Goal: Information Seeking & Learning: Compare options

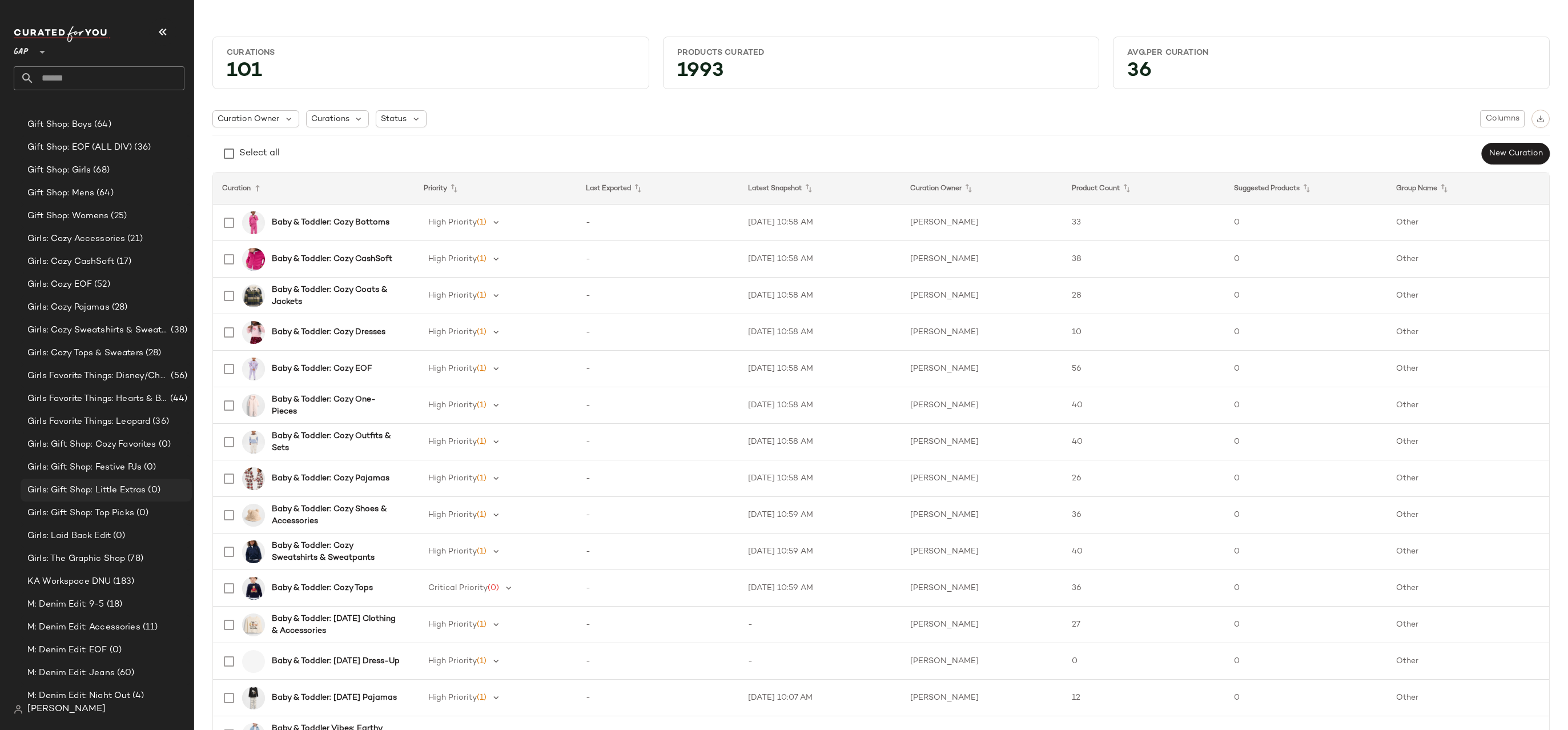
scroll to position [1253, 0]
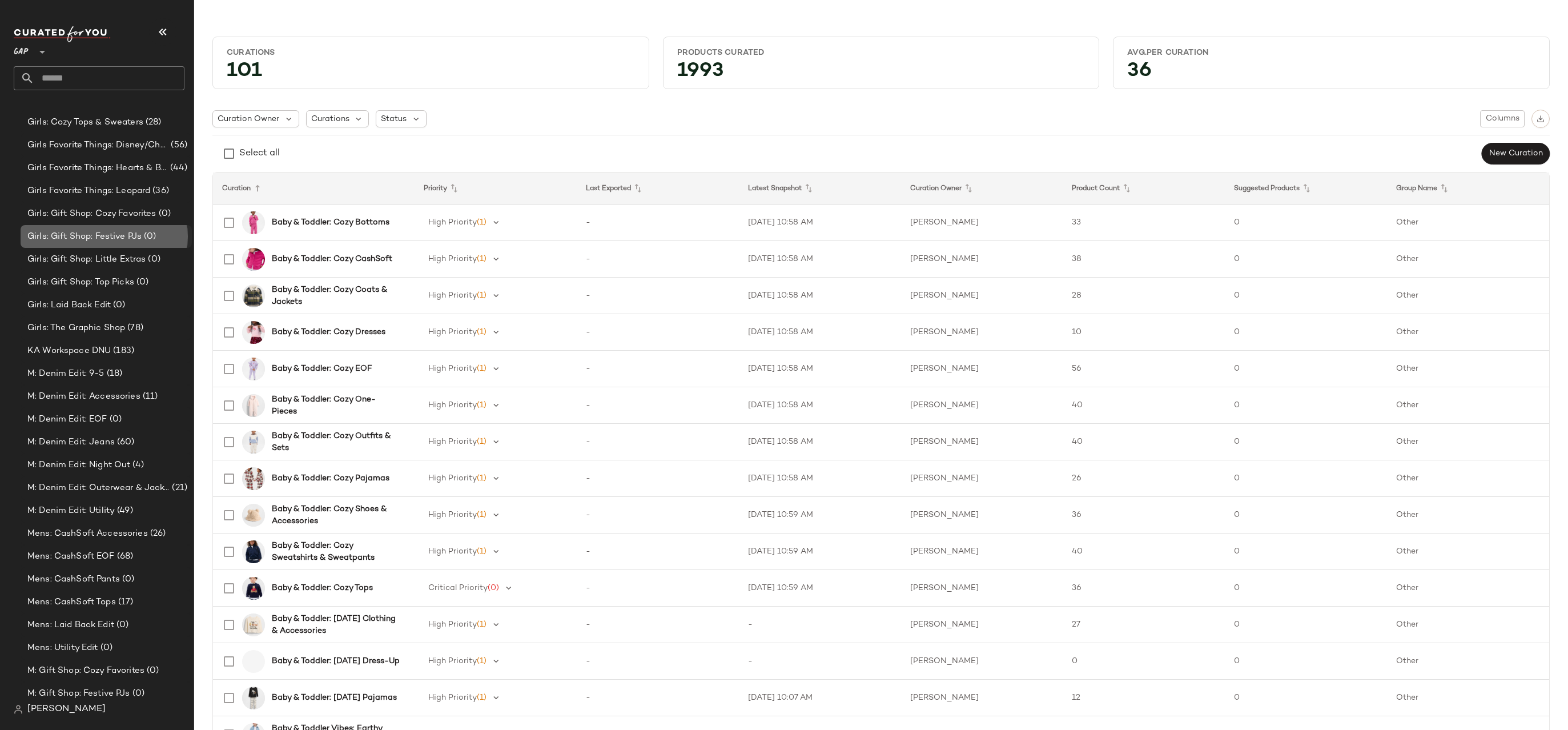
click at [161, 237] on div "Girls: Gift Shop: Festive PJs (0)" at bounding box center [106, 237] width 163 height 13
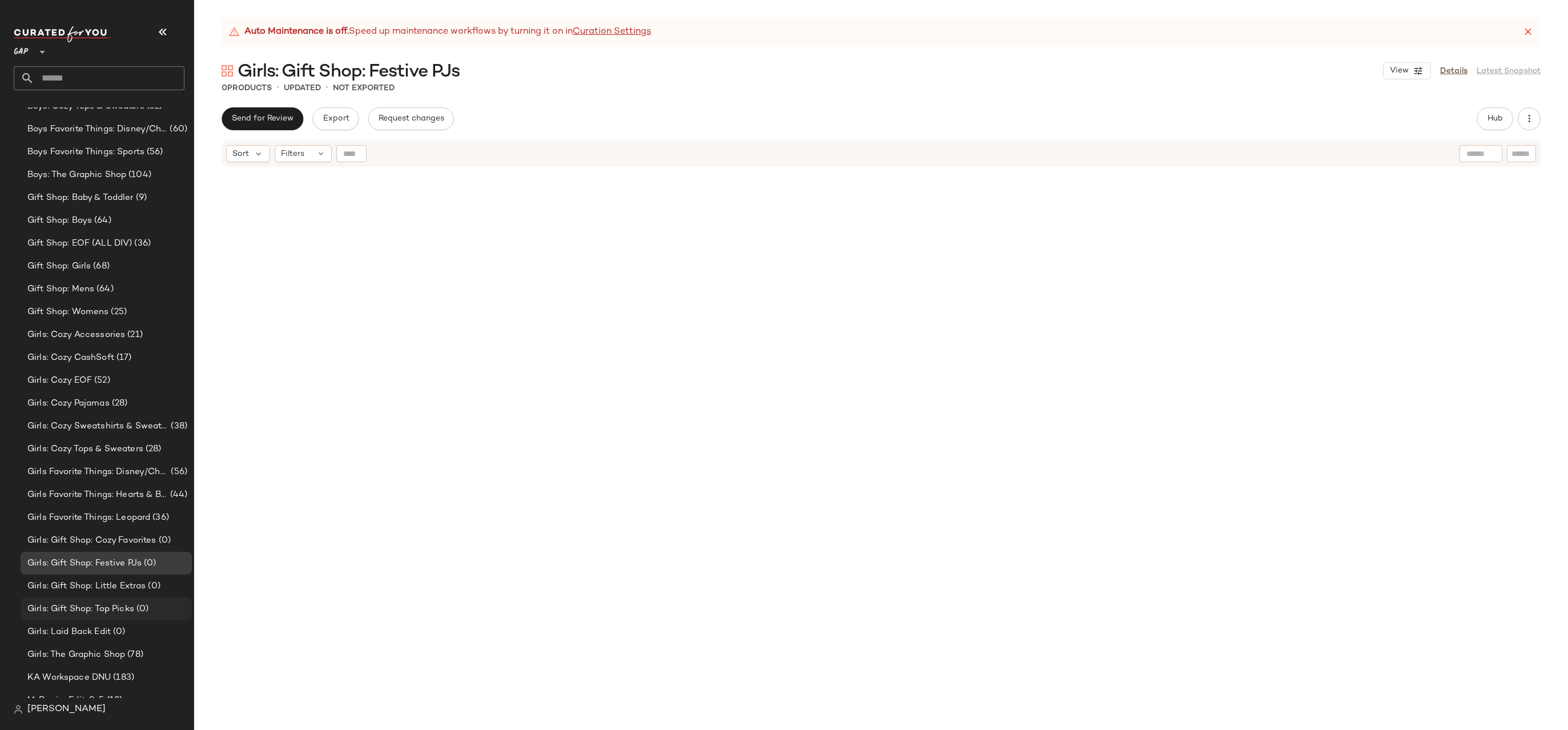
scroll to position [888, 0]
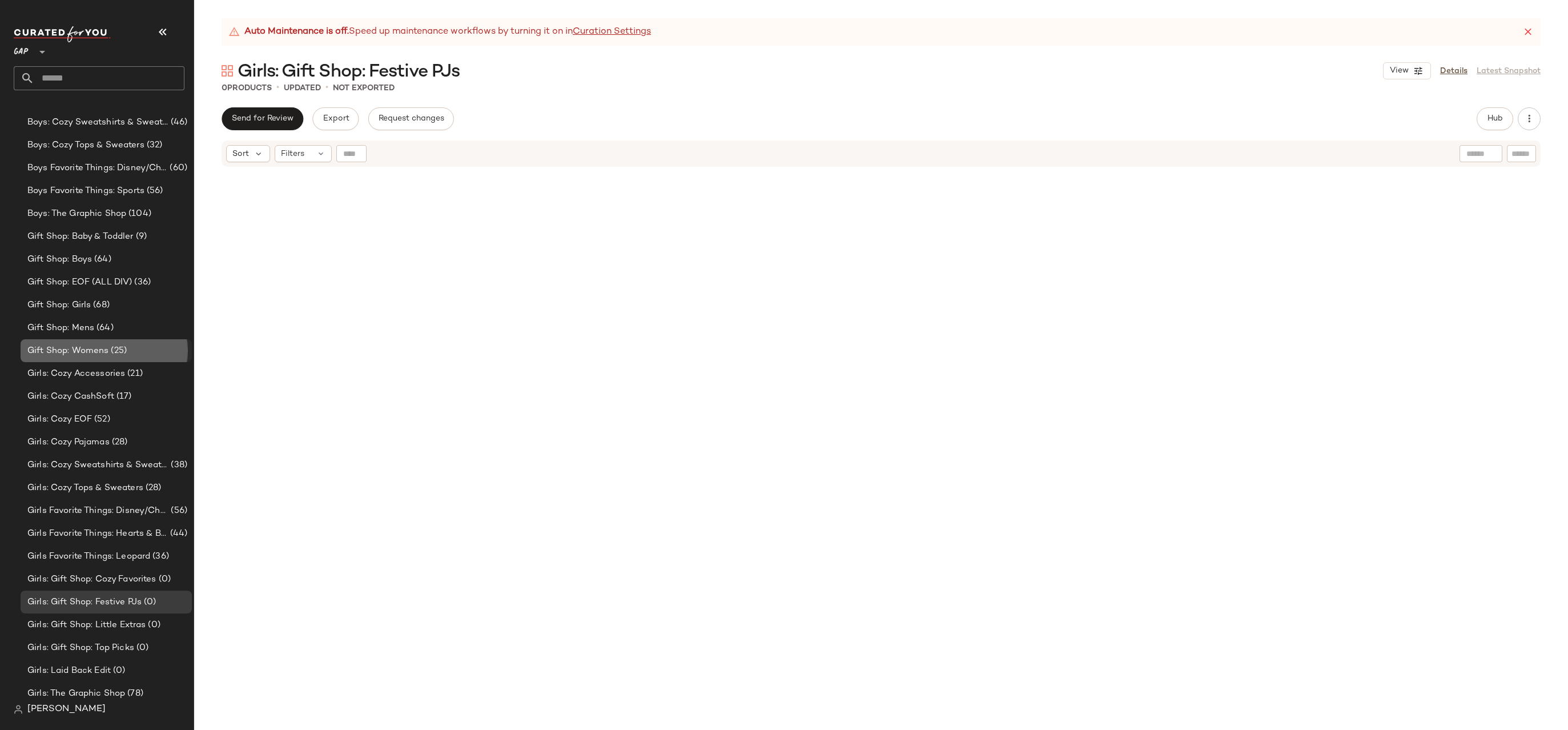
click at [151, 343] on div "Gift Shop: Womens (25)" at bounding box center [106, 350] width 171 height 23
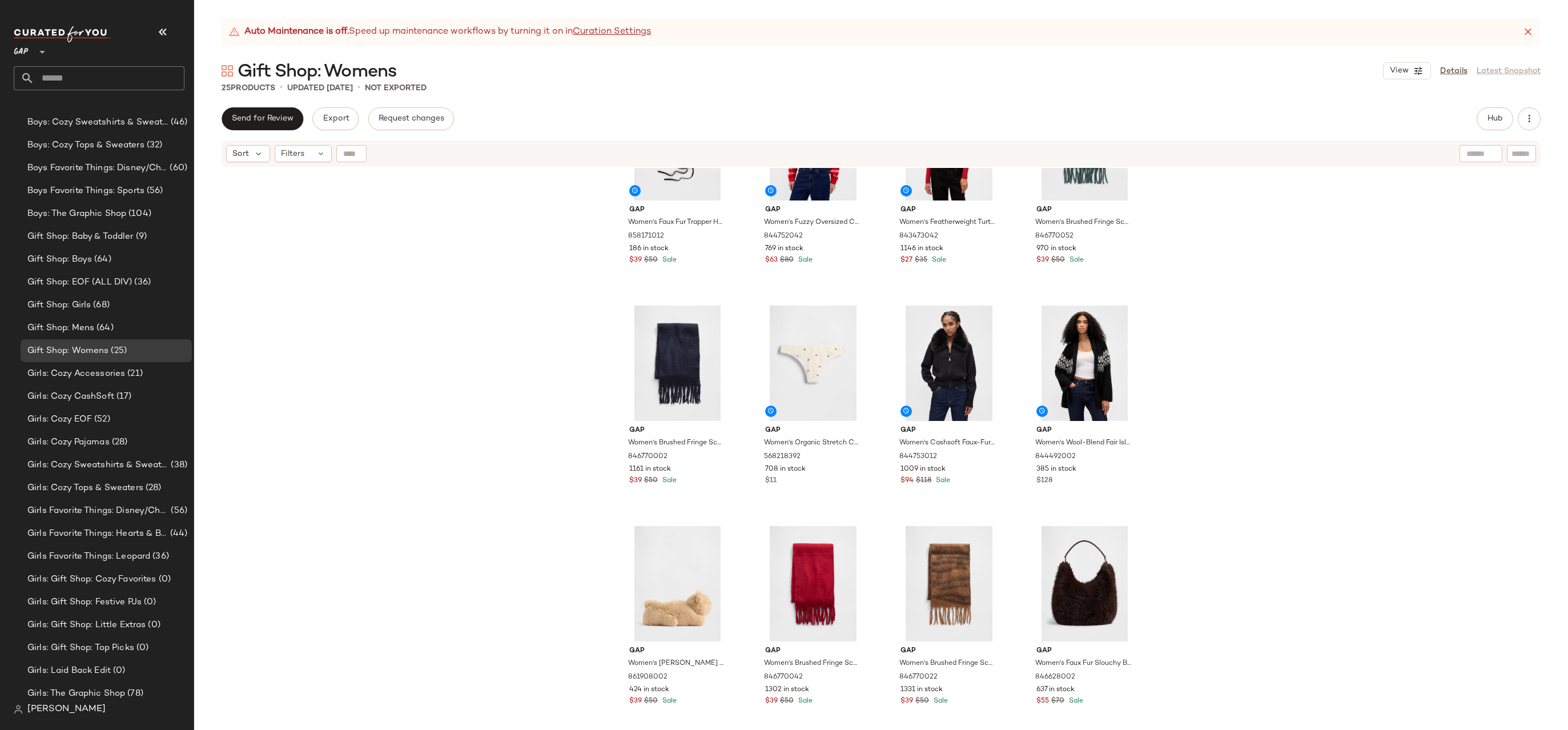
scroll to position [955, 0]
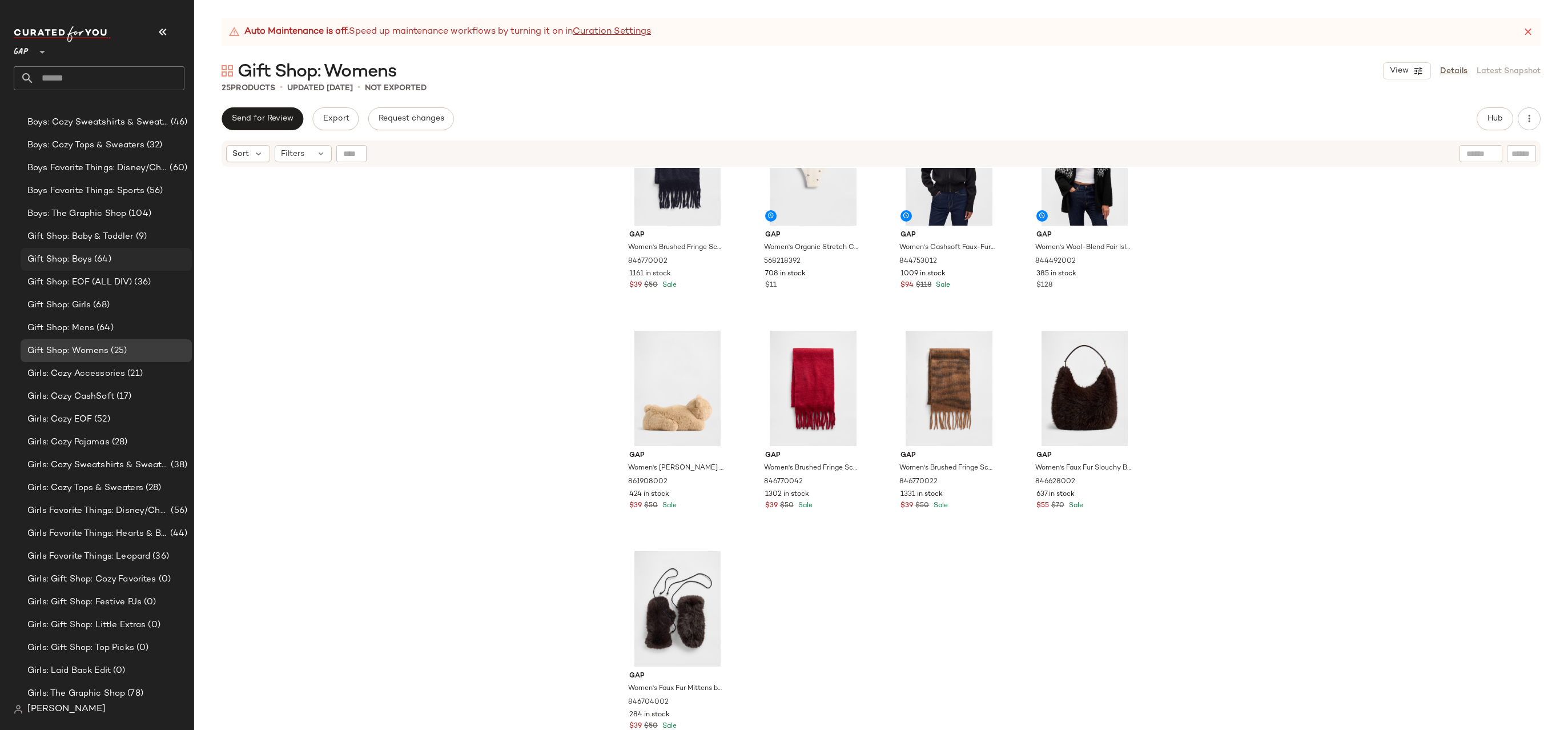
click at [156, 254] on div "Gift Shop: Boys (64)" at bounding box center [106, 259] width 163 height 13
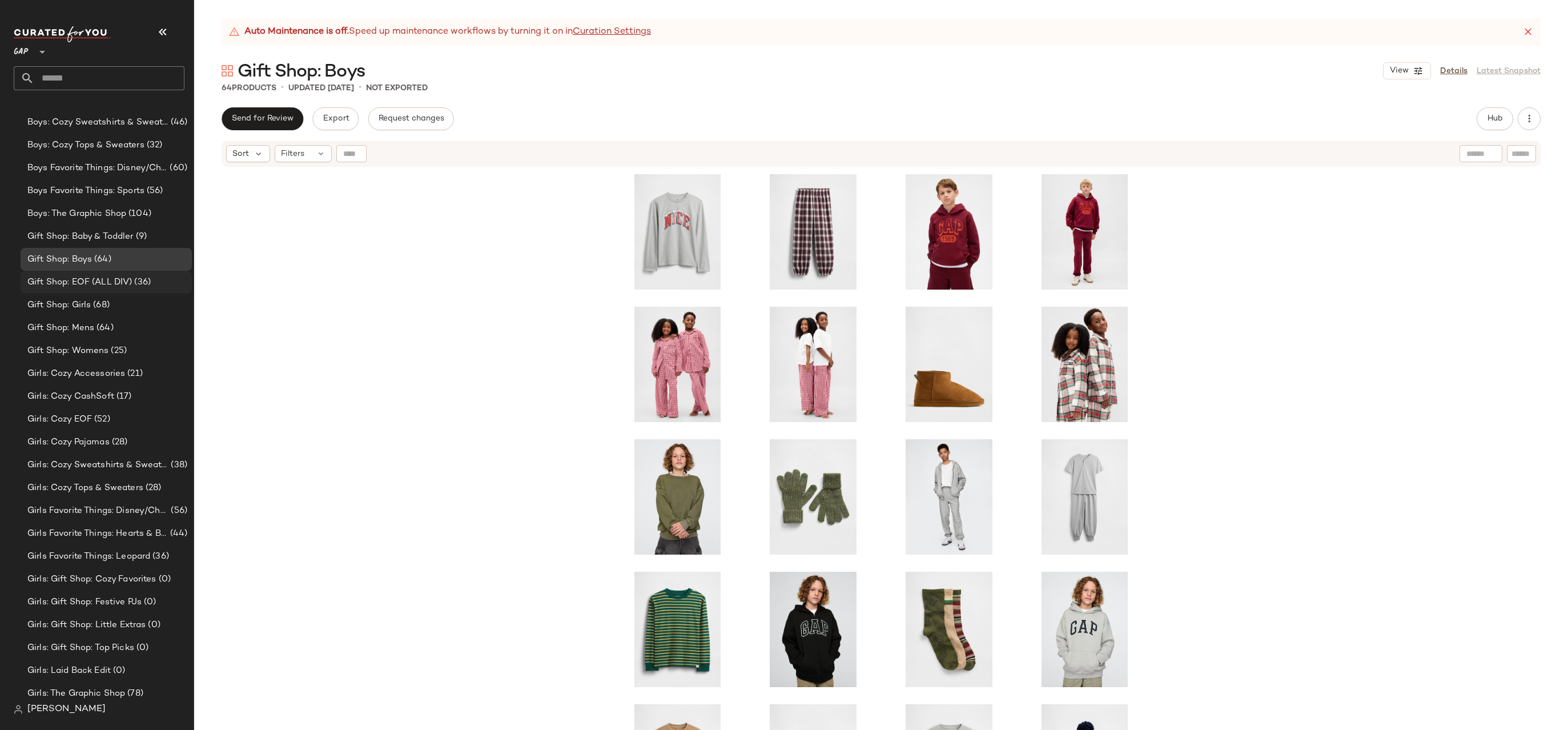
click at [147, 277] on span "(36)" at bounding box center [142, 282] width 19 height 13
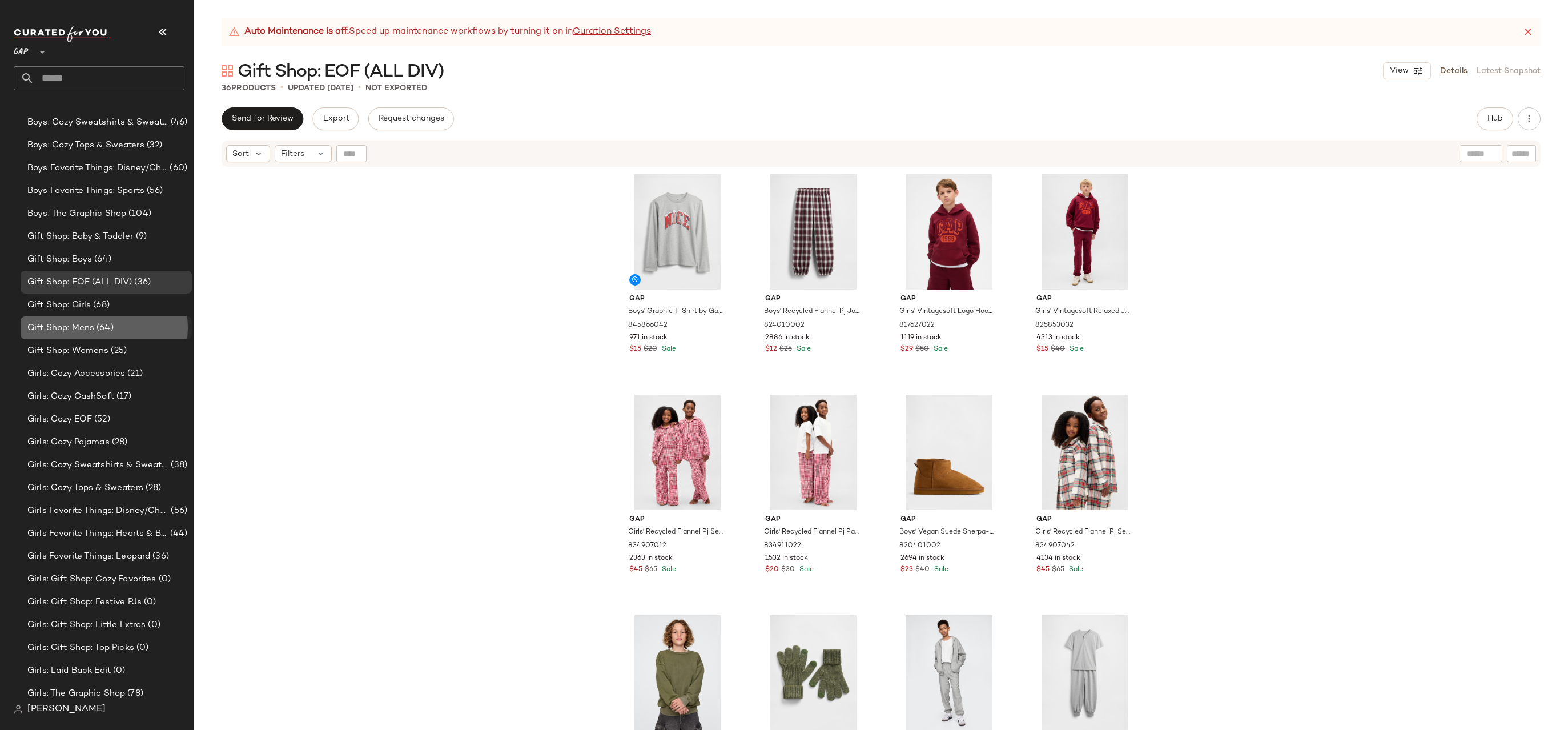
click at [113, 325] on div "Gift Shop: Mens (64)" at bounding box center [106, 328] width 163 height 13
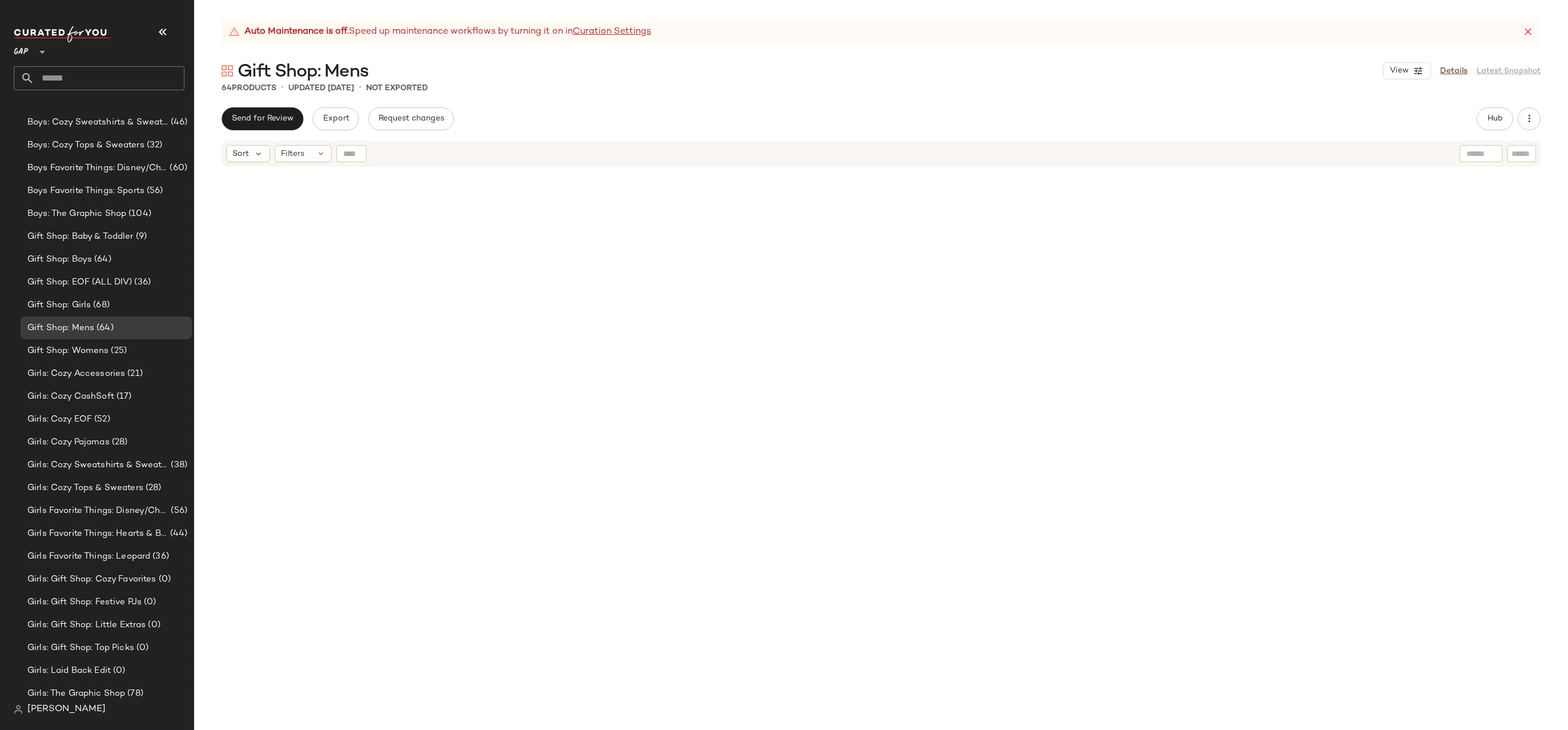
scroll to position [1531, 0]
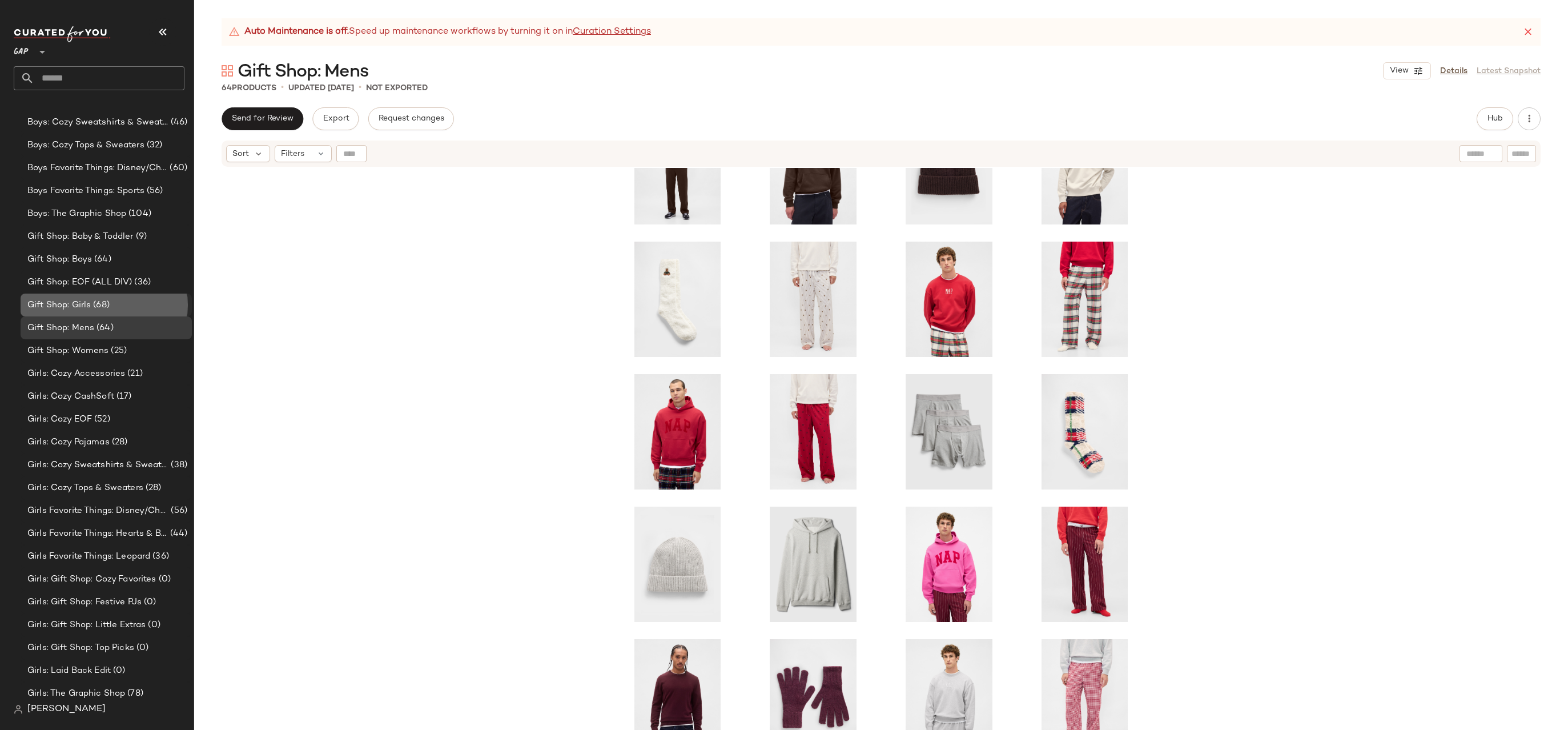
click at [162, 302] on div "Gift Shop: Girls (68)" at bounding box center [106, 305] width 163 height 13
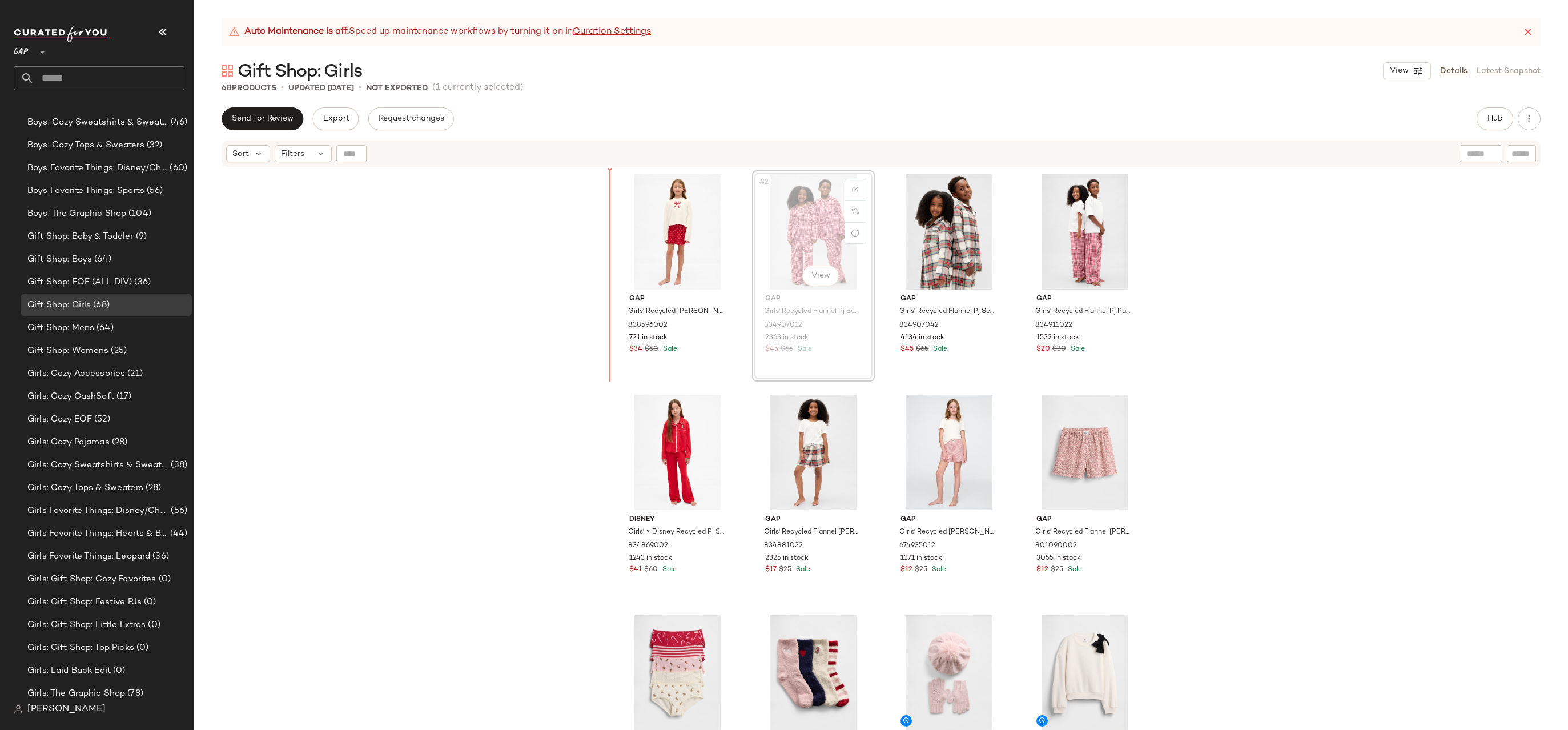
drag, startPoint x: 772, startPoint y: 233, endPoint x: 600, endPoint y: 229, distance: 172.0
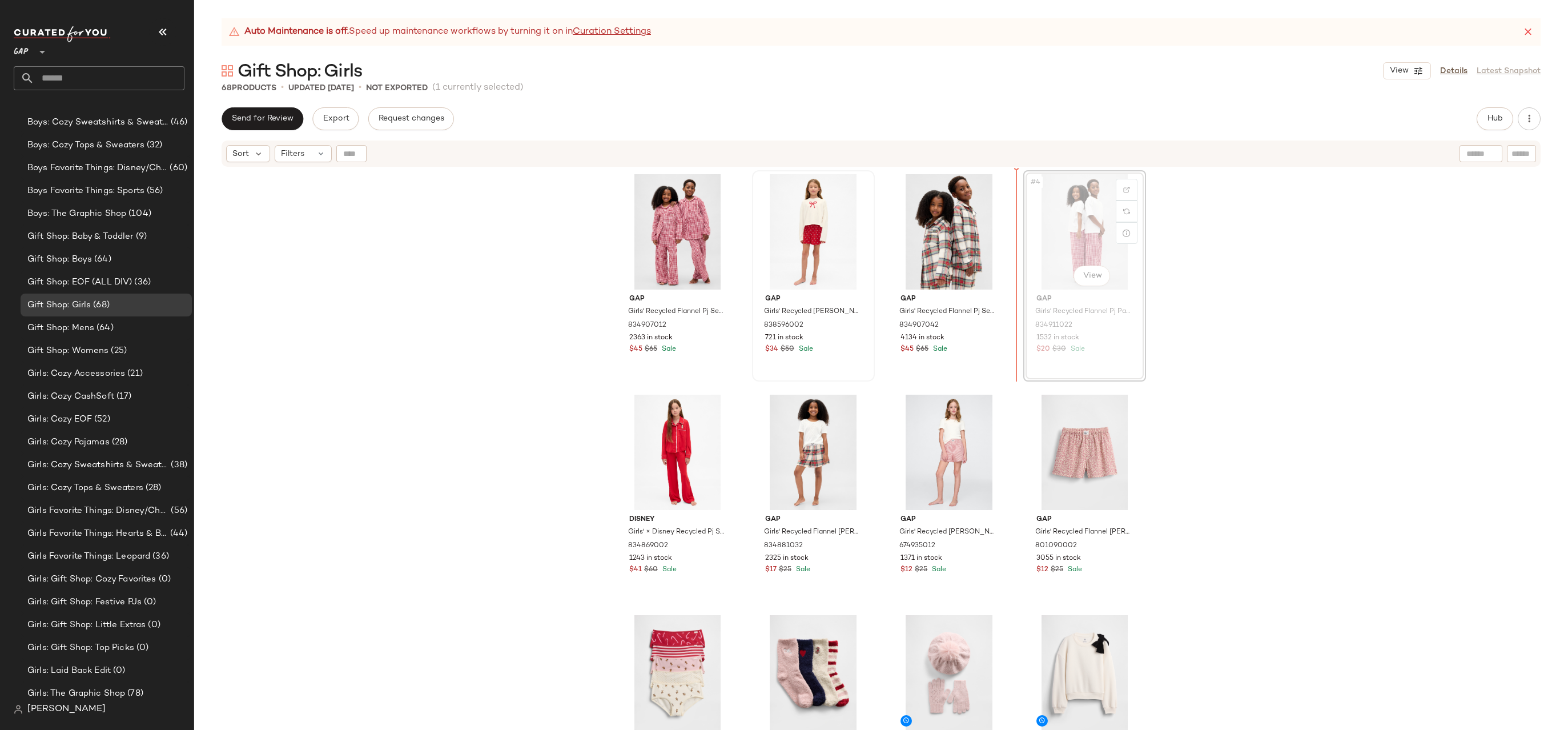
drag, startPoint x: 1069, startPoint y: 229, endPoint x: 758, endPoint y: 241, distance: 311.2
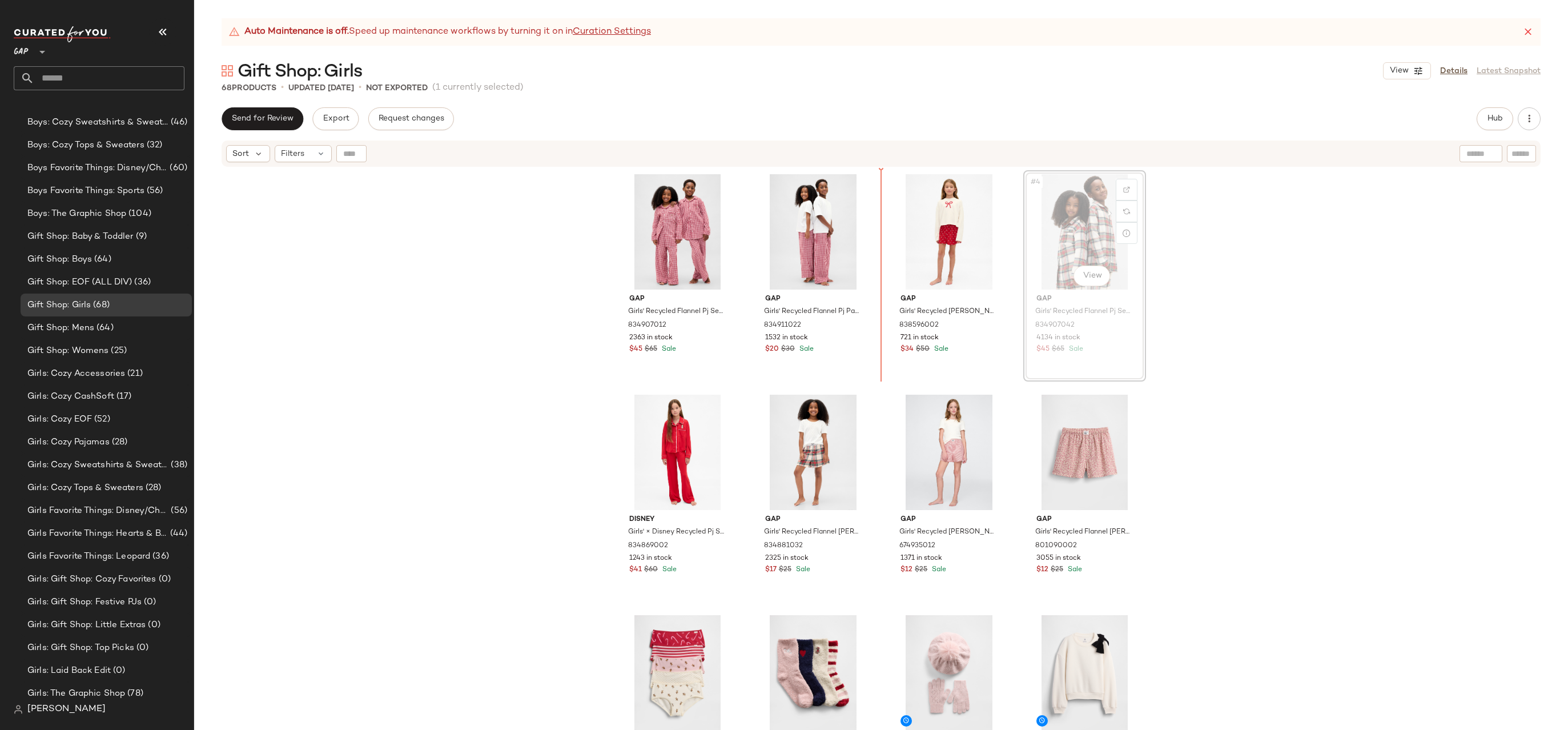
drag, startPoint x: 1055, startPoint y: 234, endPoint x: 1007, endPoint y: 234, distance: 48.0
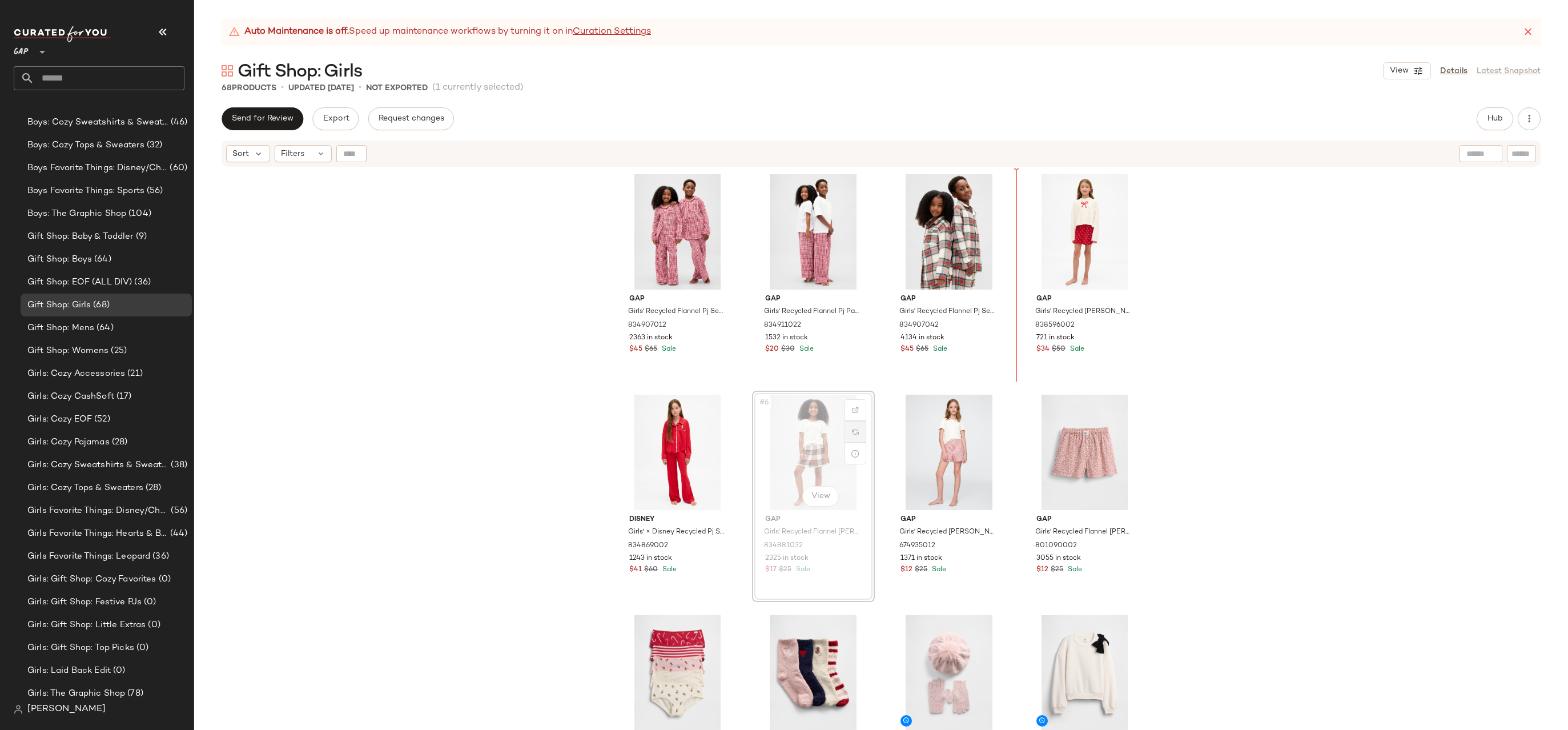
drag, startPoint x: 830, startPoint y: 438, endPoint x: 850, endPoint y: 427, distance: 22.8
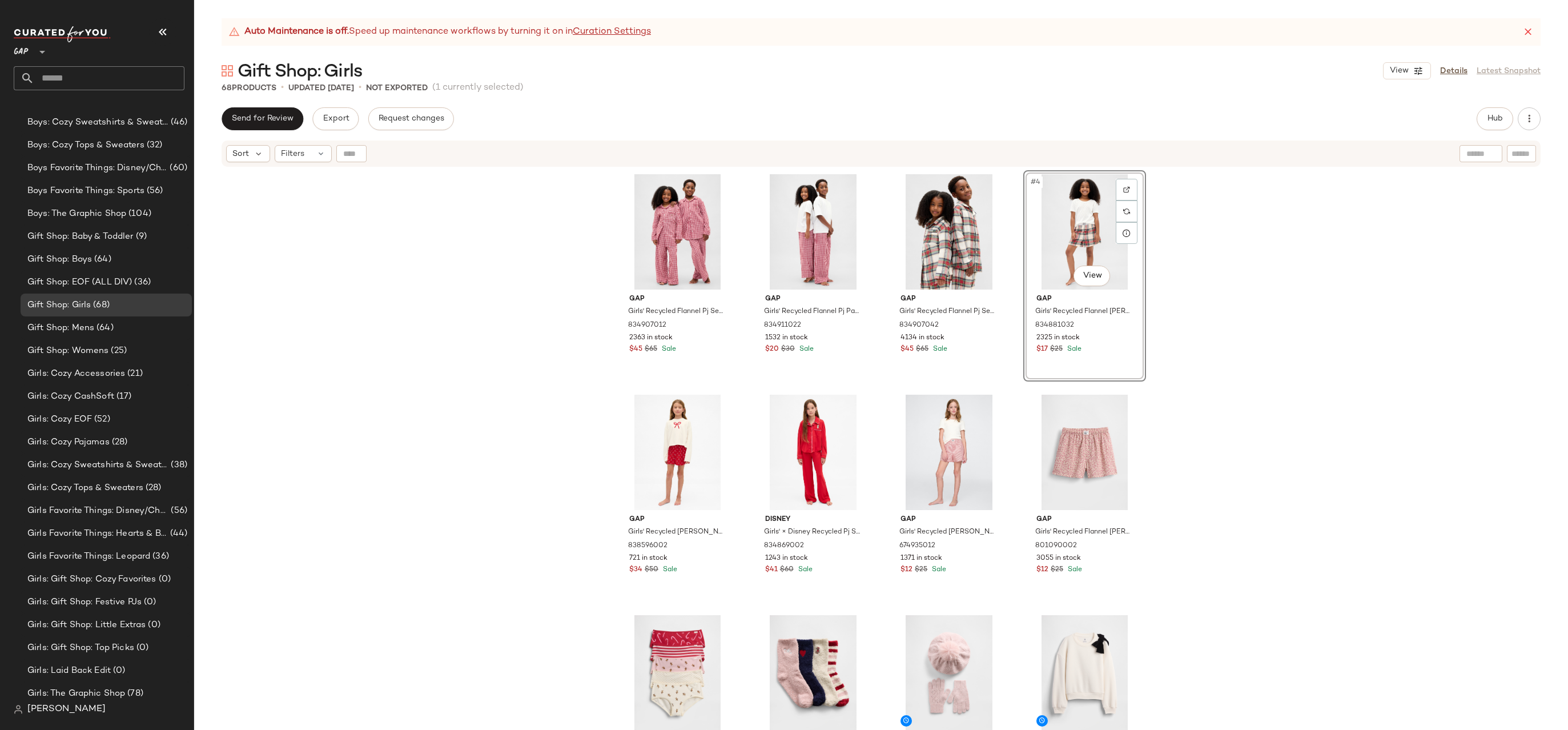
click at [1201, 228] on div "Gap Girls' Recycled Flannel Pj Set by Gap Red Gingham Size 6 834907012 2363 in …" at bounding box center [881, 463] width 1374 height 590
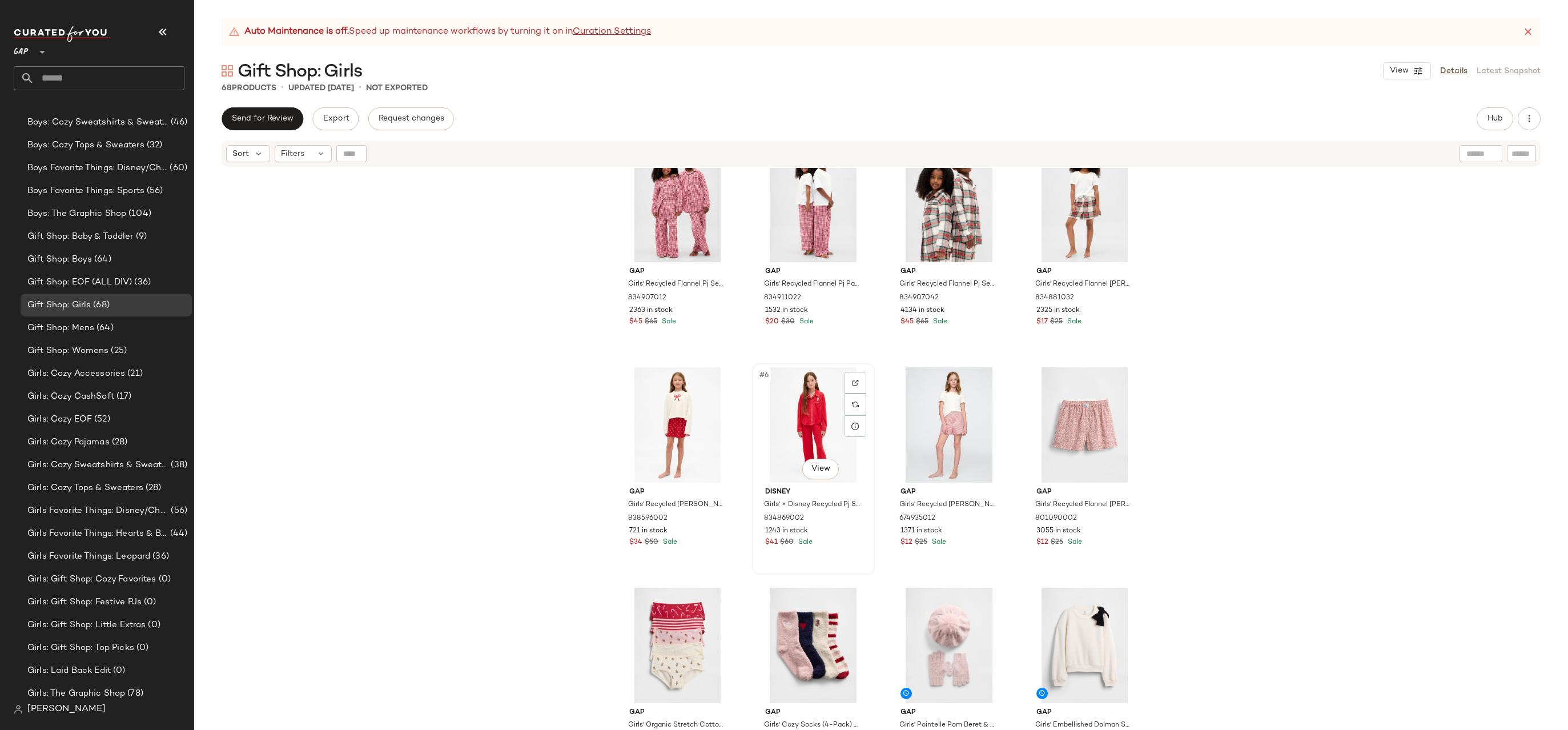
scroll to position [30, 0]
click at [950, 402] on div "#7 View" at bounding box center [949, 422] width 115 height 115
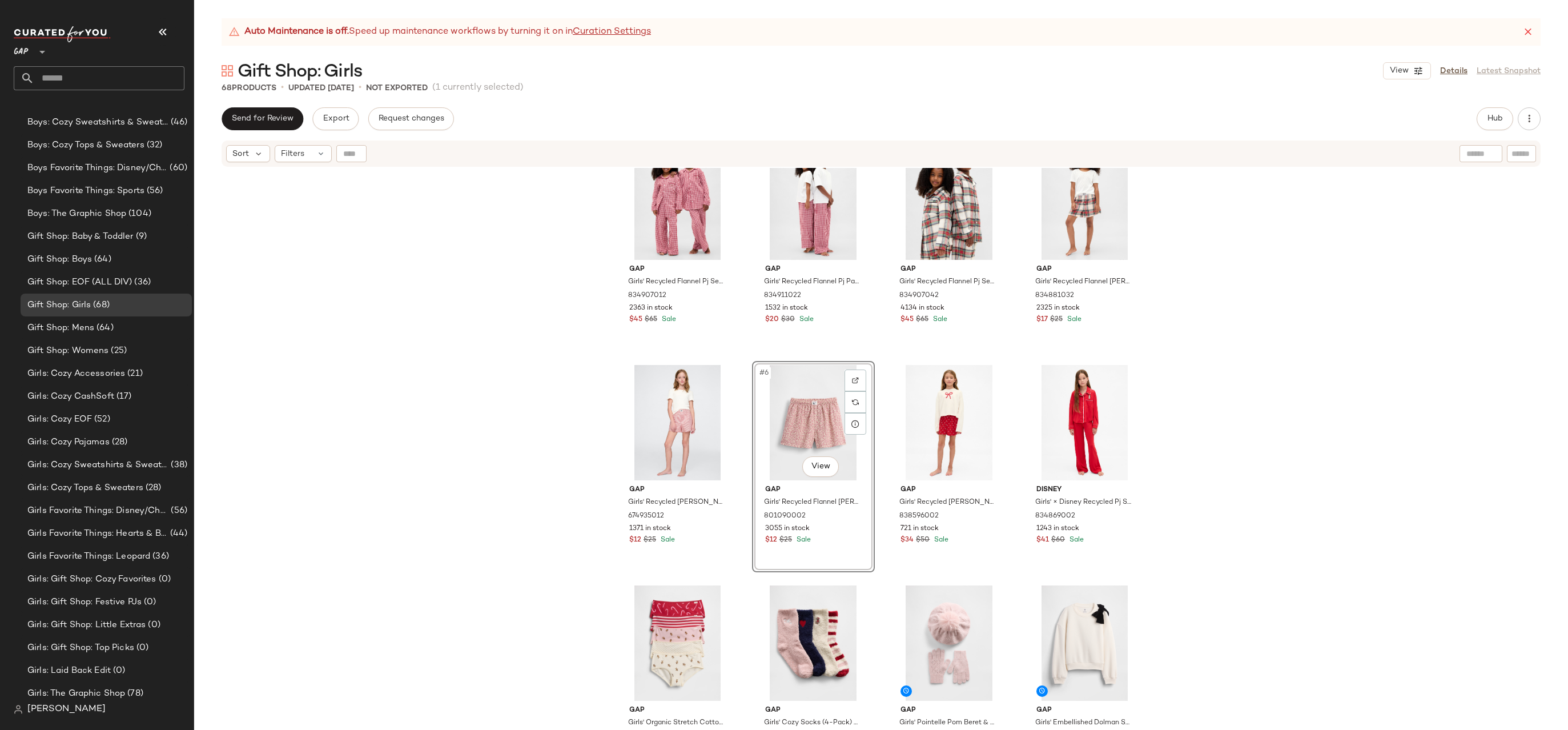
click at [1232, 346] on div "Gap Girls' Recycled Flannel Pj Set by Gap Red Gingham Size 6 834907012 2363 in …" at bounding box center [881, 463] width 1374 height 590
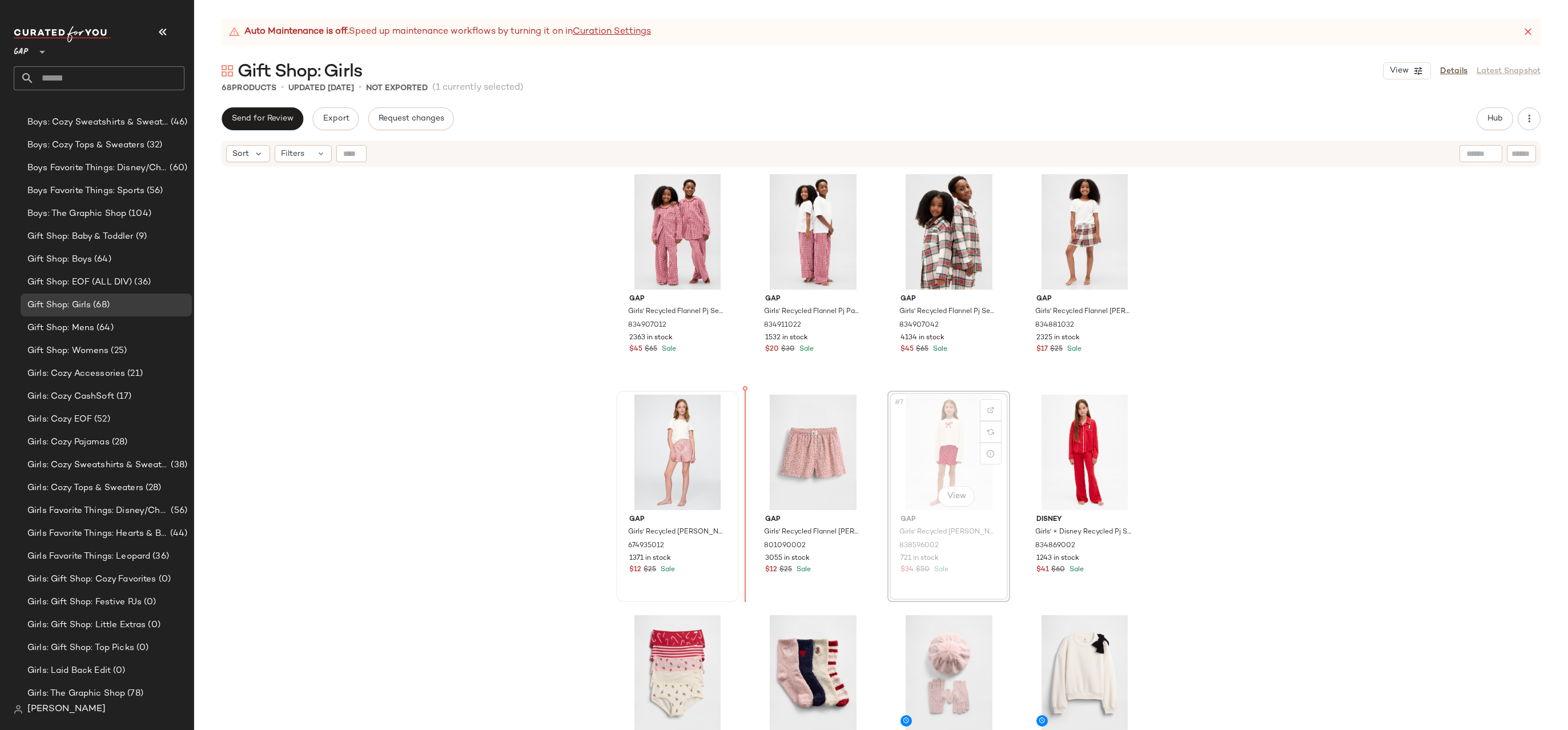
drag, startPoint x: 926, startPoint y: 425, endPoint x: 660, endPoint y: 417, distance: 266.1
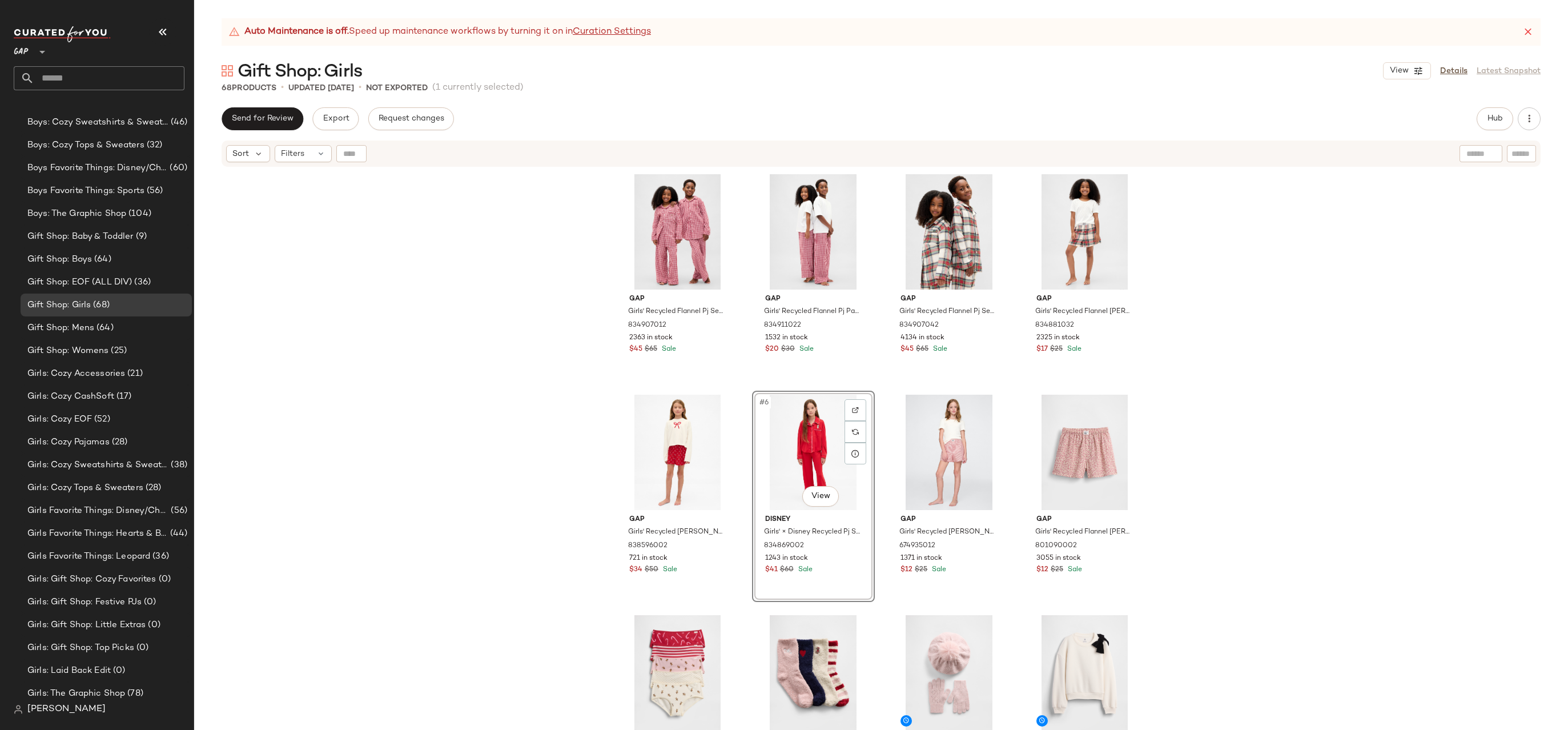
click at [1193, 373] on div "Gap Girls' Recycled Flannel Pj Set by Gap Red Gingham Size 6 834907012 2363 in …" at bounding box center [881, 463] width 1374 height 590
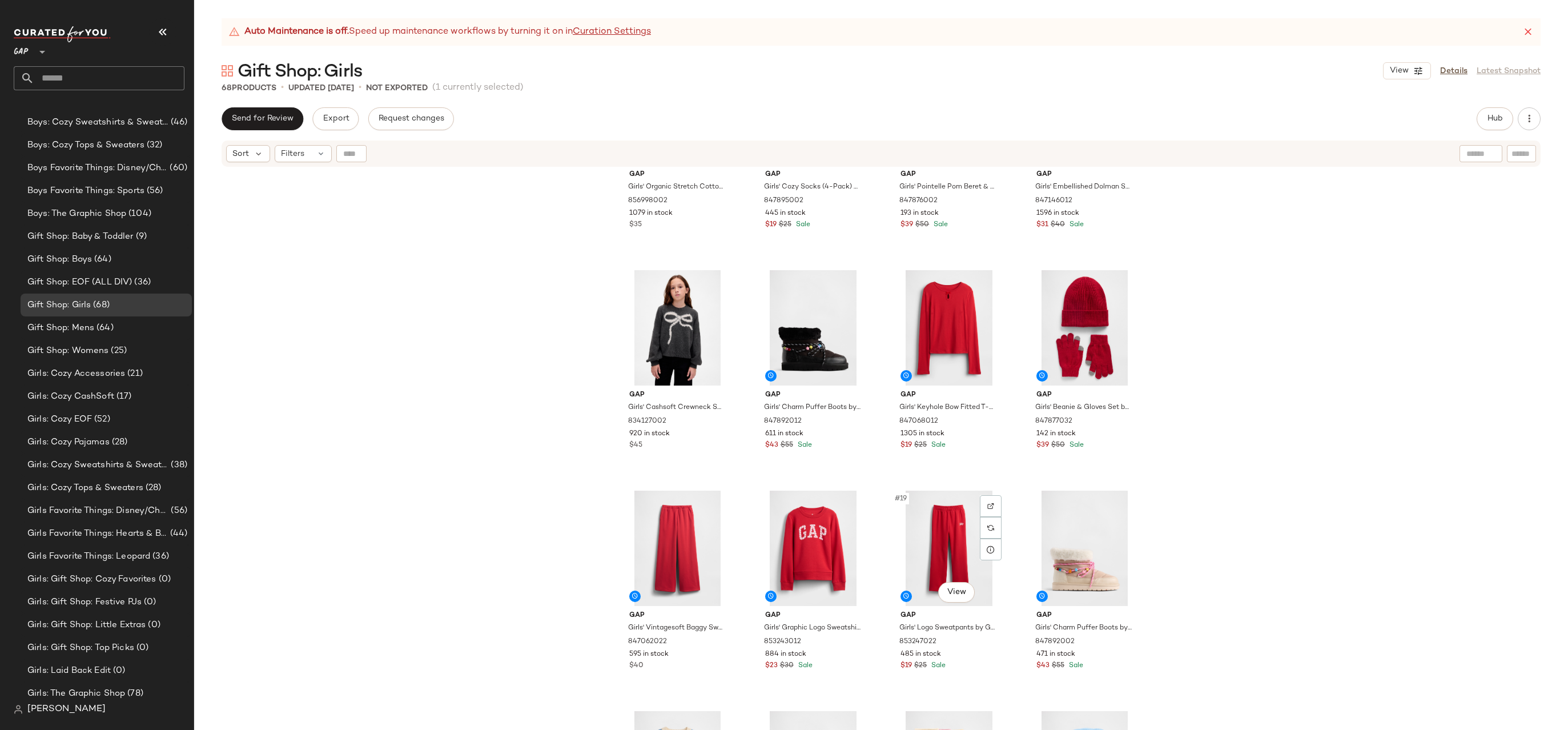
scroll to position [485, 0]
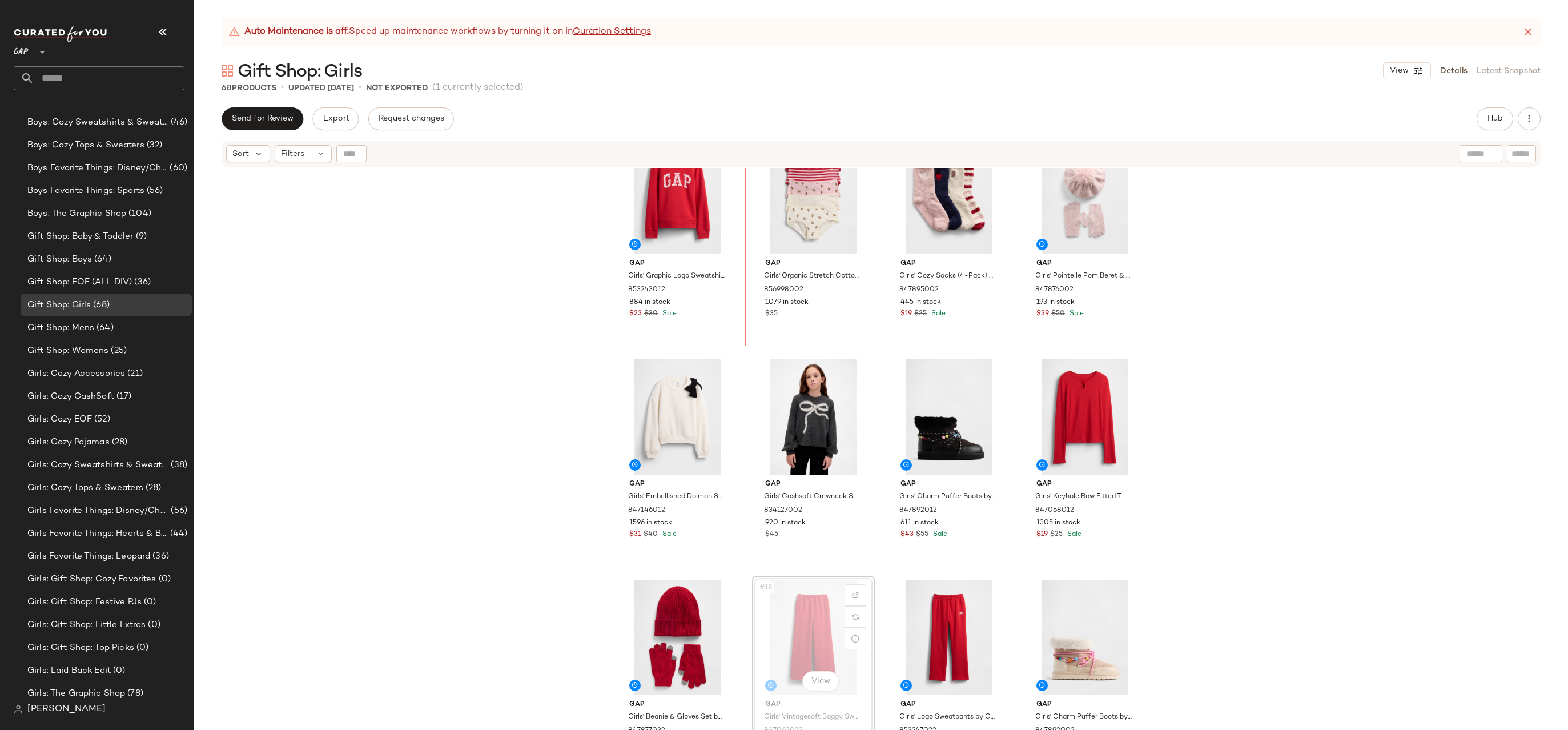
scroll to position [445, 0]
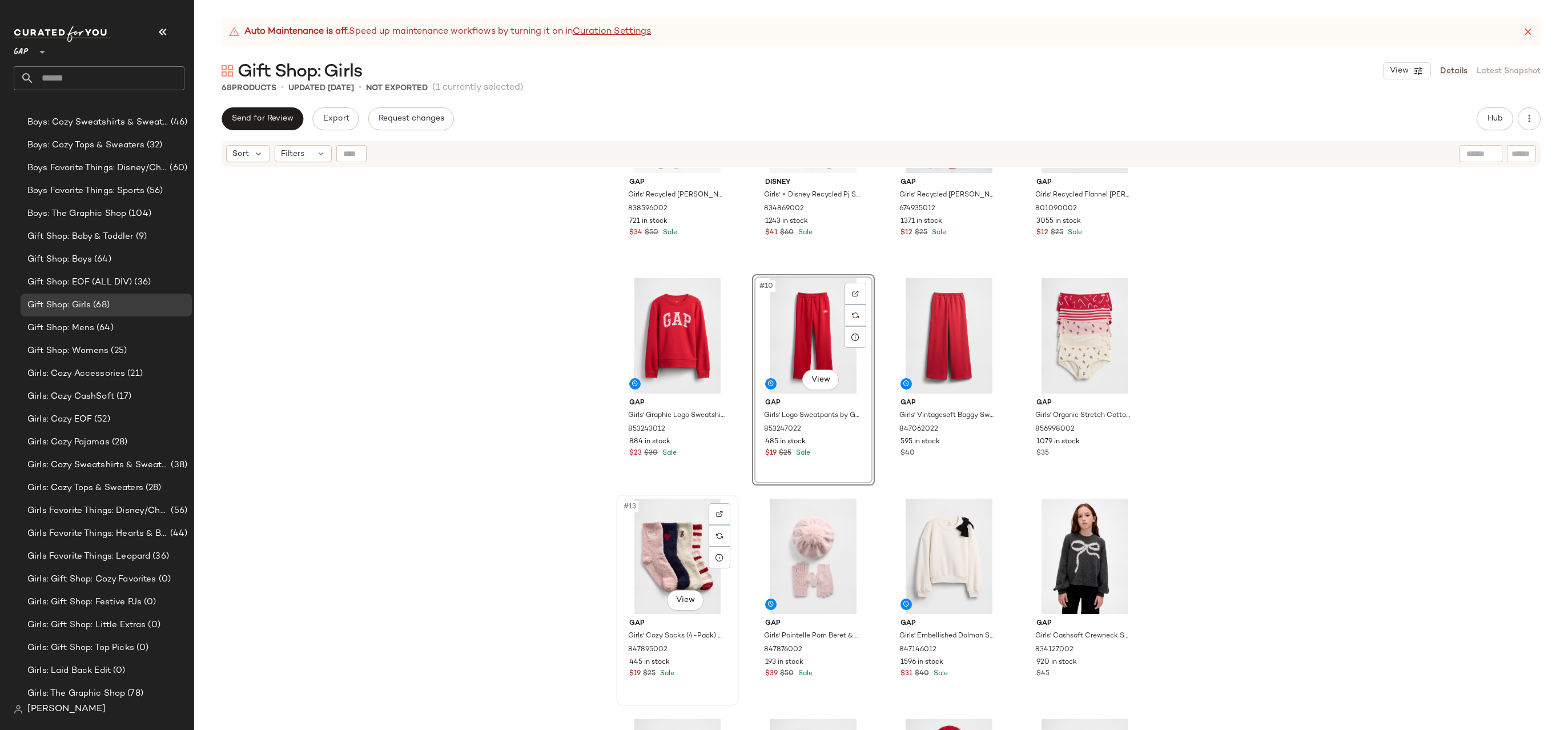
scroll to position [418, 0]
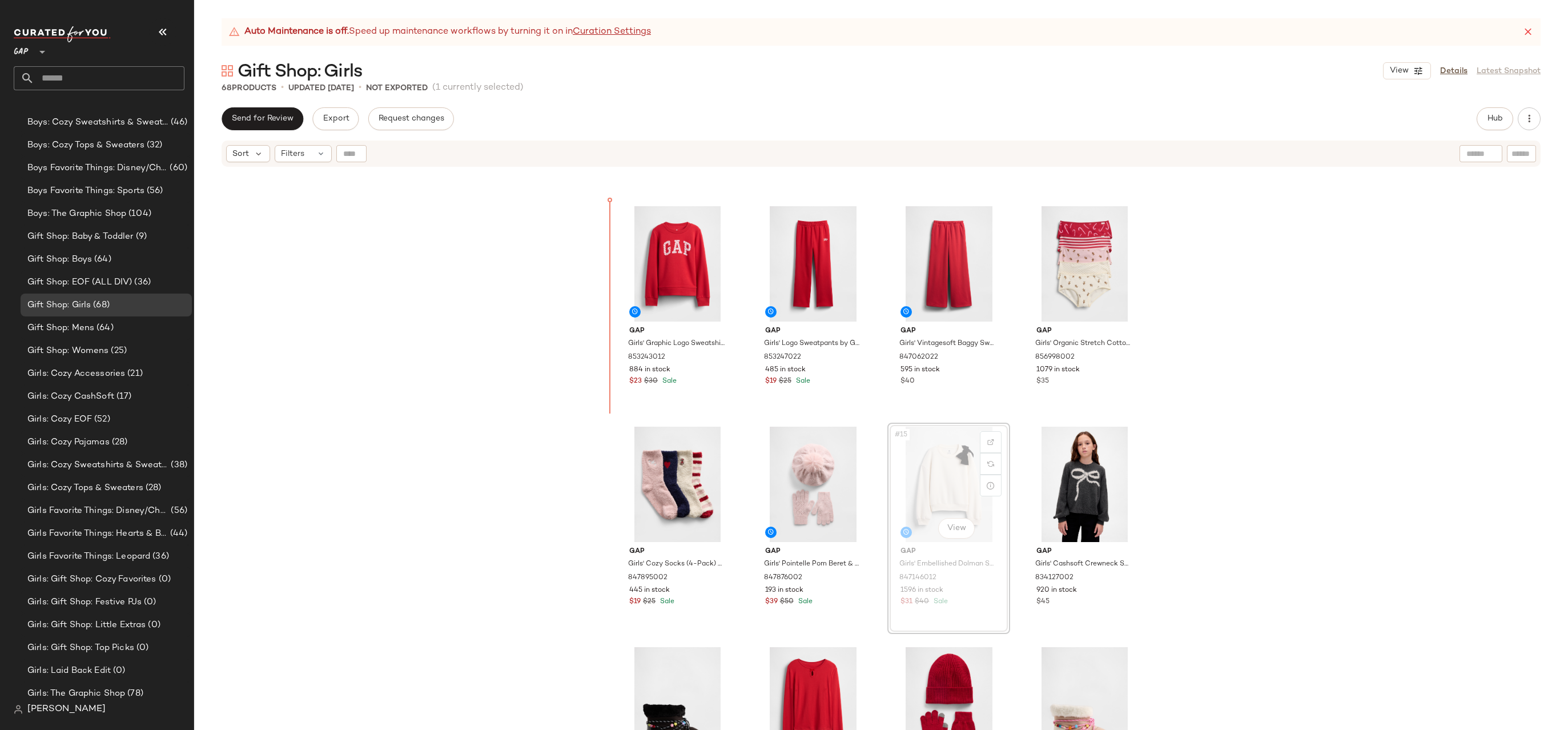
drag, startPoint x: 960, startPoint y: 477, endPoint x: 901, endPoint y: 465, distance: 60.2
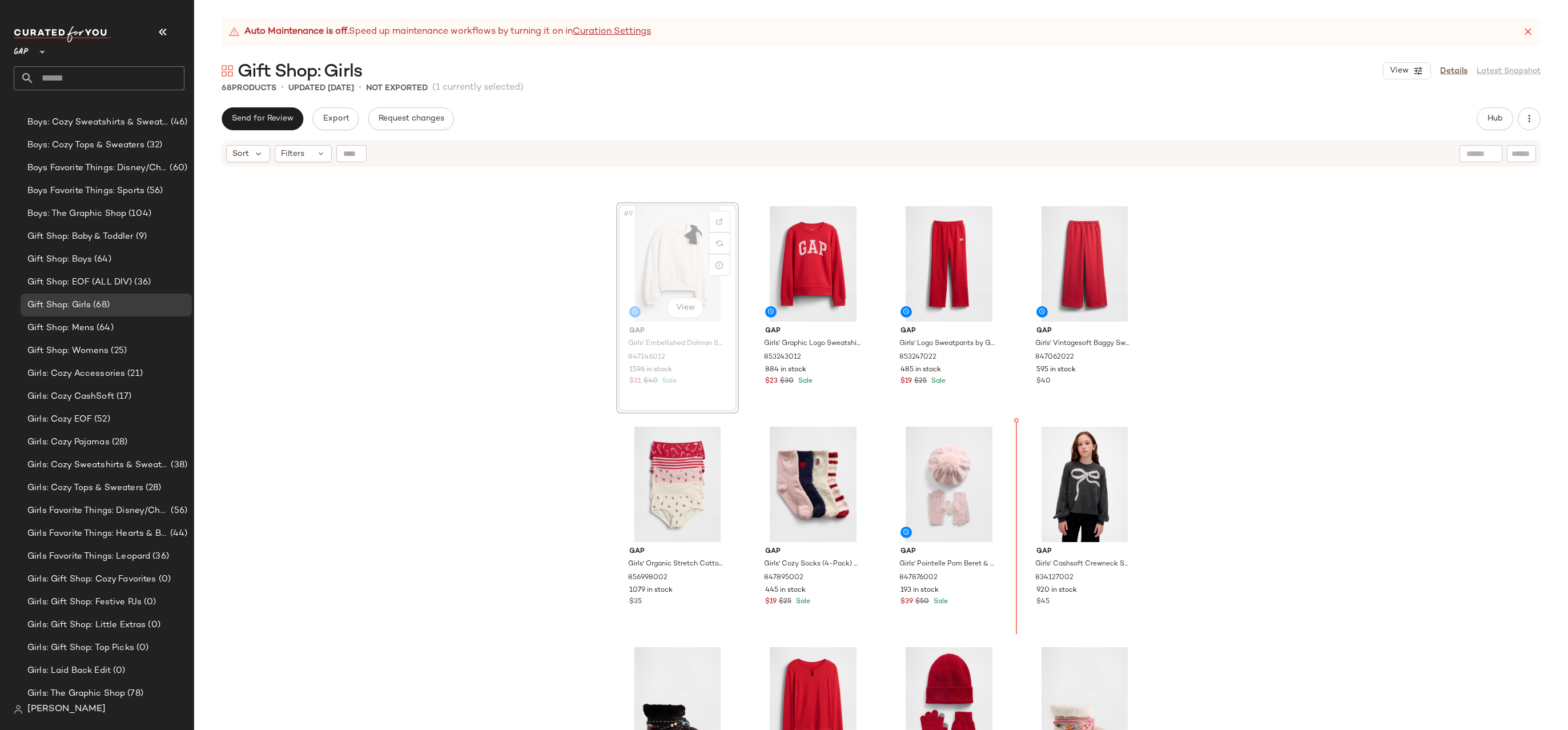
drag, startPoint x: 682, startPoint y: 277, endPoint x: 688, endPoint y: 280, distance: 6.7
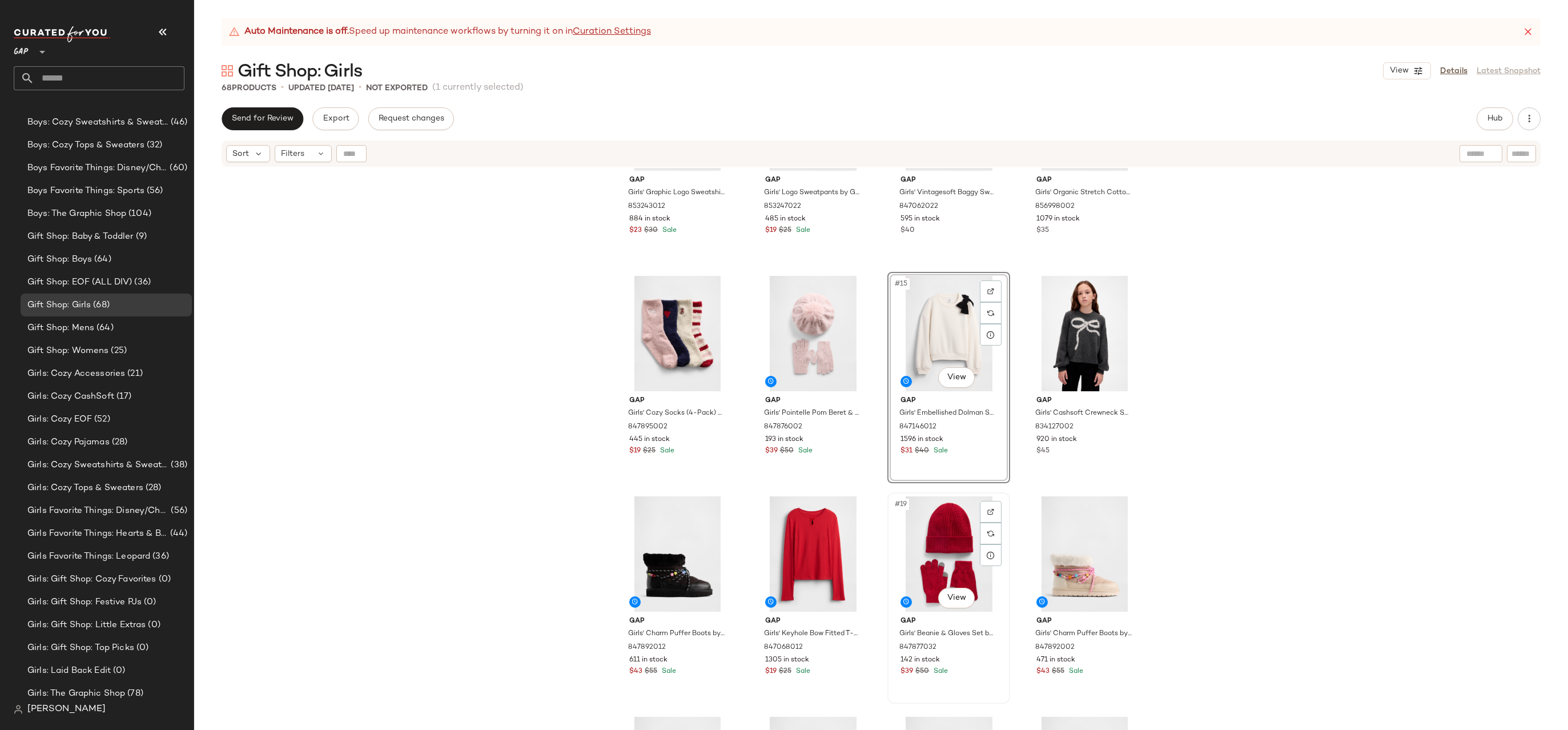
scroll to position [482, 0]
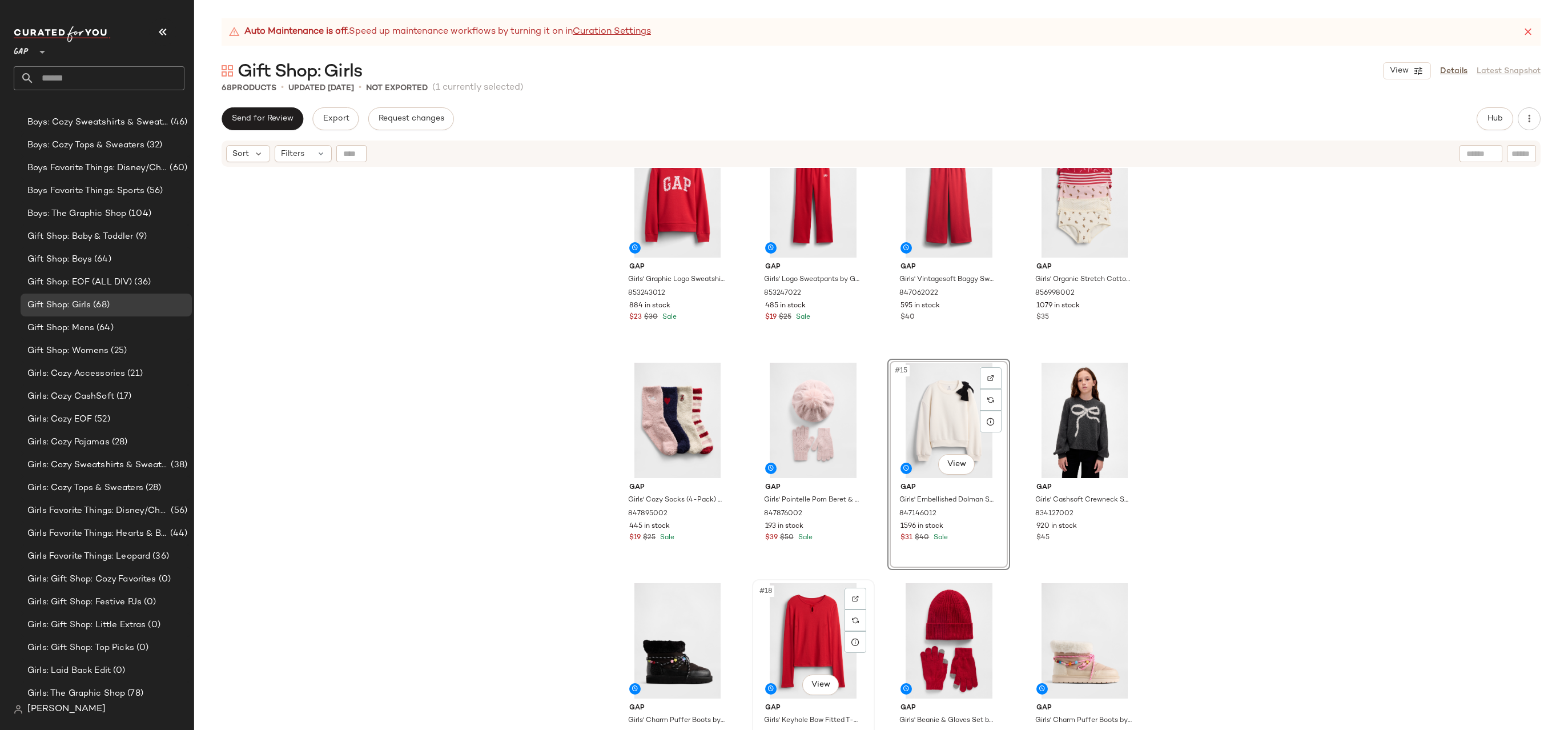
click at [822, 626] on div "#18 View" at bounding box center [813, 640] width 115 height 115
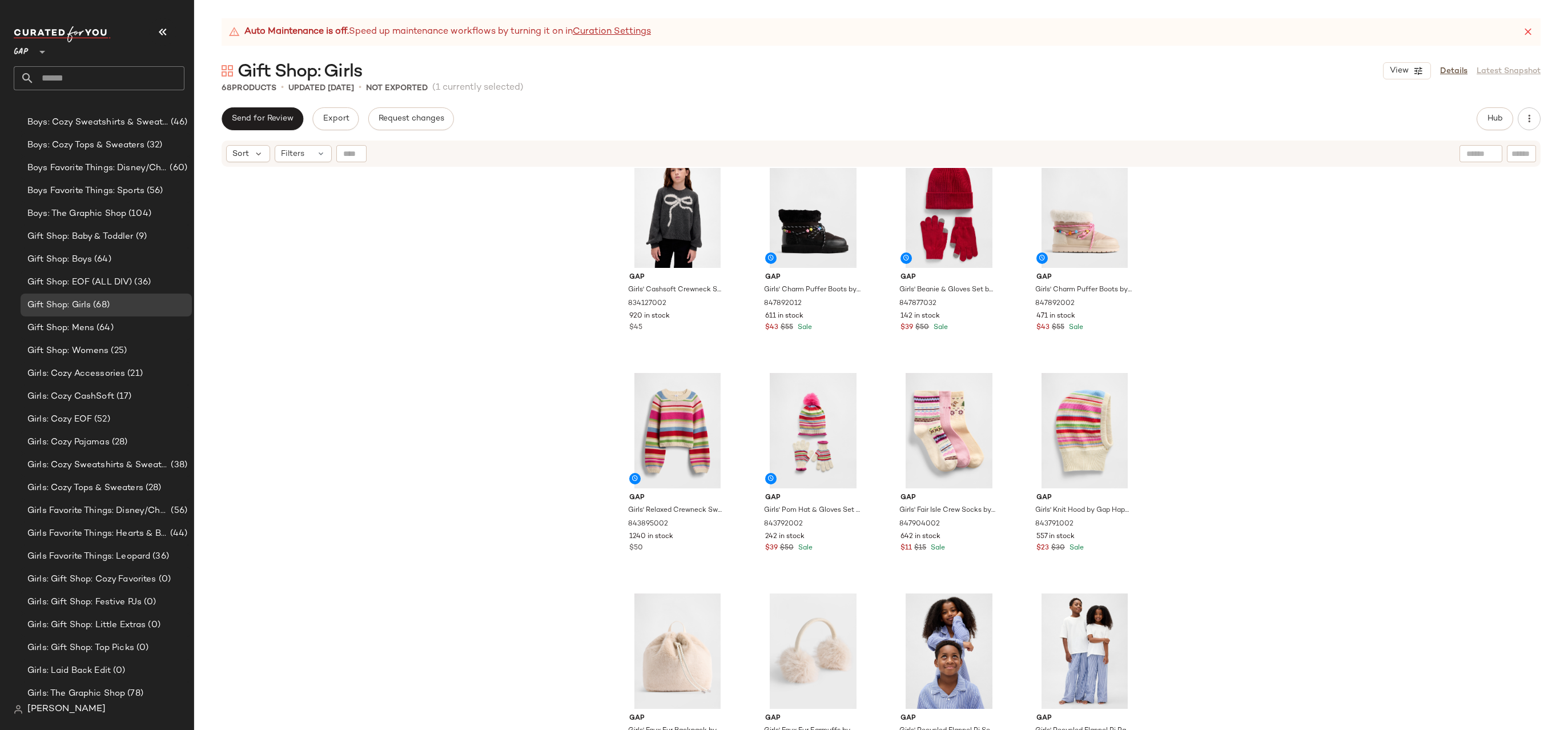
scroll to position [910, 0]
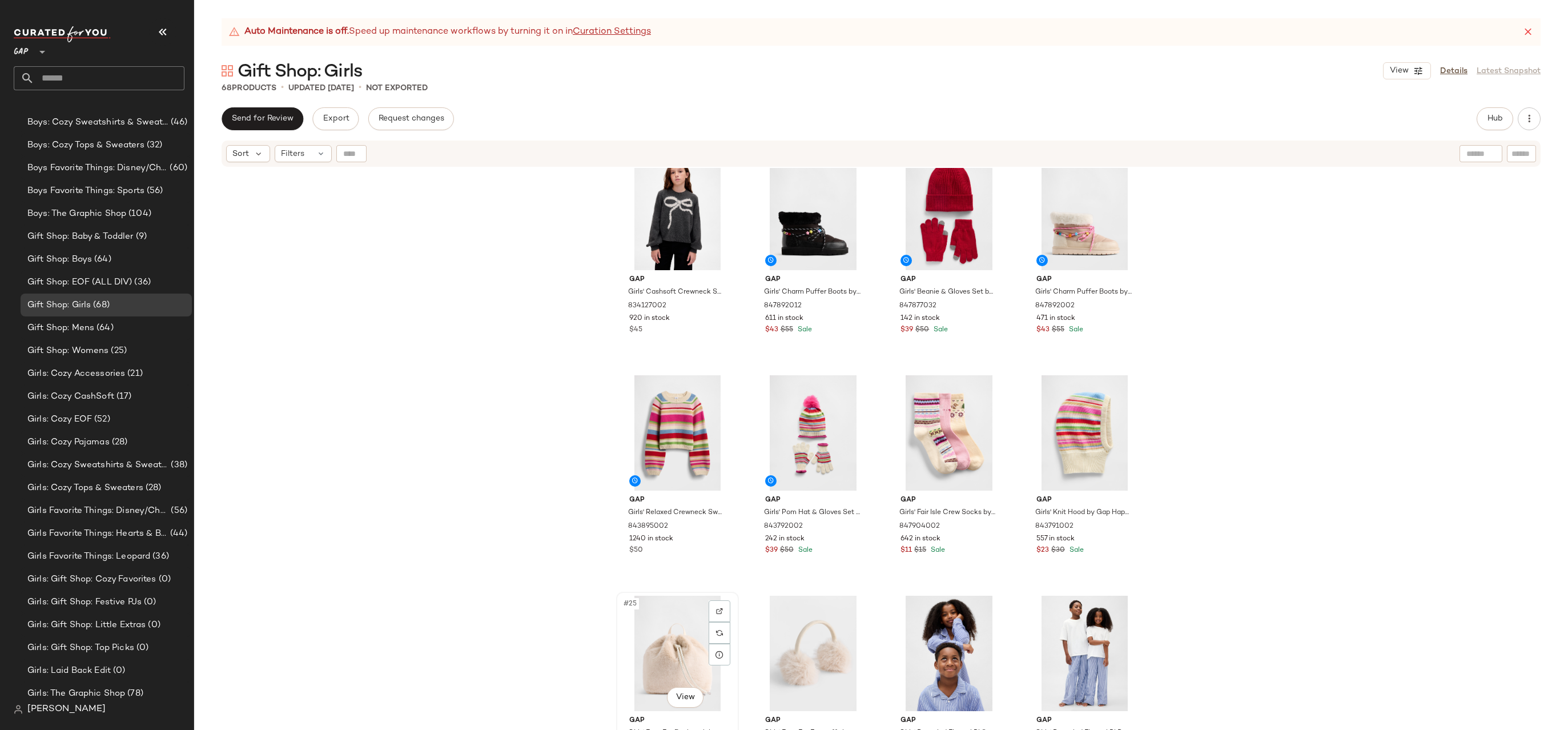
click at [680, 640] on div "#25 View" at bounding box center [678, 653] width 115 height 115
click at [774, 666] on div "#26 View" at bounding box center [813, 653] width 115 height 115
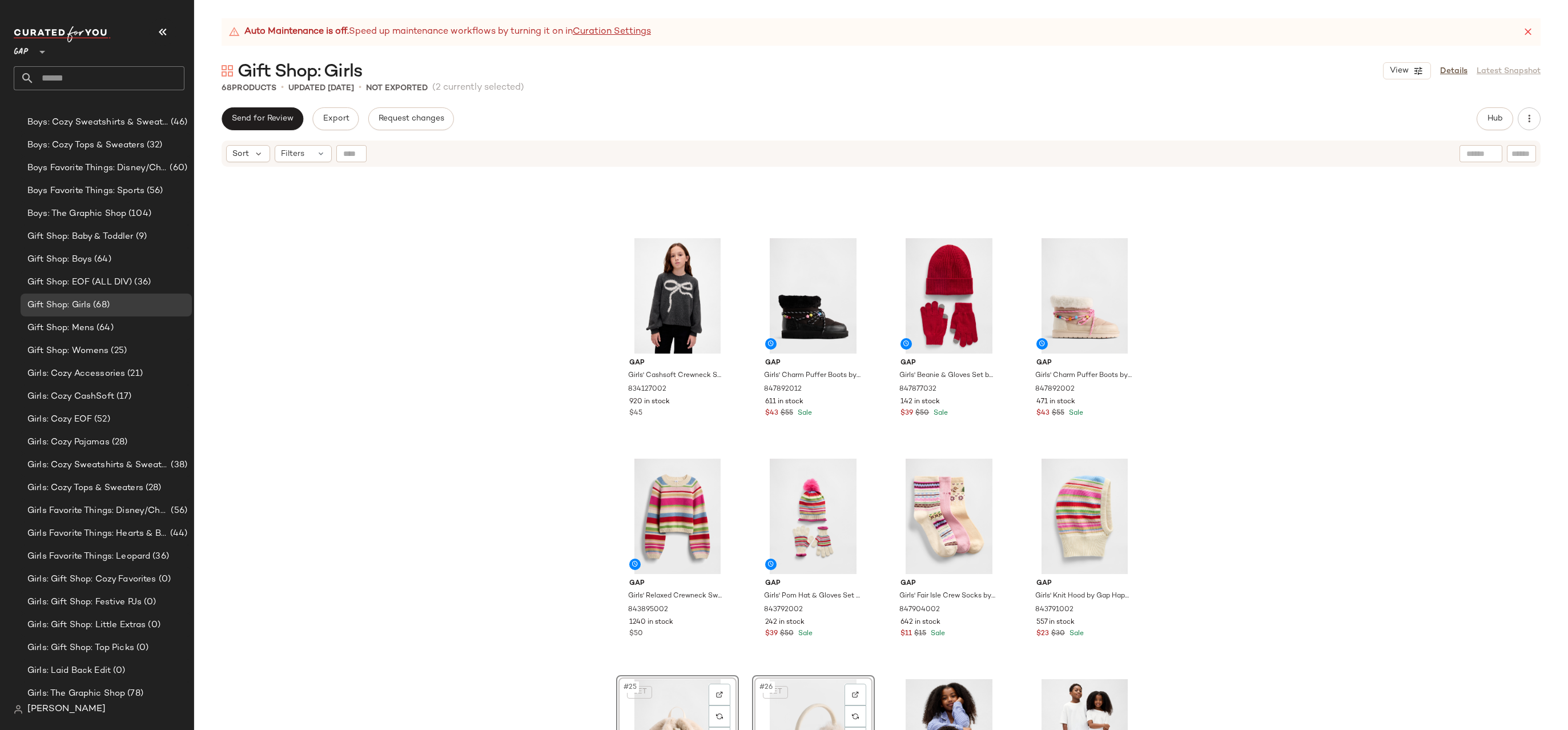
scroll to position [522, 0]
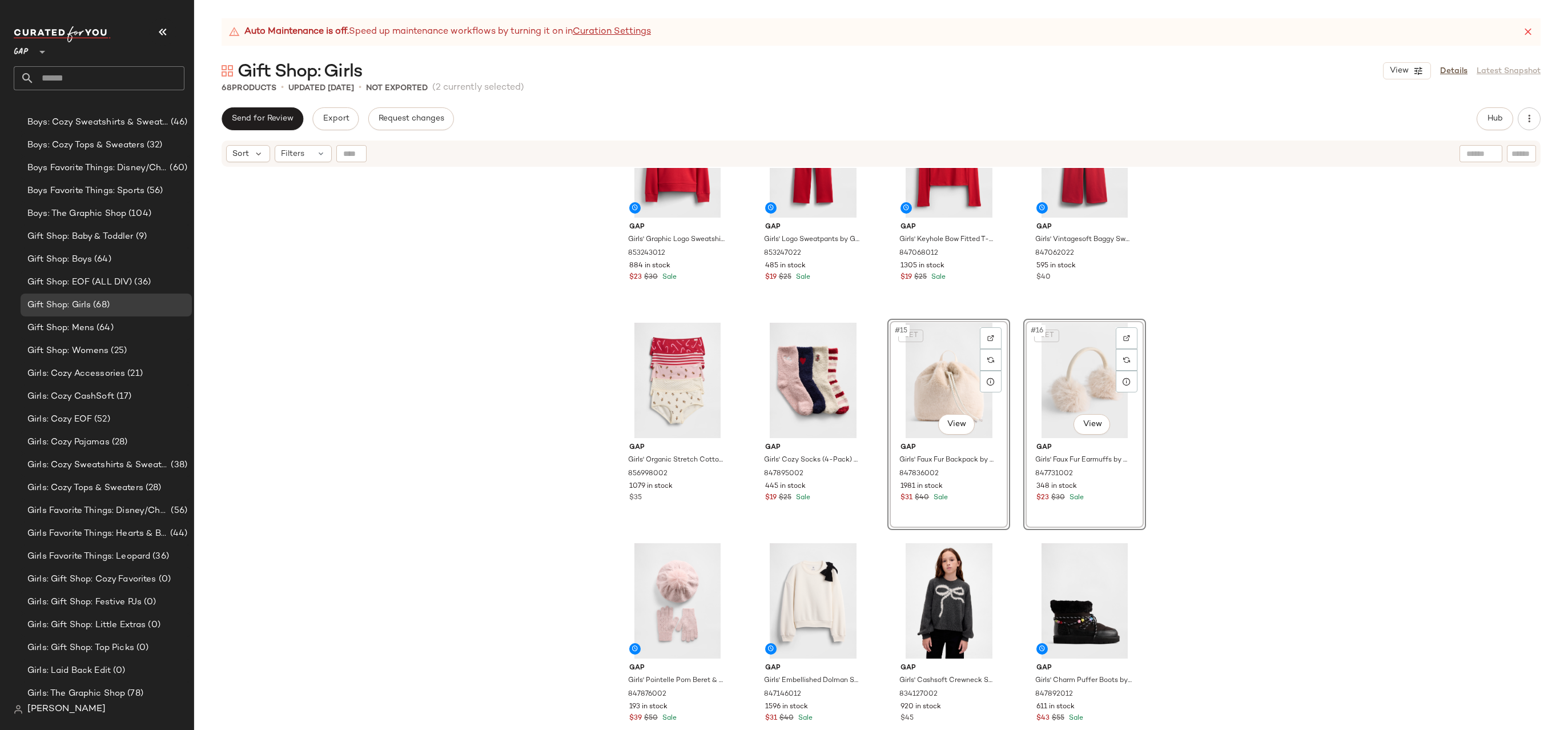
scroll to position [401, 0]
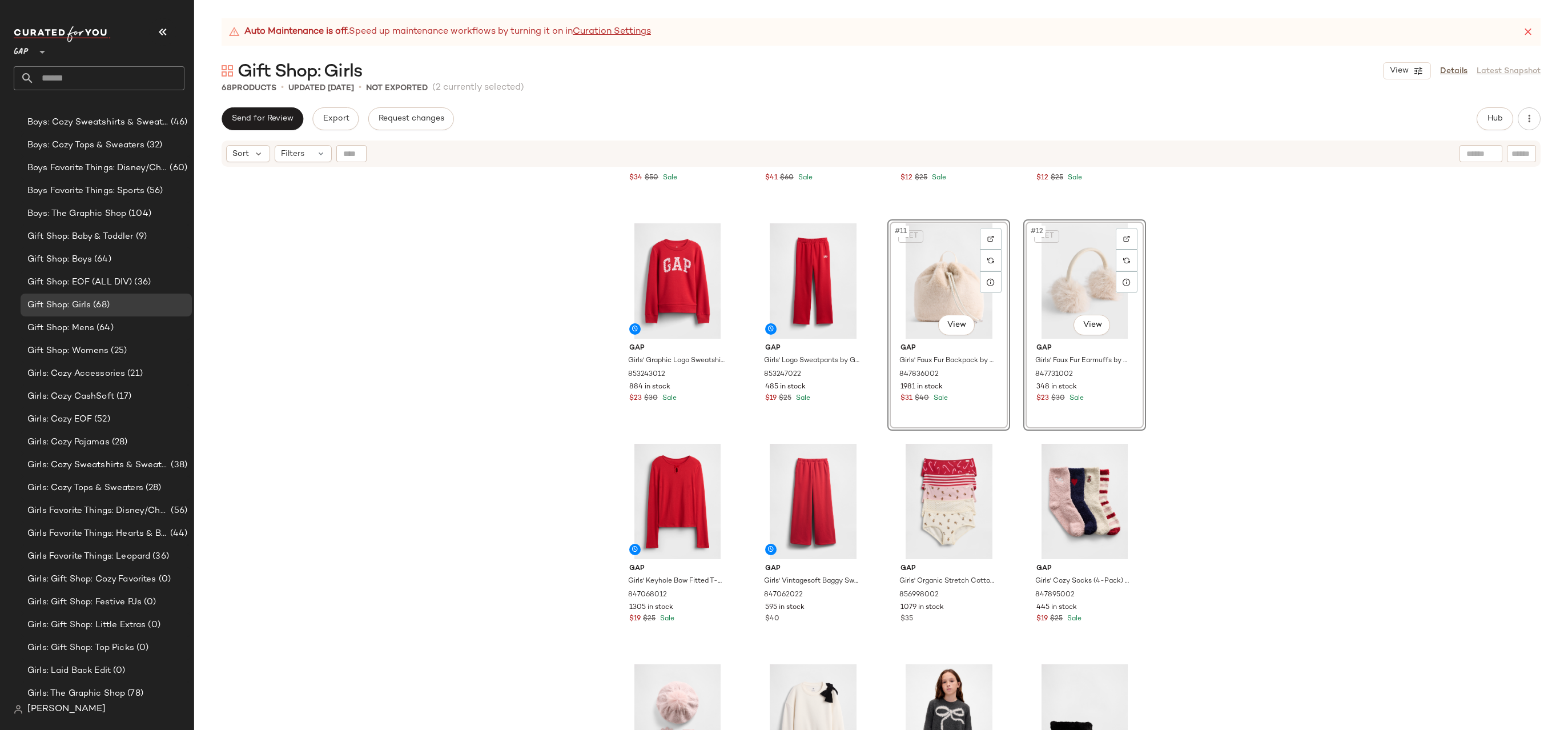
click at [1199, 368] on div "Gap Girls' Recycled Pj Short Set by Gap Red Bows Size 8 838596002 721 in stock …" at bounding box center [881, 463] width 1374 height 590
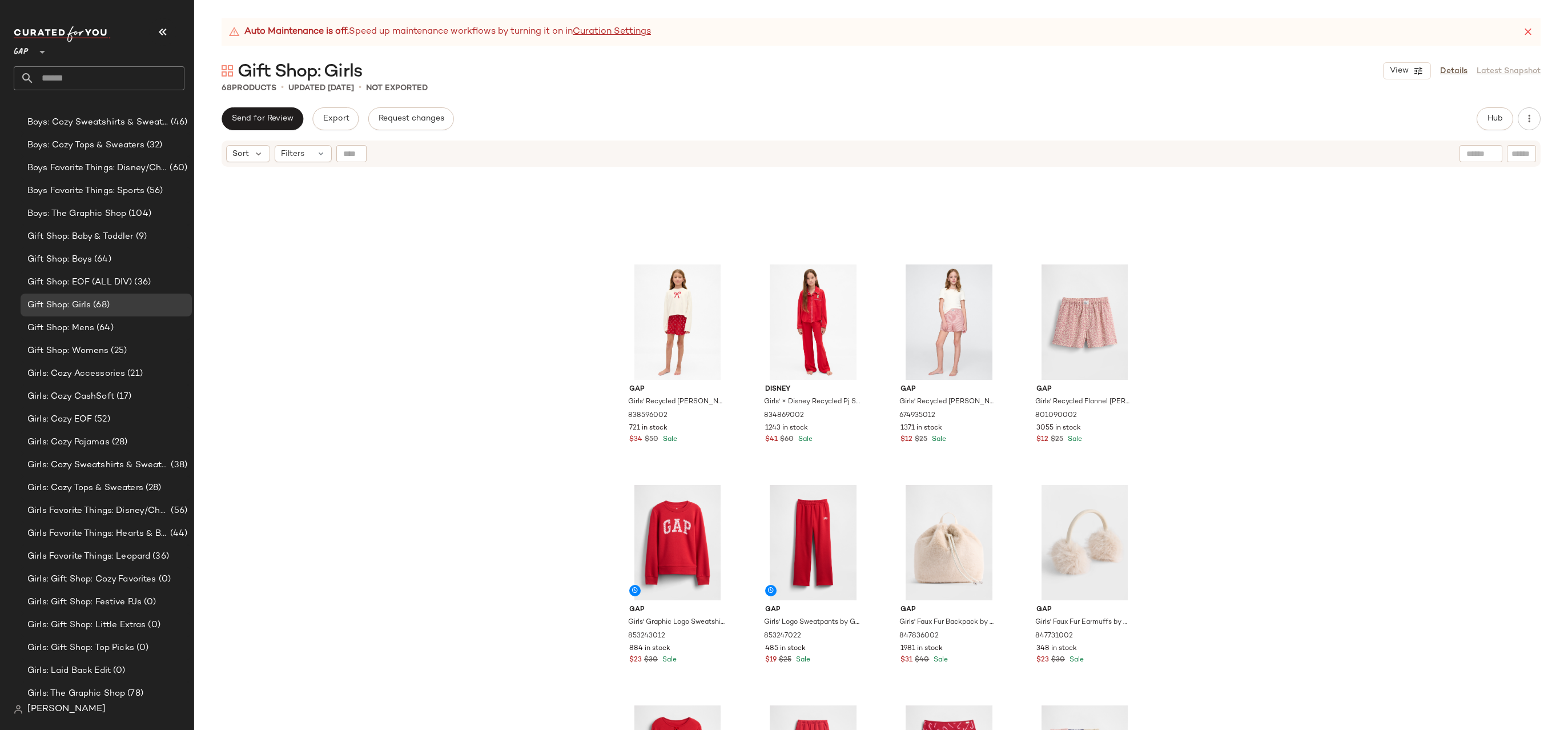
scroll to position [0, 0]
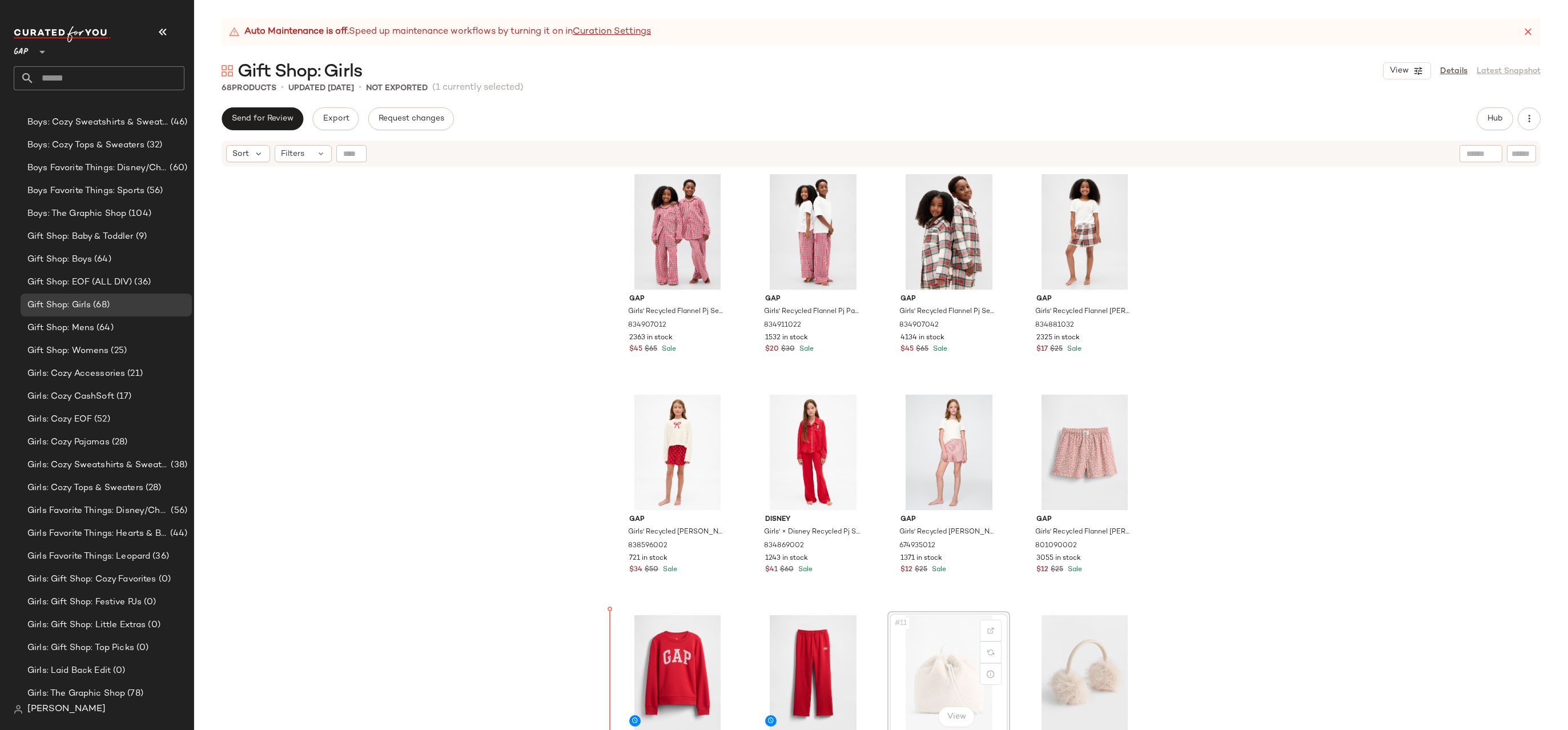
drag, startPoint x: 955, startPoint y: 636, endPoint x: 924, endPoint y: 636, distance: 31.0
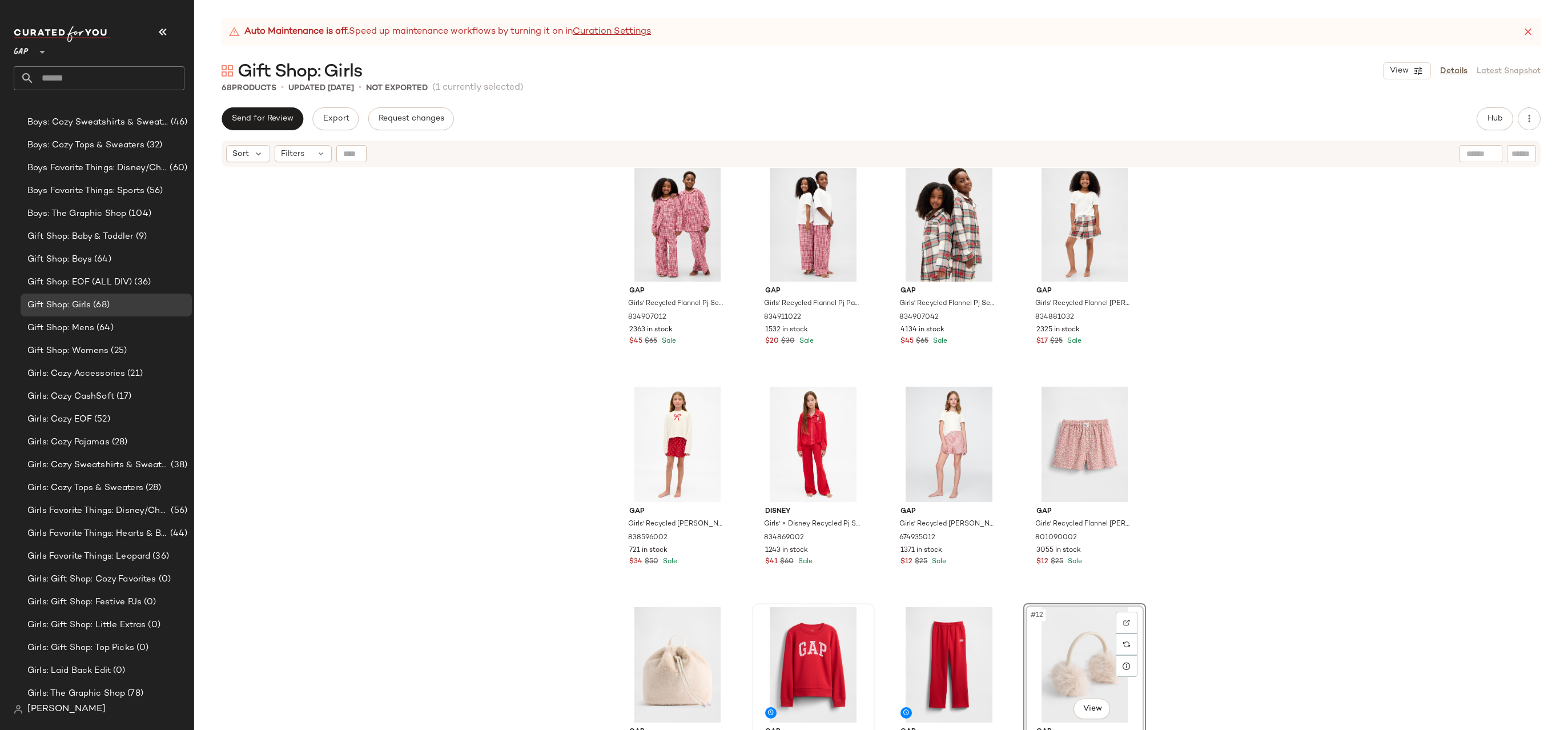
drag, startPoint x: 1092, startPoint y: 660, endPoint x: 755, endPoint y: 658, distance: 337.0
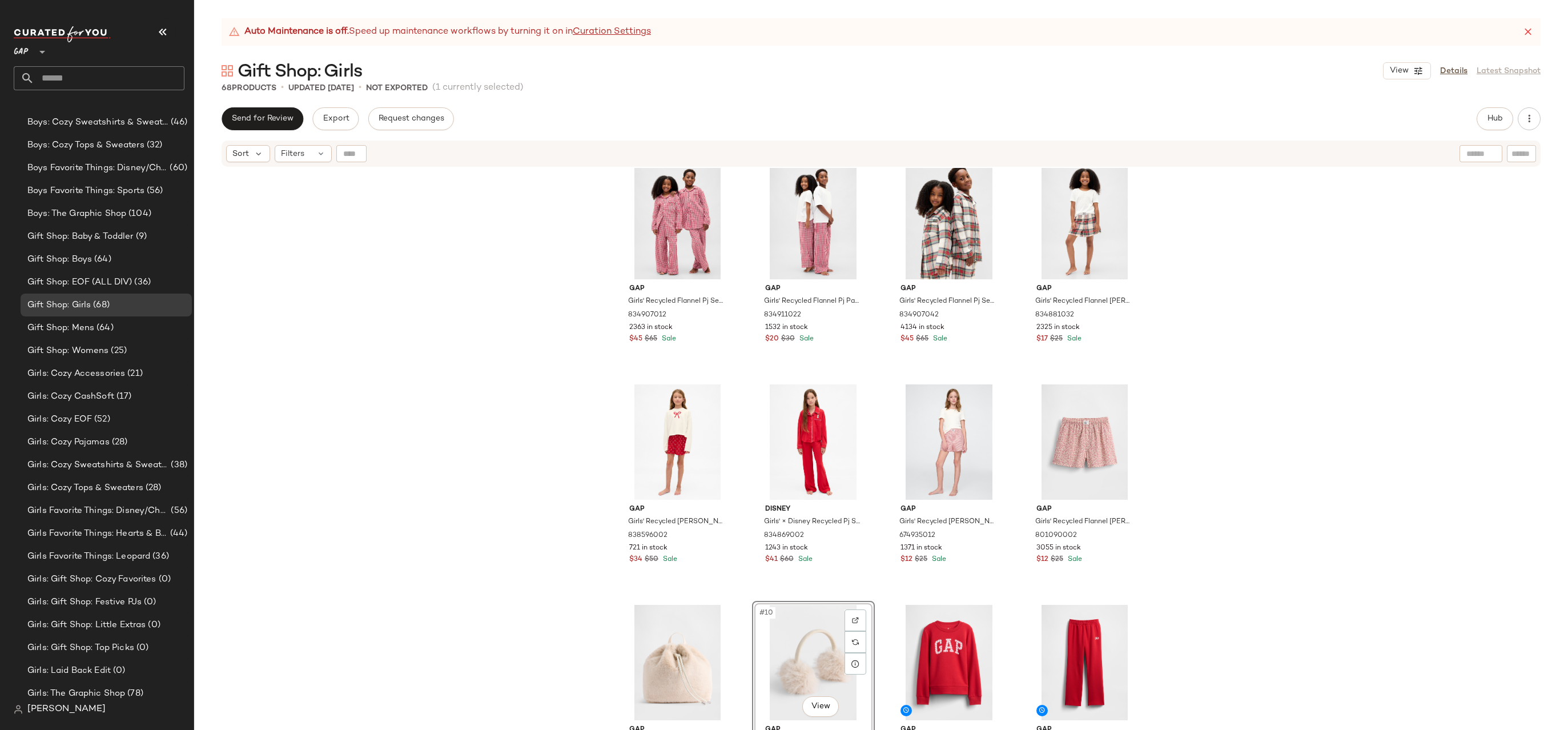
click at [1174, 553] on div "Gap Girls' Recycled Flannel Pj Set by Gap Red Gingham Size 6 834907012 2363 in …" at bounding box center [881, 463] width 1374 height 590
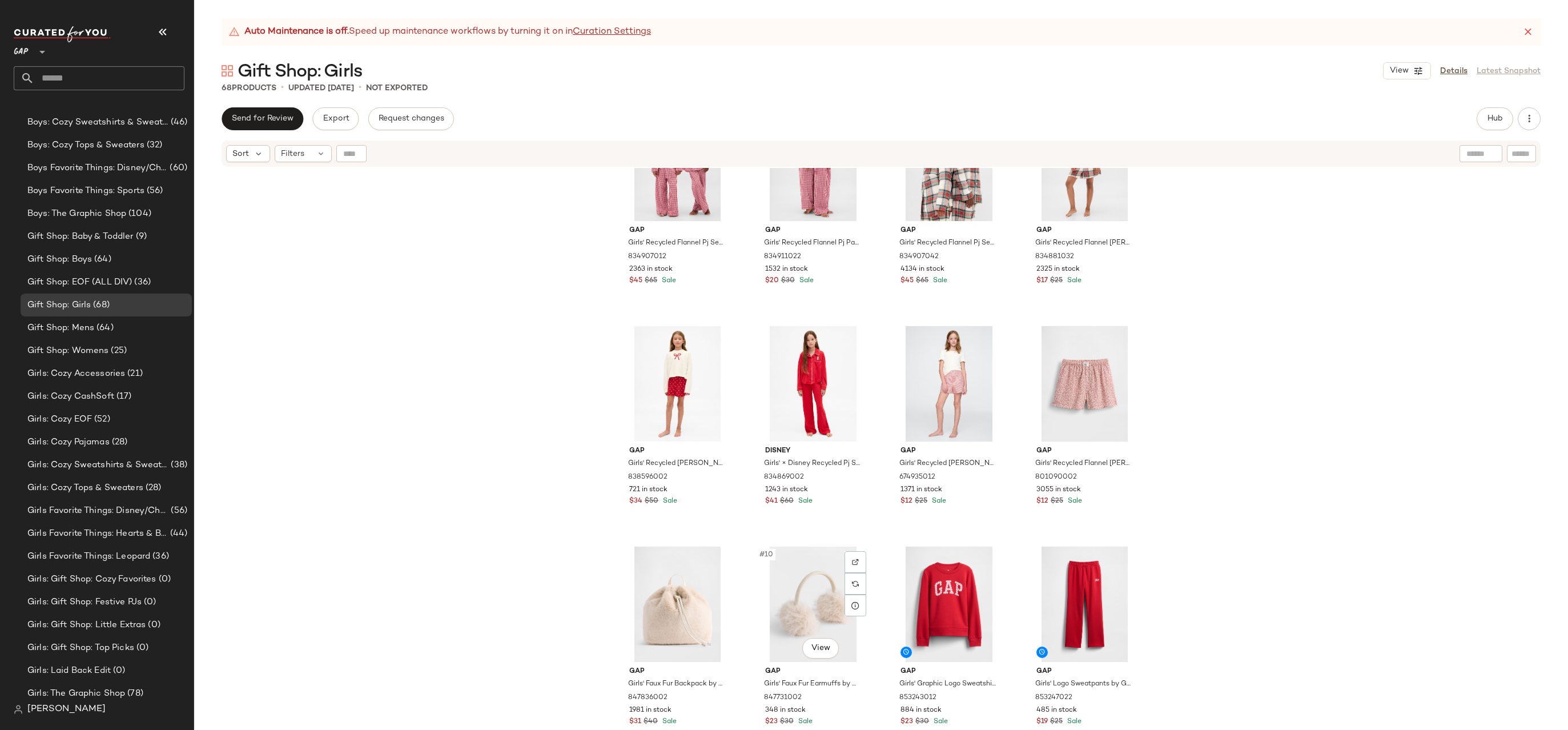
scroll to position [83, 0]
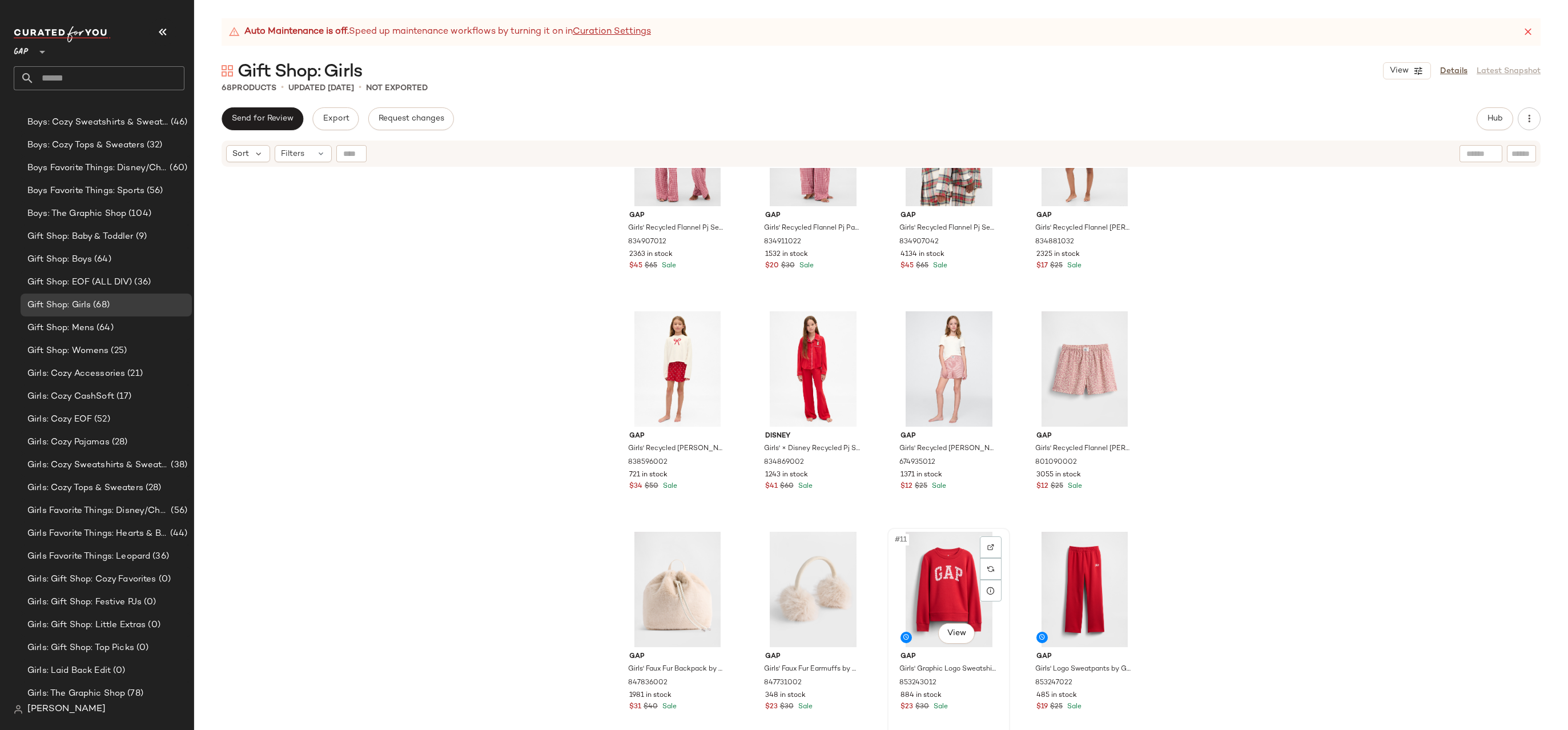
click at [939, 593] on div "#11 View" at bounding box center [949, 589] width 115 height 115
drag, startPoint x: 965, startPoint y: 577, endPoint x: 634, endPoint y: 604, distance: 332.1
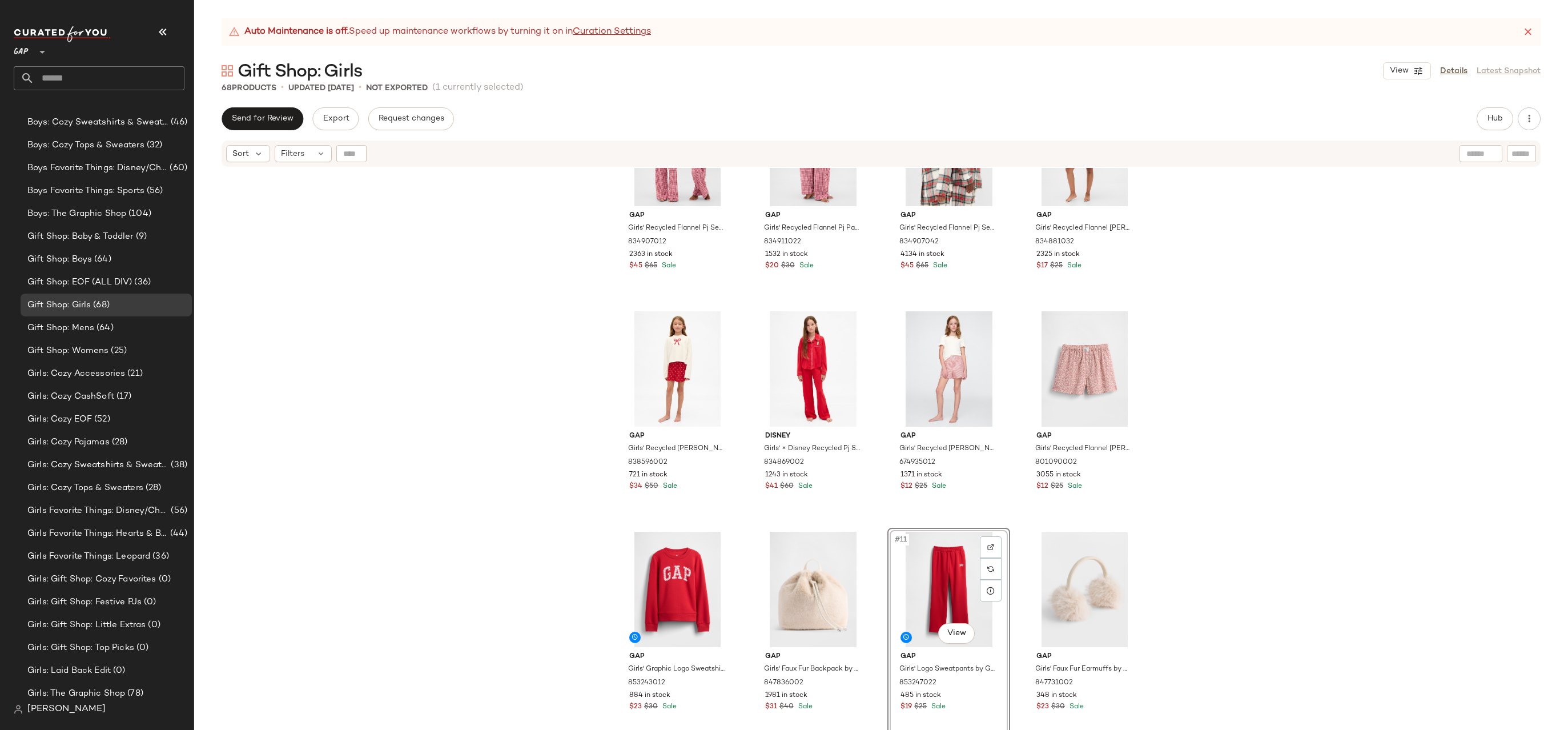
click at [1176, 515] on div "Gap Girls' Recycled Flannel Pj Set by Gap Red Gingham Size 6 834907012 2363 in …" at bounding box center [881, 463] width 1374 height 590
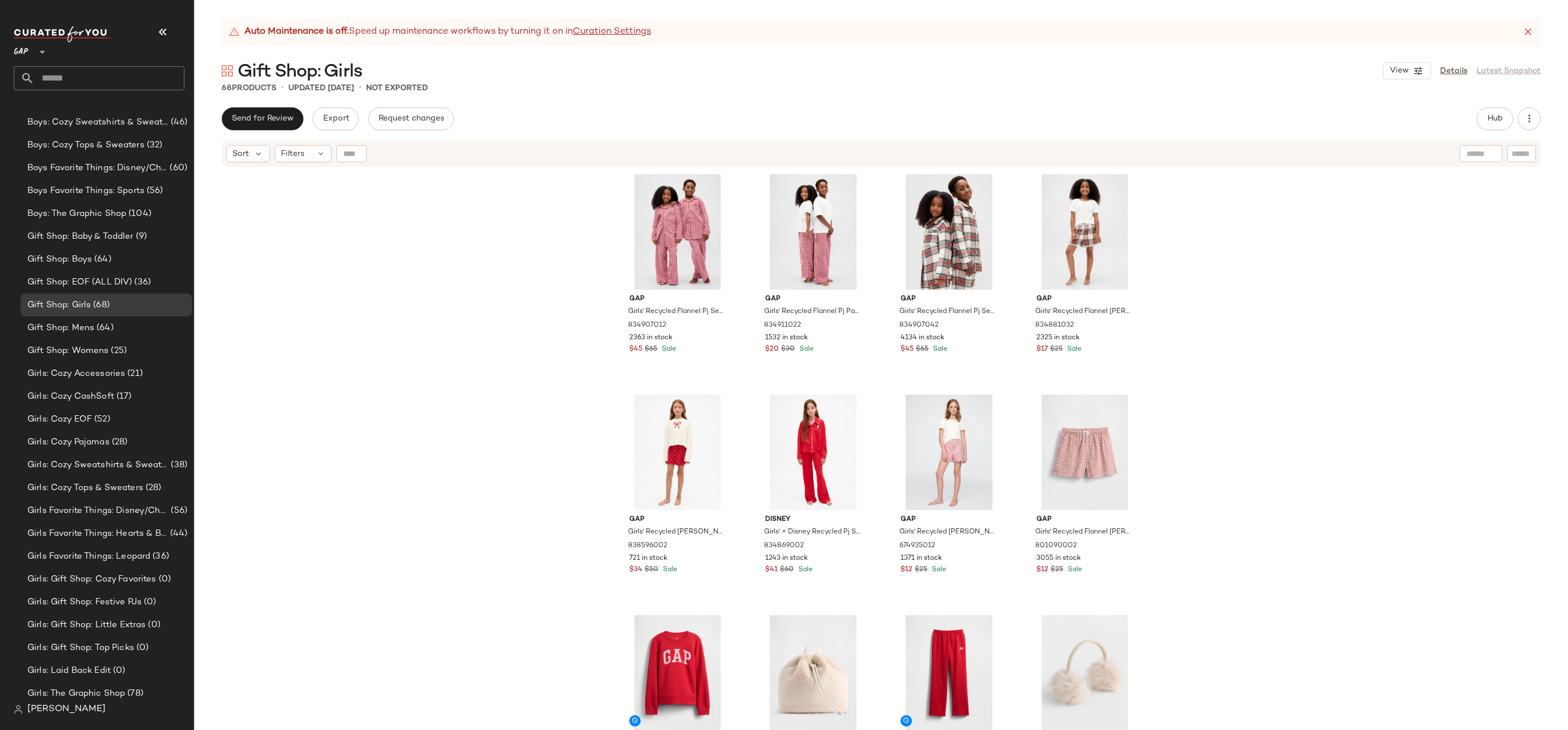
scroll to position [137, 0]
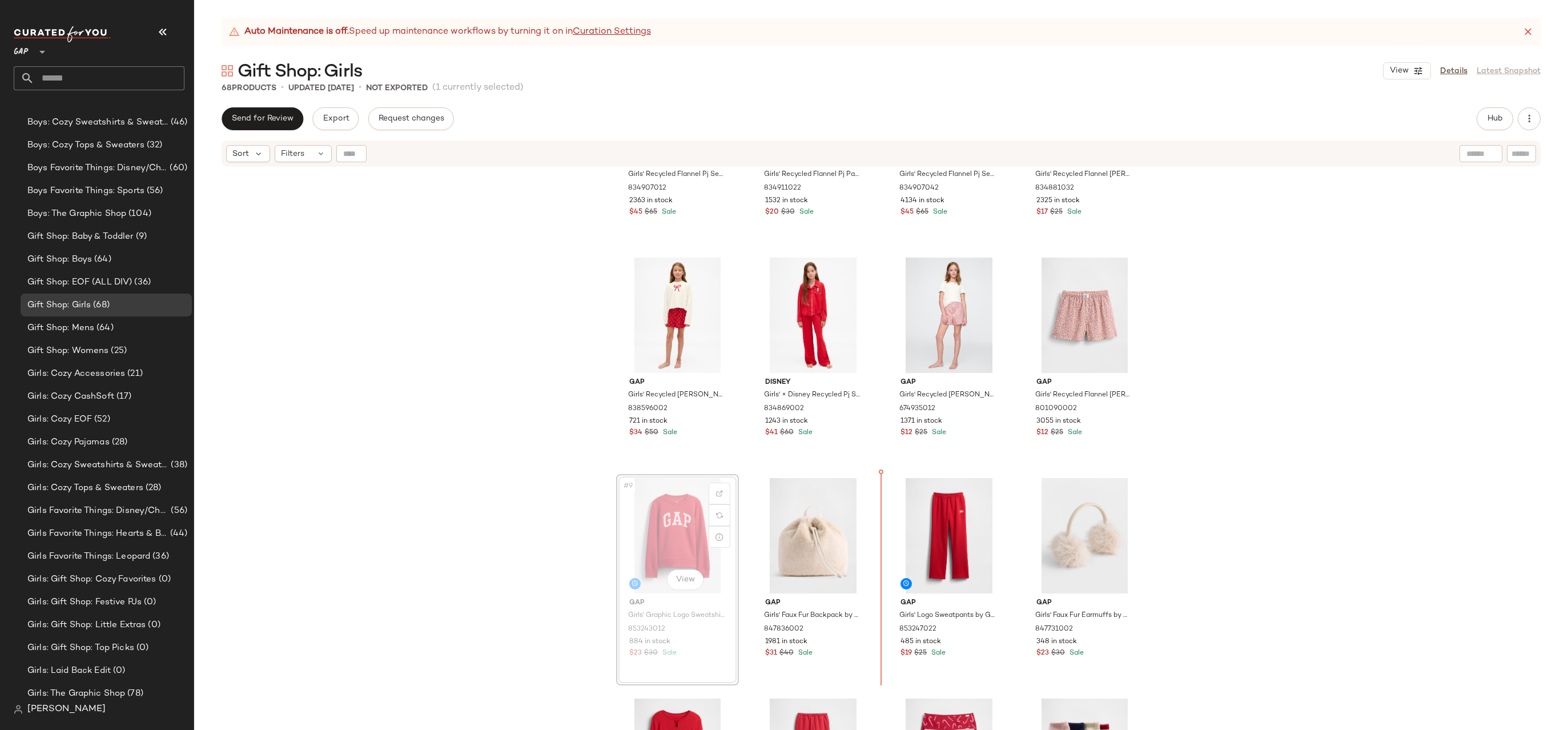
drag, startPoint x: 701, startPoint y: 556, endPoint x: 728, endPoint y: 556, distance: 27.0
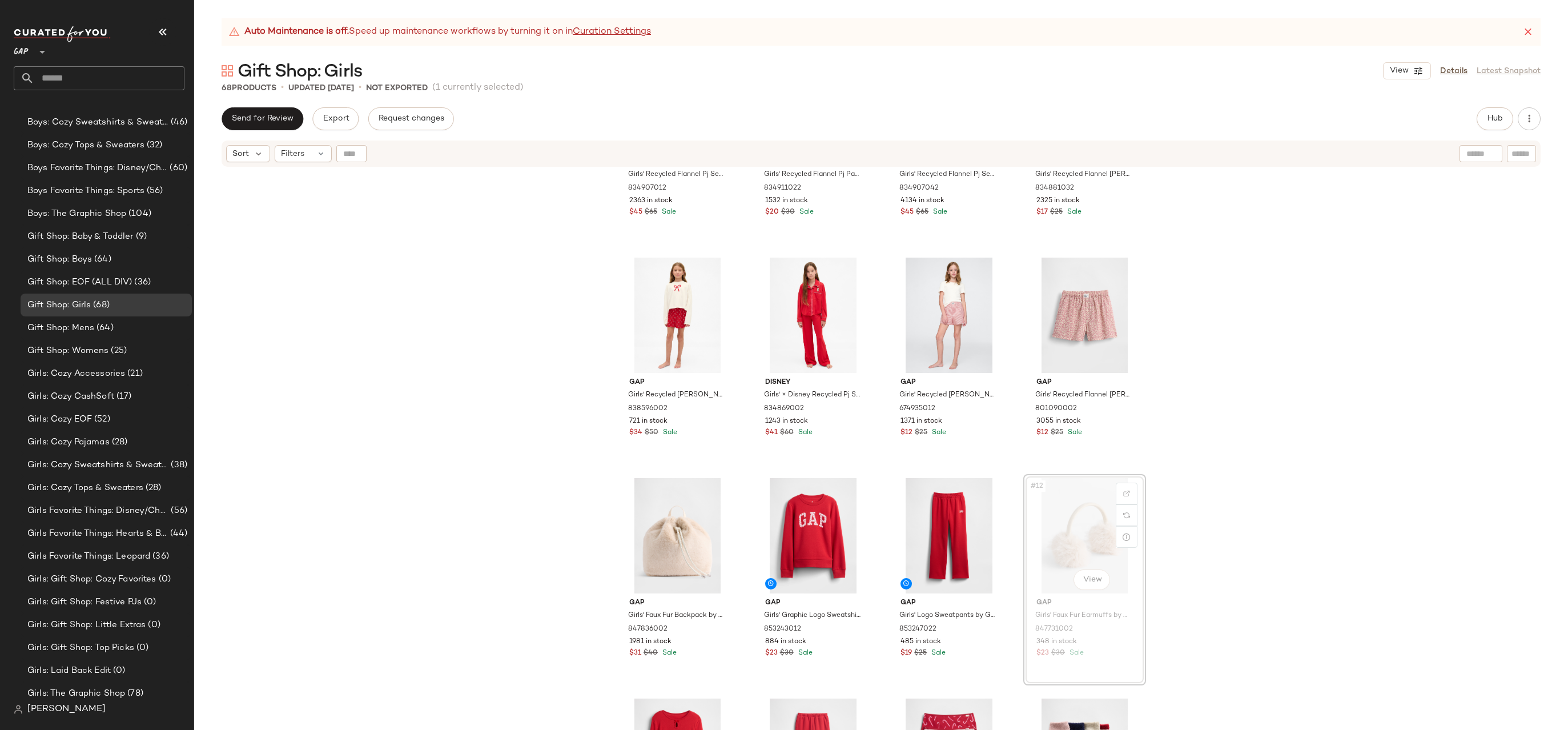
drag, startPoint x: 1055, startPoint y: 550, endPoint x: 738, endPoint y: 549, distance: 317.0
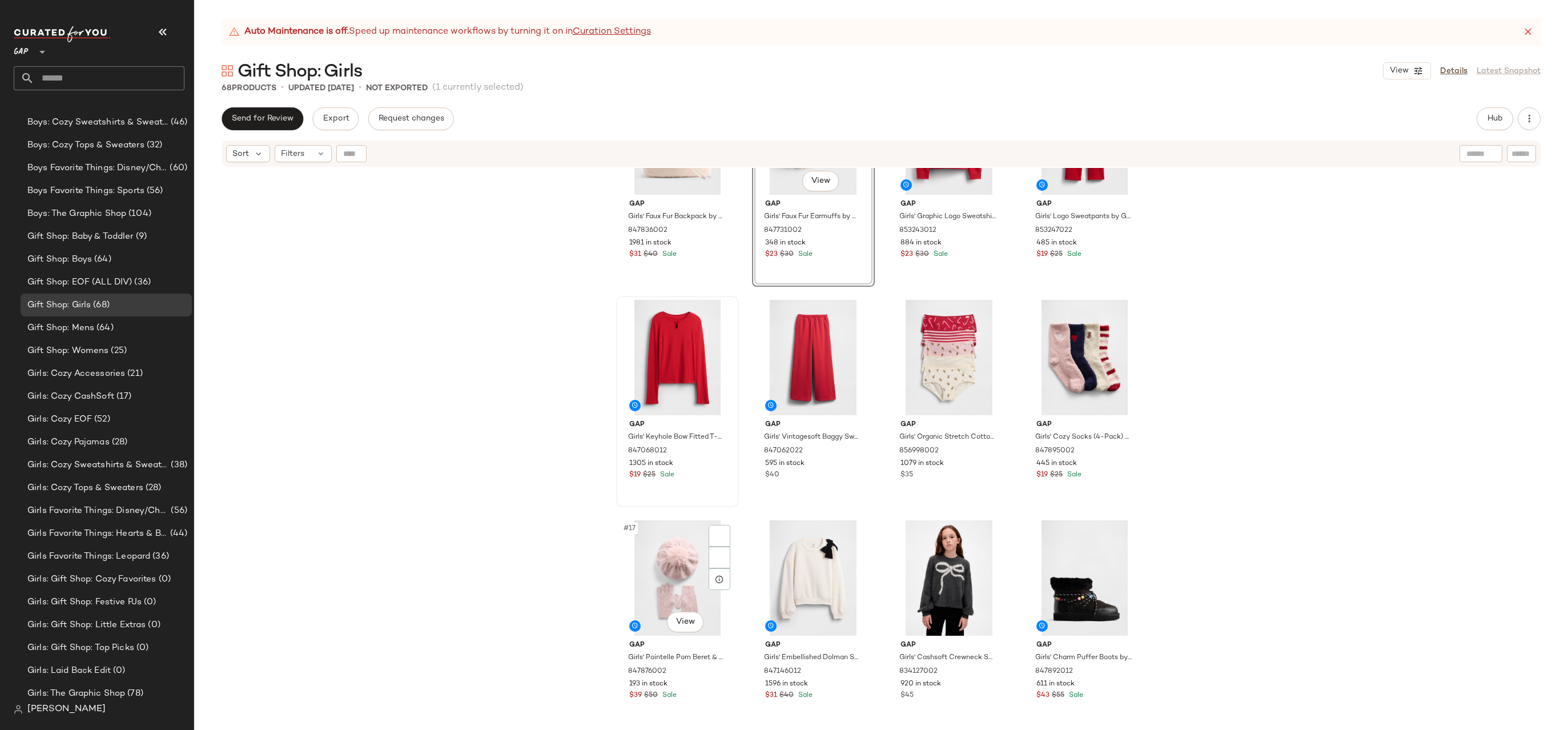
scroll to position [629, 0]
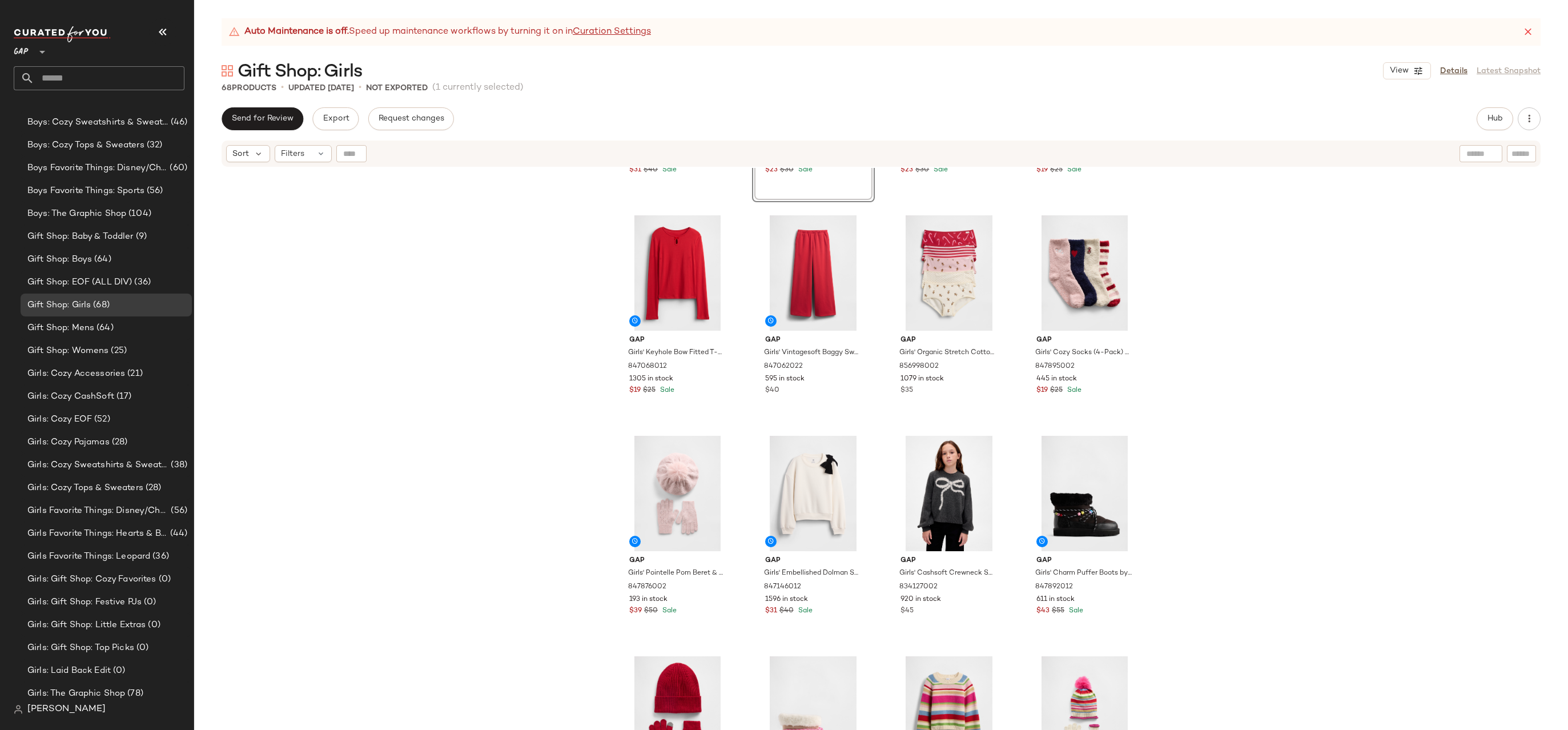
click at [1198, 407] on div "Gap Girls' Faux Fur Backpack by Gap Cream White One Size 847836002 1981 in stoc…" at bounding box center [881, 463] width 1374 height 590
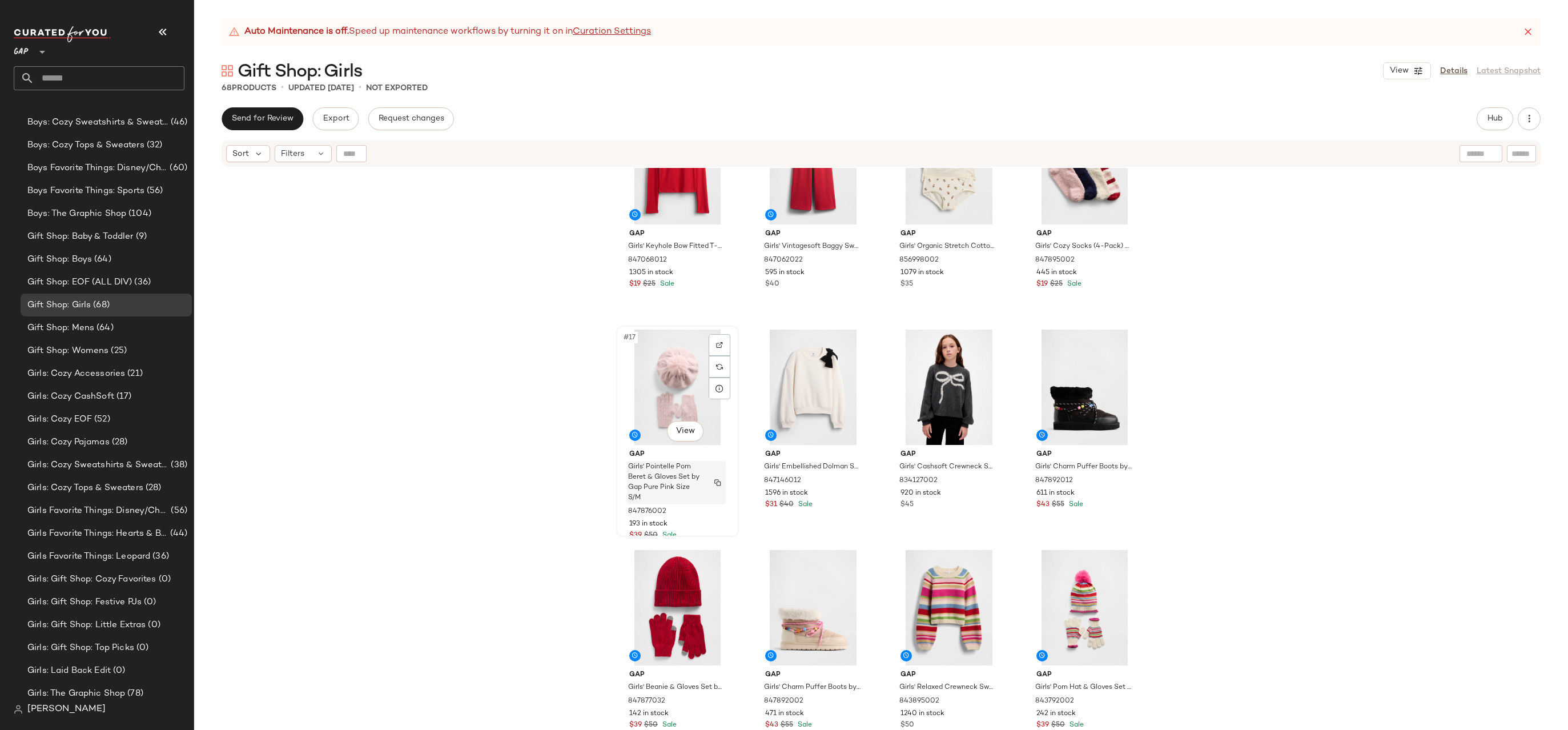
scroll to position [691, 0]
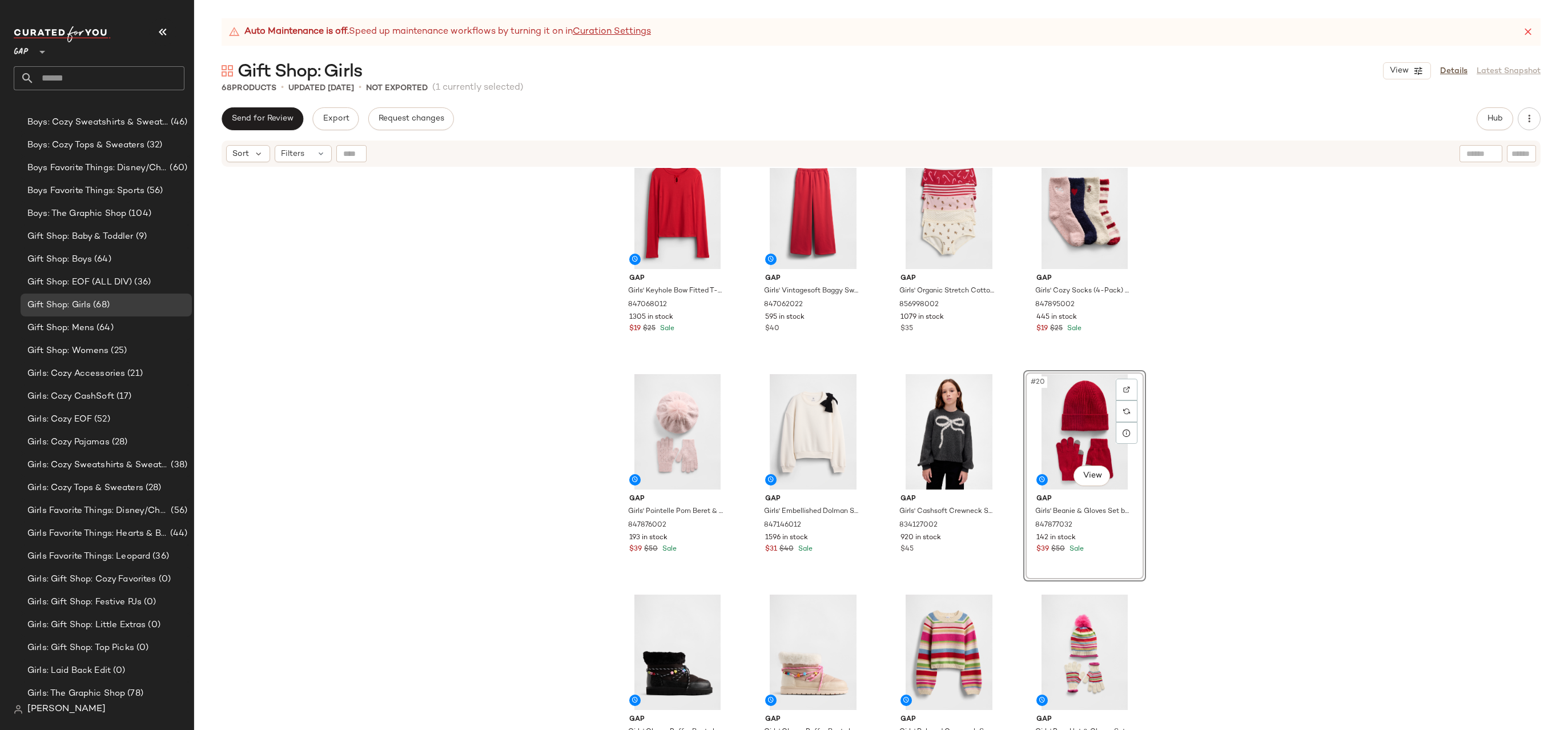
click at [1195, 385] on div "Gap Girls' Keyhole Bow Fitted T-Shirt by Gap Modern Red Size S (6/7) 847068012 …" at bounding box center [881, 463] width 1374 height 590
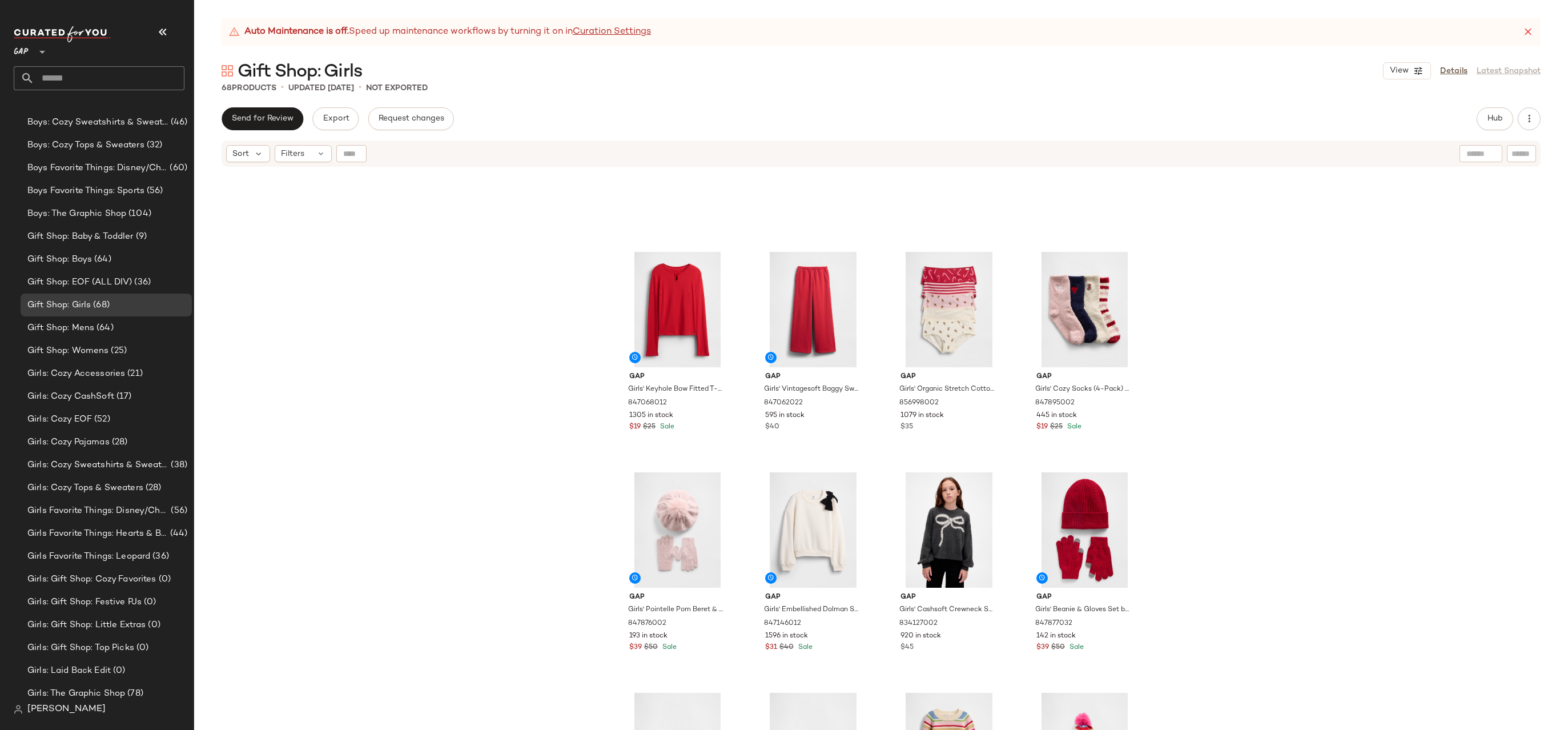
scroll to position [573, 0]
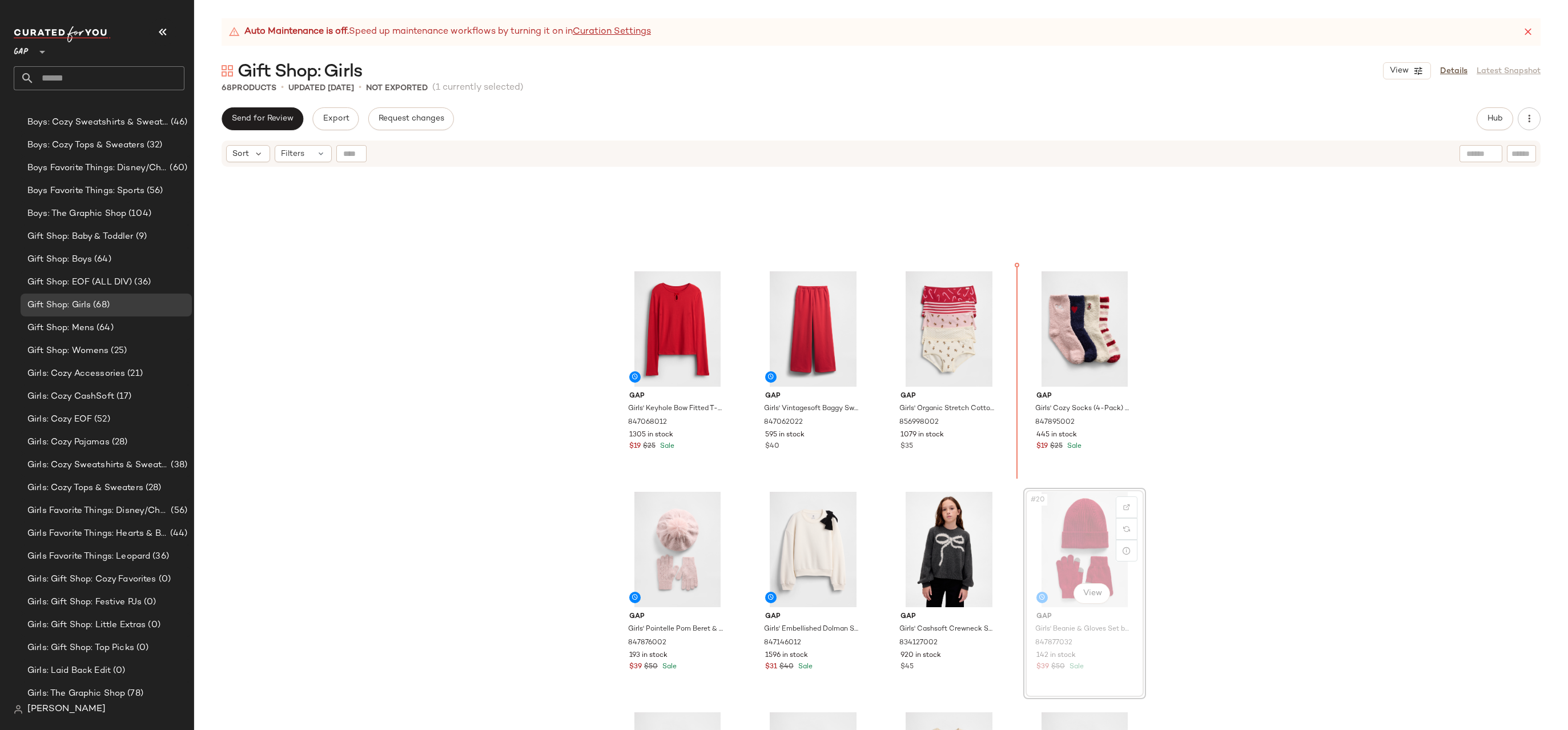
drag, startPoint x: 1094, startPoint y: 536, endPoint x: 1032, endPoint y: 385, distance: 163.2
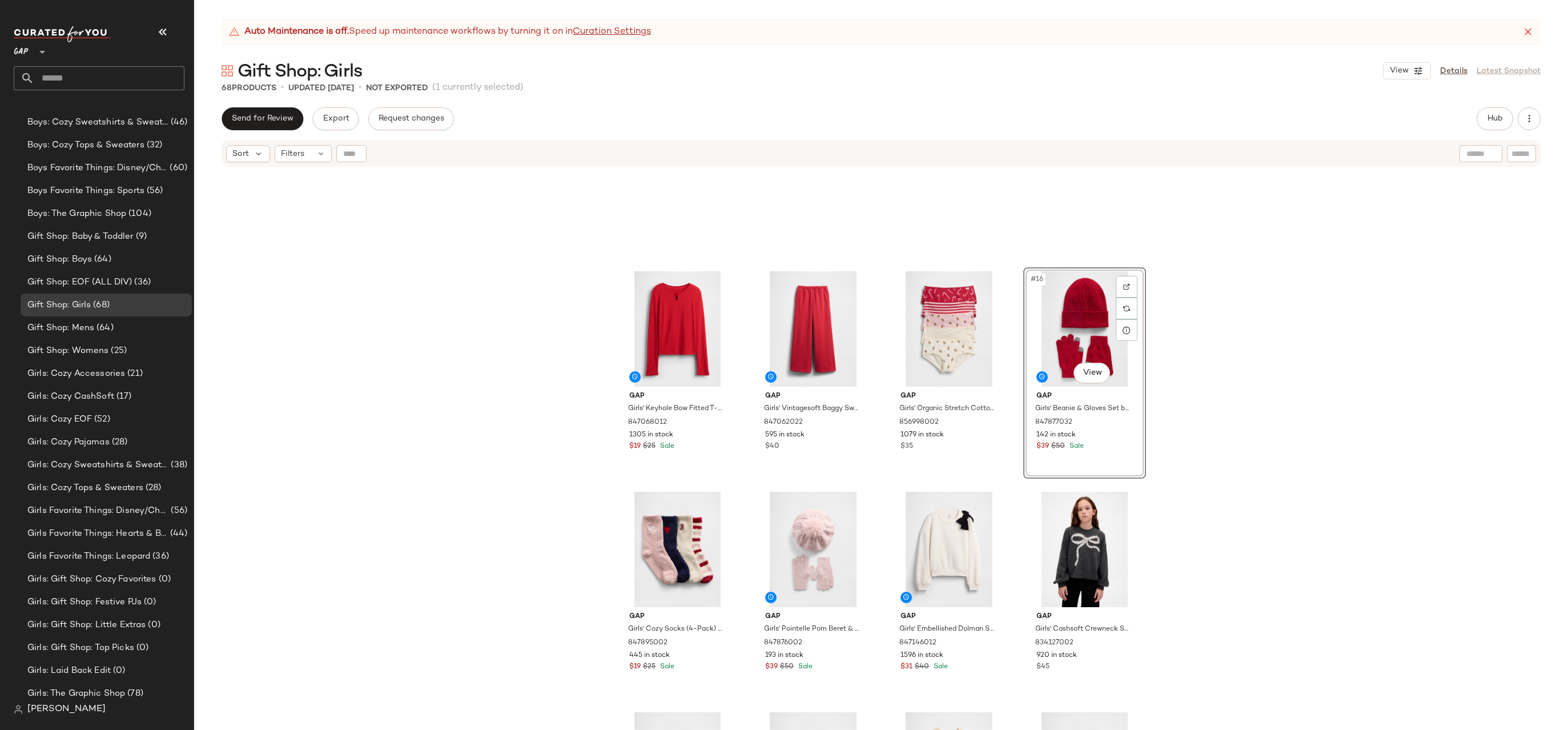
click at [1162, 378] on div "Gap Girls' Keyhole Bow Fitted T-Shirt by Gap Modern Red Size S (6/7) 847068012 …" at bounding box center [881, 463] width 1374 height 590
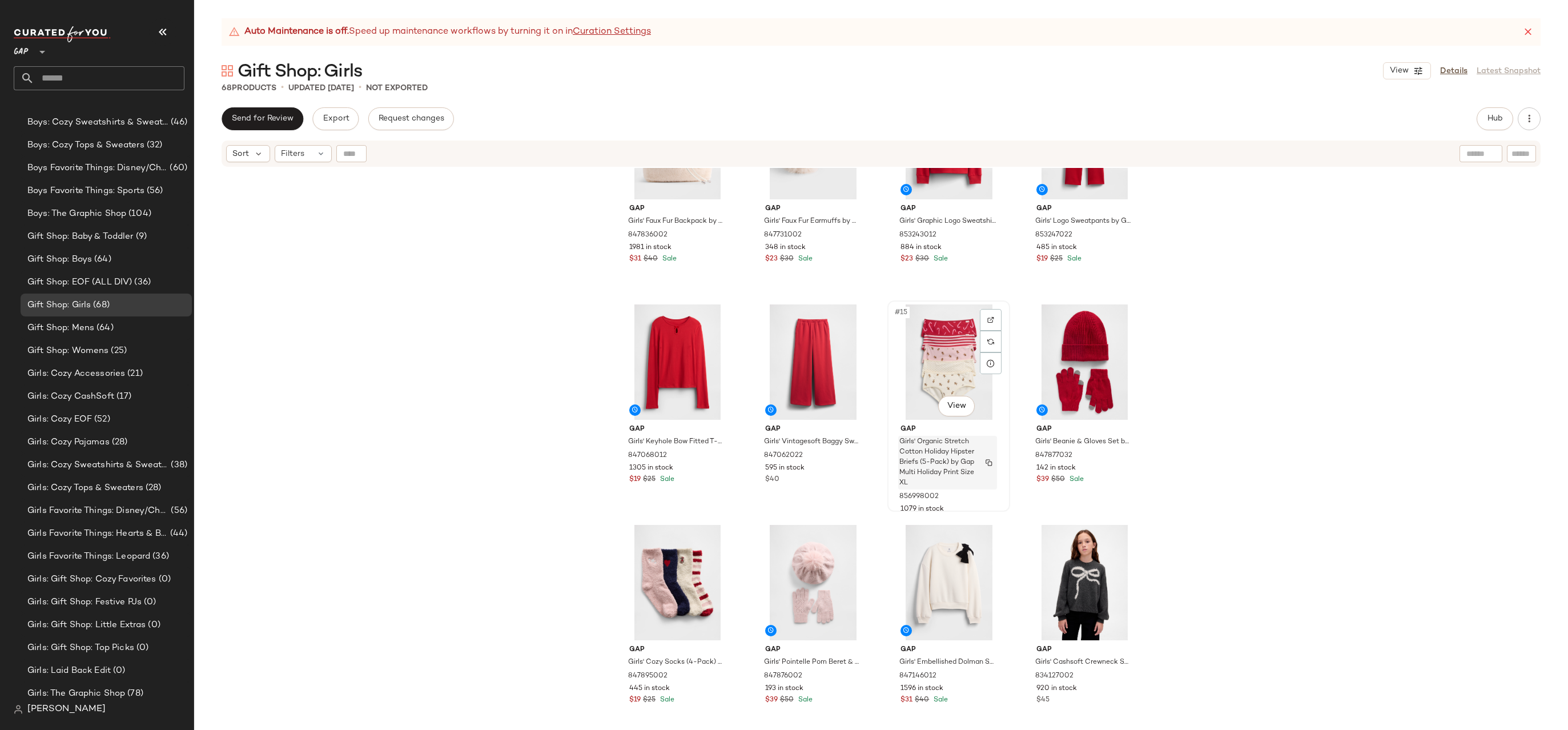
scroll to position [728, 0]
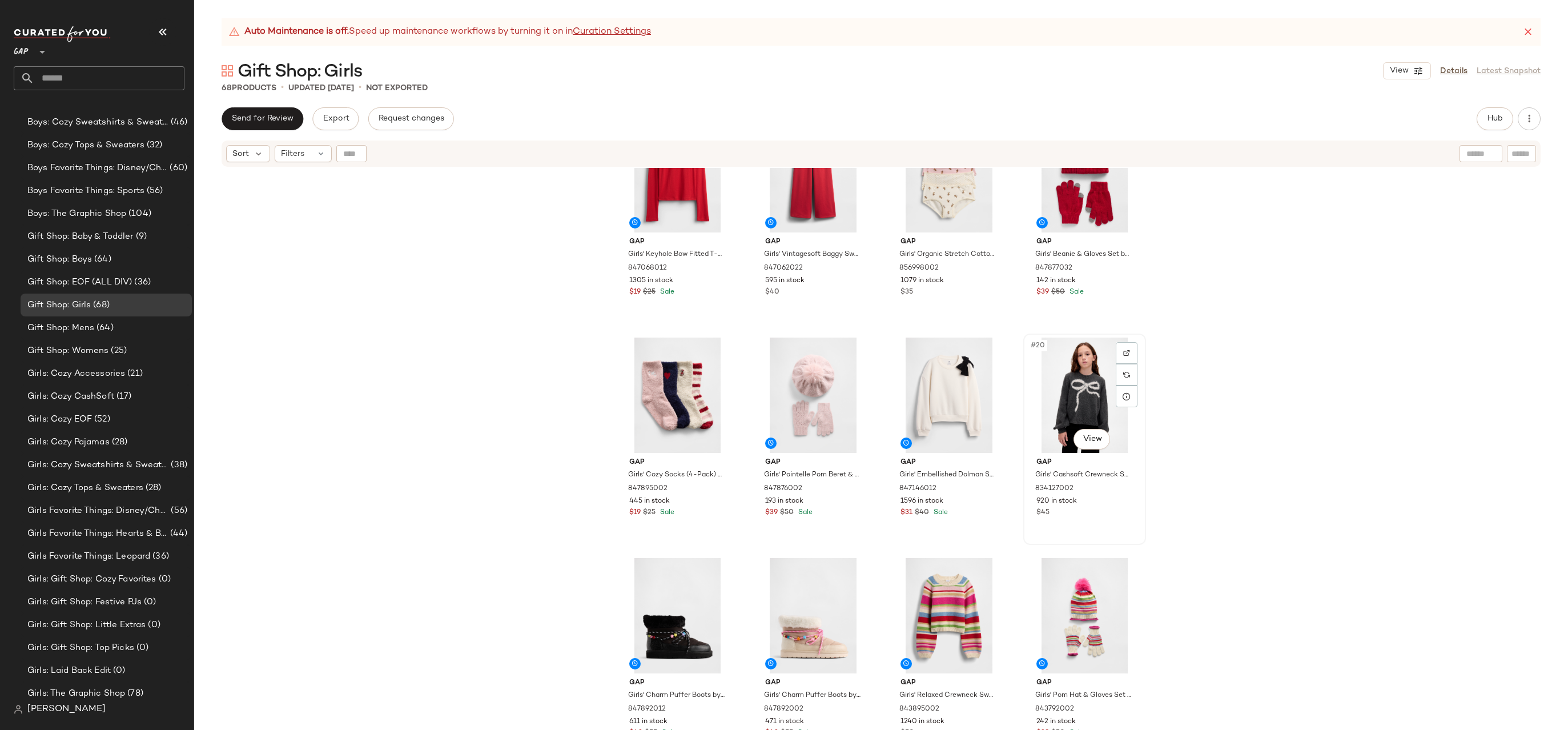
click at [1051, 396] on div "#20 View" at bounding box center [1085, 395] width 115 height 115
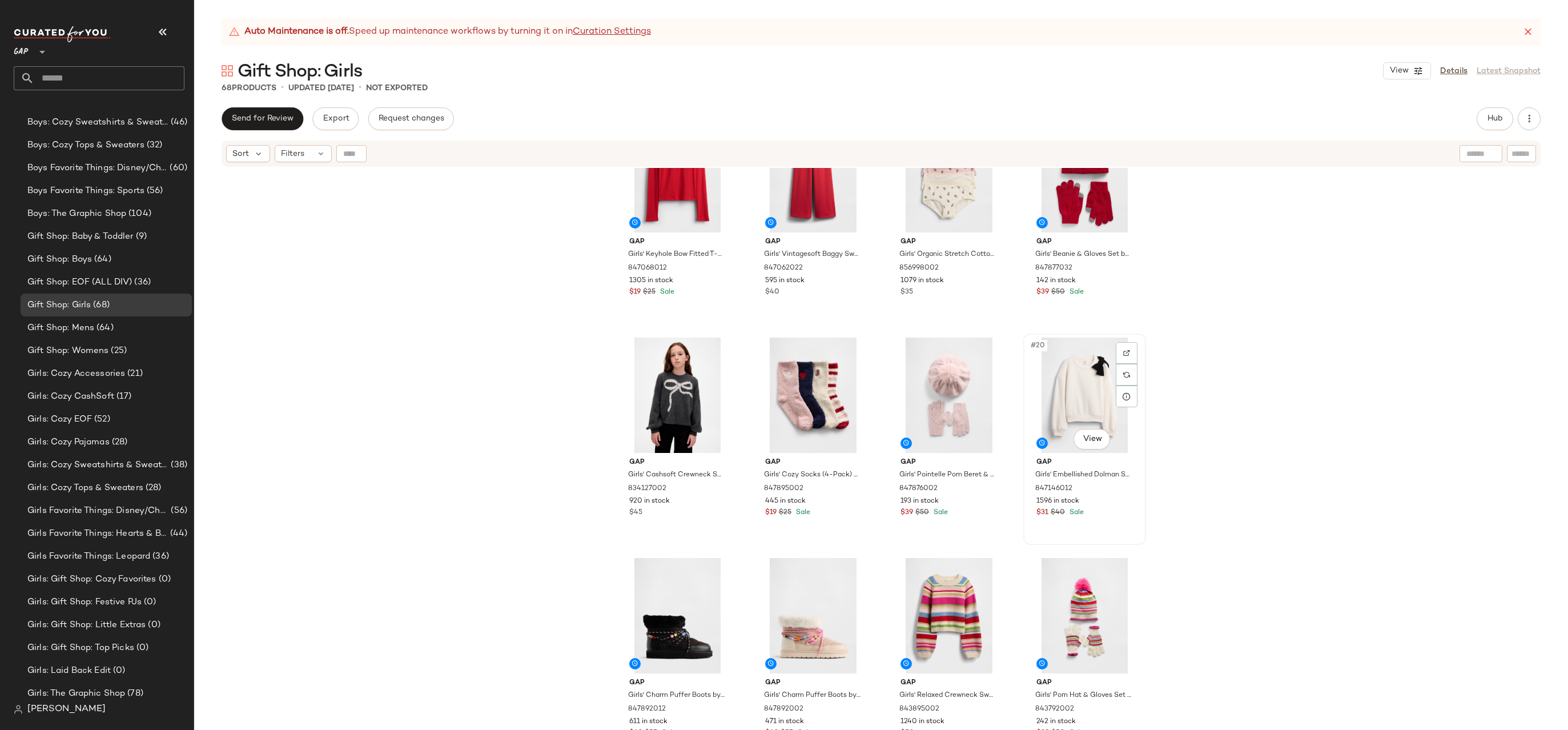
click at [1080, 396] on div "#20 View" at bounding box center [1085, 395] width 115 height 115
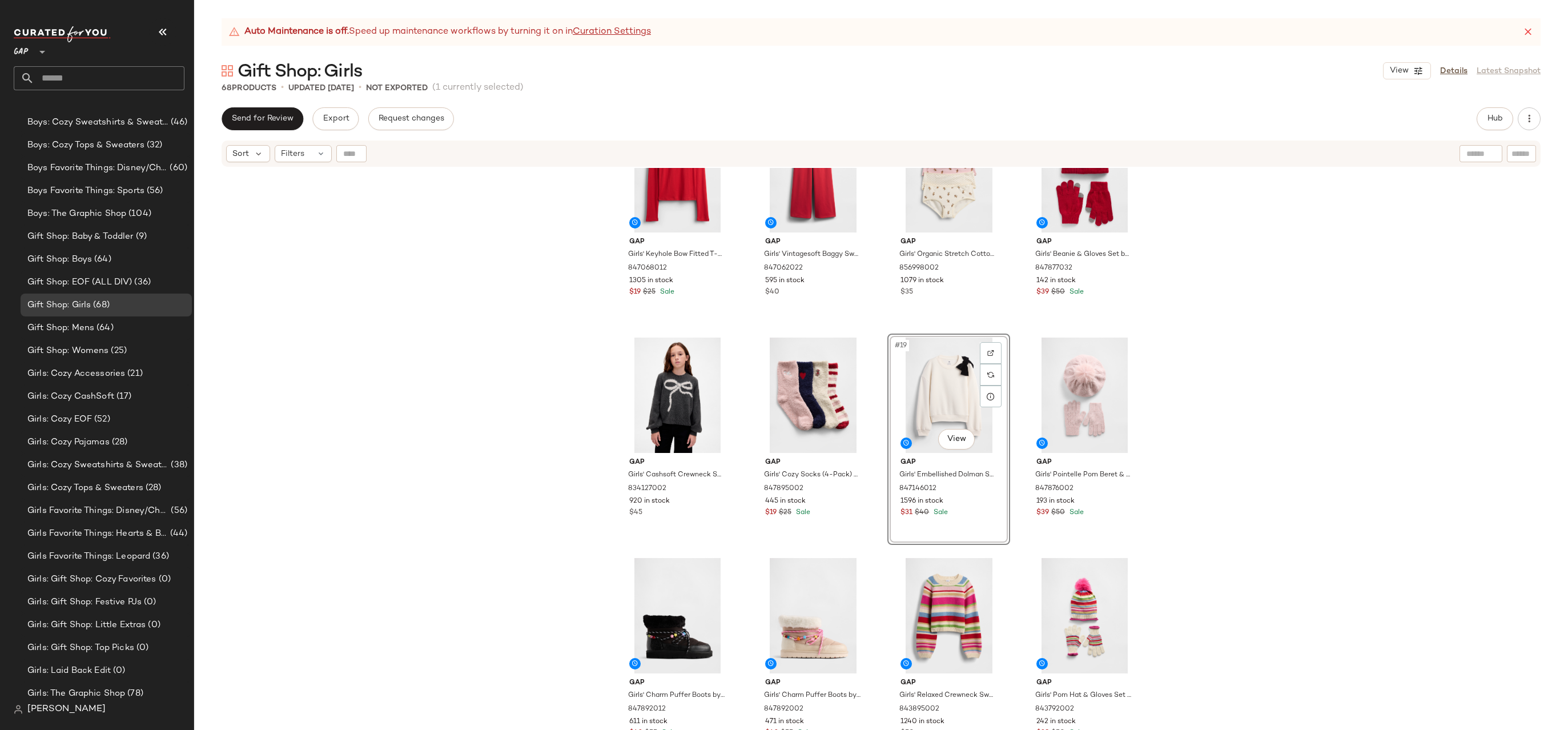
scroll to position [664, 0]
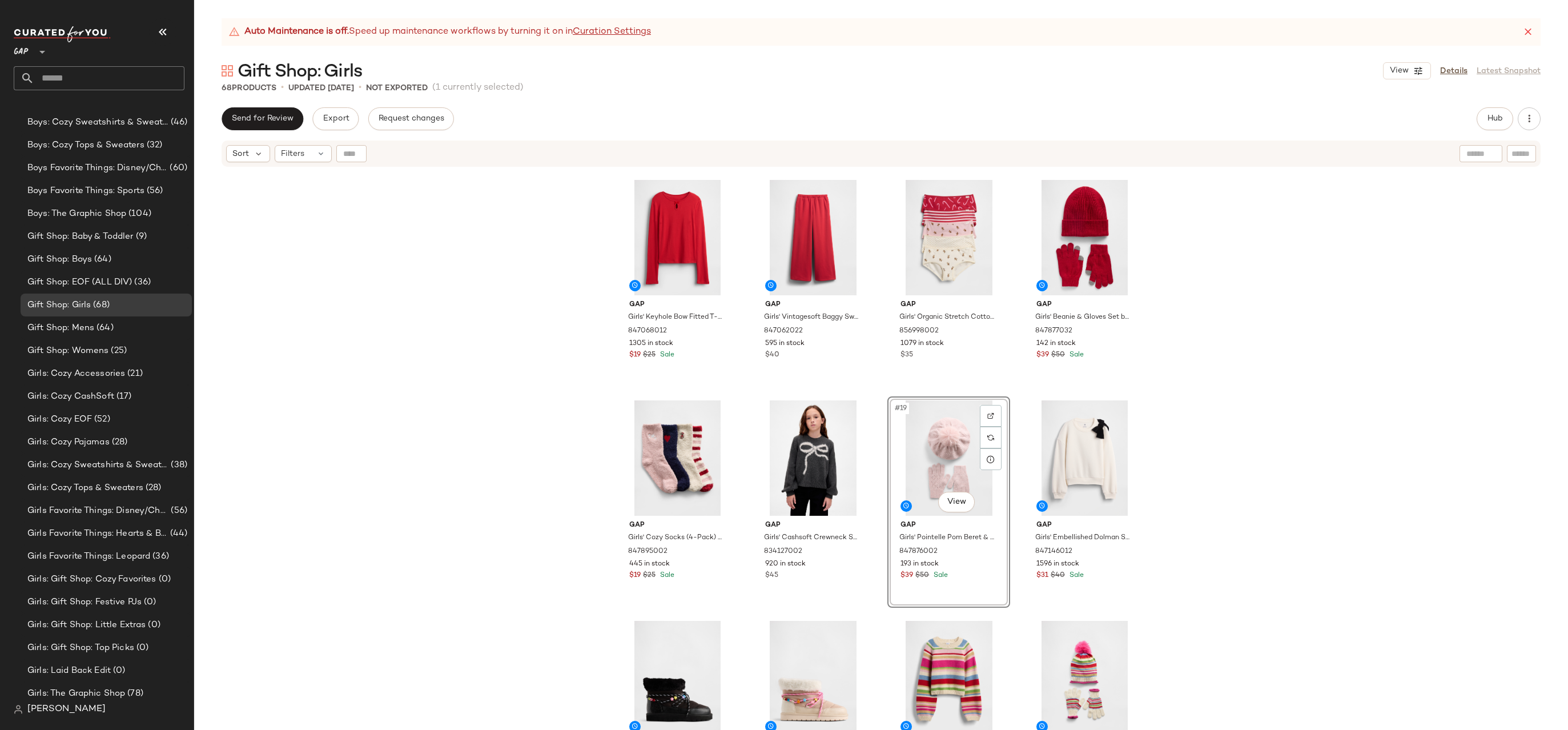
click at [1177, 441] on div "Gap Girls' Keyhole Bow Fitted T-Shirt by Gap Modern Red Size S (6/7) 847068012 …" at bounding box center [881, 463] width 1374 height 590
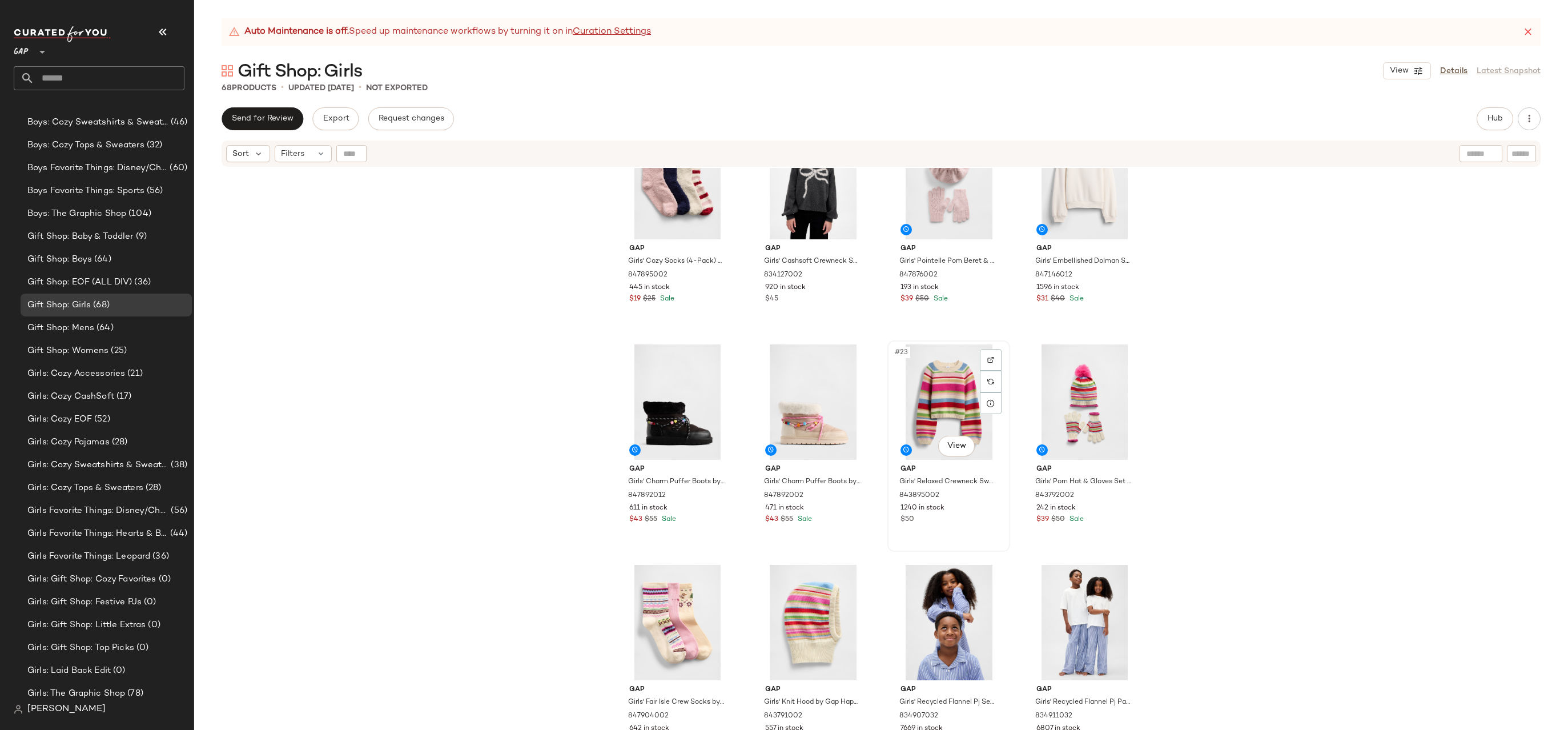
scroll to position [910, 0]
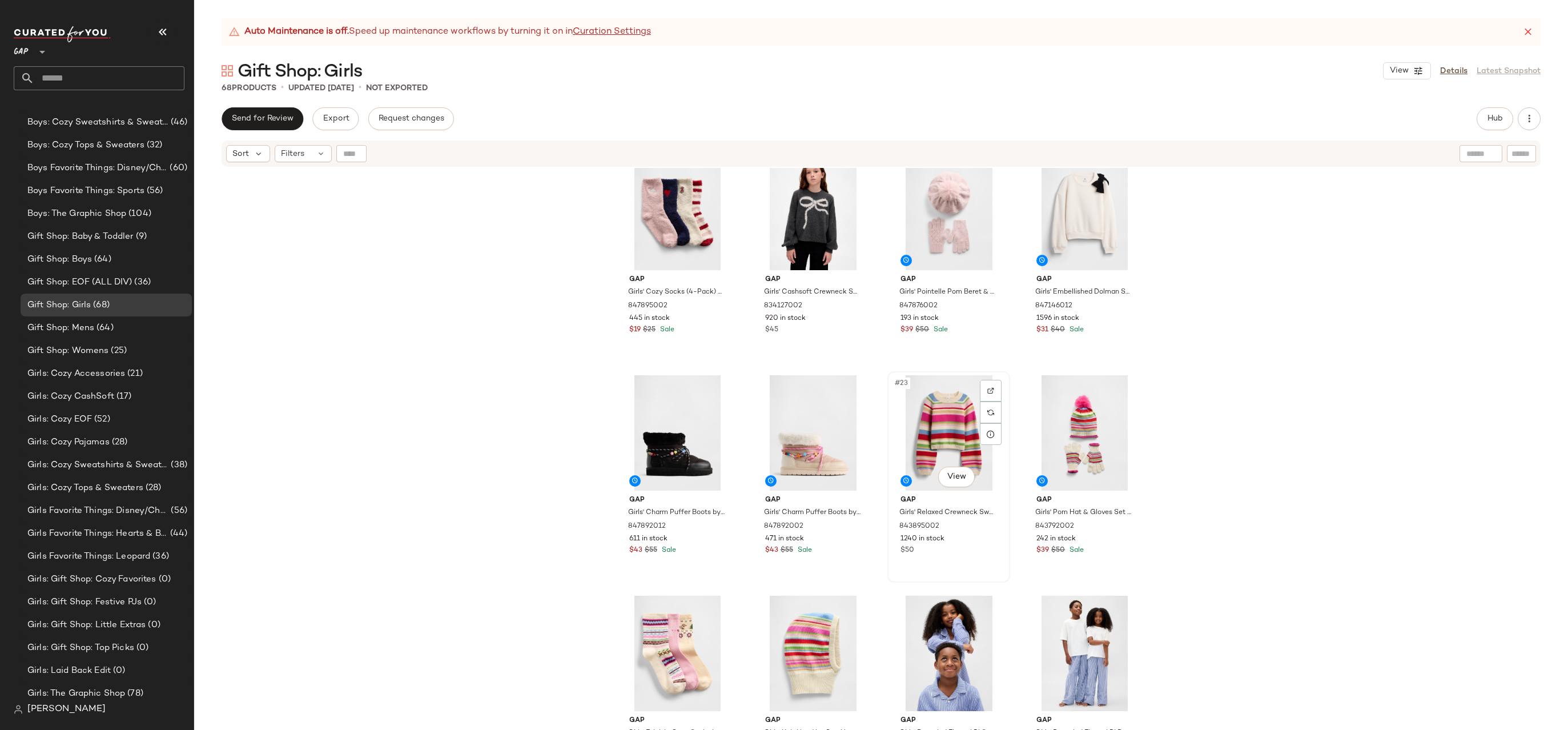
click at [927, 426] on div "#23 View" at bounding box center [949, 433] width 115 height 115
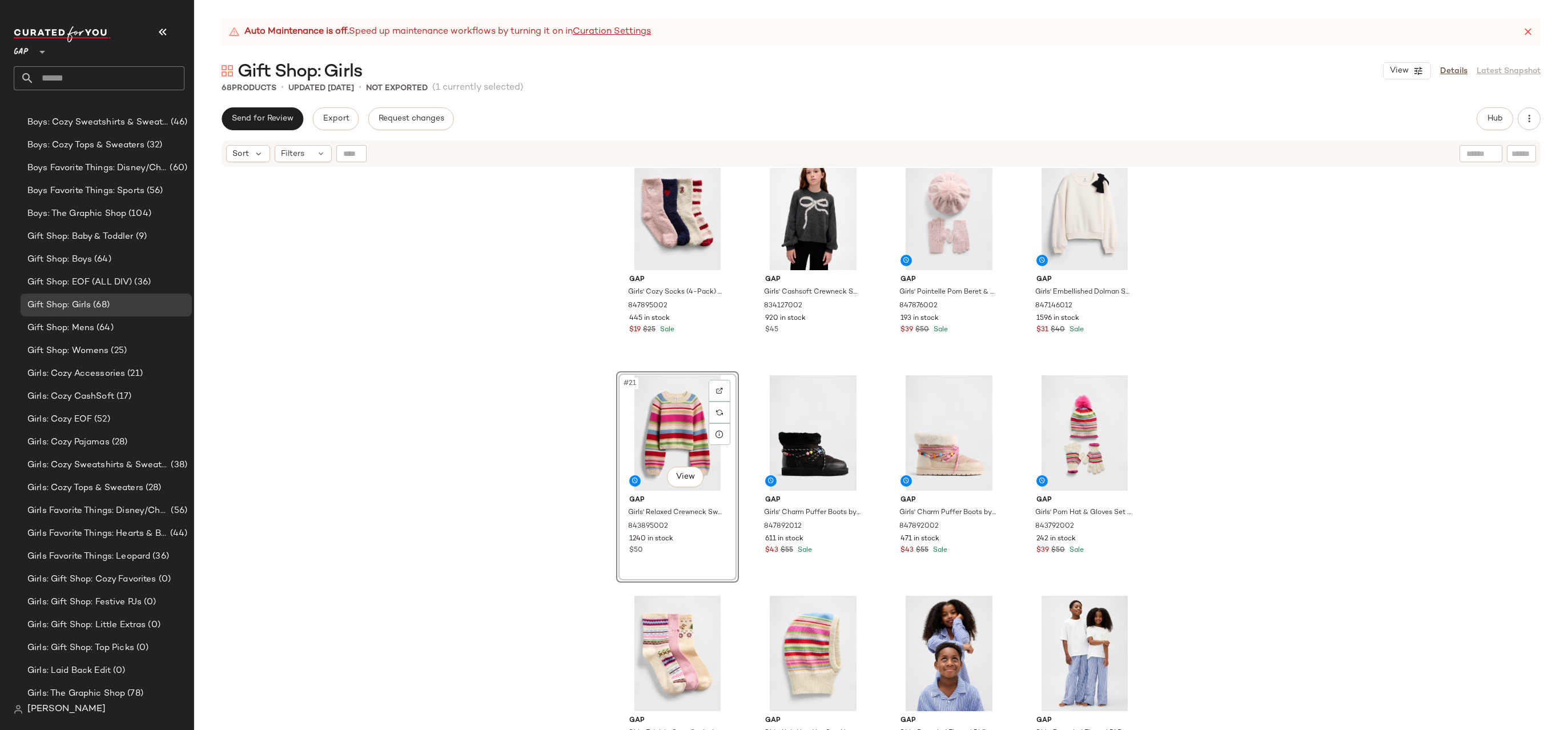
scroll to position [979, 0]
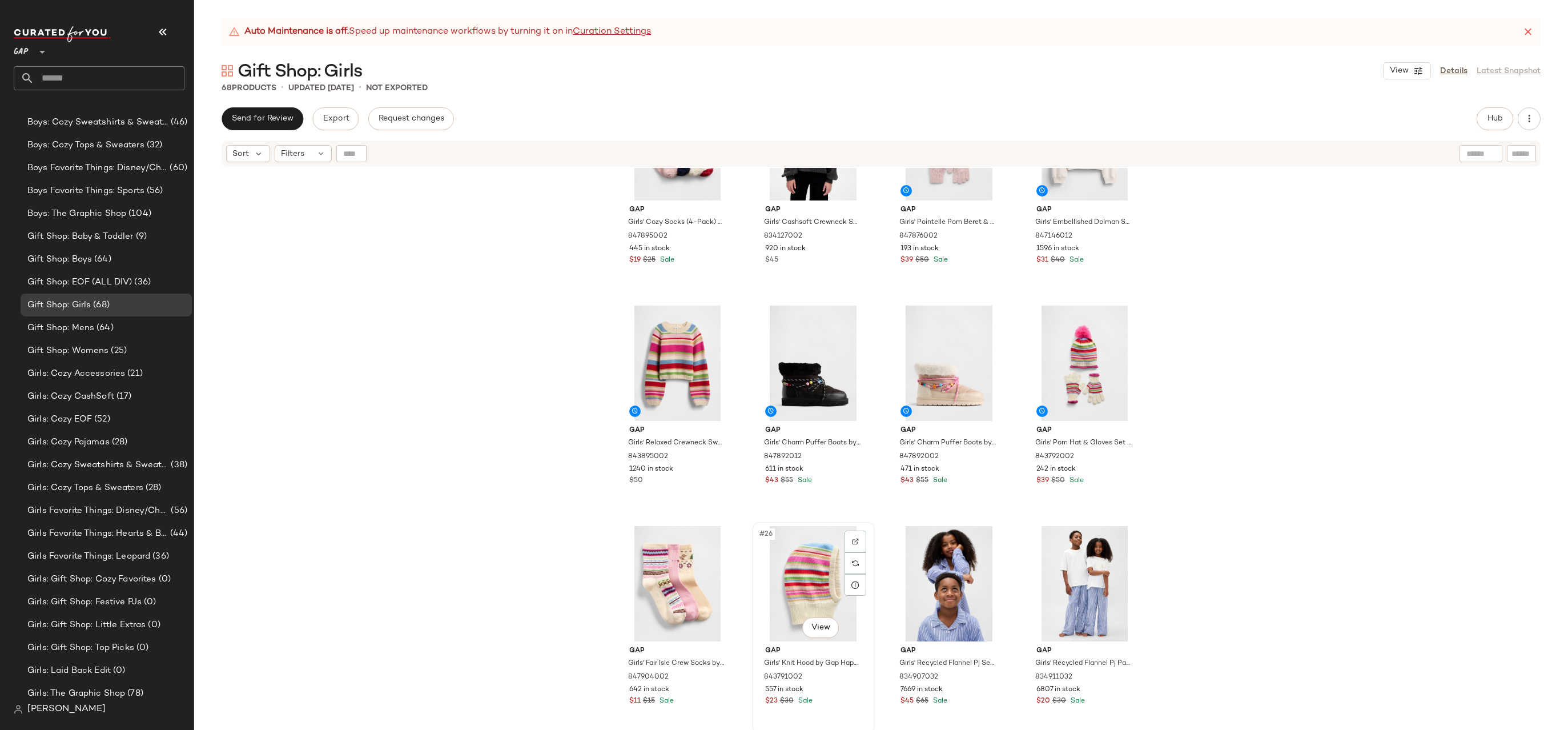
click at [798, 553] on div "#26 View" at bounding box center [813, 584] width 115 height 115
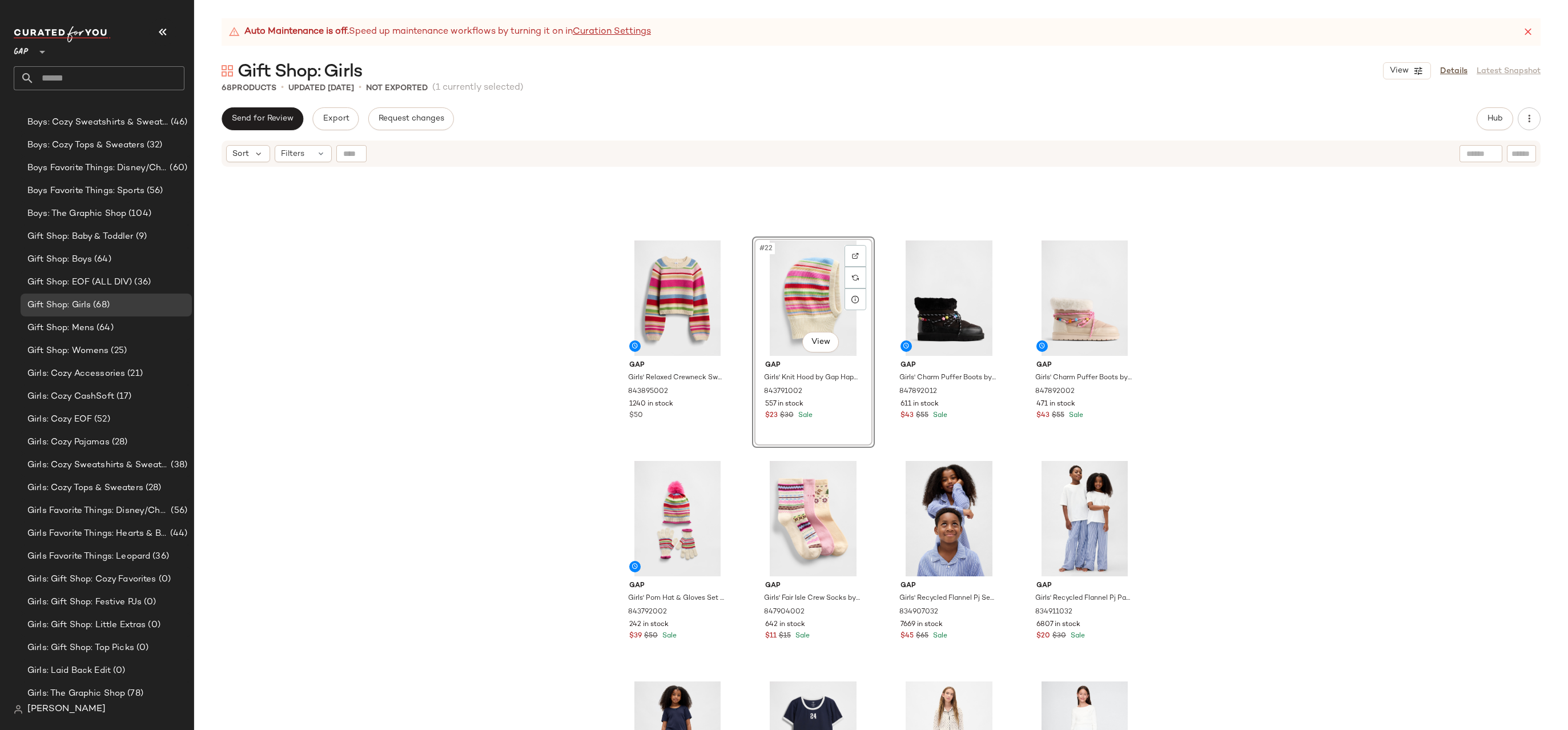
scroll to position [923, 0]
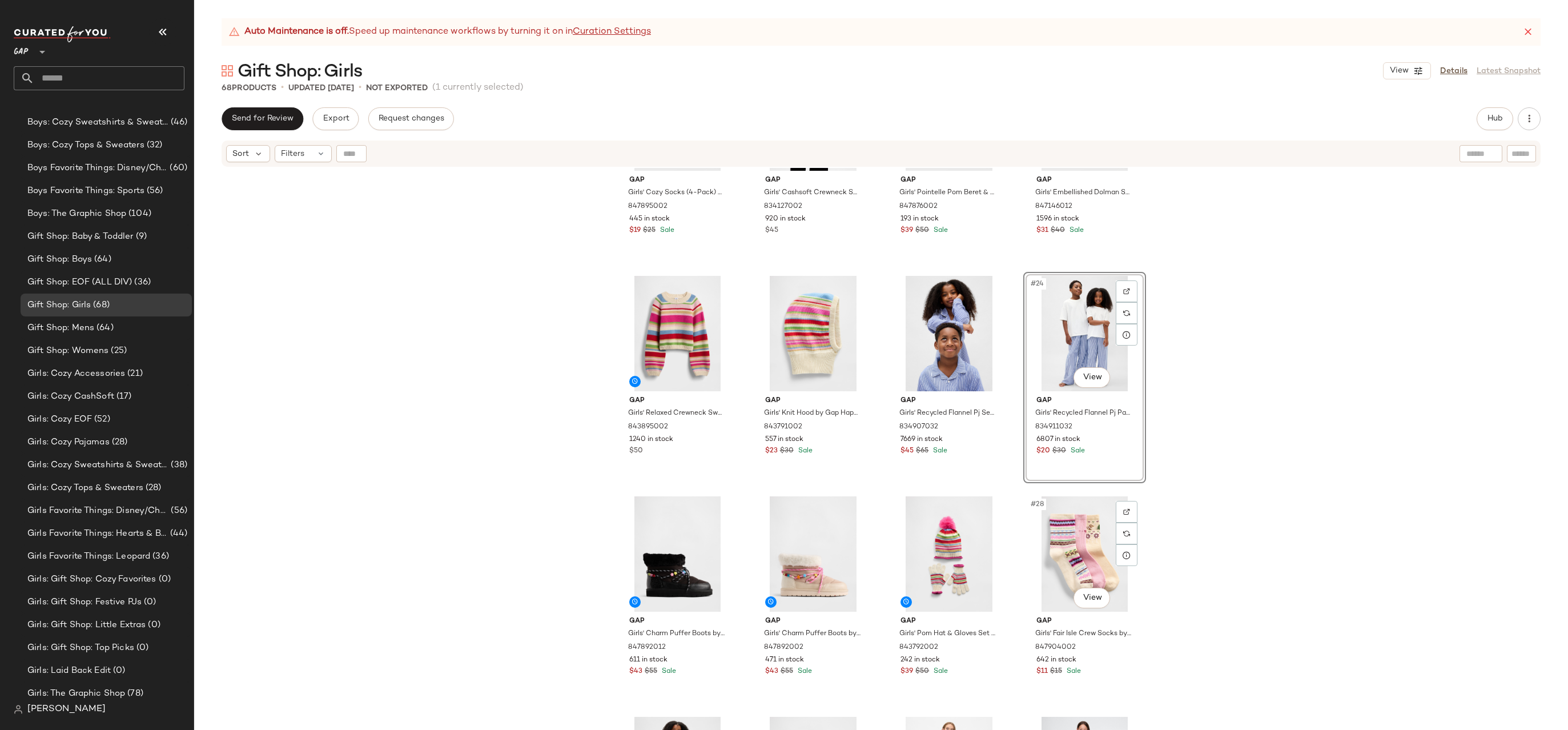
scroll to position [1024, 0]
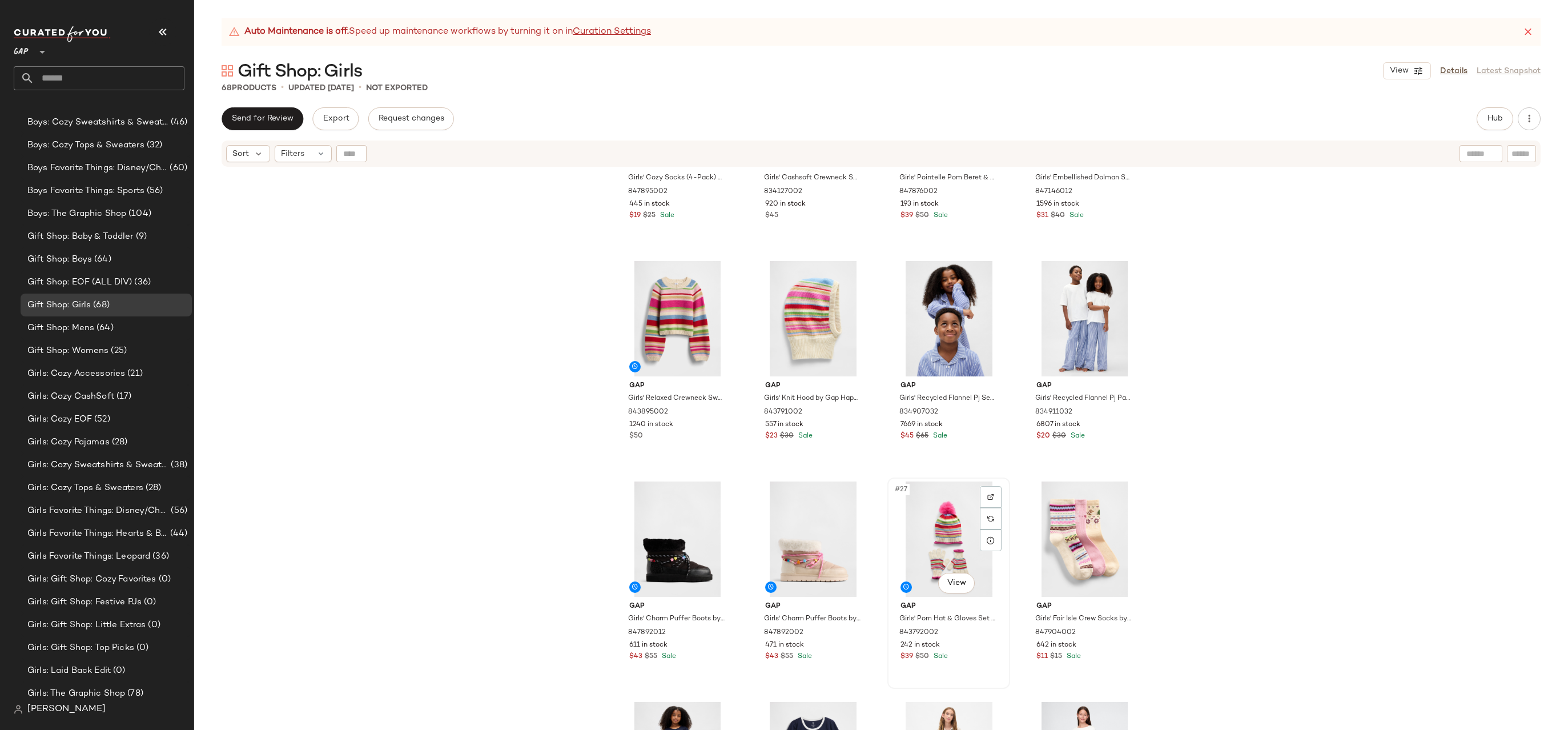
click at [936, 537] on div "#27 View" at bounding box center [949, 539] width 115 height 115
drag, startPoint x: 955, startPoint y: 530, endPoint x: 907, endPoint y: 366, distance: 170.9
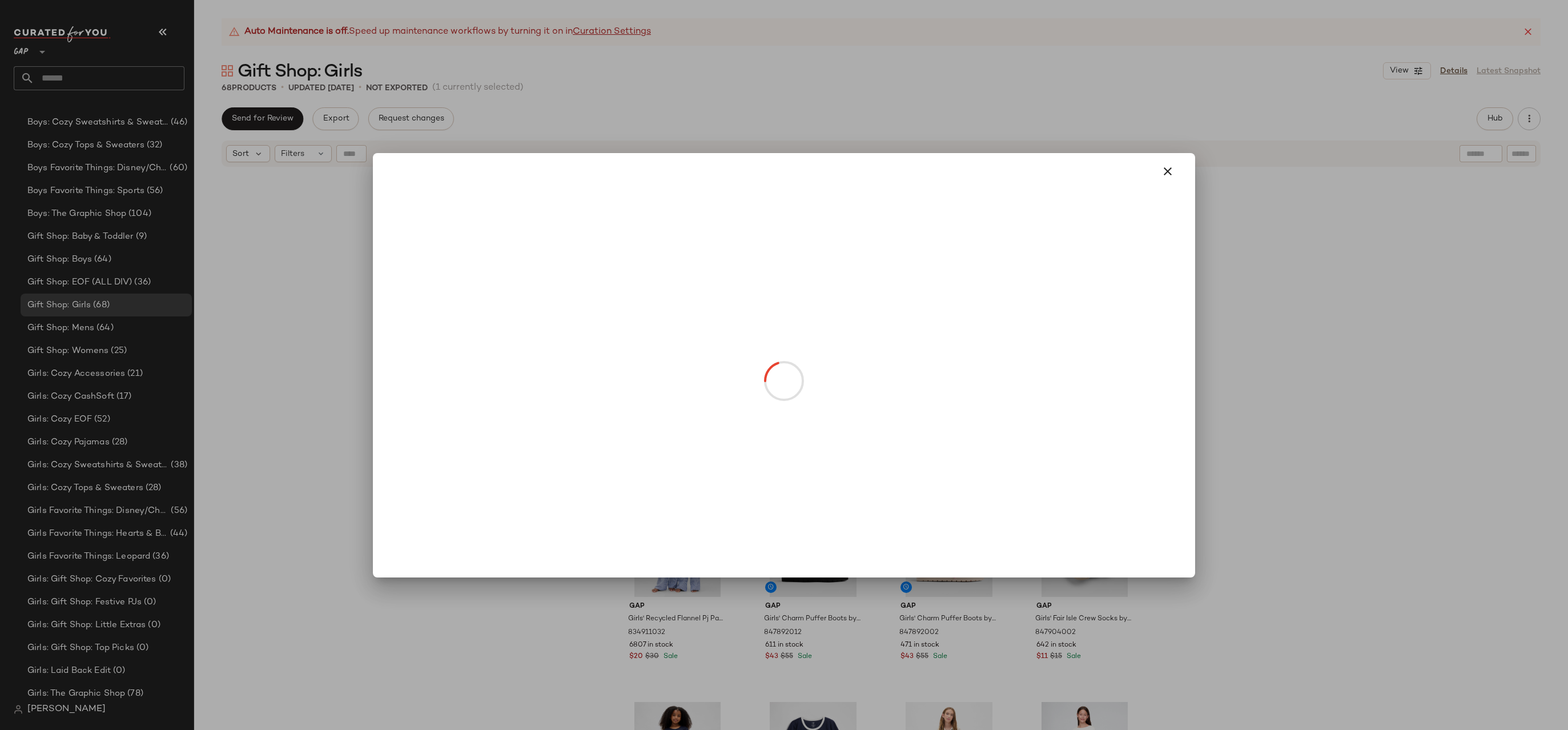
drag, startPoint x: 1079, startPoint y: 568, endPoint x: 1010, endPoint y: 344, distance: 234.4
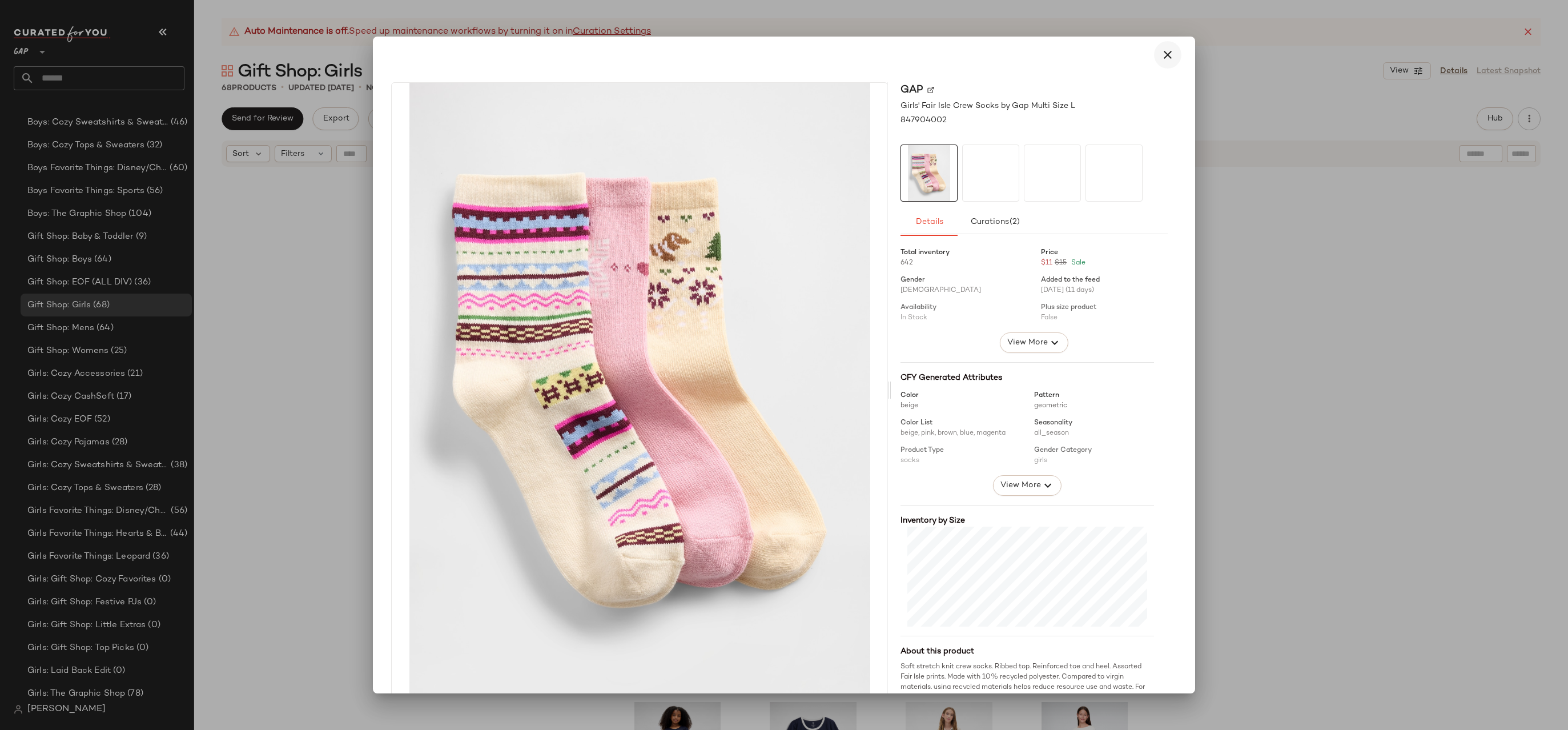
click at [1167, 55] on icon "button" at bounding box center [1167, 54] width 14 height 14
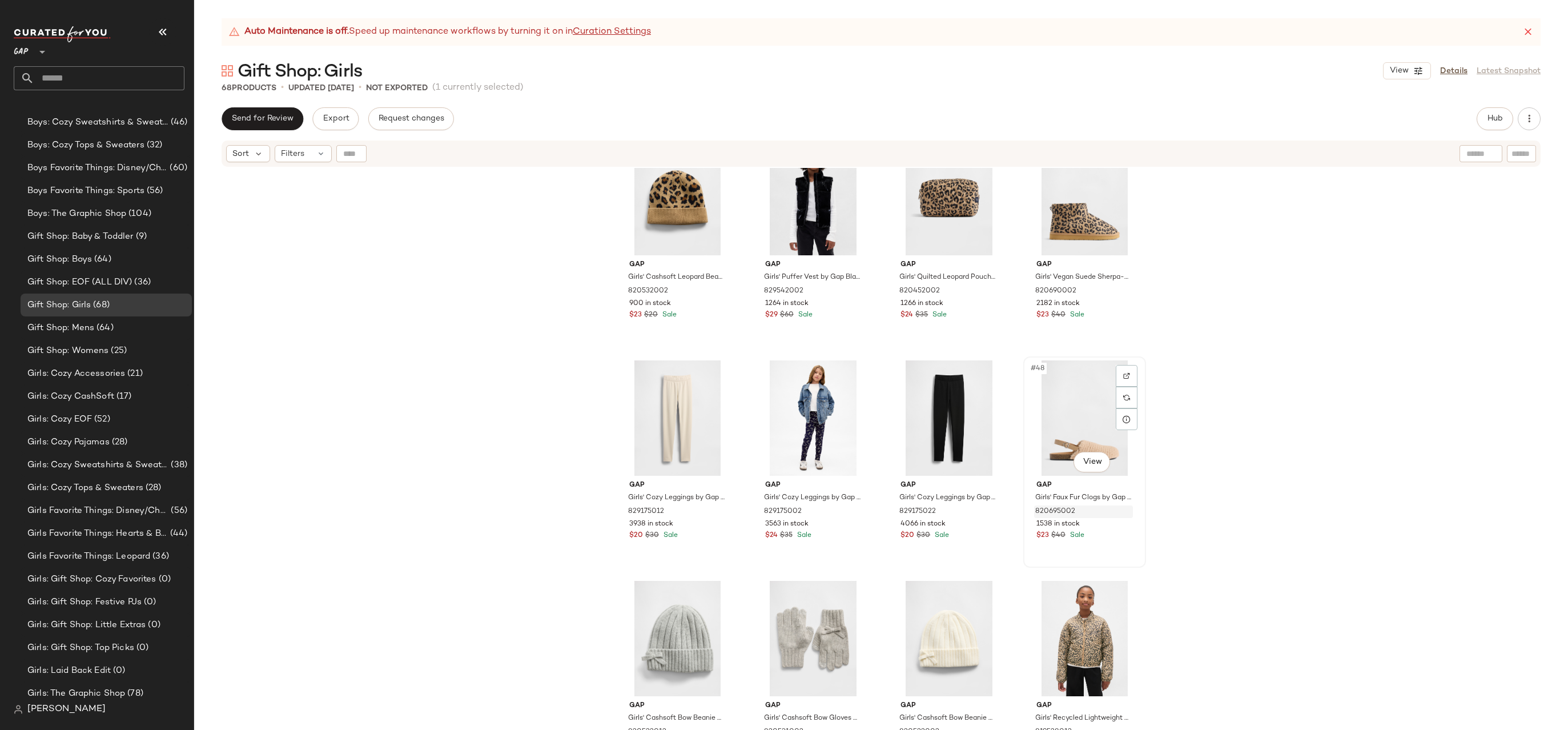
scroll to position [2499, 0]
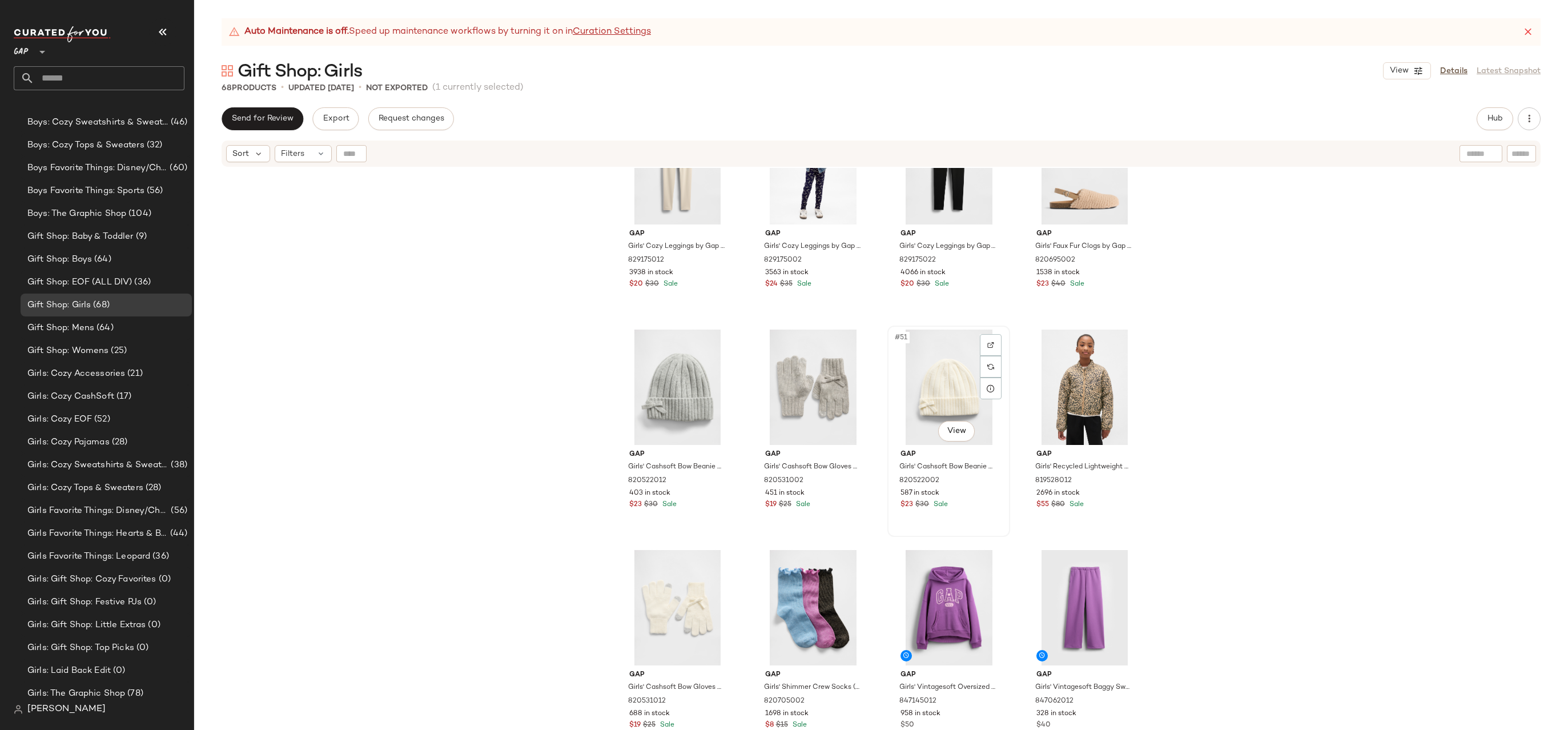
click at [952, 375] on div "#51 View" at bounding box center [949, 387] width 115 height 115
click at [656, 580] on div "#53 View" at bounding box center [678, 608] width 115 height 115
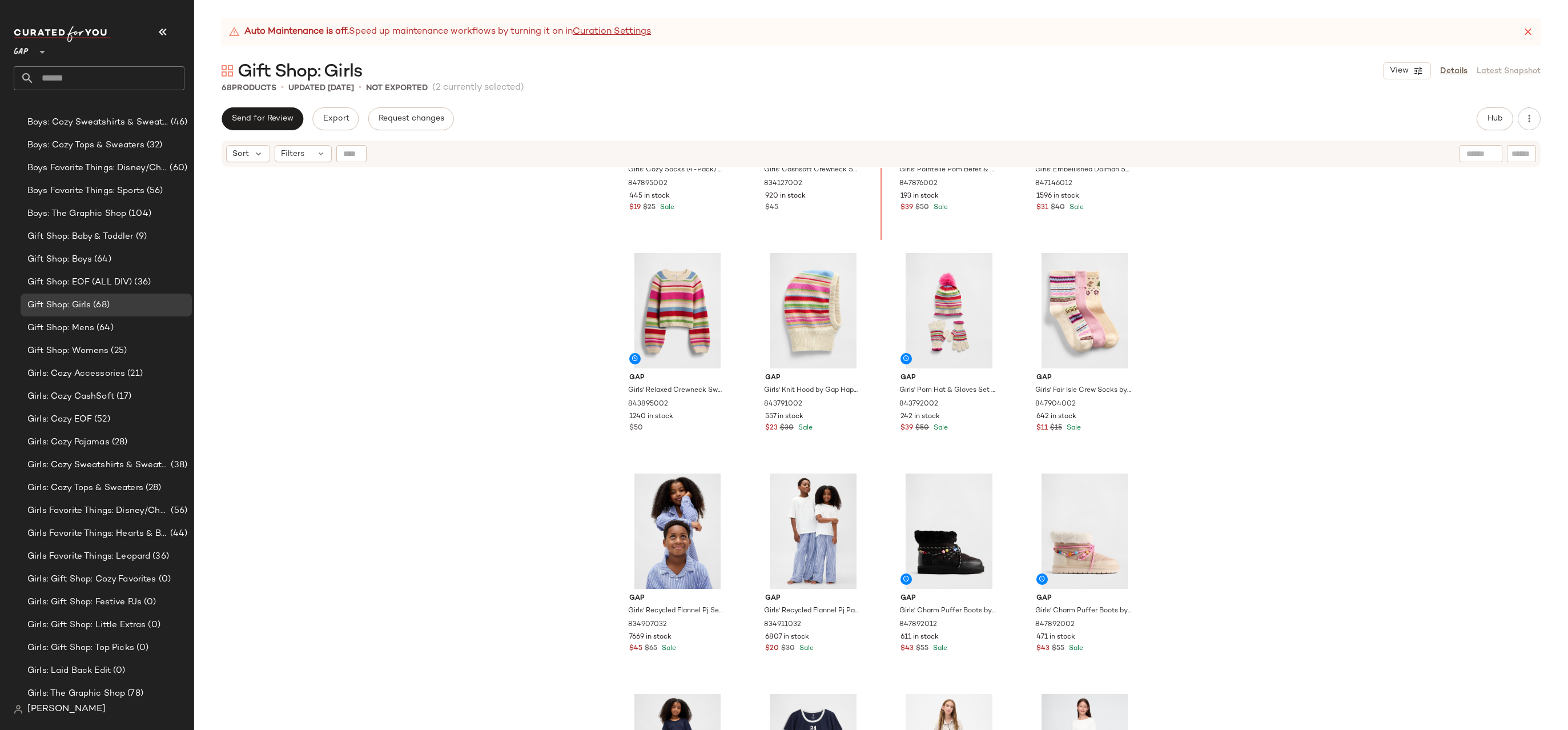
scroll to position [938, 0]
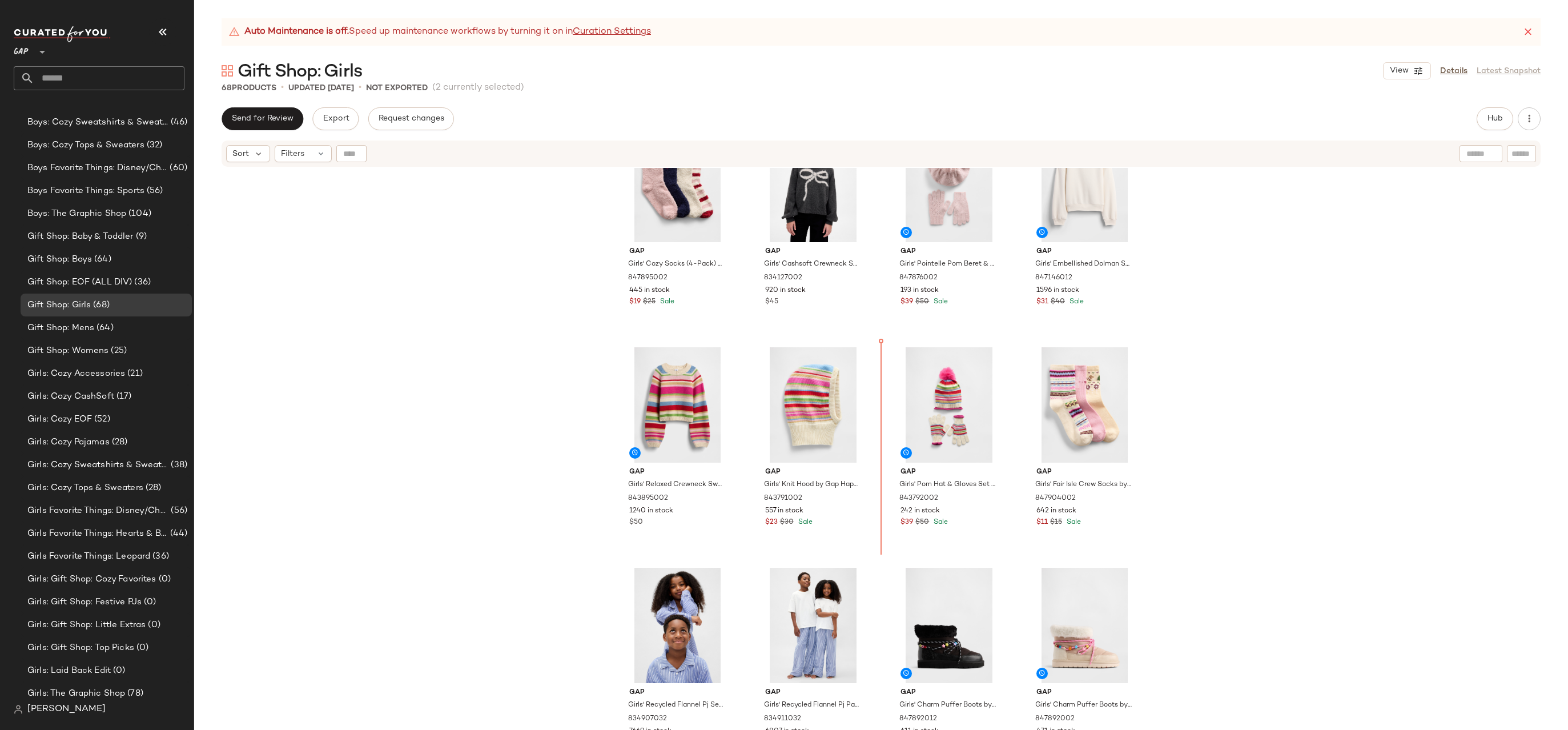
drag, startPoint x: 950, startPoint y: 512, endPoint x: 950, endPoint y: 502, distance: 10.0
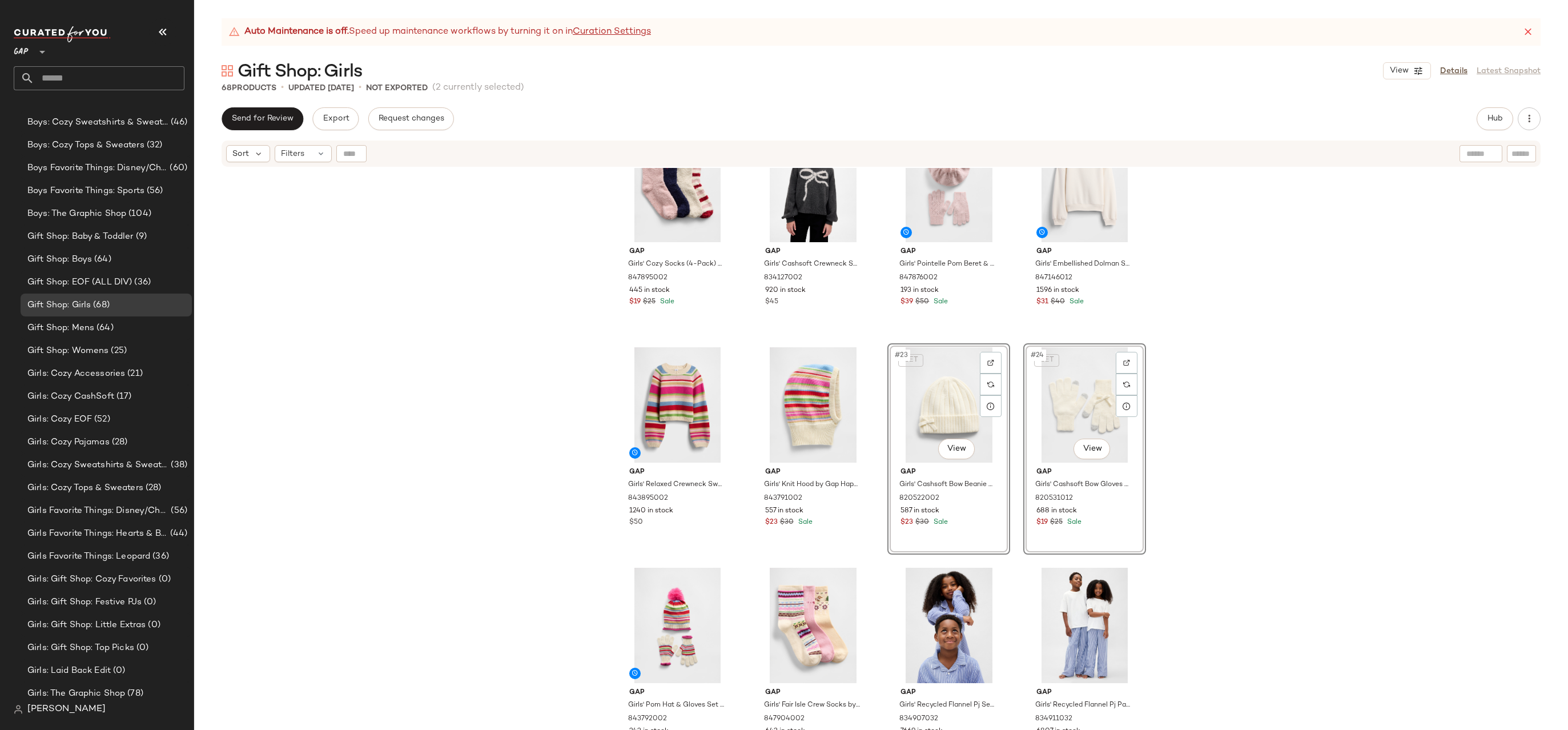
click at [1182, 373] on div "Gap Girls' Cozy Socks (4-Pack) by Gap Multi Size S/M 847895002 445 in stock $19…" at bounding box center [881, 463] width 1374 height 590
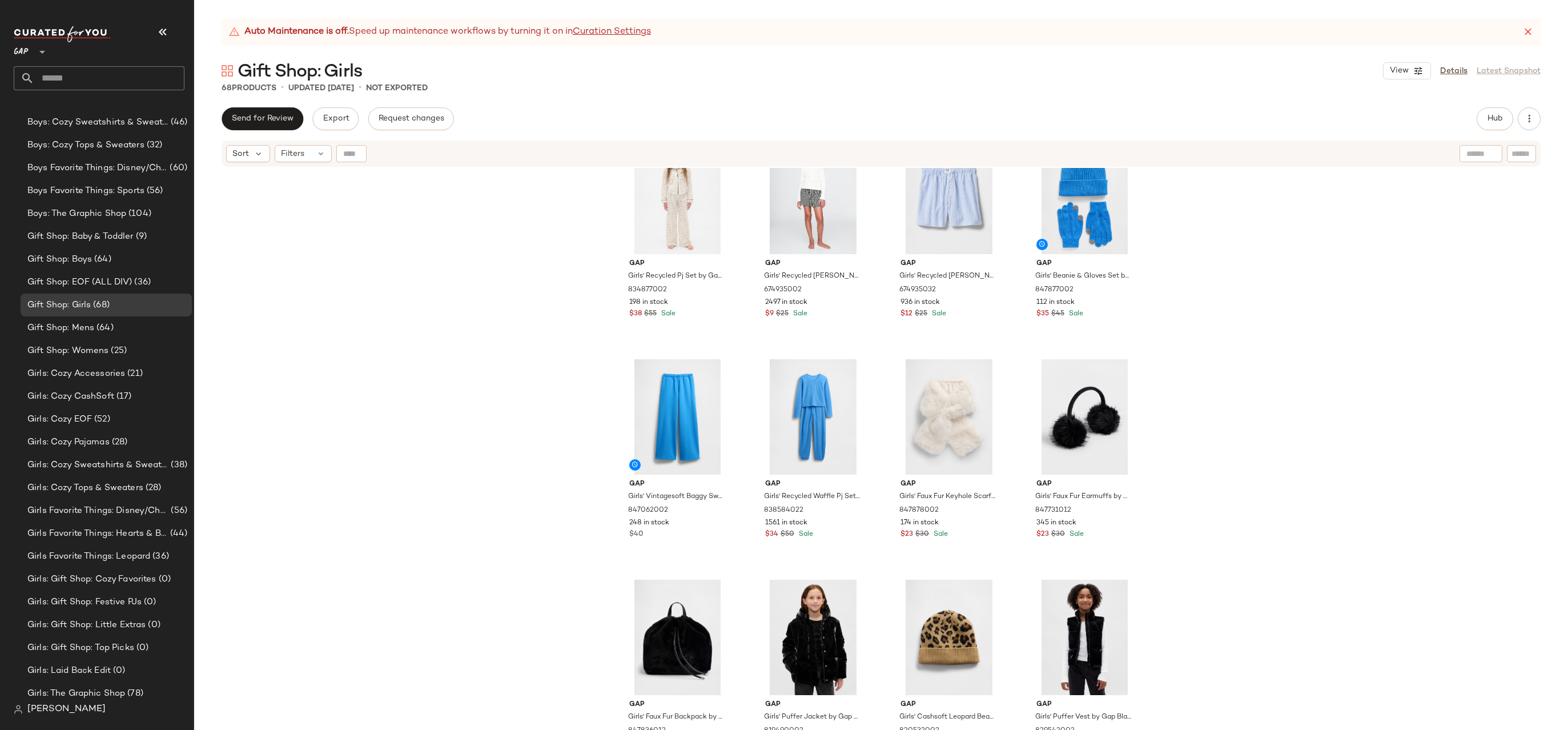
scroll to position [1969, 0]
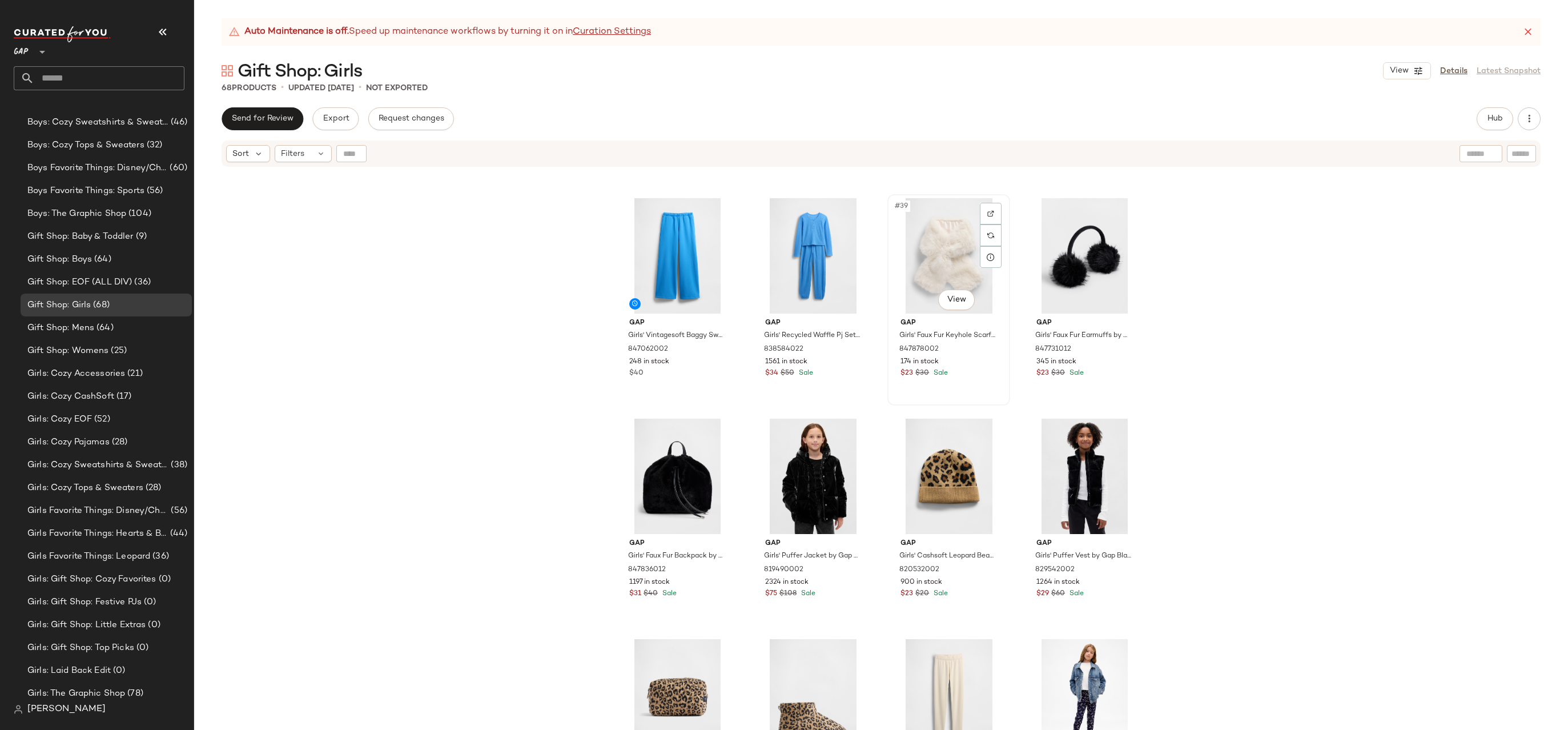
click at [953, 235] on div "#39 View" at bounding box center [949, 256] width 115 height 115
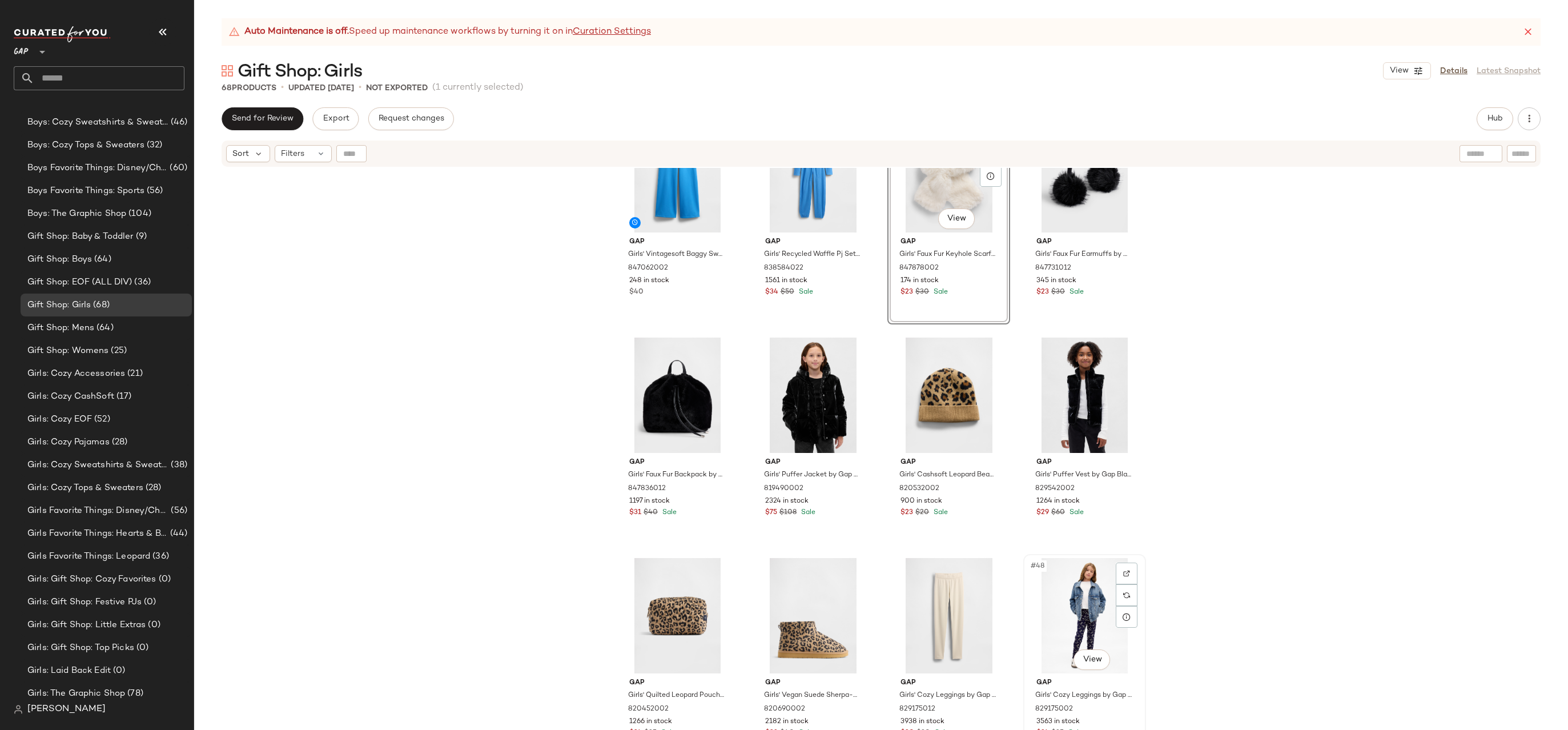
scroll to position [2134, 0]
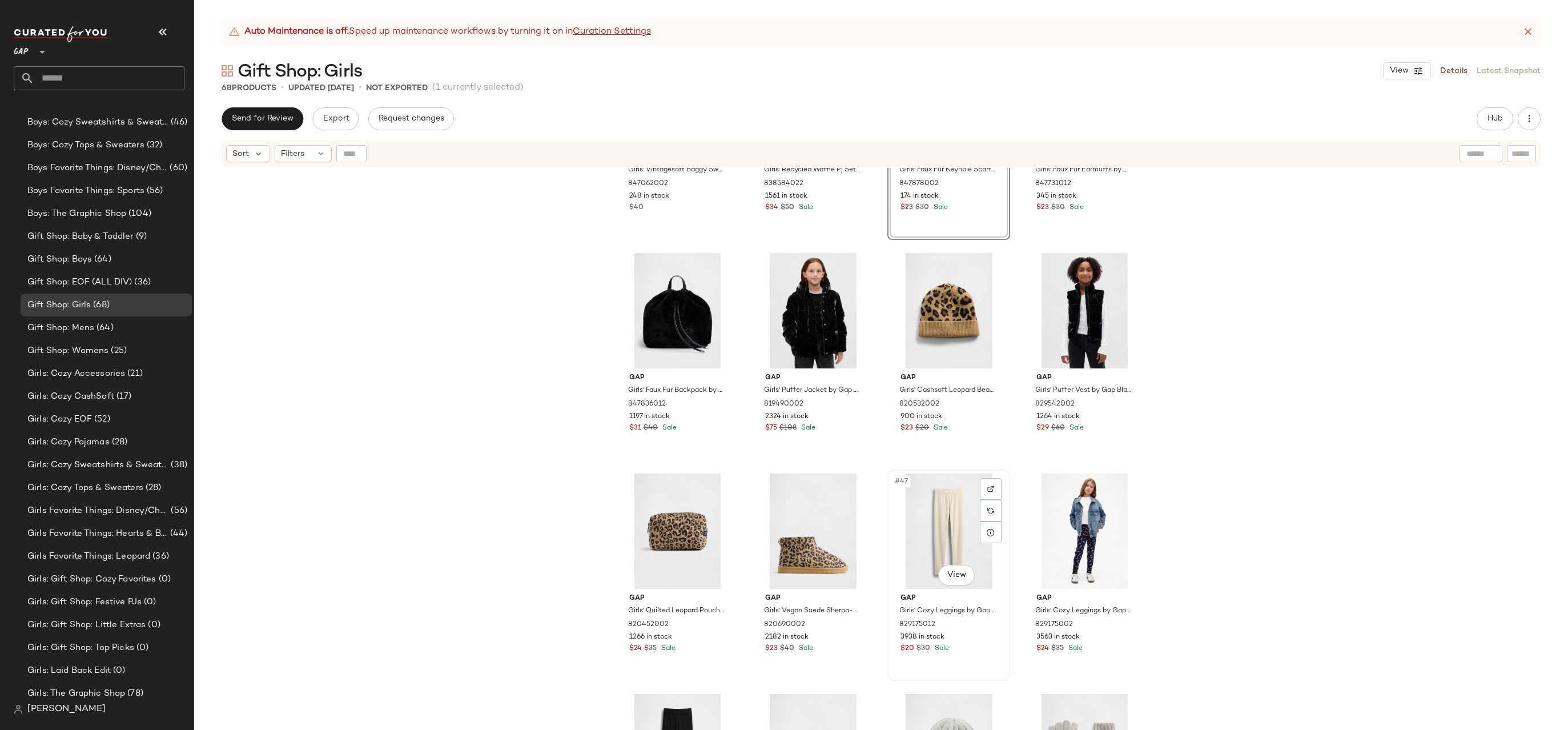
click at [934, 525] on div "#47 View" at bounding box center [949, 531] width 115 height 115
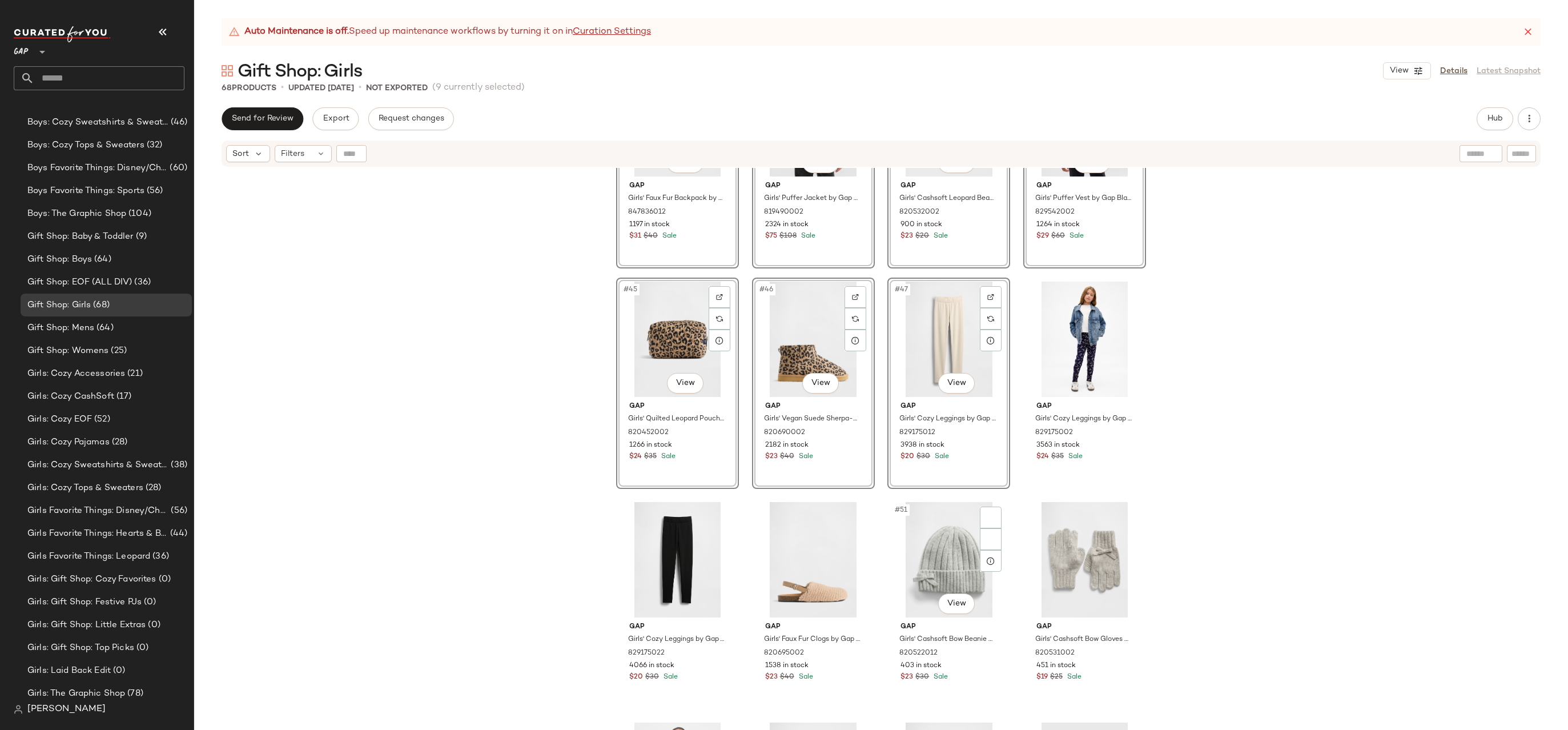
scroll to position [2410, 0]
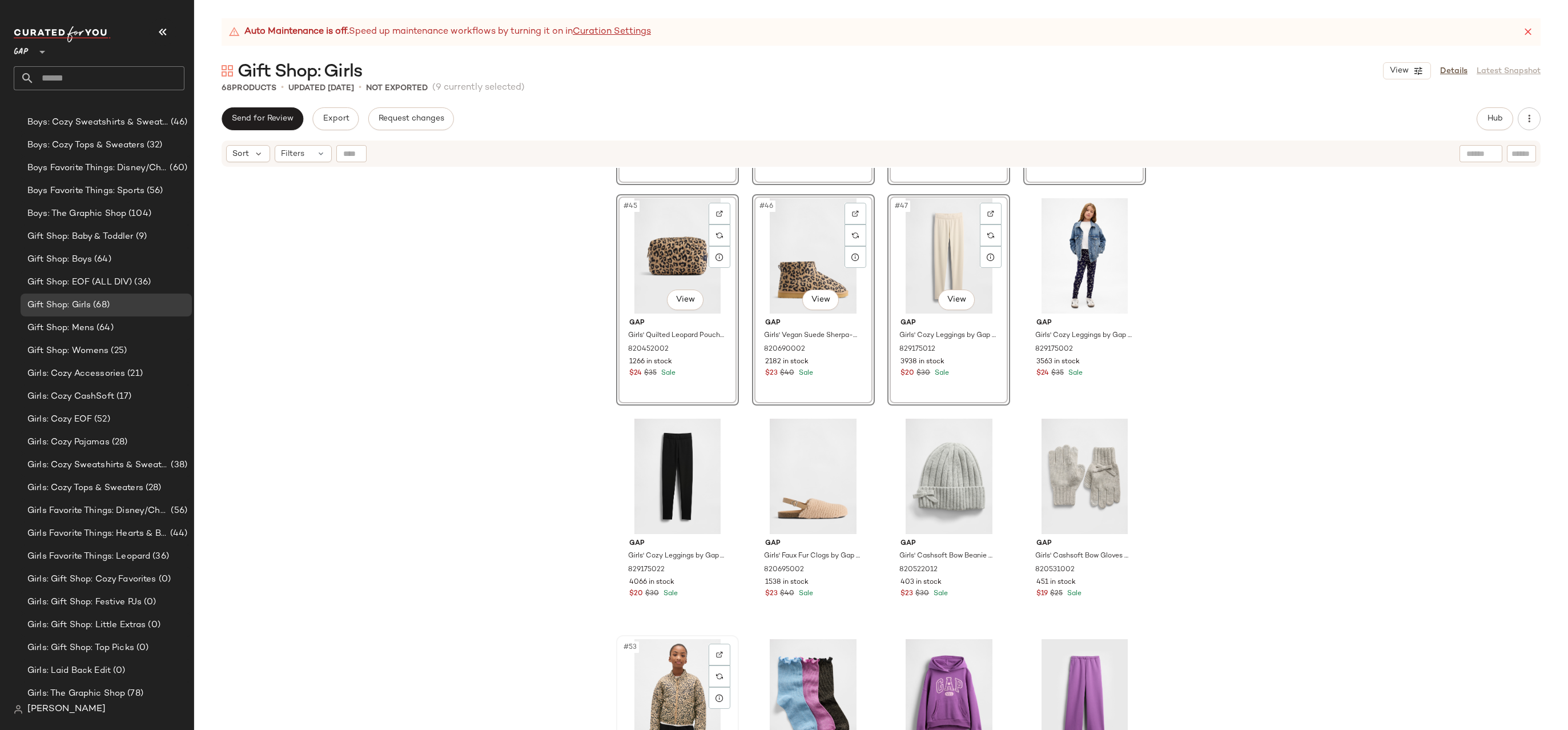
click at [679, 672] on div "#53 View" at bounding box center [678, 696] width 115 height 115
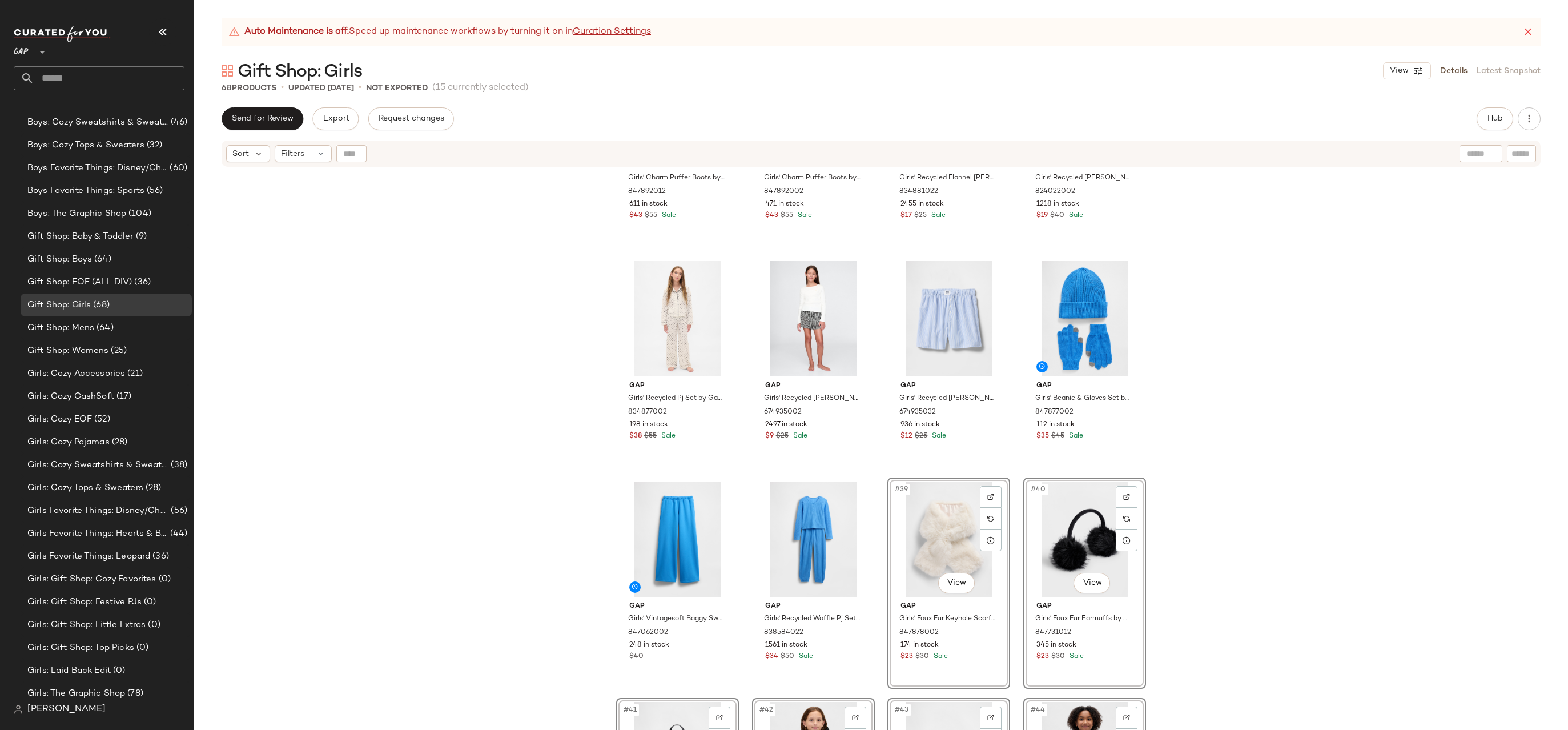
scroll to position [1662, 0]
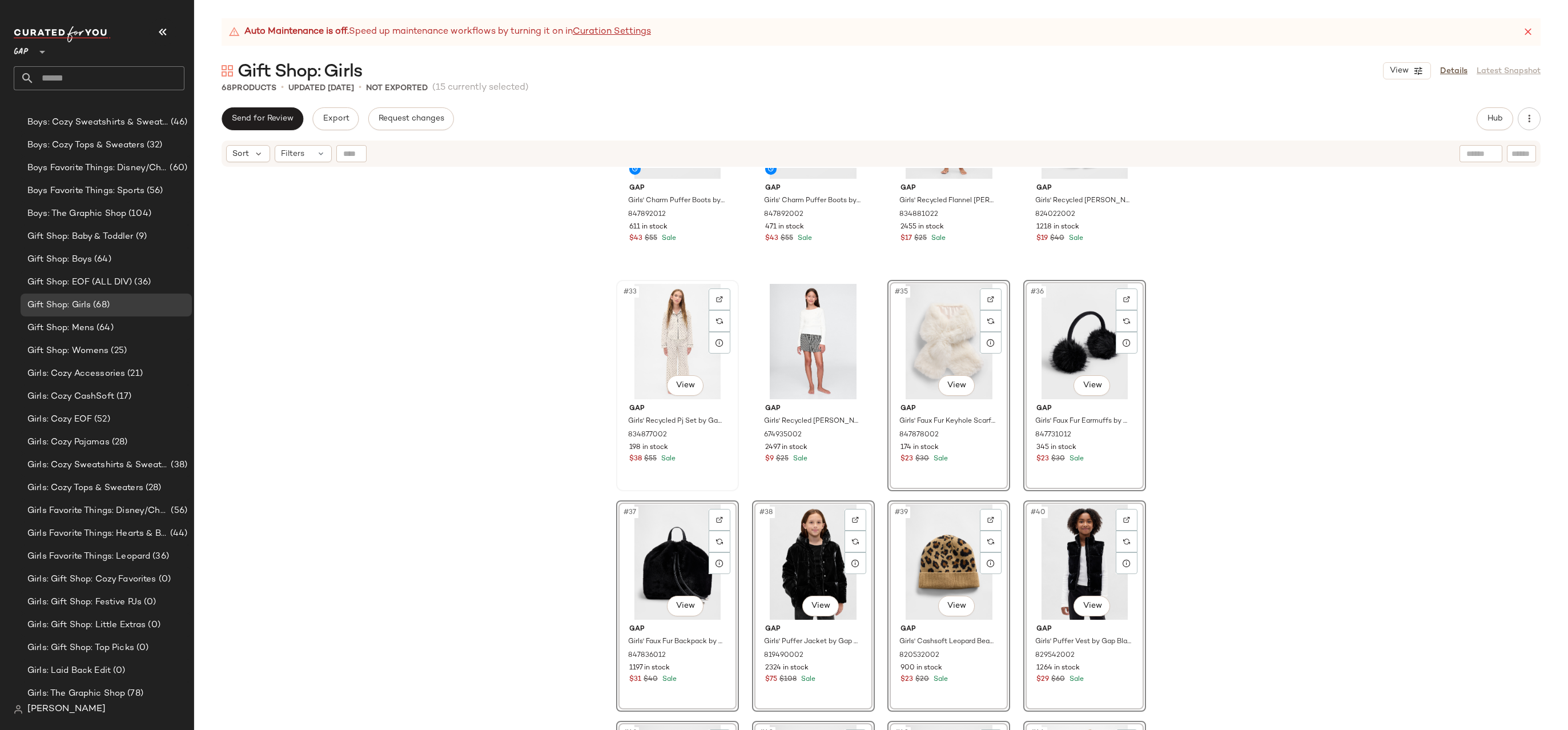
click at [667, 346] on div "#33 View" at bounding box center [678, 341] width 115 height 115
click at [778, 341] on div "#34 View" at bounding box center [813, 341] width 115 height 115
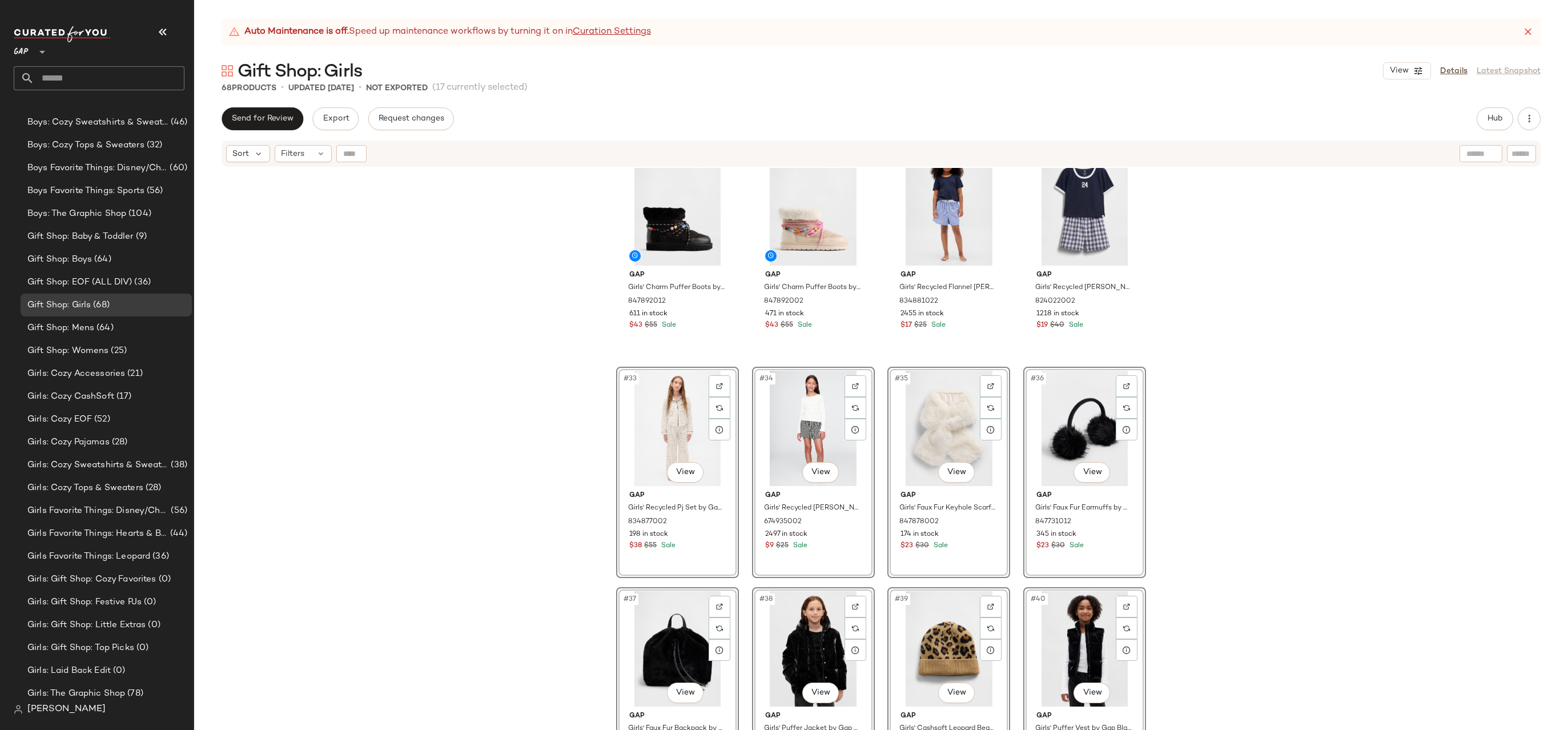
scroll to position [1369, 0]
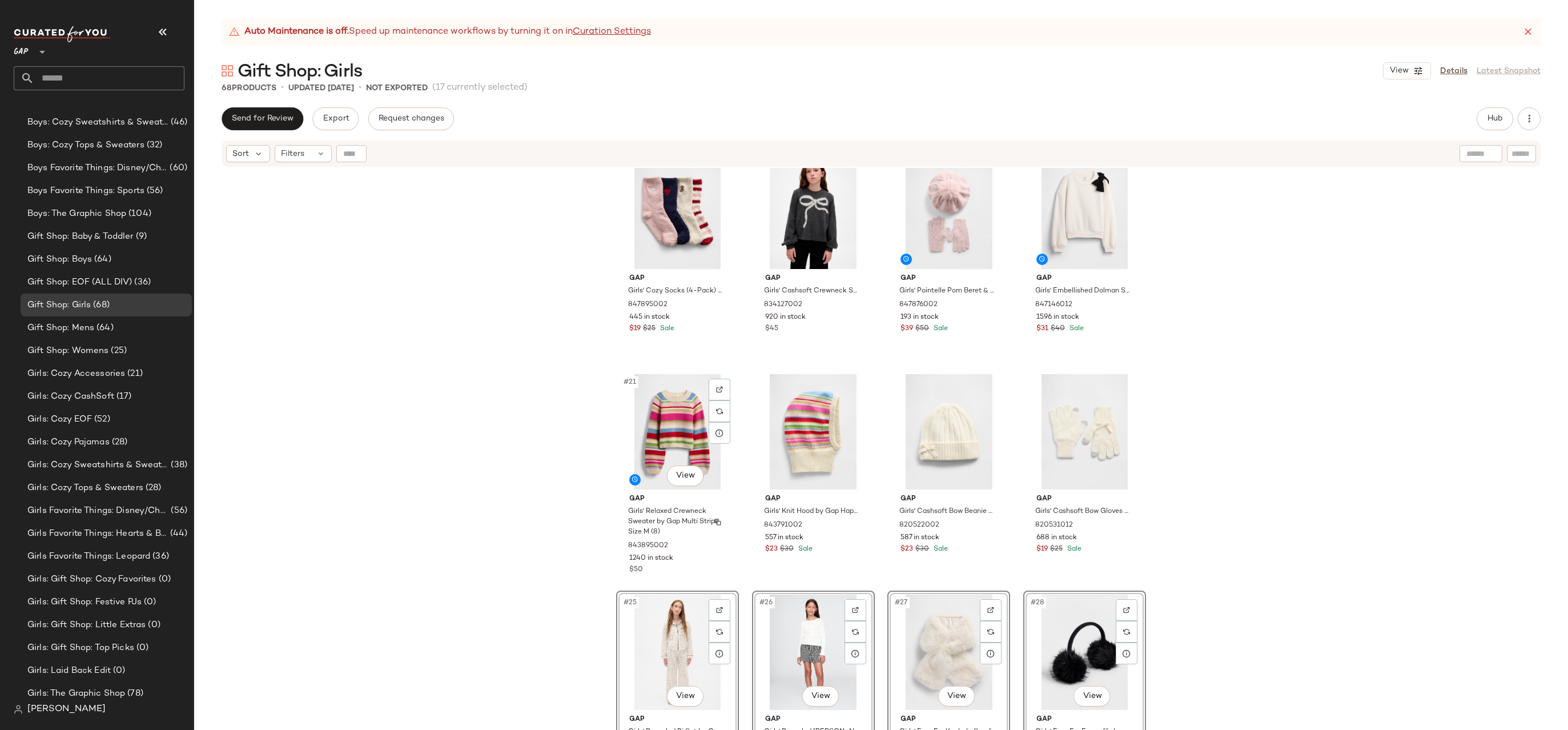
scroll to position [926, 0]
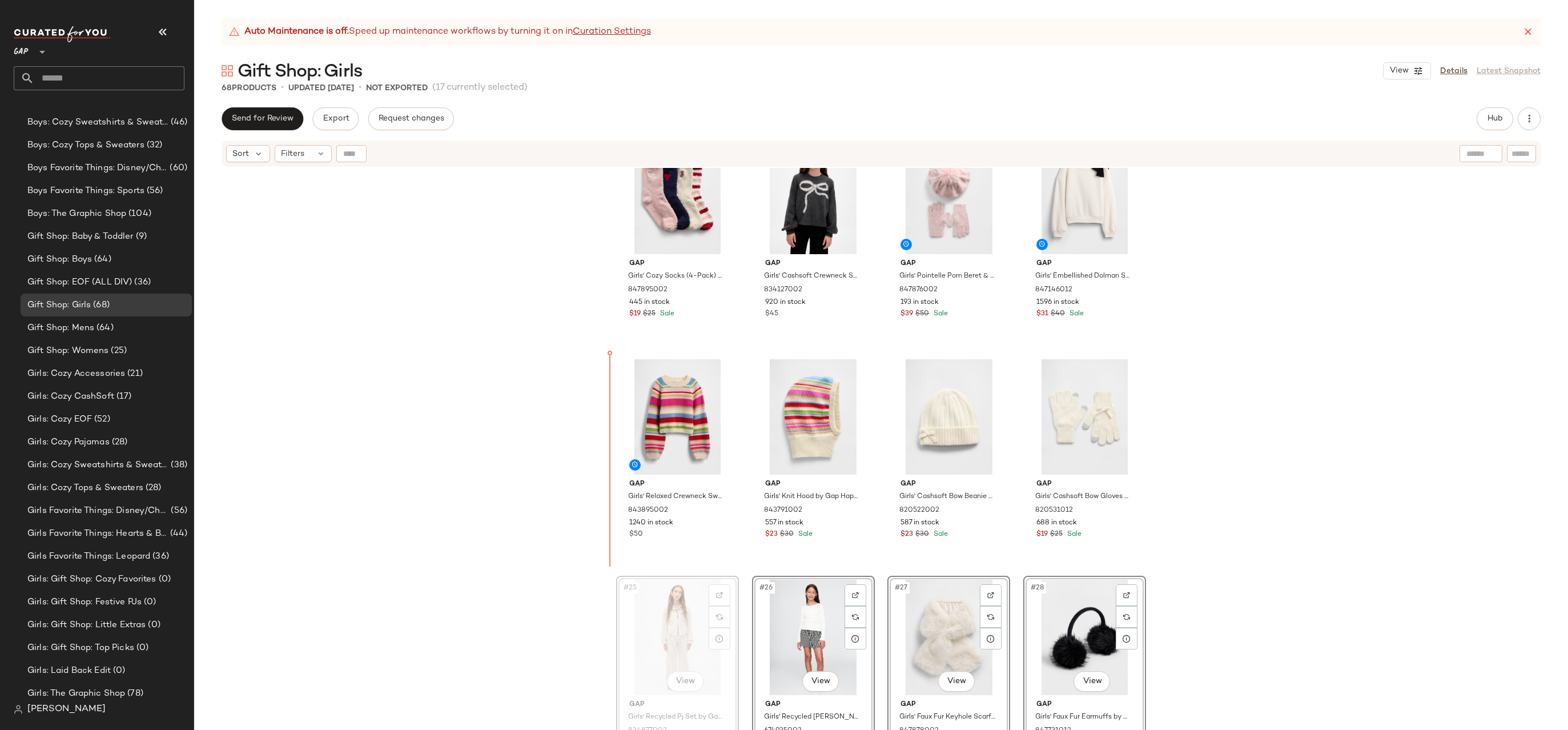
drag, startPoint x: 669, startPoint y: 620, endPoint x: 669, endPoint y: 614, distance: 6.0
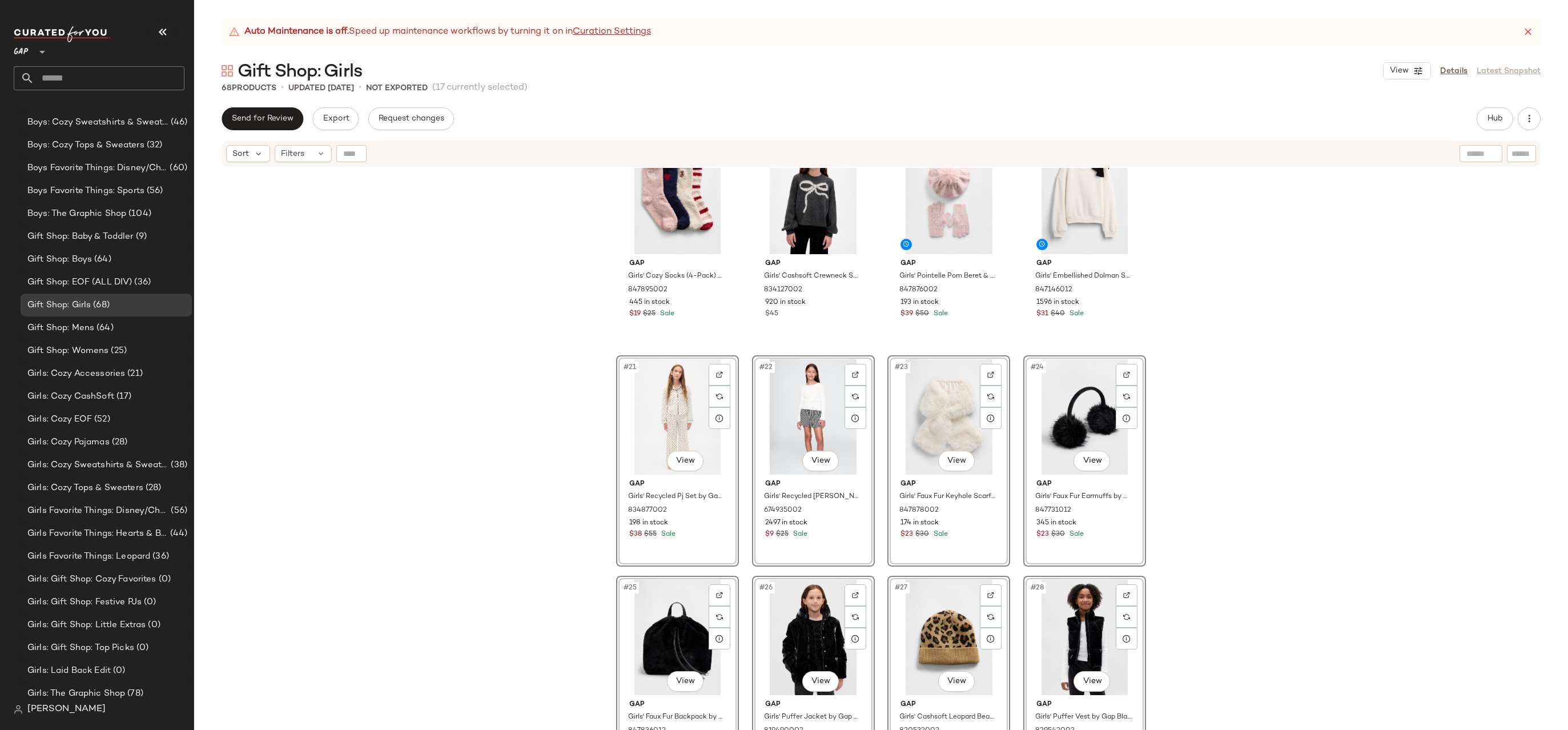
click at [1181, 395] on div "Gap Girls' Keyhole Bow Fitted T-Shirt by Gap Modern Red Size S (6/7) 847068012 …" at bounding box center [881, 463] width 1374 height 590
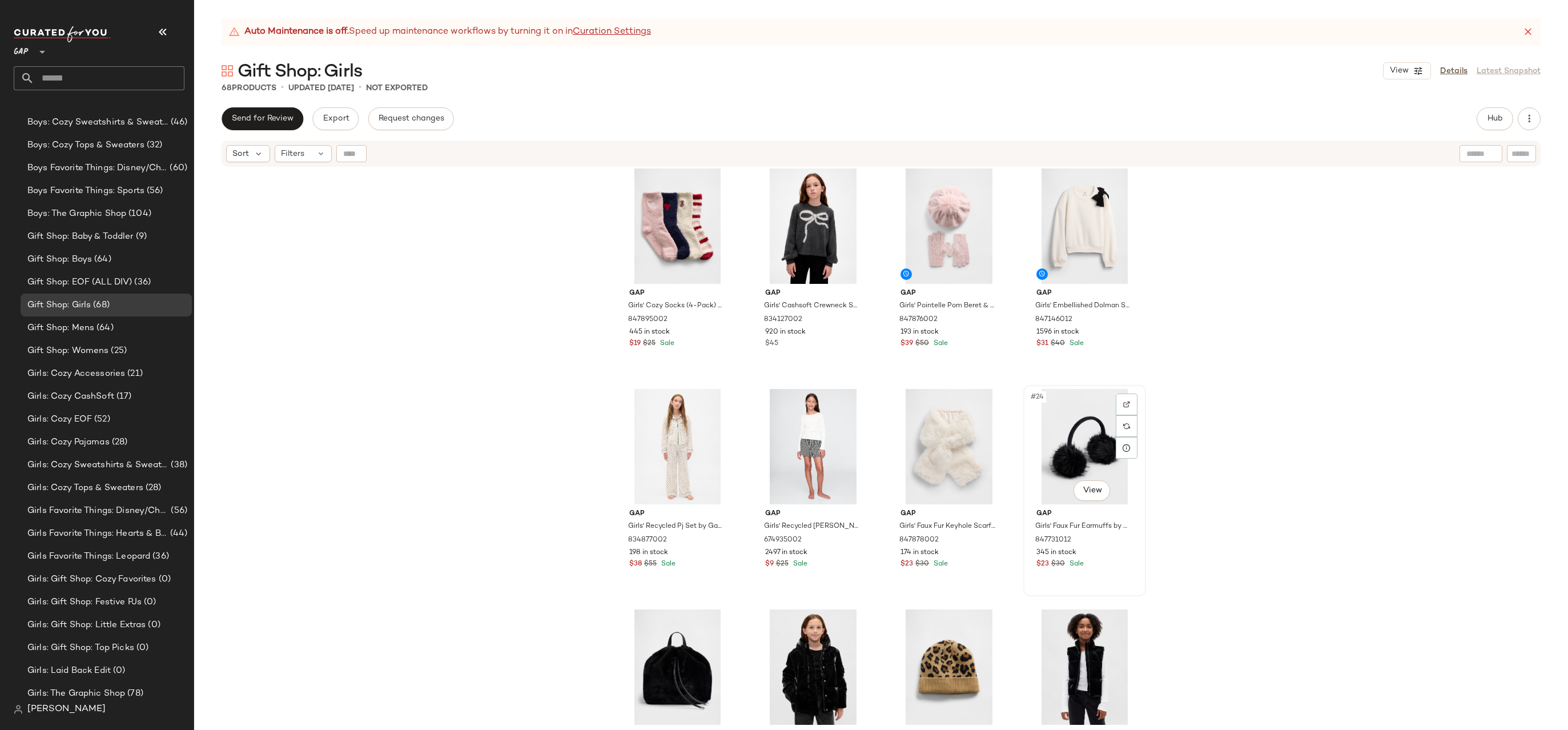
scroll to position [894, 0]
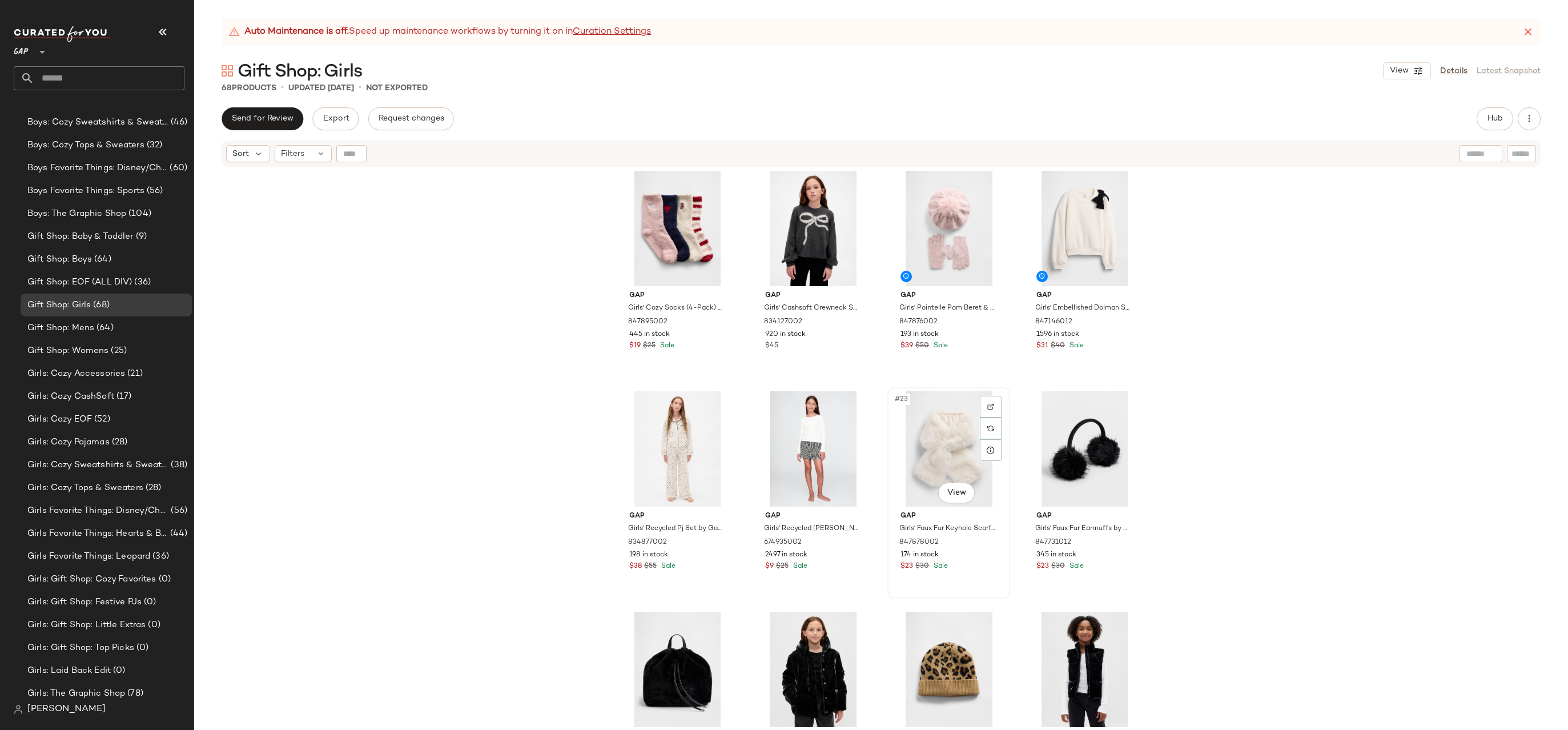
click at [956, 460] on div "#23 View" at bounding box center [949, 449] width 115 height 115
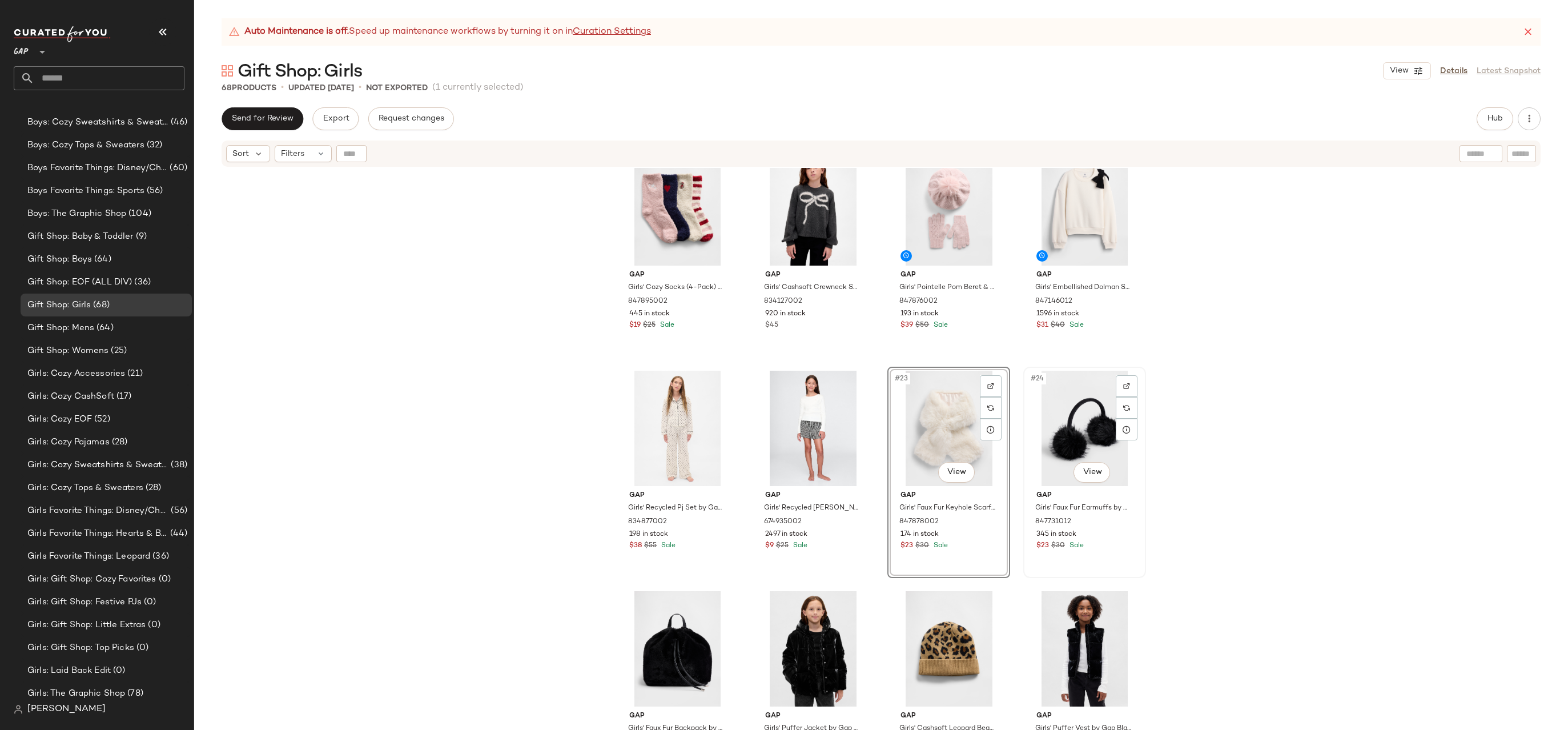
scroll to position [861, 0]
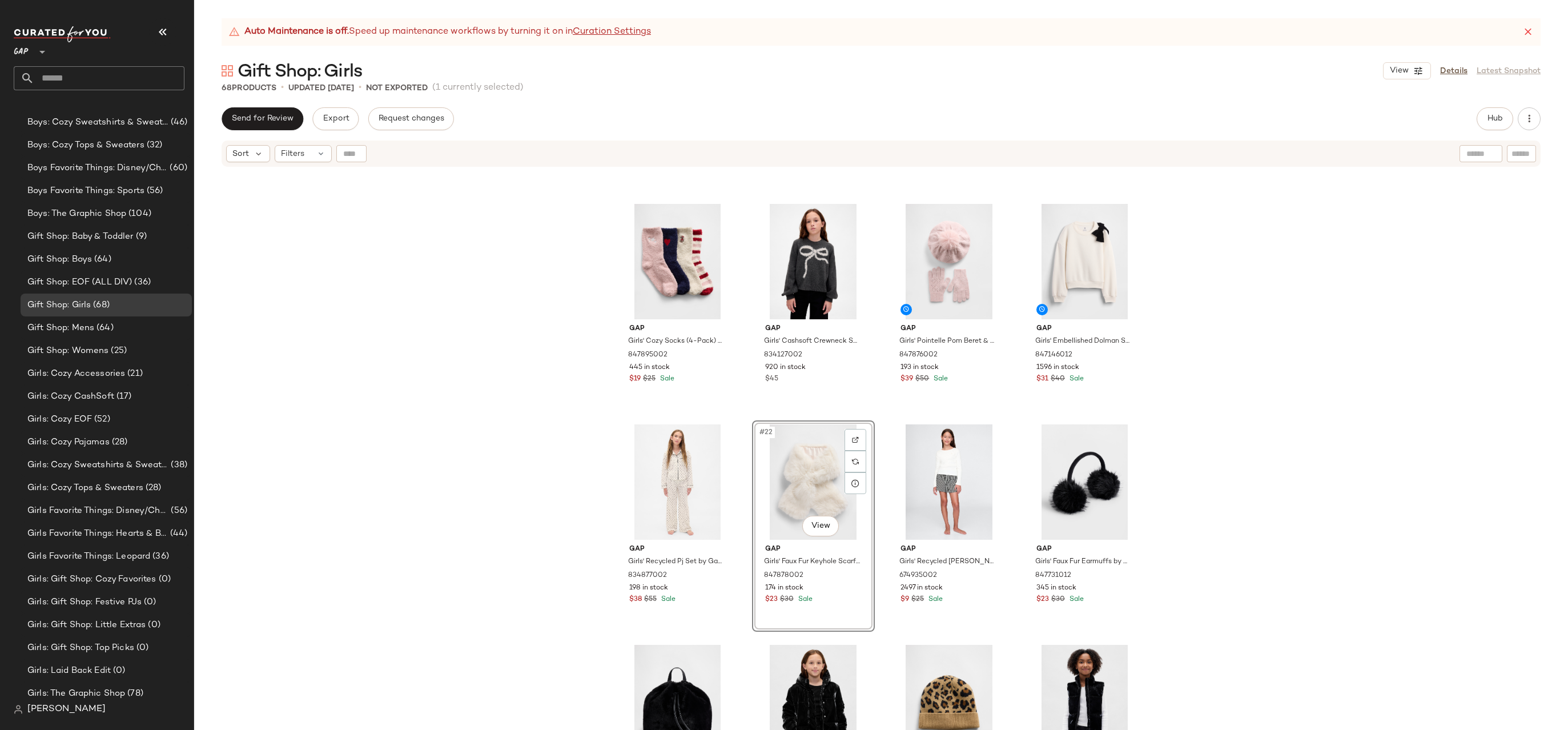
click at [1181, 445] on div "Gap Girls' Cozy Socks (4-Pack) by Gap Multi Size S/M 847895002 445 in stock $19…" at bounding box center [881, 463] width 1374 height 590
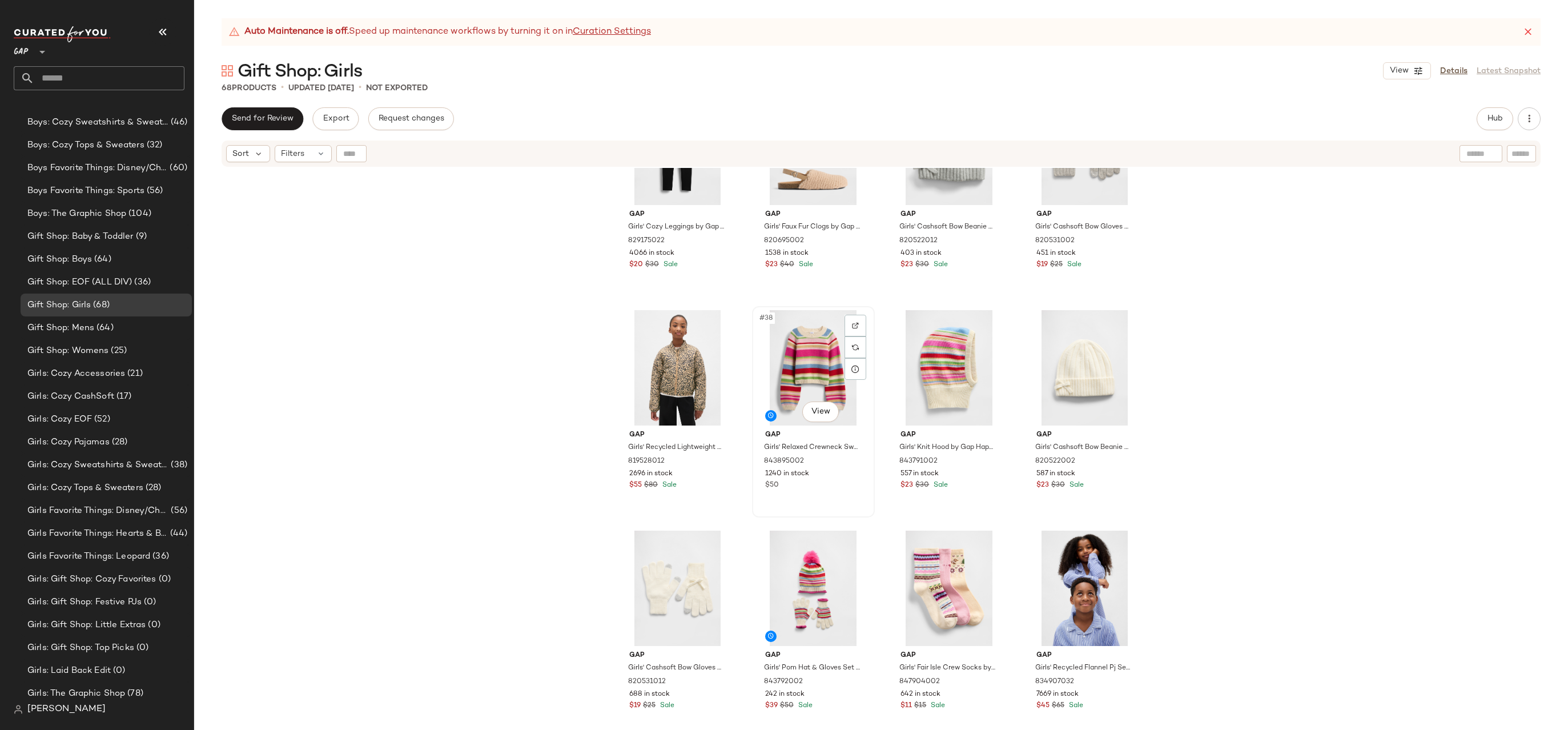
scroll to position [2053, 0]
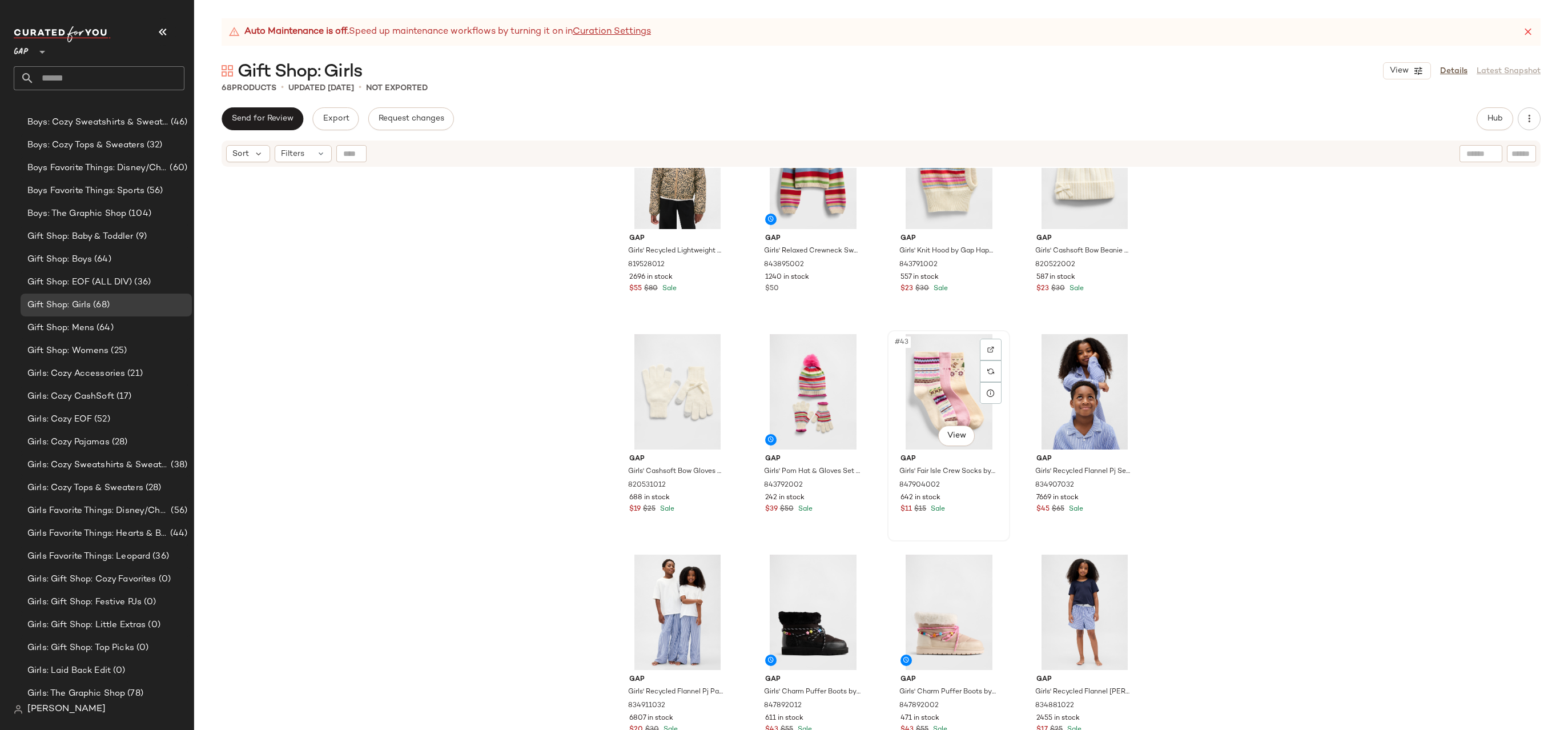
click at [892, 401] on div "#43 View" at bounding box center [949, 392] width 115 height 115
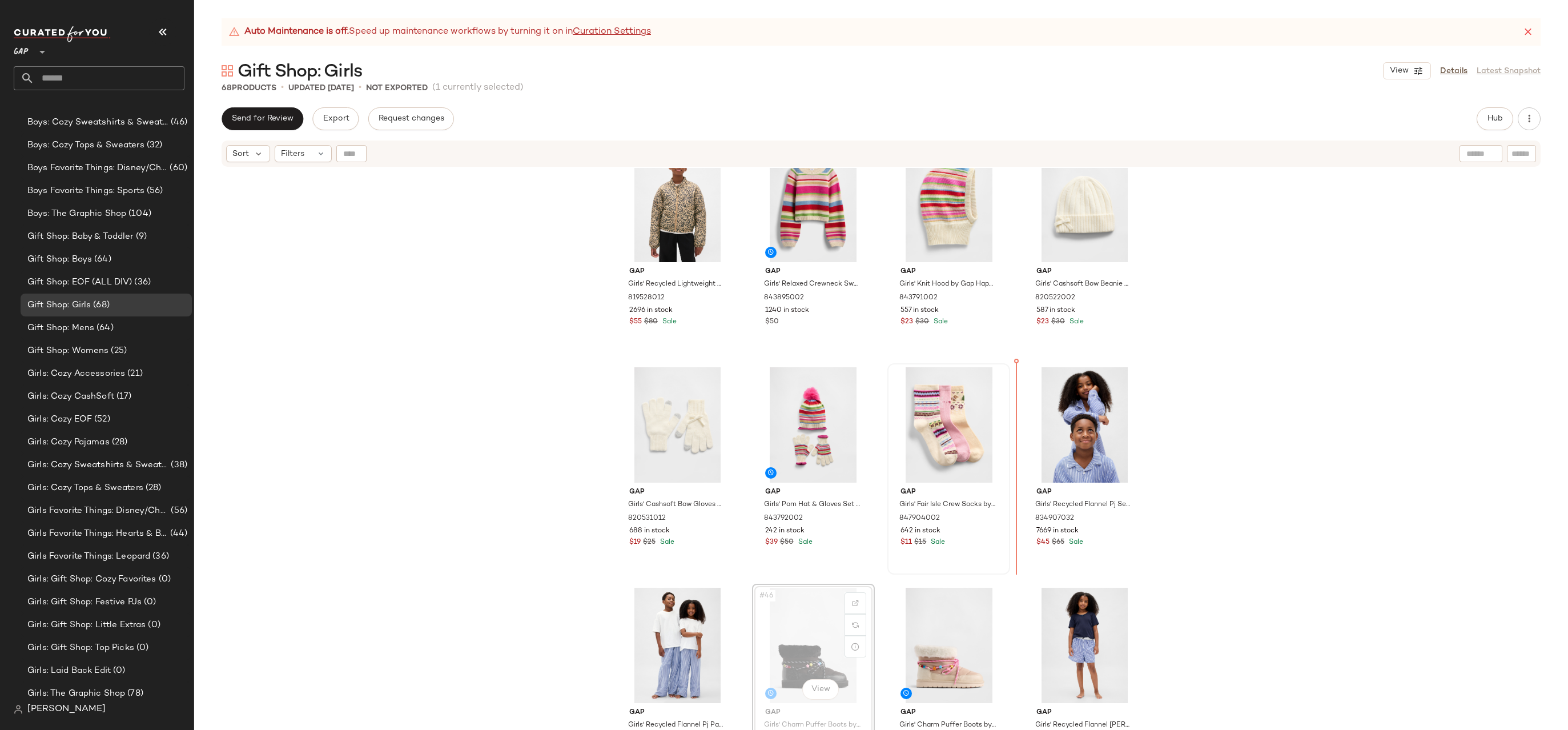
drag, startPoint x: 806, startPoint y: 634, endPoint x: 987, endPoint y: 475, distance: 240.9
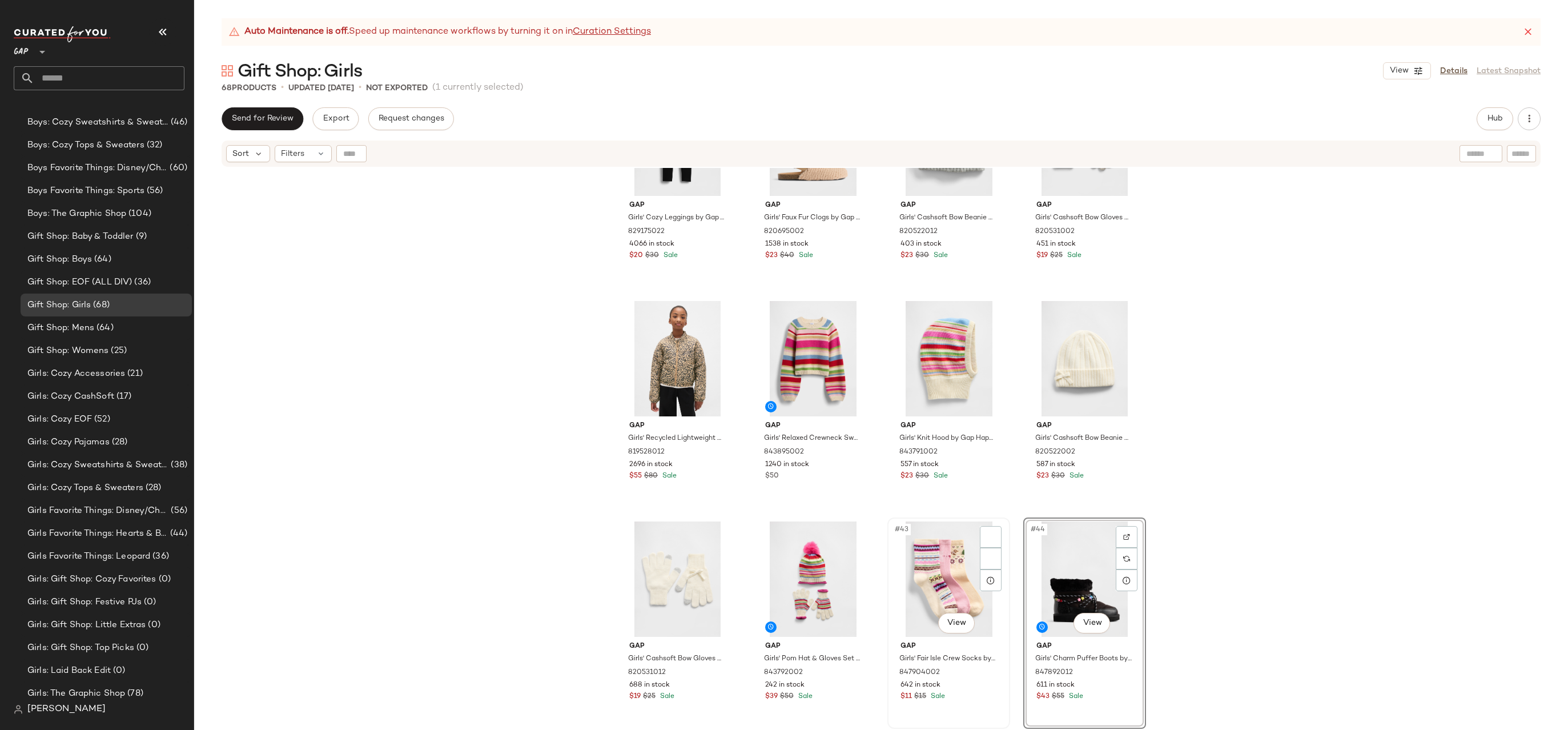
click at [939, 546] on div "#43 View" at bounding box center [949, 579] width 115 height 115
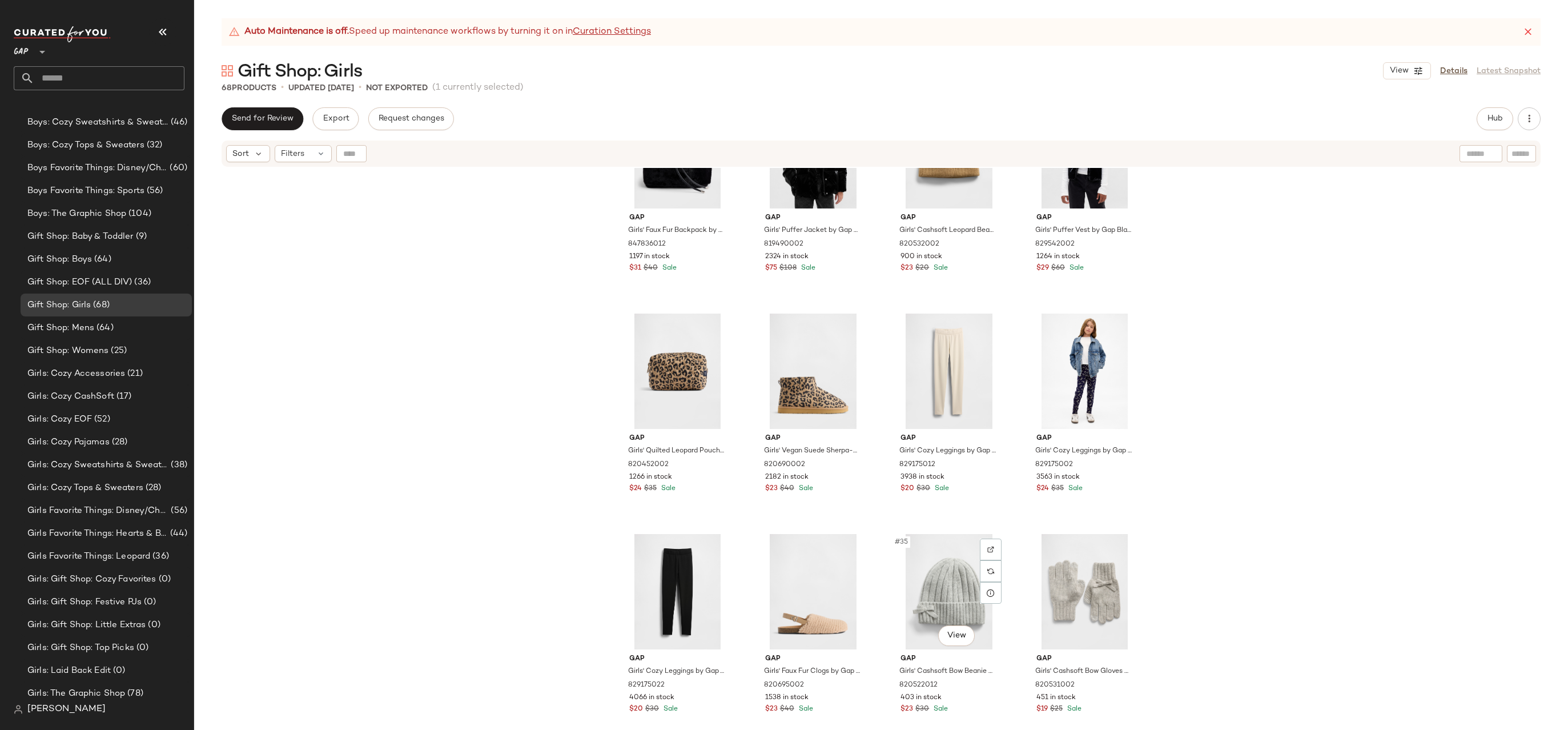
scroll to position [1369, 0]
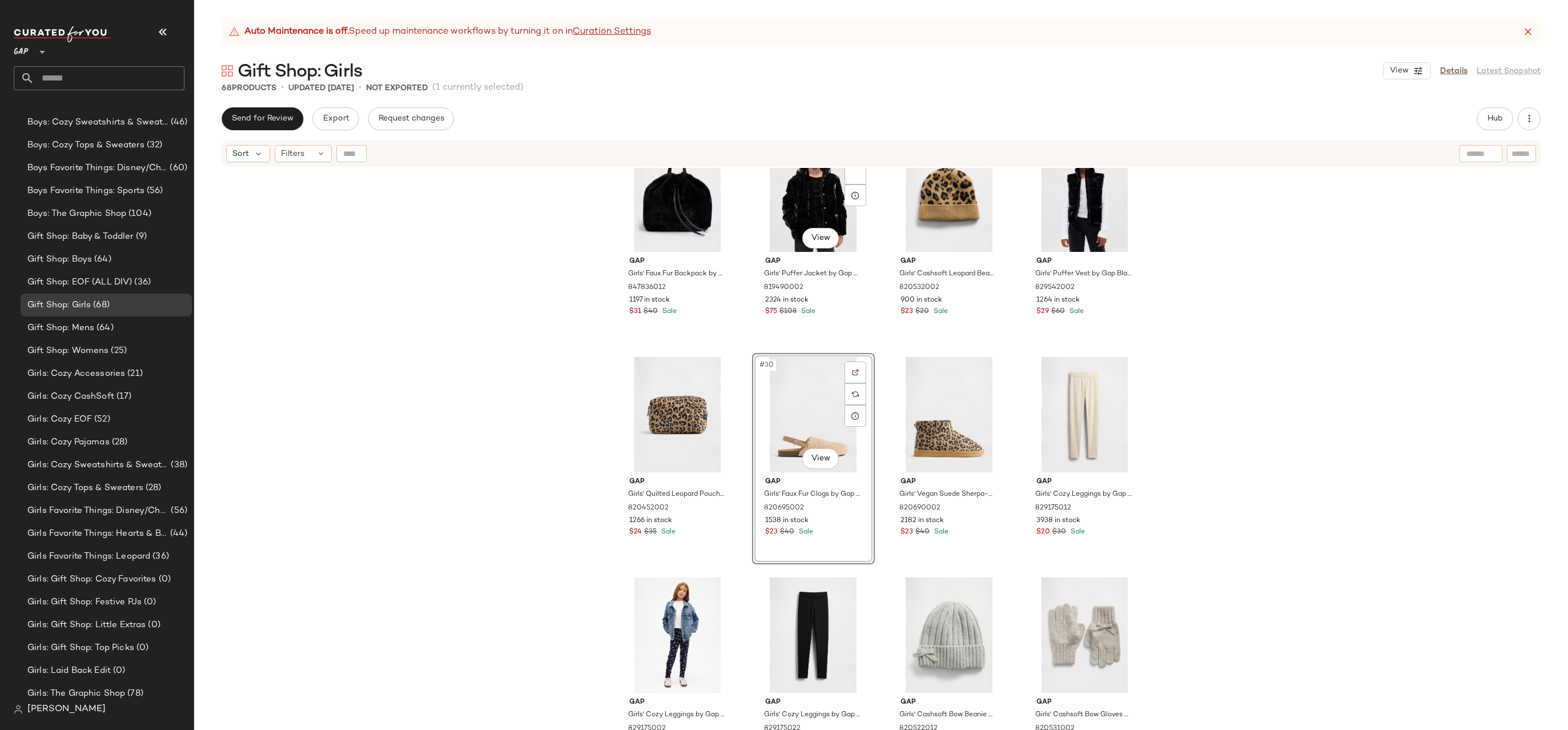
scroll to position [1118, 0]
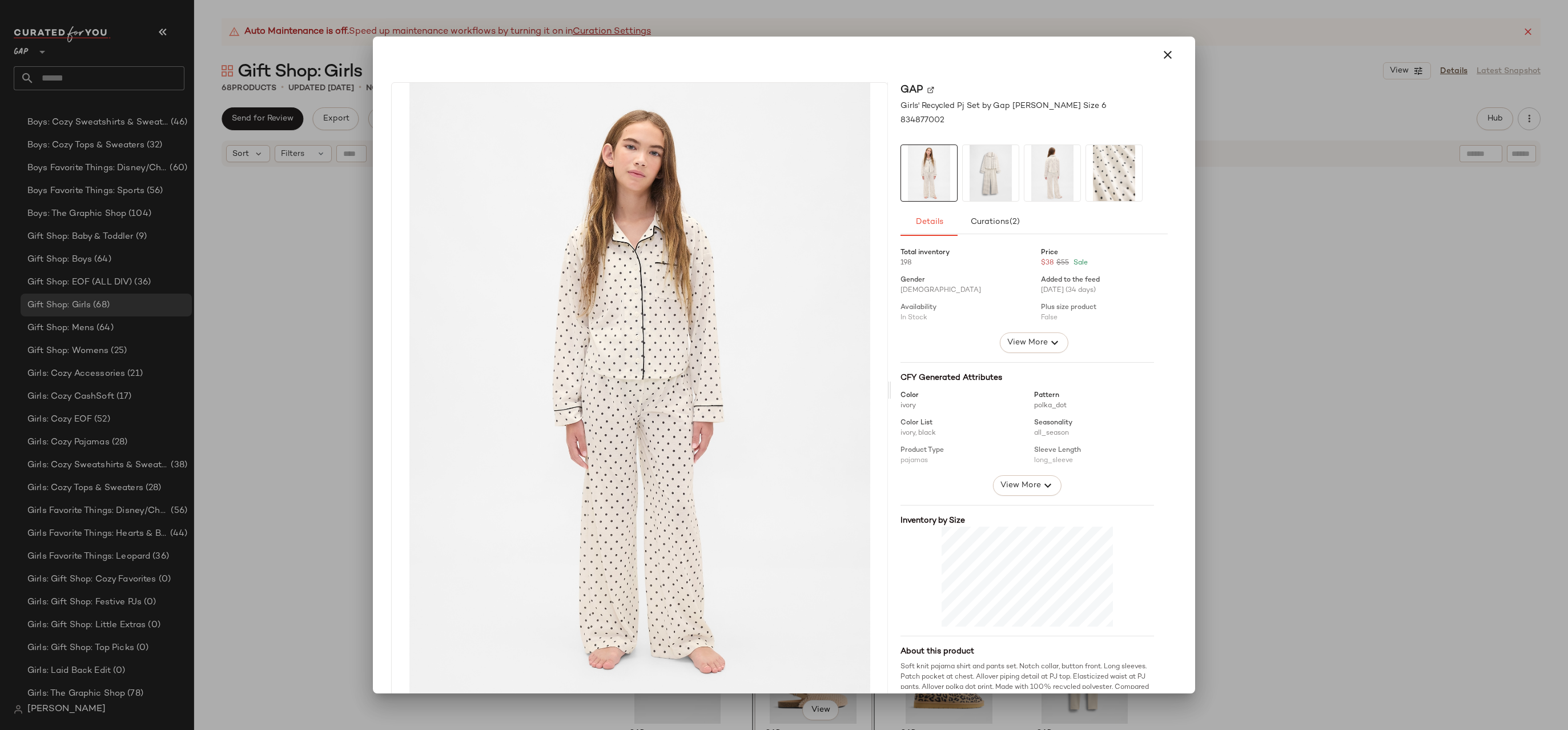
click at [313, 479] on div at bounding box center [784, 365] width 1568 height 730
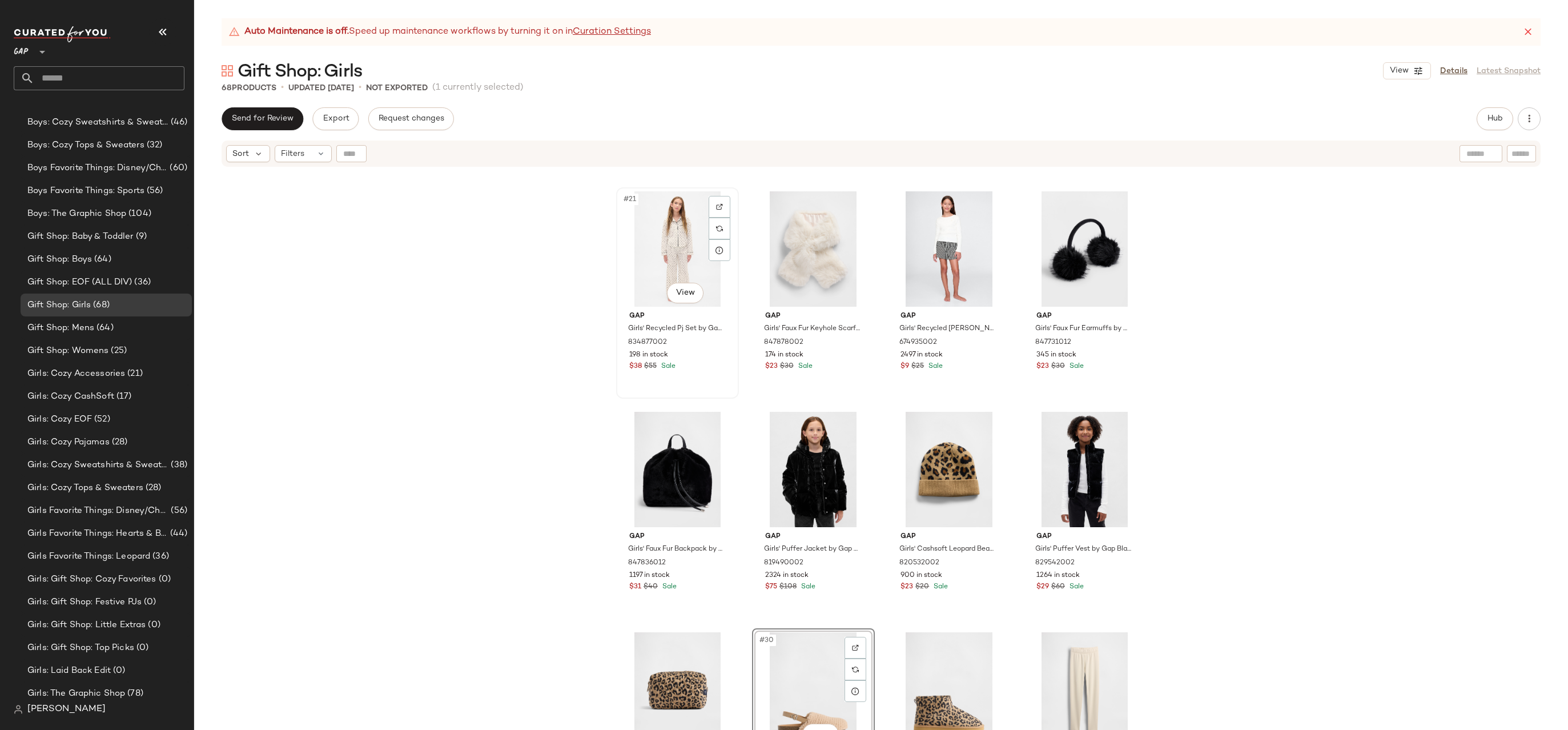
scroll to position [1110, 0]
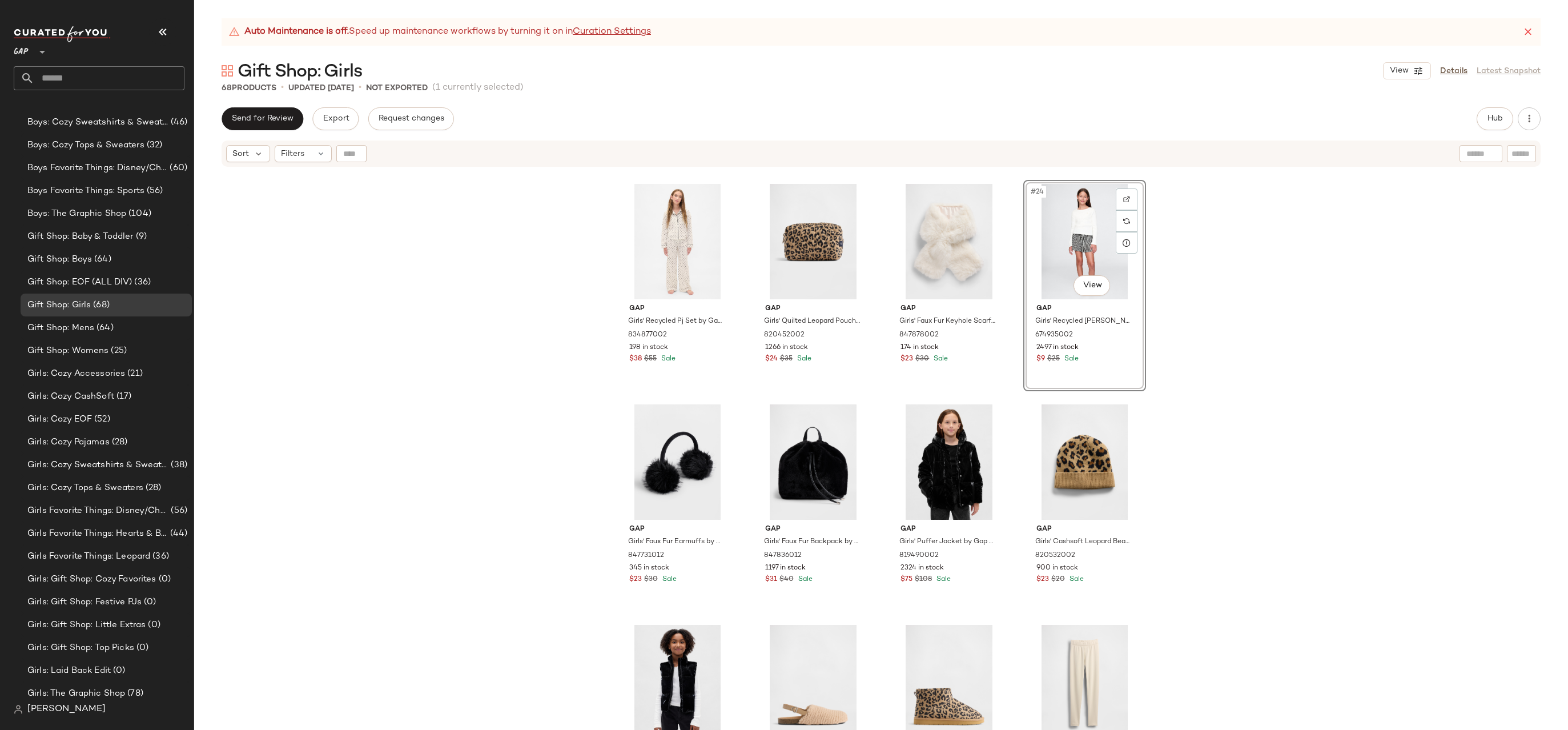
scroll to position [1099, 0]
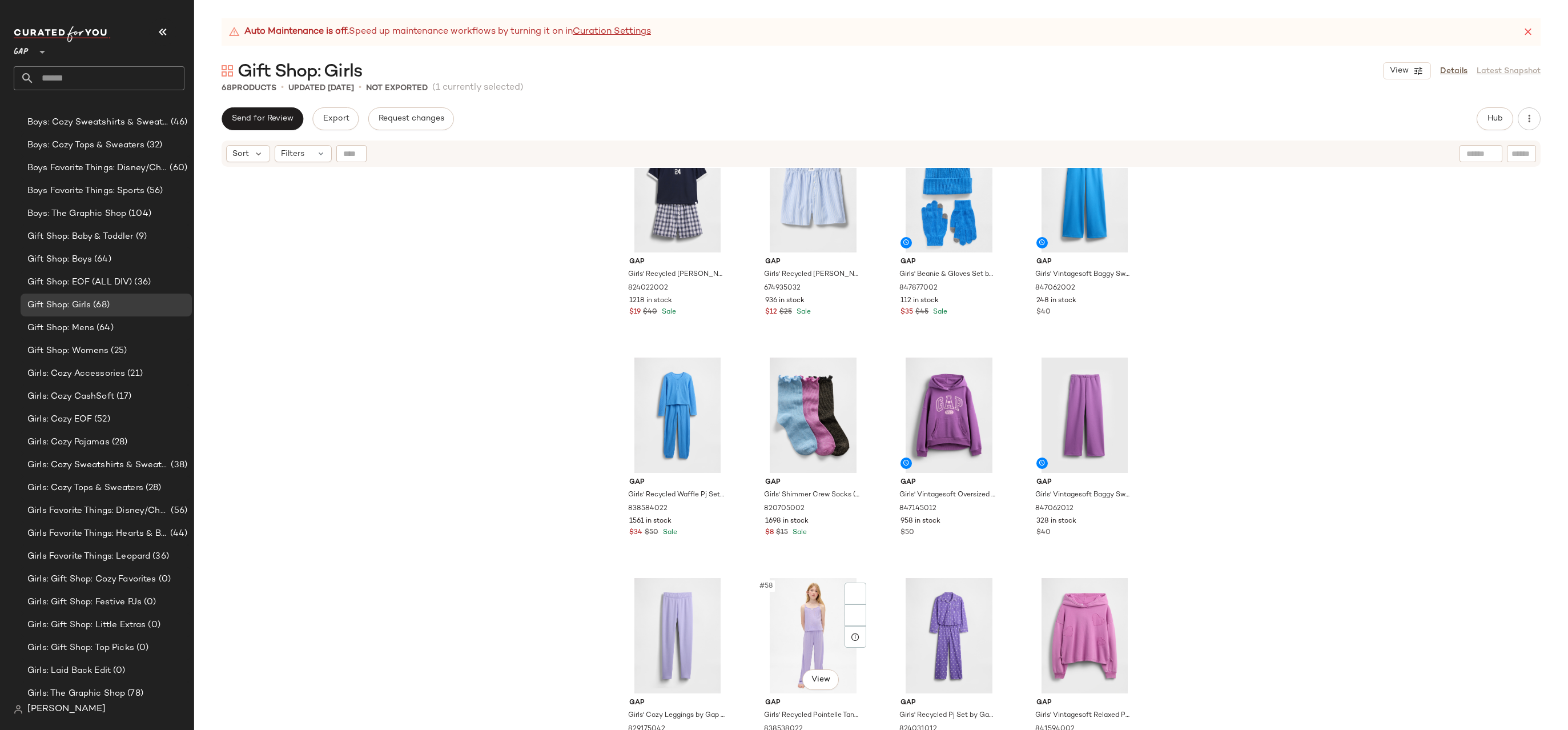
scroll to position [3158, 0]
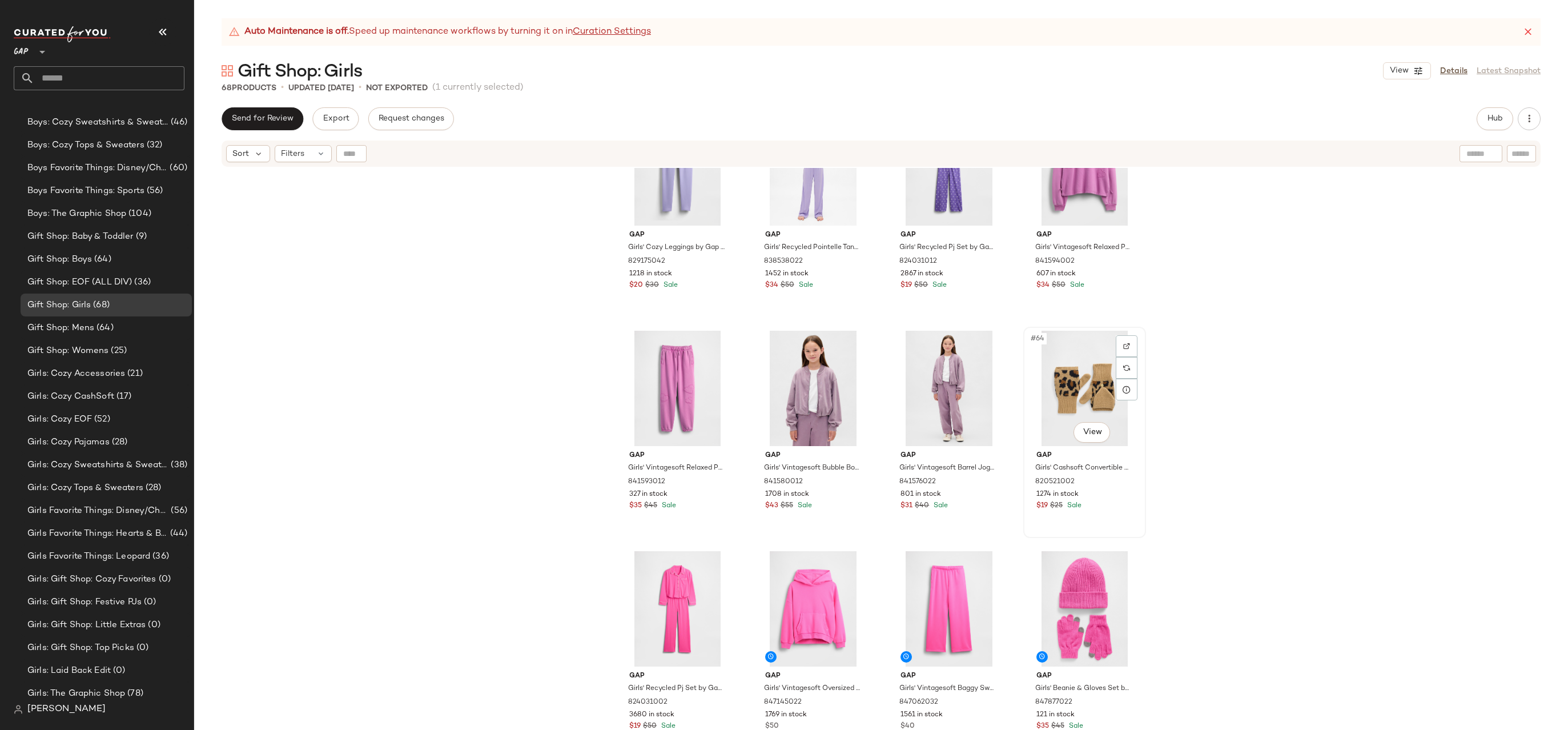
click at [1077, 405] on div "#64 View" at bounding box center [1085, 388] width 115 height 115
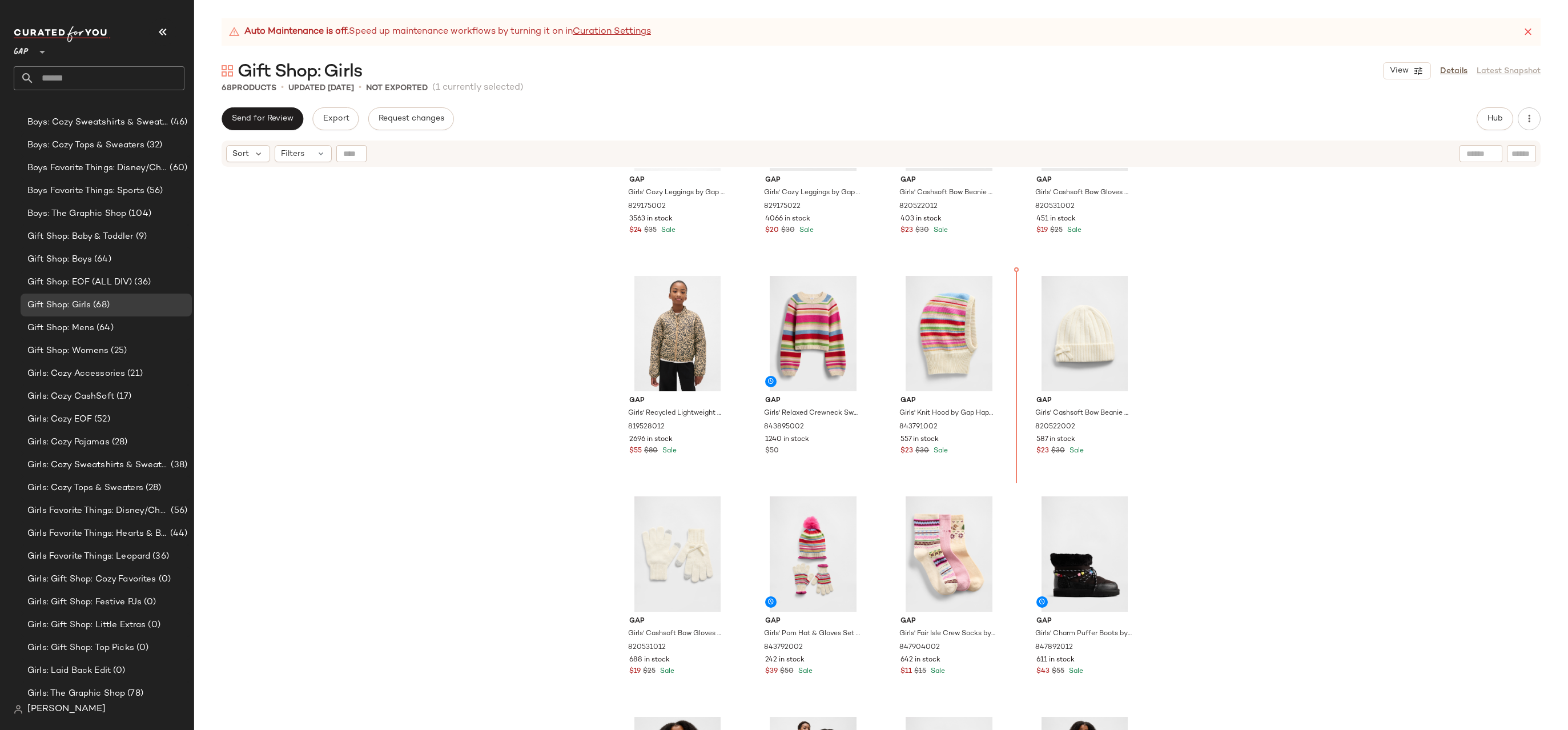
drag, startPoint x: 1090, startPoint y: 391, endPoint x: 1086, endPoint y: 378, distance: 13.6
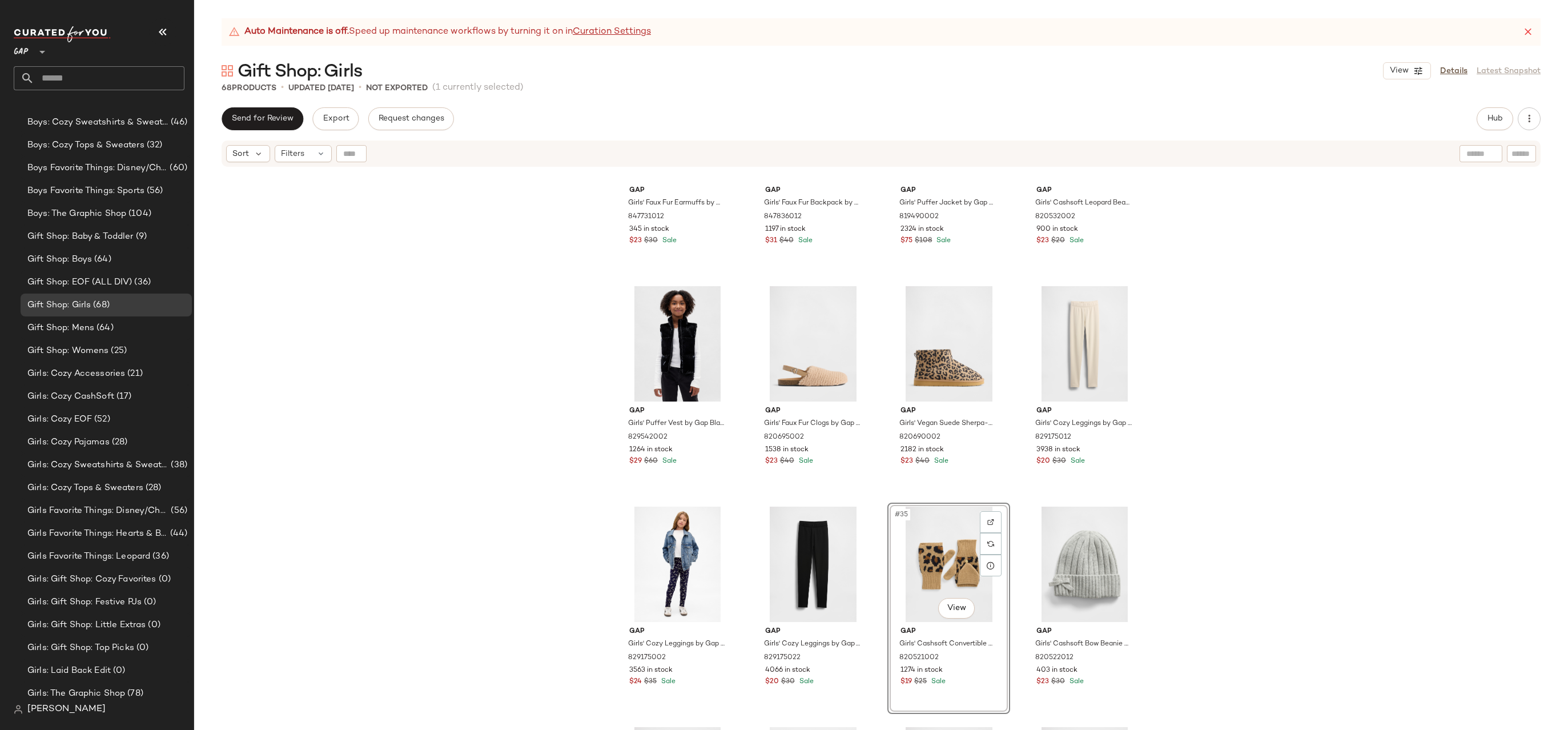
scroll to position [1432, 0]
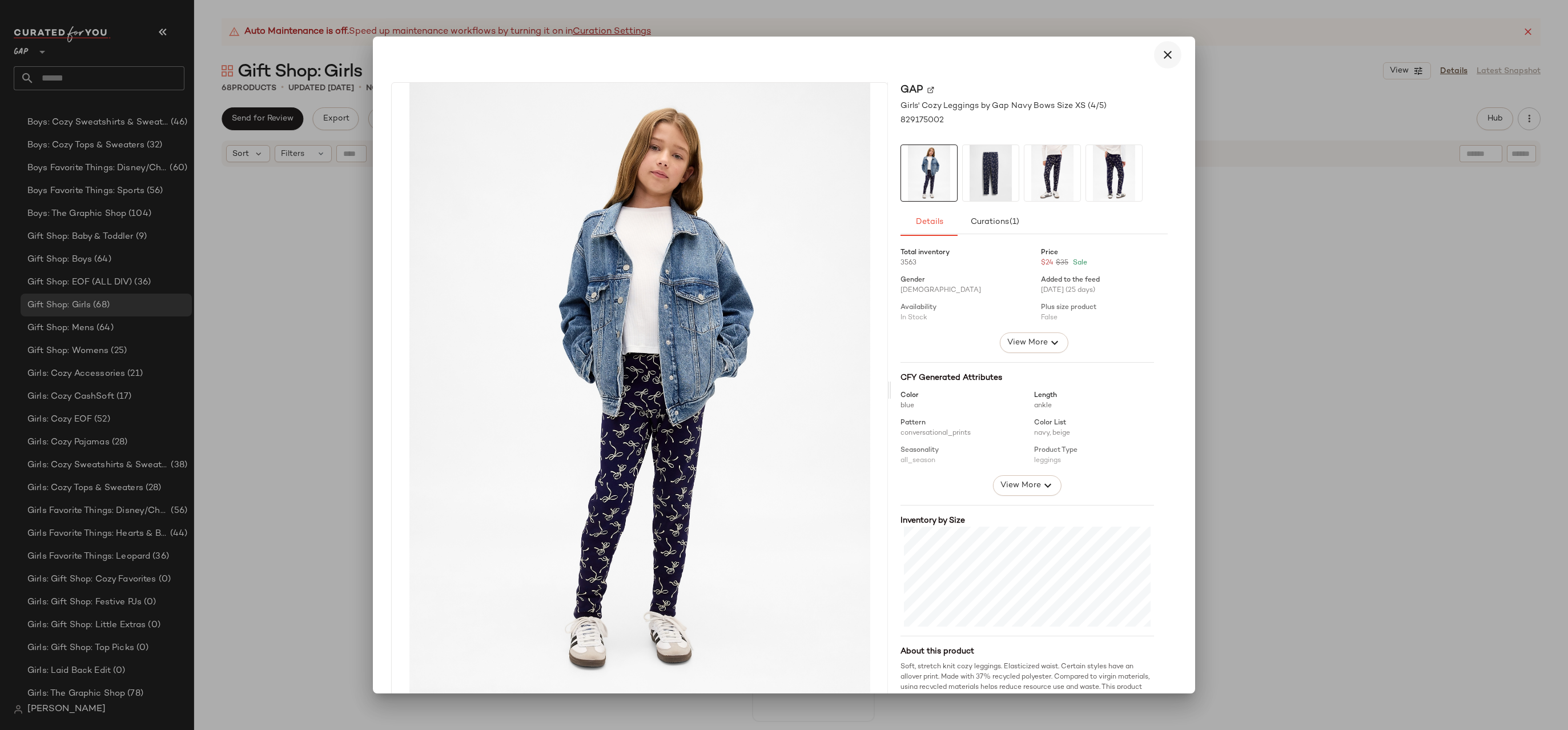
click at [1167, 60] on button "button" at bounding box center [1167, 54] width 27 height 27
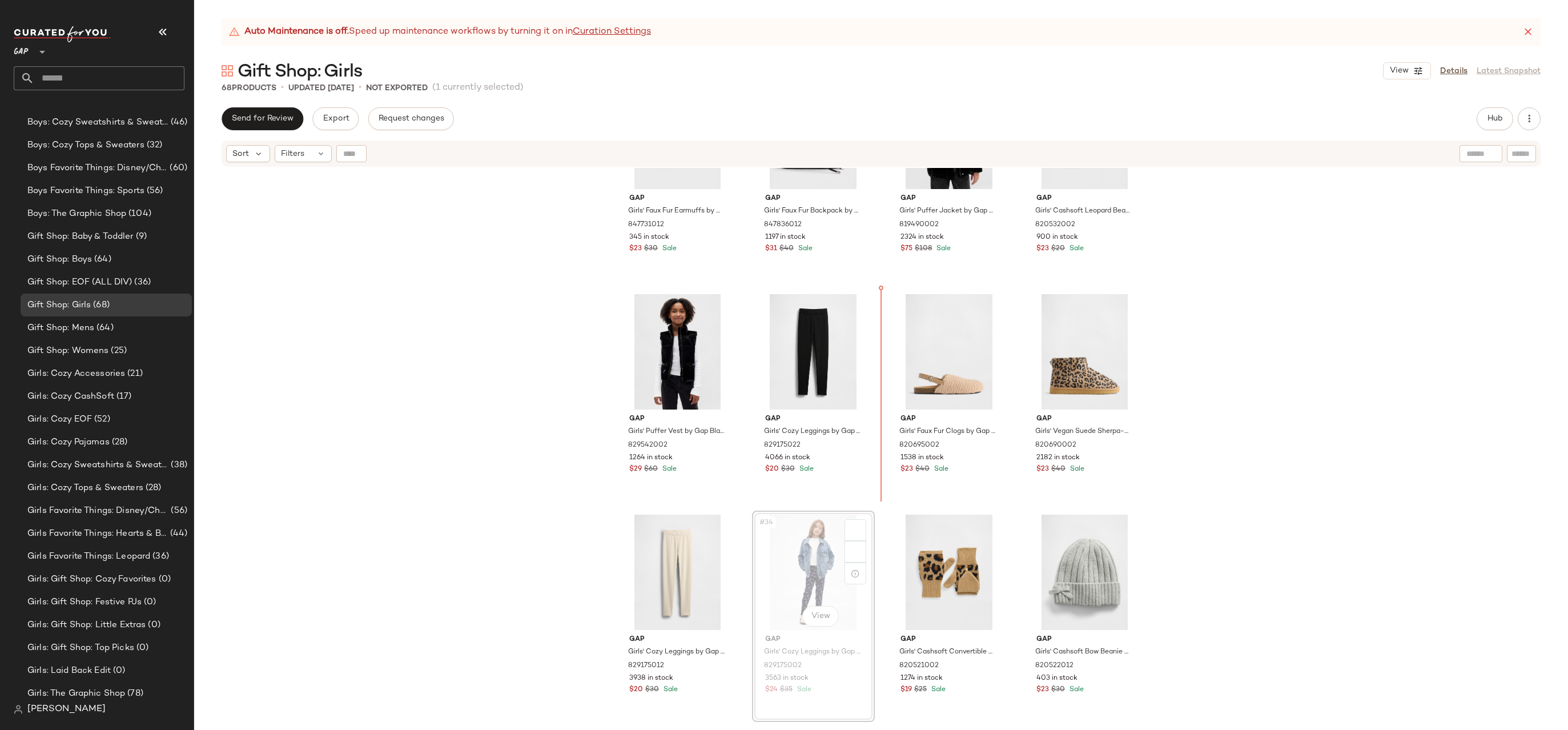
drag, startPoint x: 836, startPoint y: 545, endPoint x: 858, endPoint y: 506, distance: 44.8
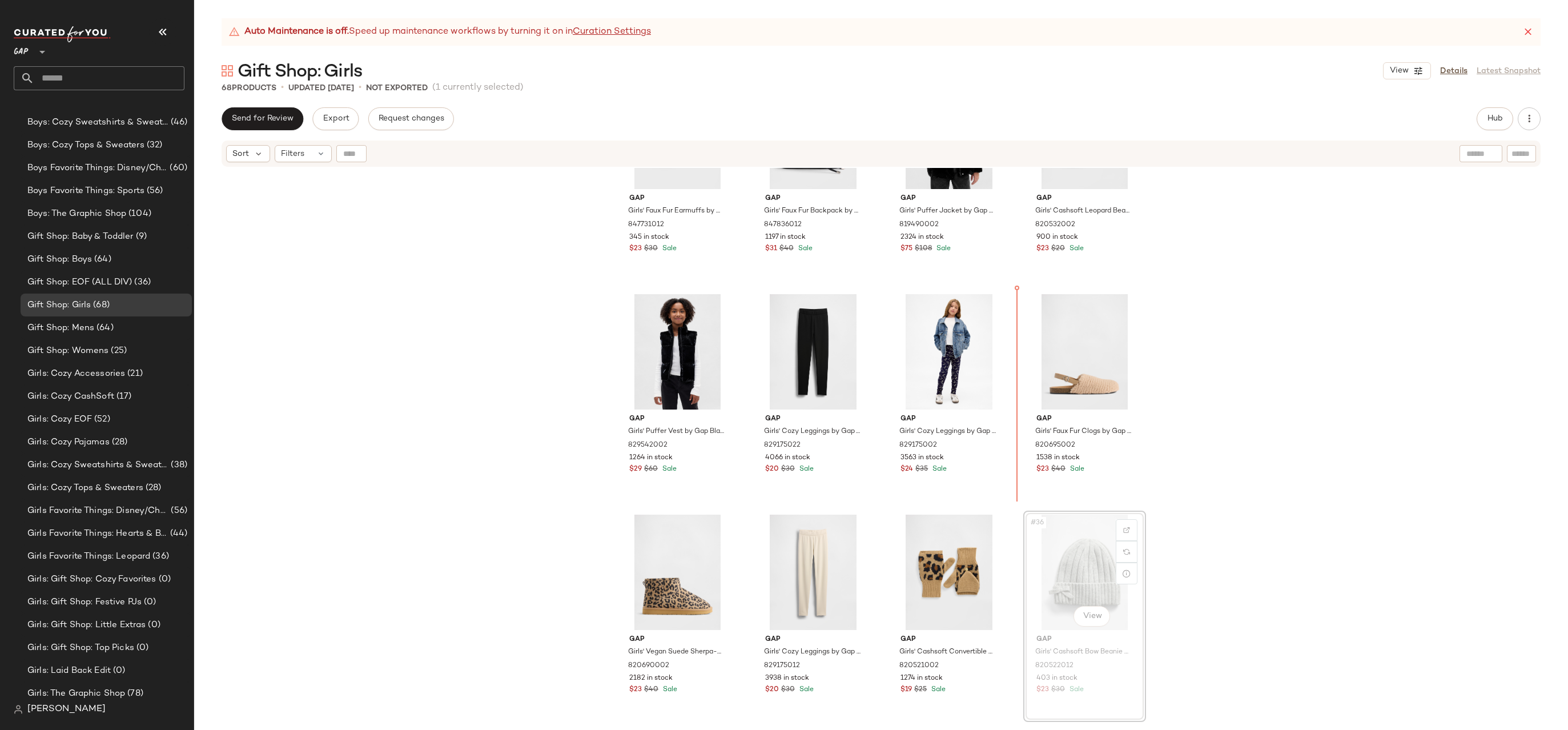
drag, startPoint x: 1087, startPoint y: 530, endPoint x: 1081, endPoint y: 522, distance: 10.0
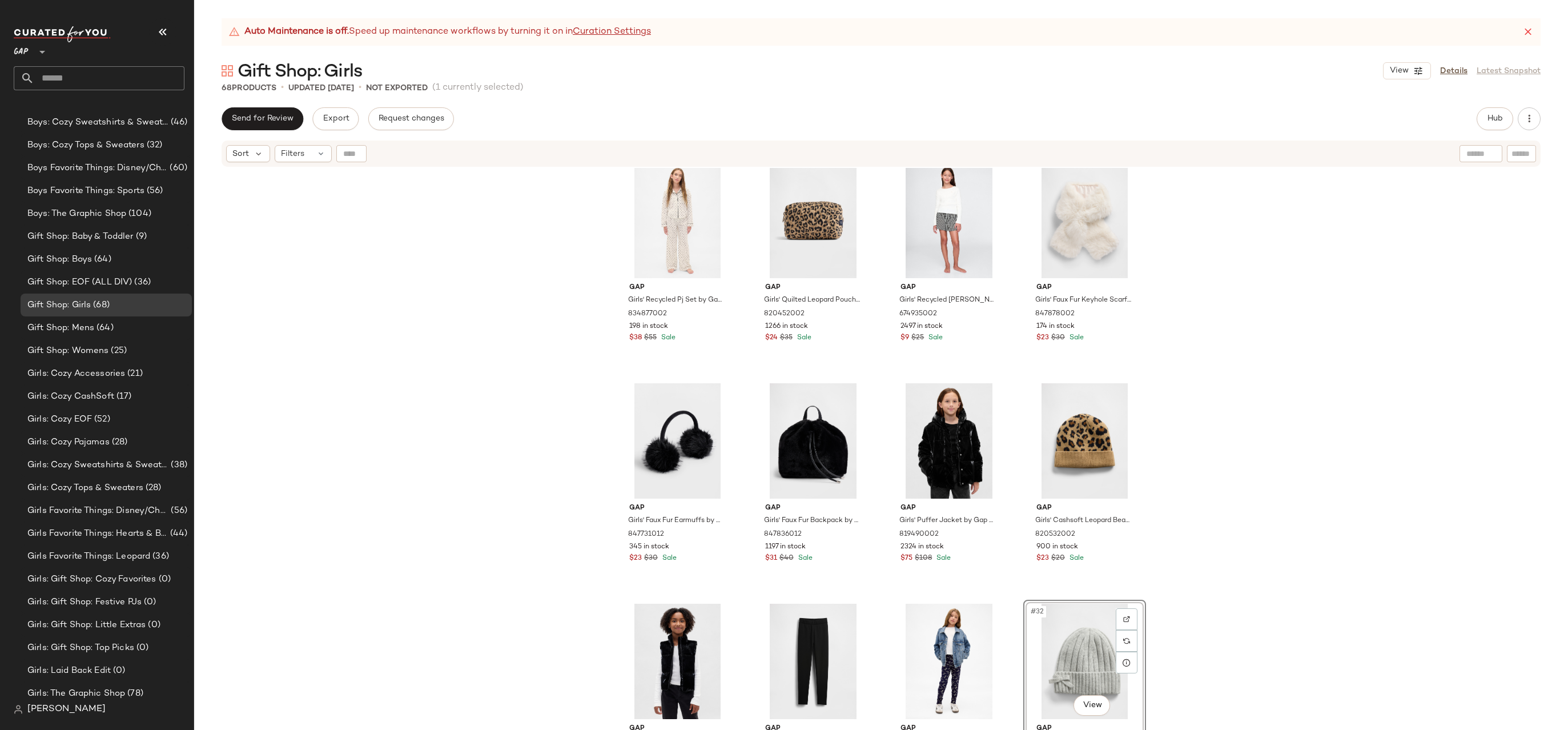
scroll to position [1321, 0]
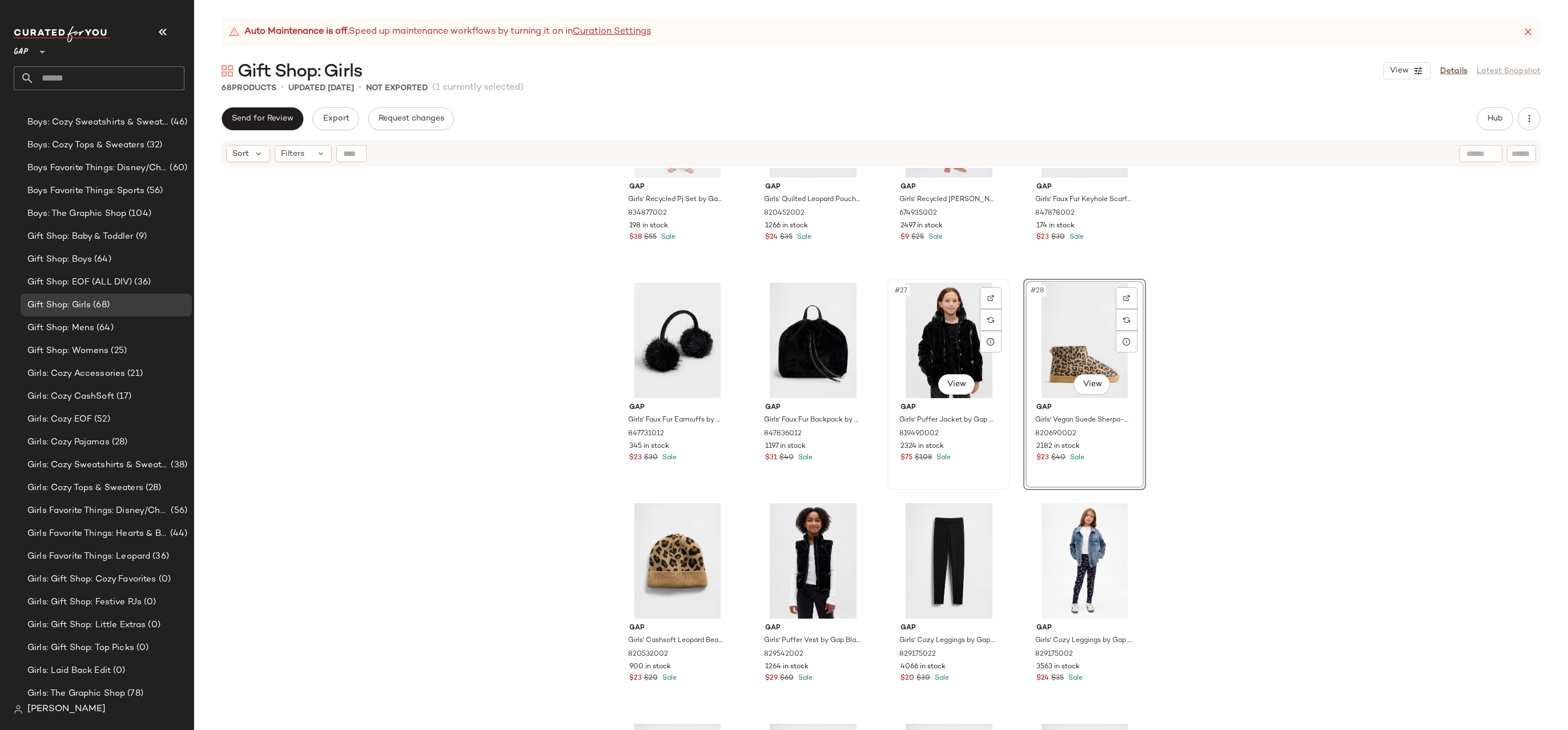
scroll to position [1062, 0]
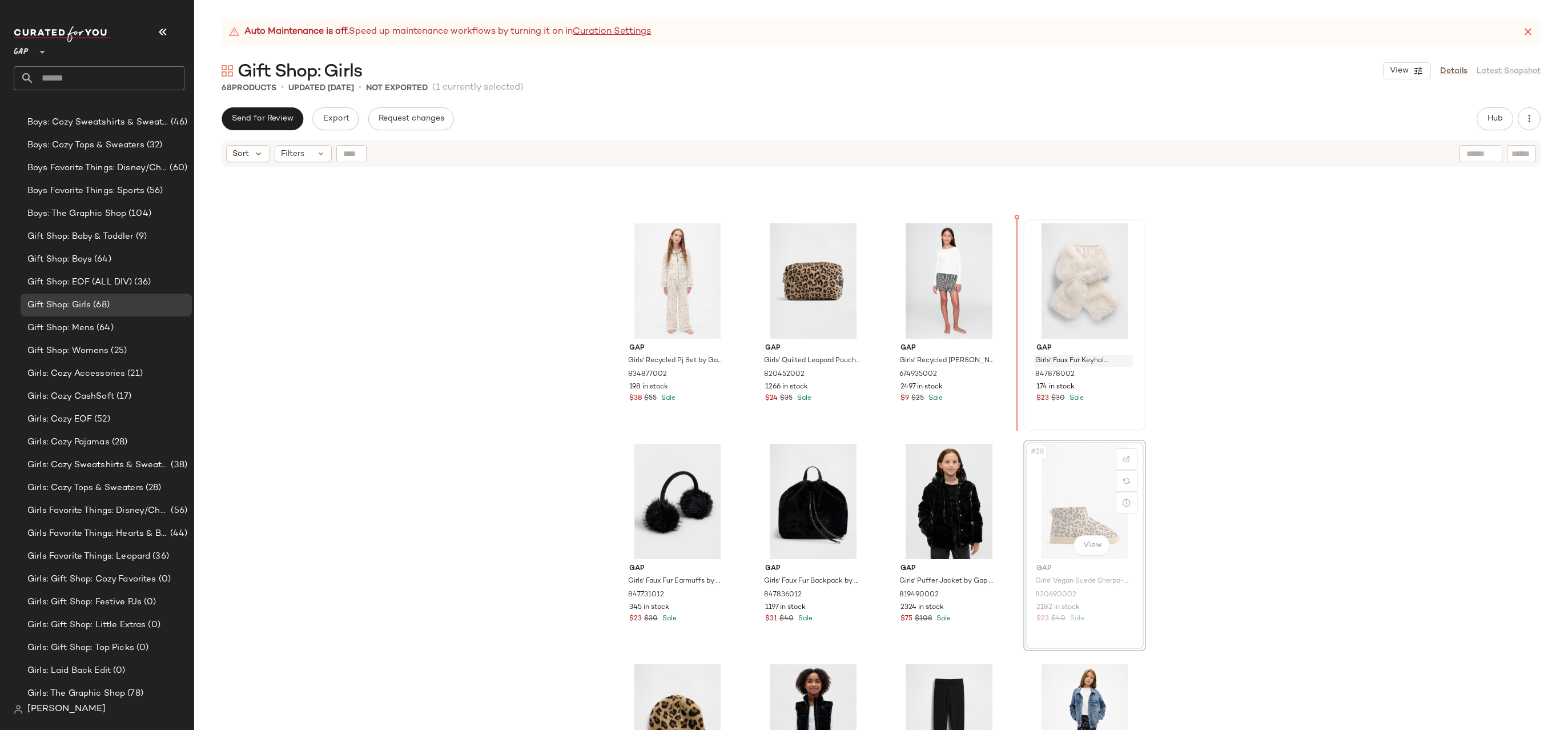
drag, startPoint x: 1067, startPoint y: 481, endPoint x: 1033, endPoint y: 363, distance: 122.8
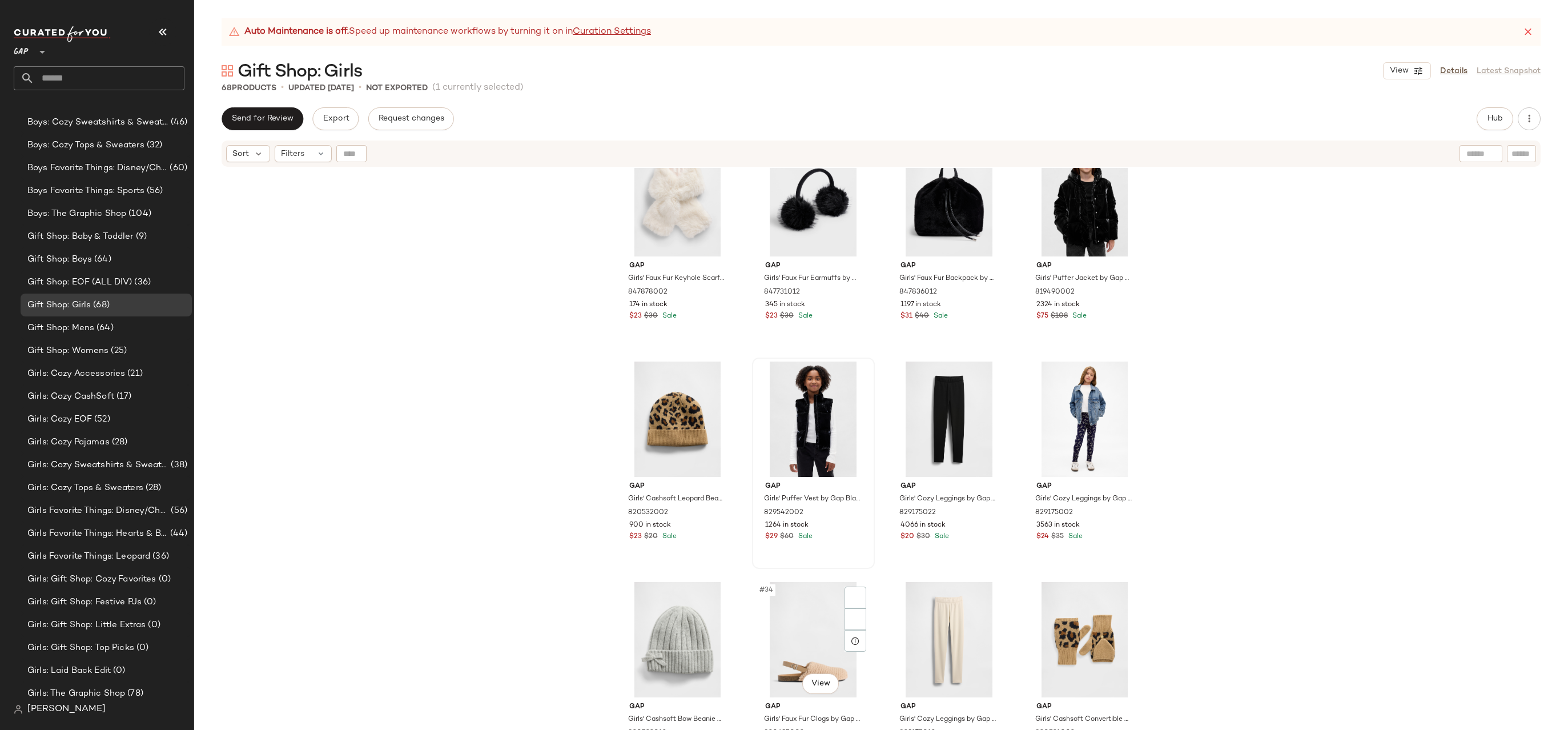
scroll to position [1554, 0]
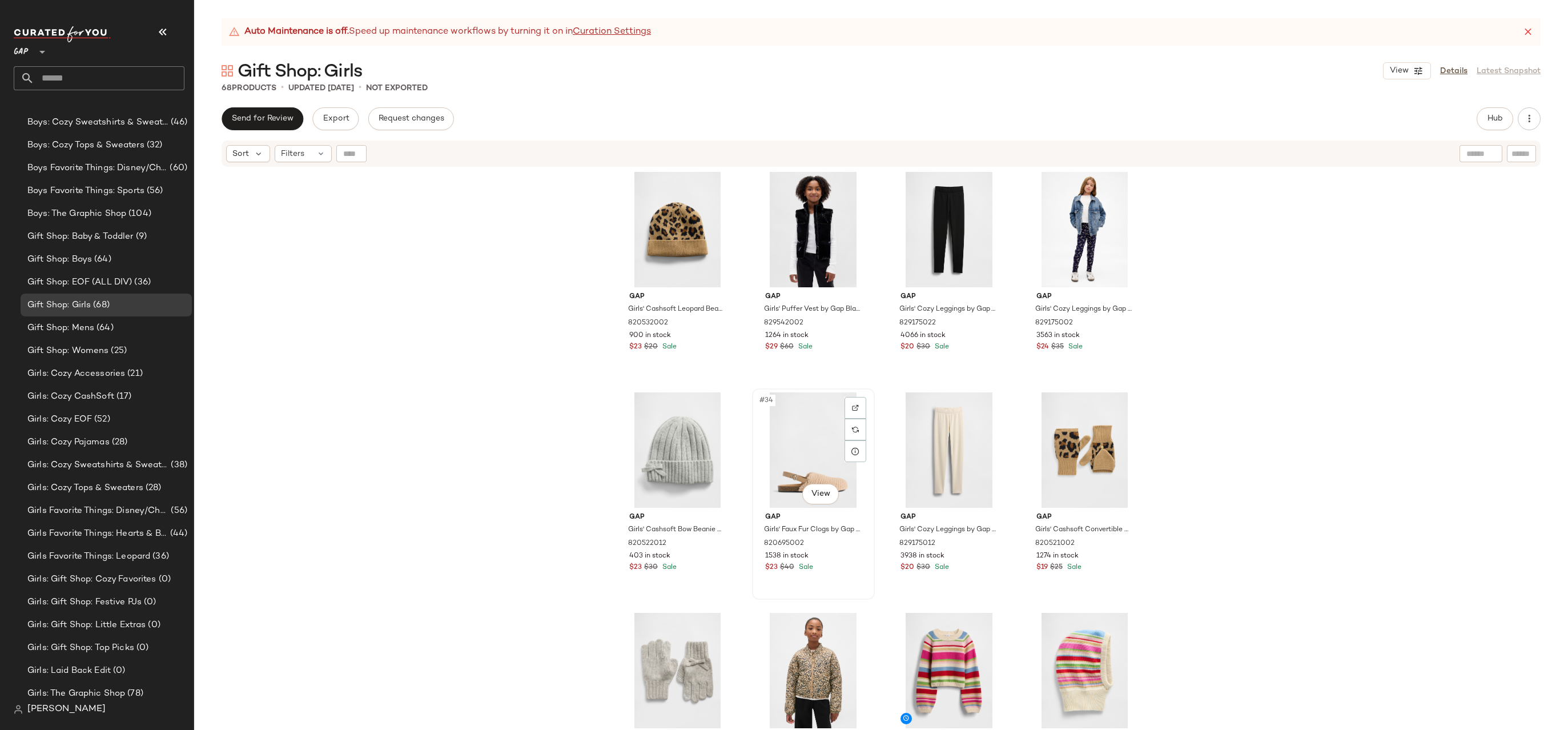
click at [771, 461] on div "#34 View" at bounding box center [813, 450] width 115 height 115
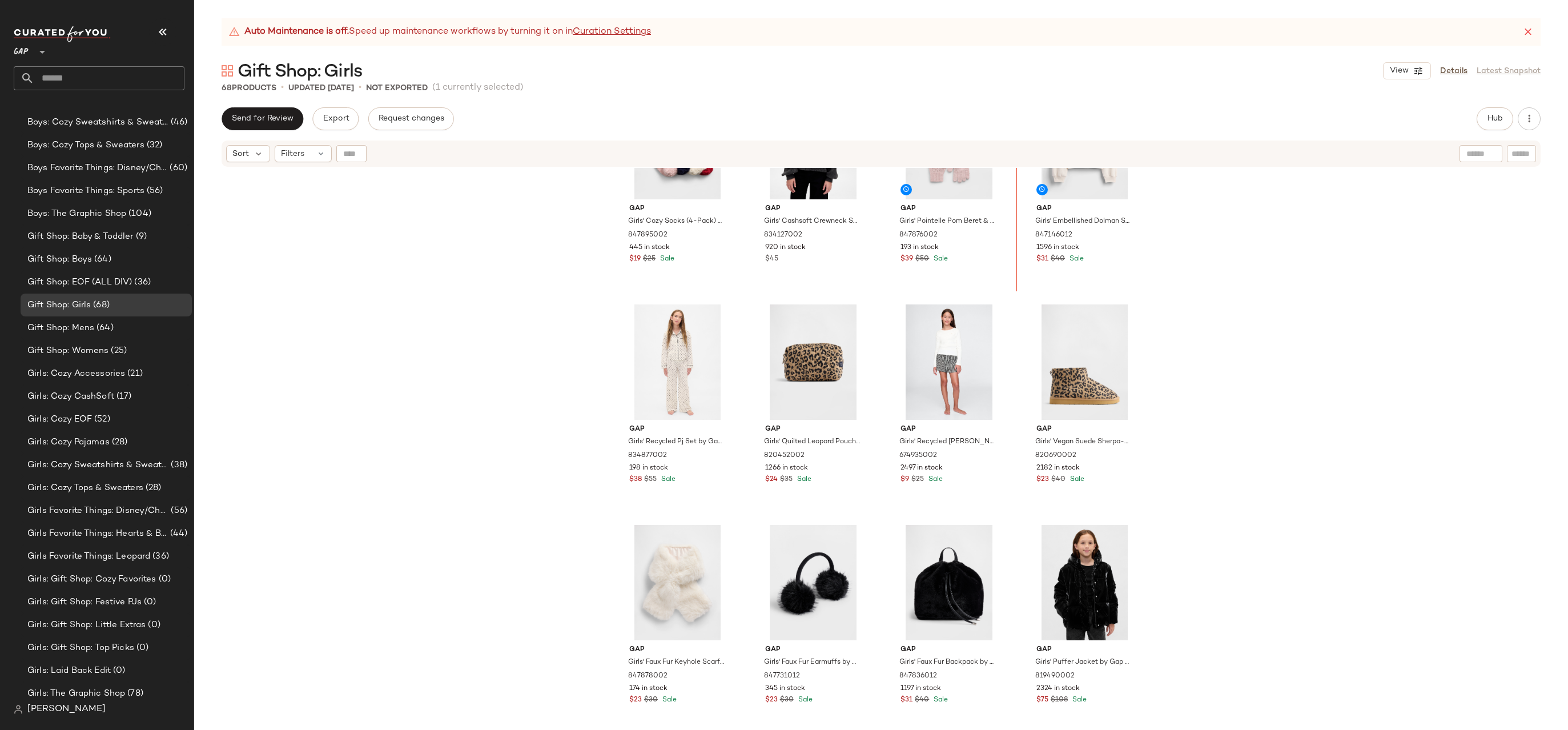
scroll to position [948, 0]
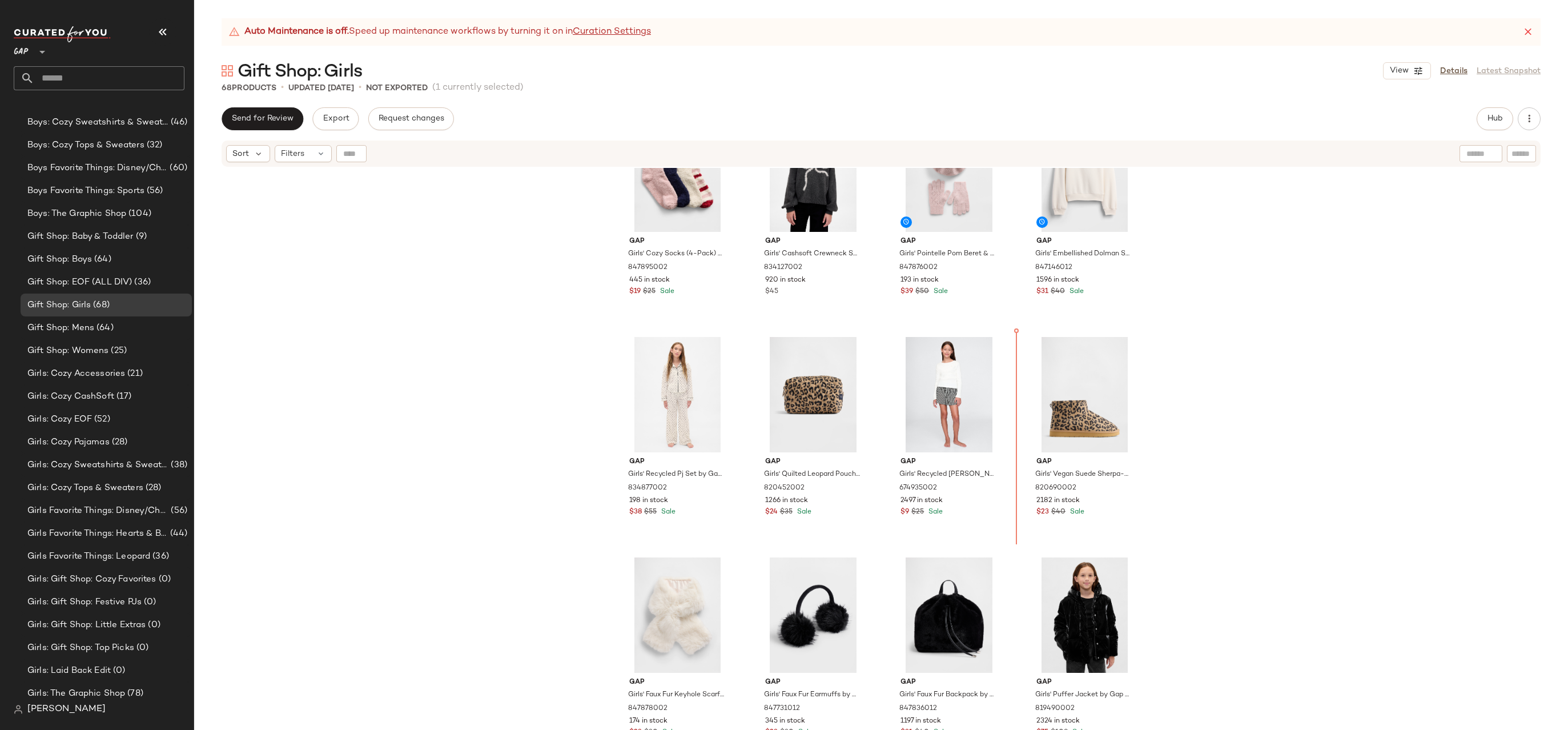
drag, startPoint x: 796, startPoint y: 449, endPoint x: 802, endPoint y: 442, distance: 9.2
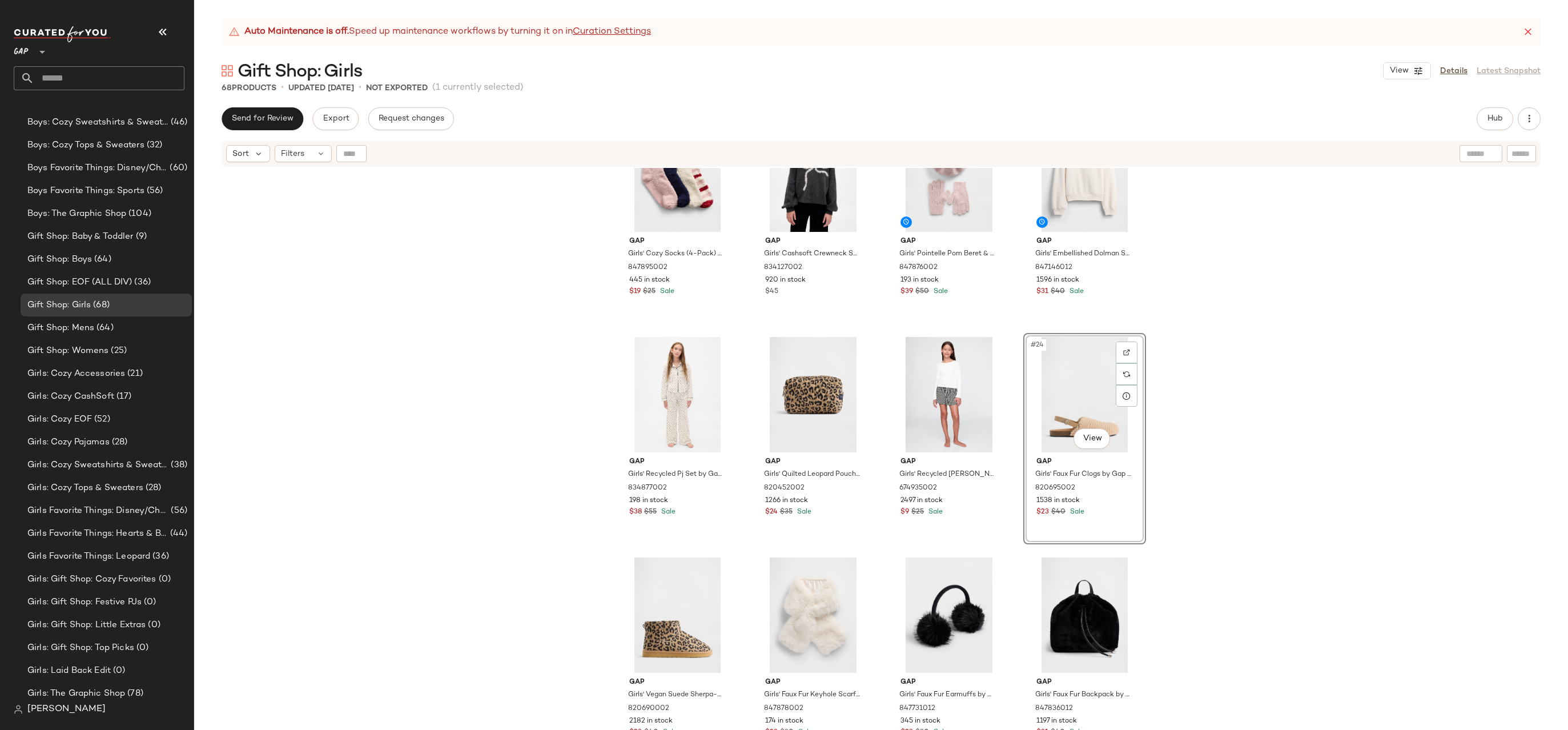
click at [1167, 376] on div "Gap Girls' Cozy Socks (4-Pack) by Gap Multi Size S/M 847895002 445 in stock $19…" at bounding box center [881, 463] width 1374 height 590
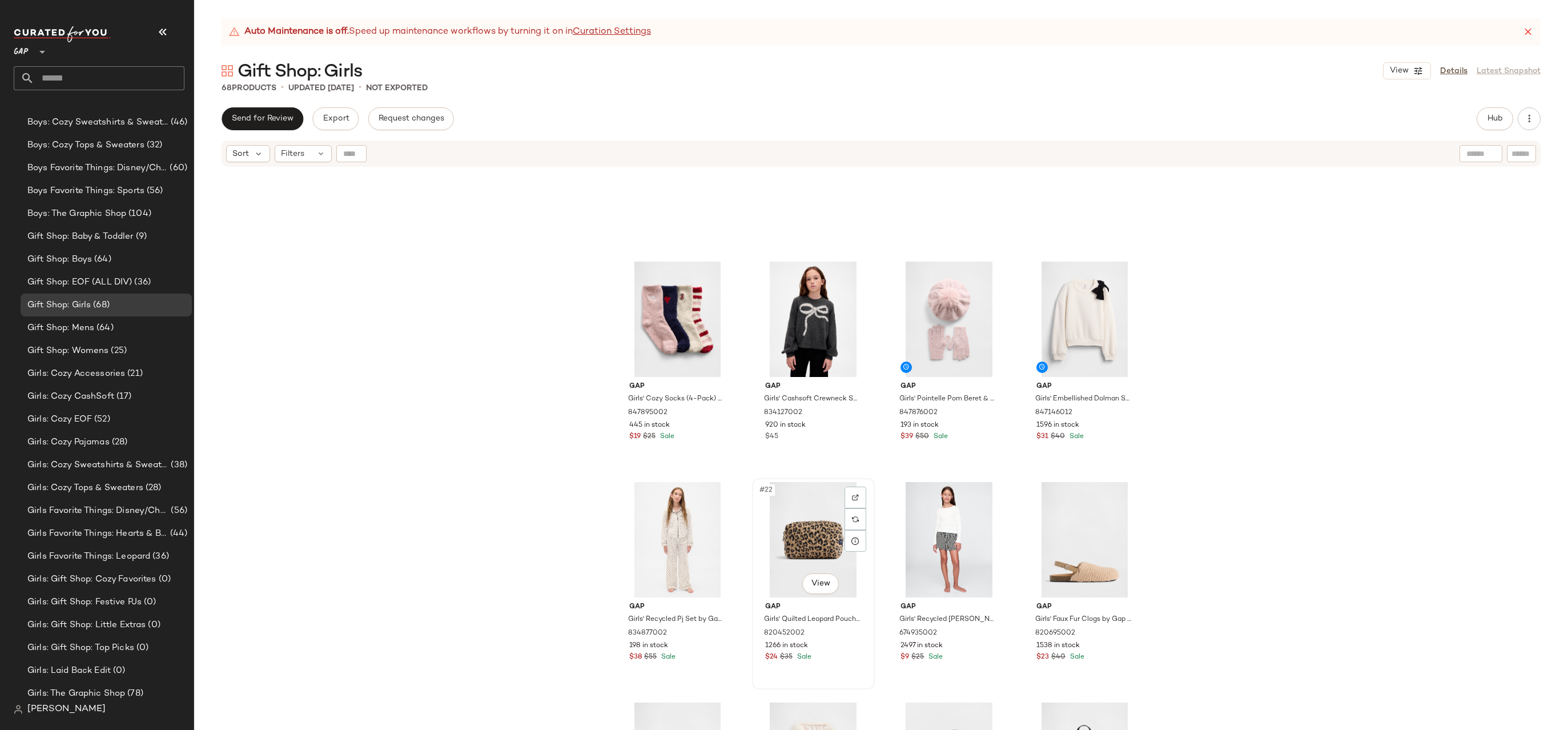
scroll to position [764, 0]
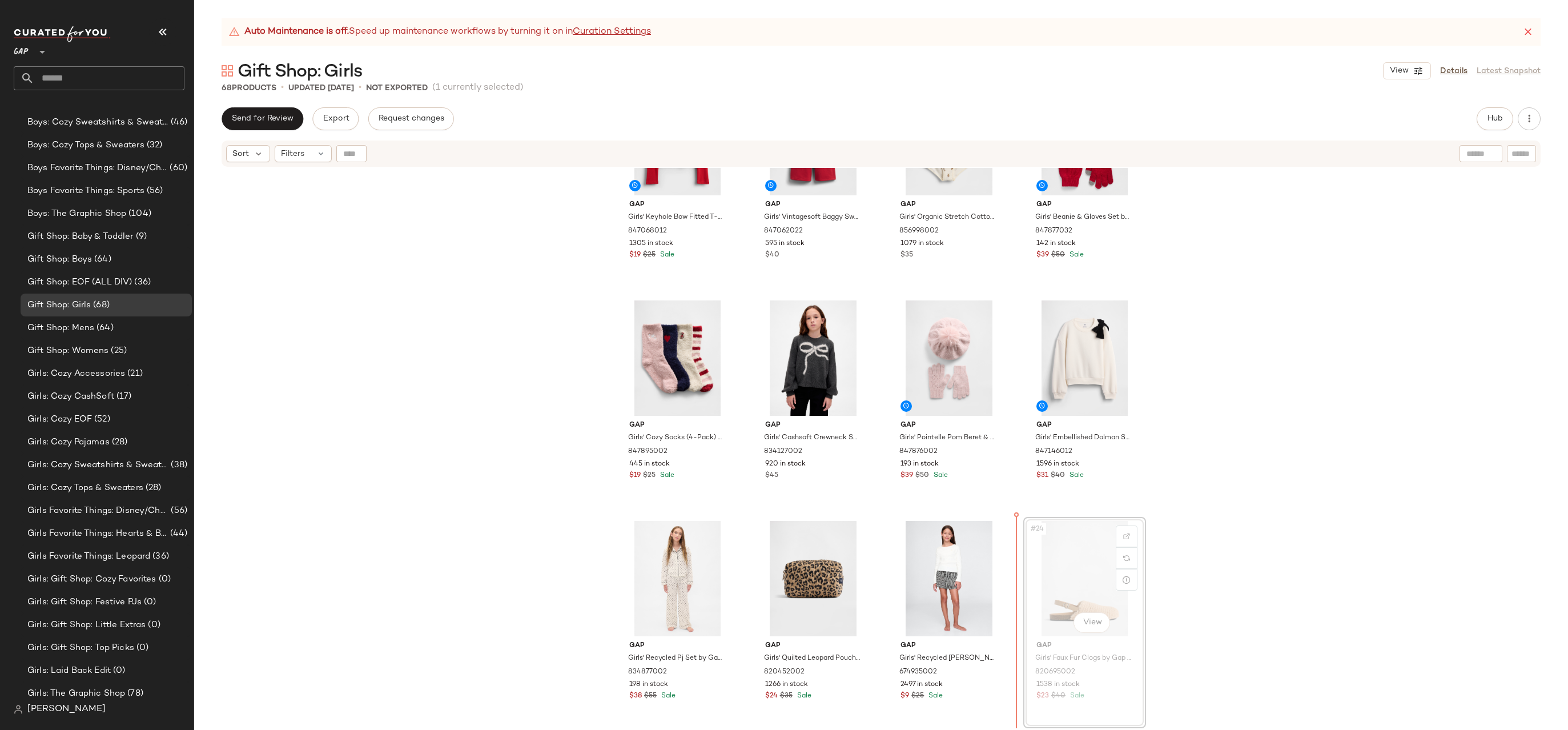
drag, startPoint x: 1046, startPoint y: 596, endPoint x: 1031, endPoint y: 596, distance: 15.0
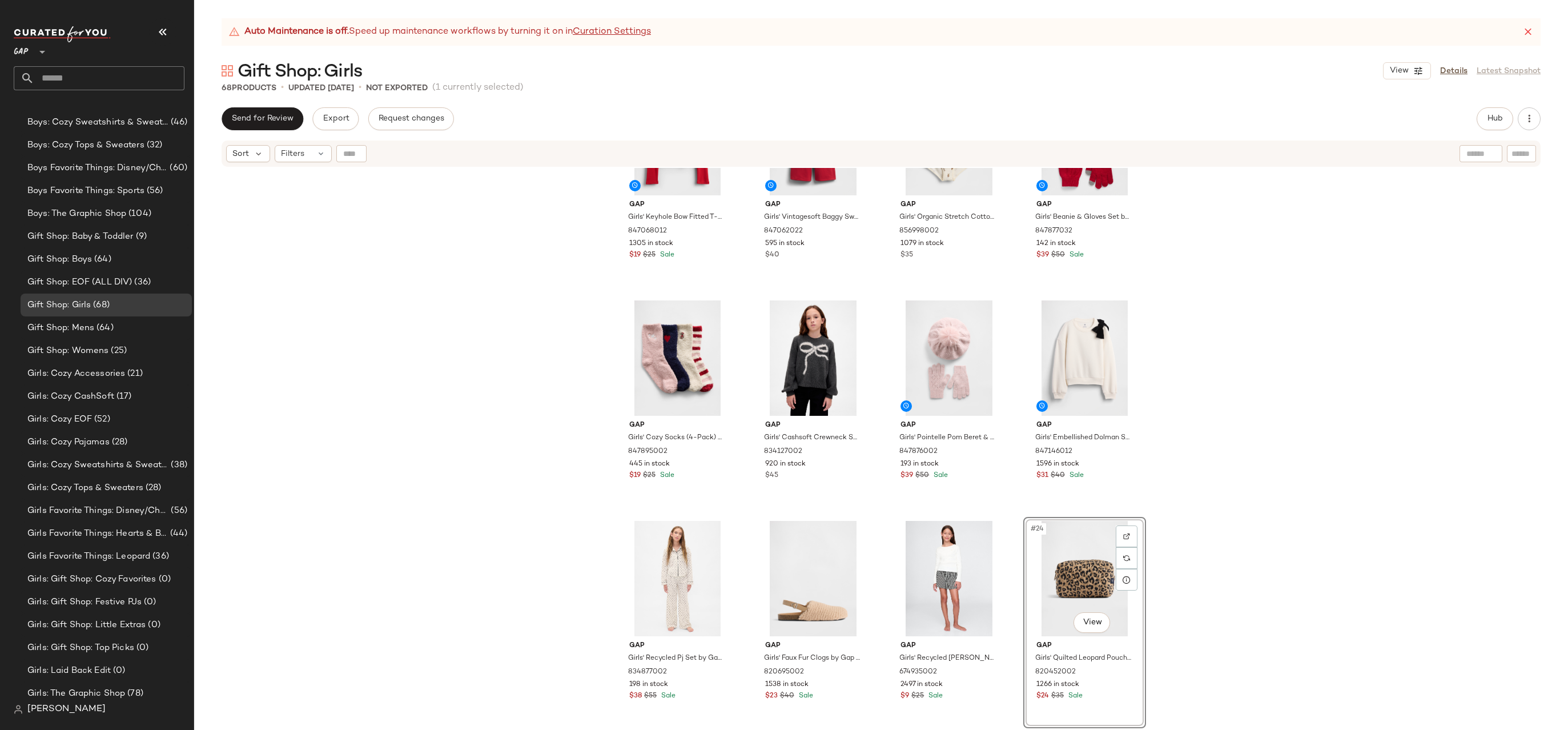
click at [1209, 541] on div "Gap Girls' Keyhole Bow Fitted T-Shirt by Gap Modern Red Size S (6/7) 847068012 …" at bounding box center [881, 463] width 1374 height 590
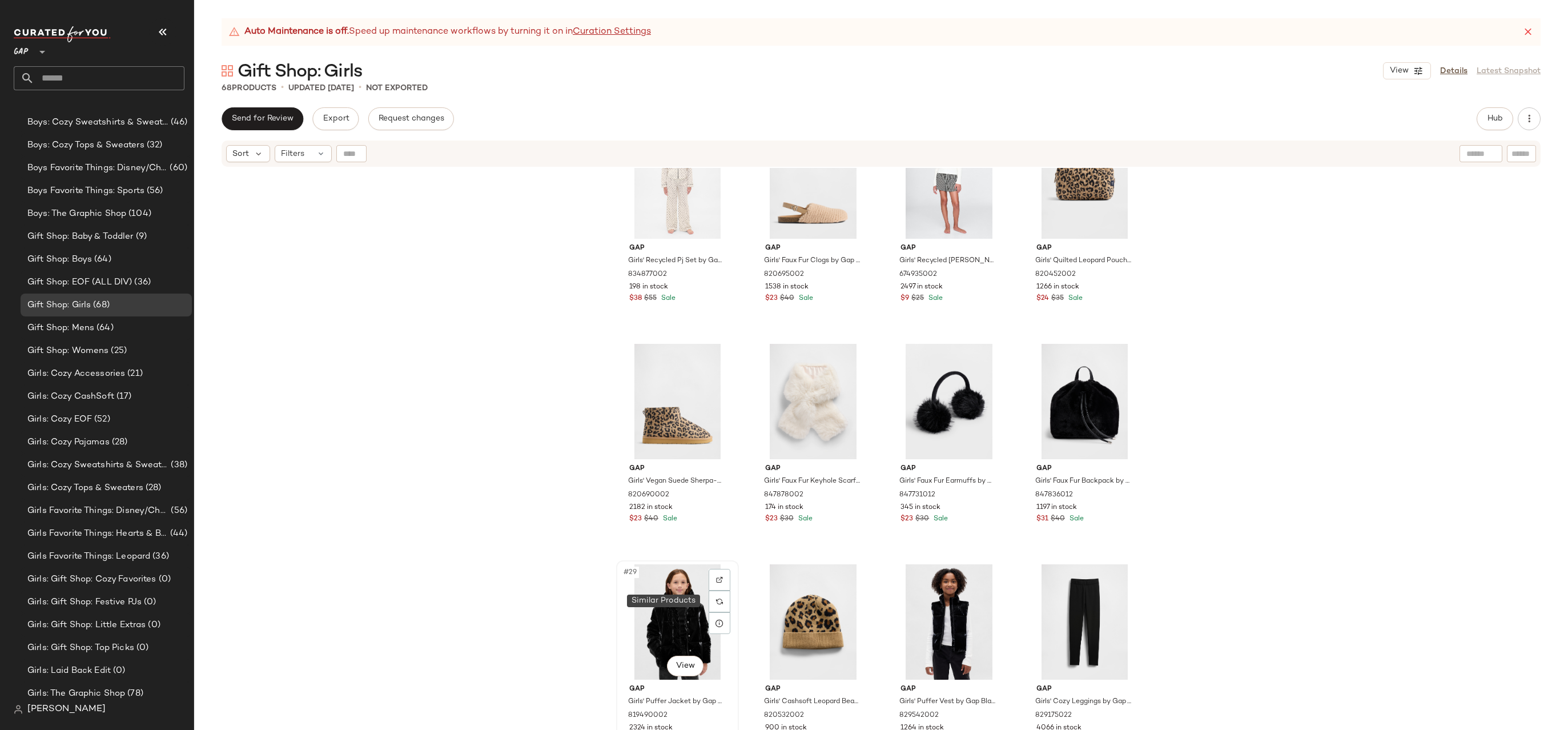
scroll to position [1155, 0]
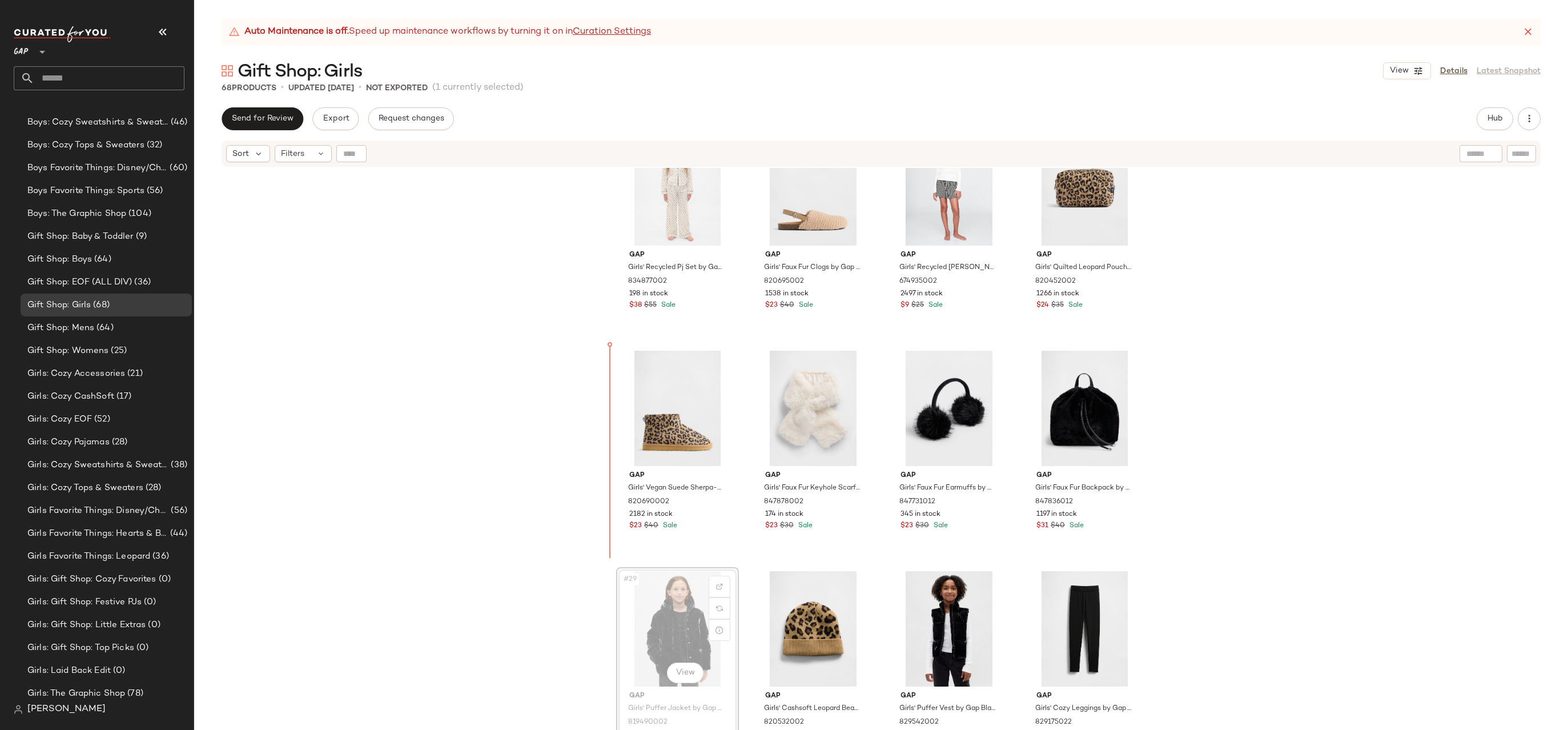
drag, startPoint x: 682, startPoint y: 633, endPoint x: 682, endPoint y: 626, distance: 7.0
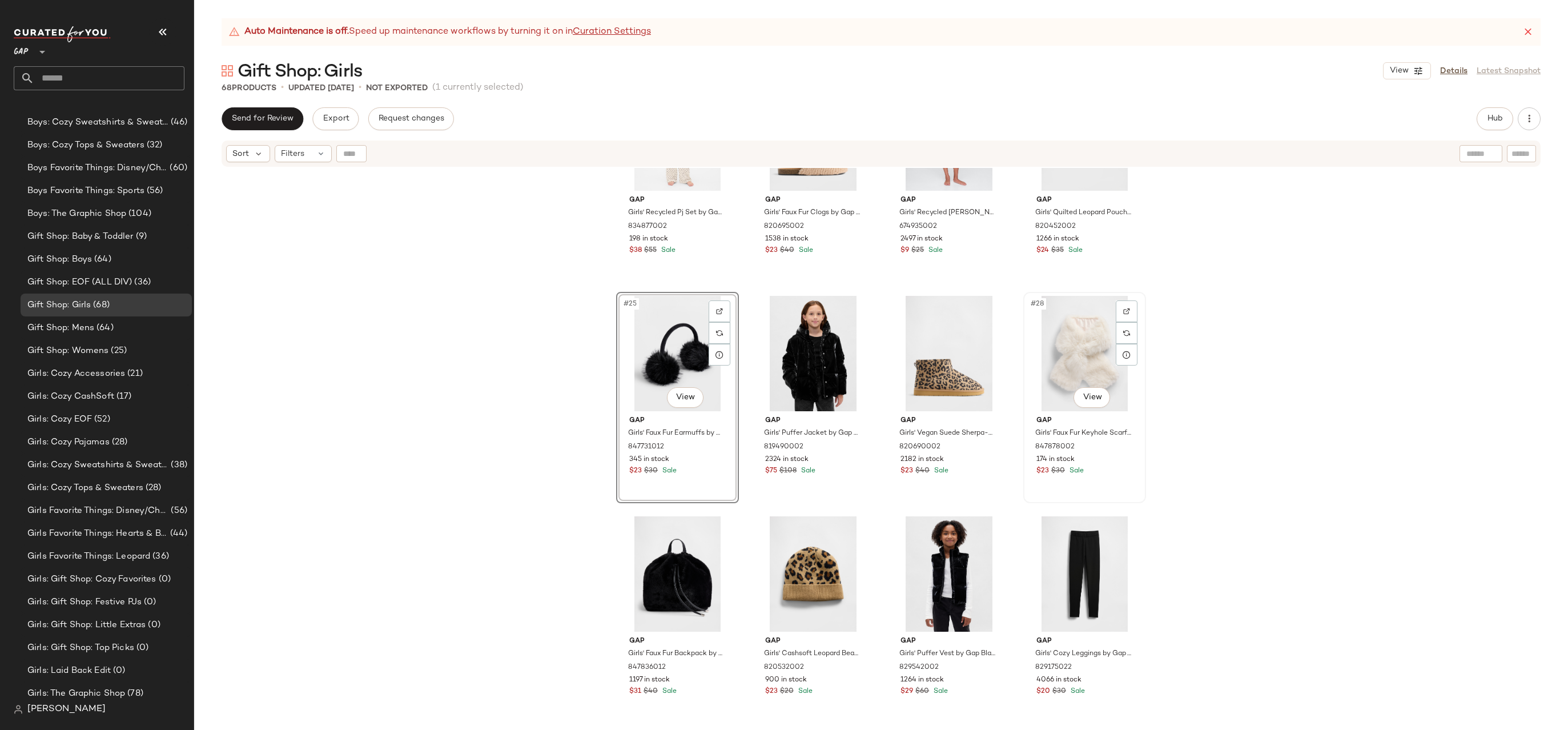
scroll to position [1127, 0]
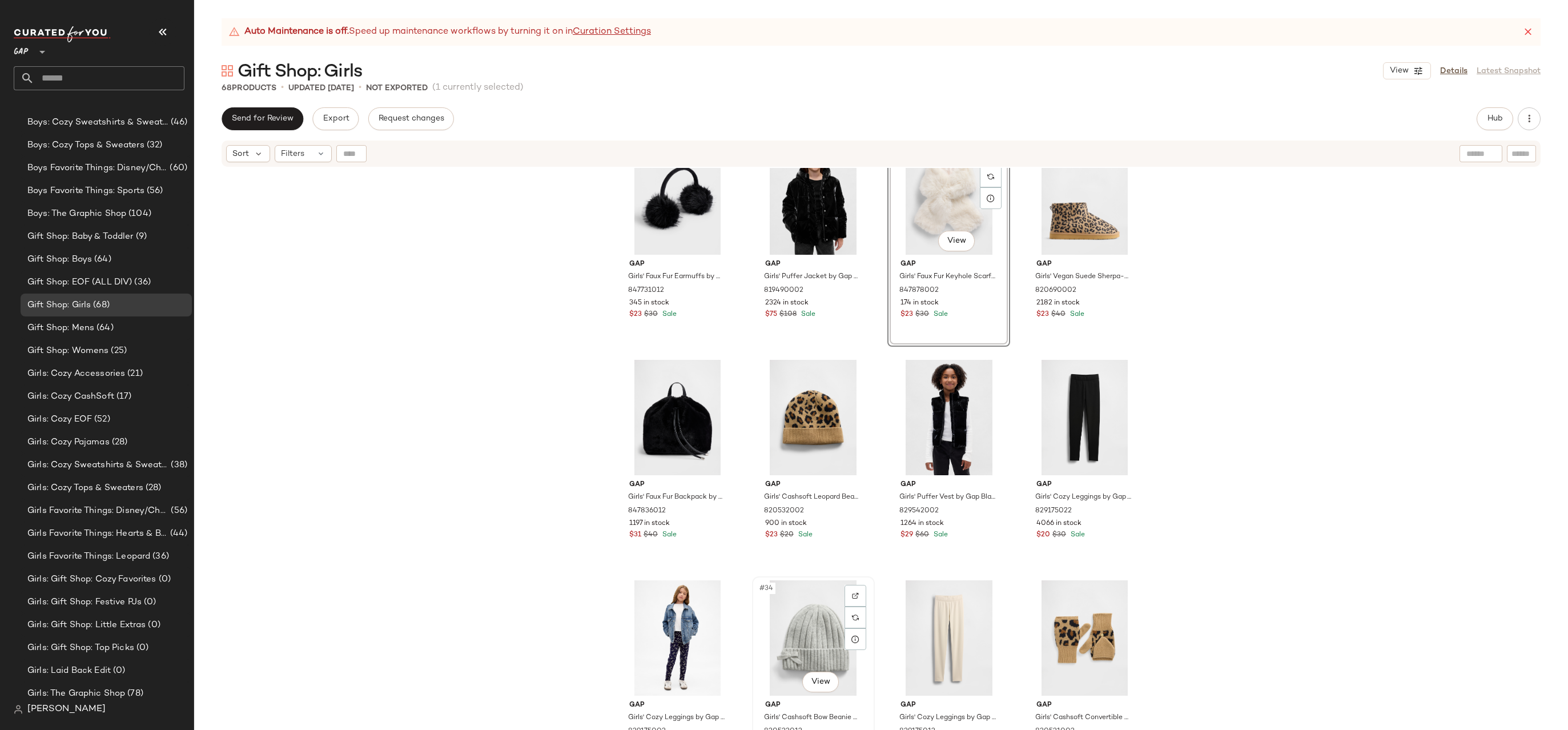
scroll to position [1337, 0]
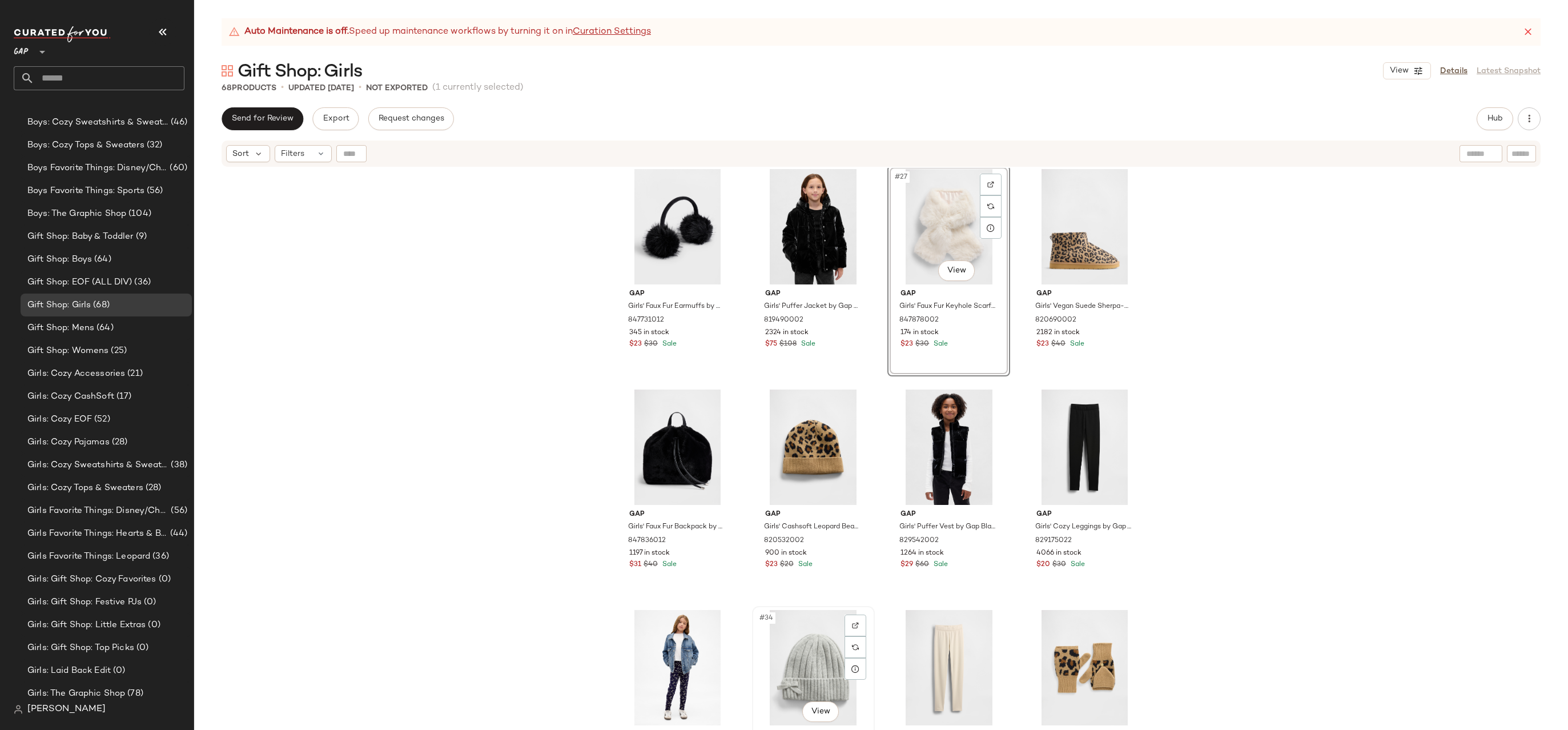
click at [818, 638] on div "#34 View" at bounding box center [813, 668] width 115 height 115
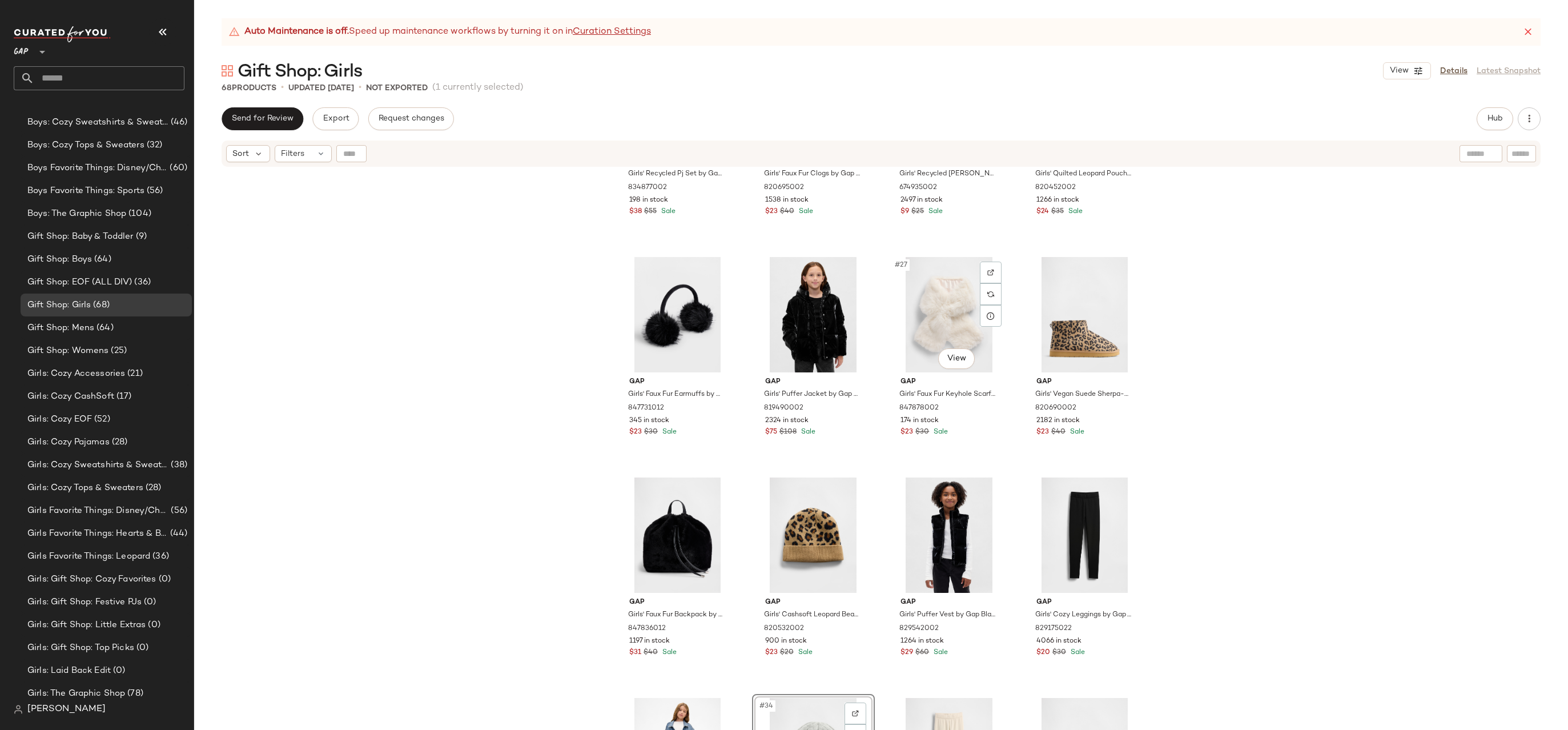
scroll to position [1277, 0]
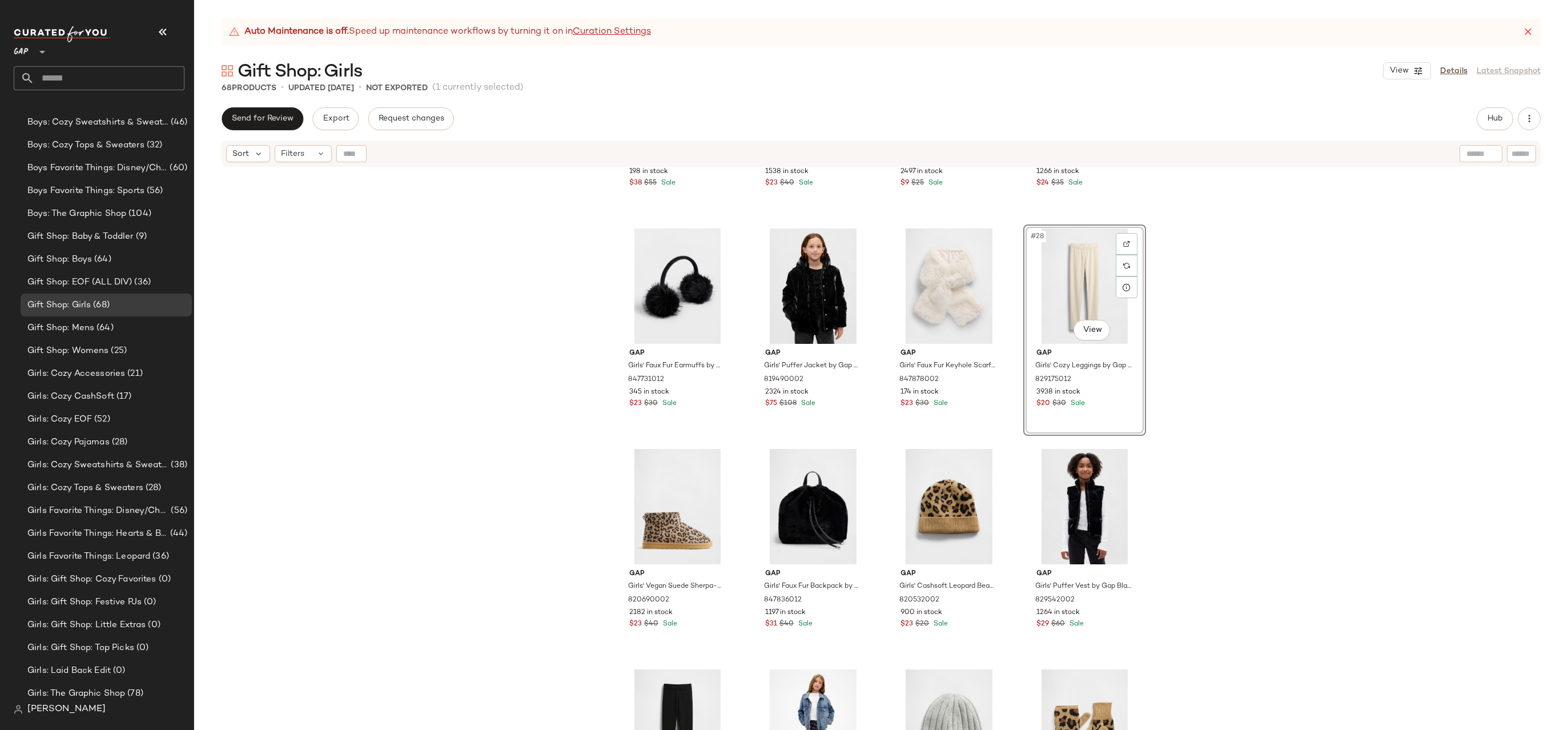
click at [1218, 294] on div "Gap Girls' Recycled Pj Set by Gap Ivory Frost Size 6 834877002 198 in stock $38…" at bounding box center [881, 463] width 1374 height 590
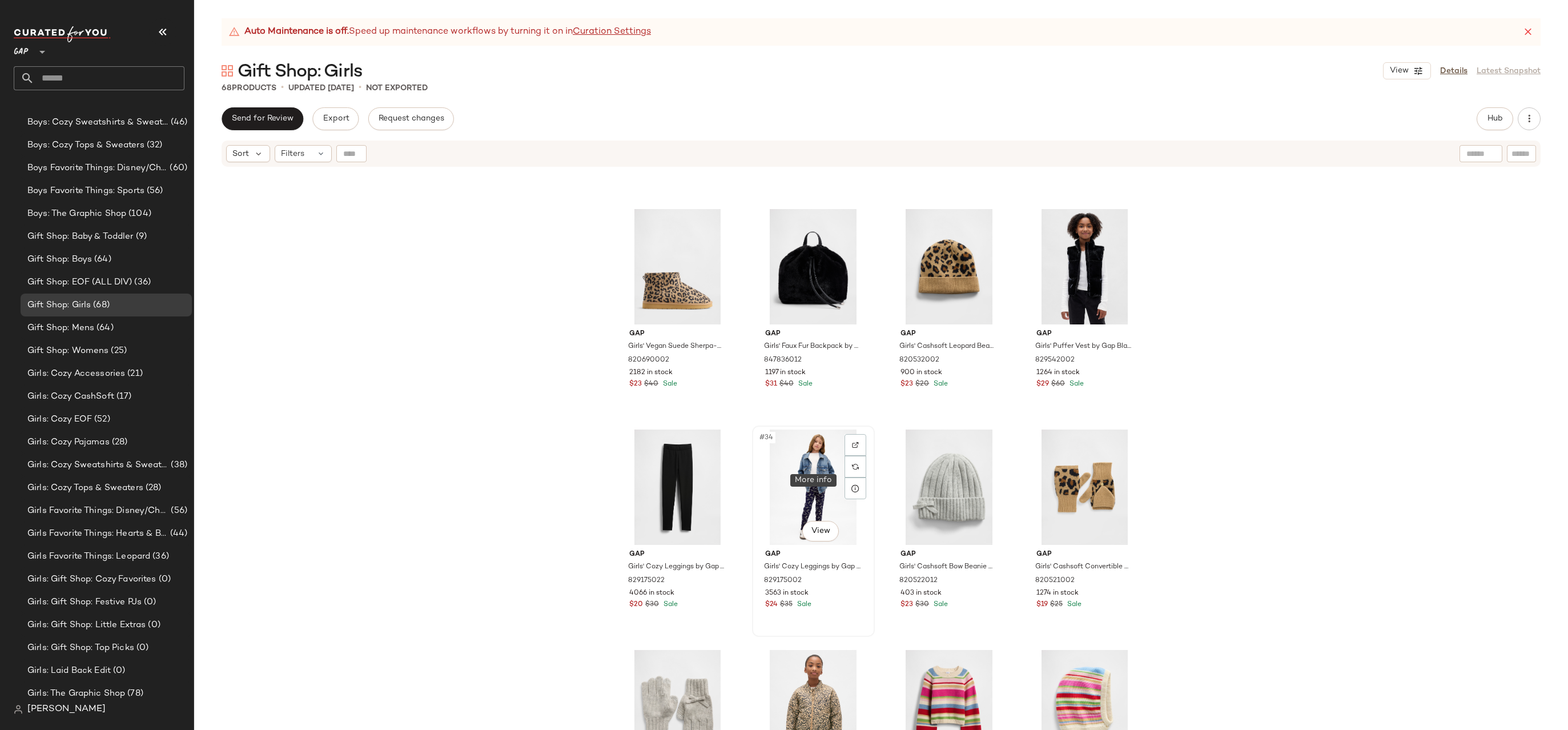
scroll to position [1602, 0]
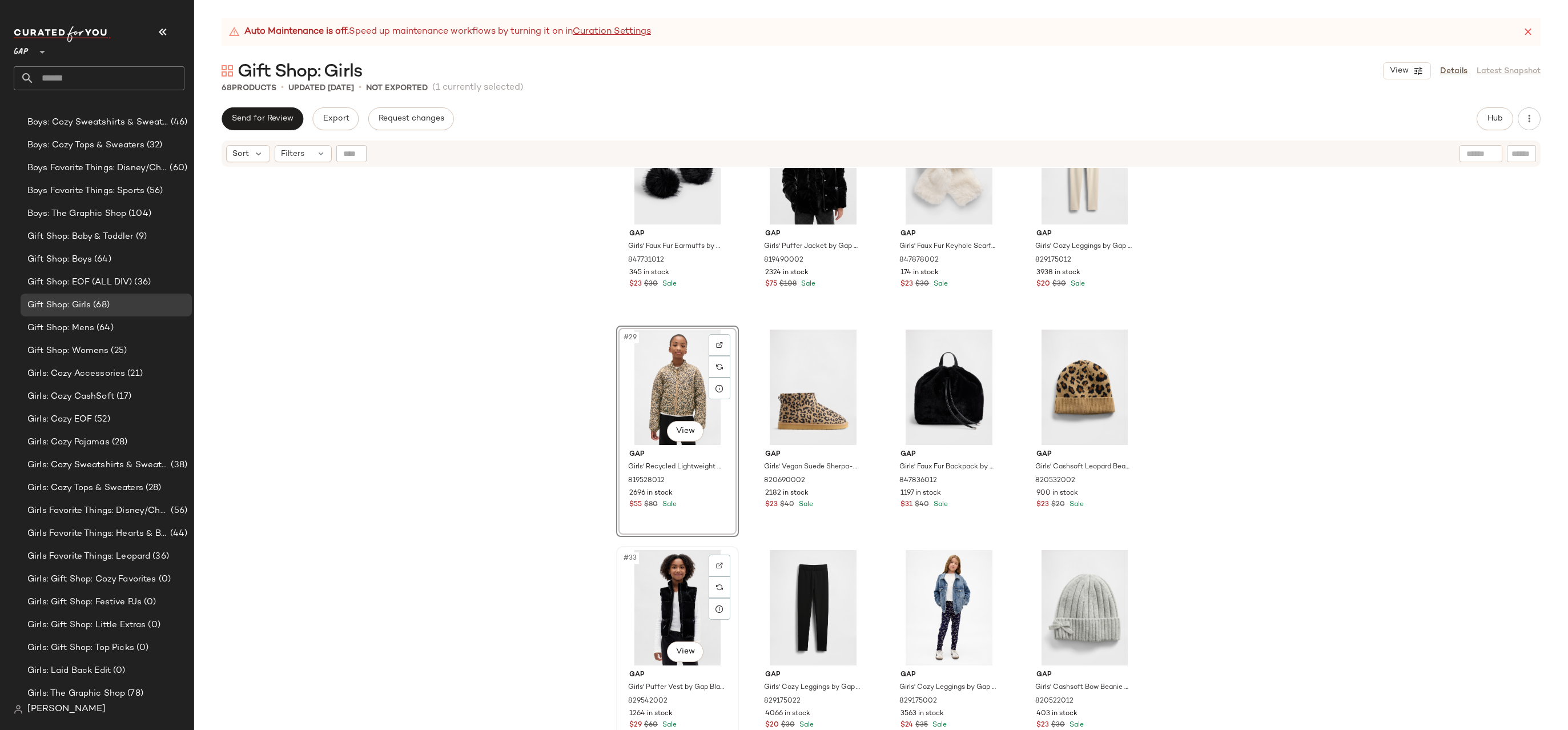
scroll to position [1329, 0]
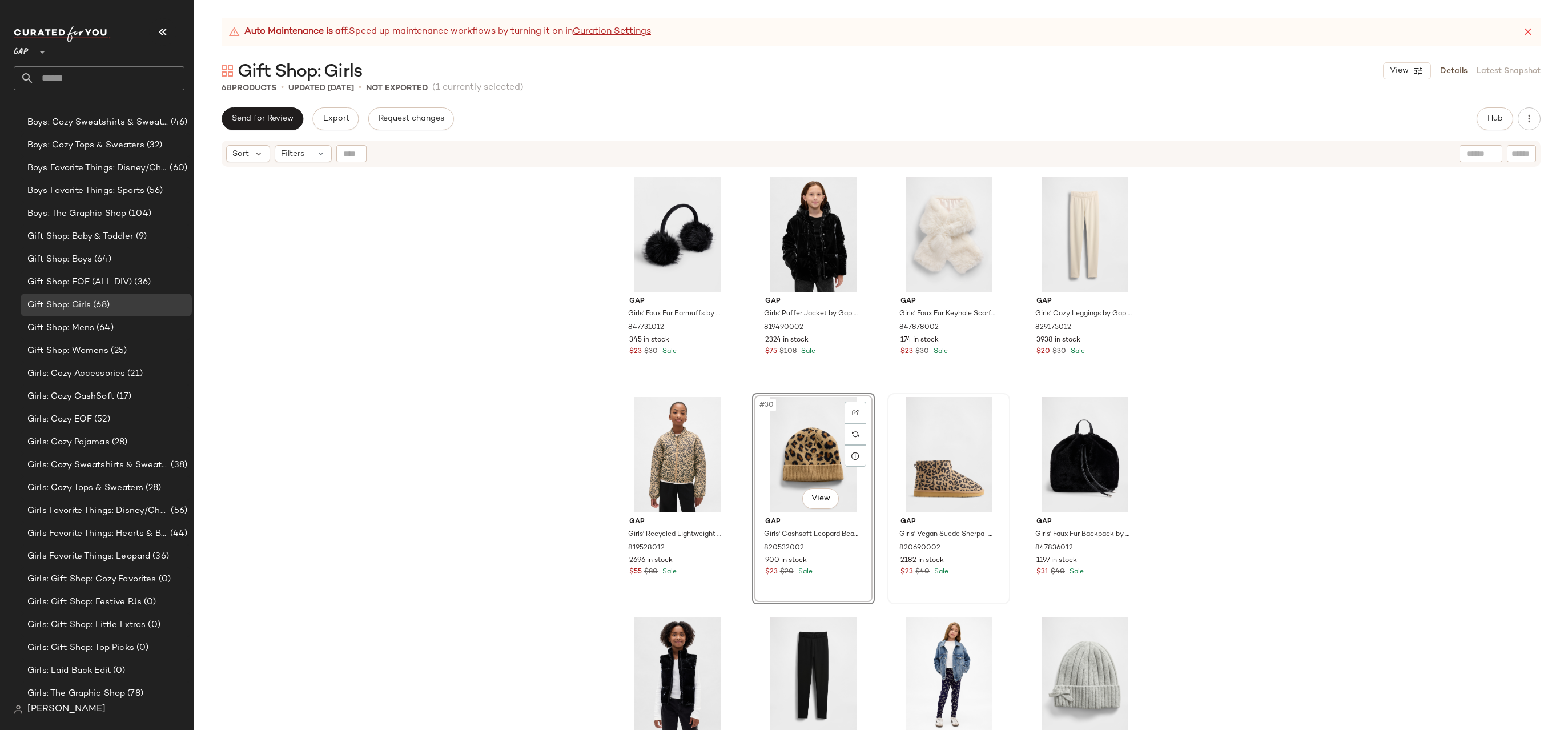
scroll to position [1221, 0]
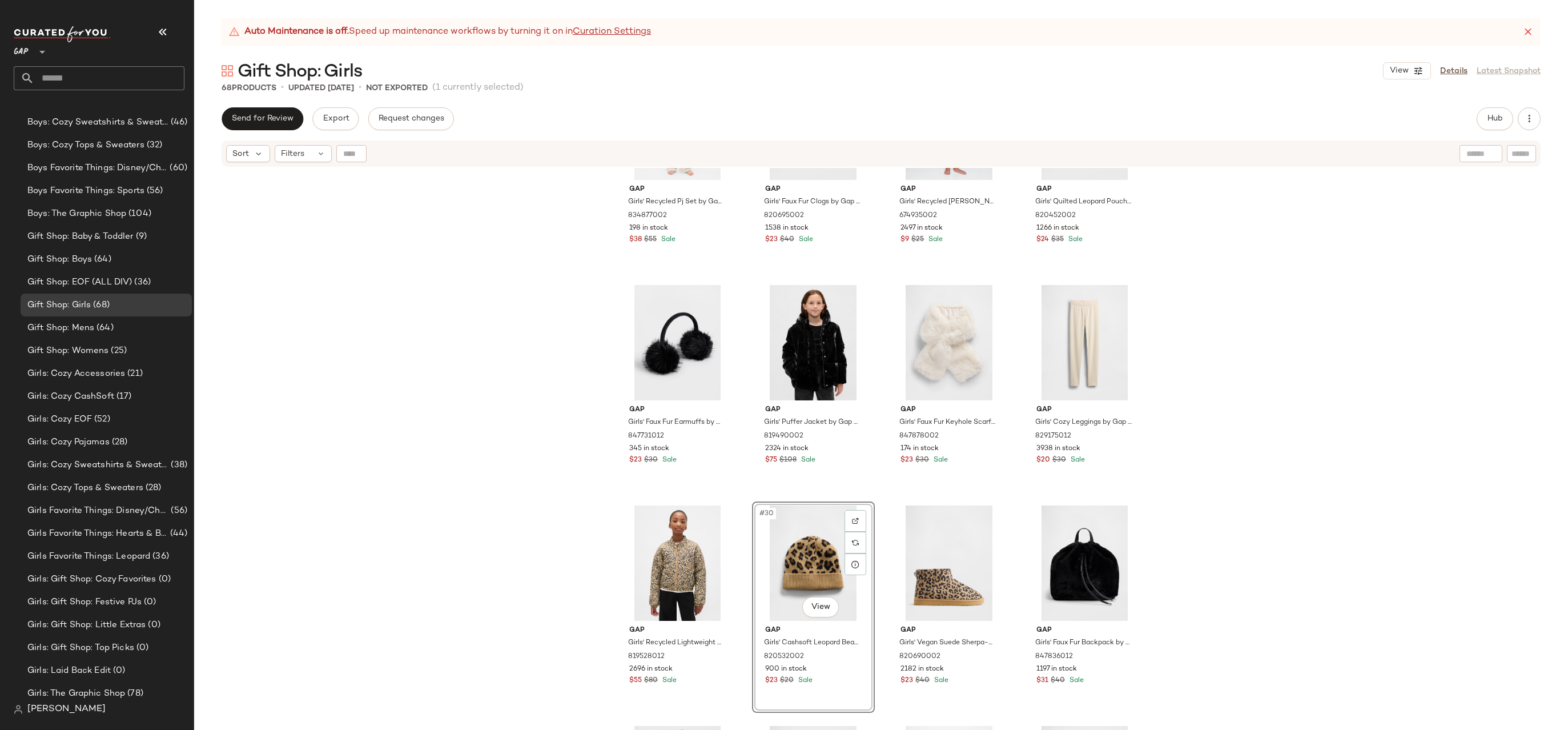
drag, startPoint x: 806, startPoint y: 542, endPoint x: 813, endPoint y: 534, distance: 10.6
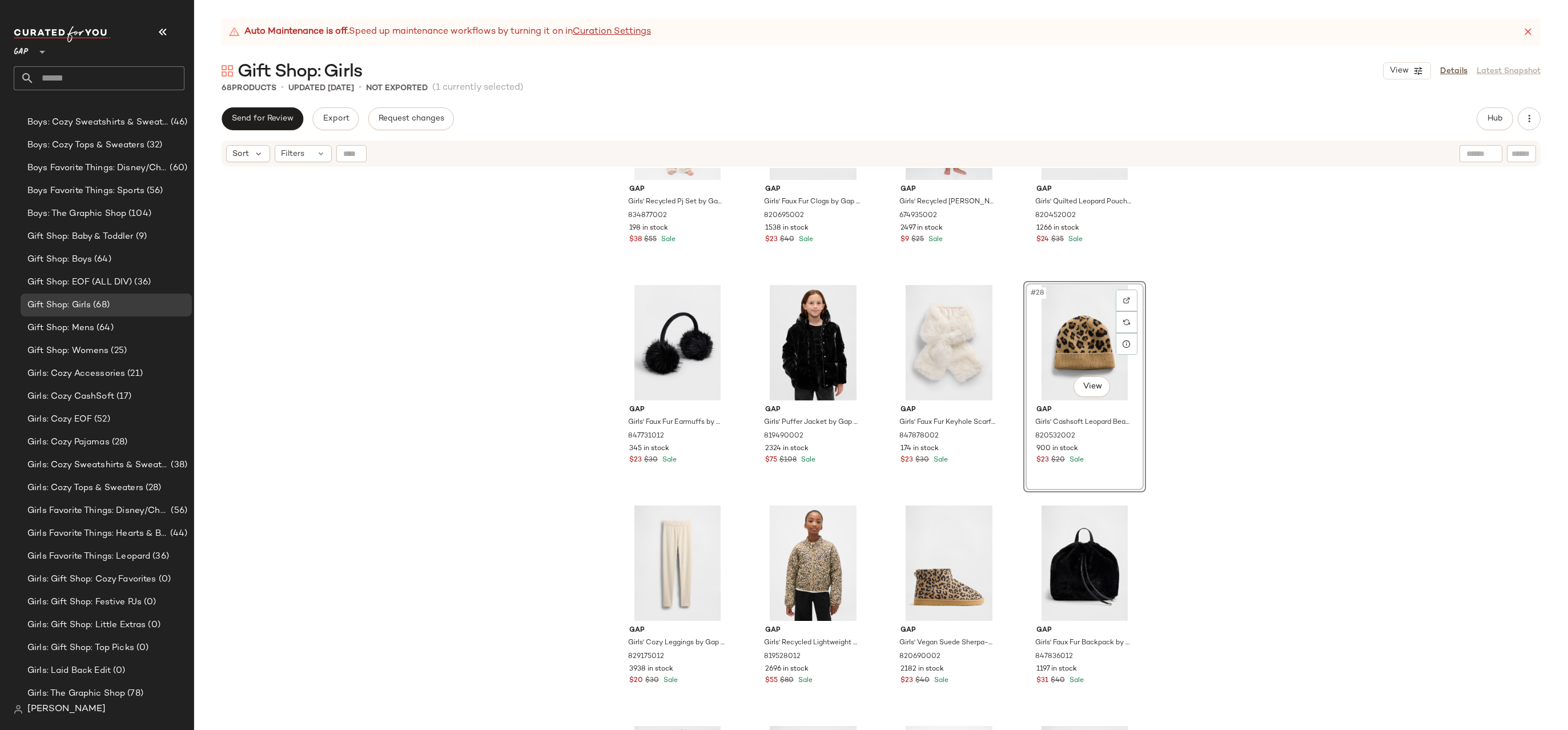
click at [1186, 297] on div "Gap Girls' Recycled Pj Set by Gap Ivory Frost Size 6 834877002 198 in stock $38…" at bounding box center [881, 463] width 1374 height 590
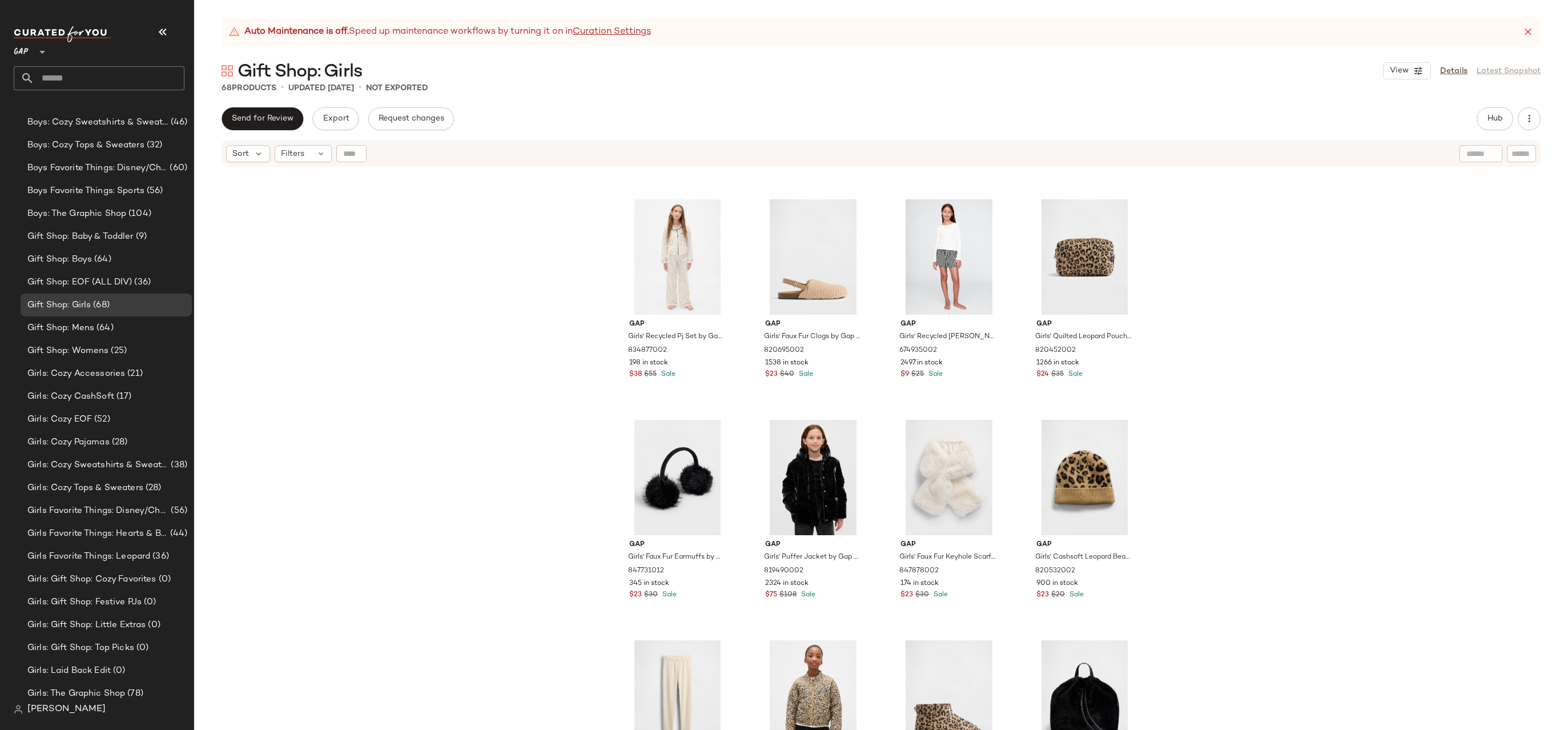
scroll to position [1083, 0]
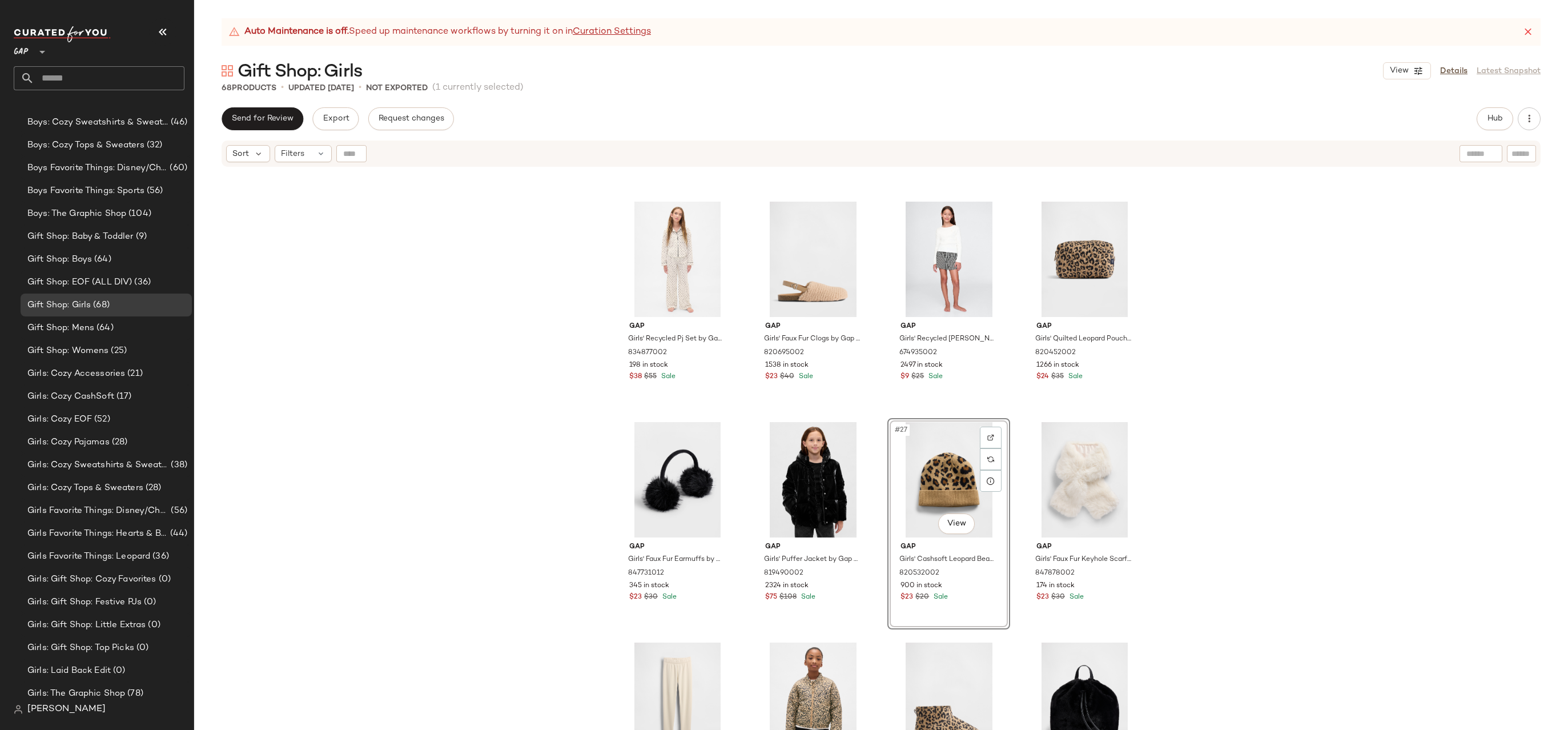
click at [1211, 429] on div "Gap Girls' Recycled Pj Set by Gap Ivory Frost Size 6 834877002 198 in stock $38…" at bounding box center [881, 463] width 1374 height 590
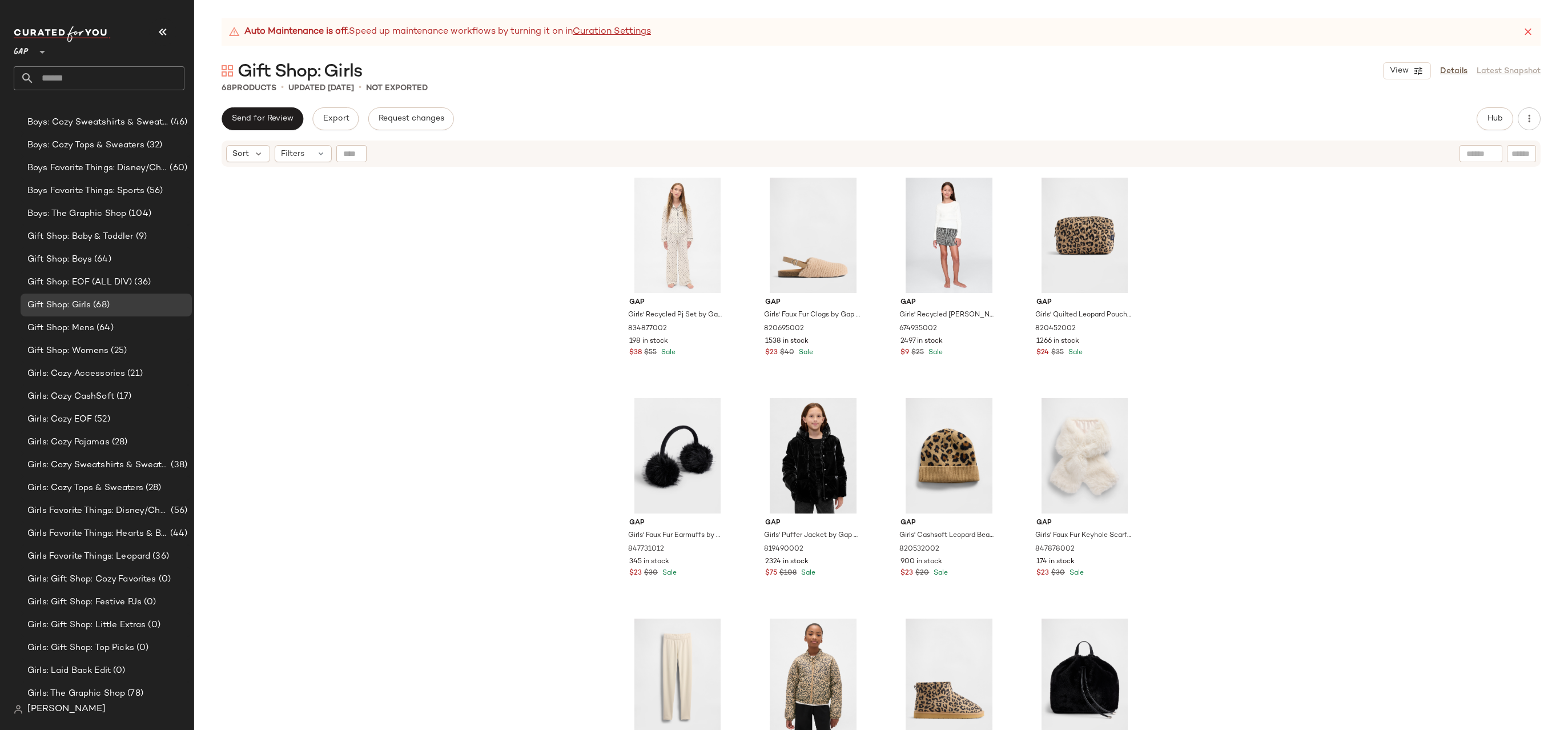
scroll to position [1271, 0]
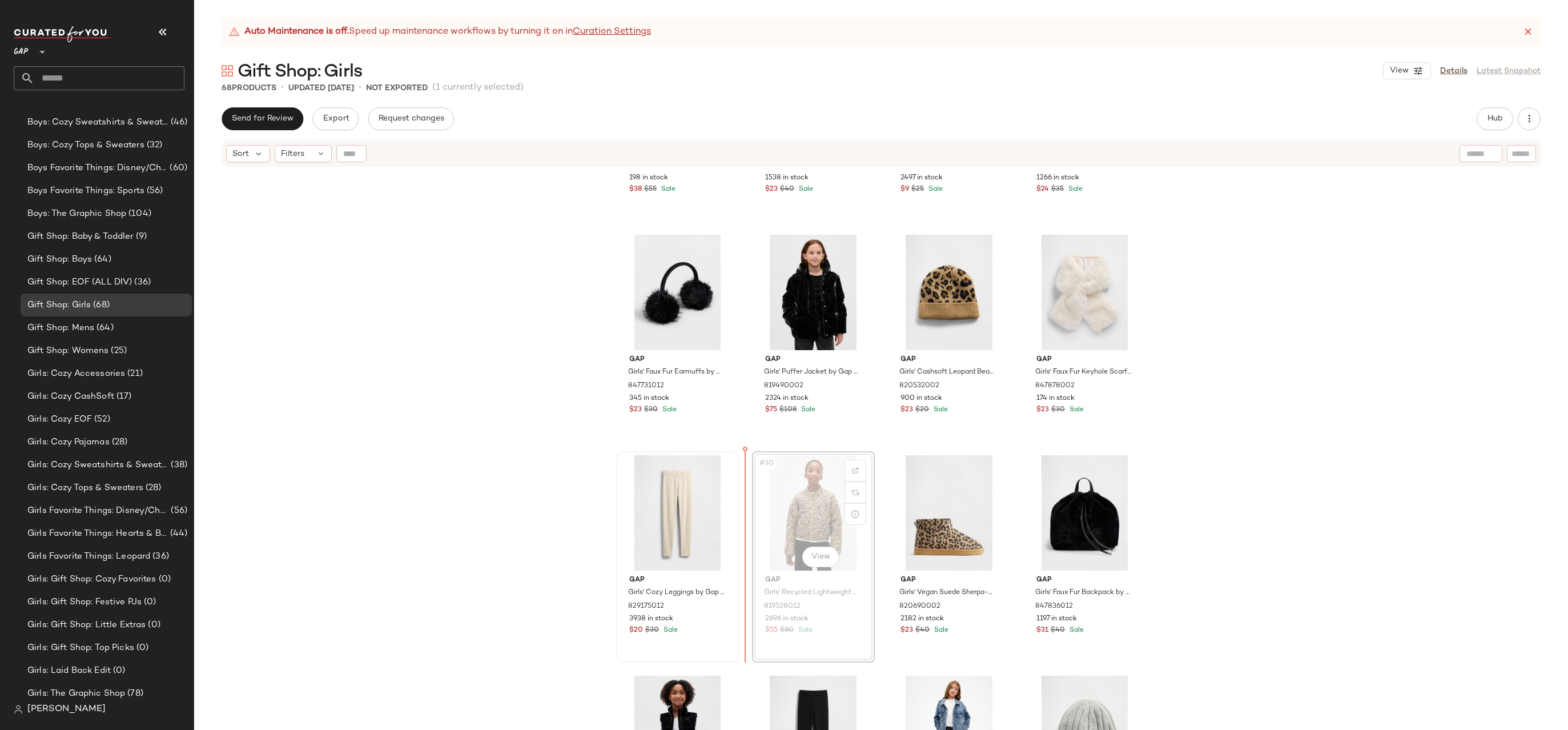
drag, startPoint x: 825, startPoint y: 509, endPoint x: 638, endPoint y: 509, distance: 187.0
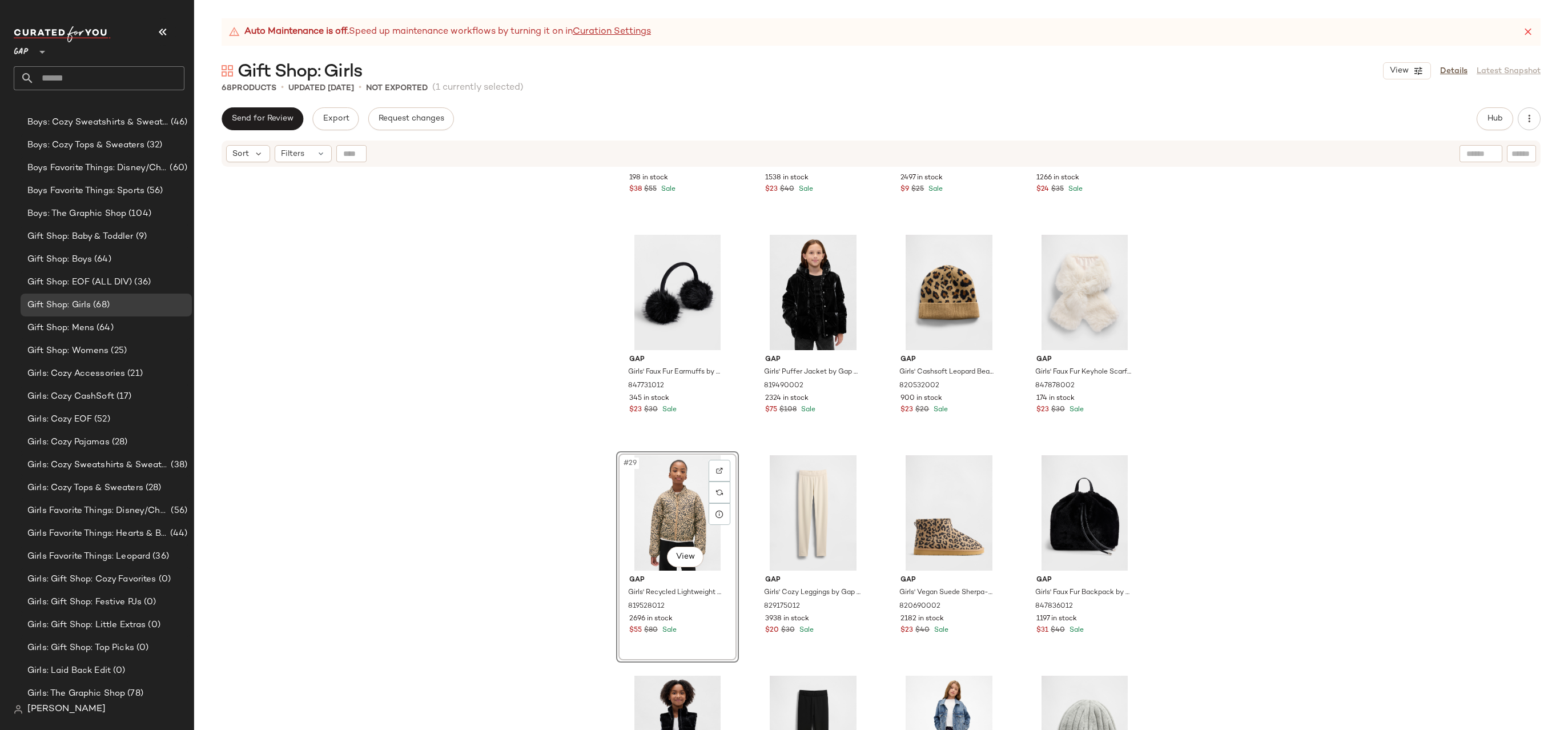
click at [540, 596] on div "Gap Girls' Recycled Pj Set by Gap Ivory Frost Size 6 834877002 198 in stock $38…" at bounding box center [881, 463] width 1374 height 590
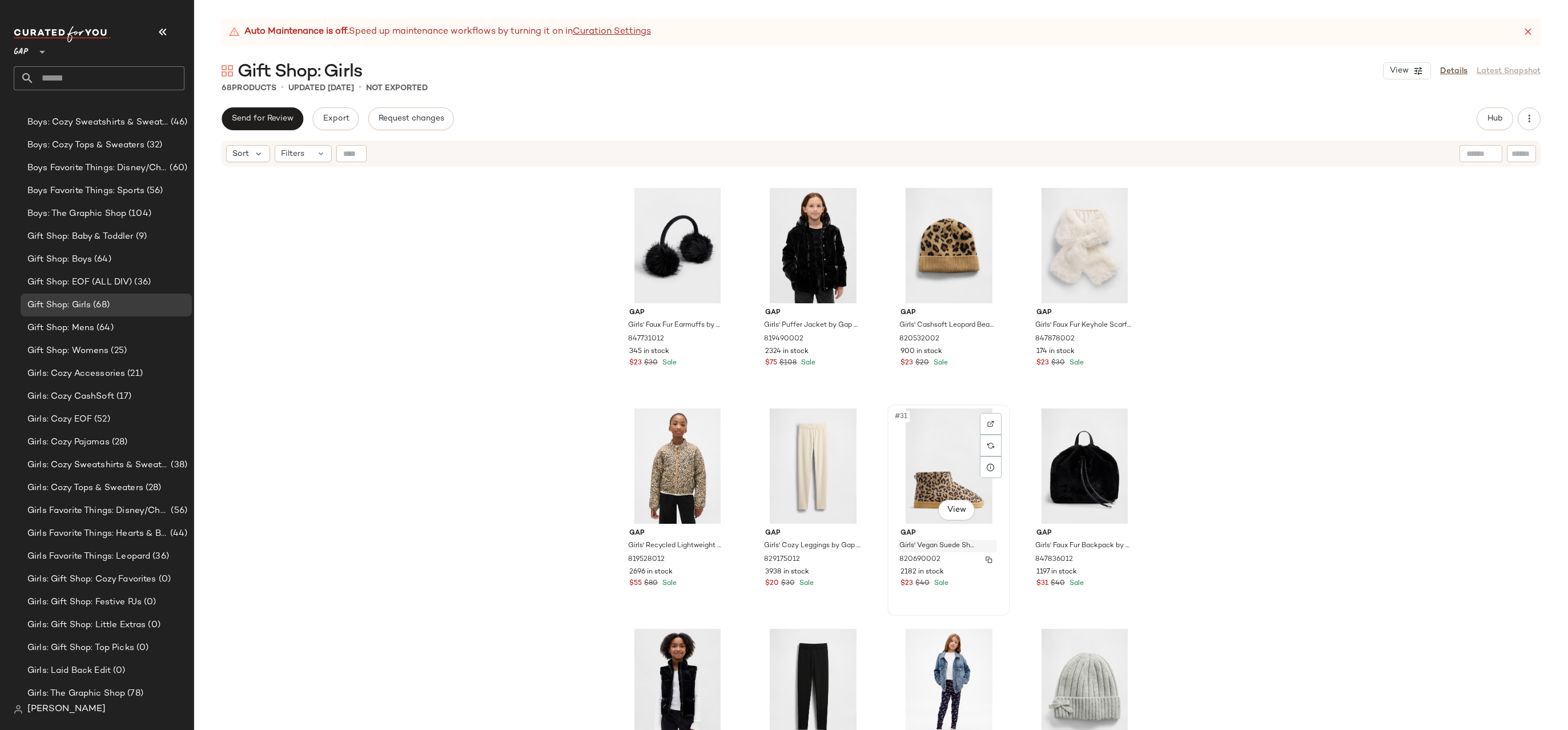
scroll to position [1342, 0]
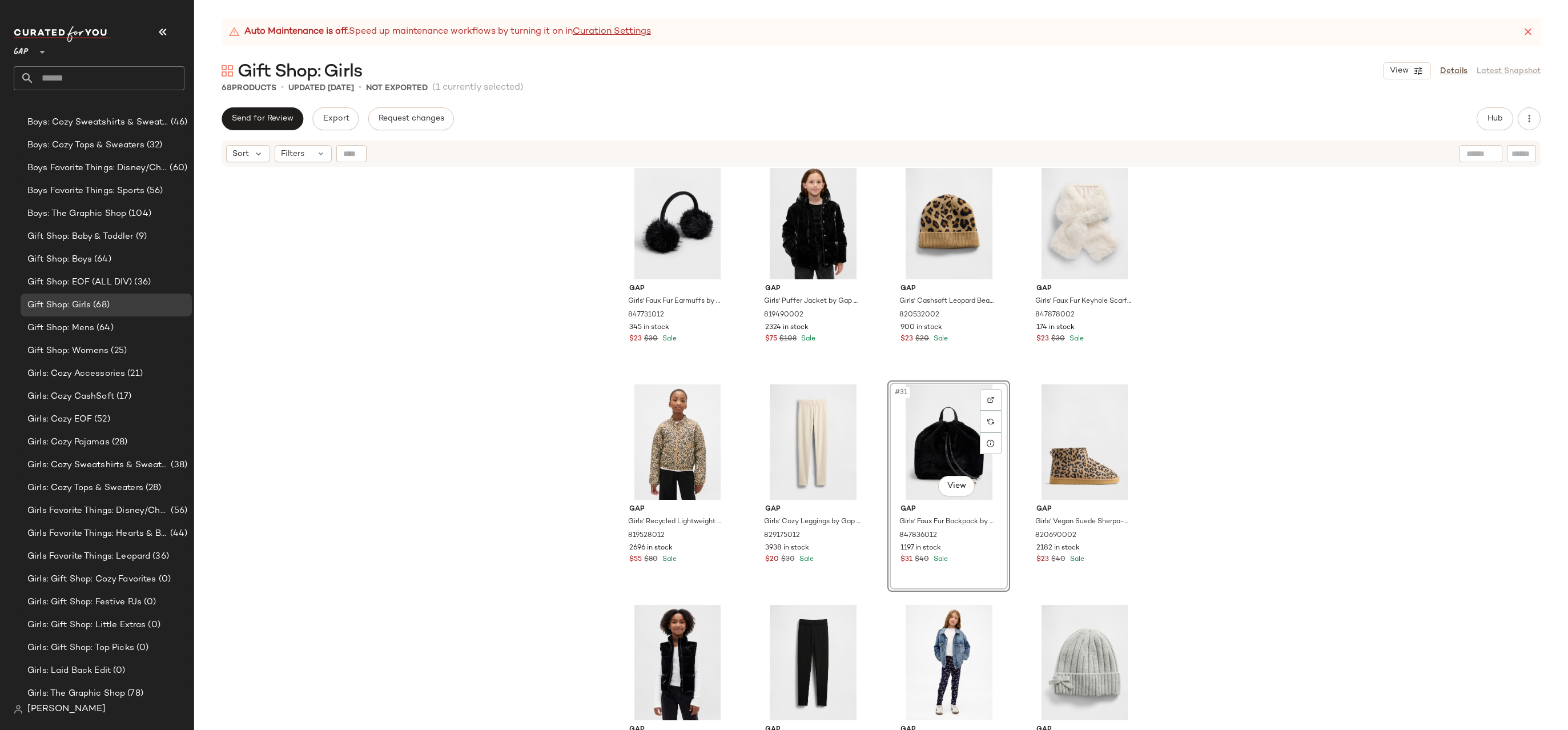
click at [1207, 405] on div "Gap Girls' Recycled Pj Set by Gap Ivory Frost Size 6 834877002 198 in stock $38…" at bounding box center [881, 463] width 1374 height 590
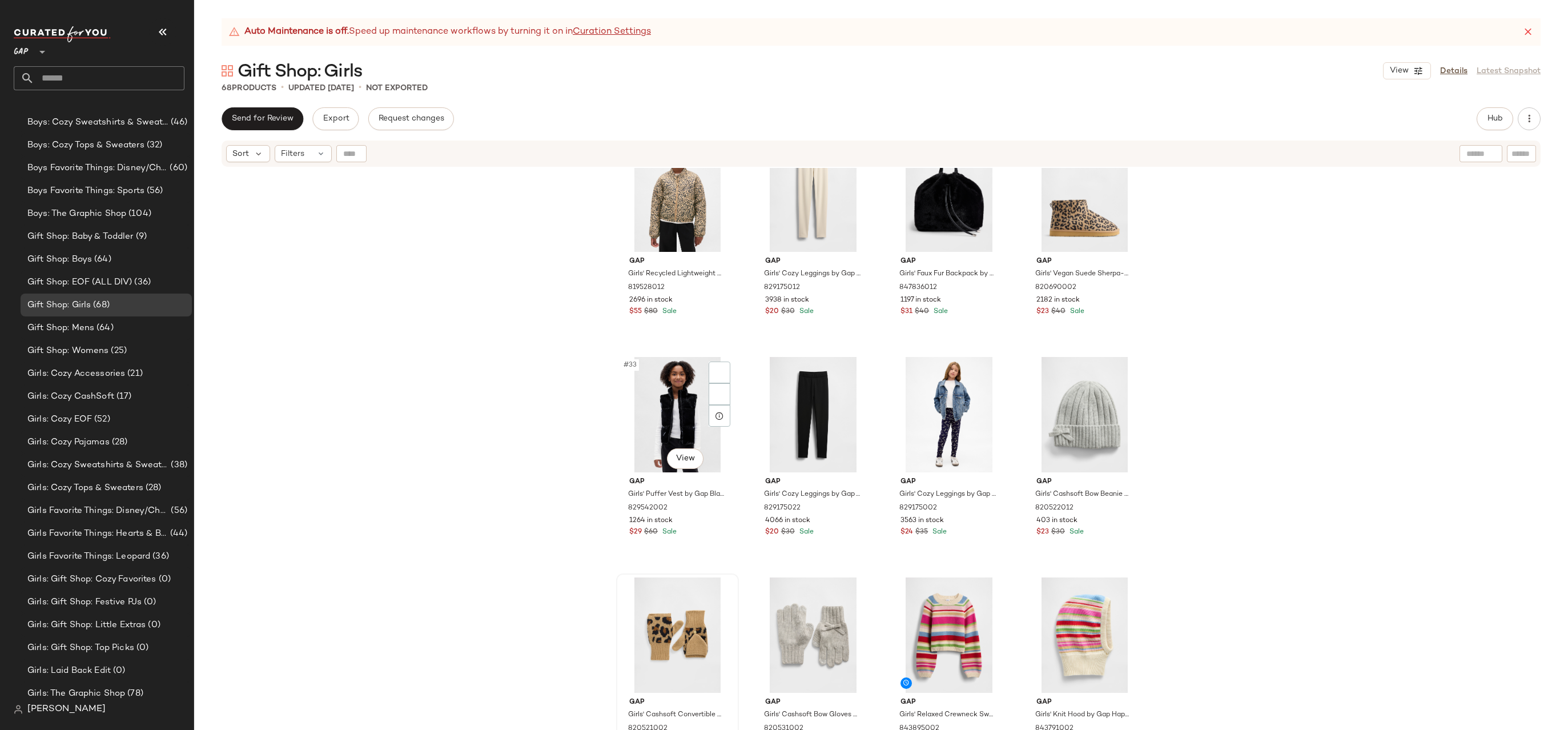
scroll to position [1554, 0]
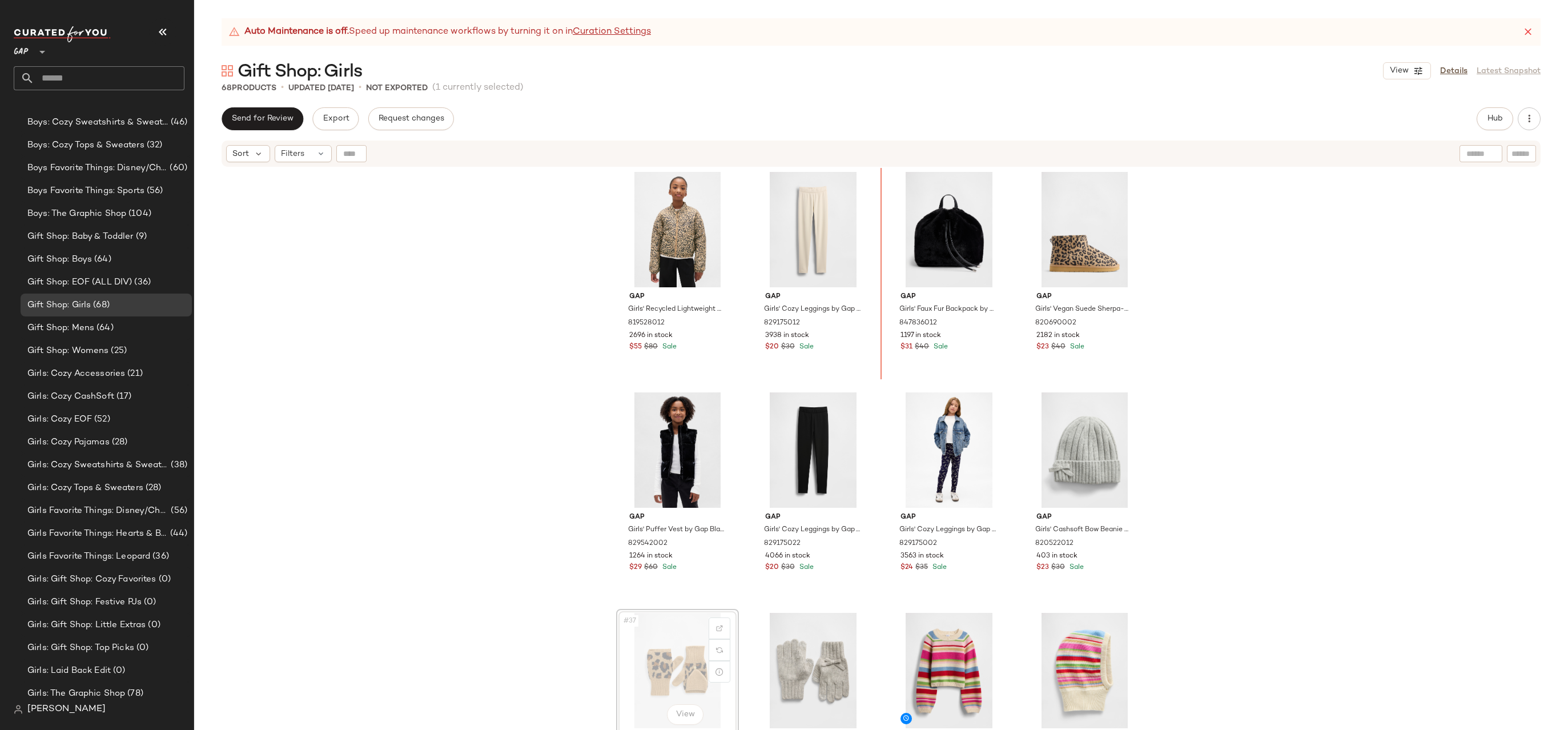
drag, startPoint x: 698, startPoint y: 640, endPoint x: 879, endPoint y: 318, distance: 369.4
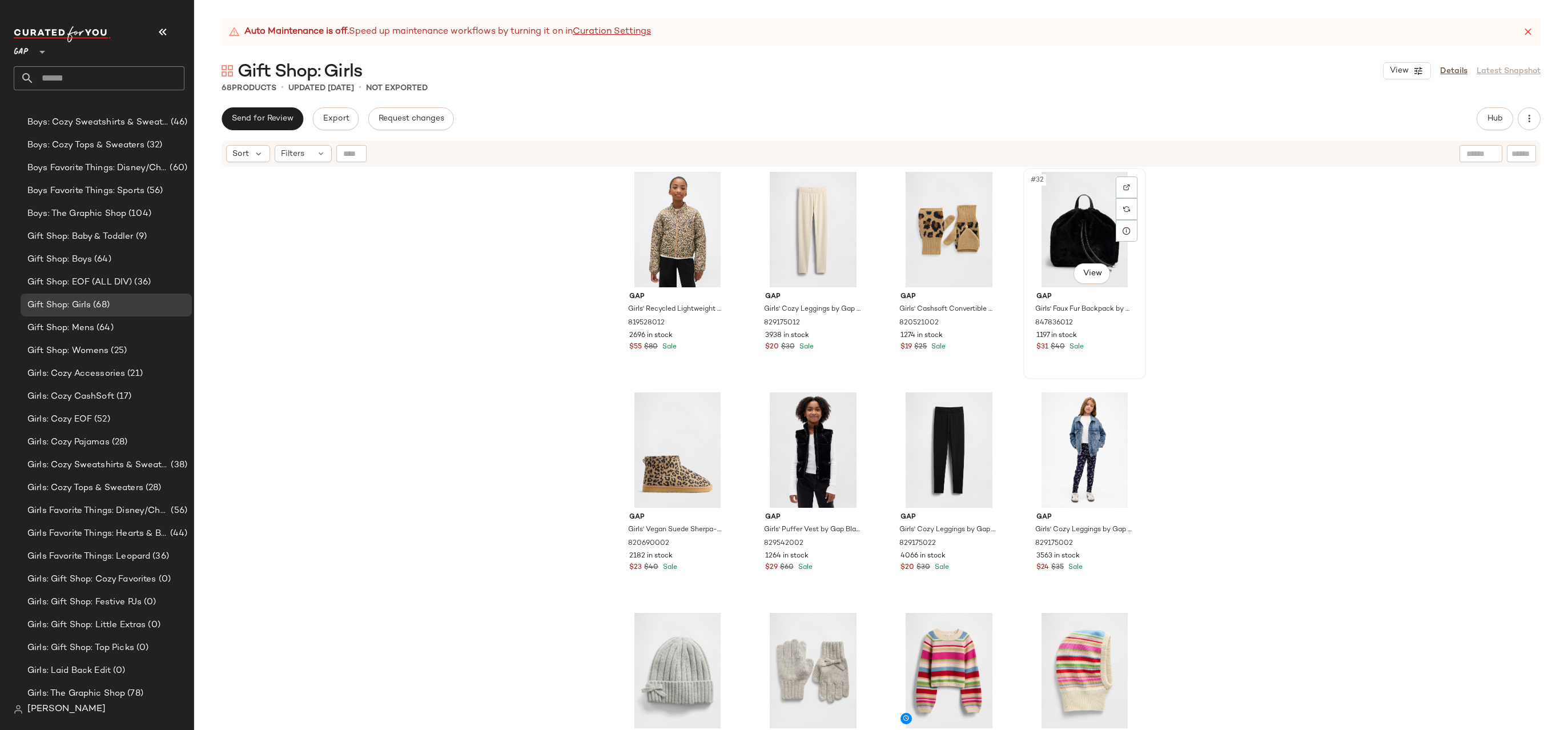
scroll to position [1552, 0]
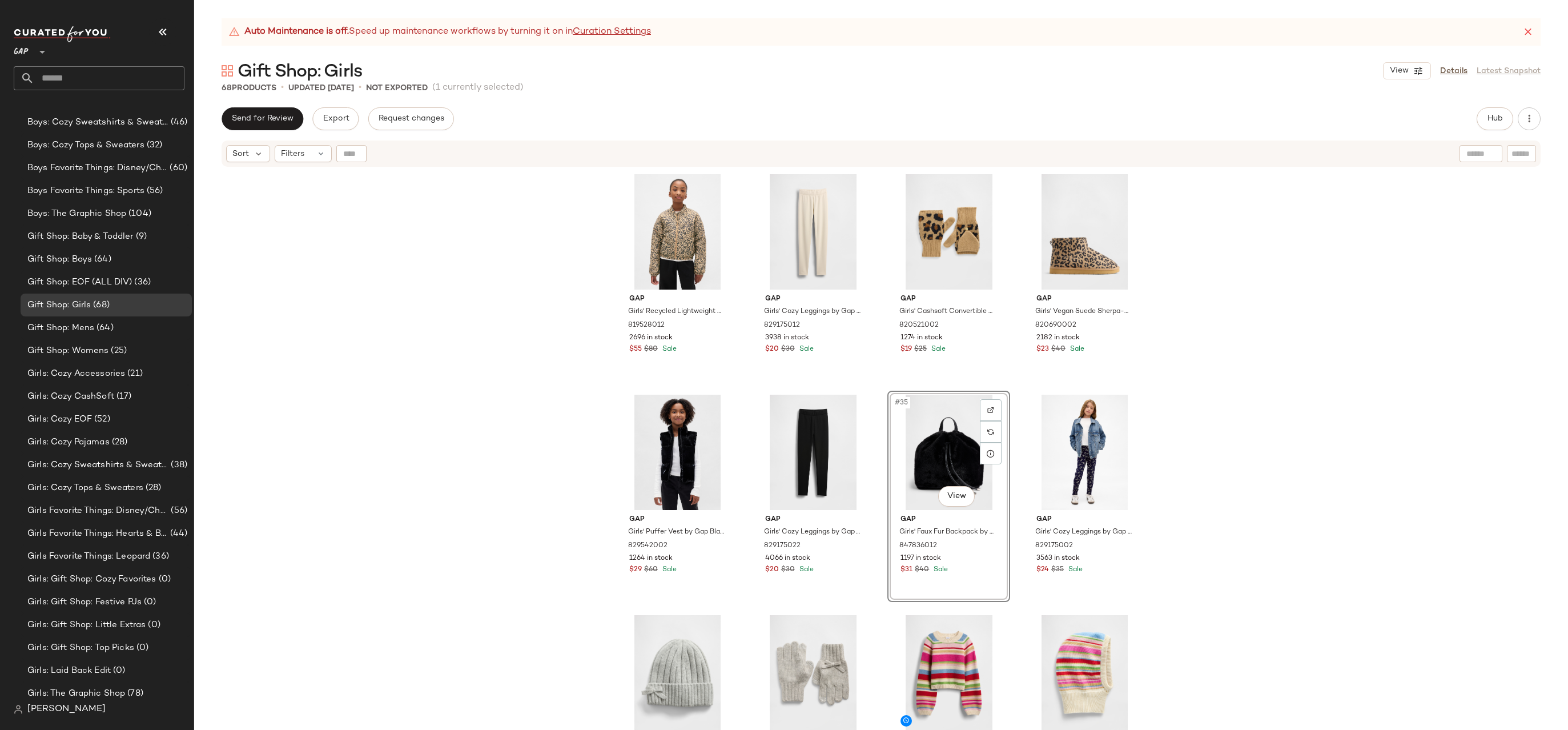
click at [966, 453] on div "#35 View" at bounding box center [949, 452] width 115 height 115
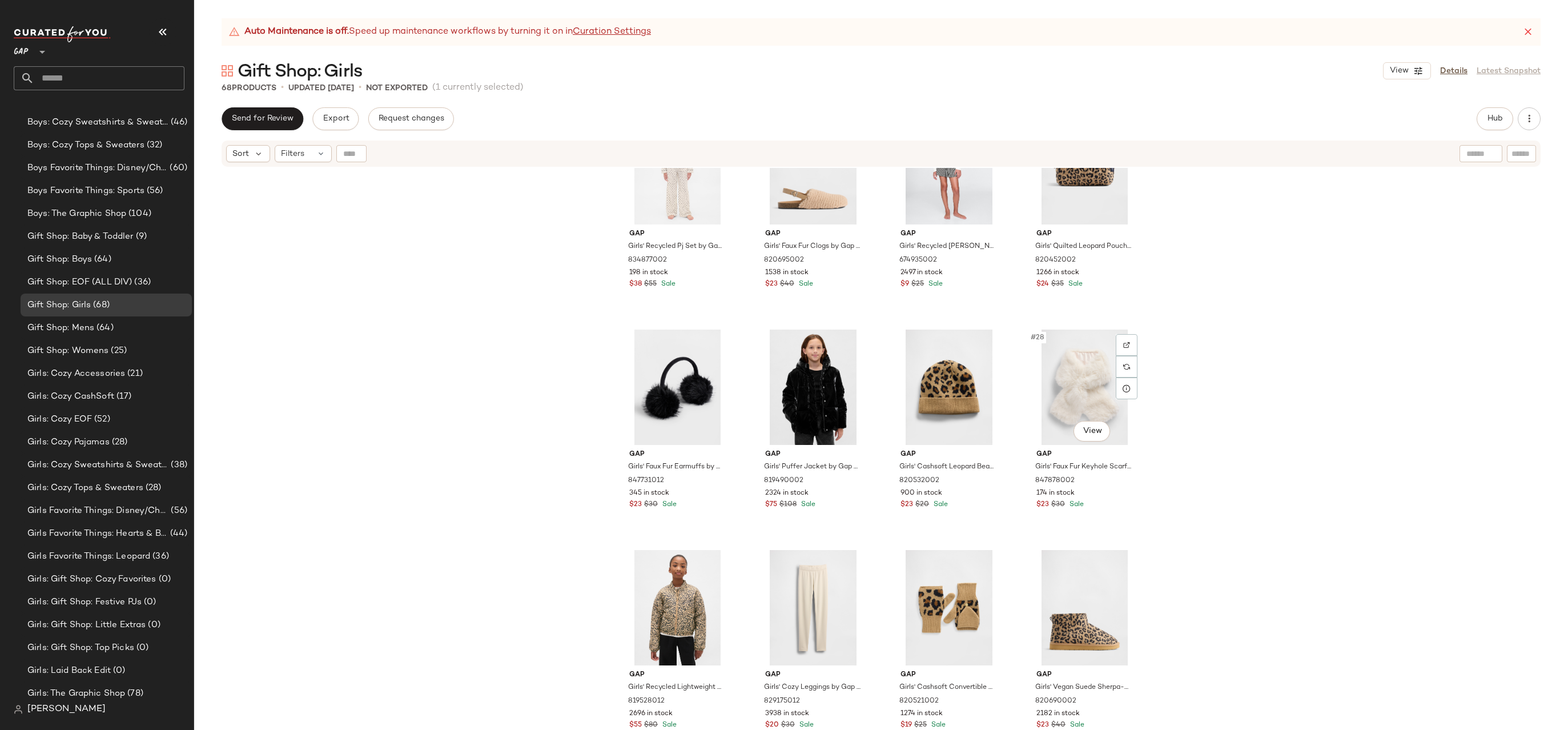
scroll to position [1247, 0]
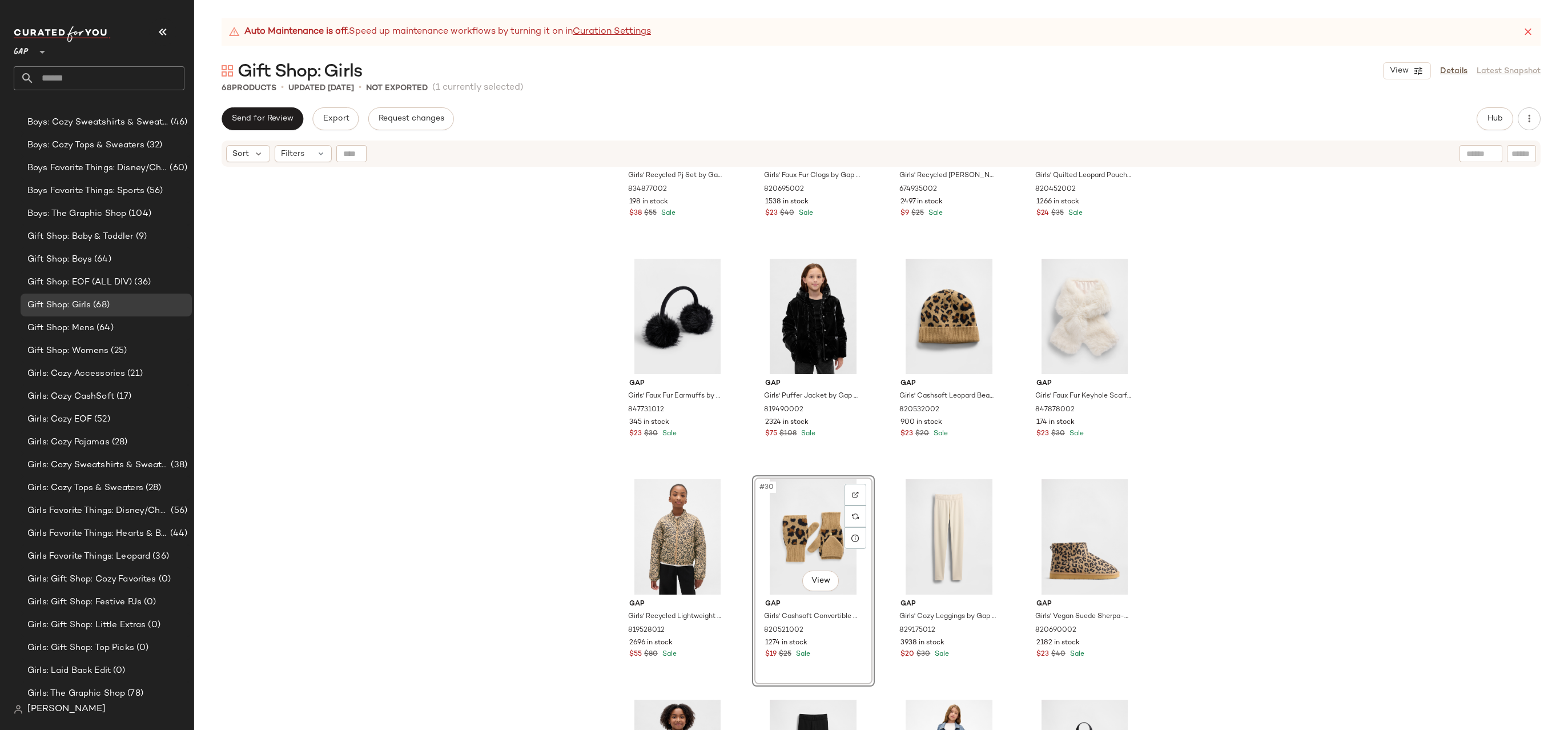
click at [1181, 374] on div "Gap Girls' Recycled Pj Set by Gap Ivory Frost Size 6 834877002 198 in stock $38…" at bounding box center [881, 463] width 1374 height 590
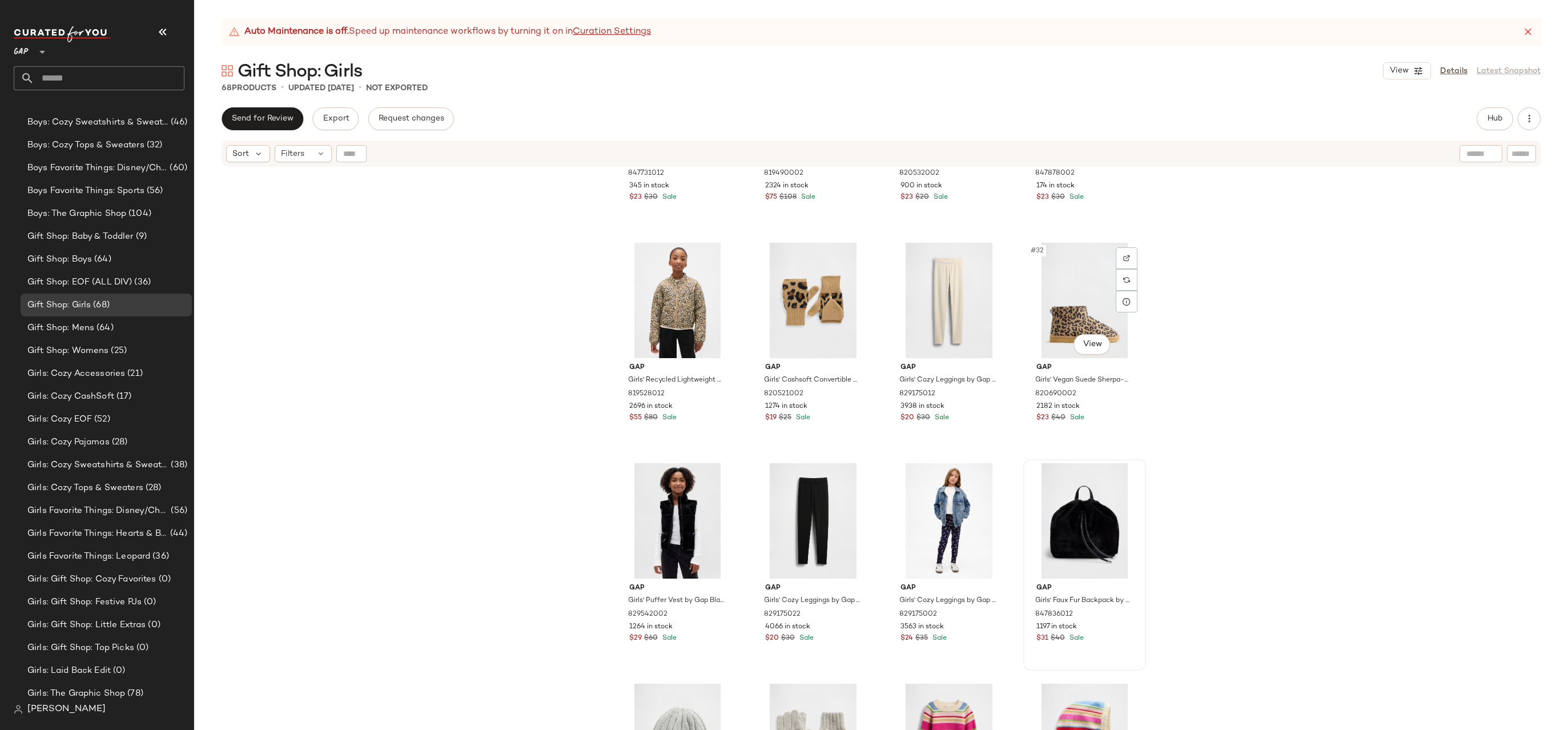
scroll to position [1527, 0]
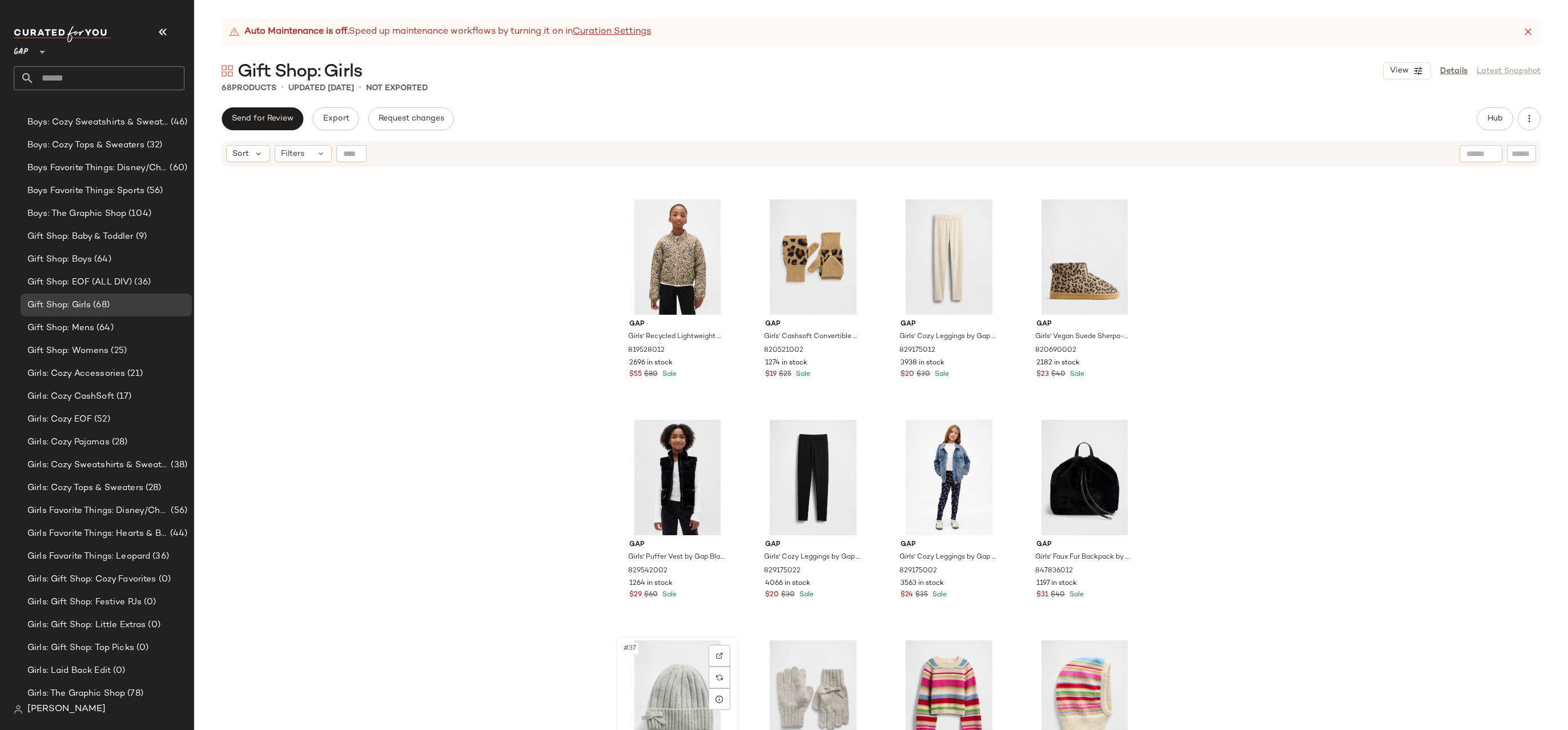
click at [680, 680] on div "#37 View" at bounding box center [678, 698] width 115 height 115
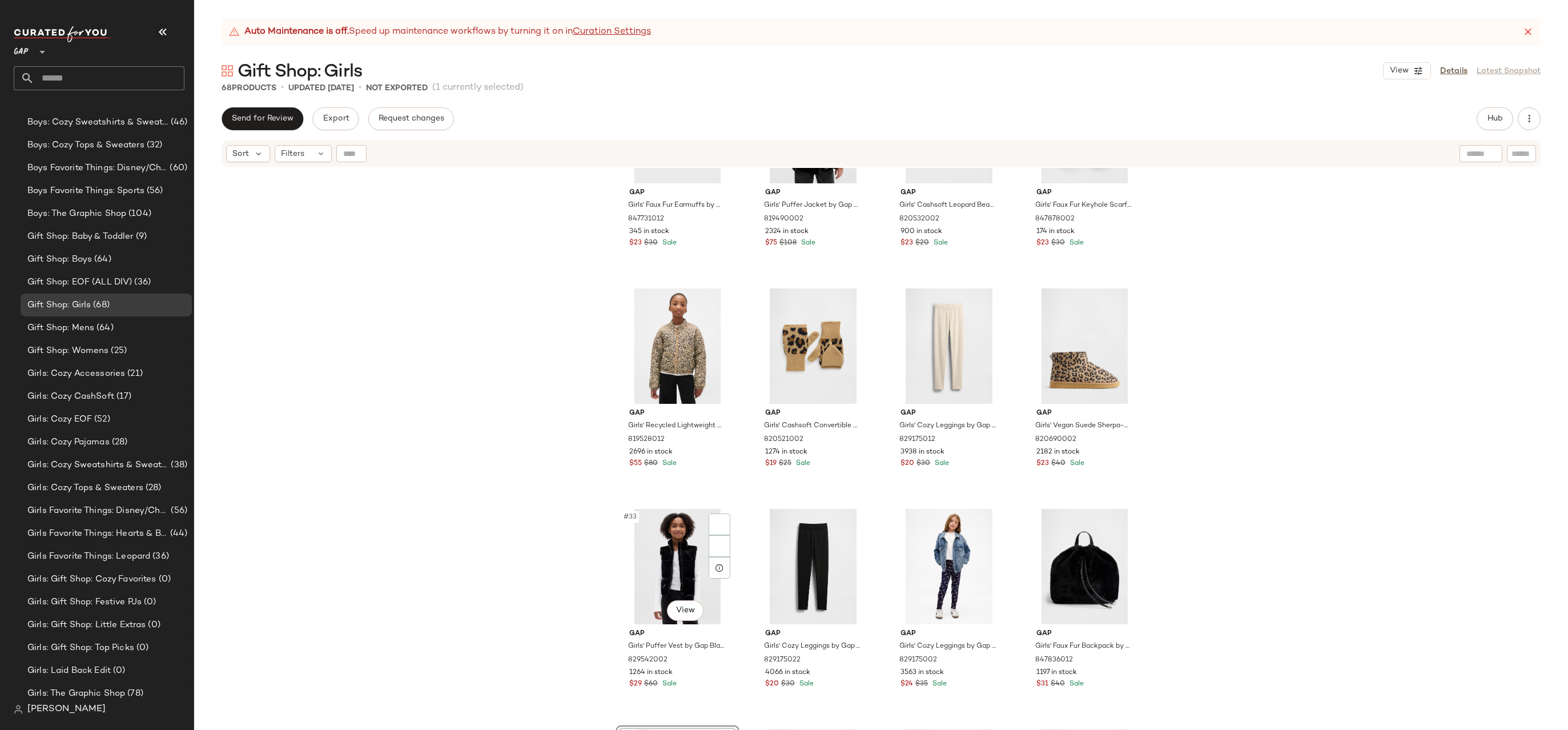
scroll to position [1416, 0]
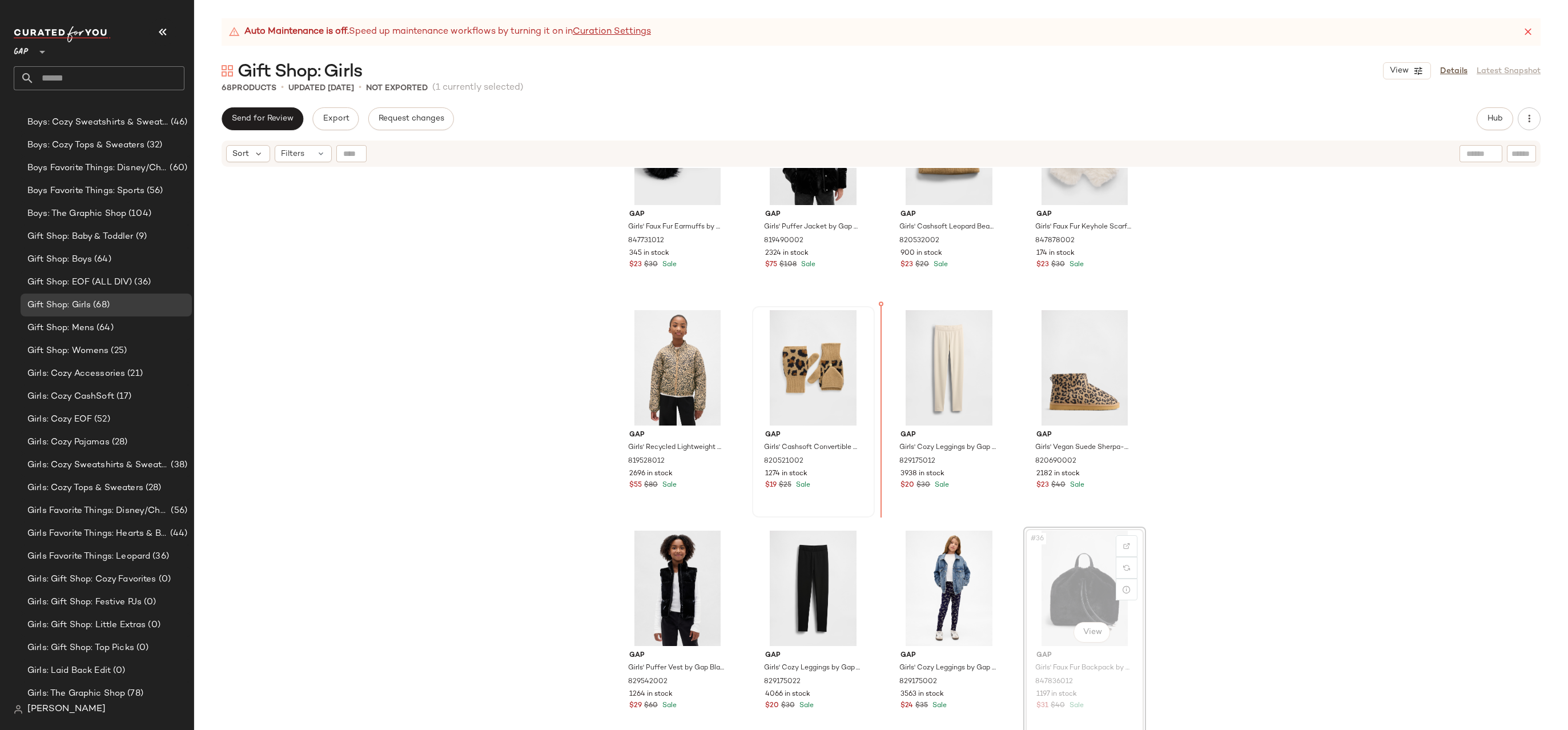
drag, startPoint x: 1066, startPoint y: 610, endPoint x: 871, endPoint y: 465, distance: 243.0
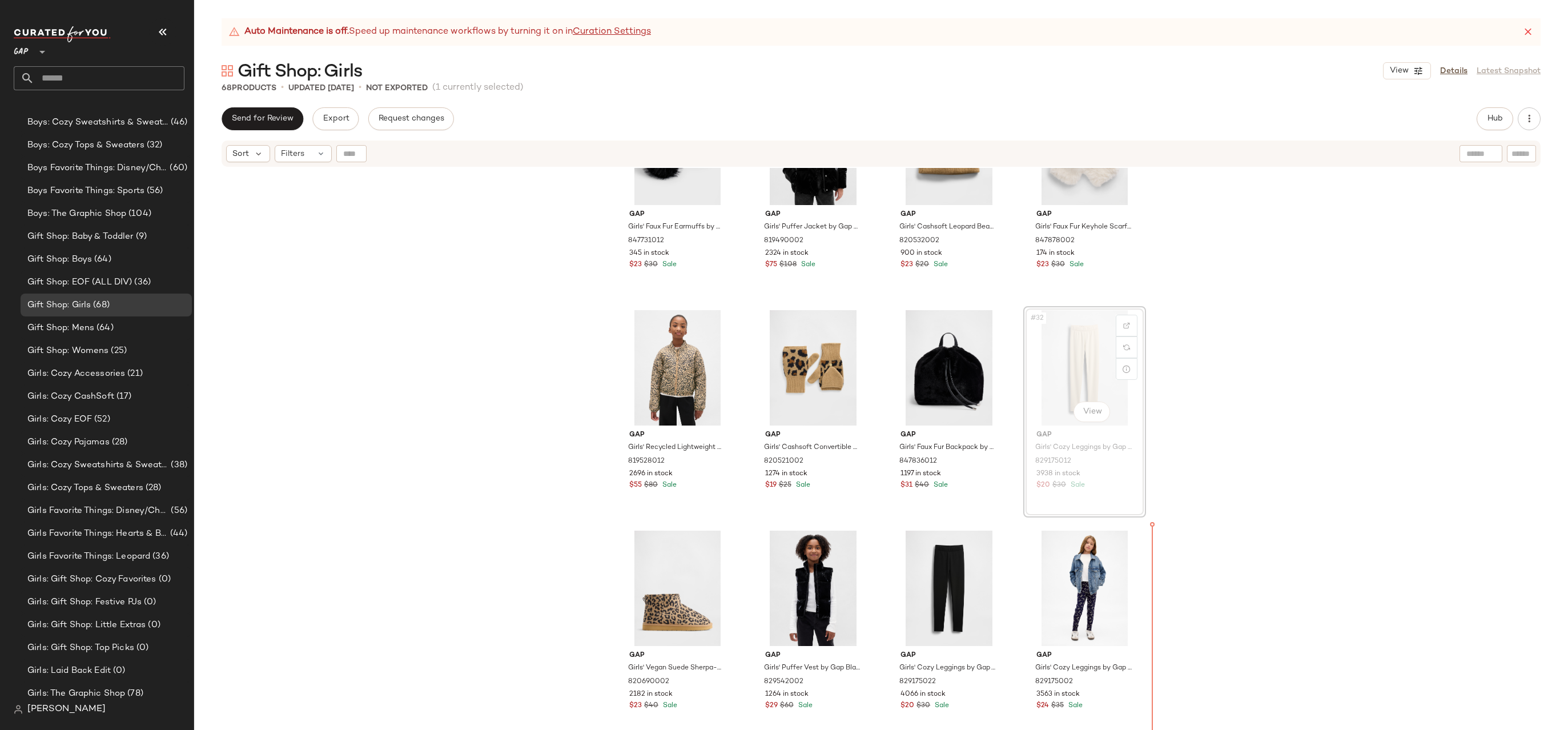
drag, startPoint x: 1056, startPoint y: 387, endPoint x: 1062, endPoint y: 409, distance: 22.8
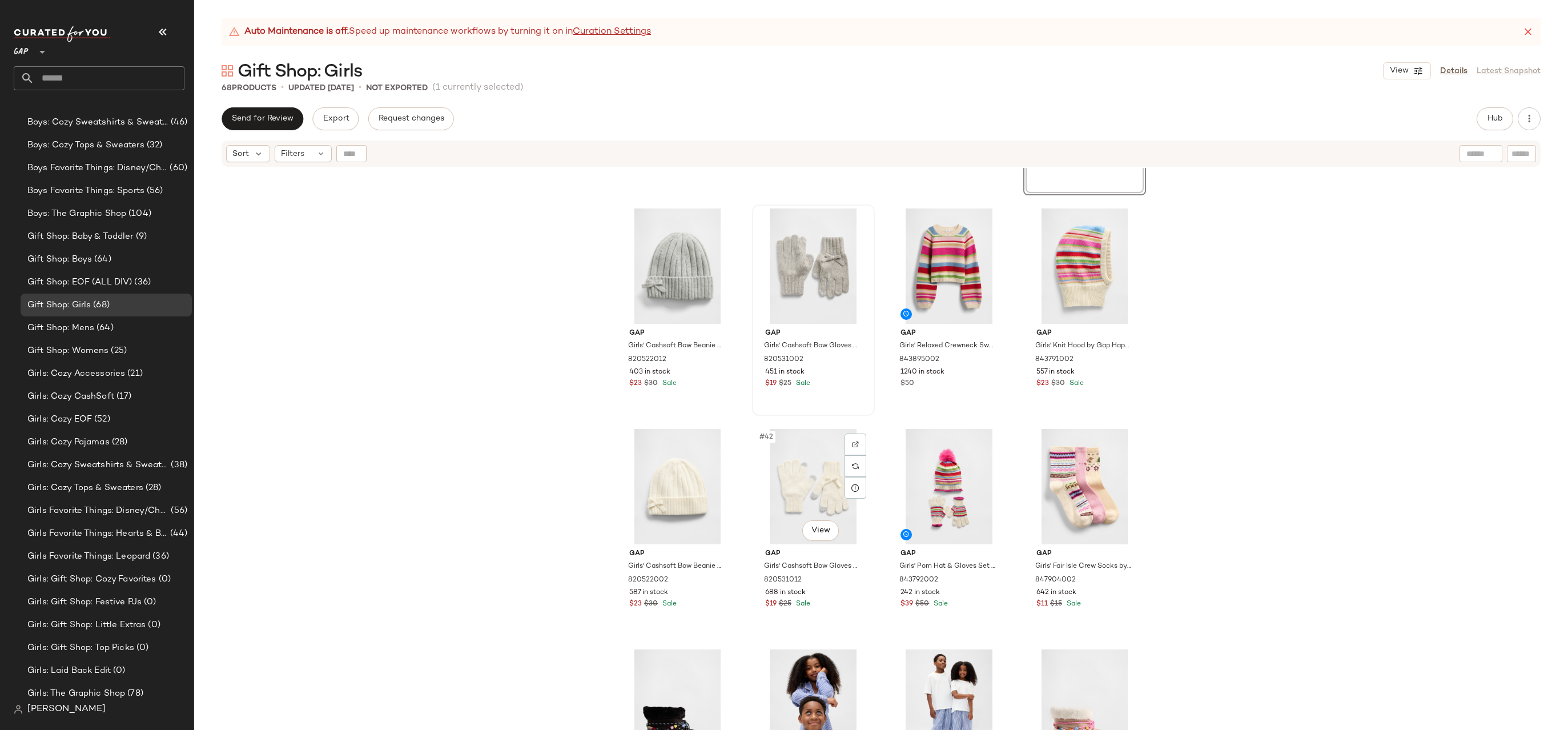
scroll to position [2093, 0]
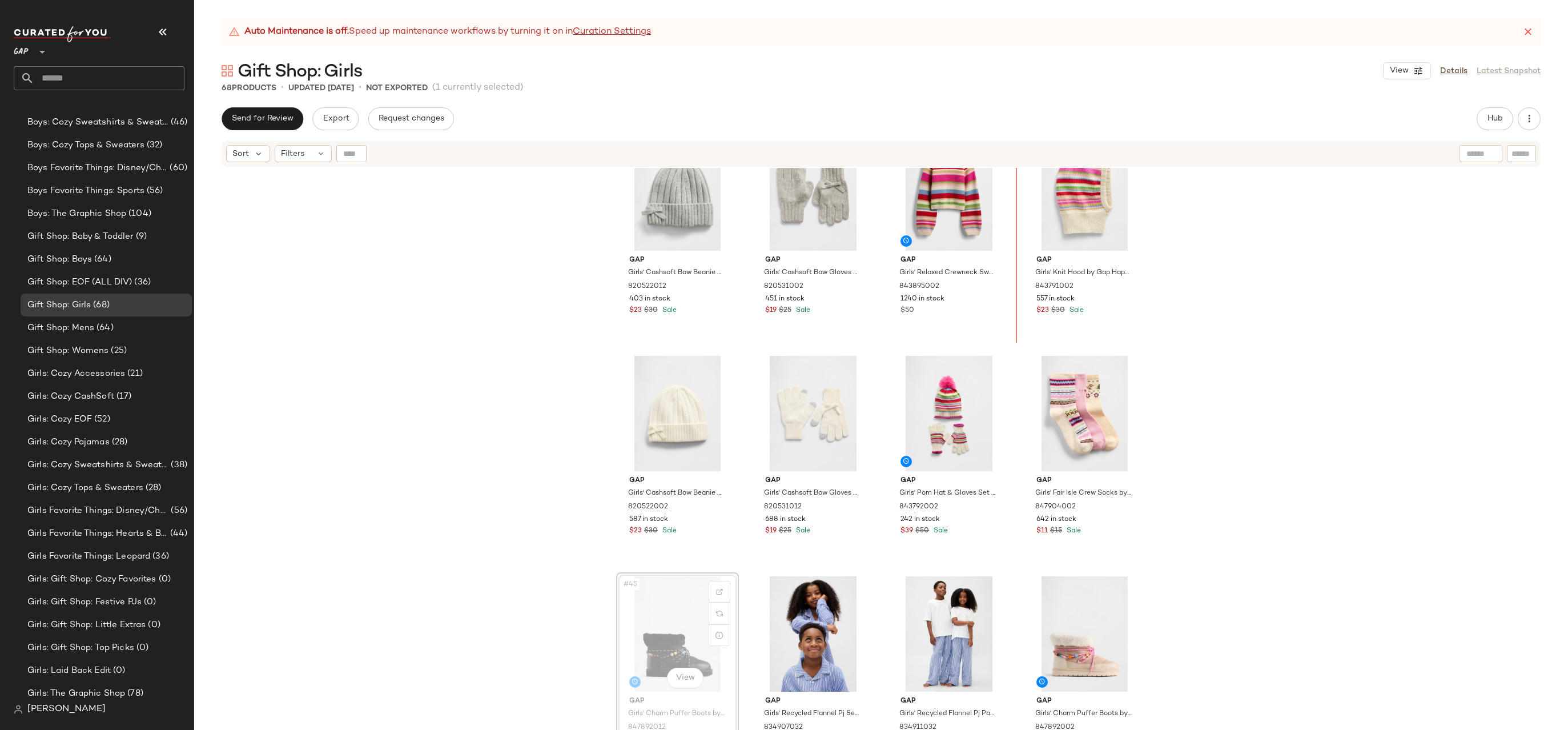
drag, startPoint x: 649, startPoint y: 608, endPoint x: 686, endPoint y: 581, distance: 45.8
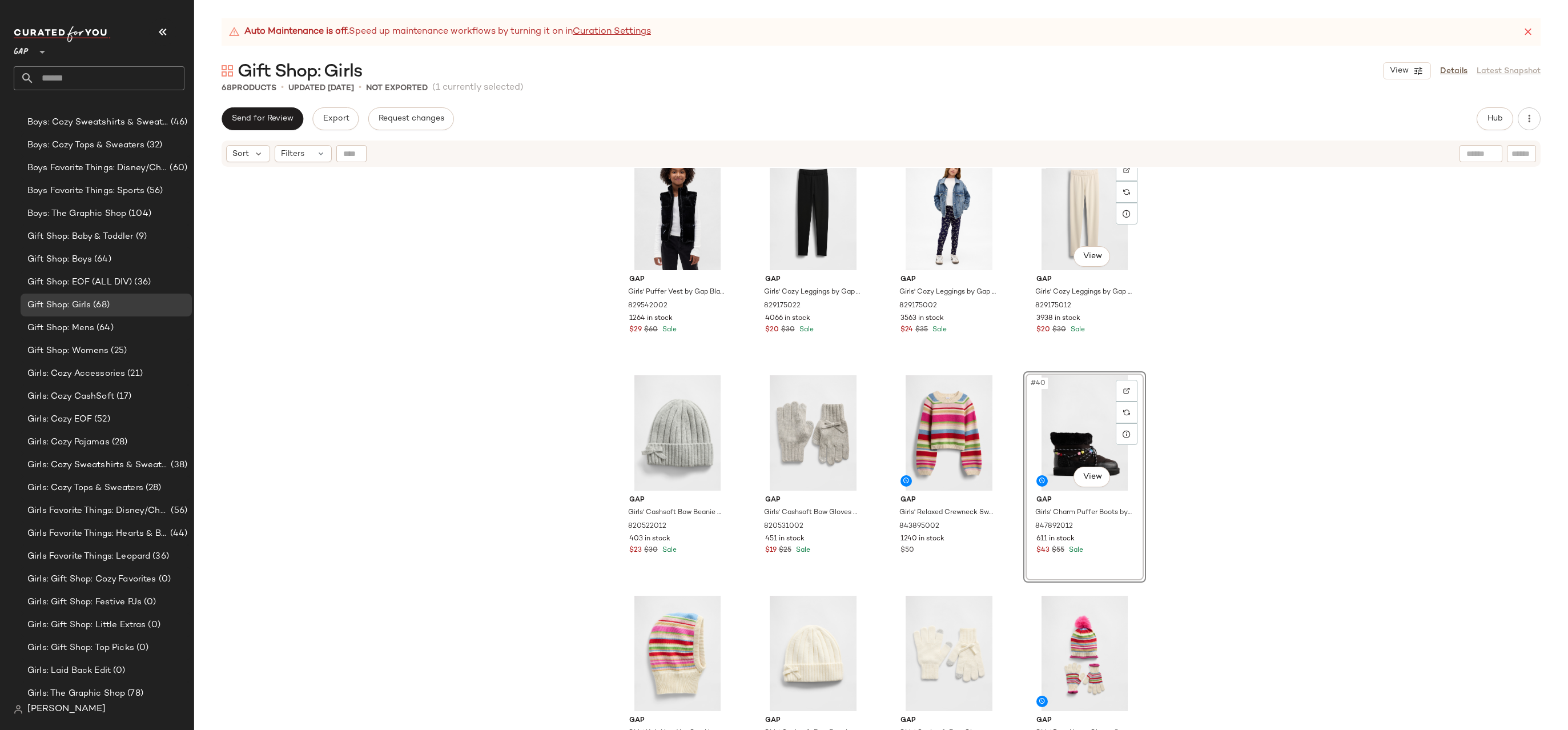
scroll to position [1763, 0]
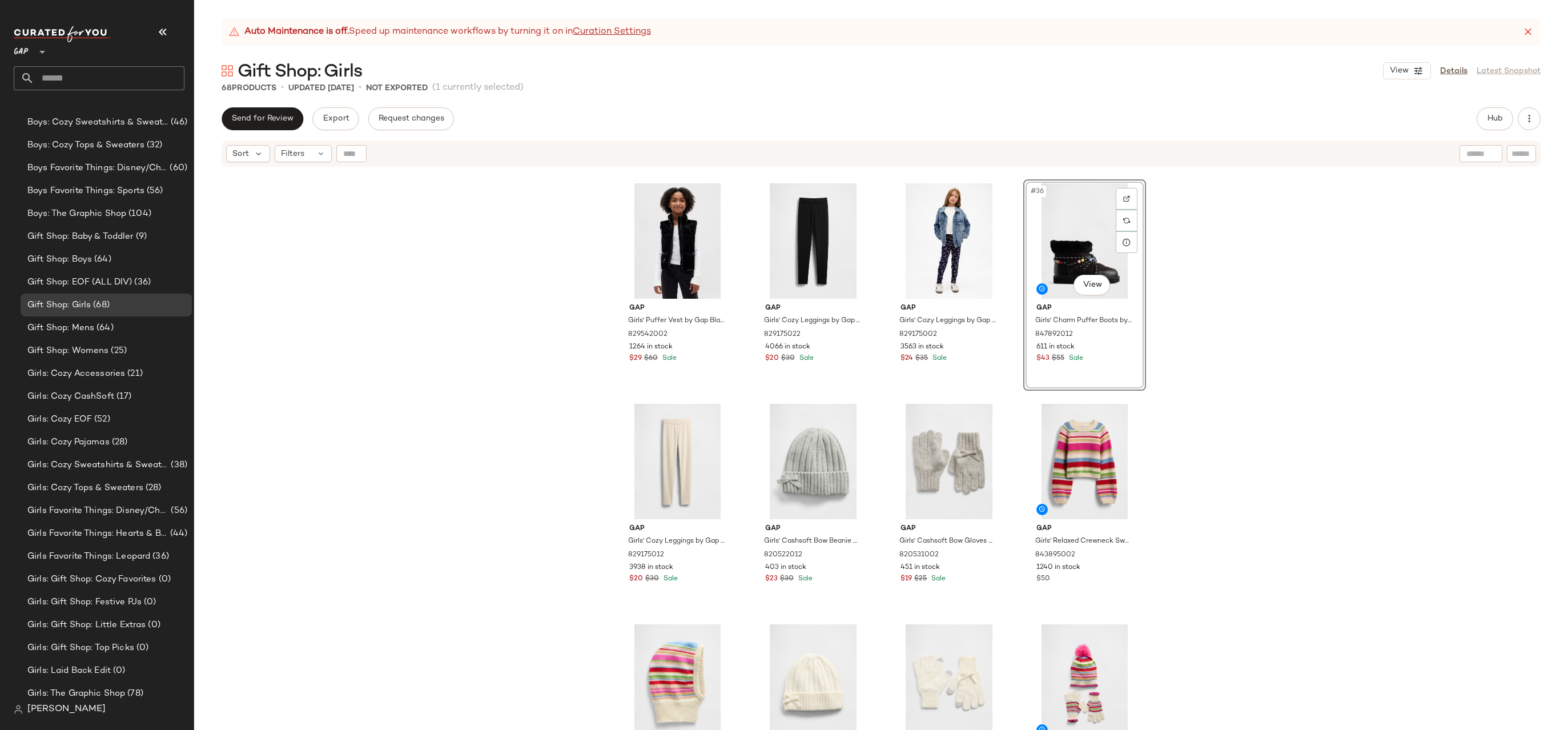
click at [1201, 295] on div "Gap Girls' Puffer Vest by Gap Black Shine Size L (10) 829542002 1264 in stock $…" at bounding box center [881, 463] width 1374 height 590
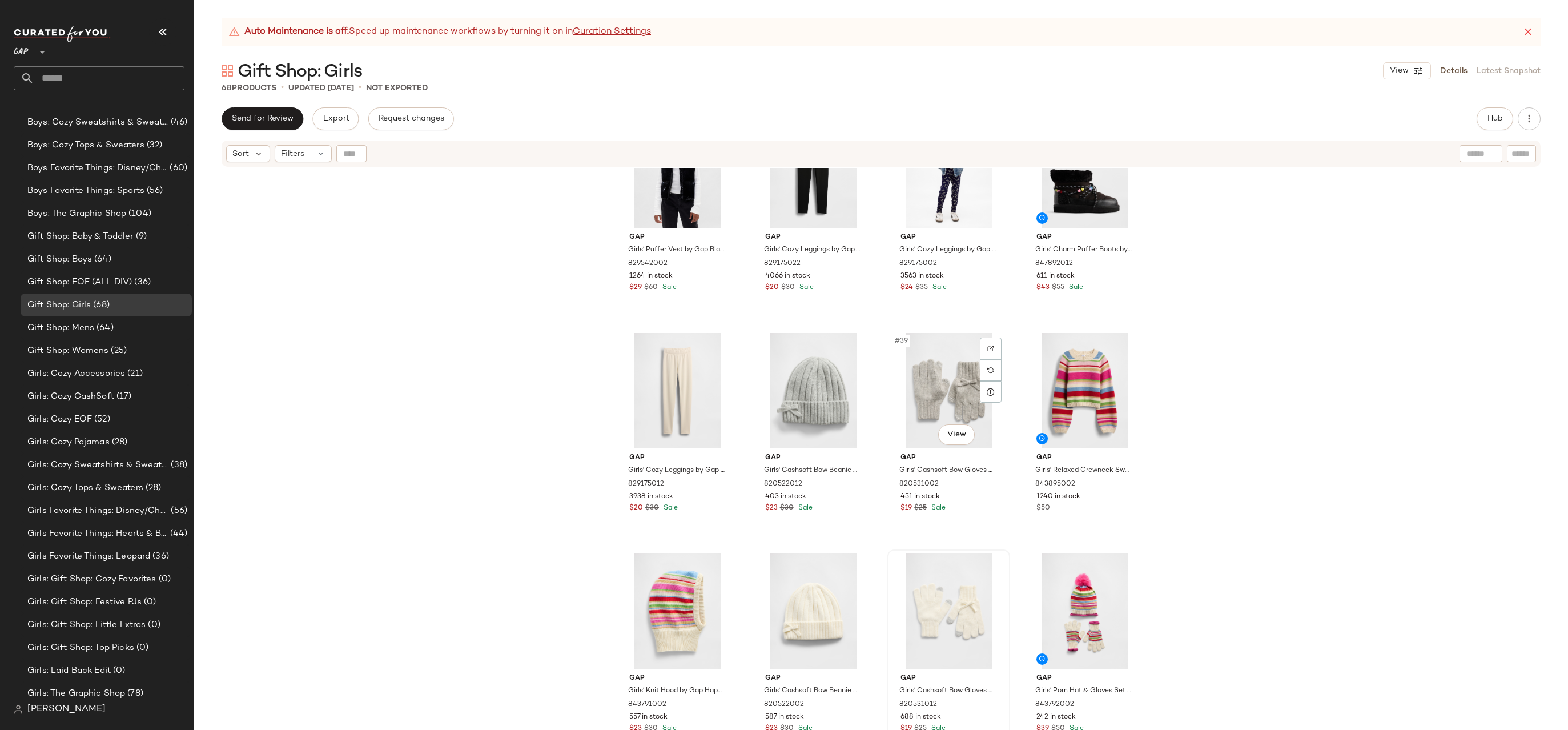
scroll to position [1867, 0]
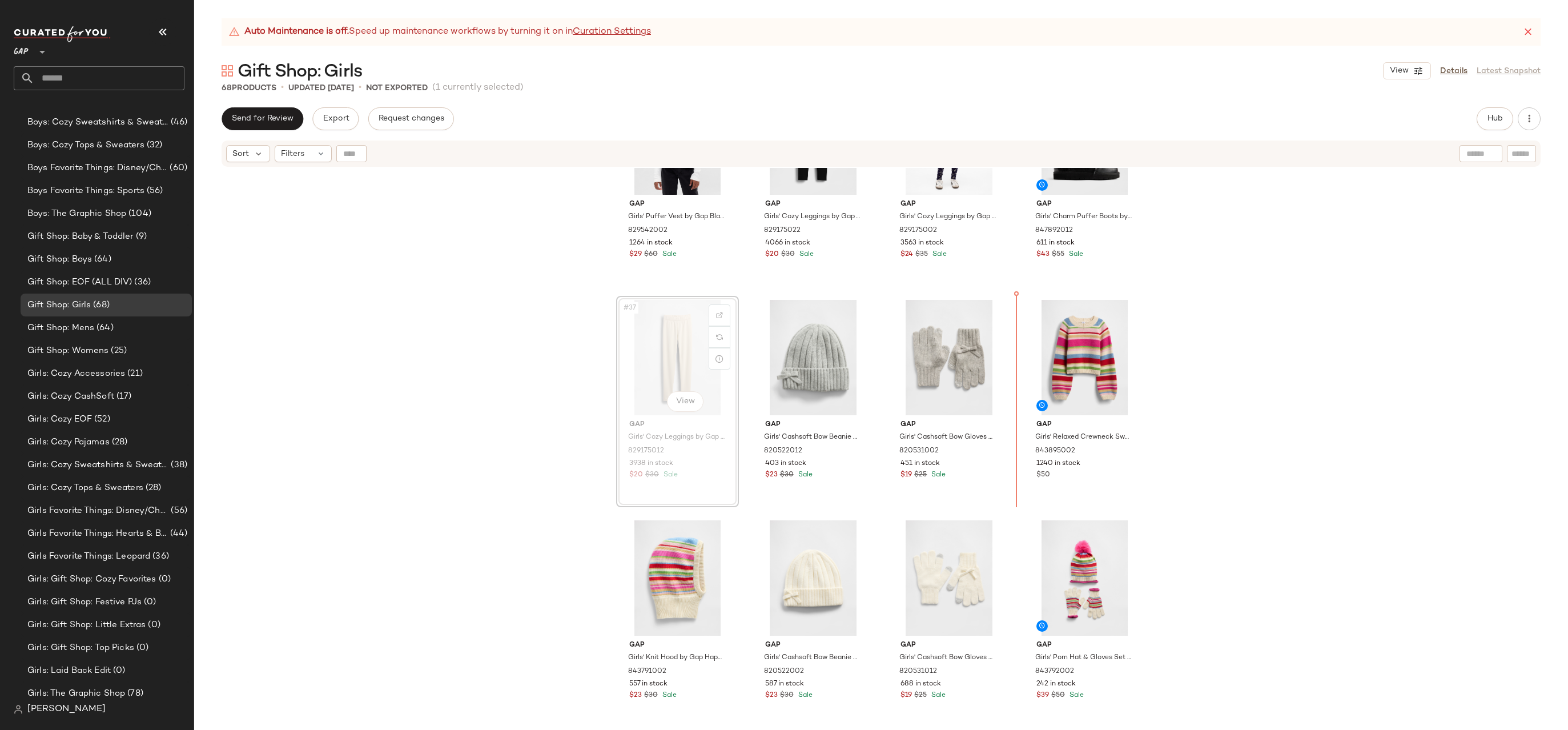
drag, startPoint x: 684, startPoint y: 365, endPoint x: 697, endPoint y: 365, distance: 13.0
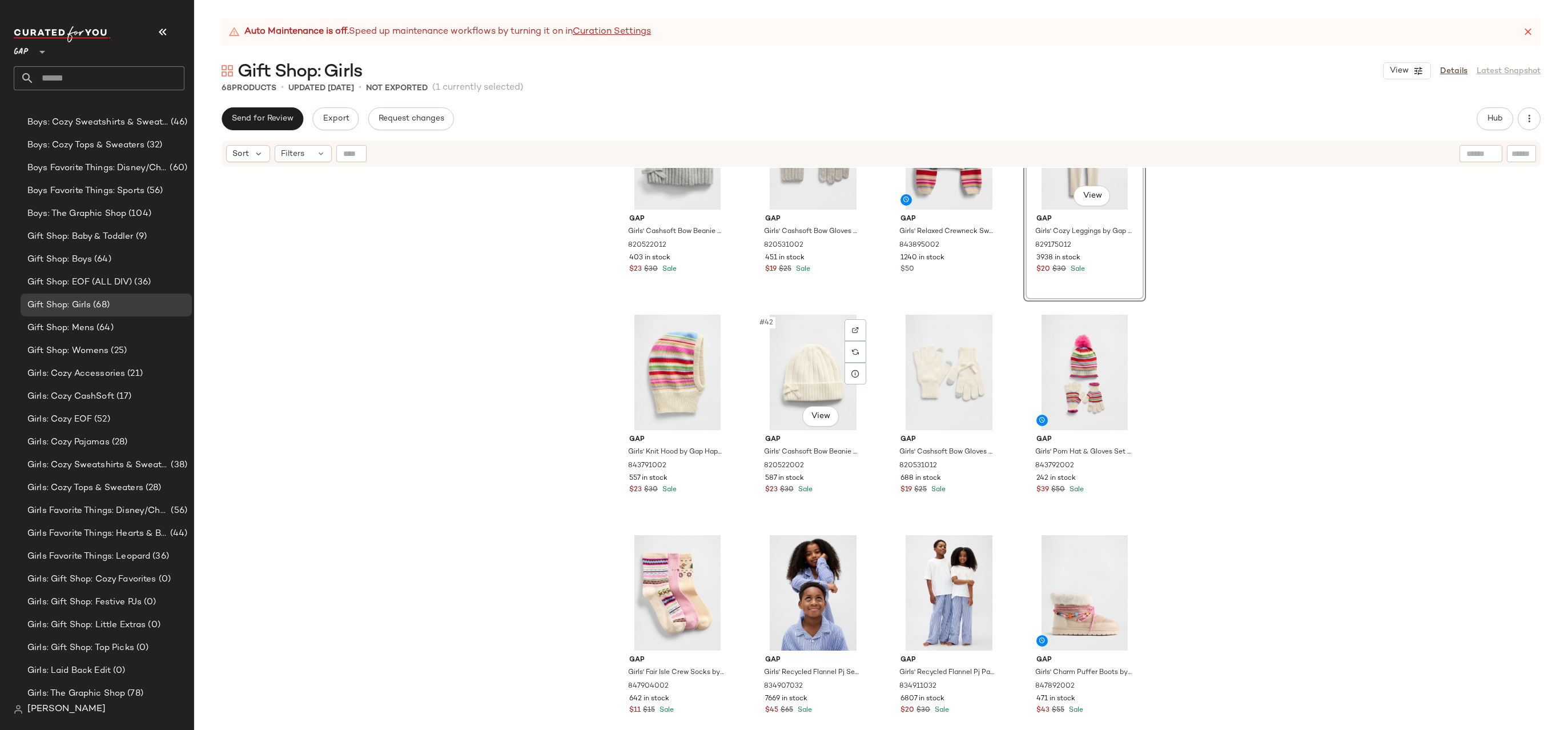
scroll to position [1939, 0]
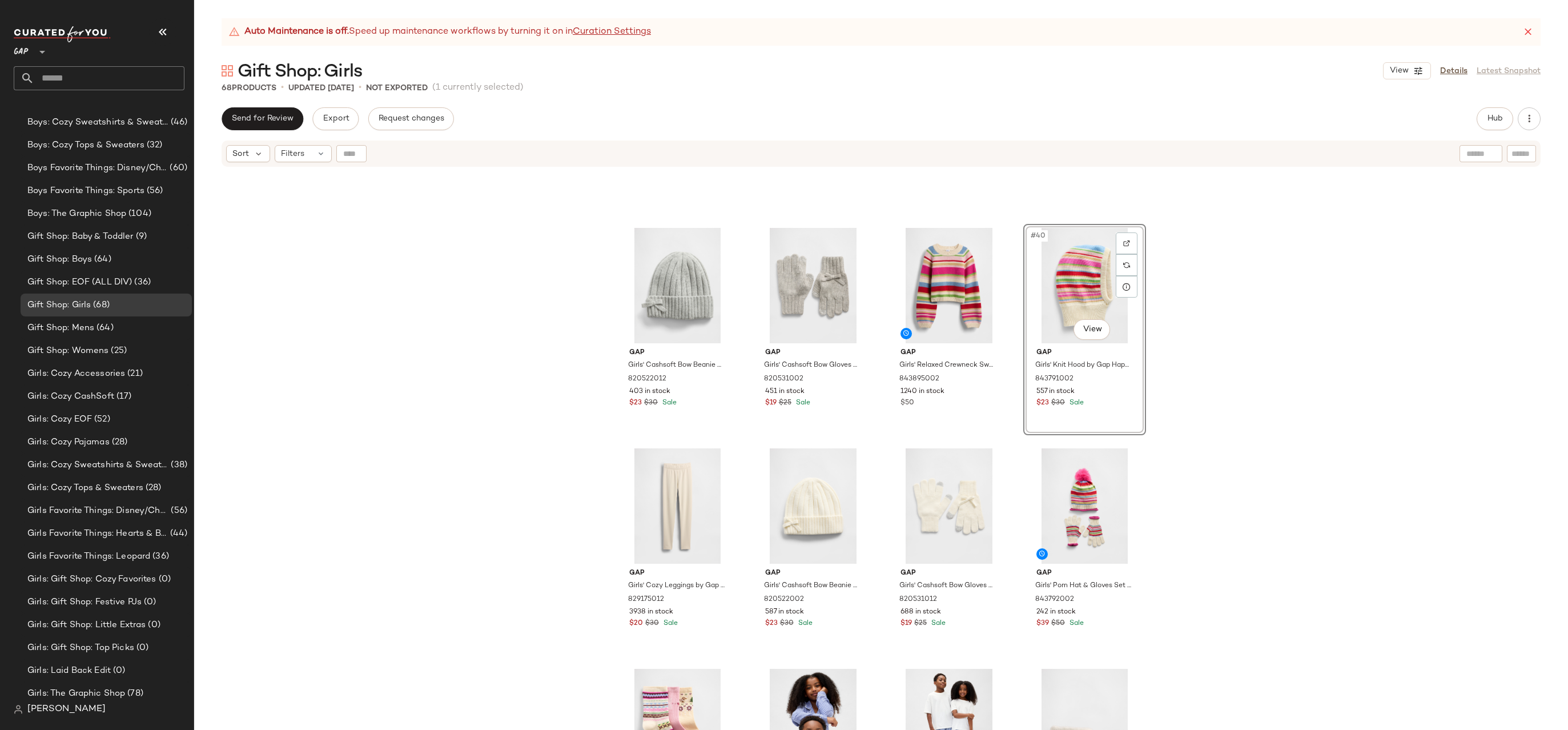
click at [1206, 257] on div "Gap Girls' Cashsoft Bow Beanie by Gap Heather Grey Size S/M 820522012 403 in st…" at bounding box center [881, 463] width 1374 height 590
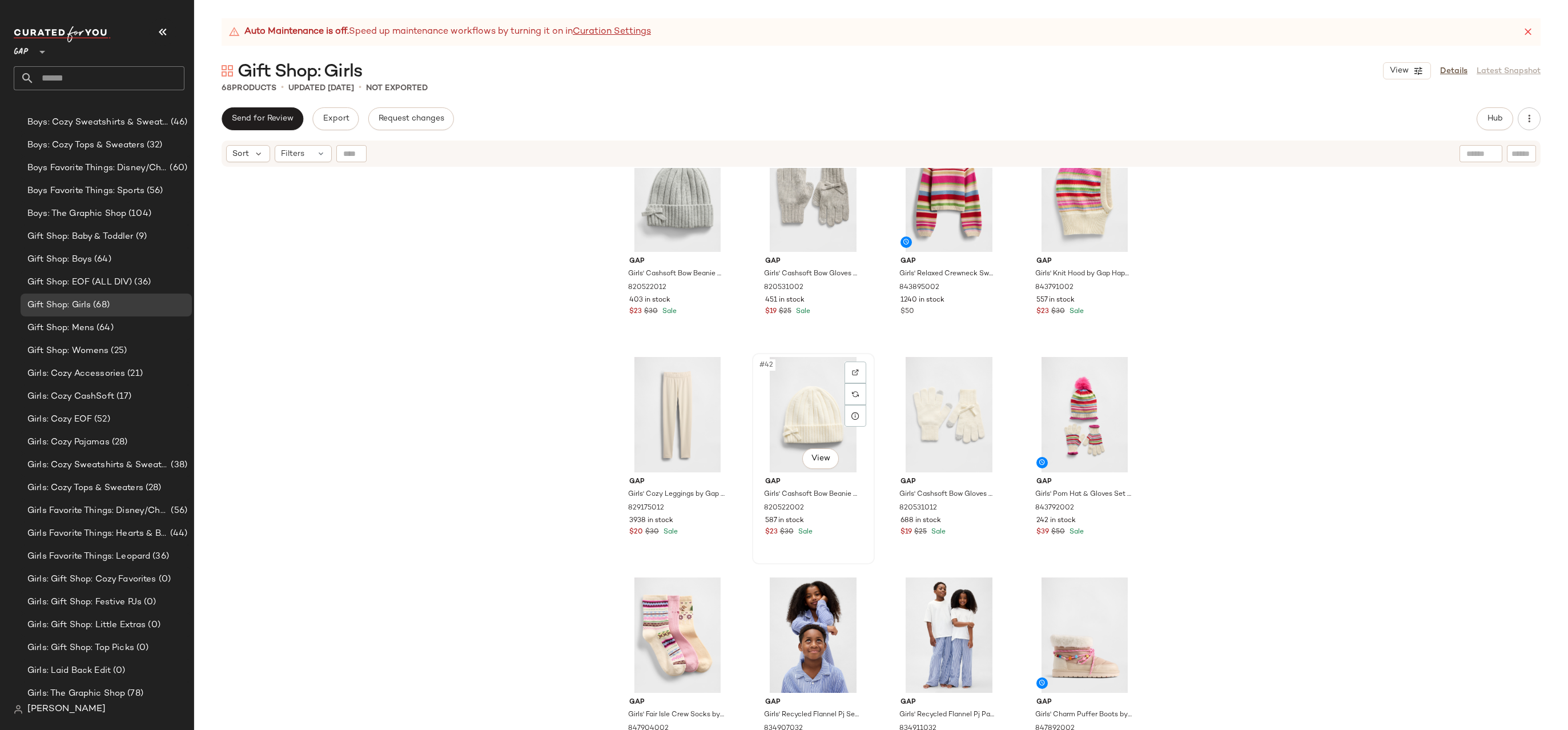
scroll to position [1938, 0]
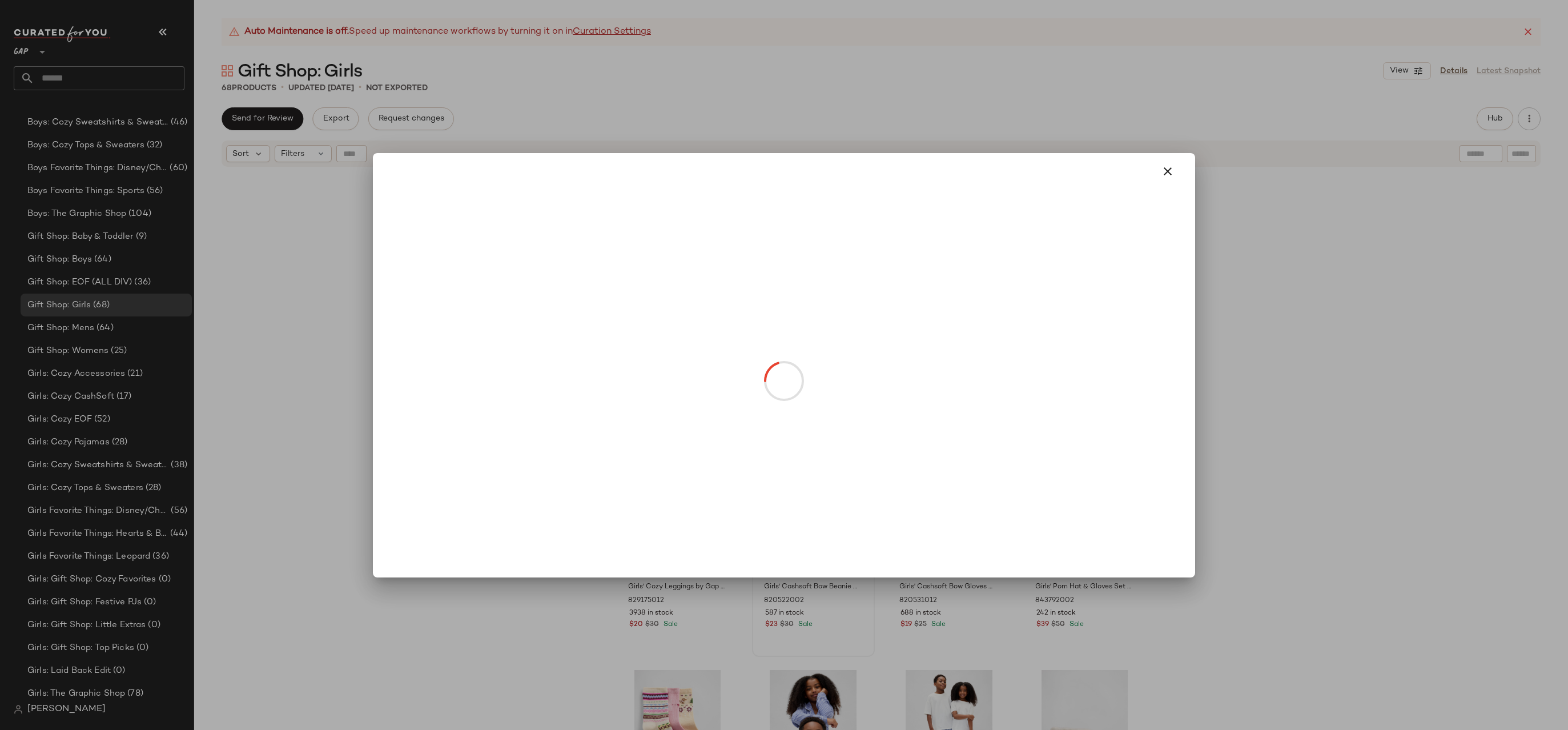
drag, startPoint x: 808, startPoint y: 542, endPoint x: 700, endPoint y: 437, distance: 150.6
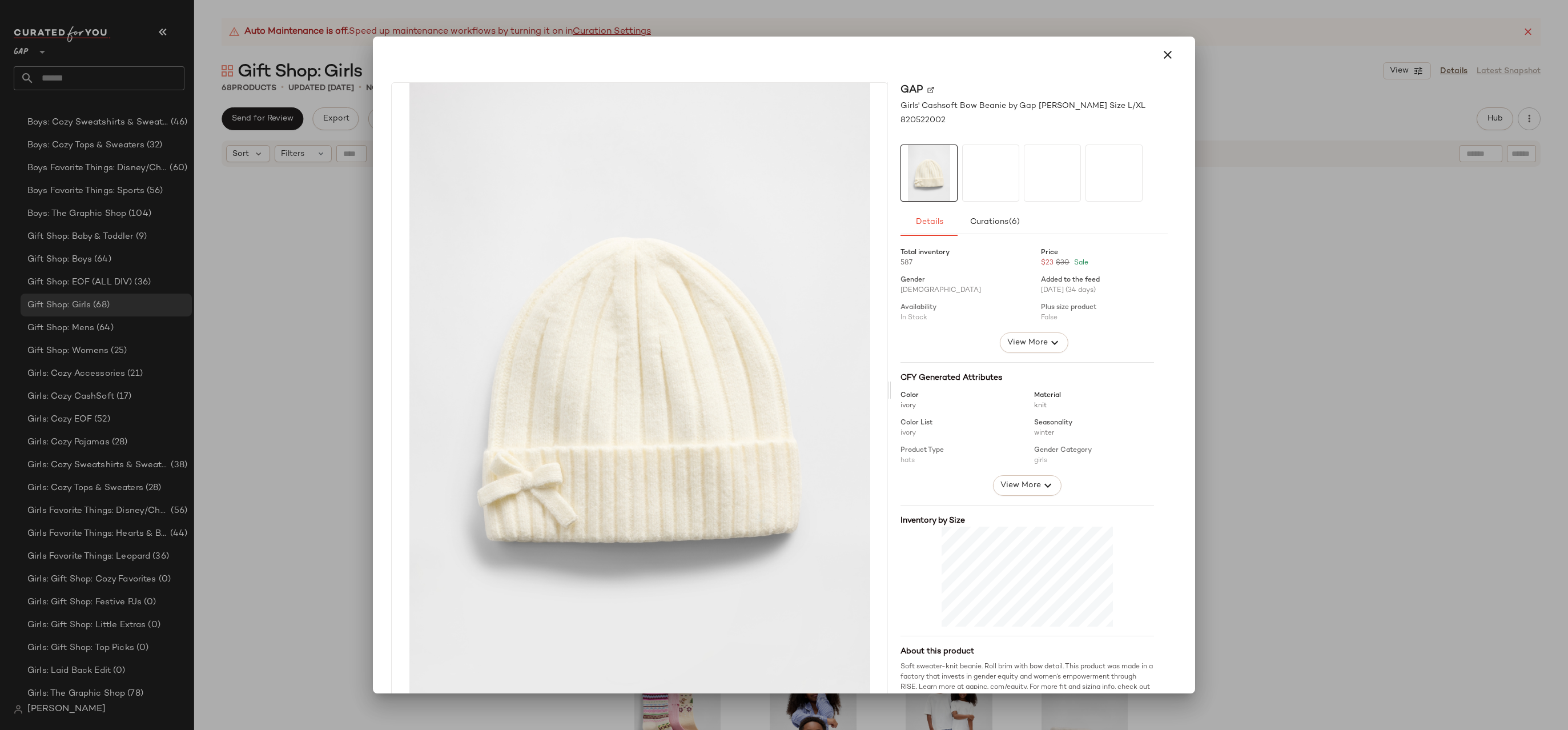
click at [1145, 56] on div at bounding box center [784, 54] width 795 height 27
click at [1163, 56] on icon "button" at bounding box center [1167, 54] width 14 height 14
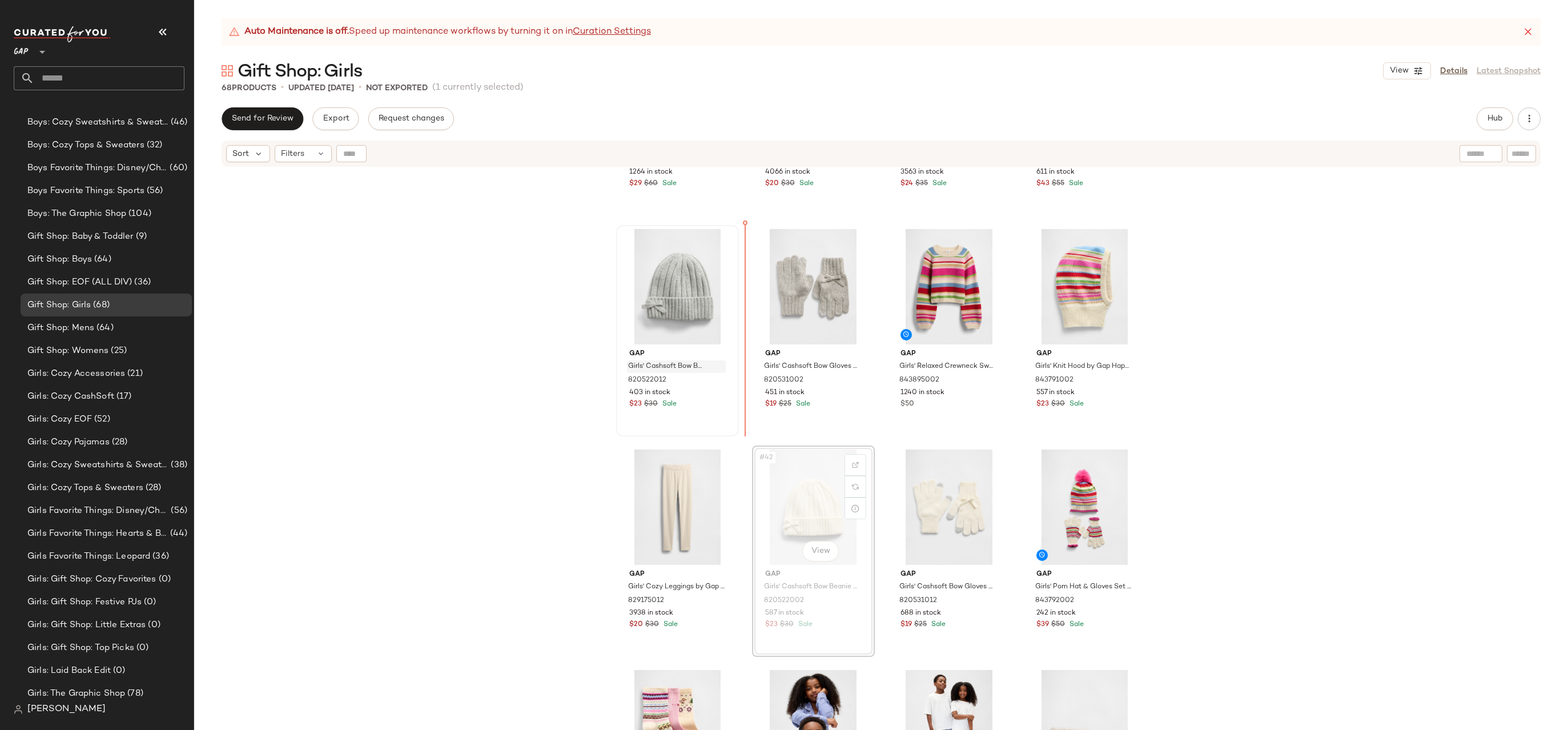
drag, startPoint x: 792, startPoint y: 481, endPoint x: 652, endPoint y: 361, distance: 184.4
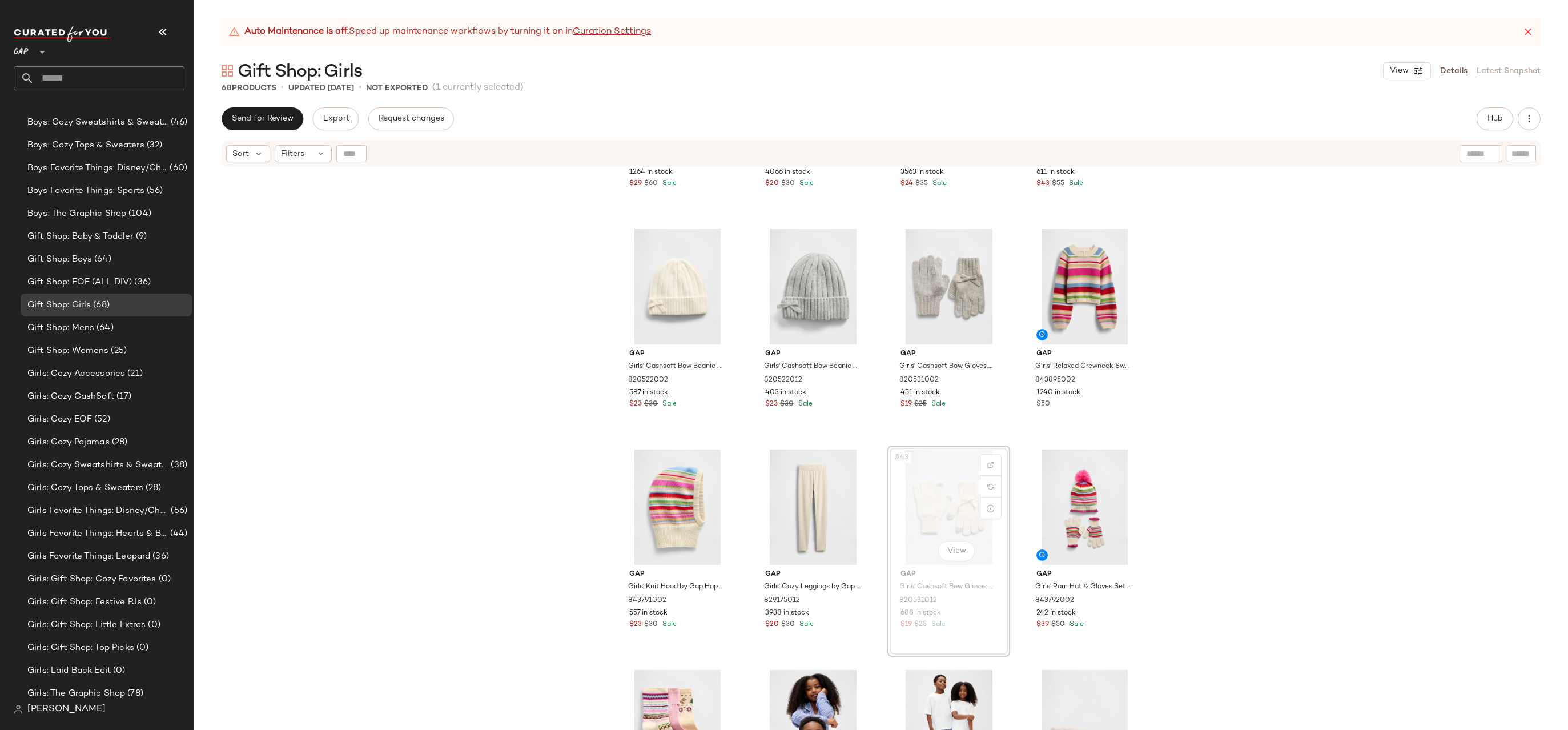
drag, startPoint x: 936, startPoint y: 497, endPoint x: 905, endPoint y: 479, distance: 35.8
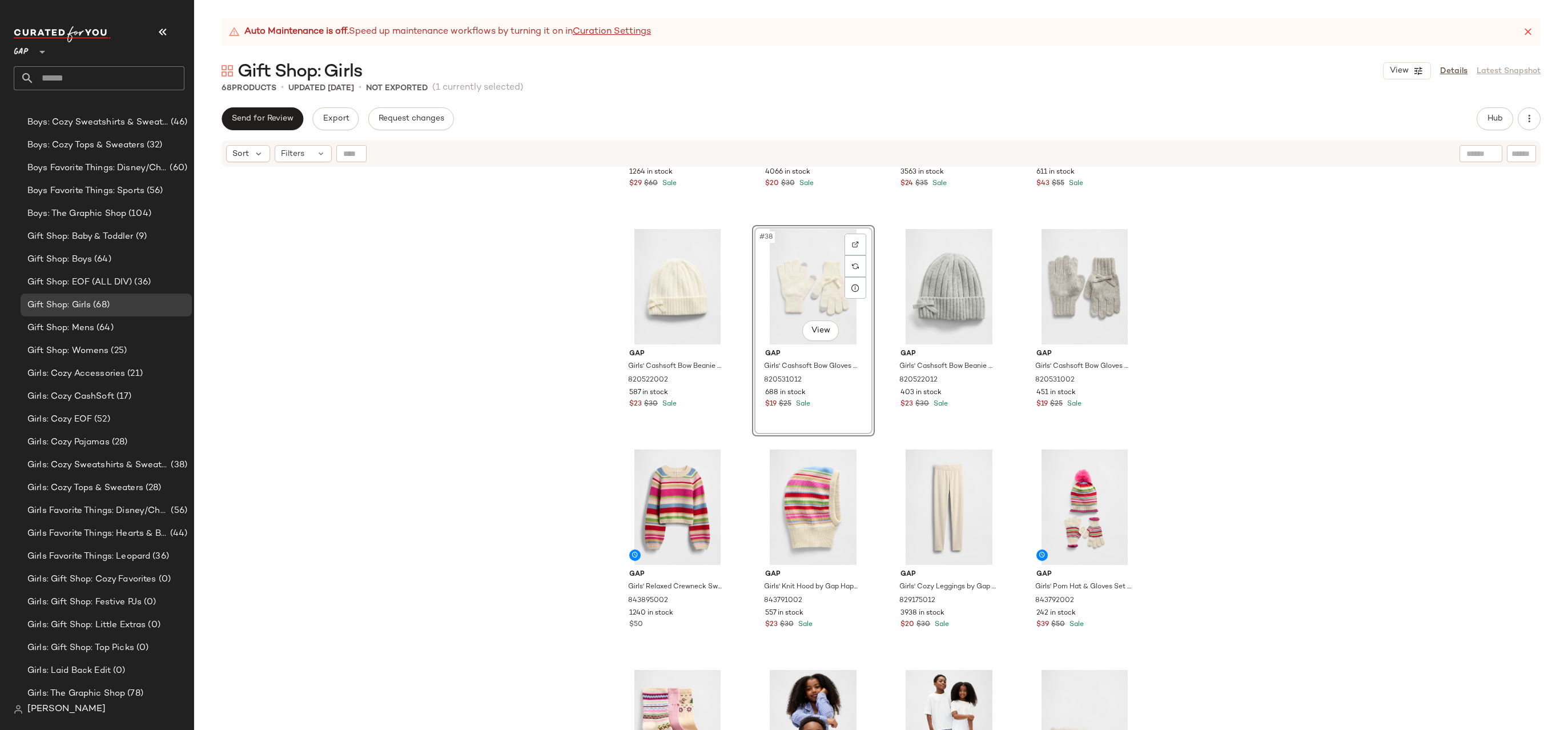
click at [1222, 283] on div "Gap Girls' Puffer Vest by Gap Black Shine Size L (10) 829542002 1264 in stock $…" at bounding box center [881, 463] width 1374 height 590
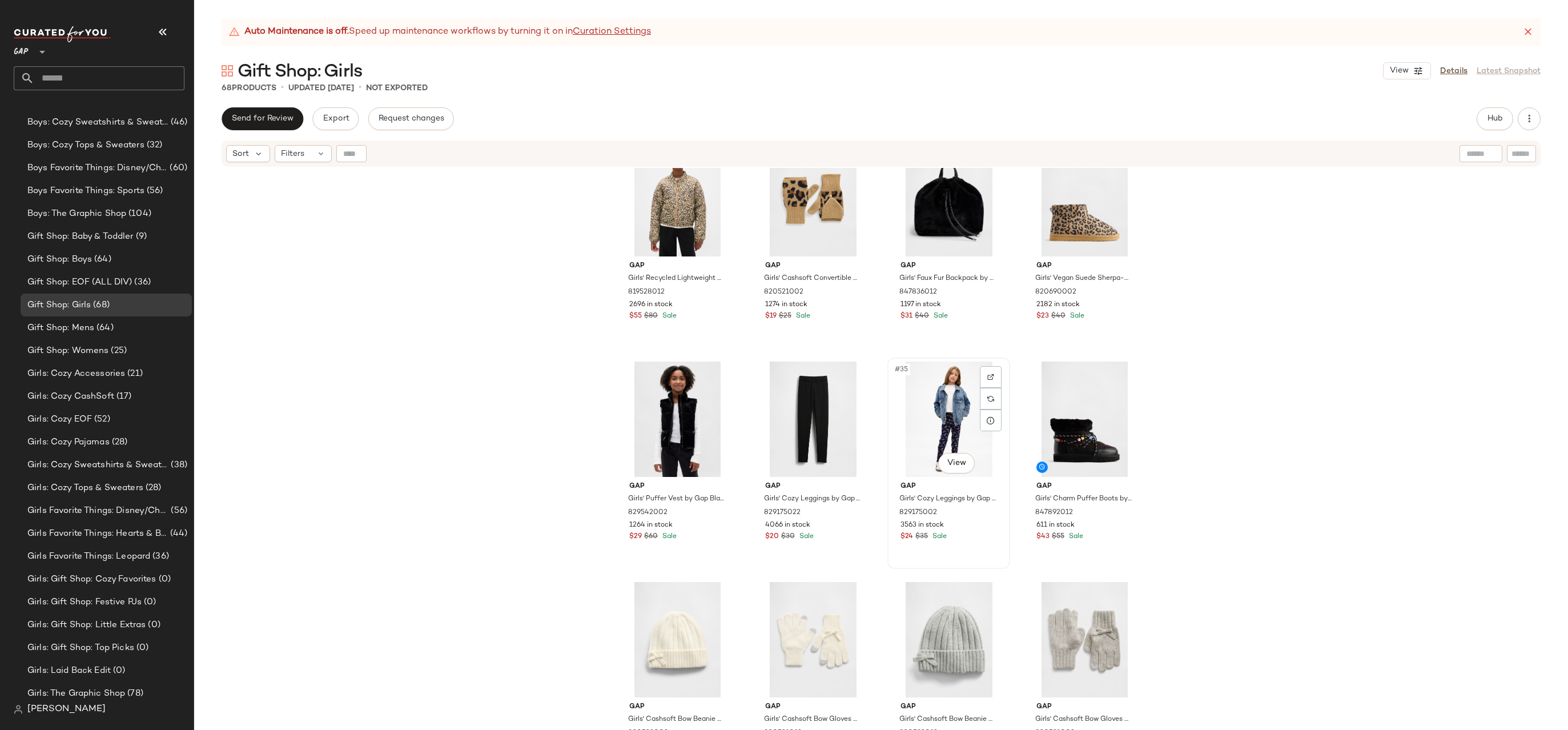
scroll to position [1583, 0]
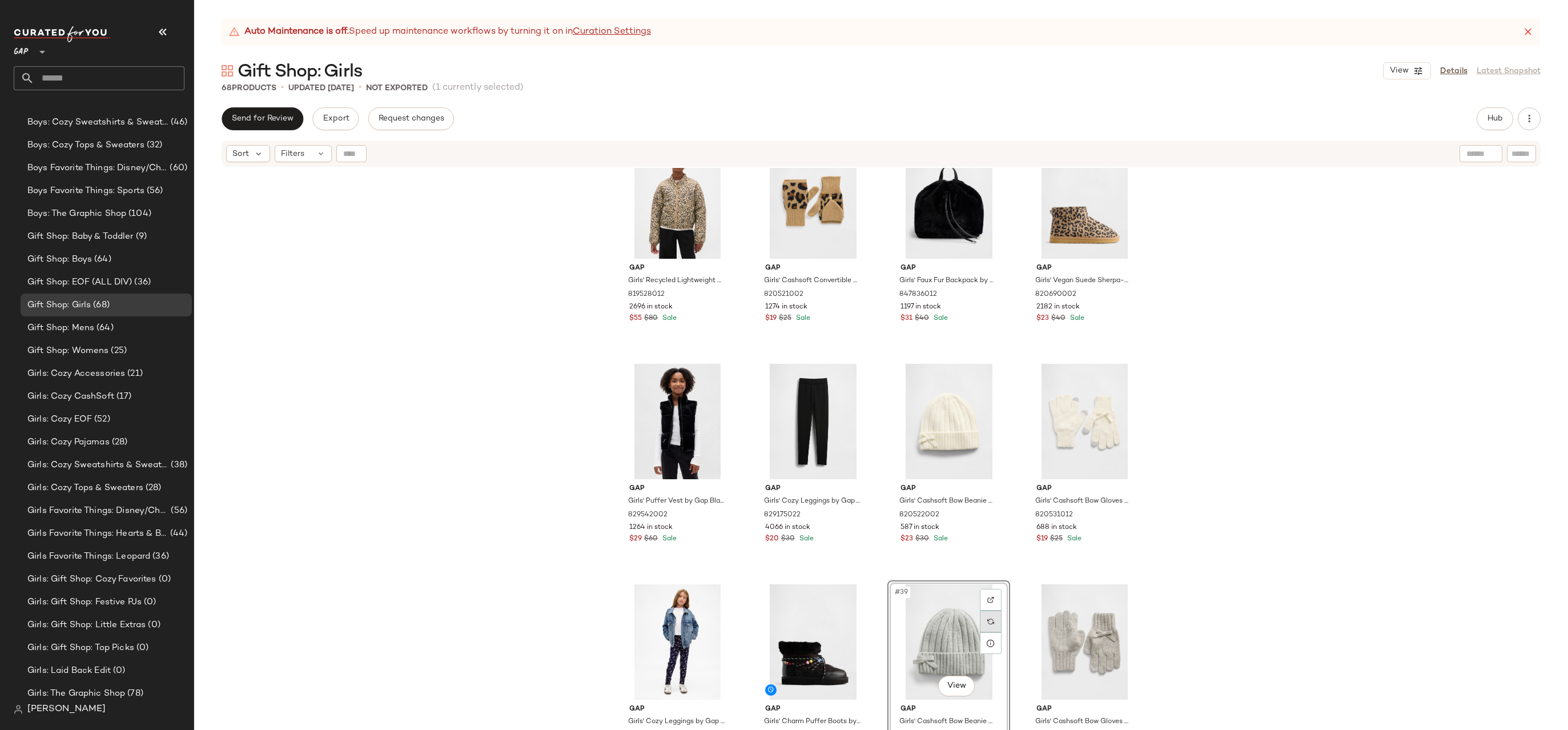
drag, startPoint x: 936, startPoint y: 637, endPoint x: 726, endPoint y: 628, distance: 210.2
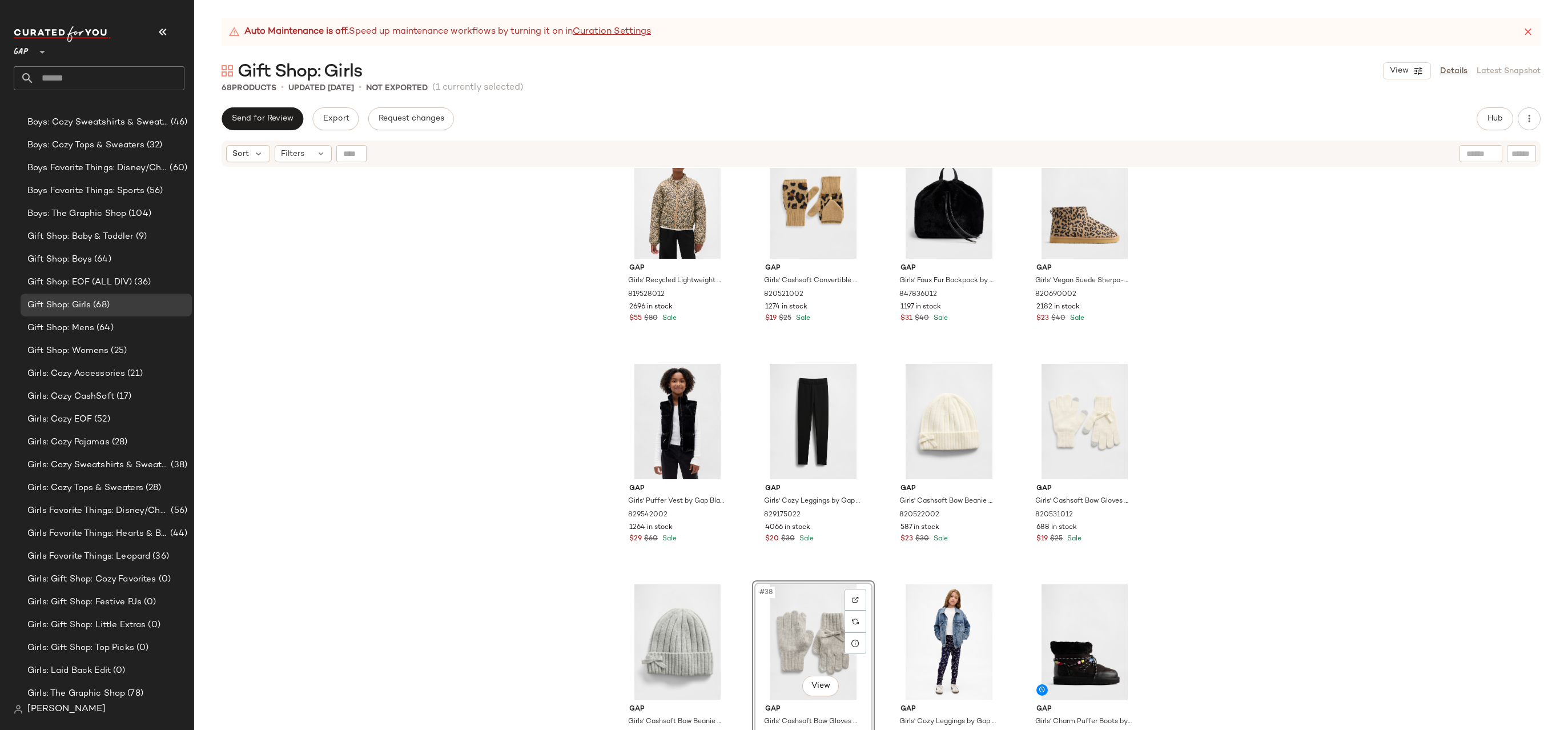
click at [1219, 461] on div "Gap Girls' Recycled Lightweight Quilted Puffer Jacket by Gap Leopard Size M (8)…" at bounding box center [881, 463] width 1374 height 590
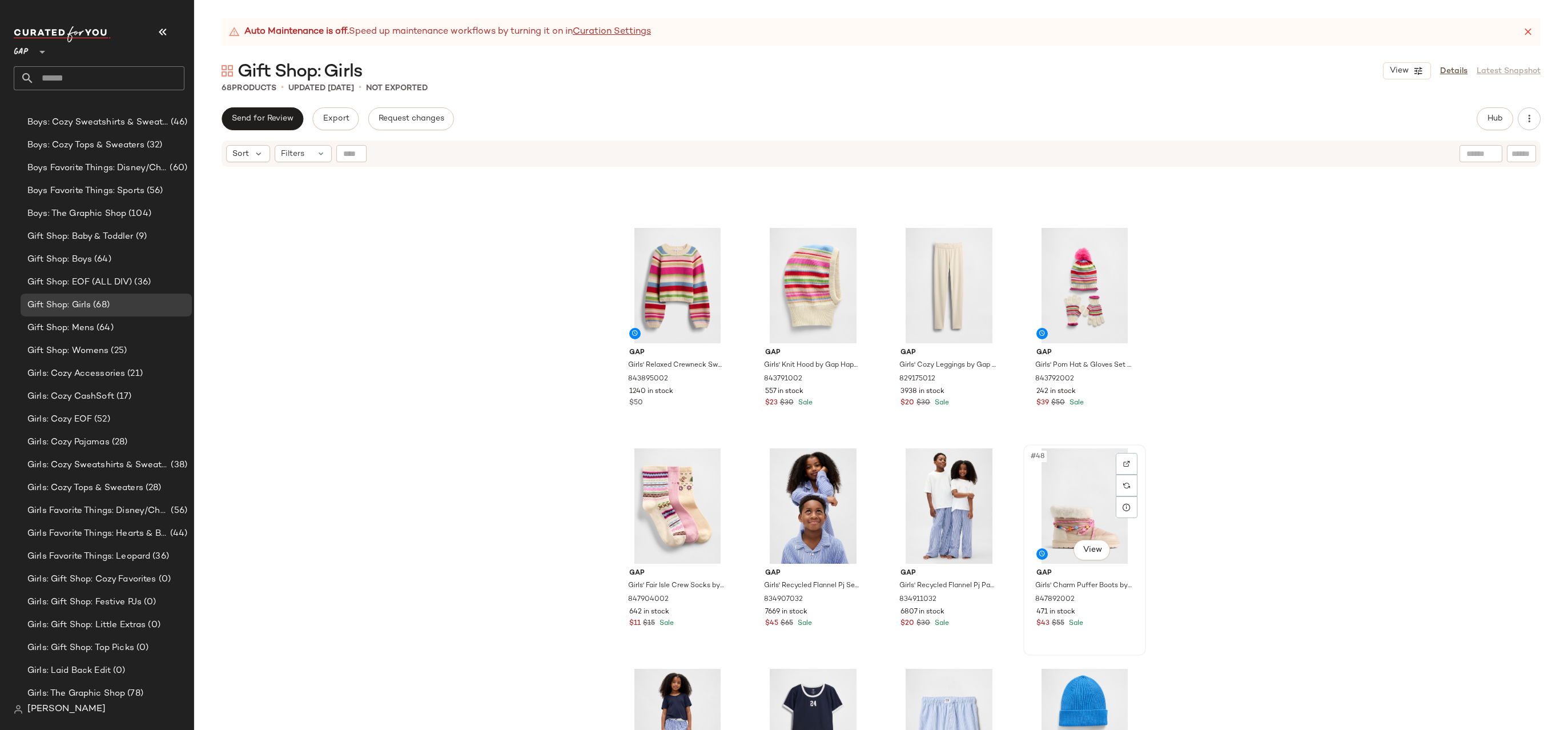
scroll to position [2036, 0]
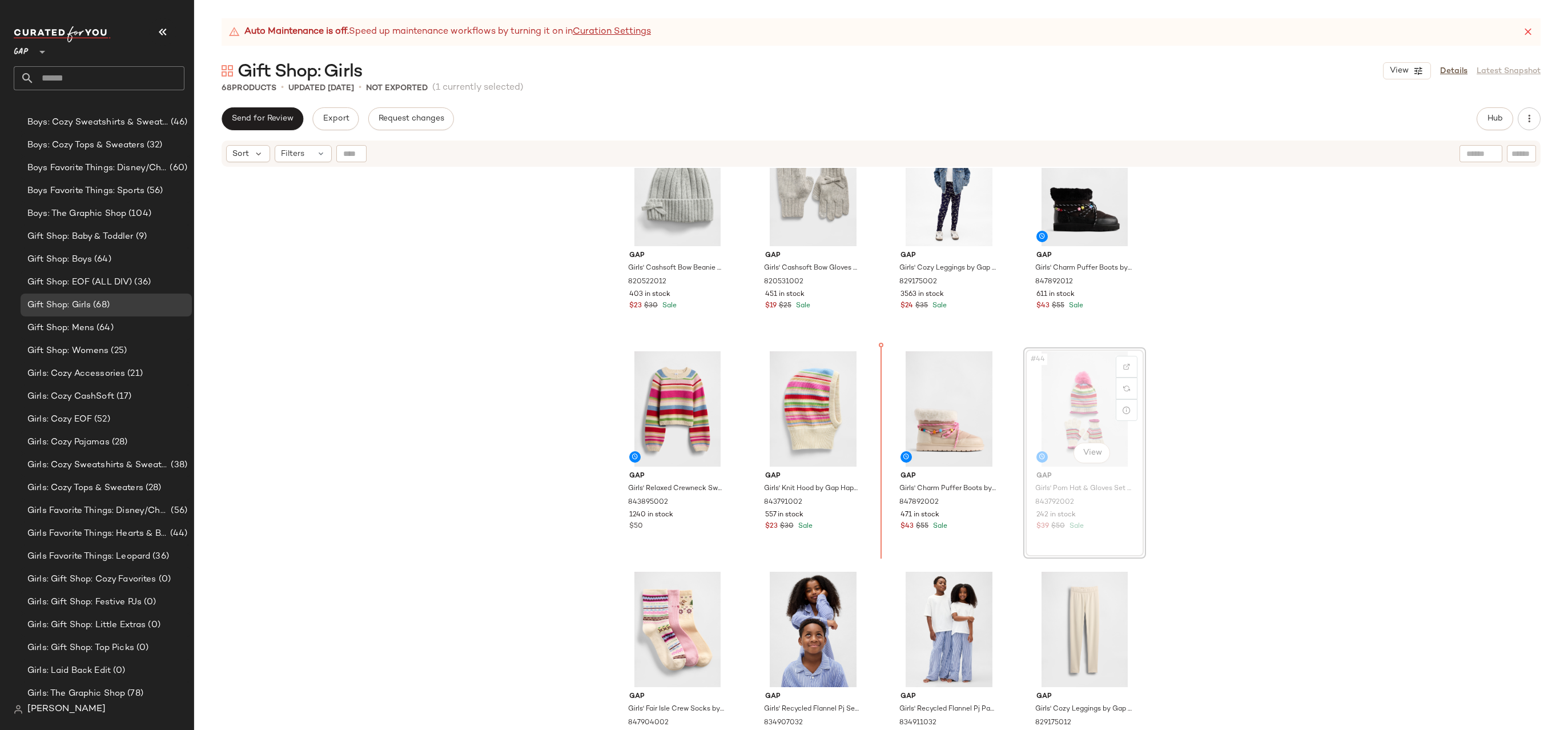
drag, startPoint x: 1070, startPoint y: 404, endPoint x: 1015, endPoint y: 405, distance: 55.0
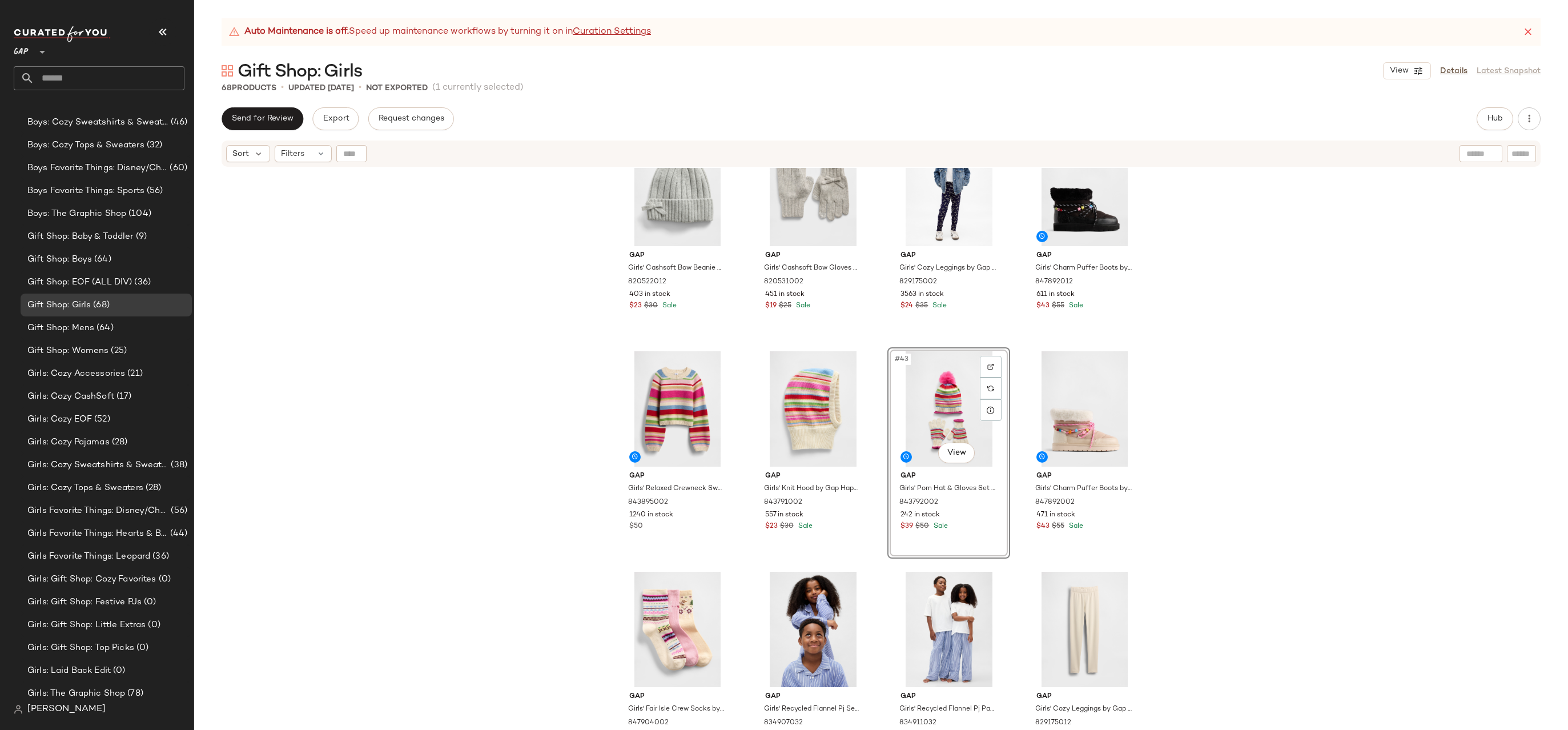
click at [1215, 358] on div "Gap Girls' Cashsoft Bow Beanie by Gap Heather Grey Size S/M 820522012 403 in st…" at bounding box center [881, 463] width 1374 height 590
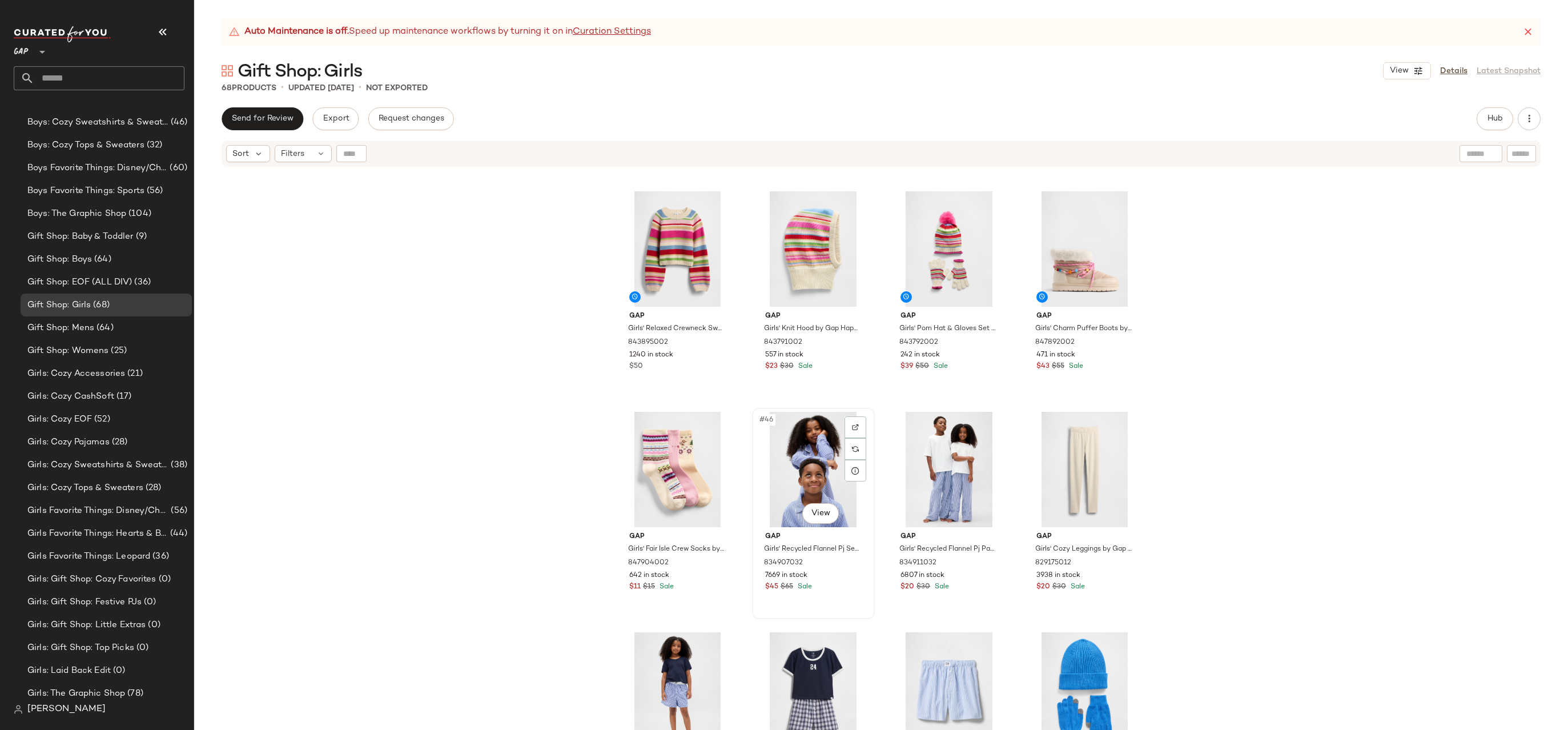
scroll to position [2204, 0]
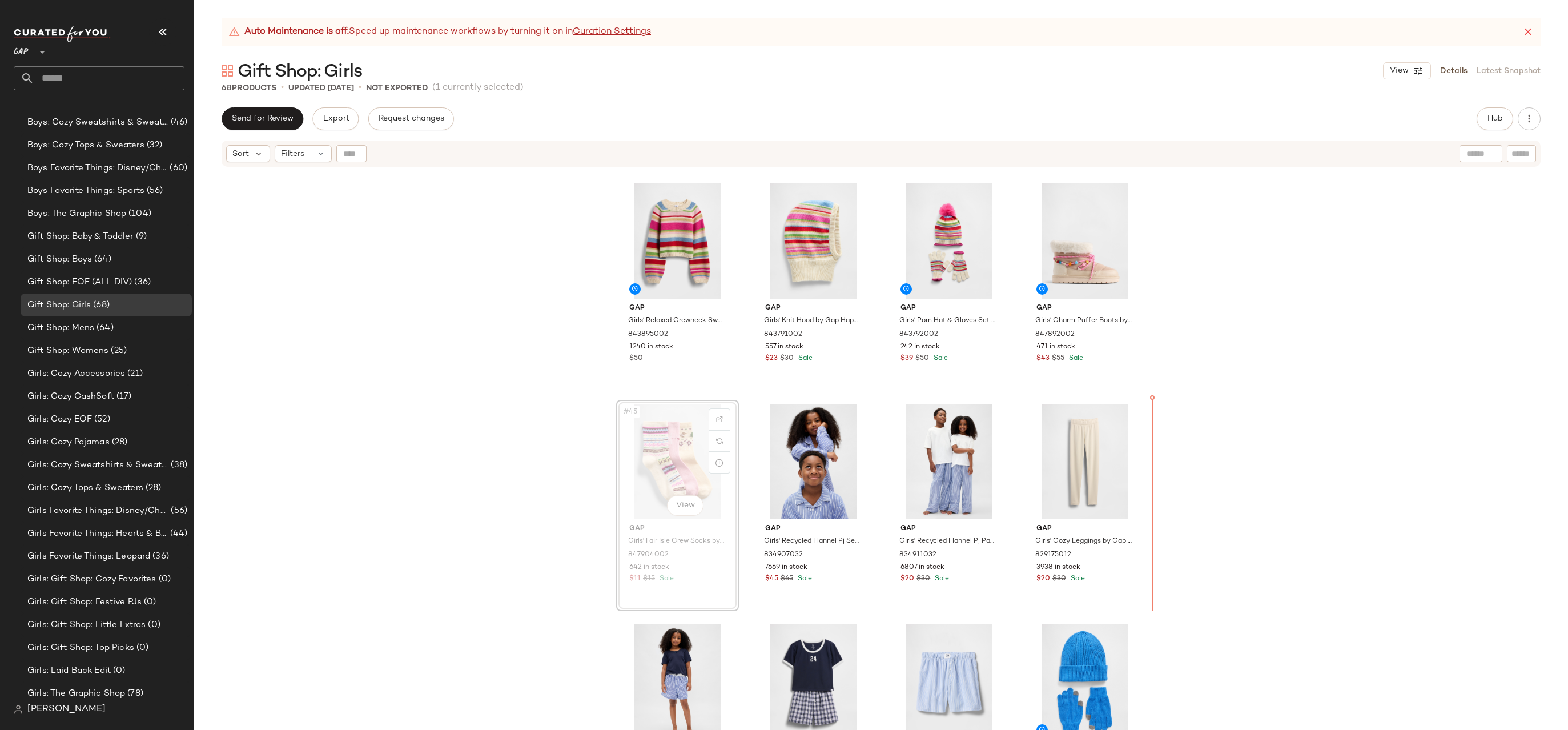
drag, startPoint x: 656, startPoint y: 467, endPoint x: 676, endPoint y: 467, distance: 20.0
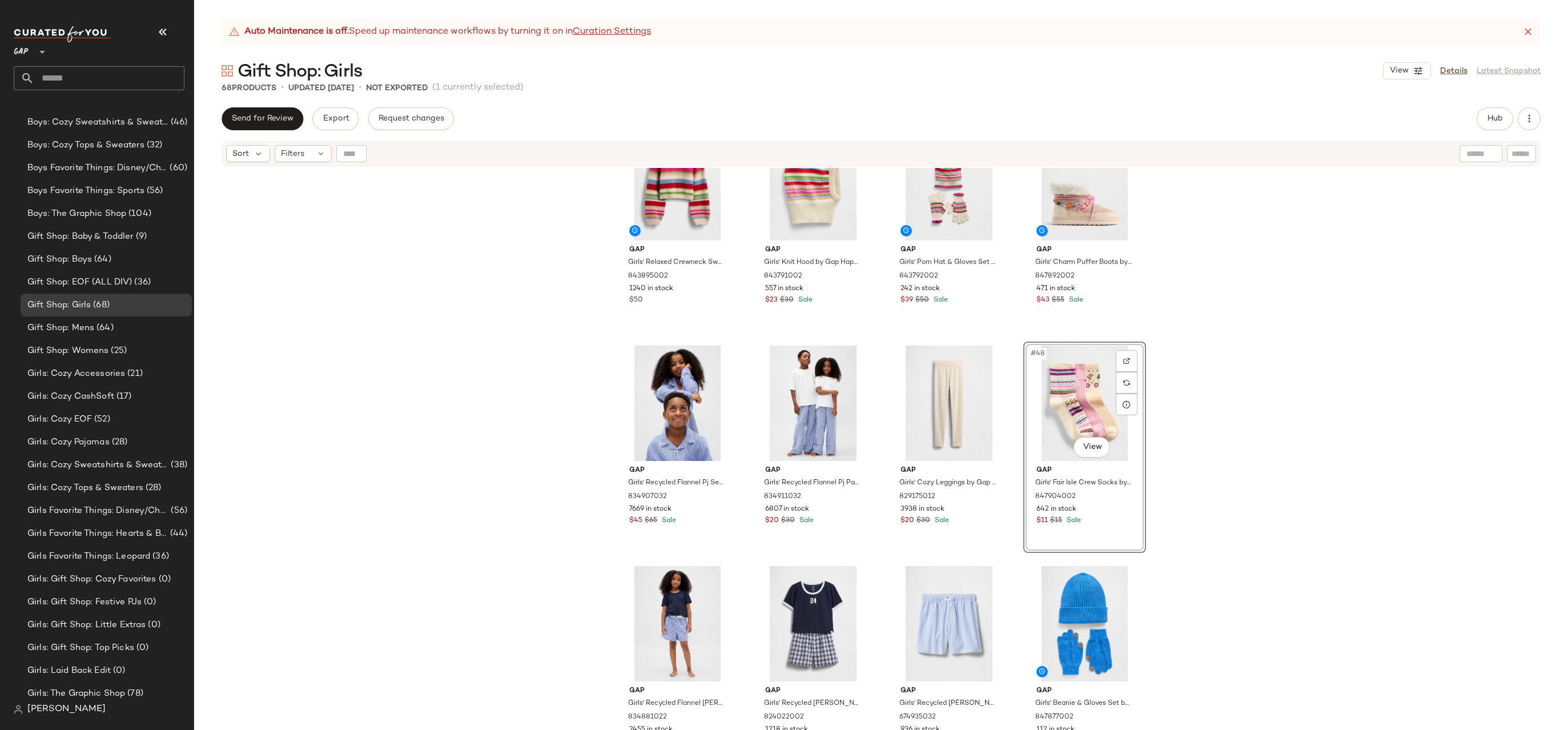
scroll to position [2360, 0]
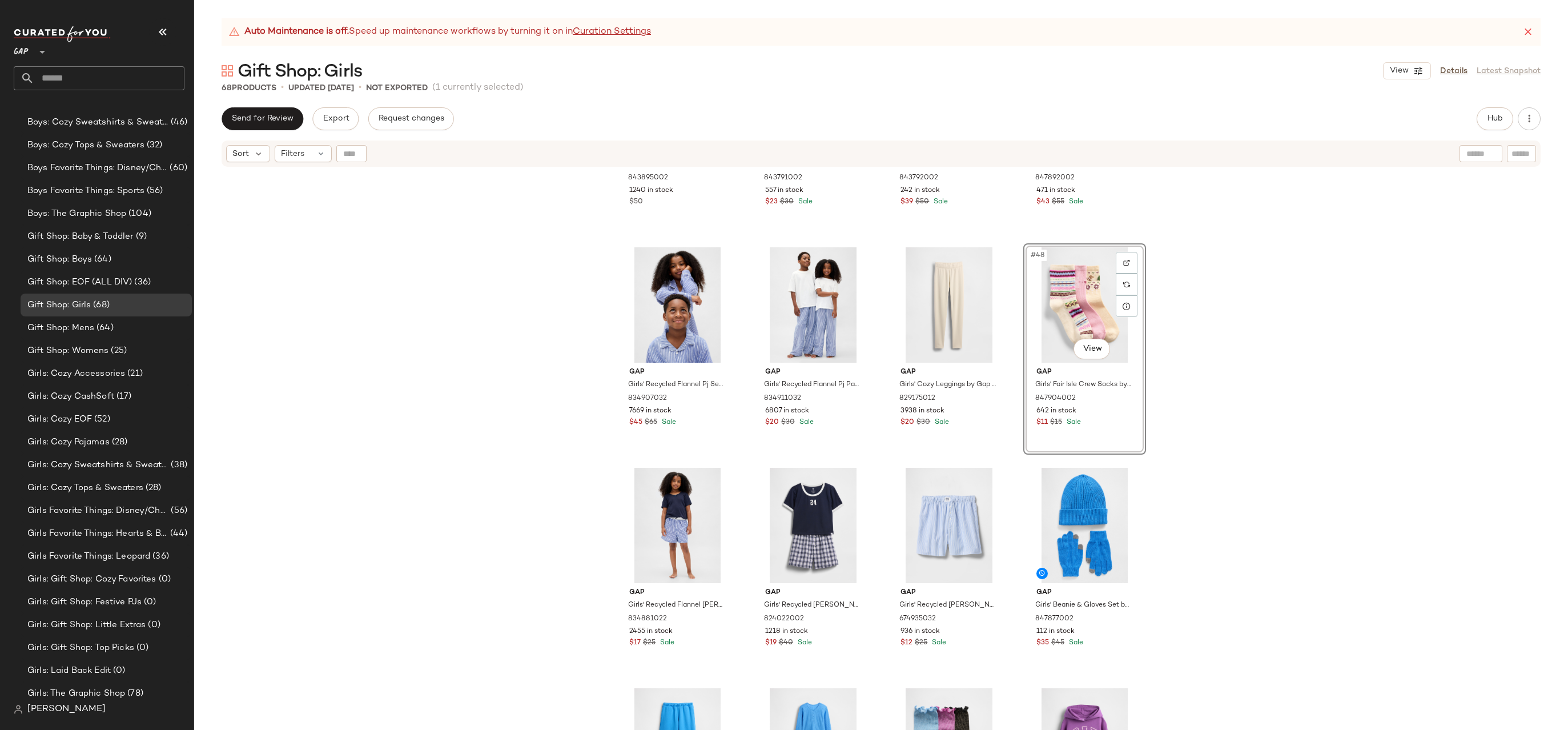
click at [1182, 338] on div "Gap Girls' Relaxed Crewneck Sweater by Gap Multi Stripe Size M (8) 843895002 12…" at bounding box center [881, 463] width 1374 height 590
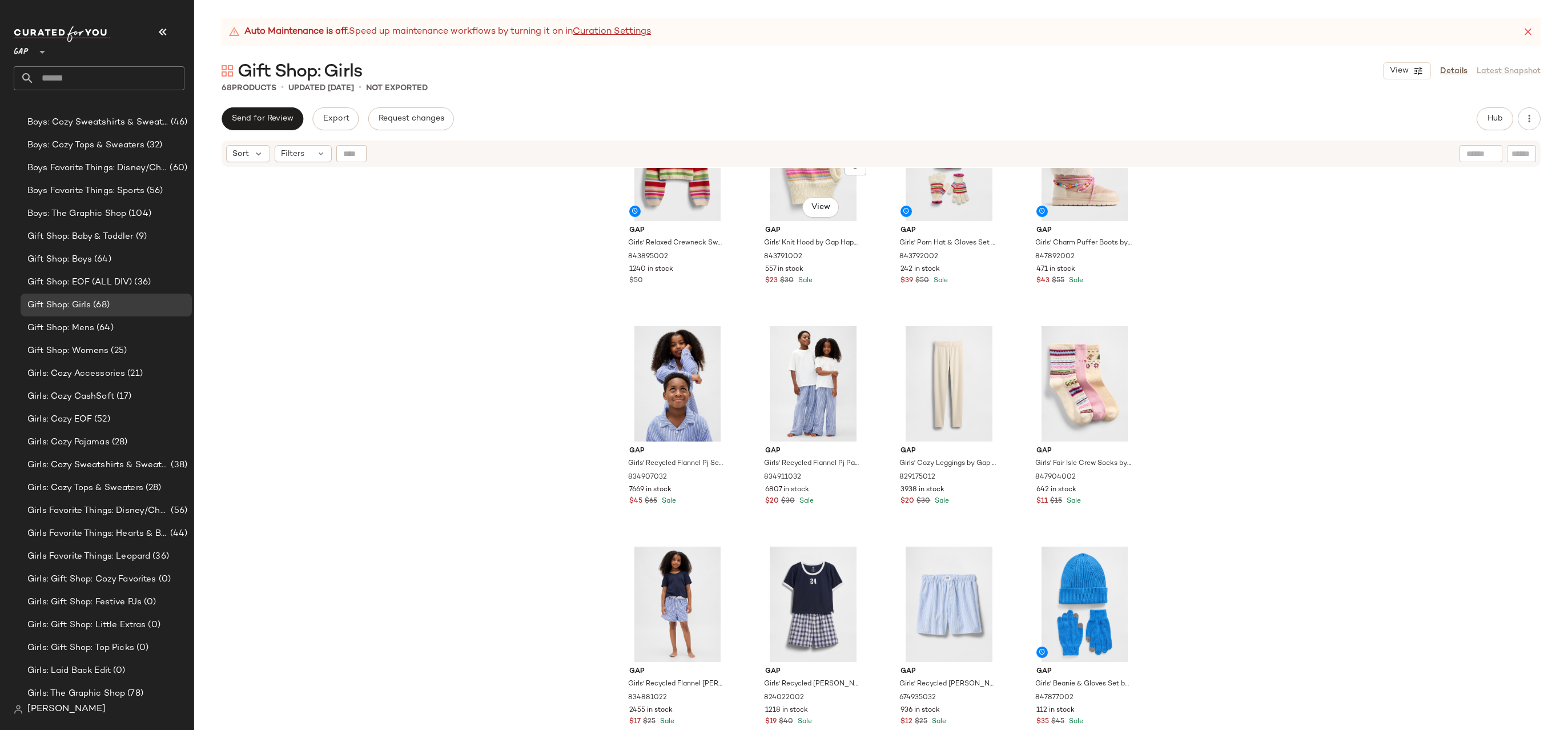
scroll to position [2208, 0]
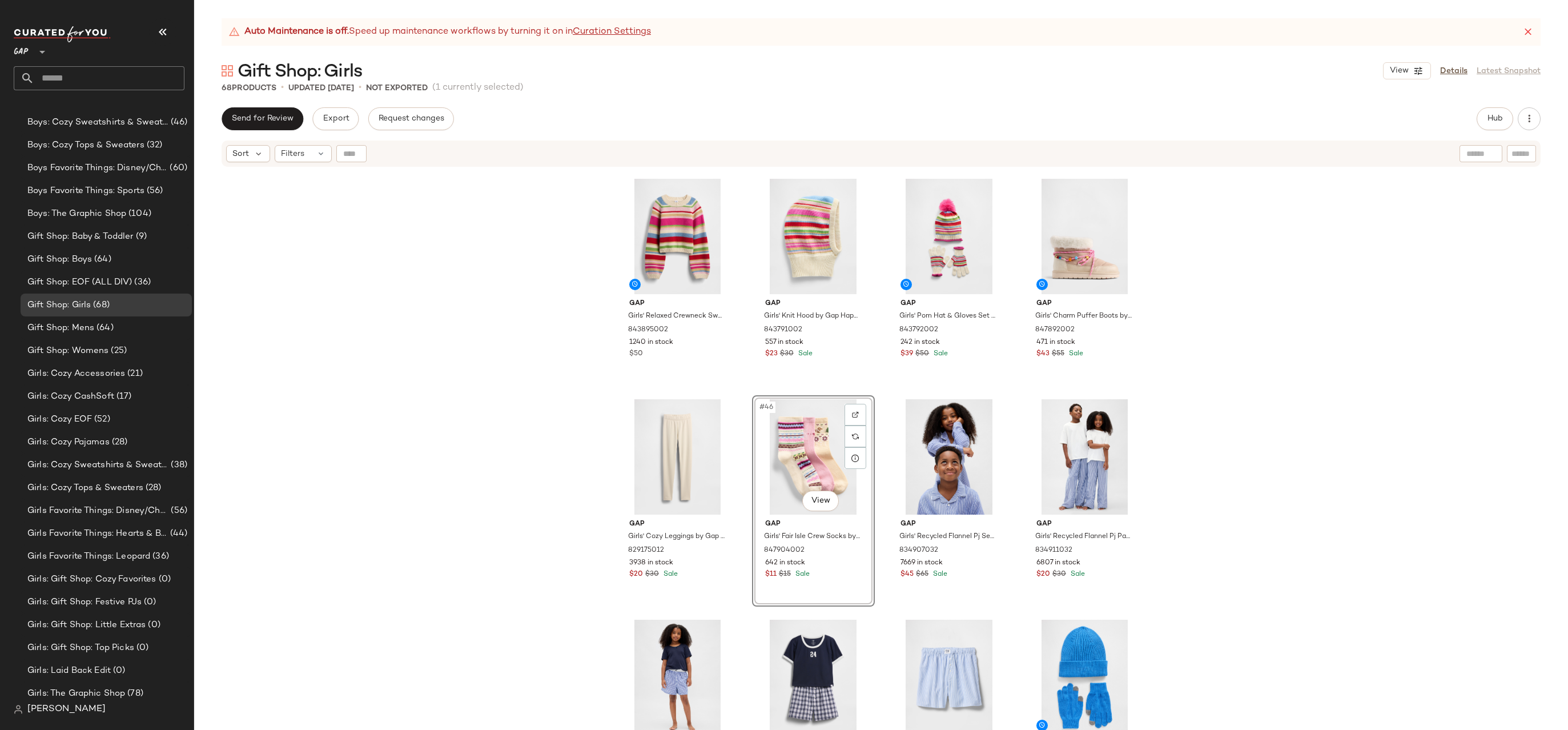
click at [1199, 377] on div "Gap Girls' Relaxed Crewneck Sweater by Gap Multi Stripe Size M (8) 843895002 12…" at bounding box center [881, 463] width 1374 height 590
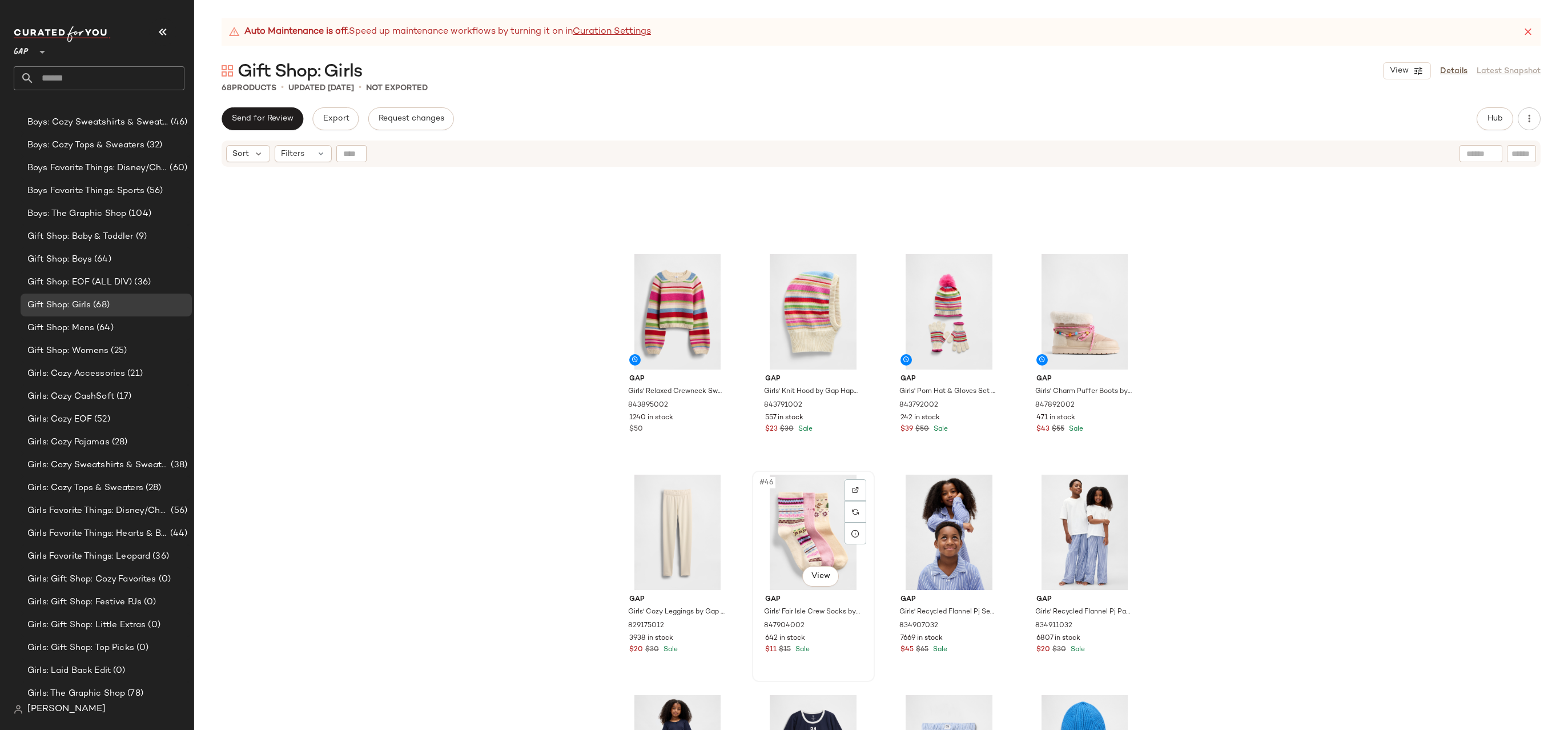
scroll to position [2011, 0]
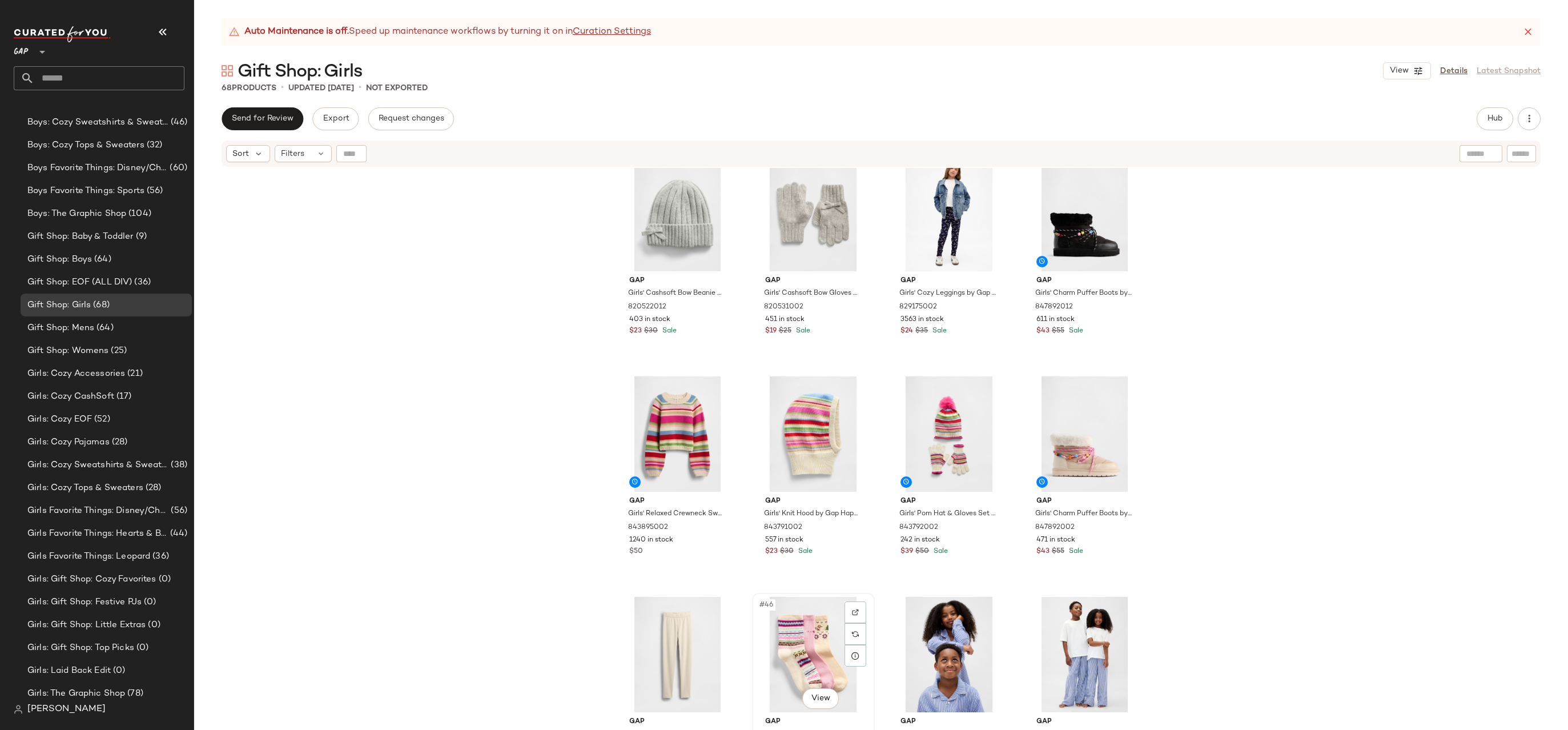
click at [818, 619] on div "#46 View" at bounding box center [813, 654] width 115 height 115
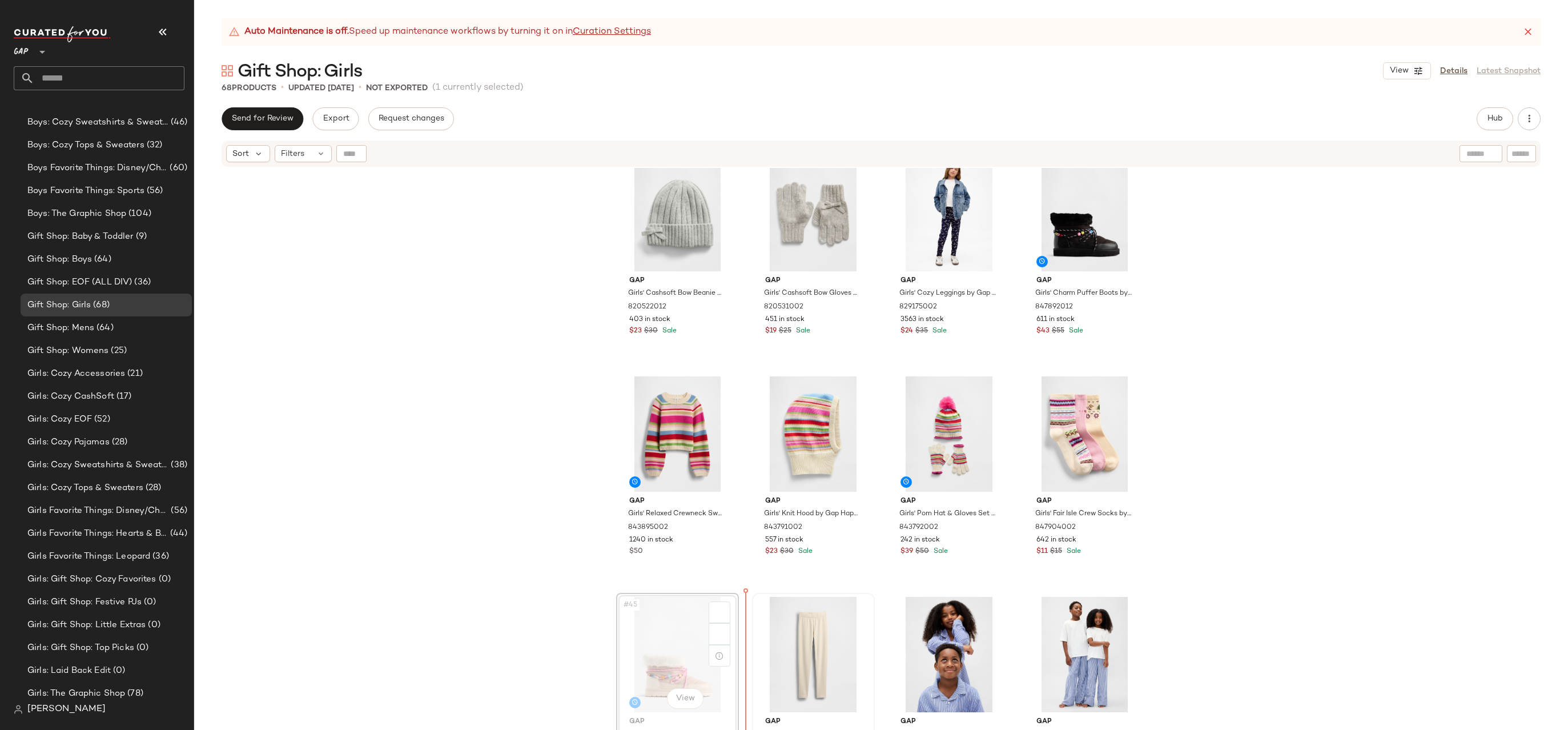
scroll to position [2019, 0]
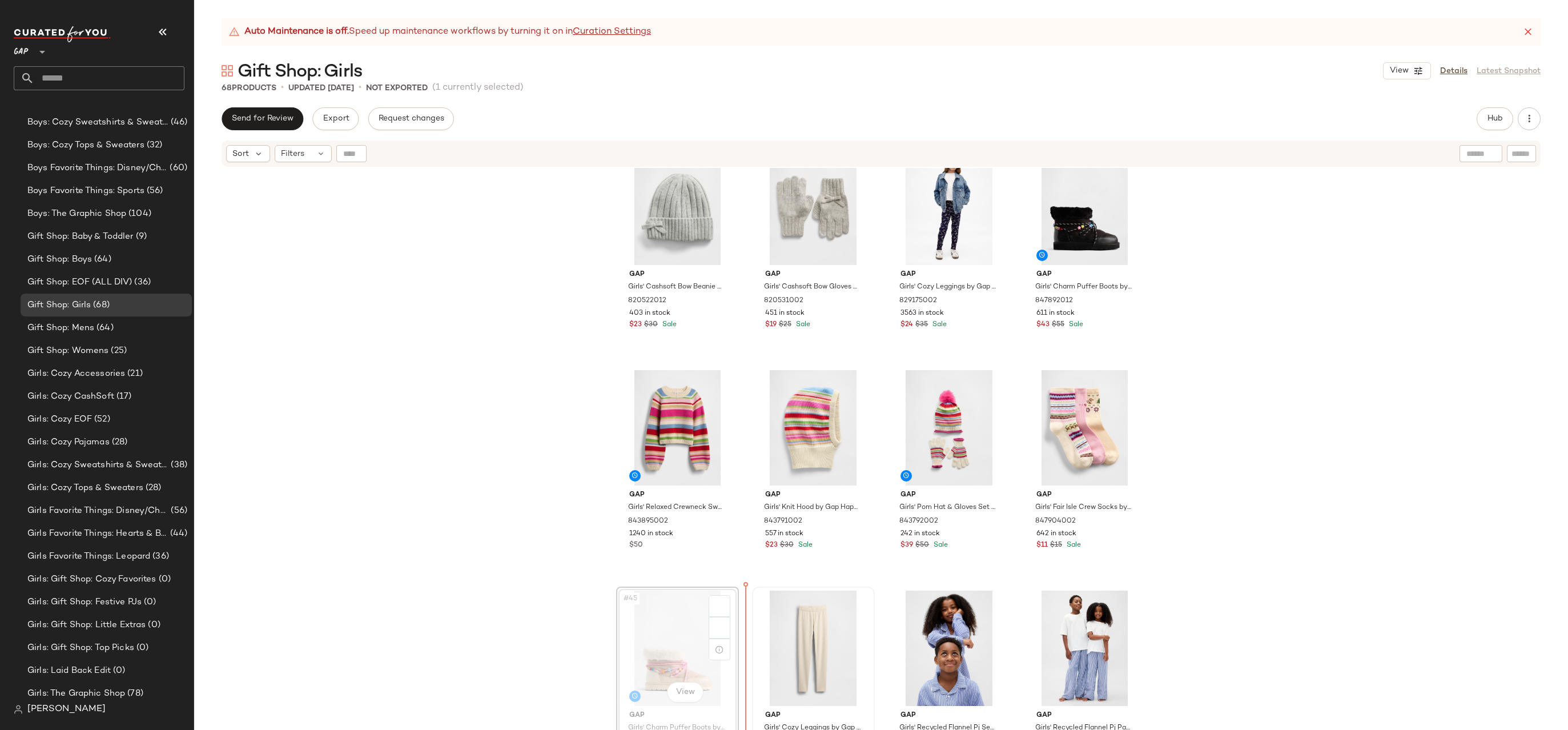
drag, startPoint x: 685, startPoint y: 676, endPoint x: 756, endPoint y: 676, distance: 71.0
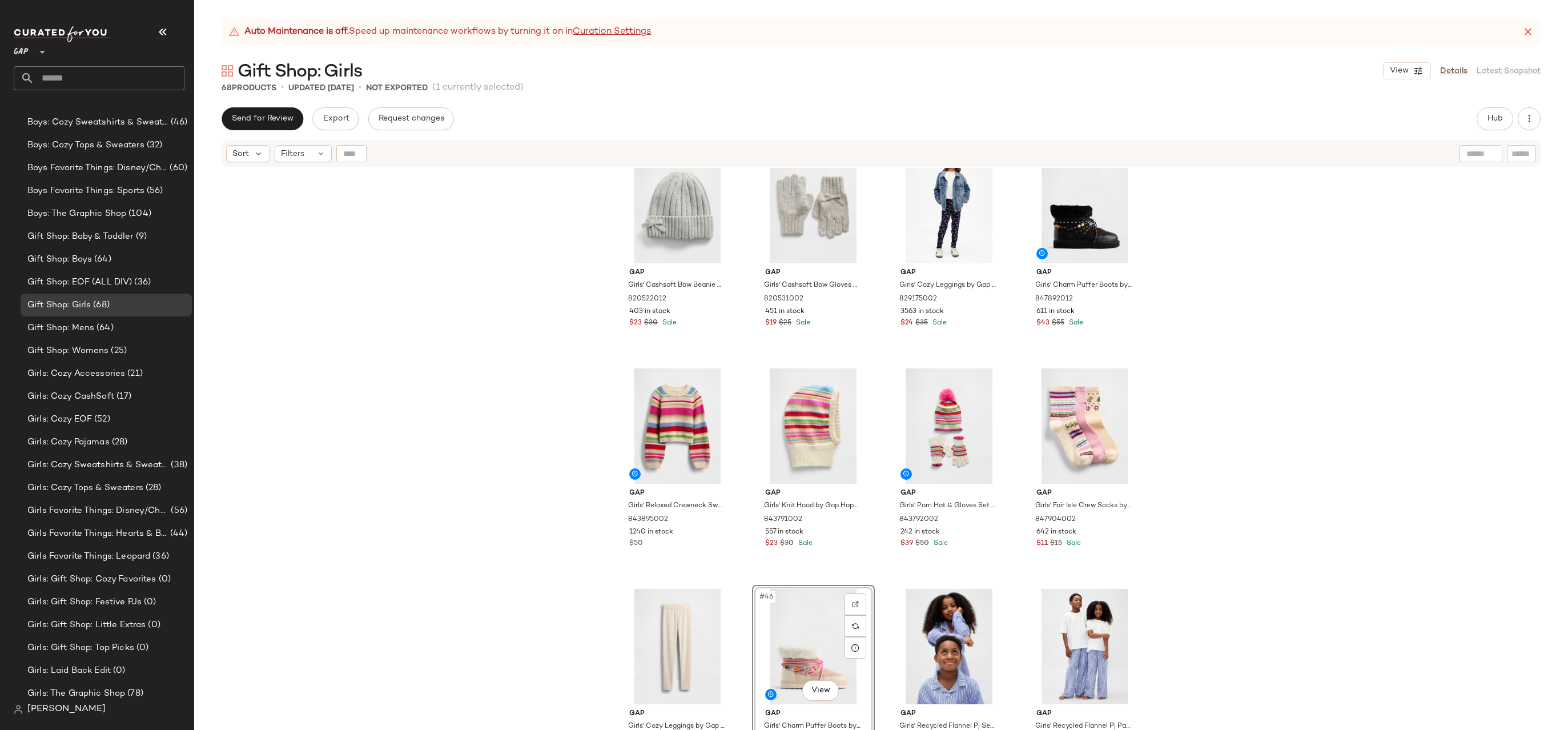
click at [517, 619] on div "Gap Girls' Cashsoft Bow Beanie by Gap Heather Grey Size S/M 820522012 403 in st…" at bounding box center [881, 463] width 1374 height 590
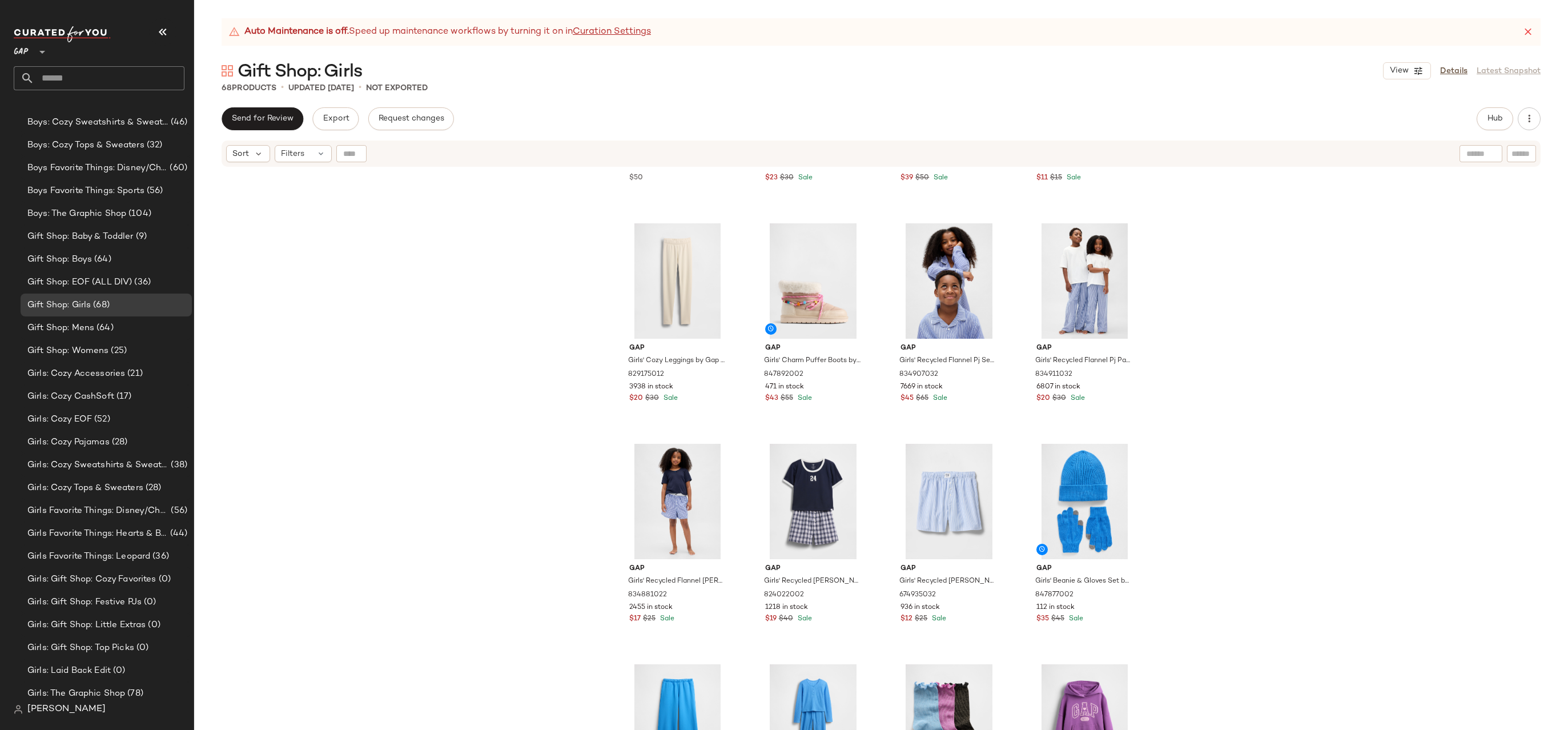
scroll to position [2515, 0]
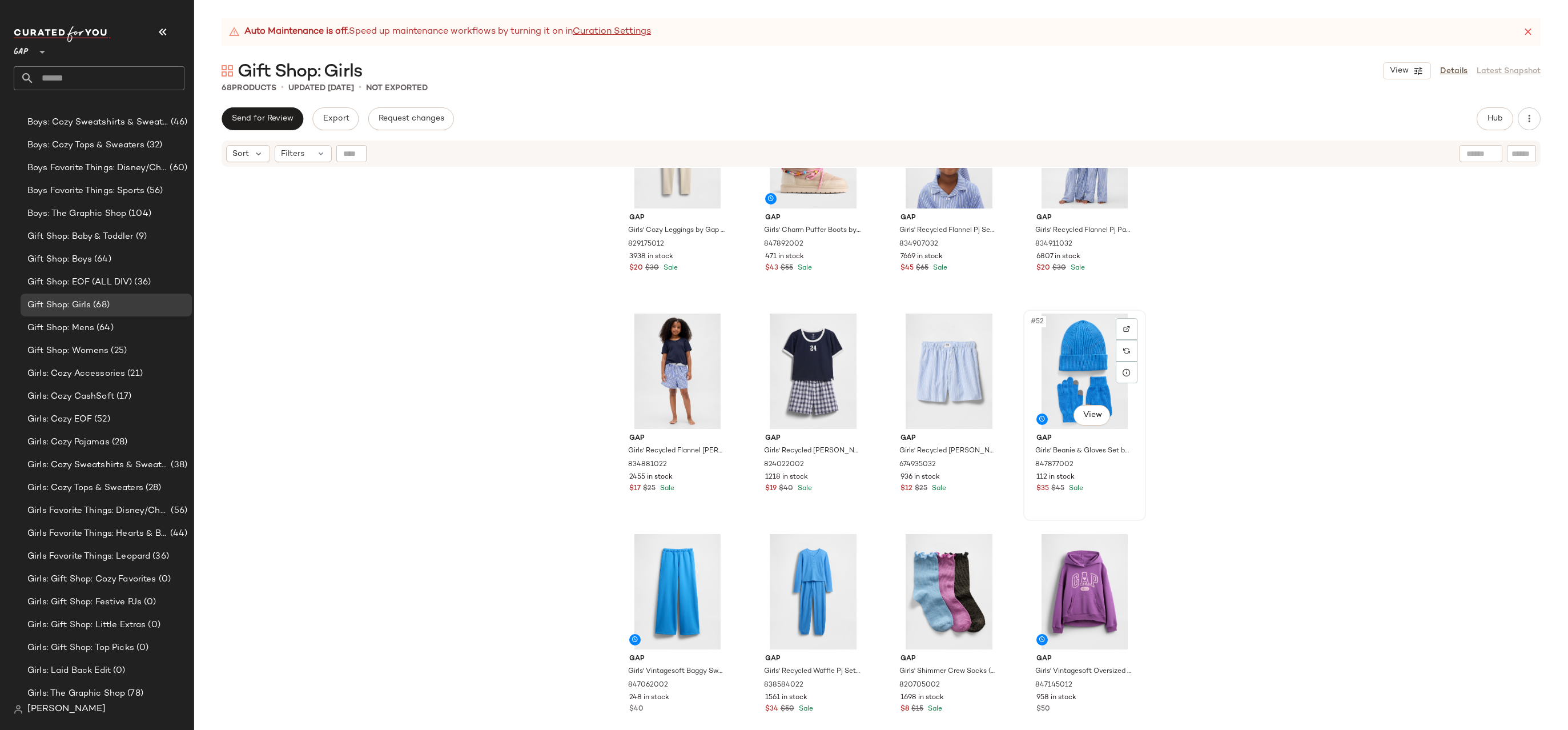
click at [1054, 366] on div "#52 View" at bounding box center [1085, 371] width 115 height 115
click at [1078, 369] on div "#52 View" at bounding box center [1085, 371] width 115 height 115
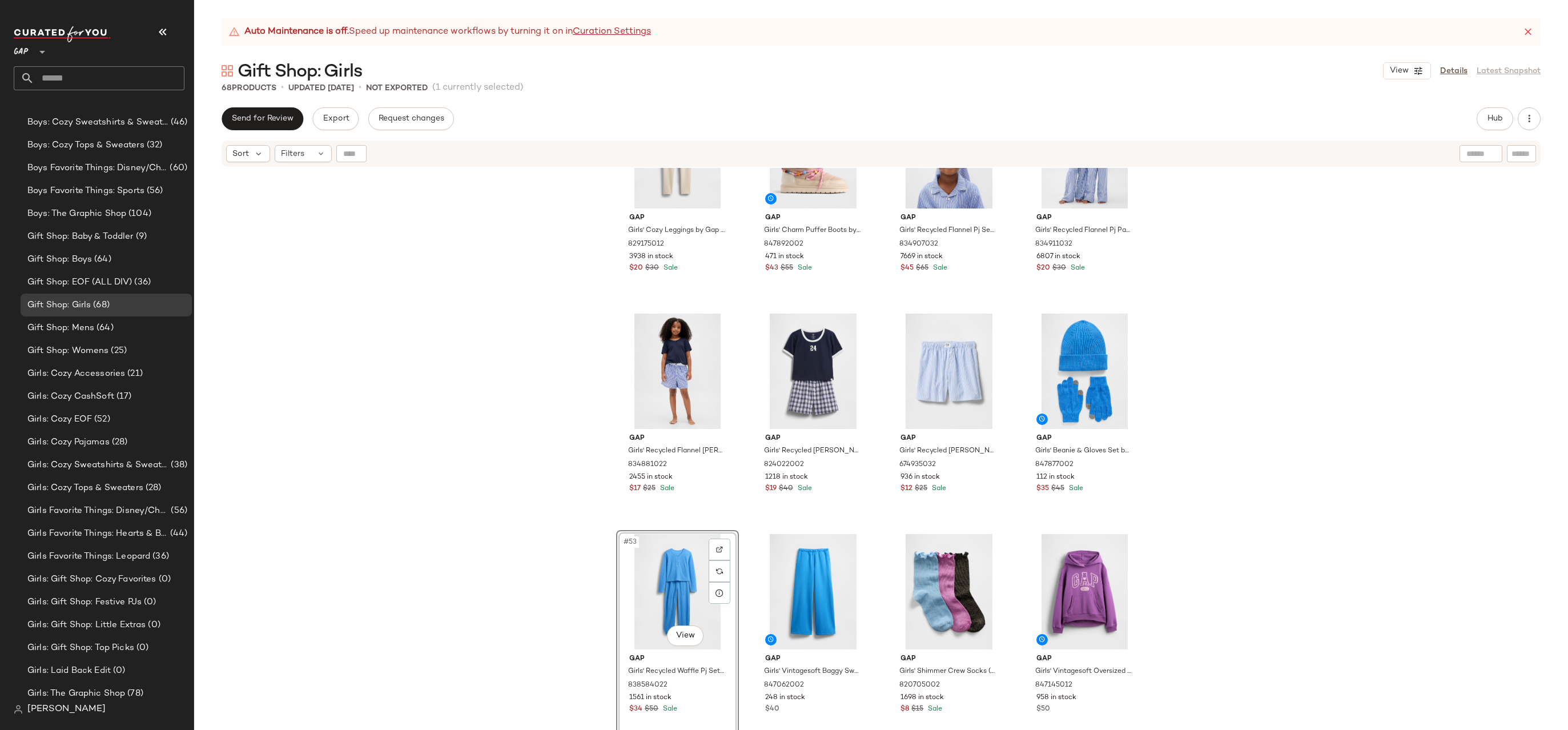
click at [545, 600] on div "Gap Girls' Cozy Leggings by Gap Chino Pant Size M (8) 829175012 3938 in stock $…" at bounding box center [881, 463] width 1374 height 590
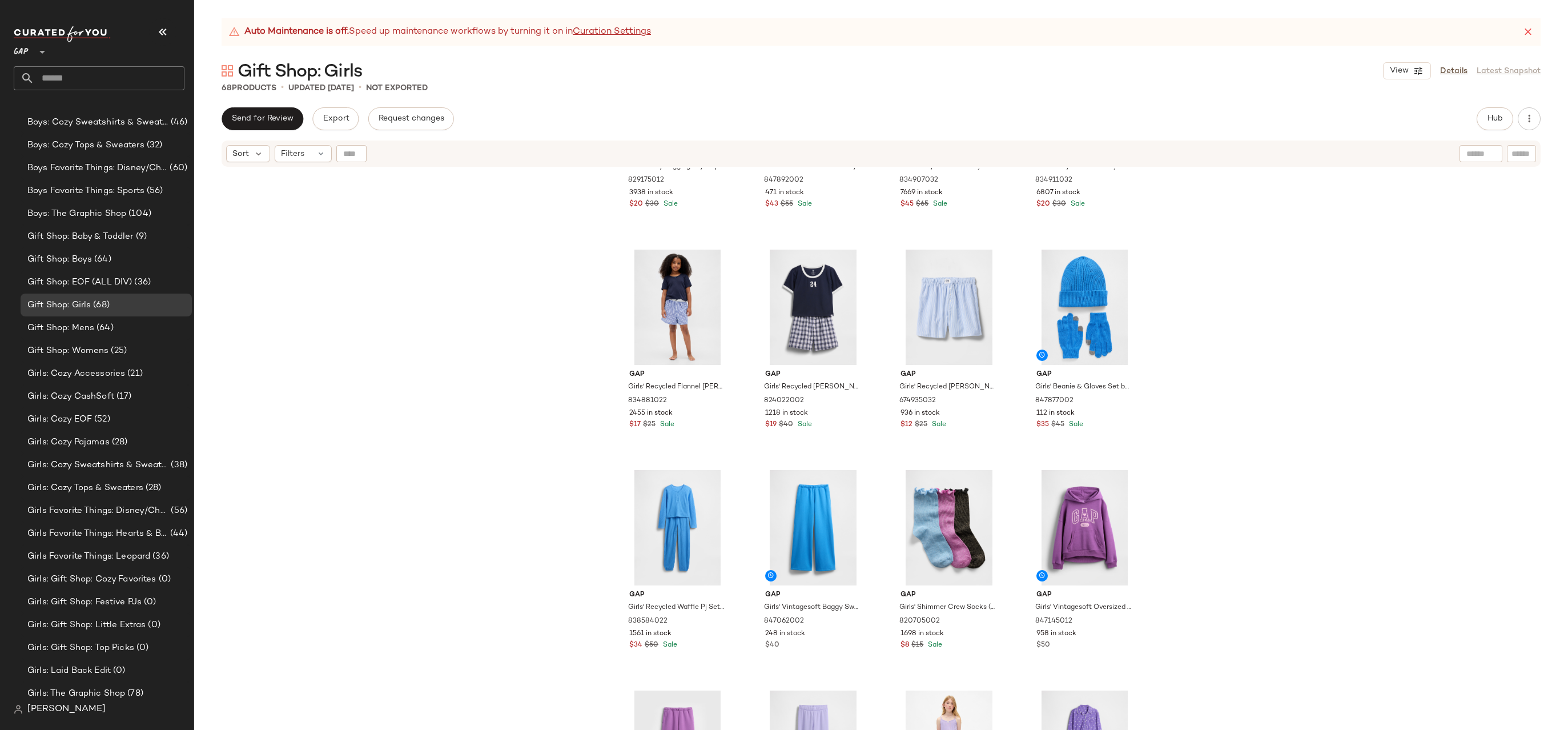
scroll to position [2750, 0]
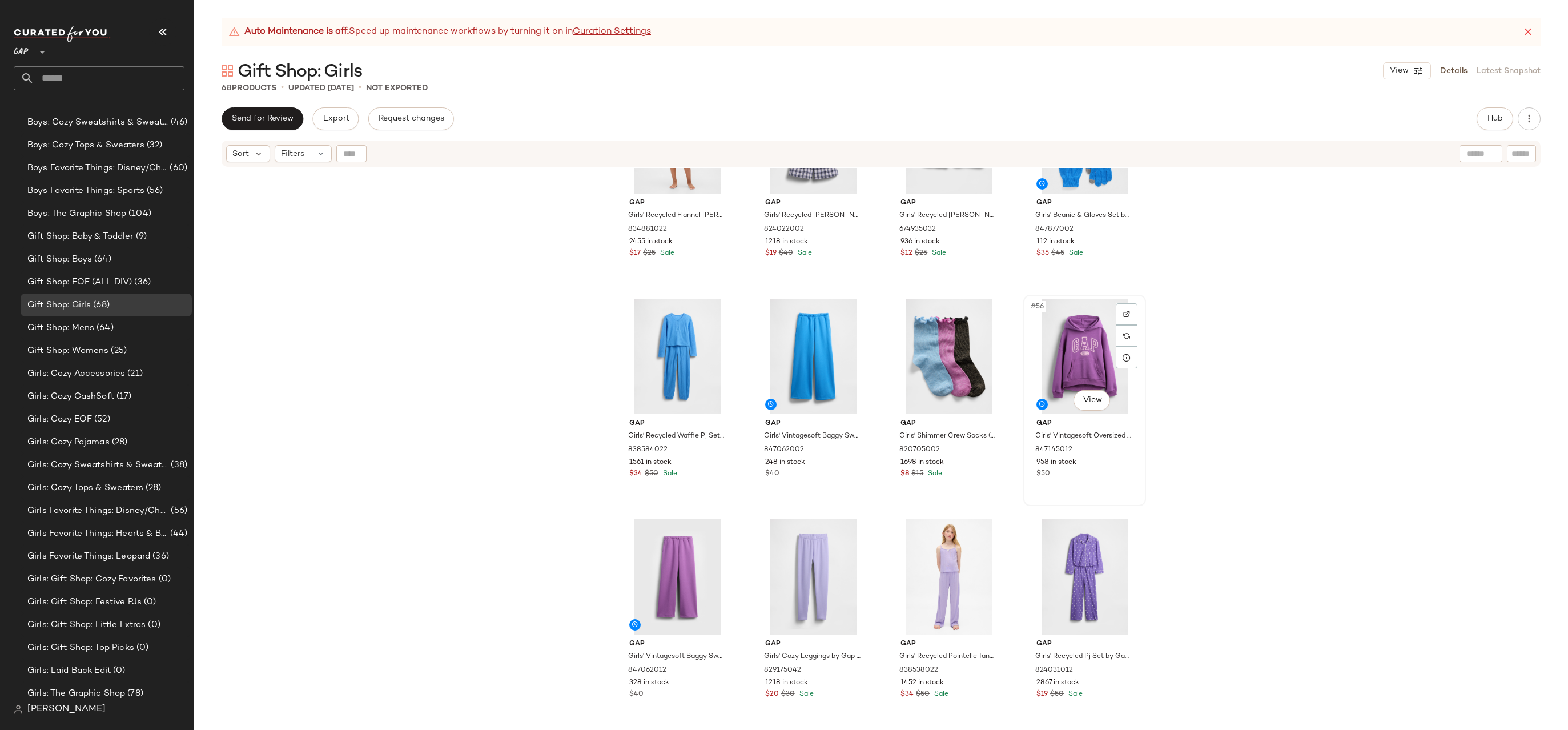
click at [1062, 354] on div "#56 View" at bounding box center [1085, 356] width 115 height 115
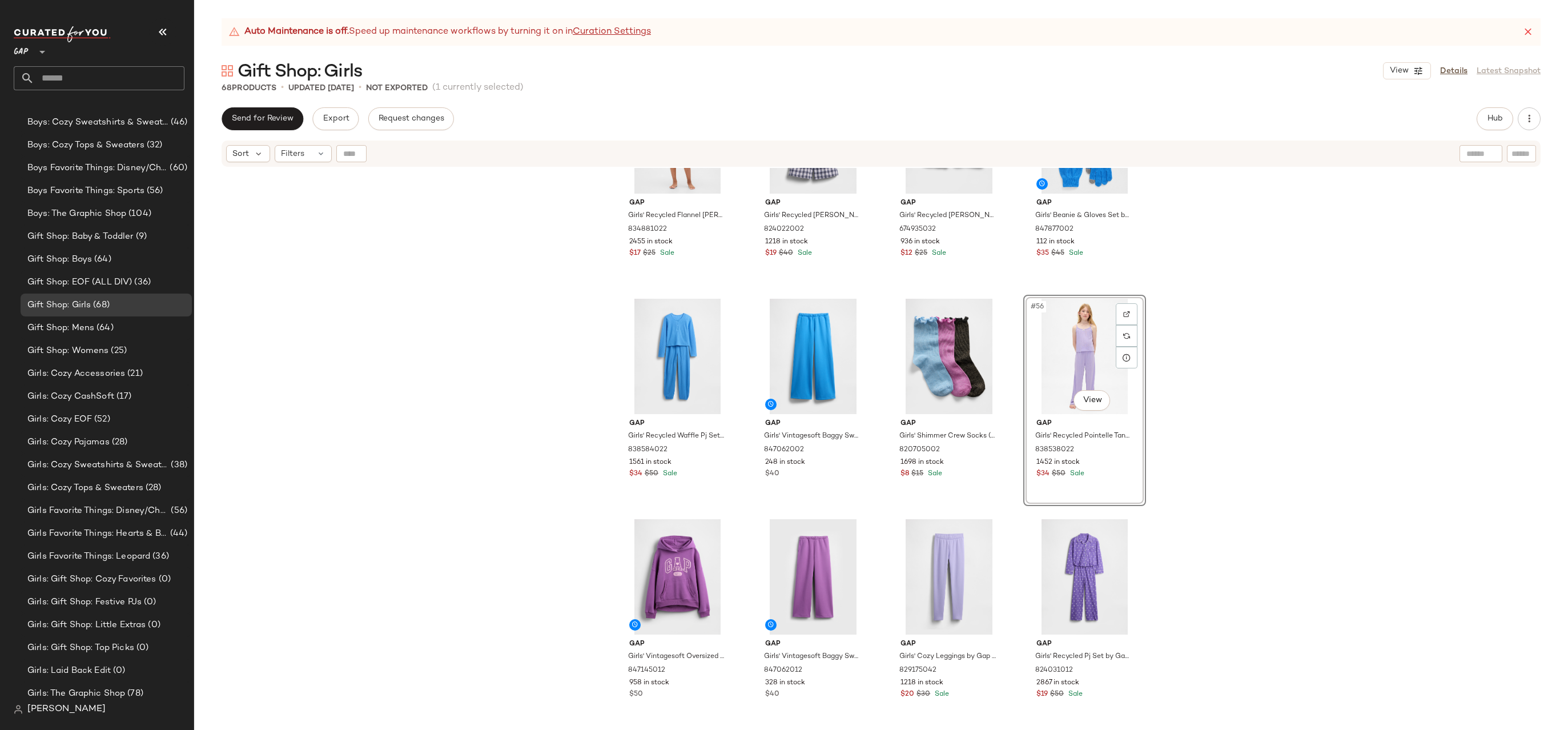
click at [1167, 315] on div "Gap Girls' Recycled Flannel Pj Boxer Shorts by Gap Blue Pinstripe Size 8 834881…" at bounding box center [881, 463] width 1374 height 590
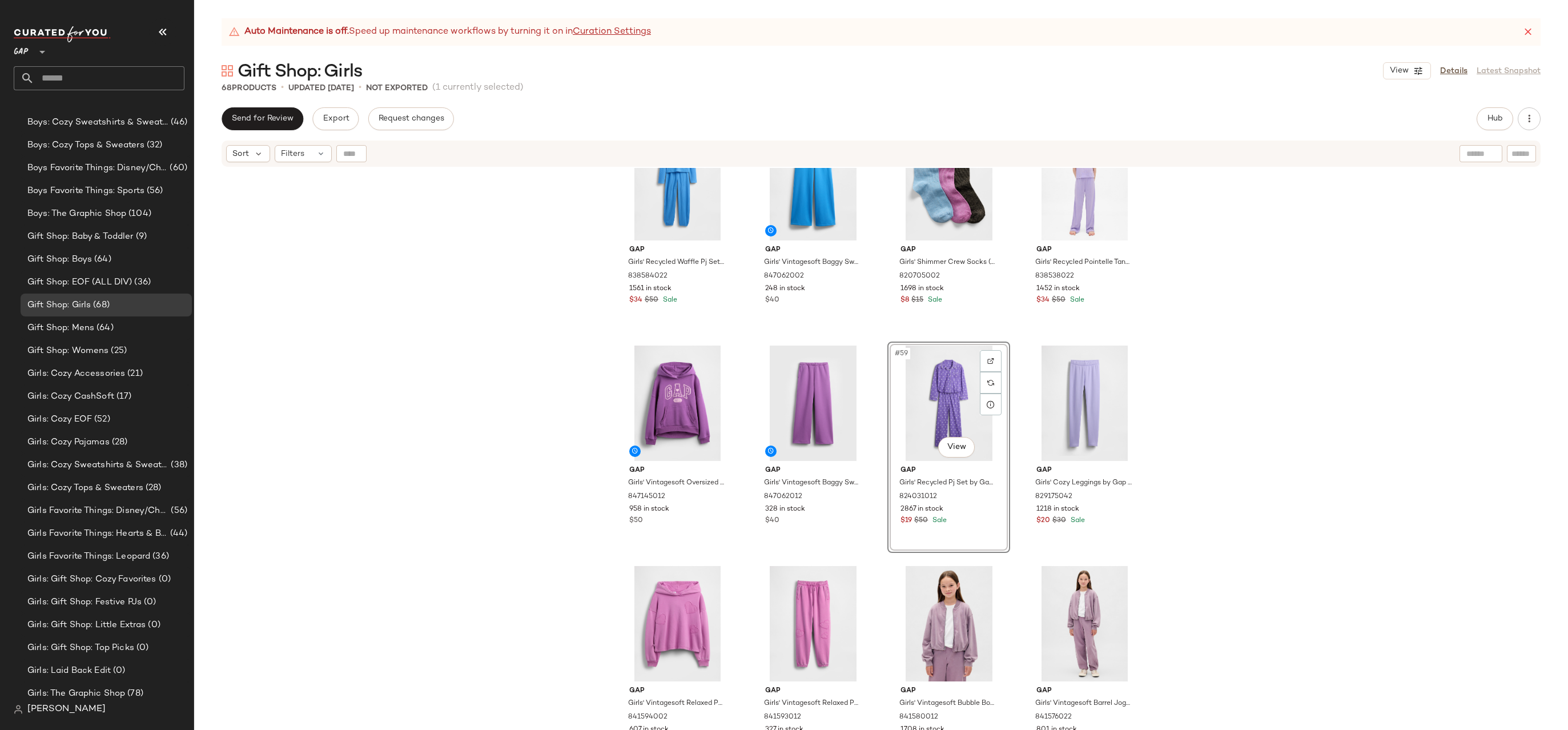
click at [1200, 341] on div "Gap Girls' Recycled Flannel Pj Boxer Shorts by Gap Blue Pinstripe Size 8 834881…" at bounding box center [881, 463] width 1374 height 590
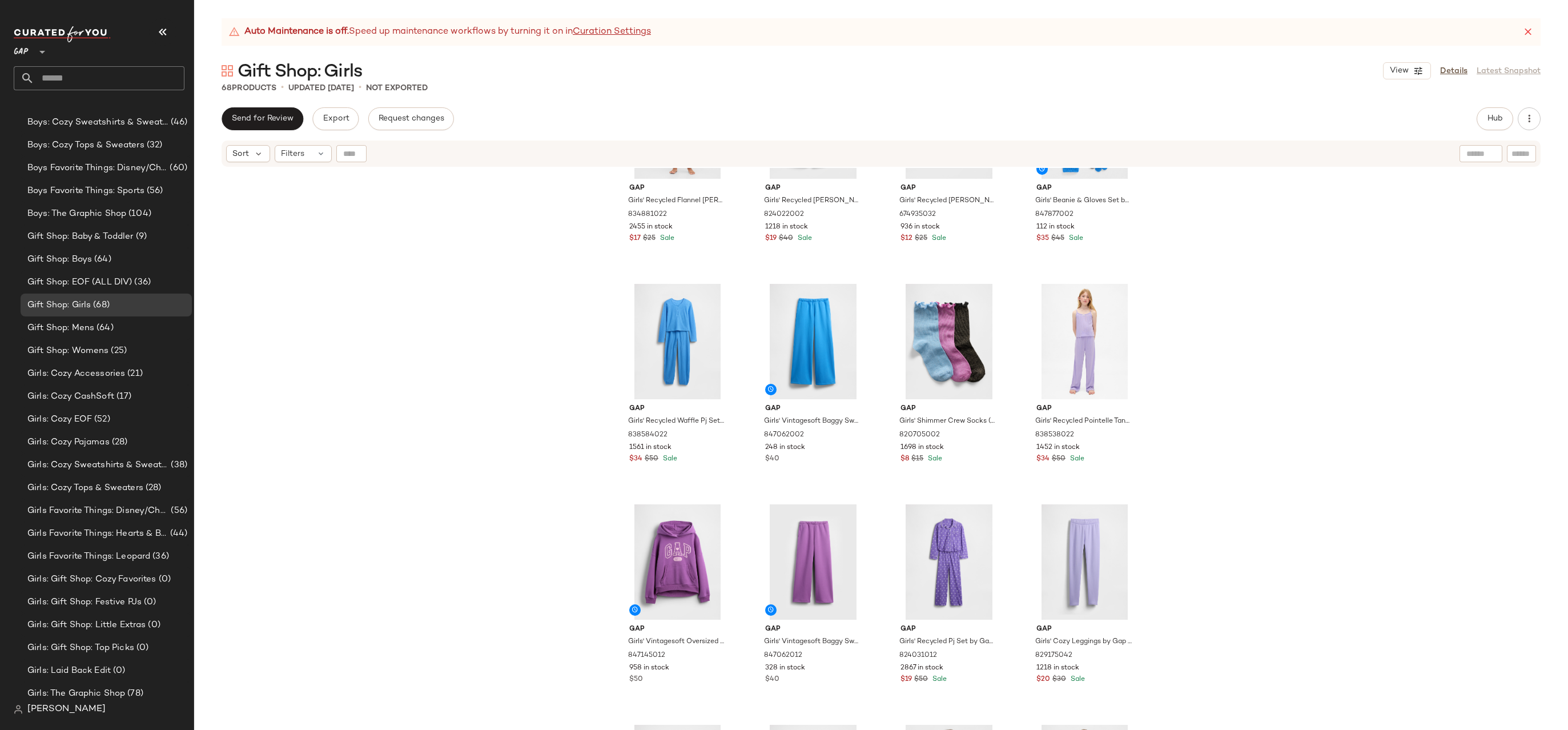
scroll to position [2888, 0]
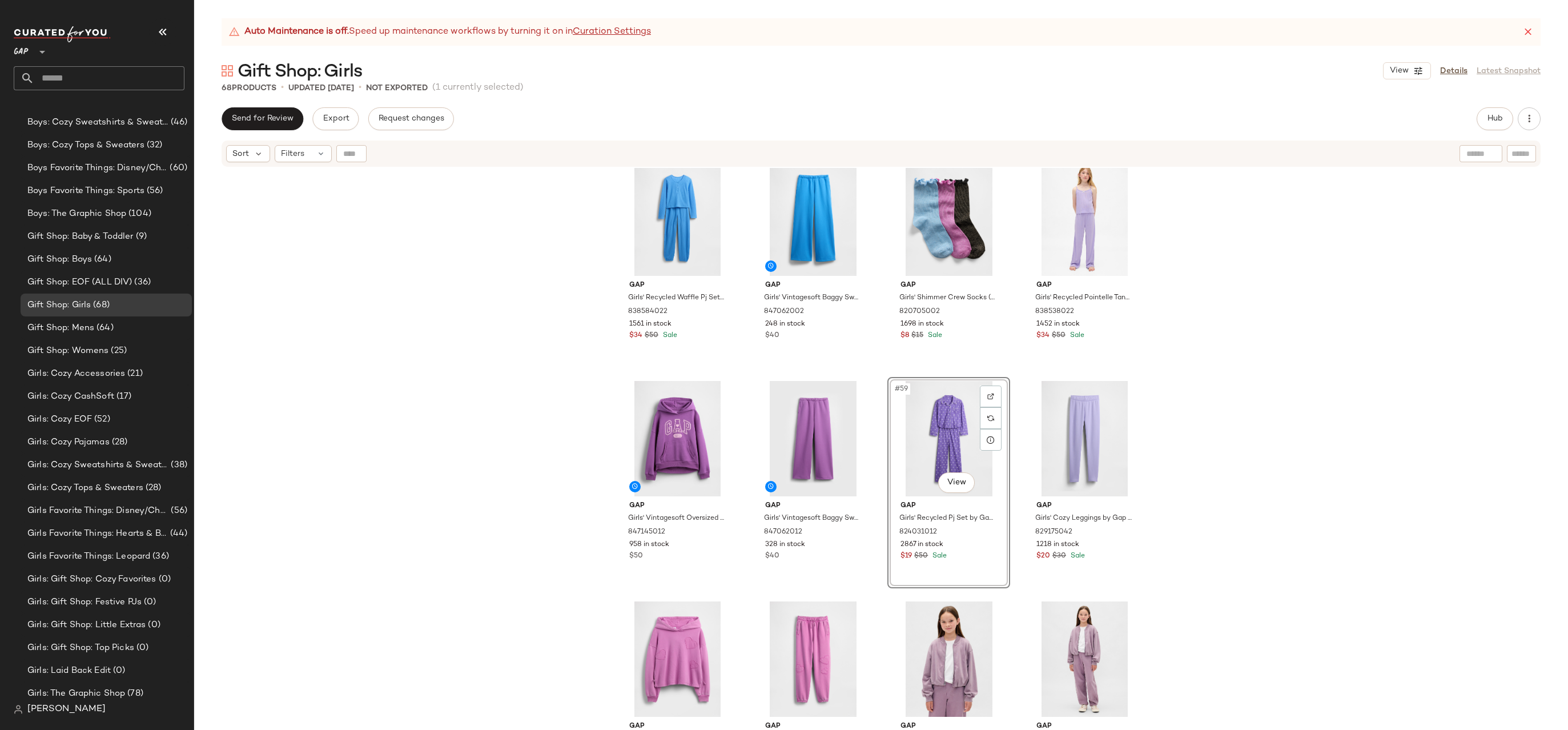
scroll to position [3102, 0]
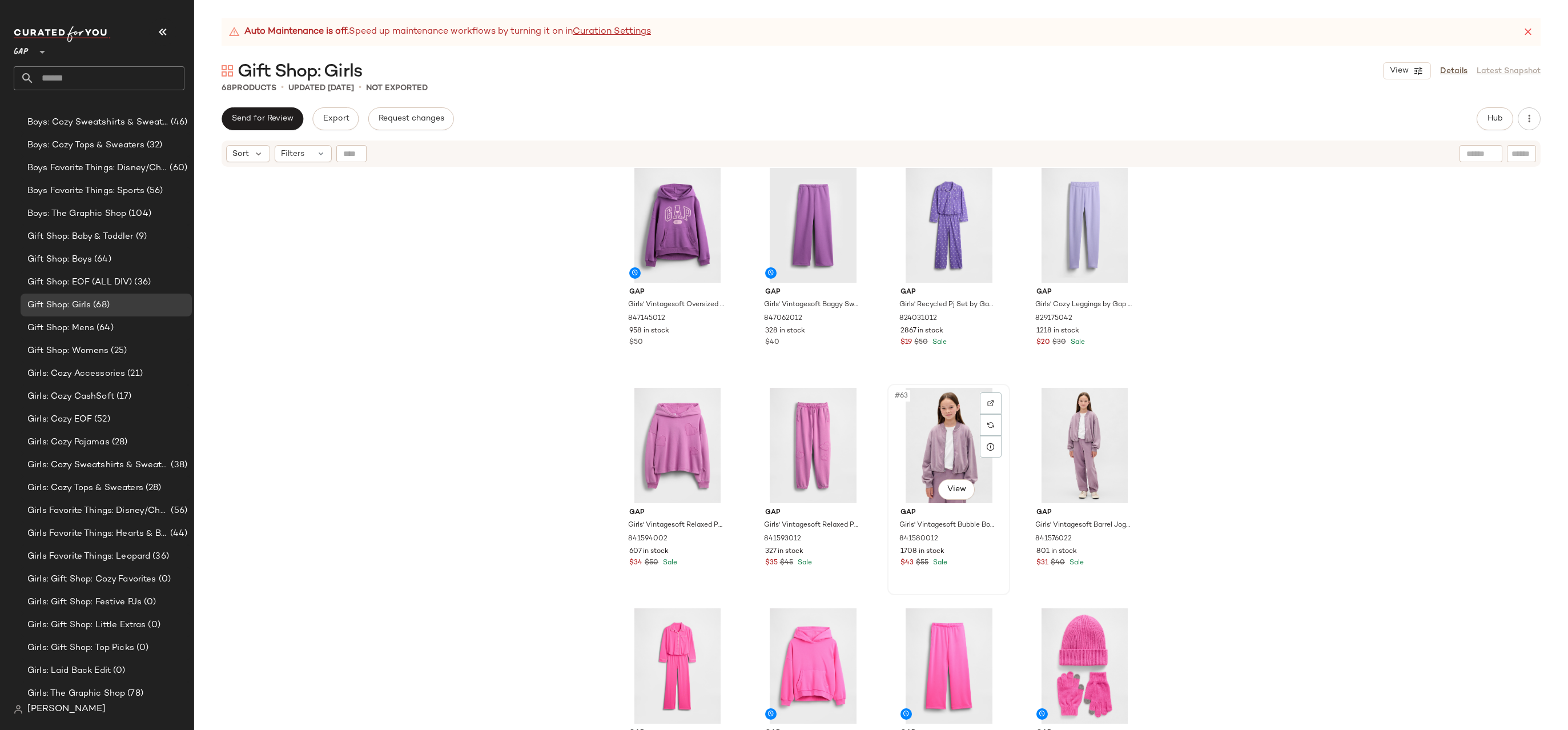
click at [953, 458] on div "#63 View" at bounding box center [949, 445] width 115 height 115
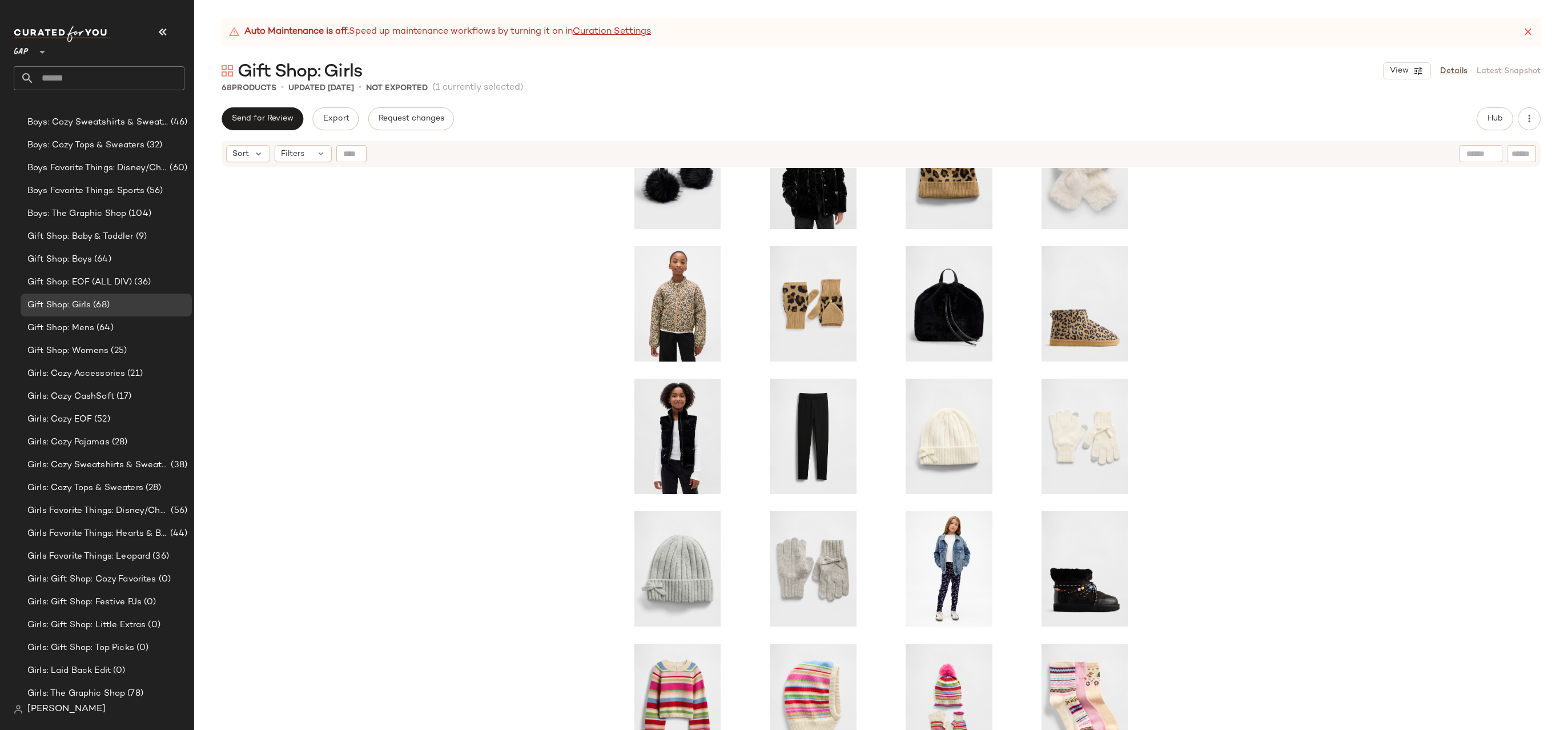
scroll to position [936, 0]
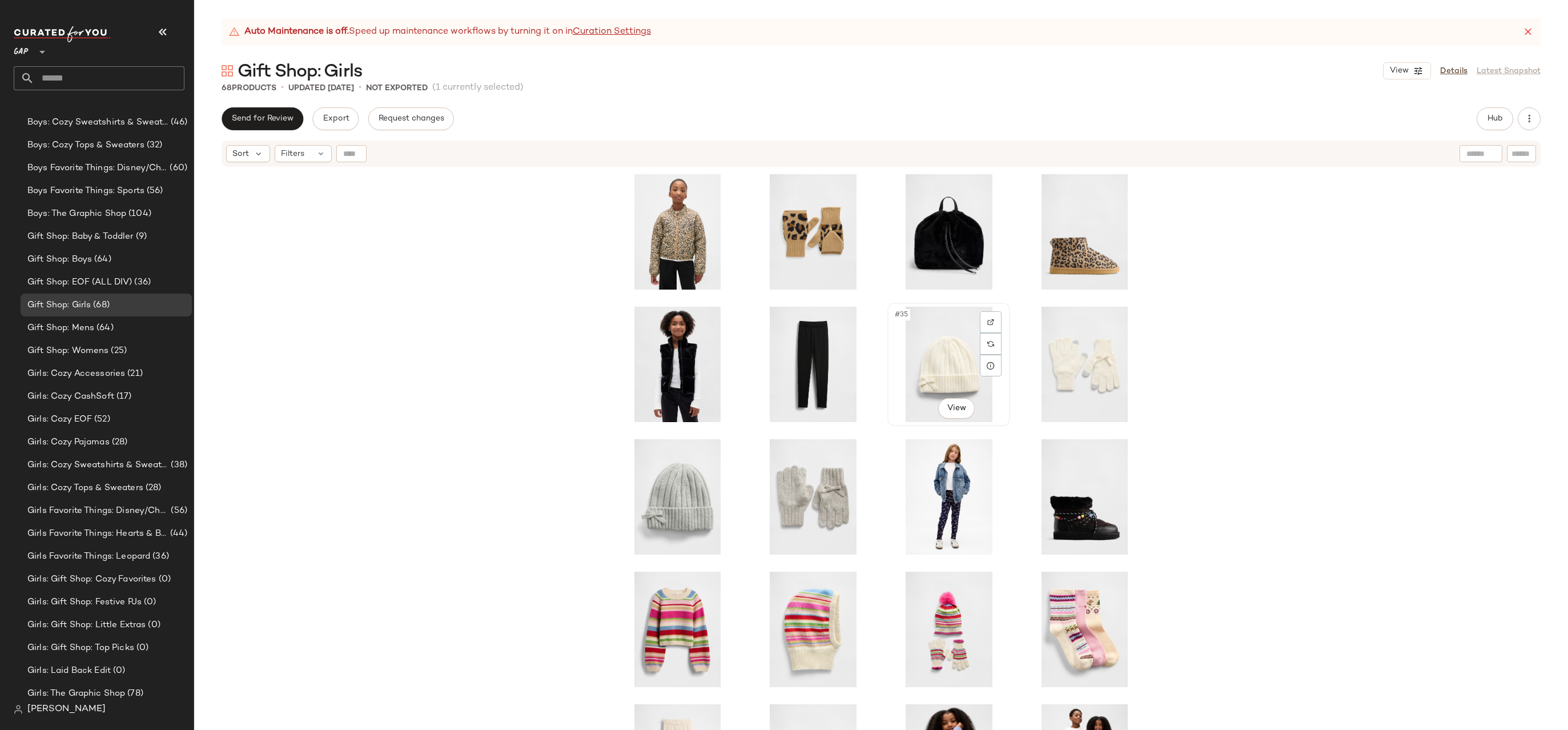
click at [948, 339] on div "#35 View" at bounding box center [949, 364] width 115 height 115
click at [1050, 350] on div "#36 View" at bounding box center [1085, 364] width 115 height 115
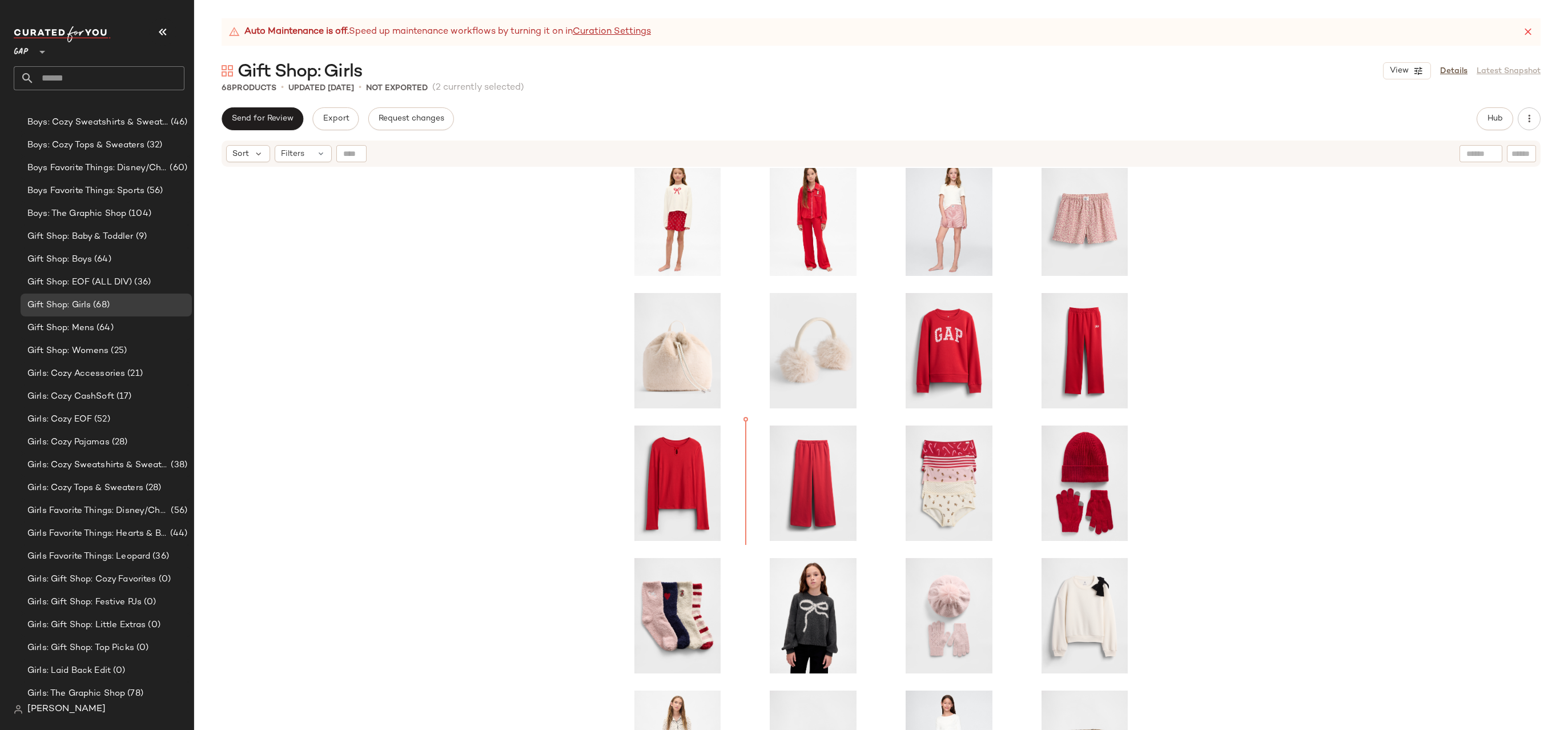
scroll to position [138, 0]
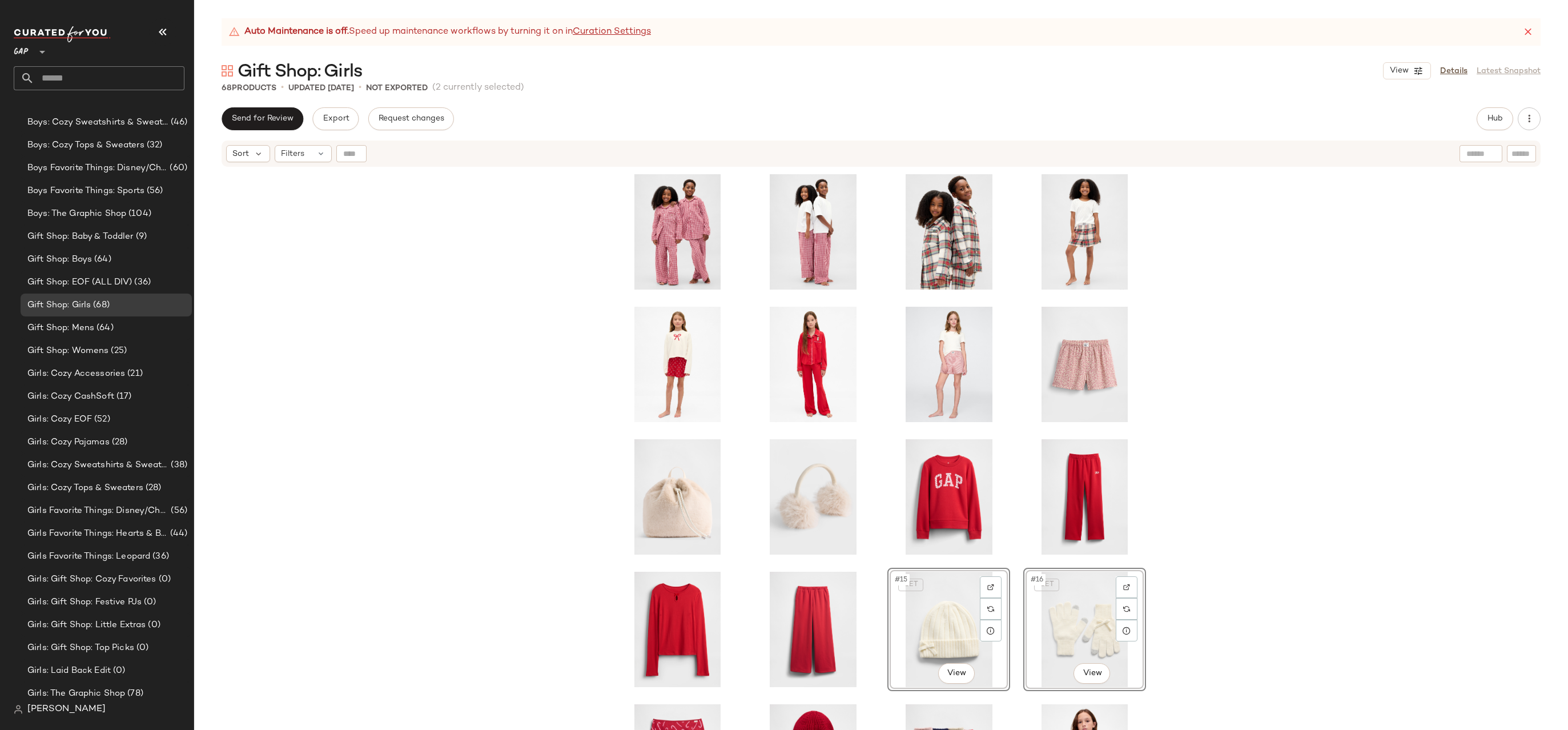
click at [1181, 385] on div "SET #15 View SET #16 View" at bounding box center [881, 463] width 1374 height 590
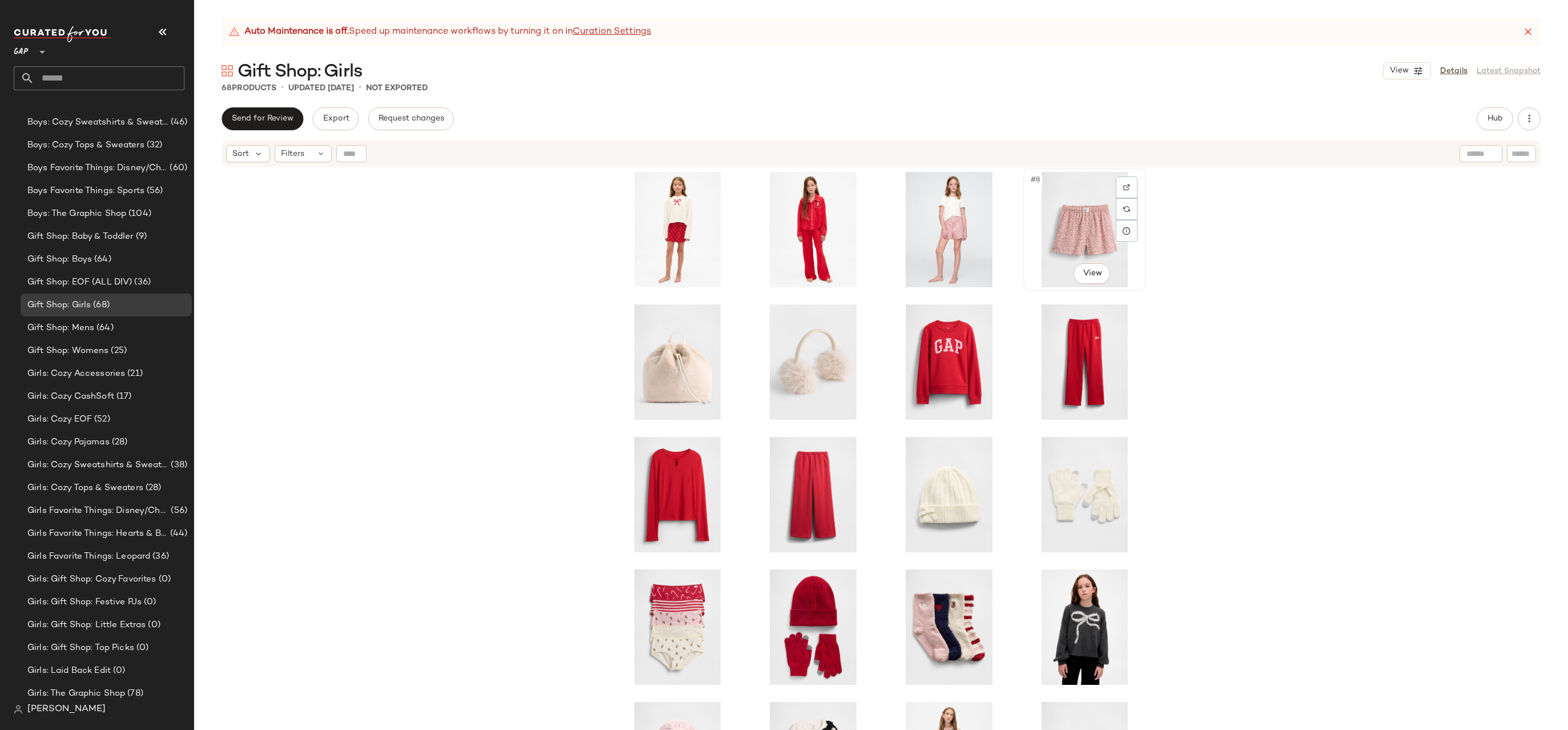
scroll to position [189, 0]
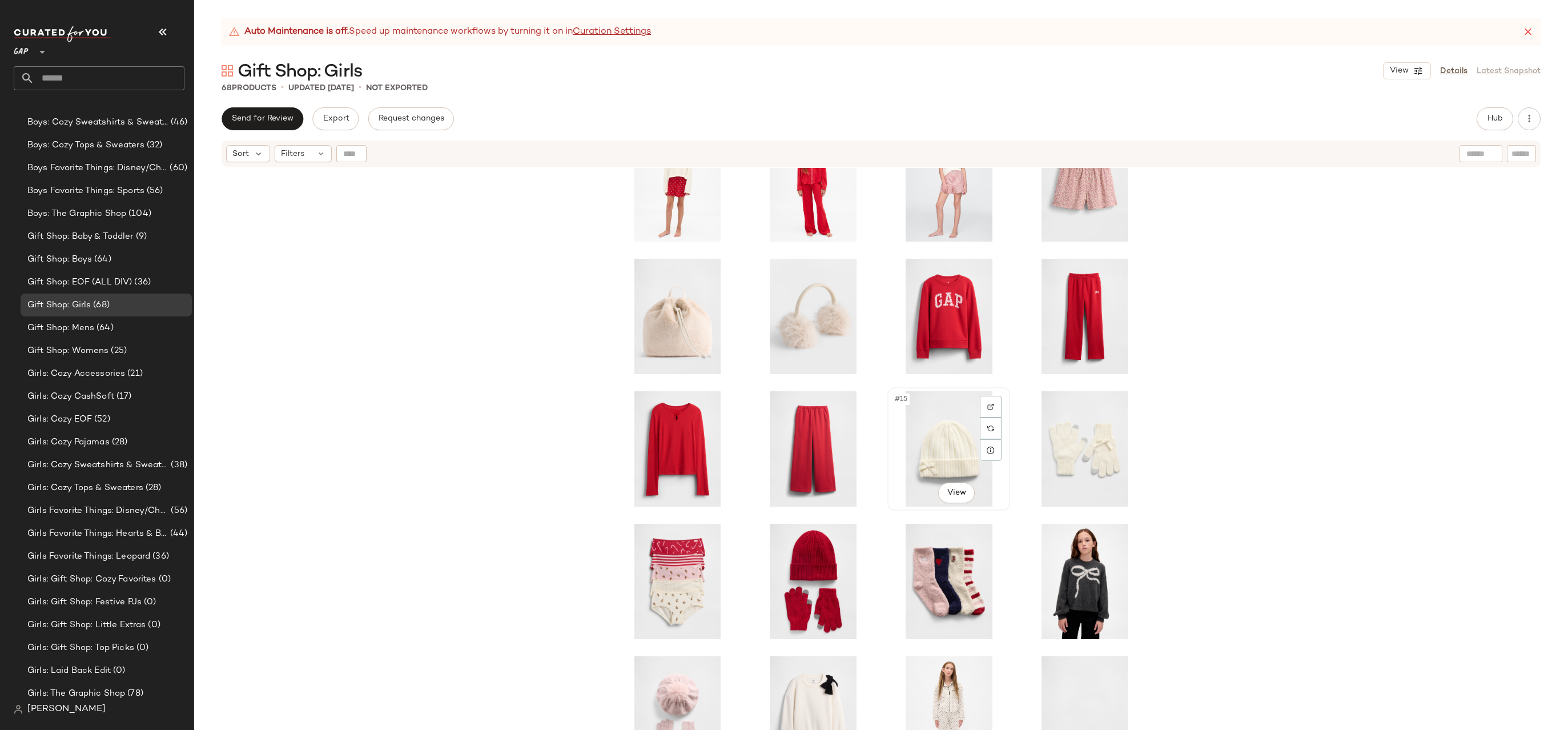
click at [930, 446] on div "#15 View" at bounding box center [949, 449] width 115 height 115
click at [1074, 446] on div "#16 View" at bounding box center [1085, 449] width 115 height 115
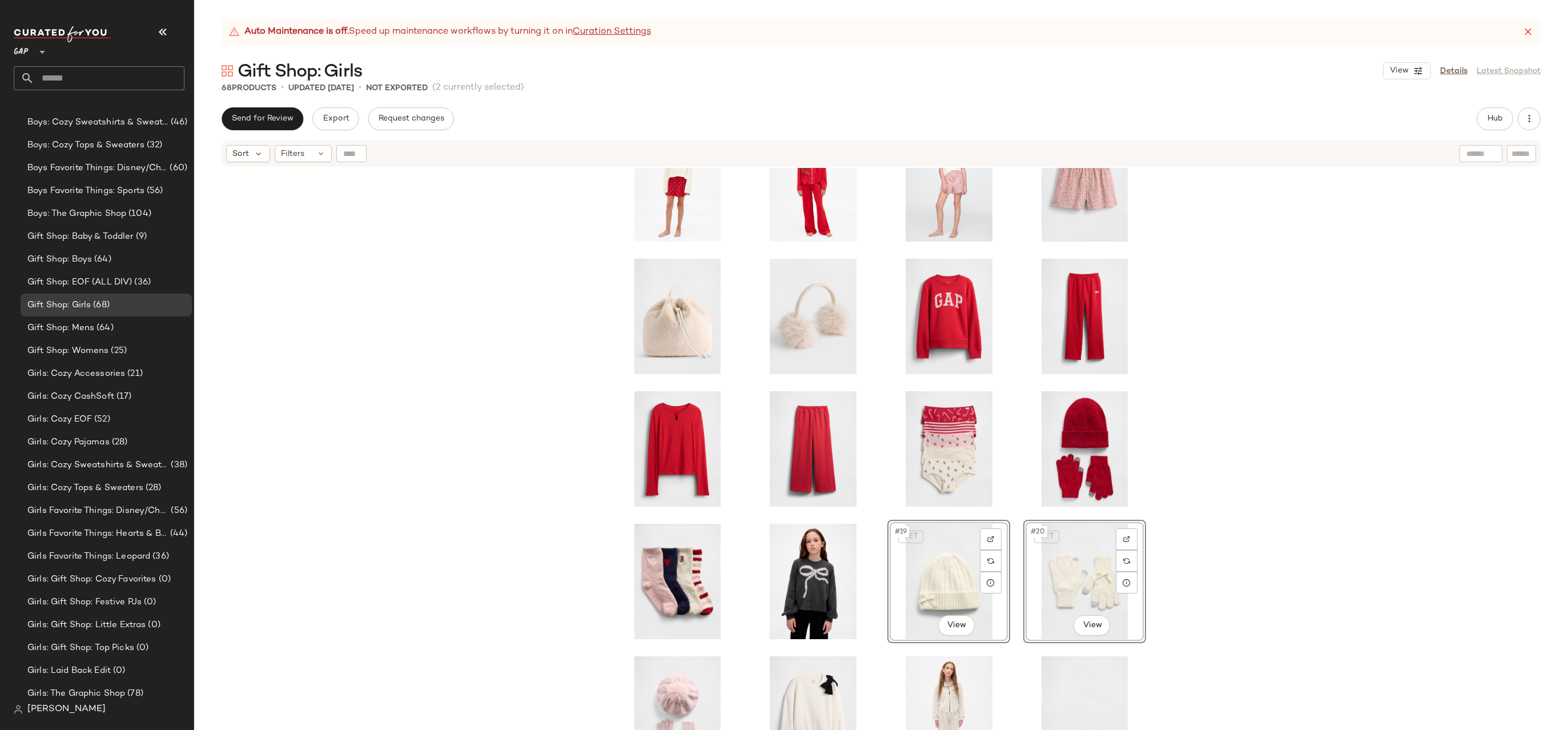
click at [1187, 516] on div "SET #19 View SET #20 View" at bounding box center [881, 463] width 1374 height 590
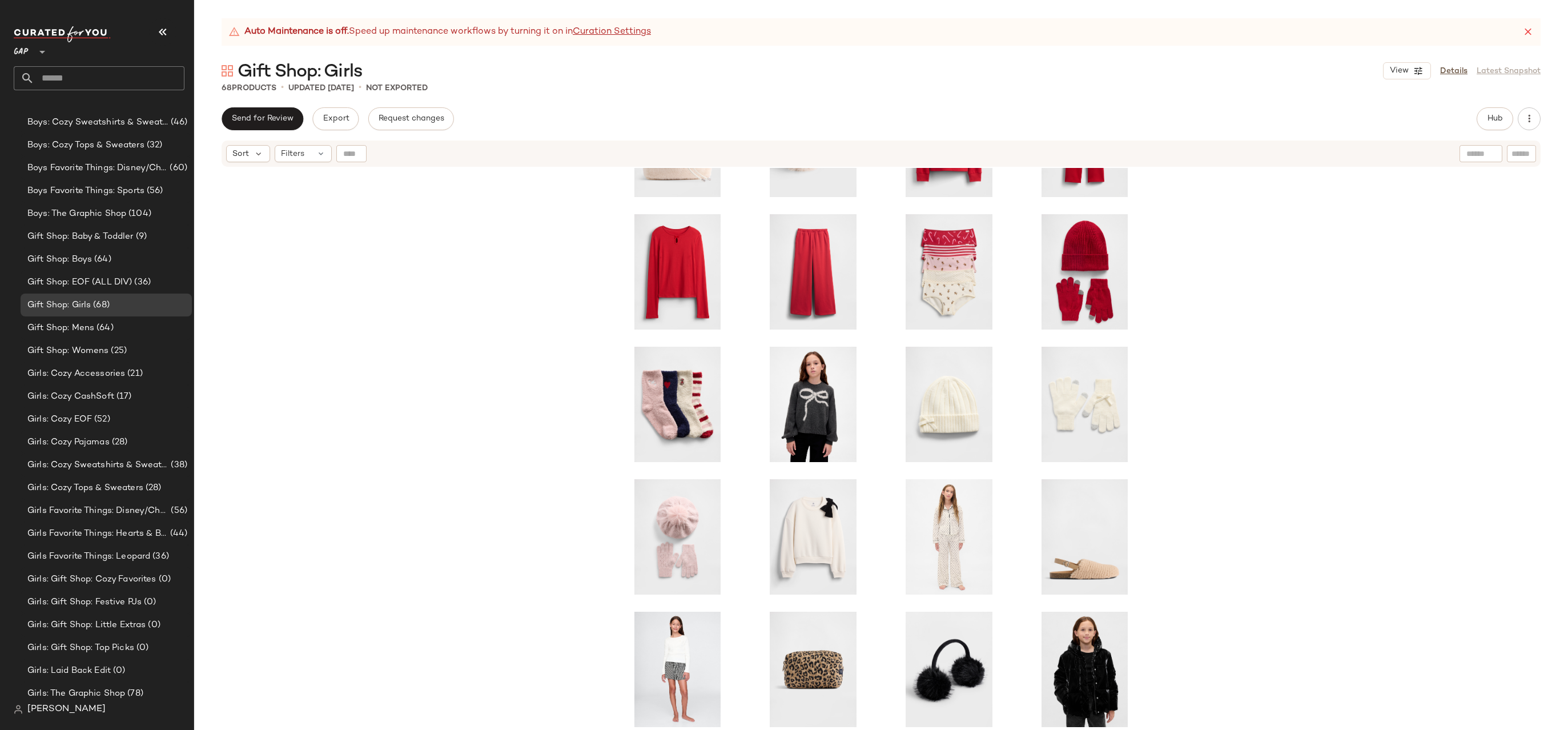
scroll to position [389, 0]
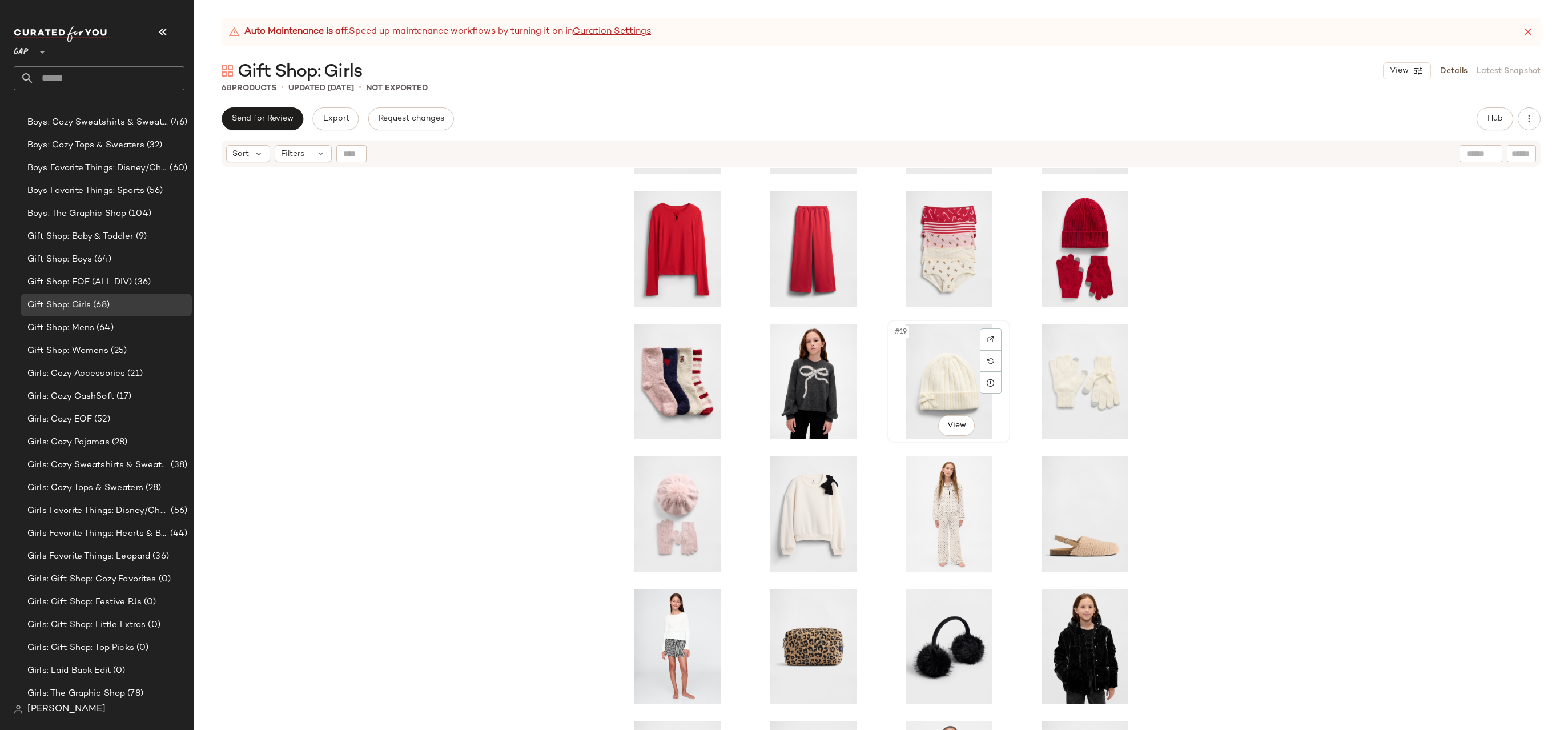
click at [939, 381] on div "#19 View" at bounding box center [949, 381] width 115 height 115
click at [1094, 383] on div "#20 View" at bounding box center [1085, 381] width 115 height 115
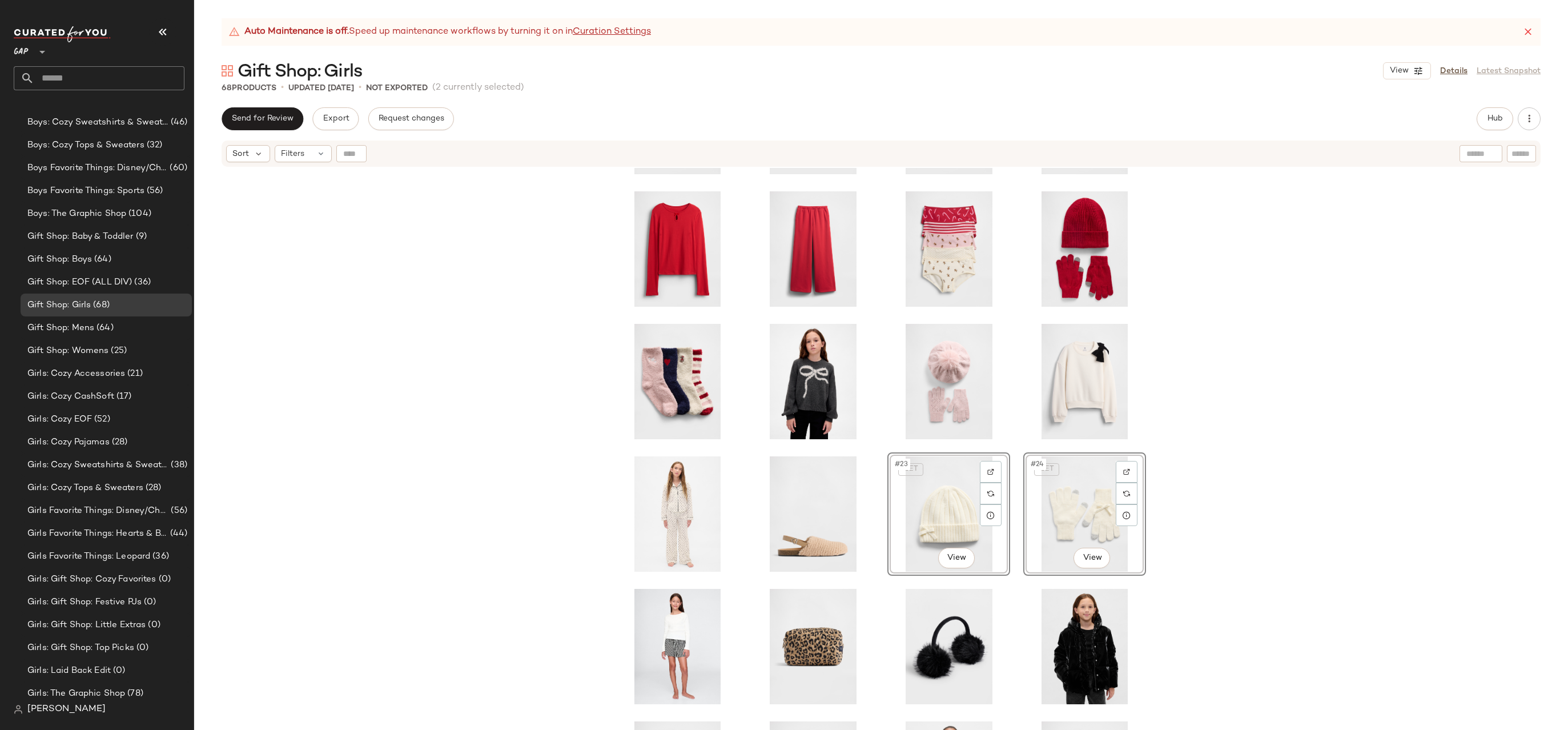
click at [1191, 452] on div "SET #23 View SET #24 View" at bounding box center [881, 463] width 1374 height 590
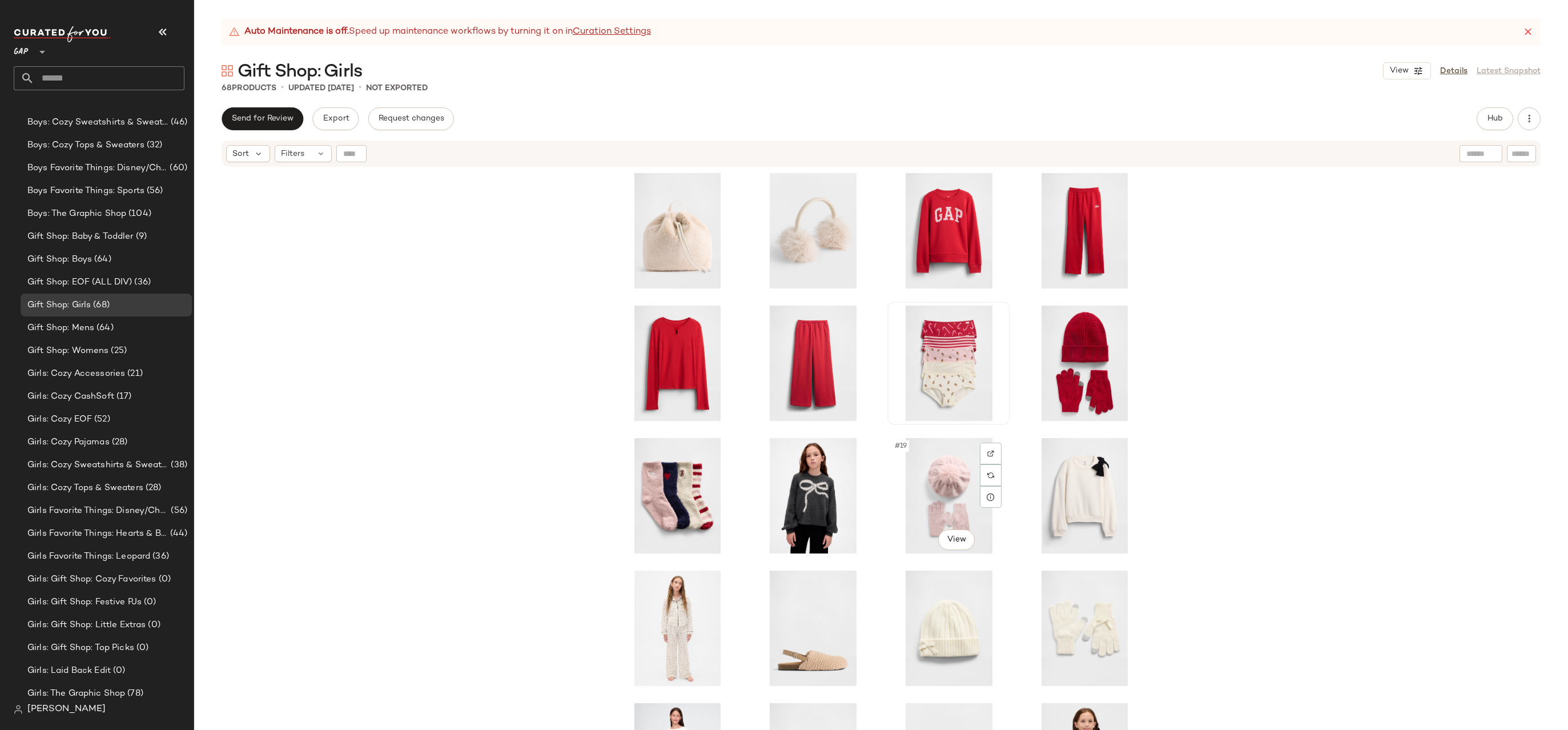
scroll to position [293, 0]
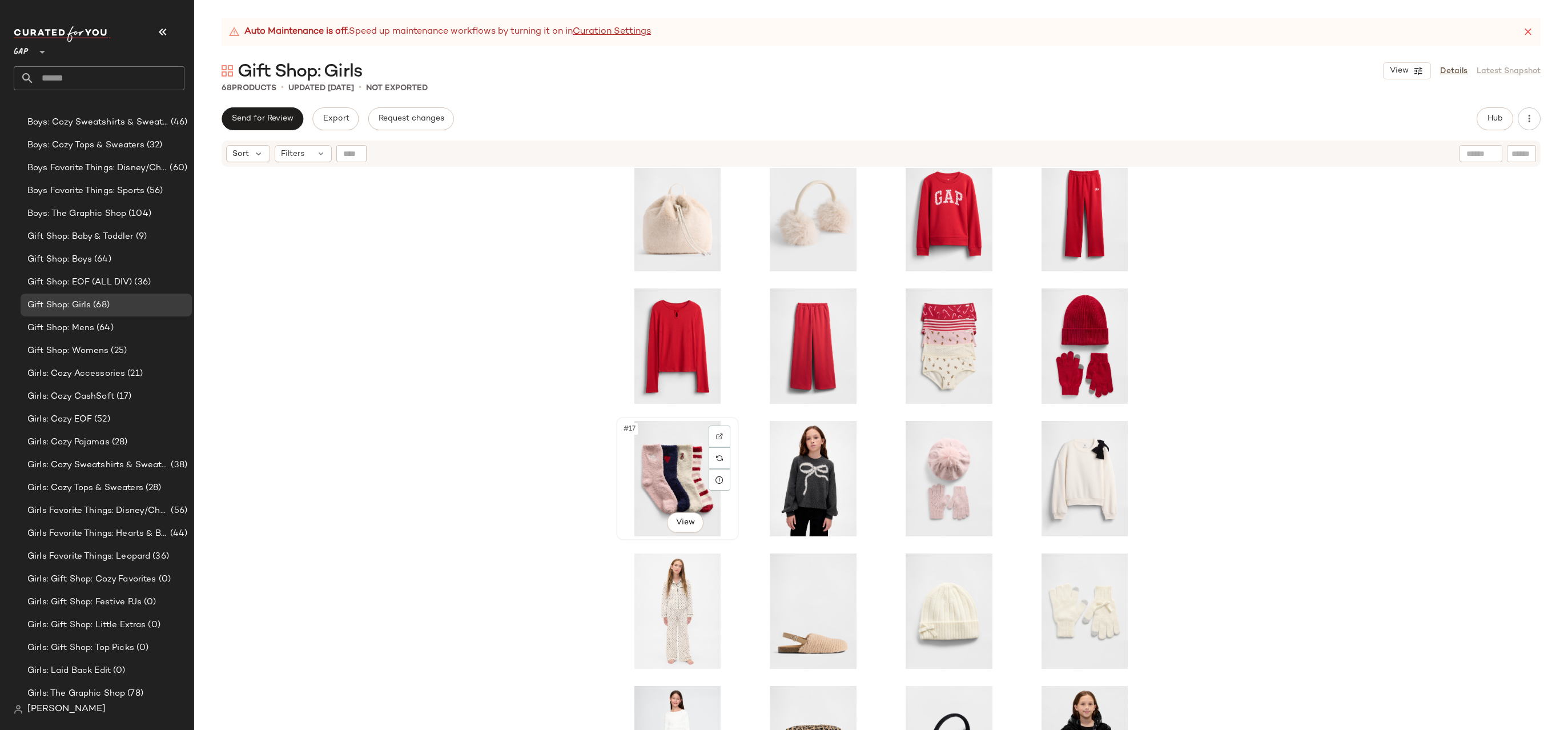
click at [655, 485] on div "#17 View" at bounding box center [678, 478] width 115 height 115
click at [1051, 477] on div "#20 View" at bounding box center [1085, 478] width 115 height 115
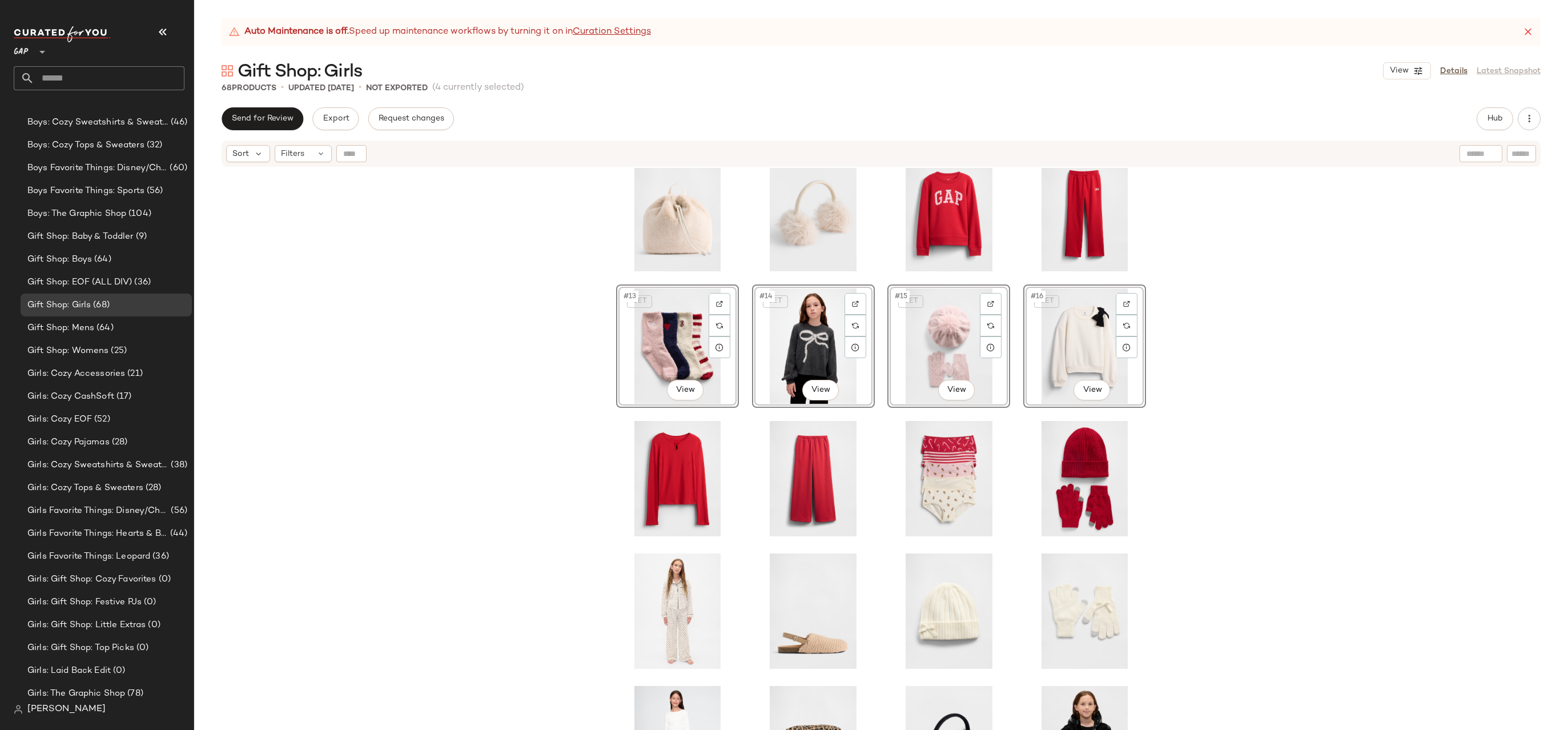
click at [465, 405] on div "SET #13 View SET #14 View SET #15 View SET #16 View" at bounding box center [881, 463] width 1374 height 590
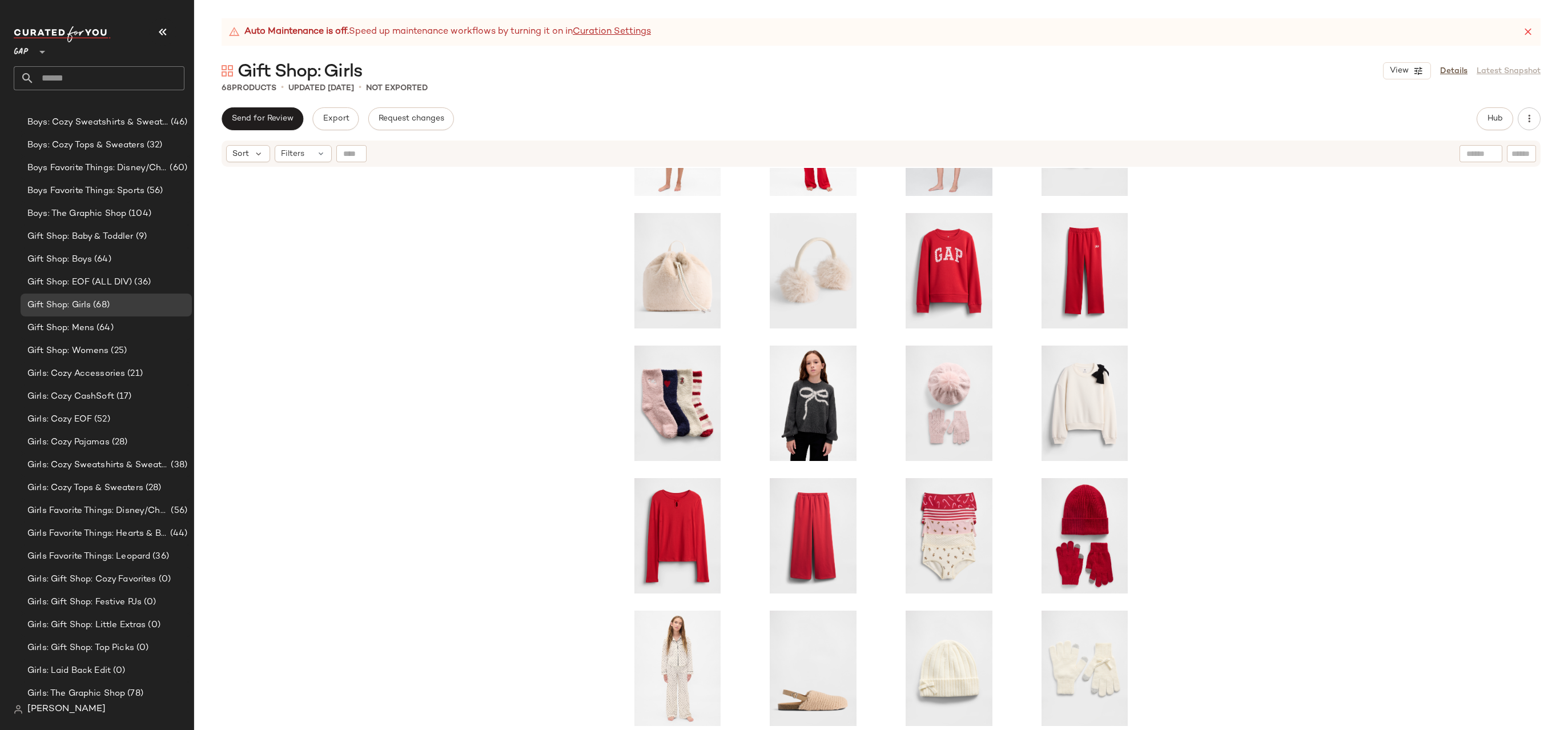
scroll to position [278, 0]
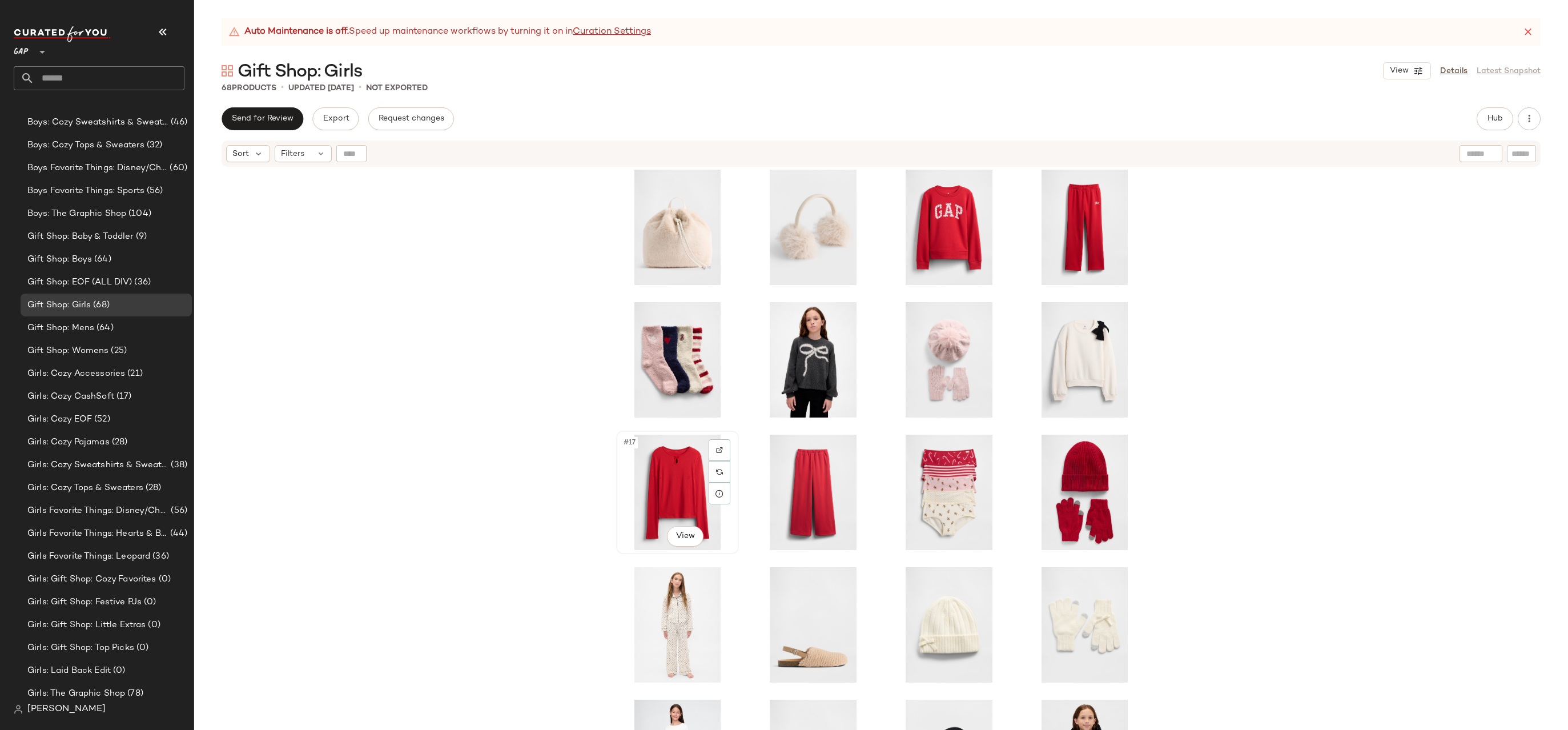
click at [668, 470] on div "#17 View" at bounding box center [678, 492] width 115 height 115
click at [1073, 469] on div "#20 View" at bounding box center [1085, 492] width 115 height 115
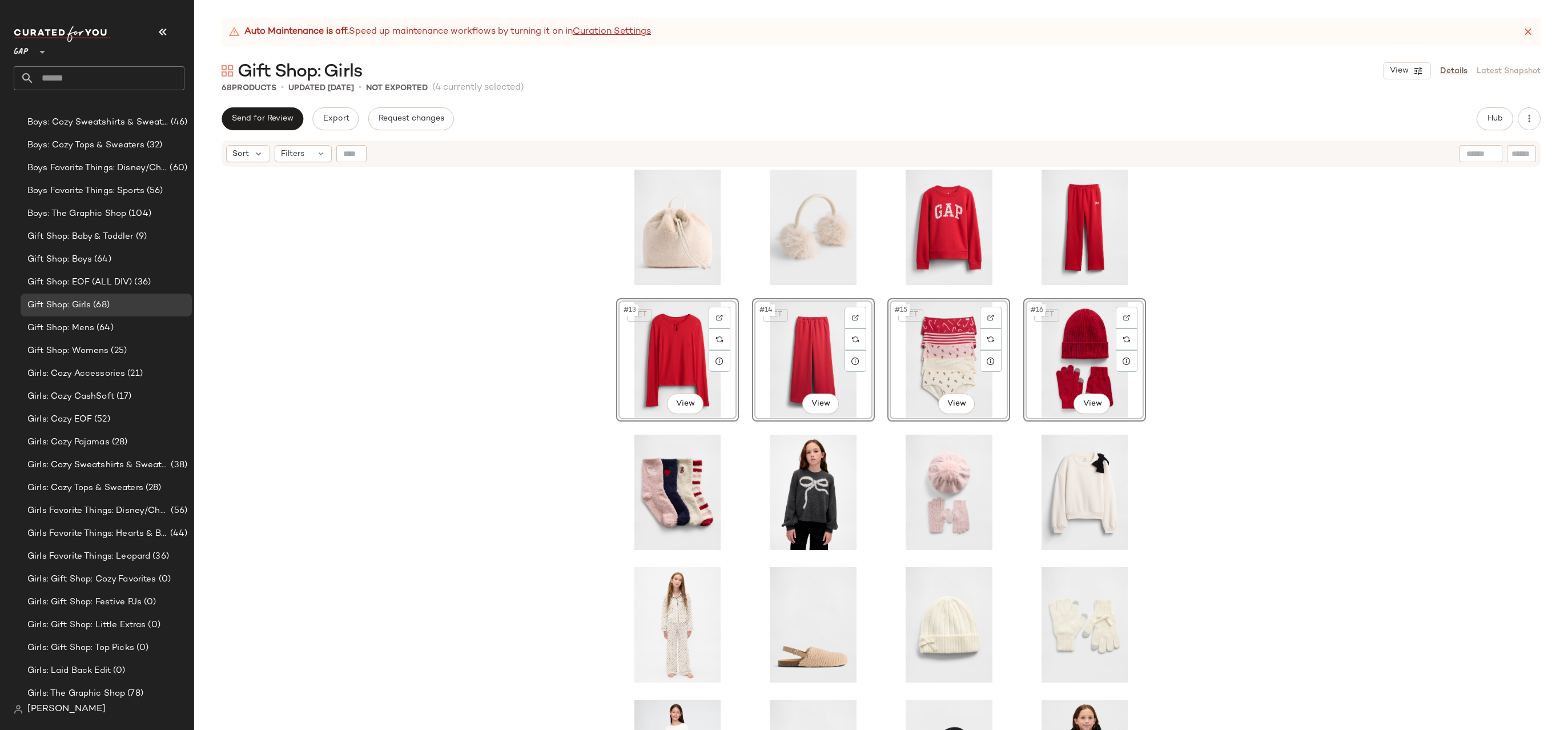
click at [489, 441] on div "SET #13 View SET #14 View SET #15 View SET #16 View" at bounding box center [881, 463] width 1374 height 590
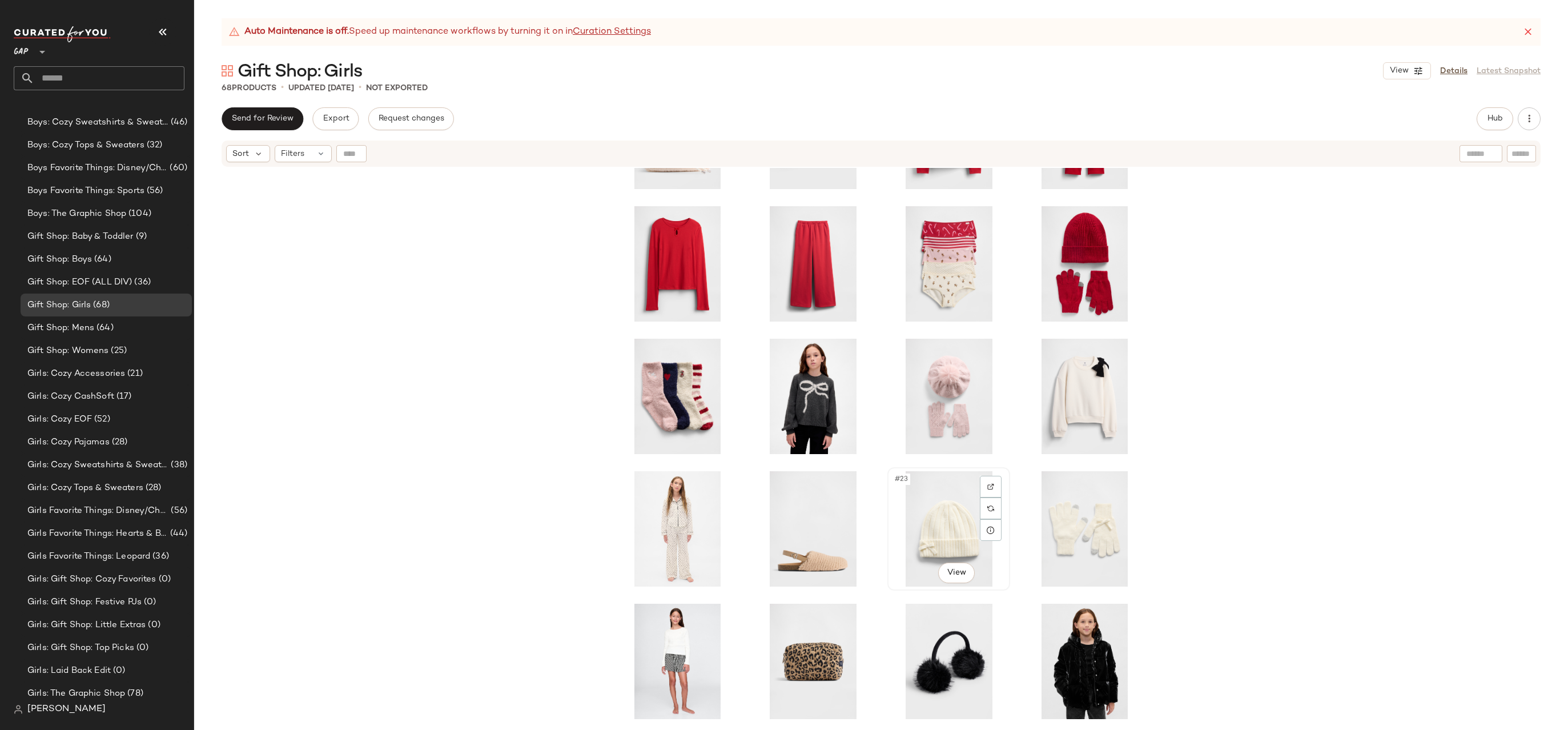
scroll to position [486, 0]
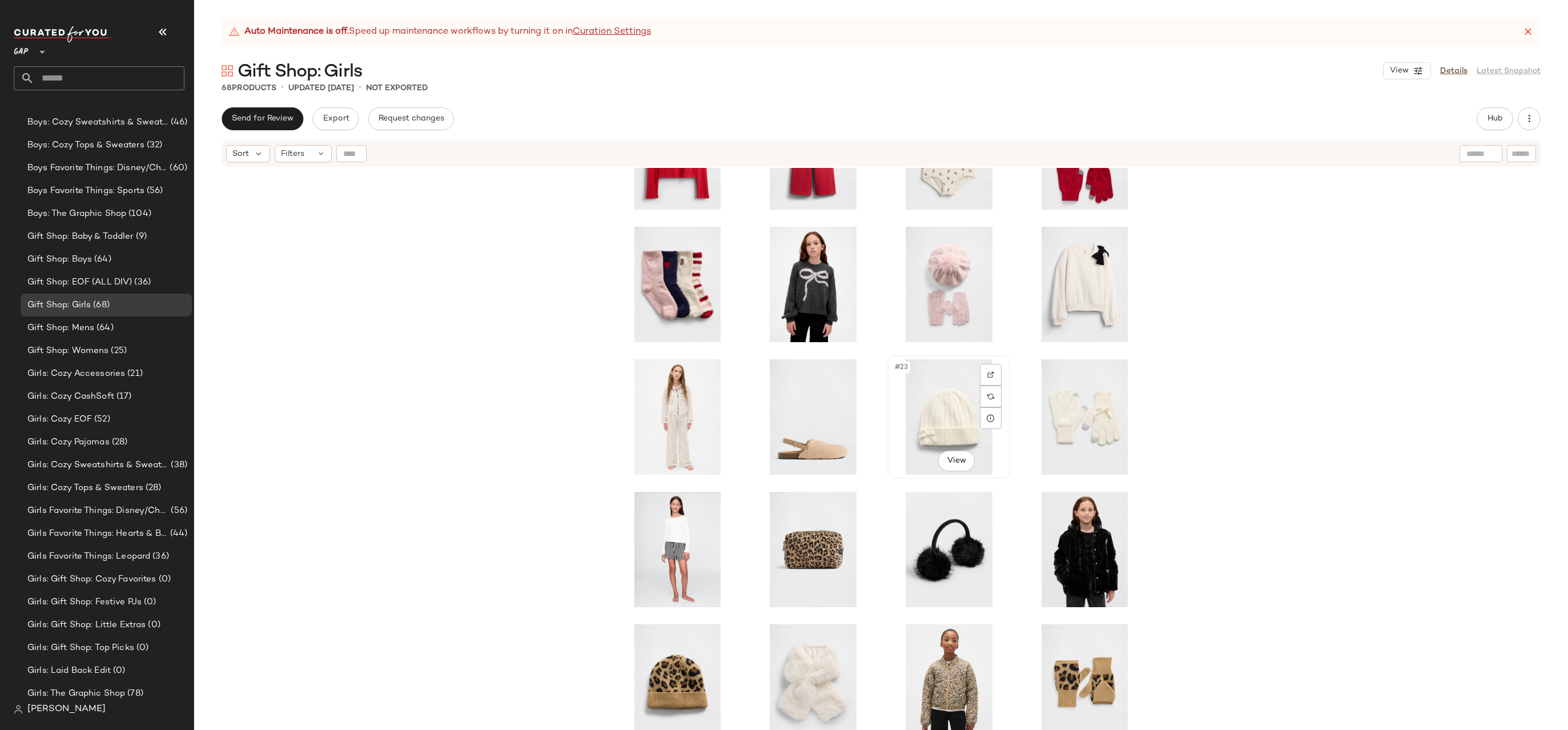
click at [925, 421] on div "#23 View" at bounding box center [949, 417] width 115 height 115
click at [1095, 431] on div "#24 View" at bounding box center [1085, 417] width 115 height 115
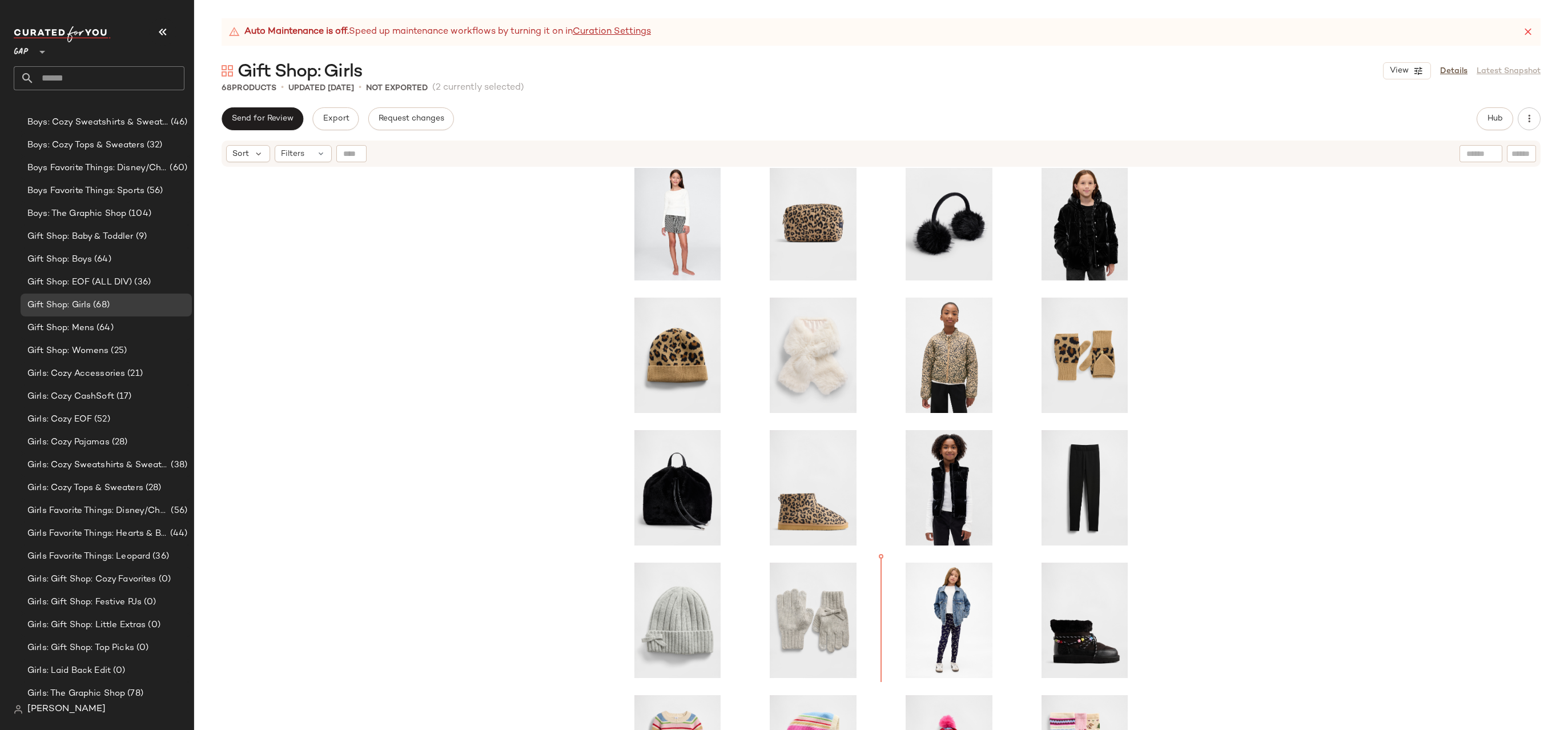
scroll to position [844, 0]
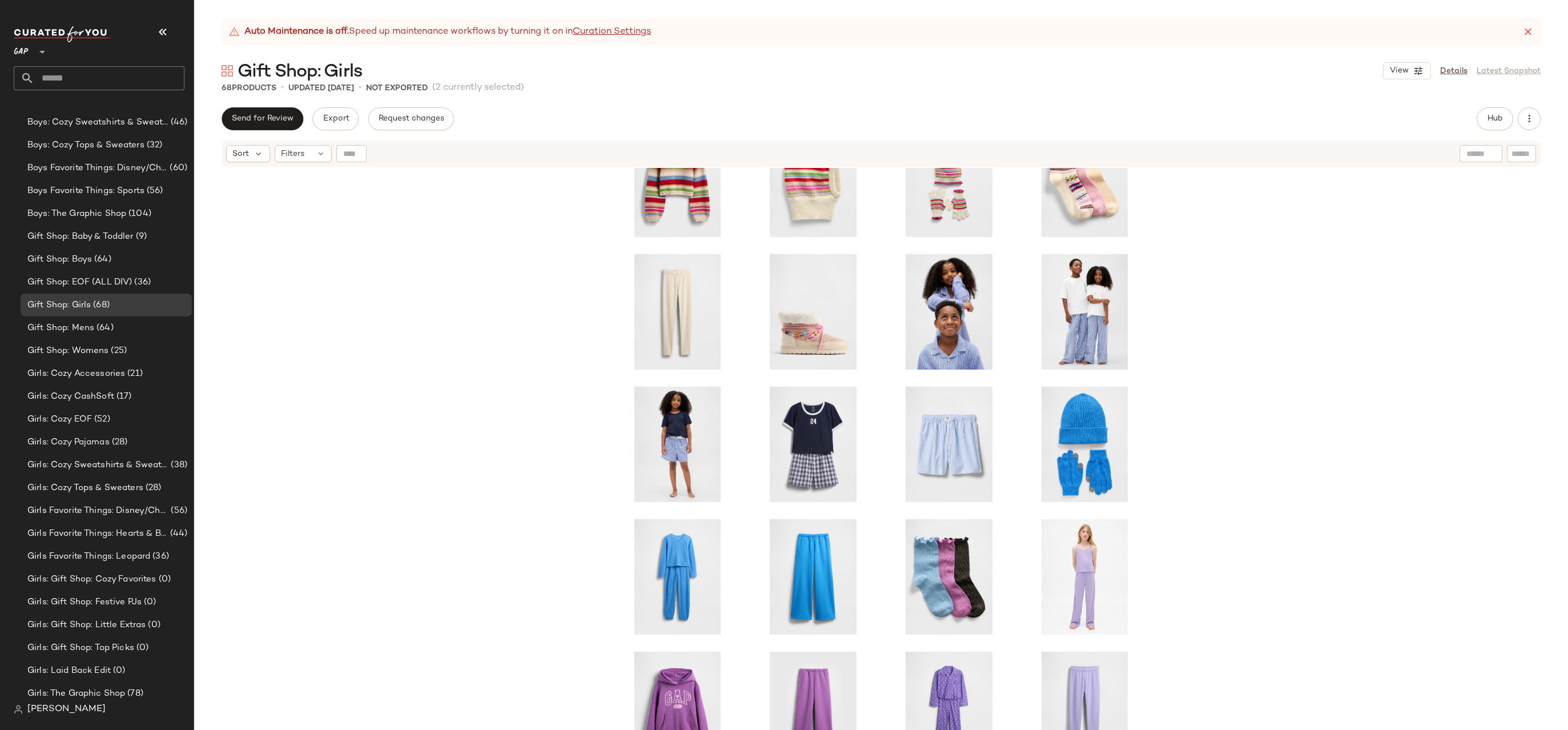
scroll to position [1664, 0]
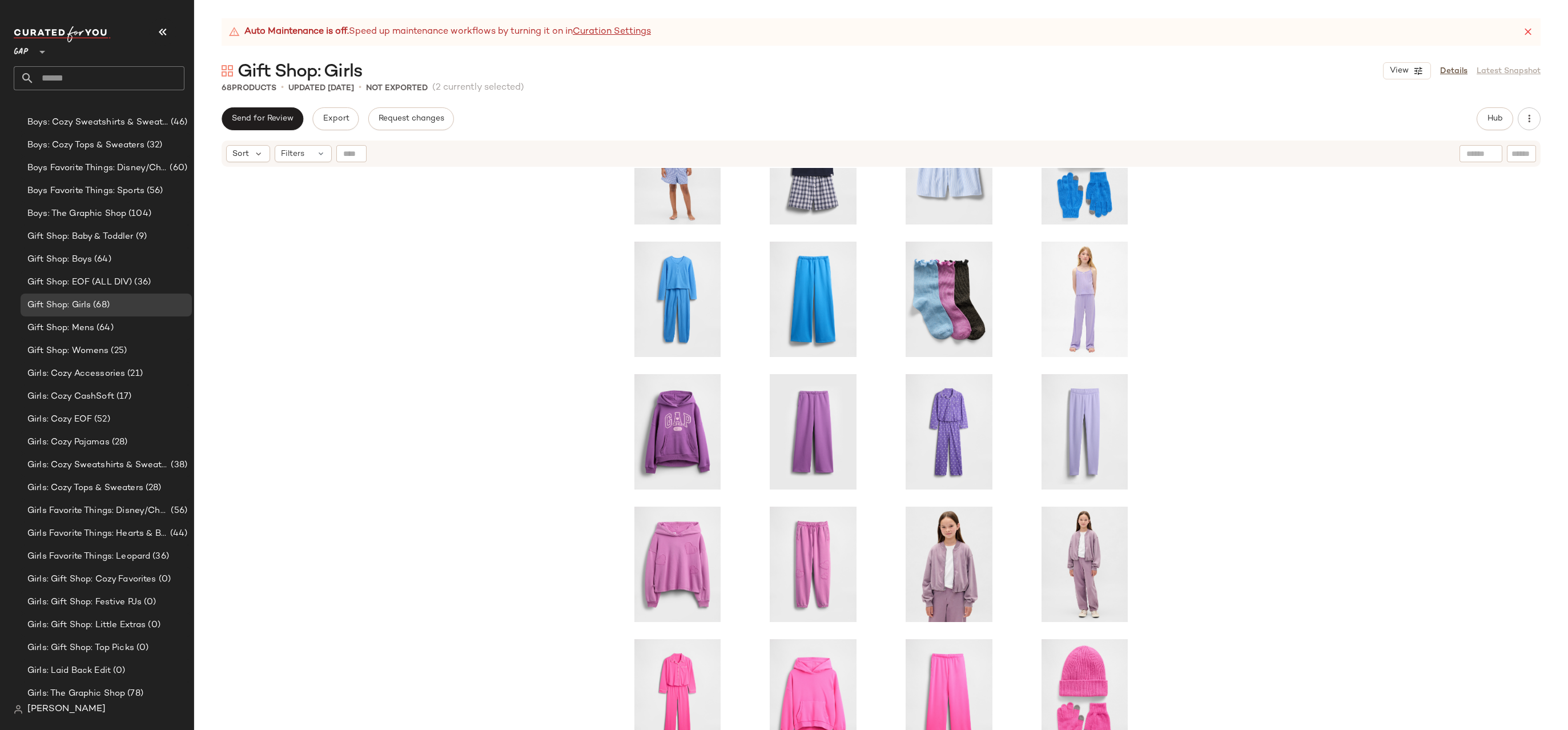
click at [1528, 32] on icon at bounding box center [1528, 32] width 11 height 11
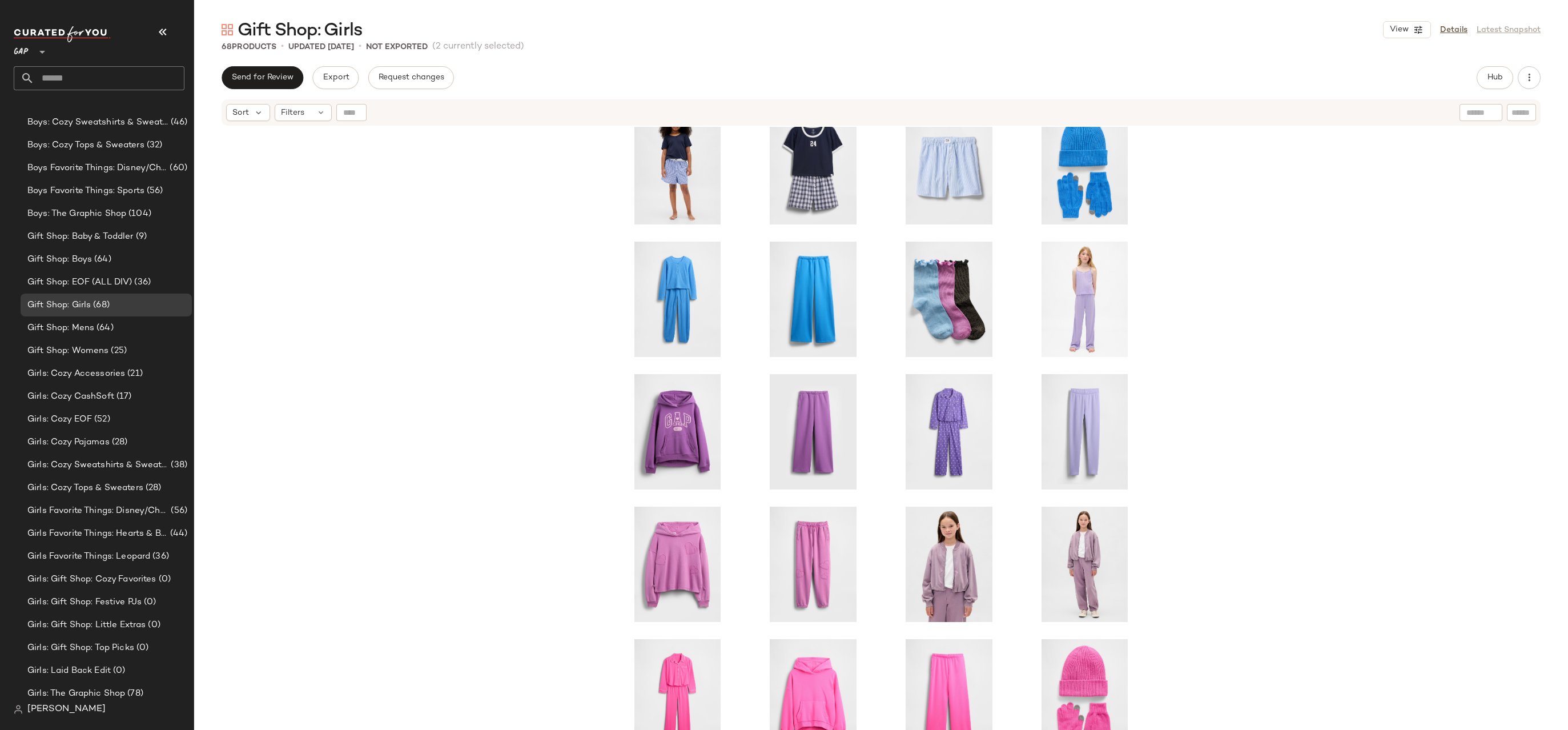
click at [399, 460] on div at bounding box center [881, 443] width 1374 height 632
click at [137, 330] on div "Gift Shop: Mens (64)" at bounding box center [106, 328] width 163 height 13
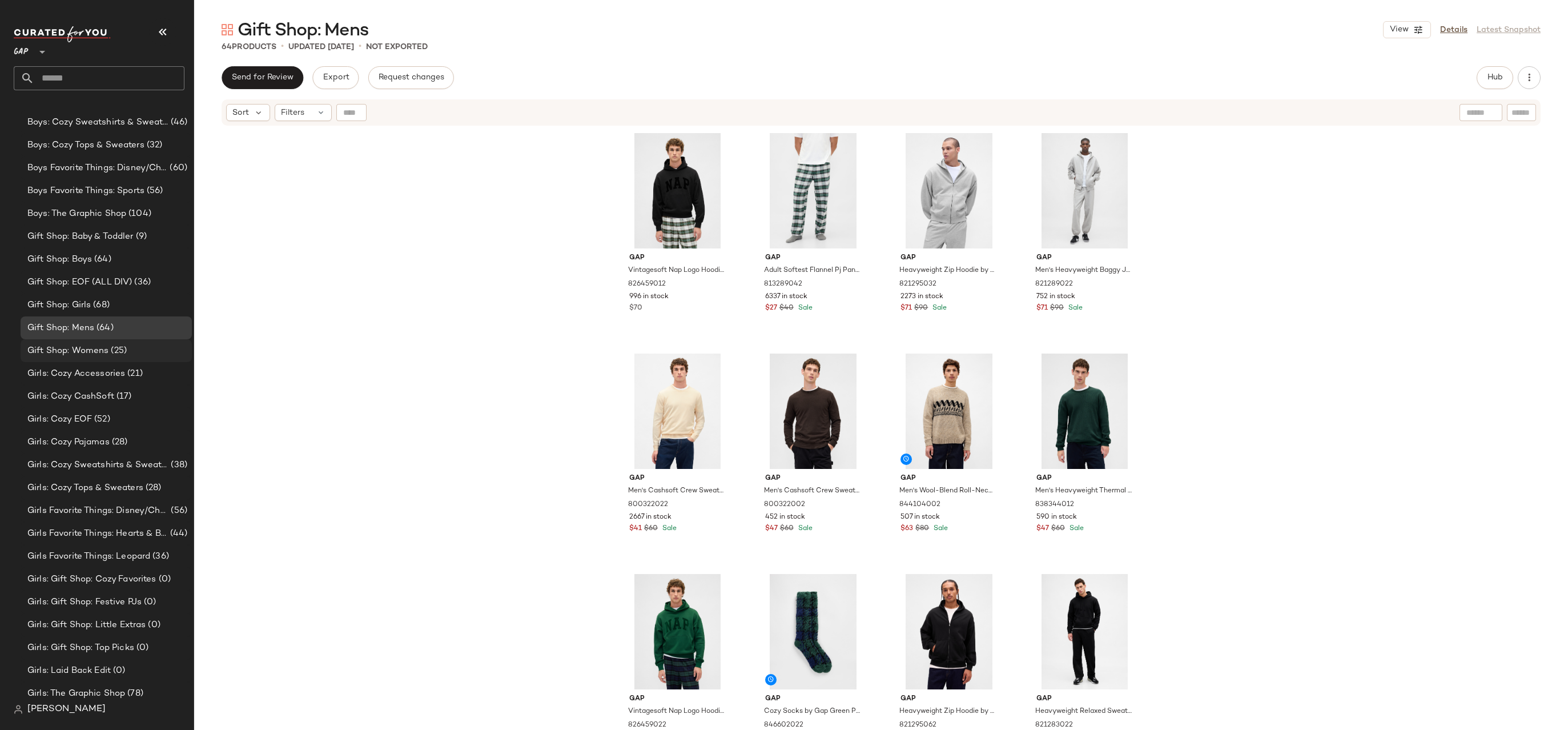
click at [130, 353] on div "Gift Shop: Womens (25)" at bounding box center [106, 351] width 163 height 13
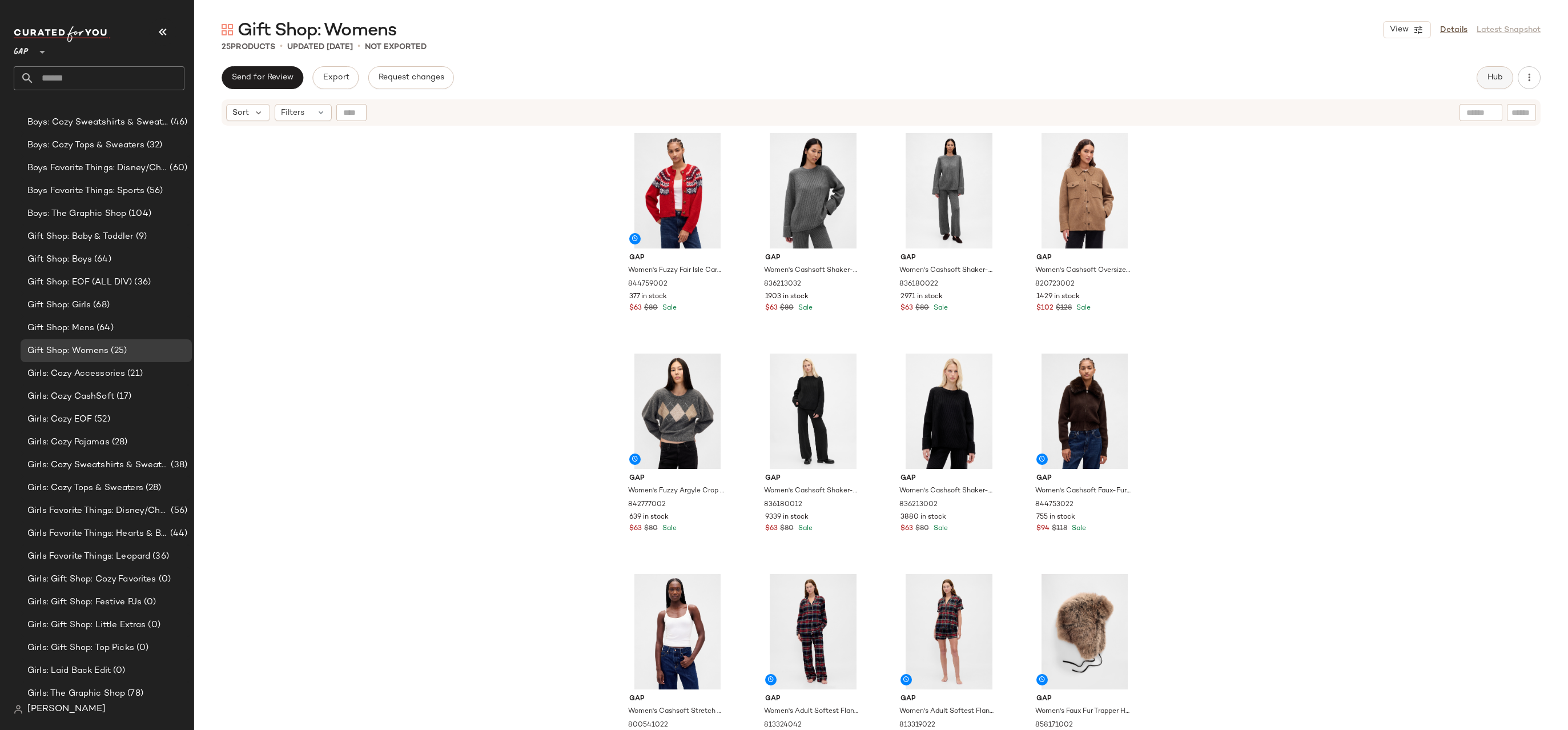
click at [1498, 81] on span "Hub" at bounding box center [1495, 77] width 16 height 9
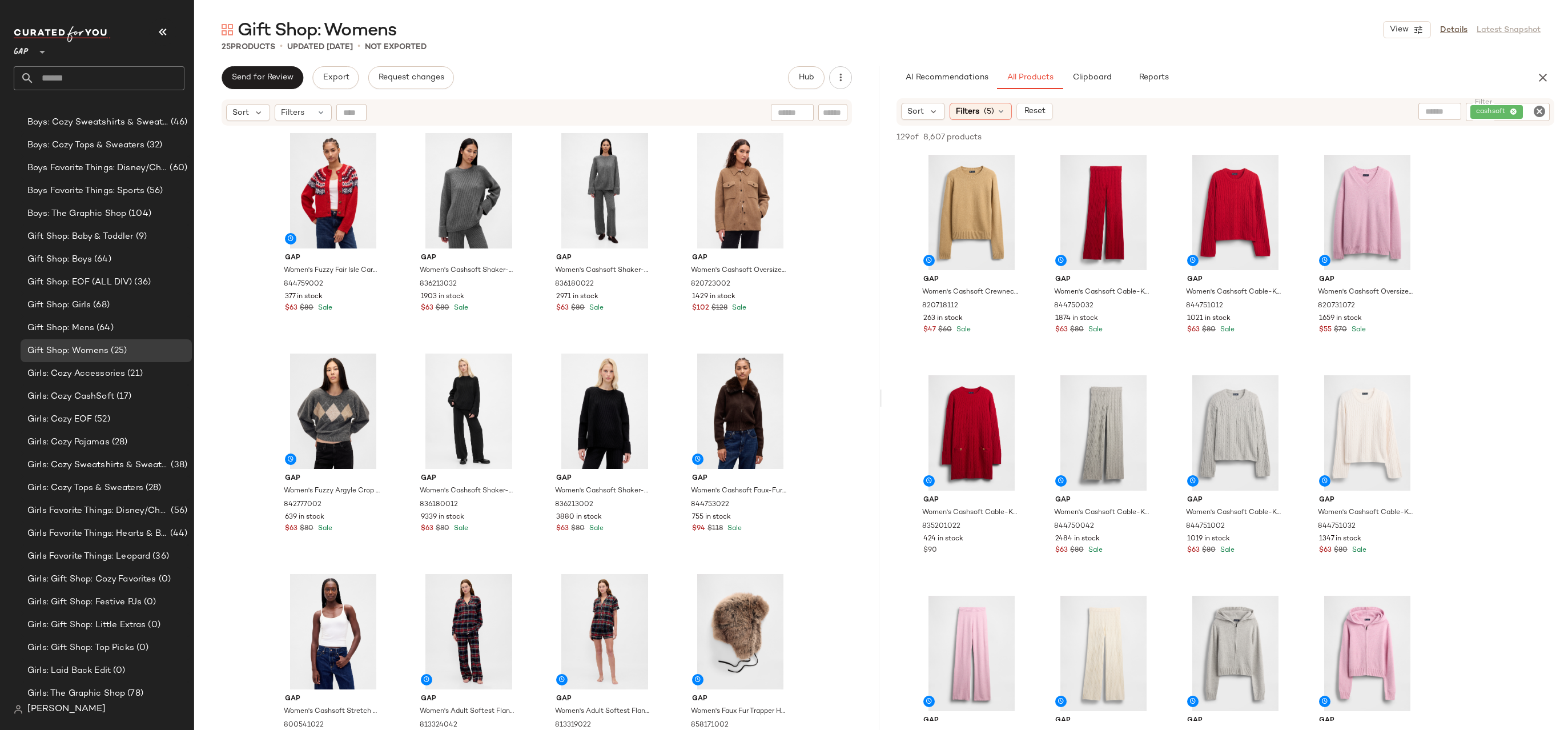
click at [1103, 65] on div "Gift Shop: Womens View Details Latest Snapshot 25 Products • updated Oct 2nd • …" at bounding box center [881, 374] width 1374 height 712
click at [1103, 68] on button "Clipboard" at bounding box center [1091, 78] width 57 height 23
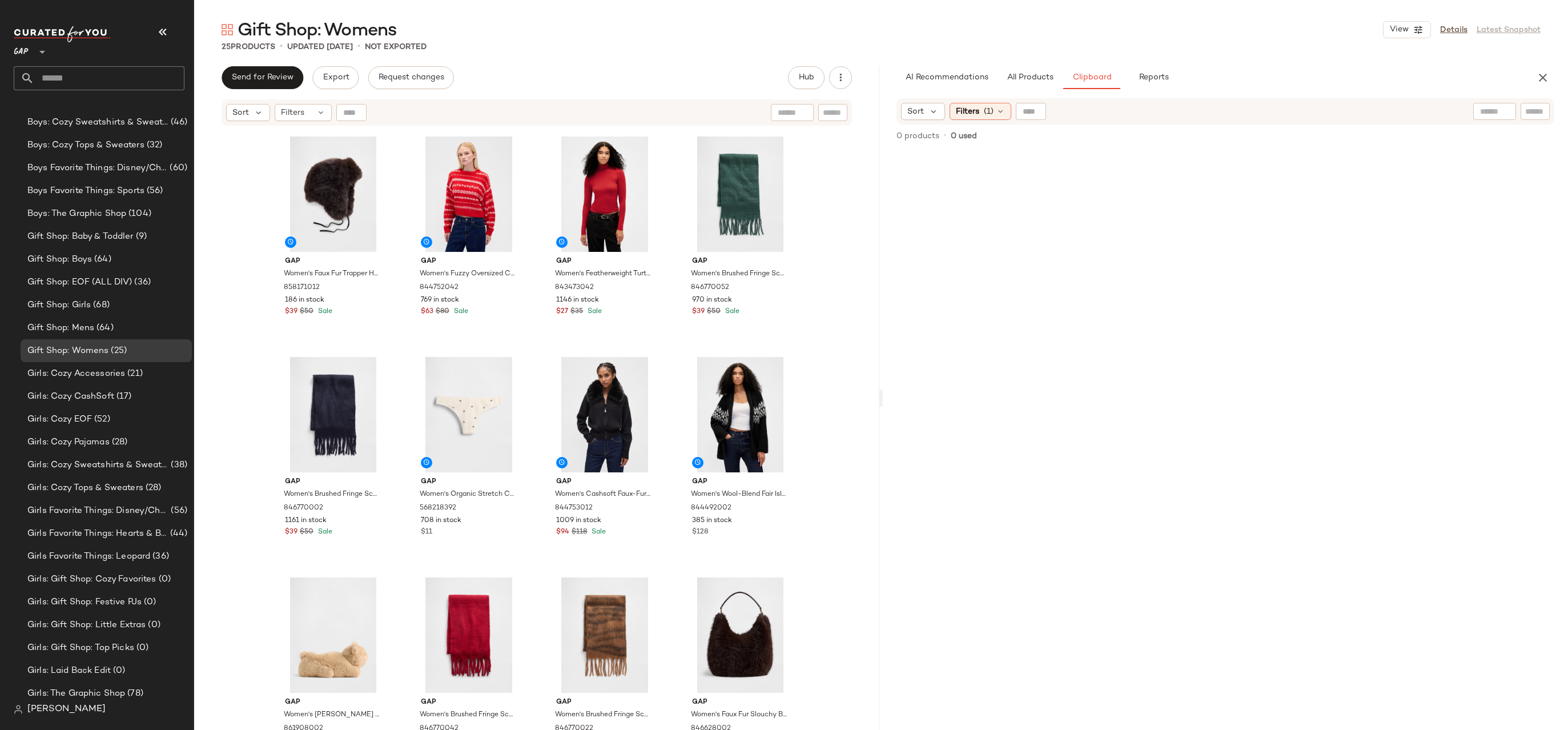
scroll to position [914, 0]
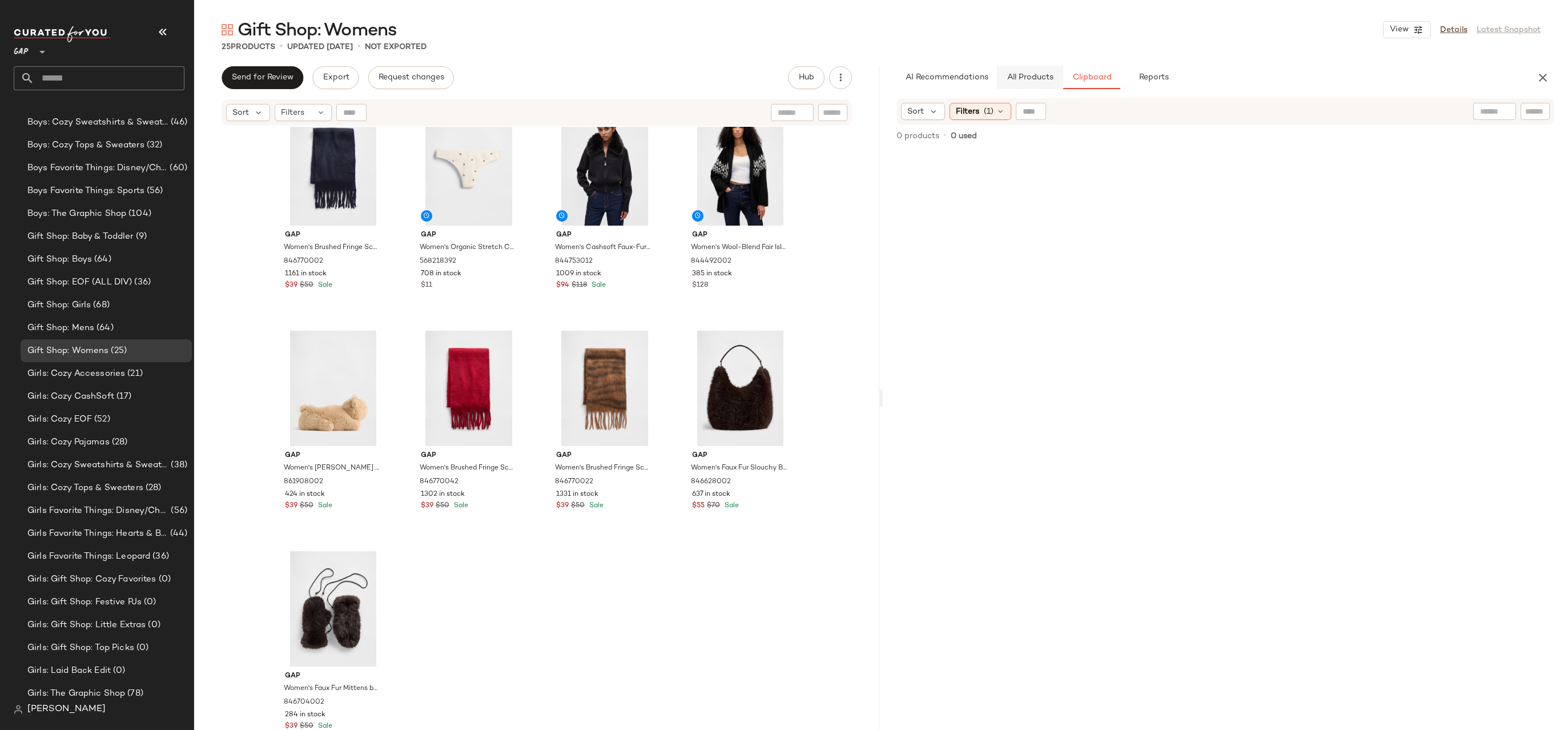
click at [1019, 83] on button "All Products" at bounding box center [1030, 78] width 66 height 23
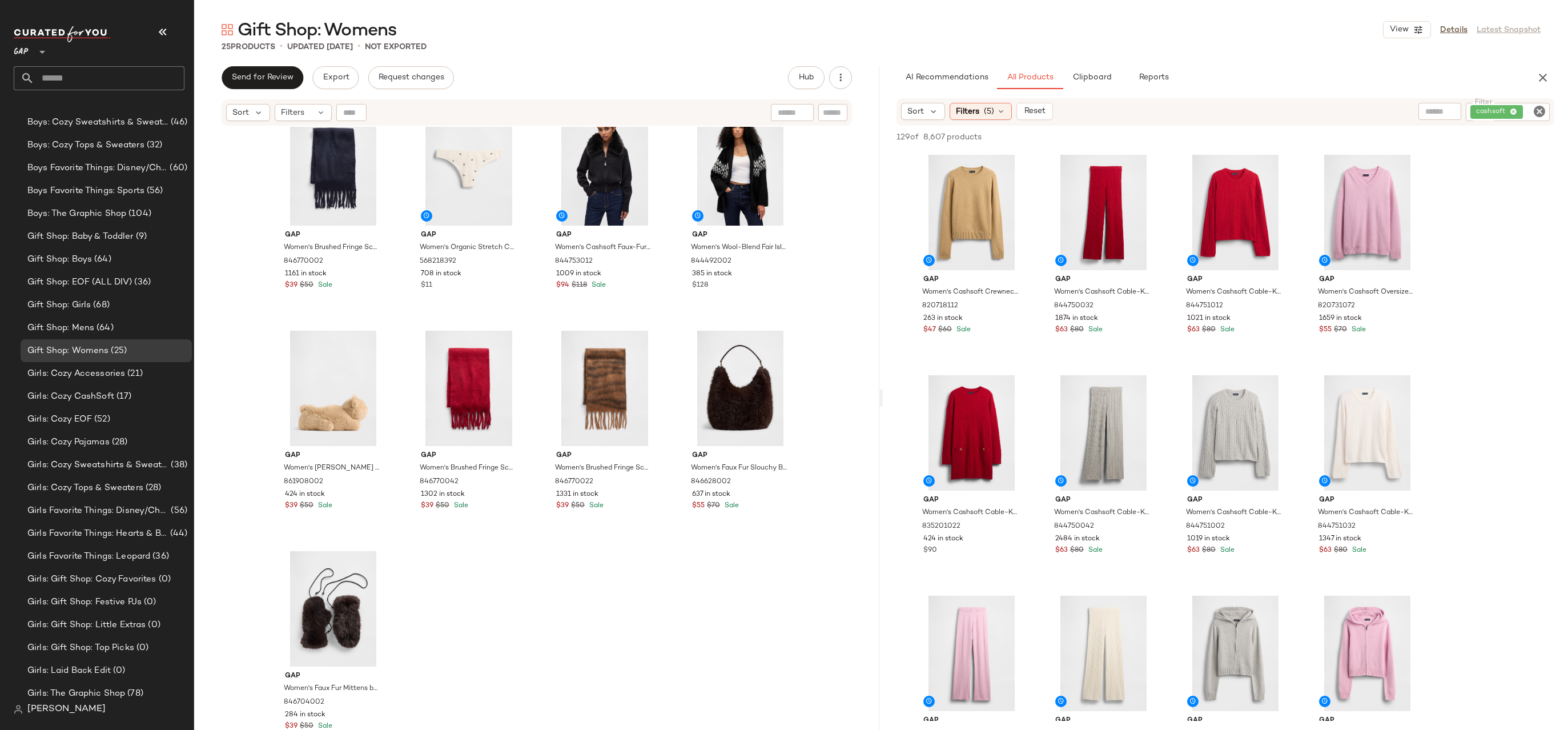
click at [1540, 107] on icon "Clear Filter" at bounding box center [1539, 111] width 14 height 14
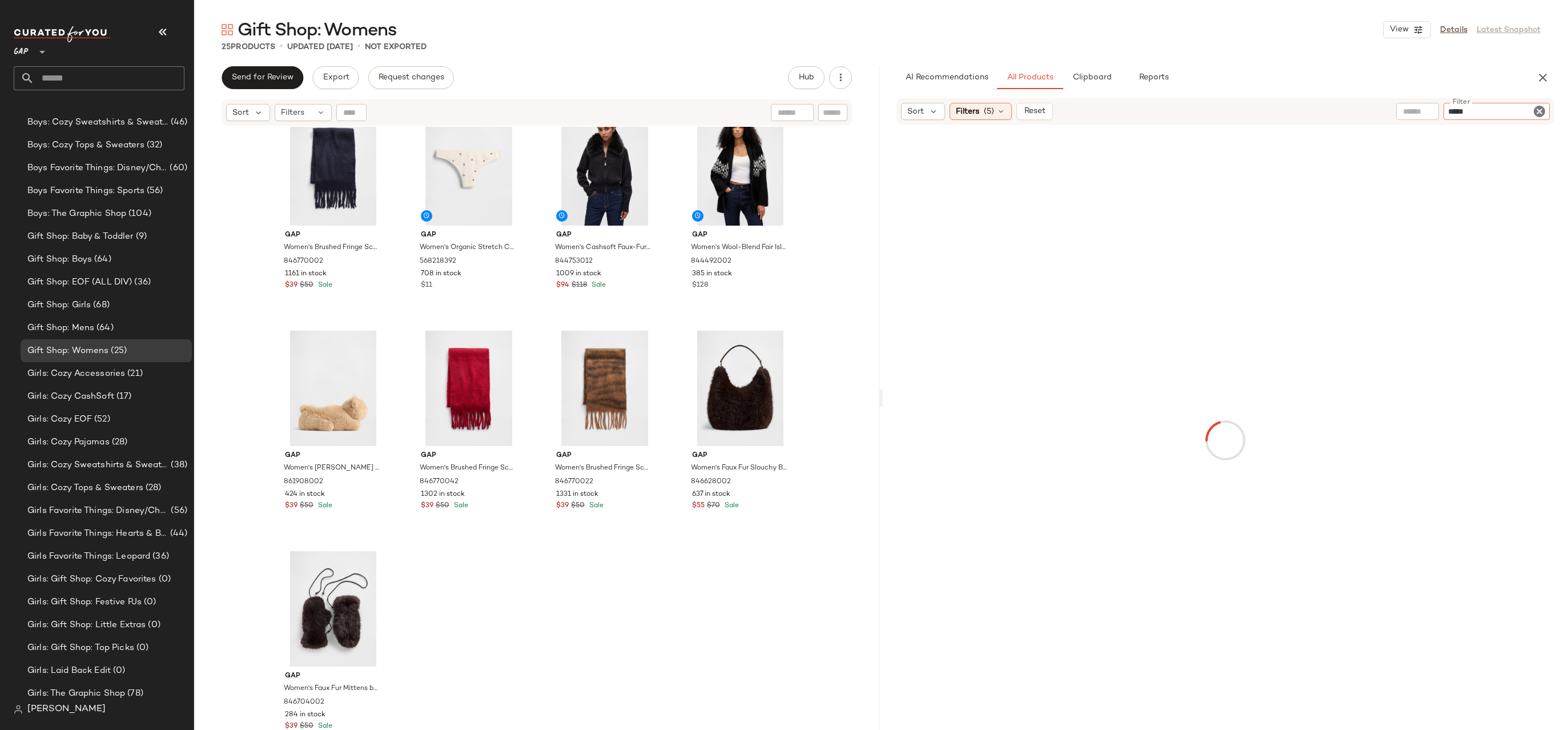
type input "******"
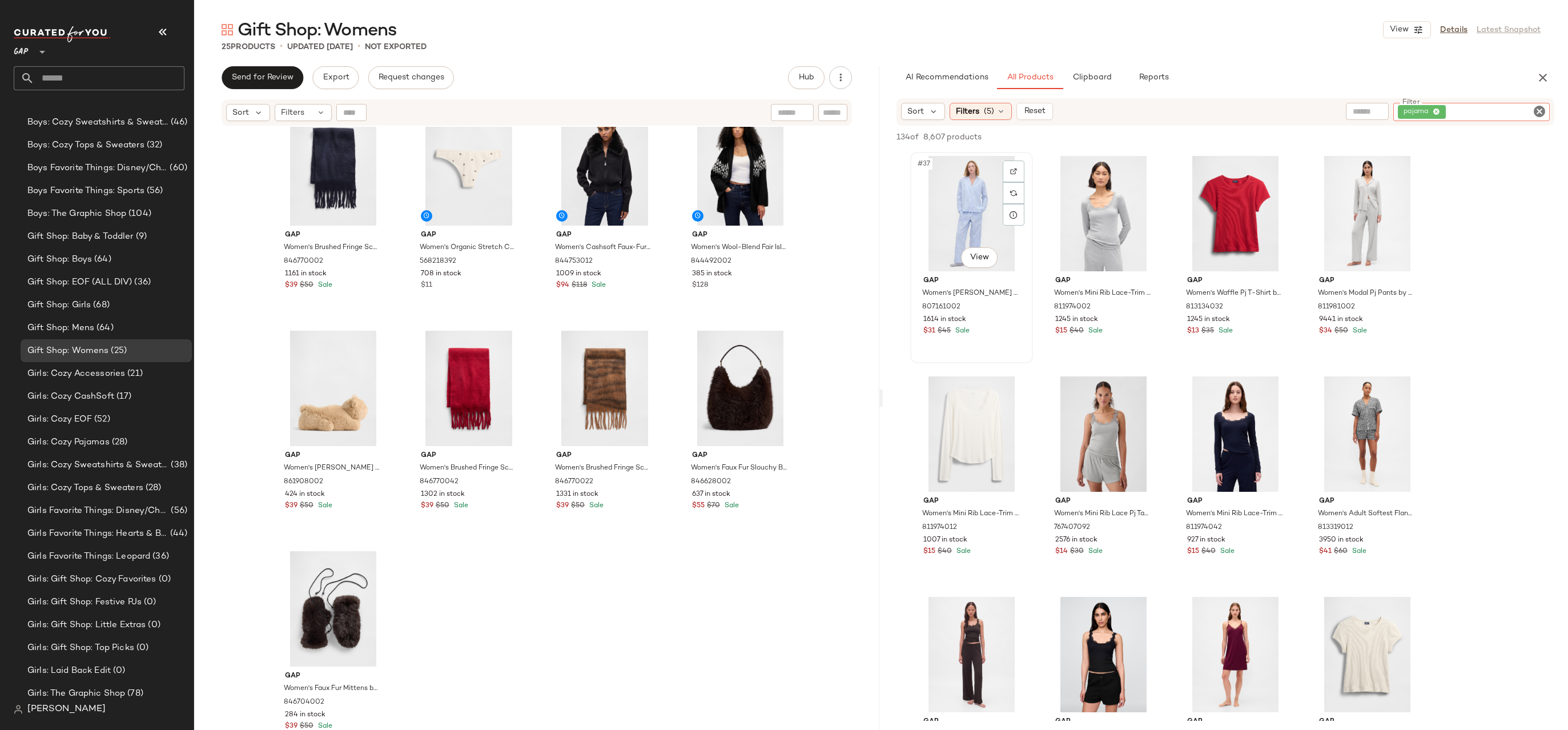
scroll to position [1984, 0]
click at [1096, 214] on div "#38 View" at bounding box center [1103, 213] width 115 height 115
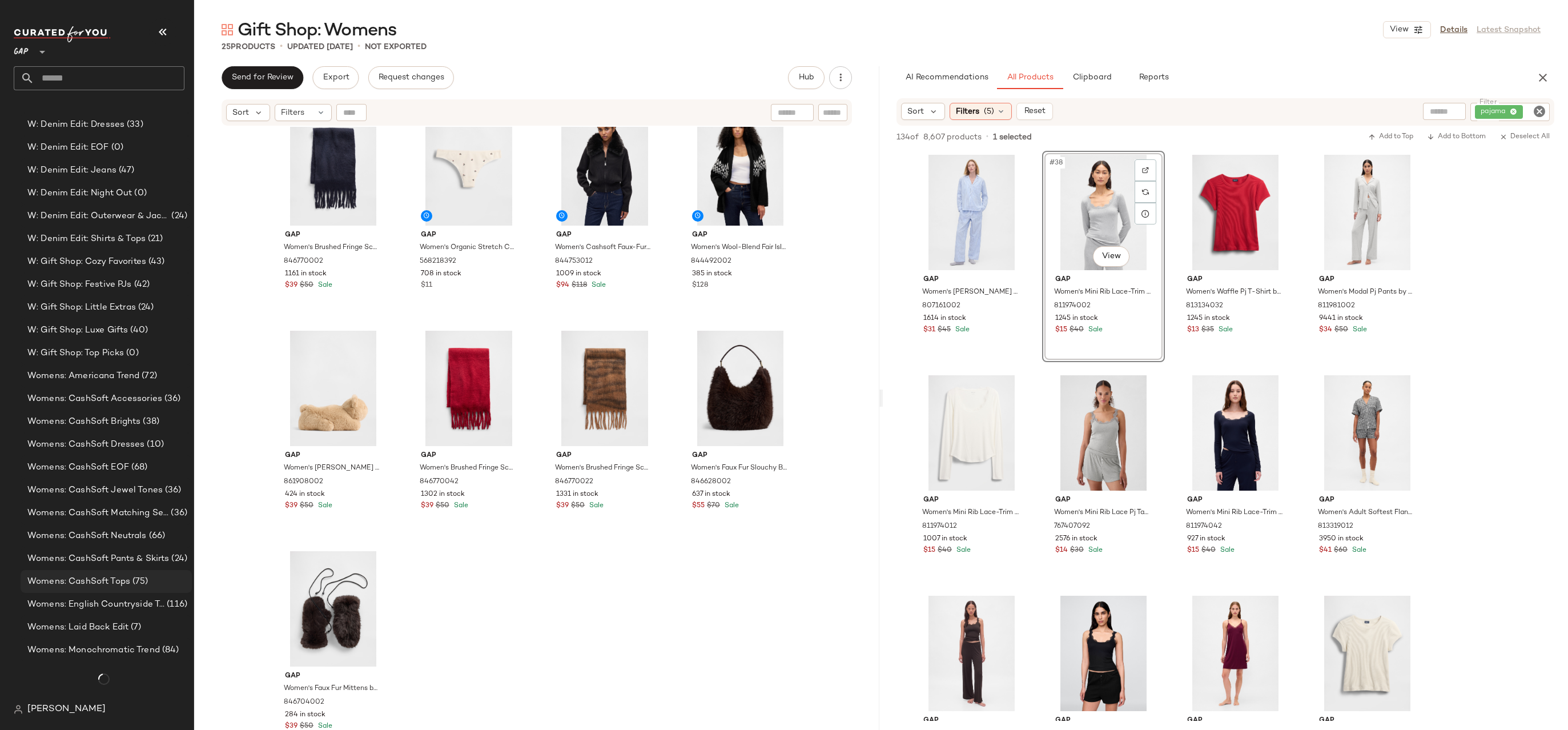
scroll to position [2150, 0]
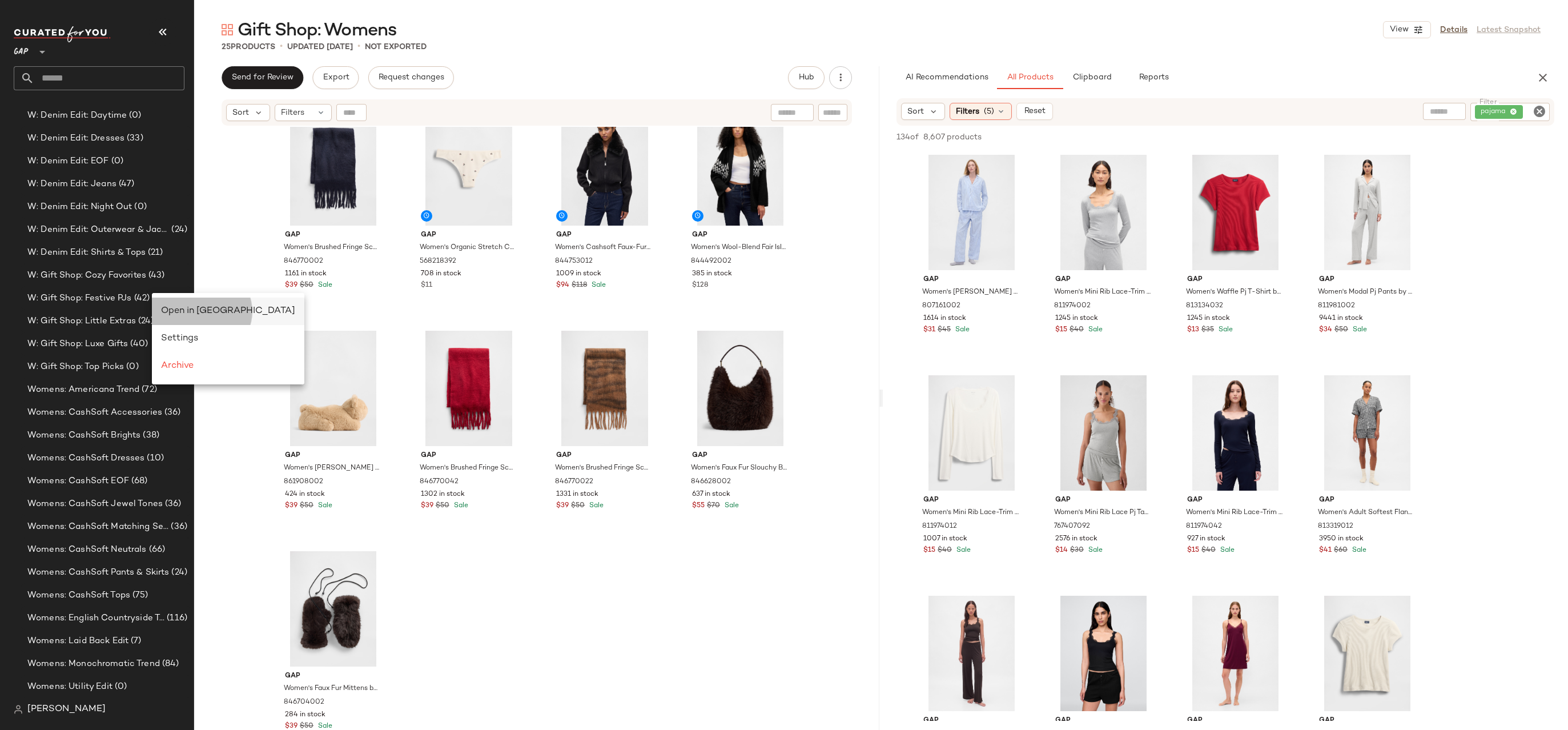
click at [175, 305] on div "Open in Split View" at bounding box center [228, 311] width 134 height 14
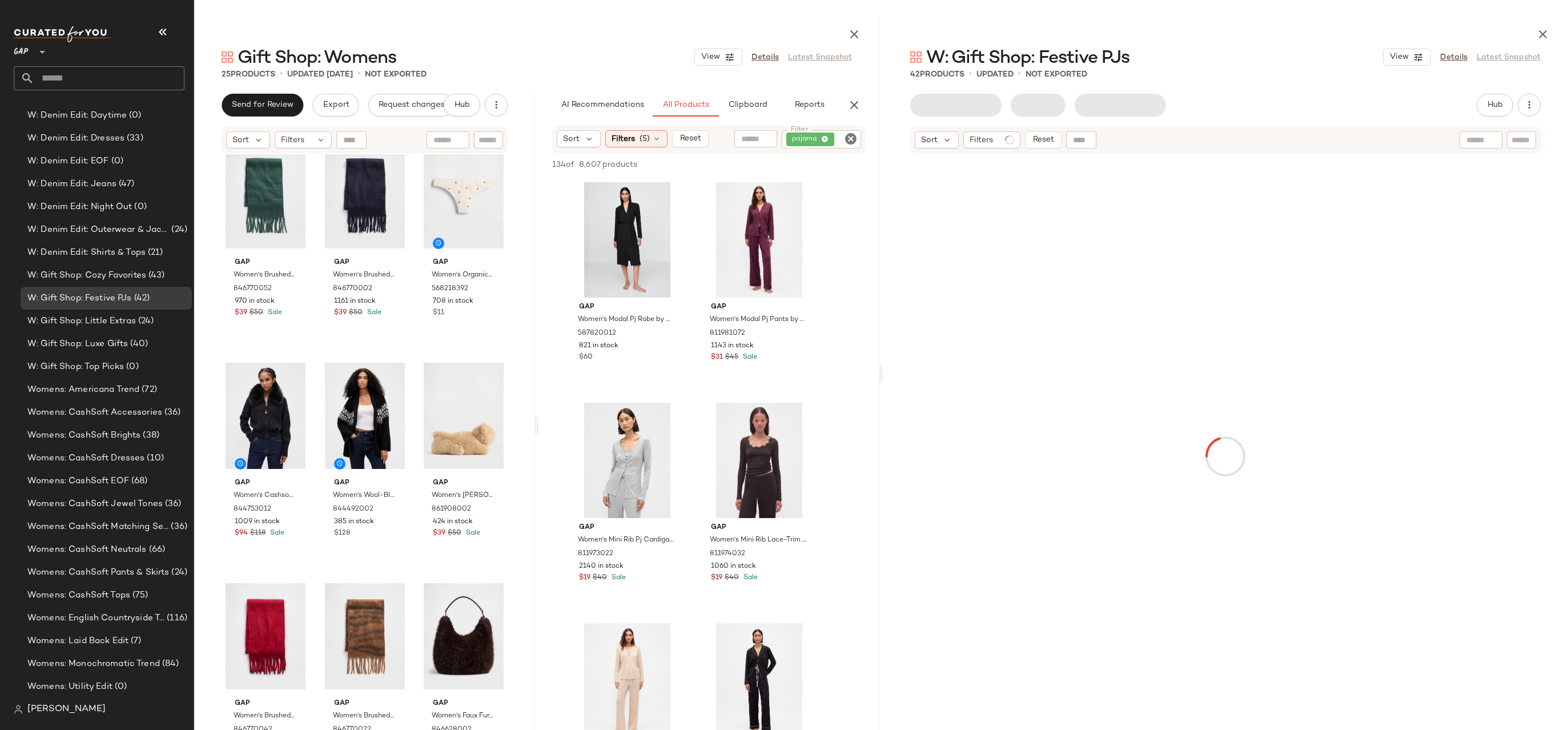
scroll to position [3967, 0]
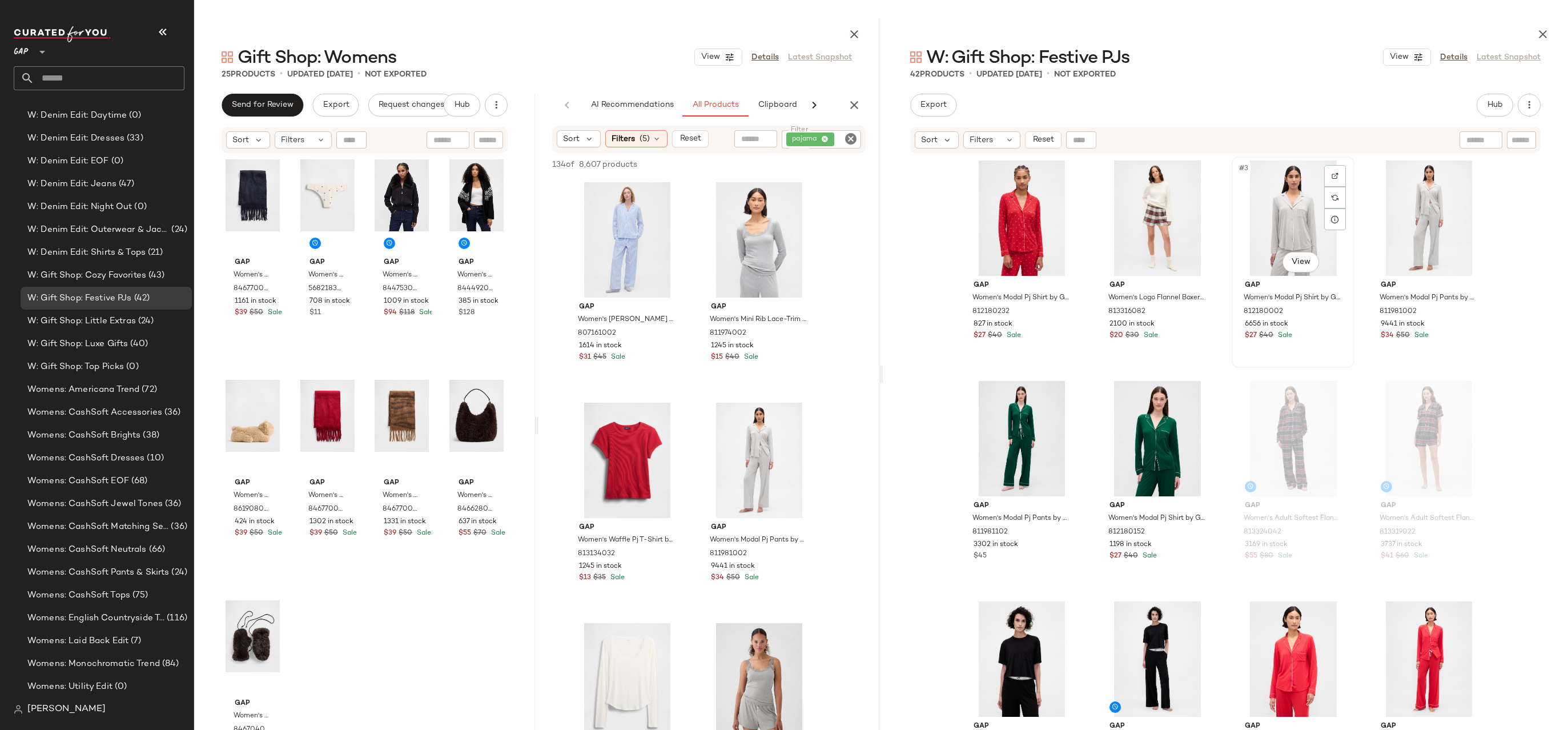
click at [1288, 211] on div "#3 View" at bounding box center [1293, 218] width 115 height 115
click at [1403, 193] on div "#4 View" at bounding box center [1429, 218] width 115 height 115
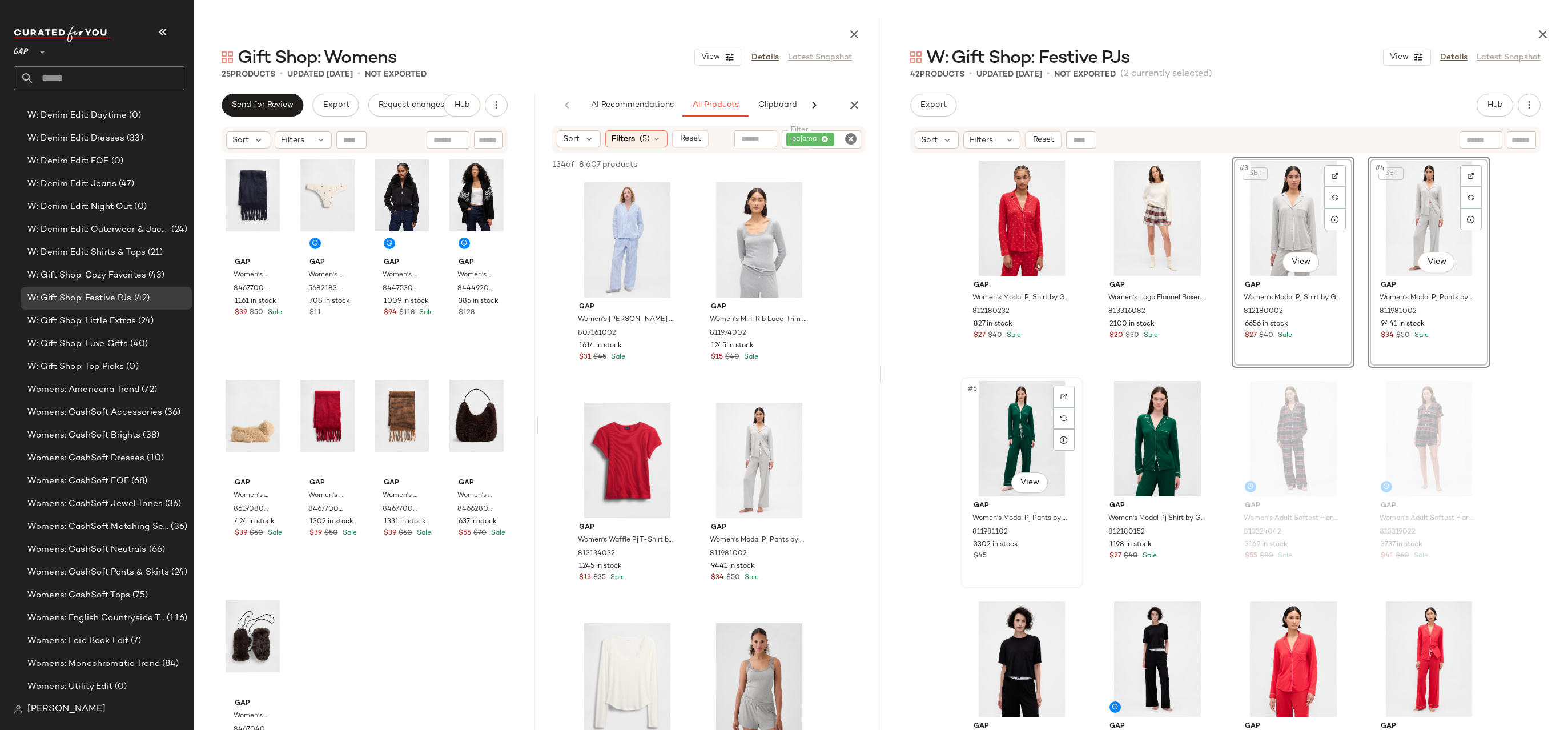
click at [1043, 420] on div "#5 View" at bounding box center [1022, 438] width 115 height 115
click at [1147, 421] on div "#6 View" at bounding box center [1158, 438] width 115 height 115
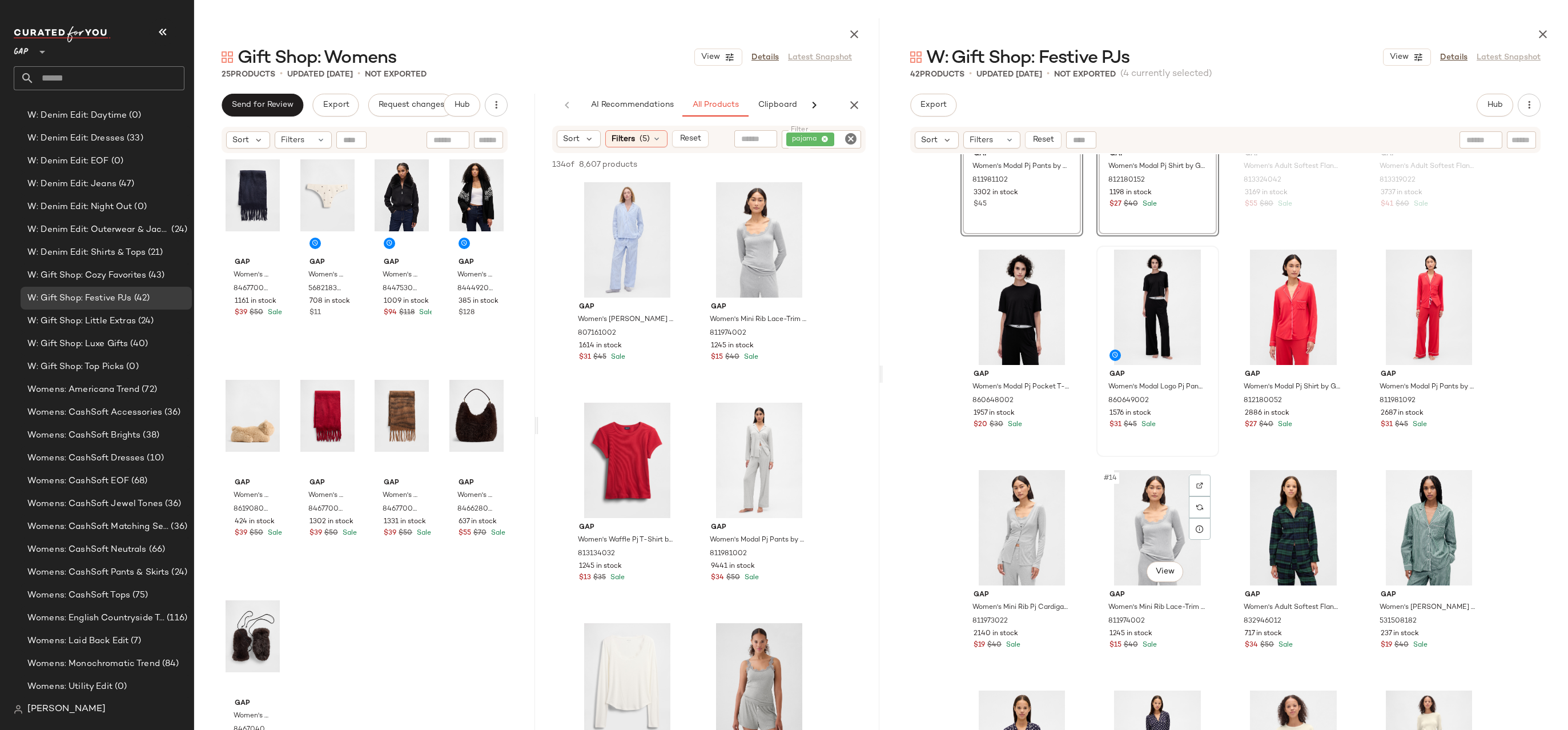
scroll to position [374, 0]
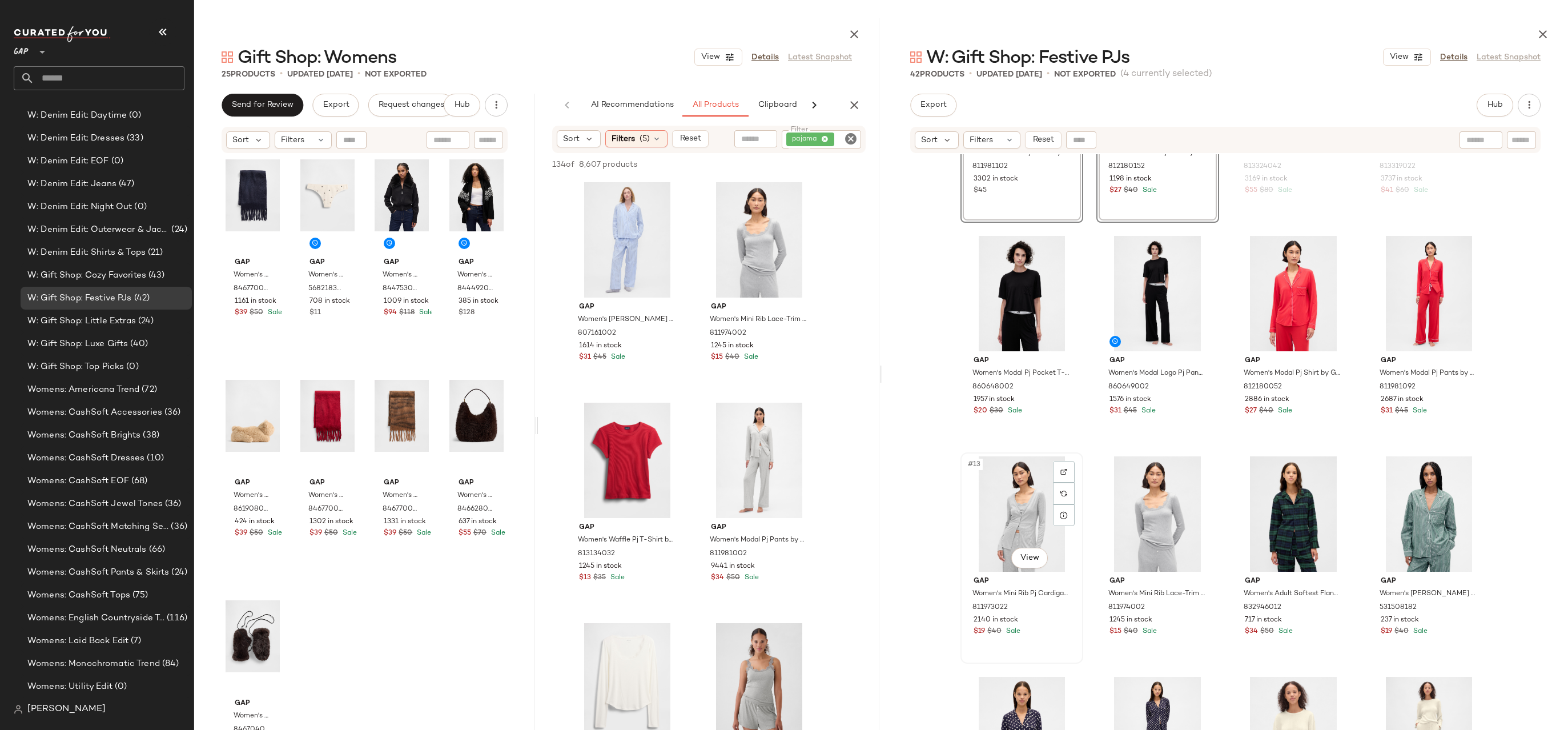
click at [1030, 514] on div "#13 View" at bounding box center [1022, 514] width 115 height 115
click at [1159, 493] on div "#14 View" at bounding box center [1158, 514] width 115 height 115
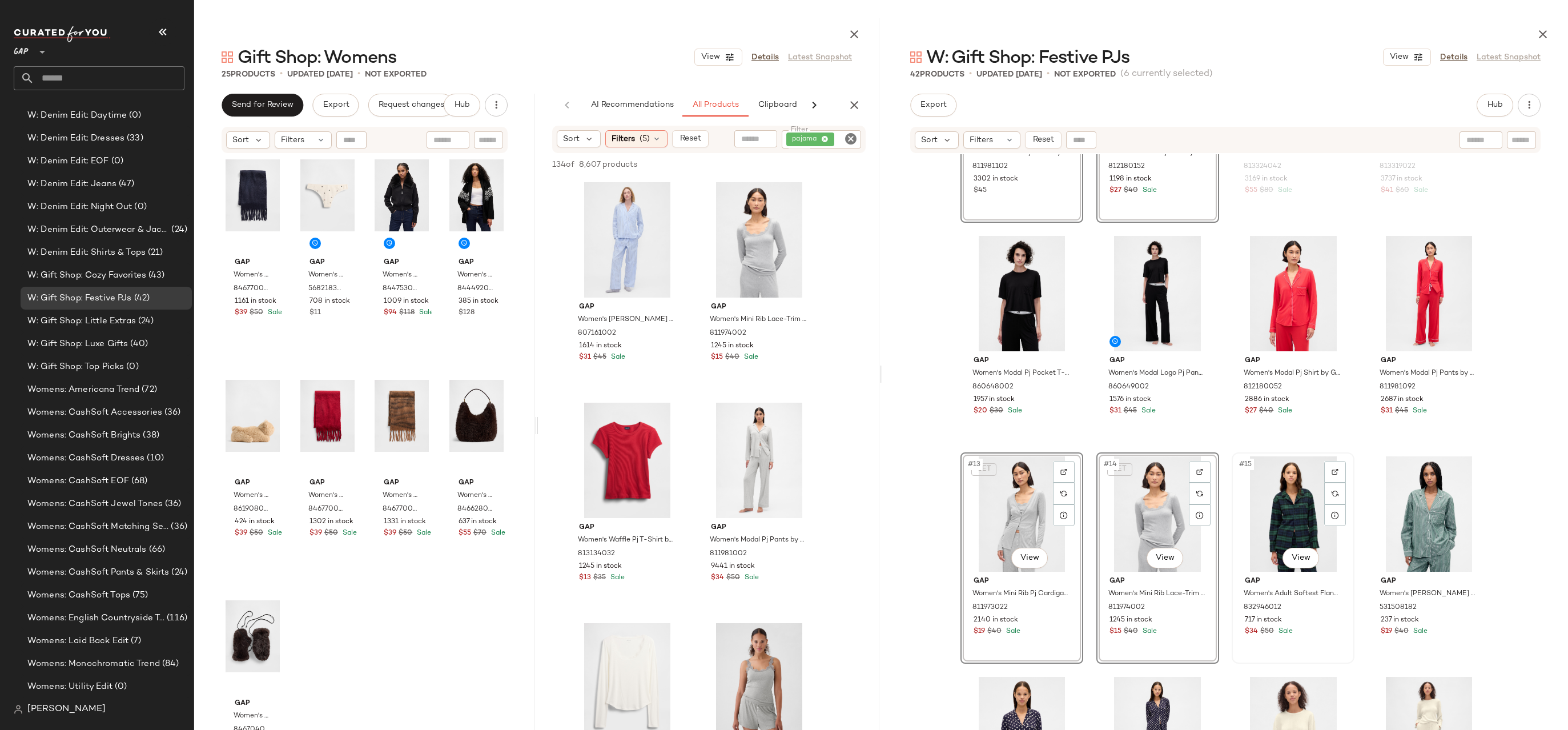
click at [1307, 490] on div "#15 View" at bounding box center [1293, 514] width 115 height 115
click at [1421, 493] on div "#16 View" at bounding box center [1429, 514] width 115 height 115
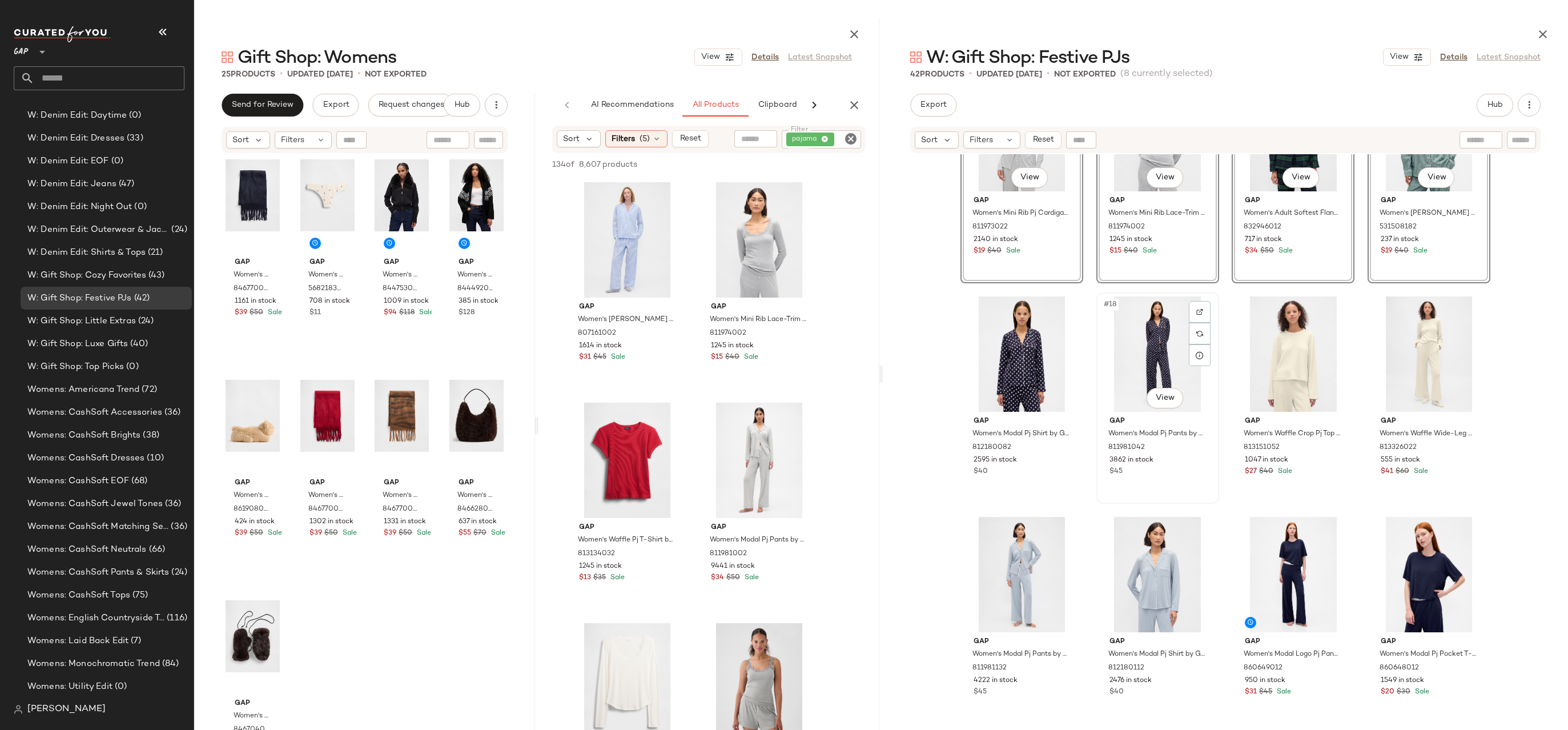
scroll to position [779, 0]
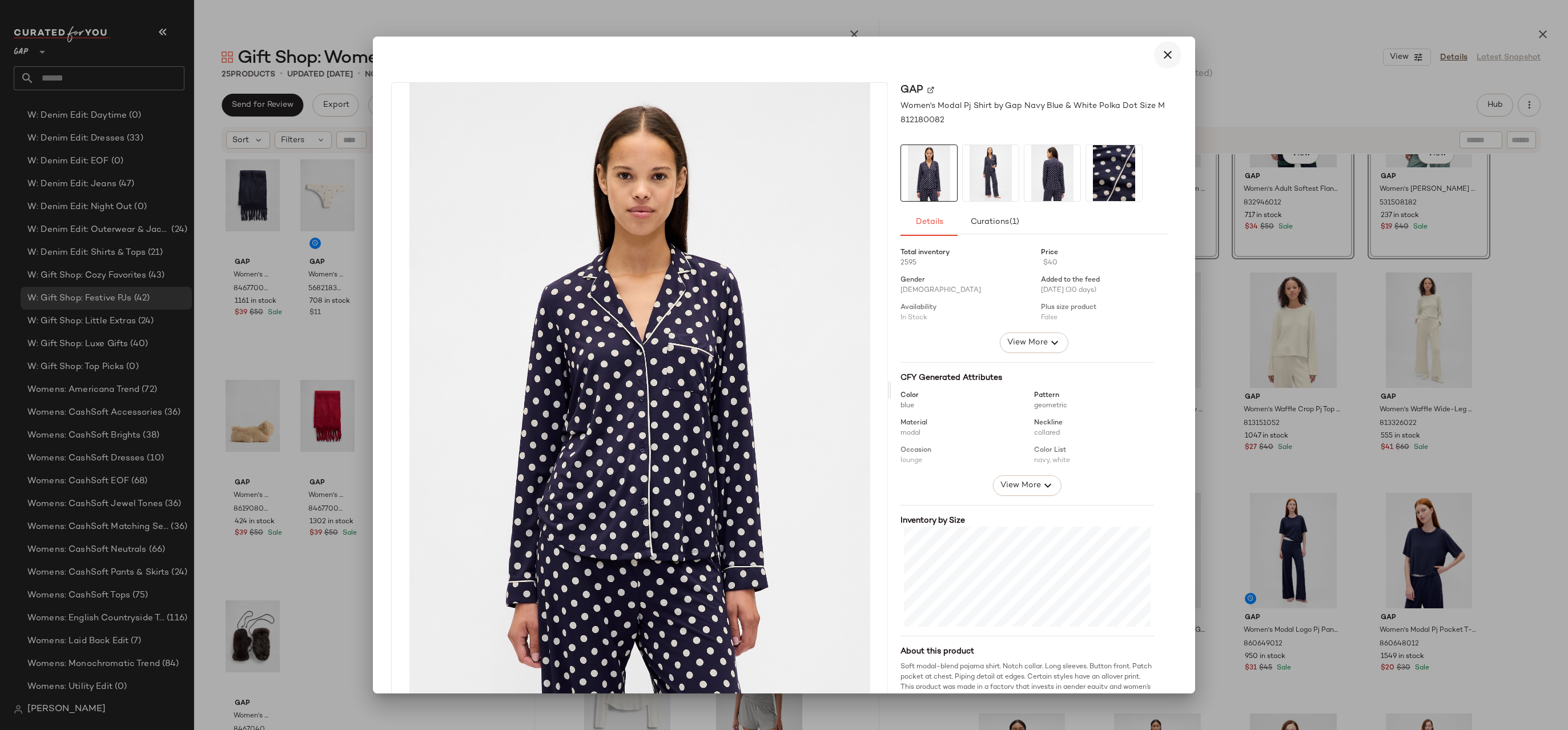
click at [1164, 46] on button "button" at bounding box center [1167, 54] width 27 height 27
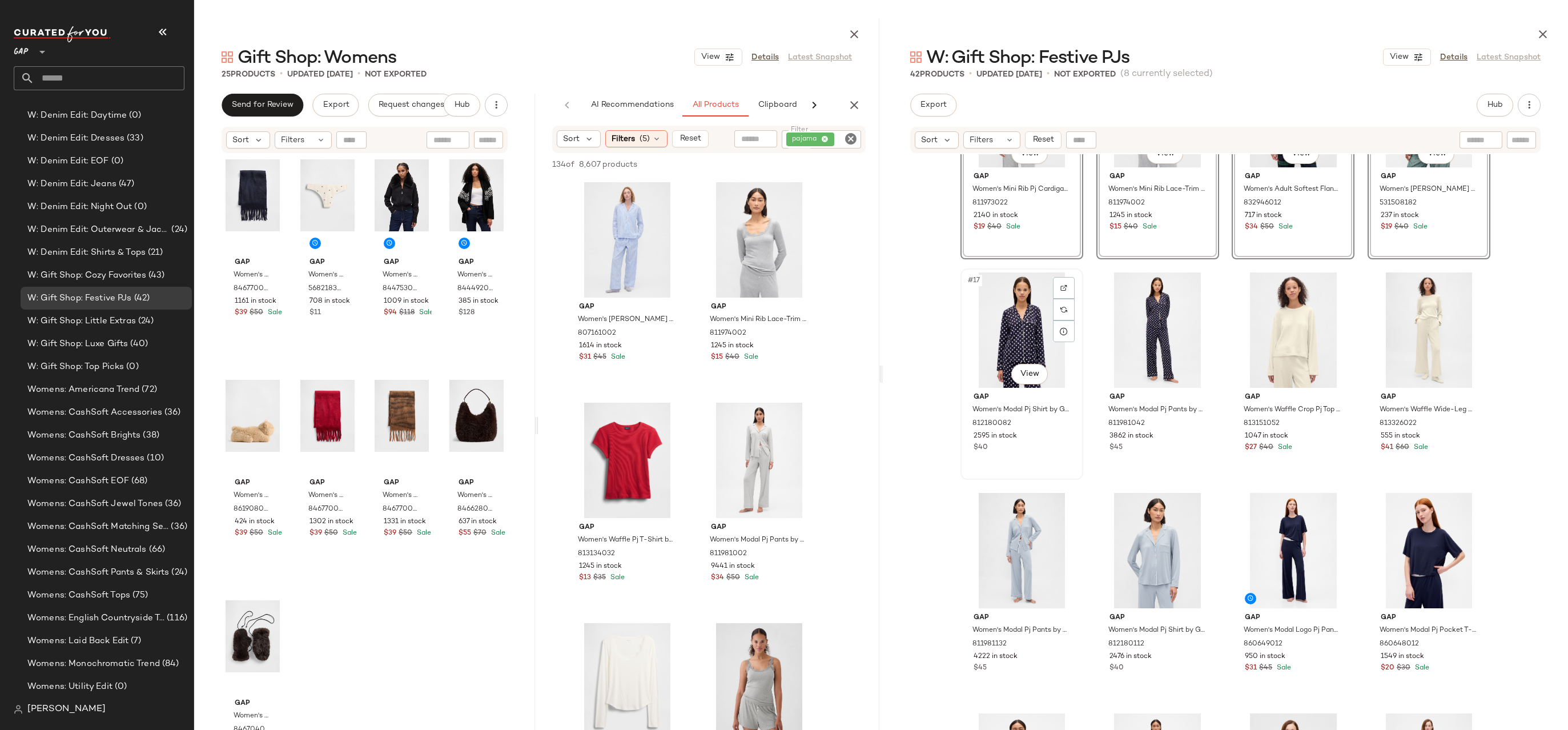
click at [1020, 327] on div "#17 View" at bounding box center [1022, 330] width 115 height 115
click at [1119, 328] on div "#18 View" at bounding box center [1158, 330] width 115 height 115
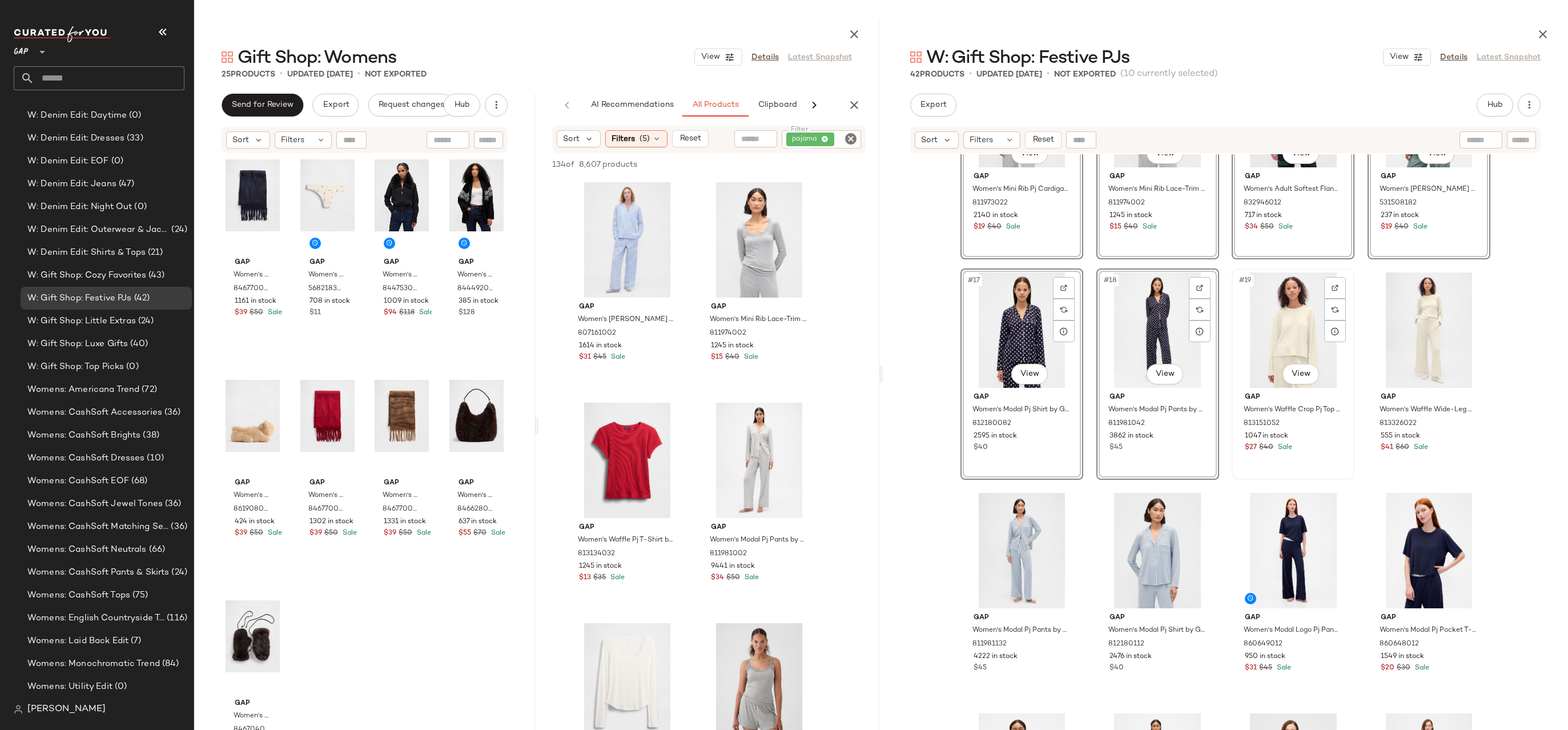
click at [1289, 326] on div "#19 View" at bounding box center [1293, 330] width 115 height 115
click at [1405, 332] on div "#20 View" at bounding box center [1429, 330] width 115 height 115
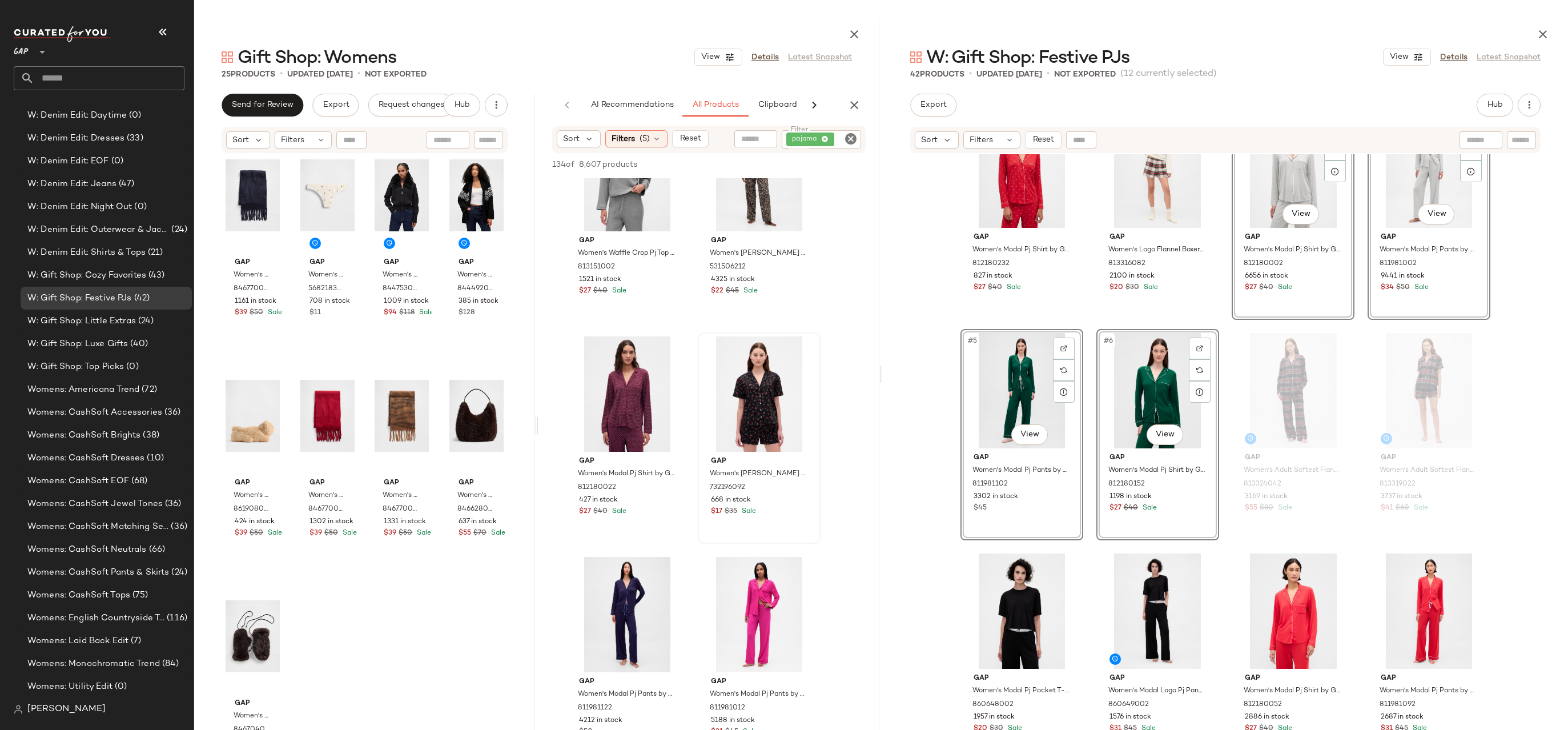
scroll to position [3010, 0]
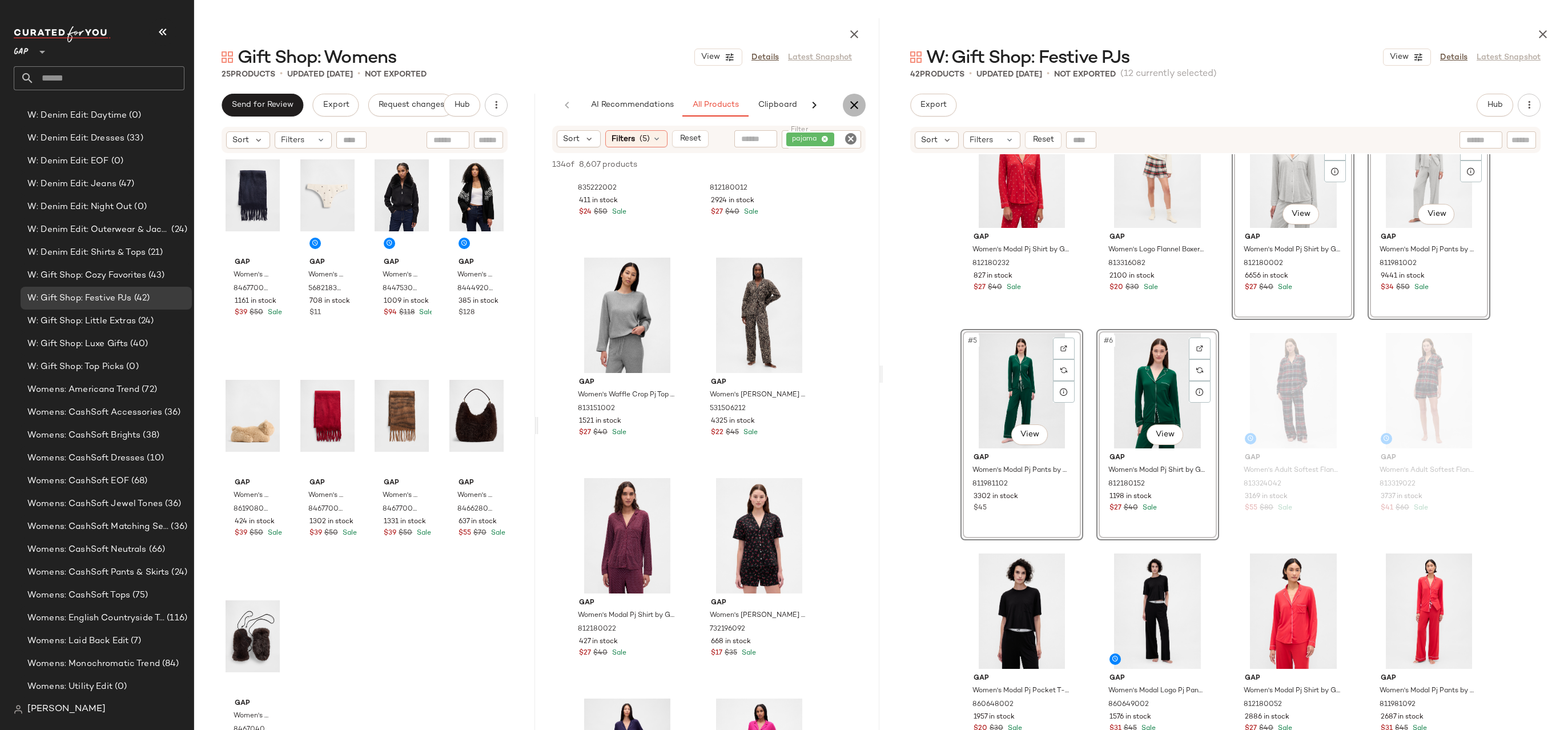
click at [860, 101] on icon "button" at bounding box center [854, 105] width 14 height 14
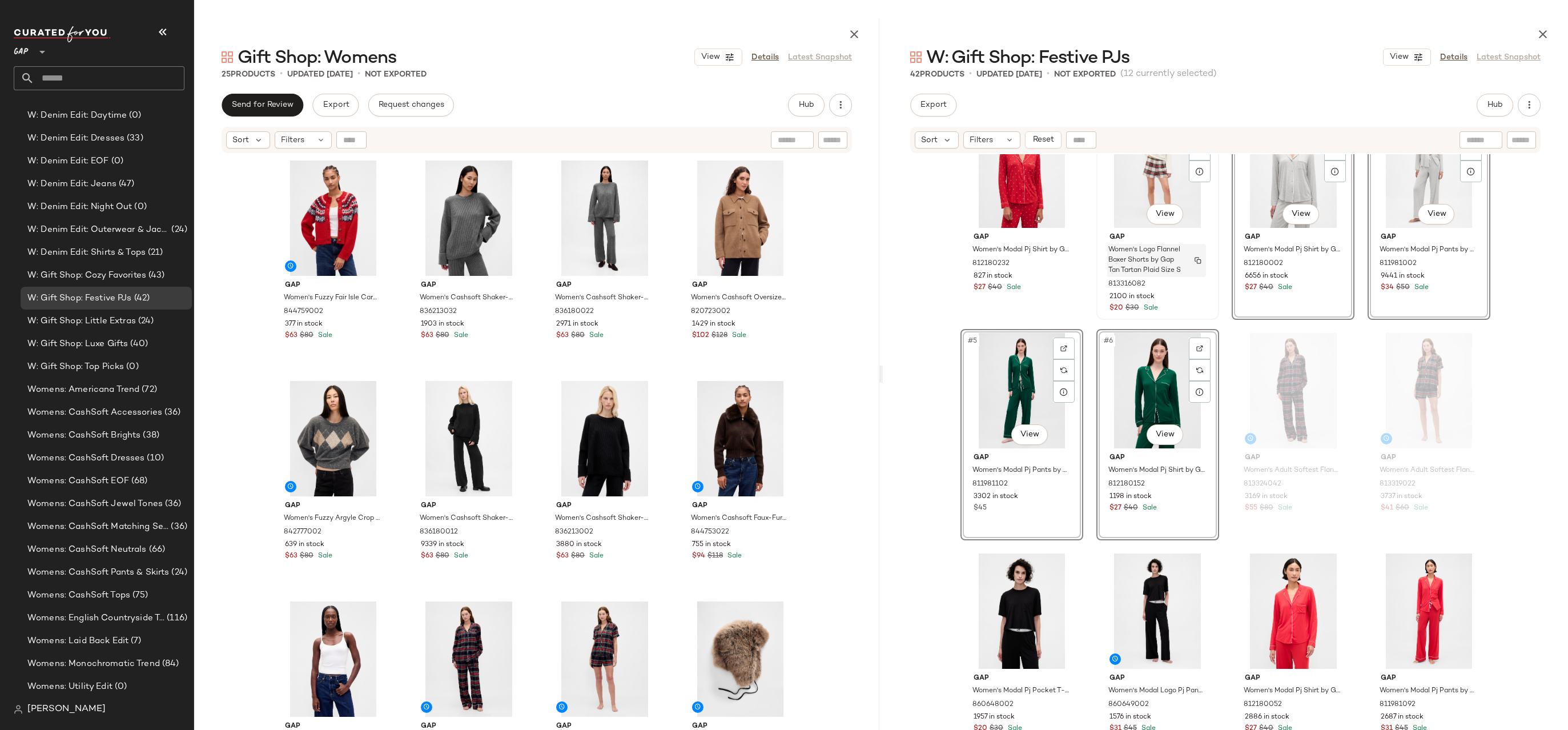
scroll to position [0, 0]
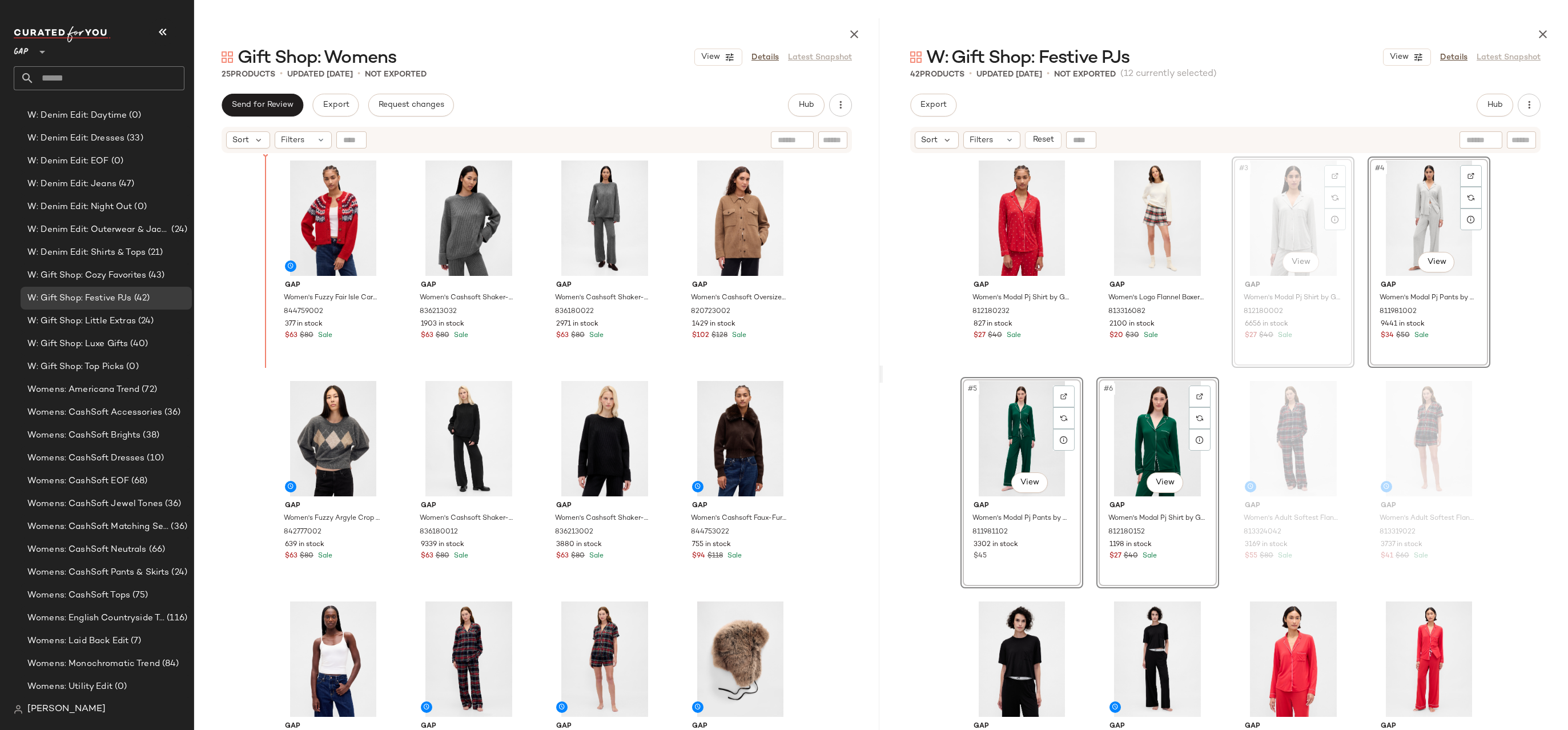
drag, startPoint x: 1295, startPoint y: 220, endPoint x: 1283, endPoint y: 220, distance: 12.0
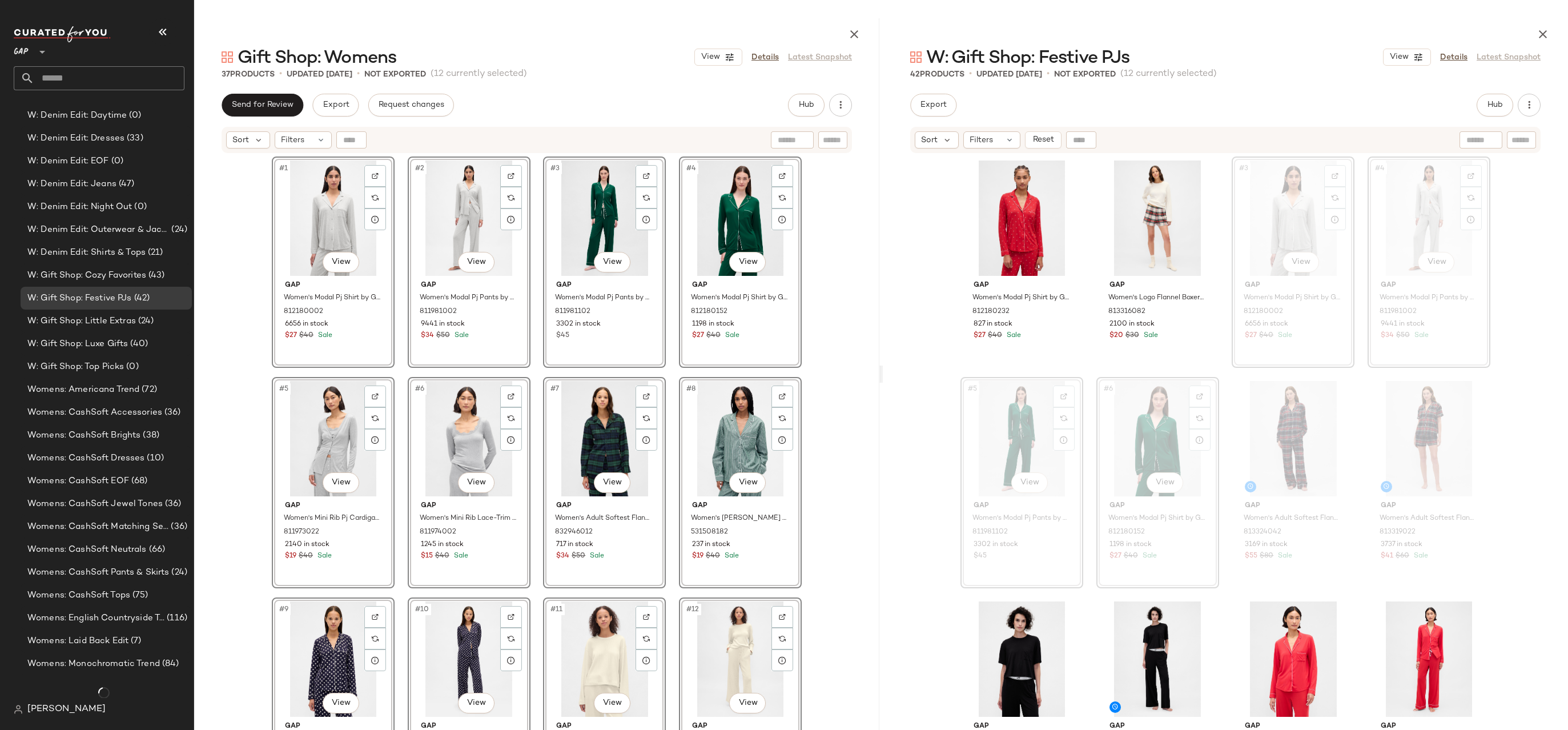
scroll to position [2150, 0]
click at [815, 313] on div "#1 View Gap Women's Modal Pj Shirt by Gap Heather Grey Tall Size M 812180002 66…" at bounding box center [537, 470] width 685 height 632
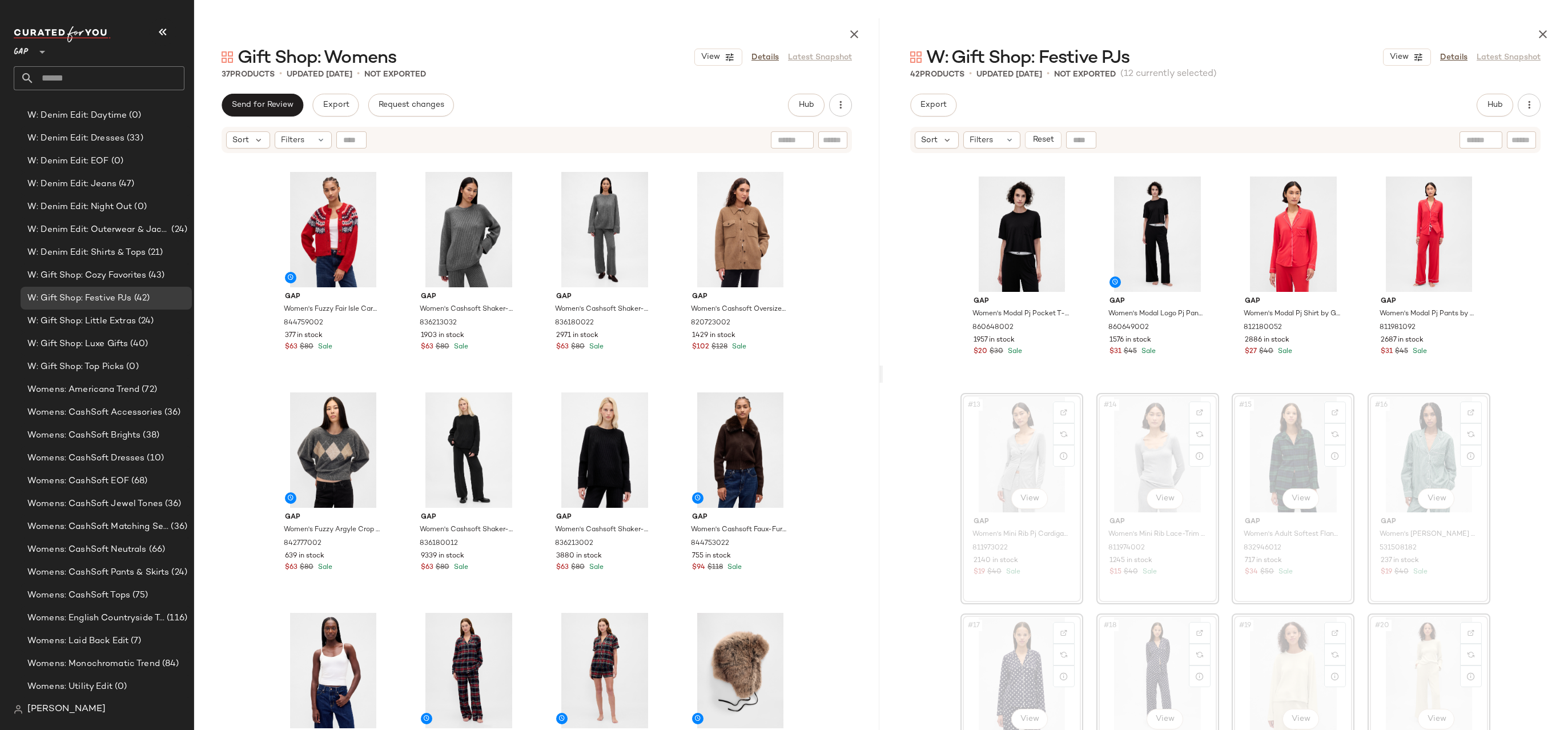
scroll to position [422, 0]
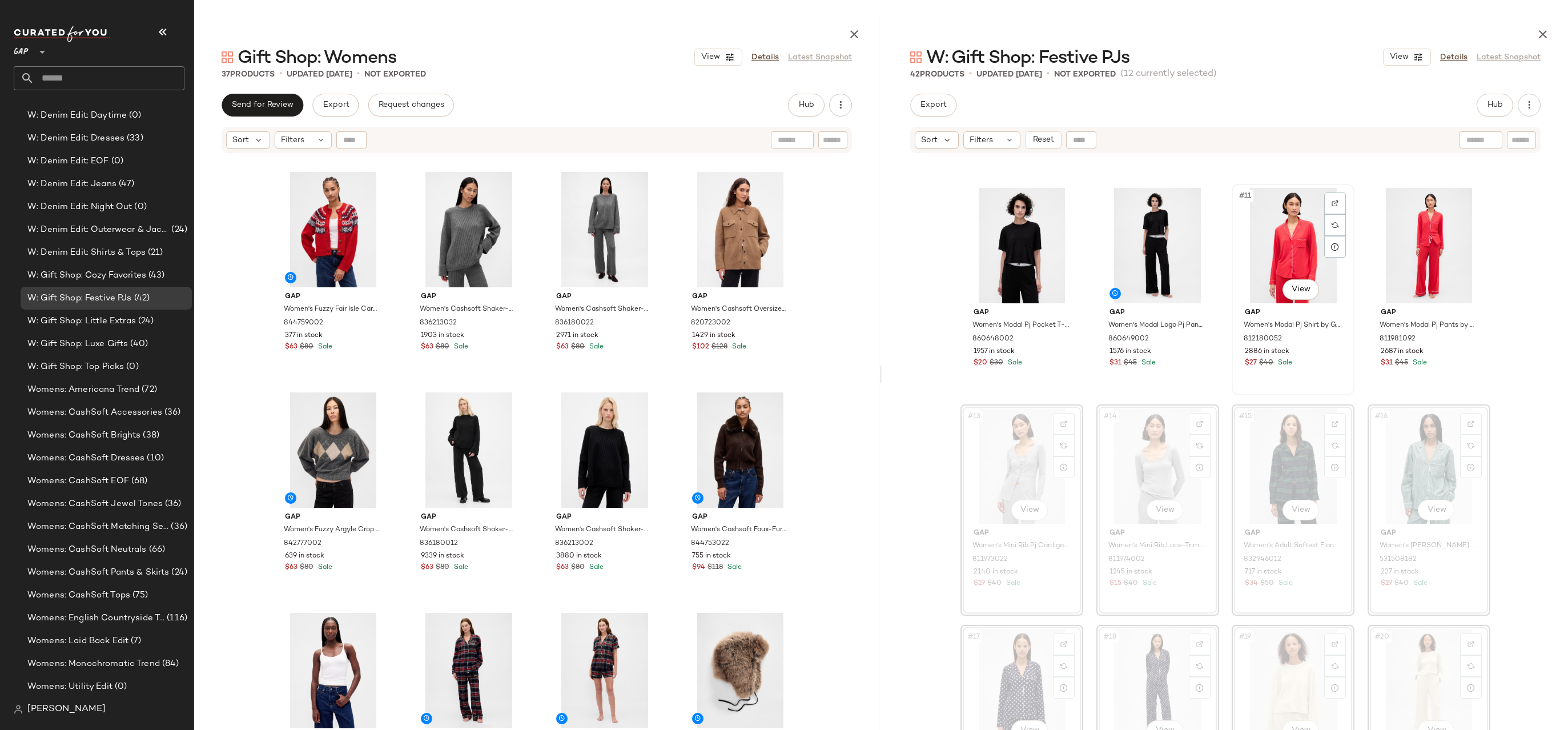
click at [1265, 246] on div "#11 View" at bounding box center [1293, 245] width 115 height 115
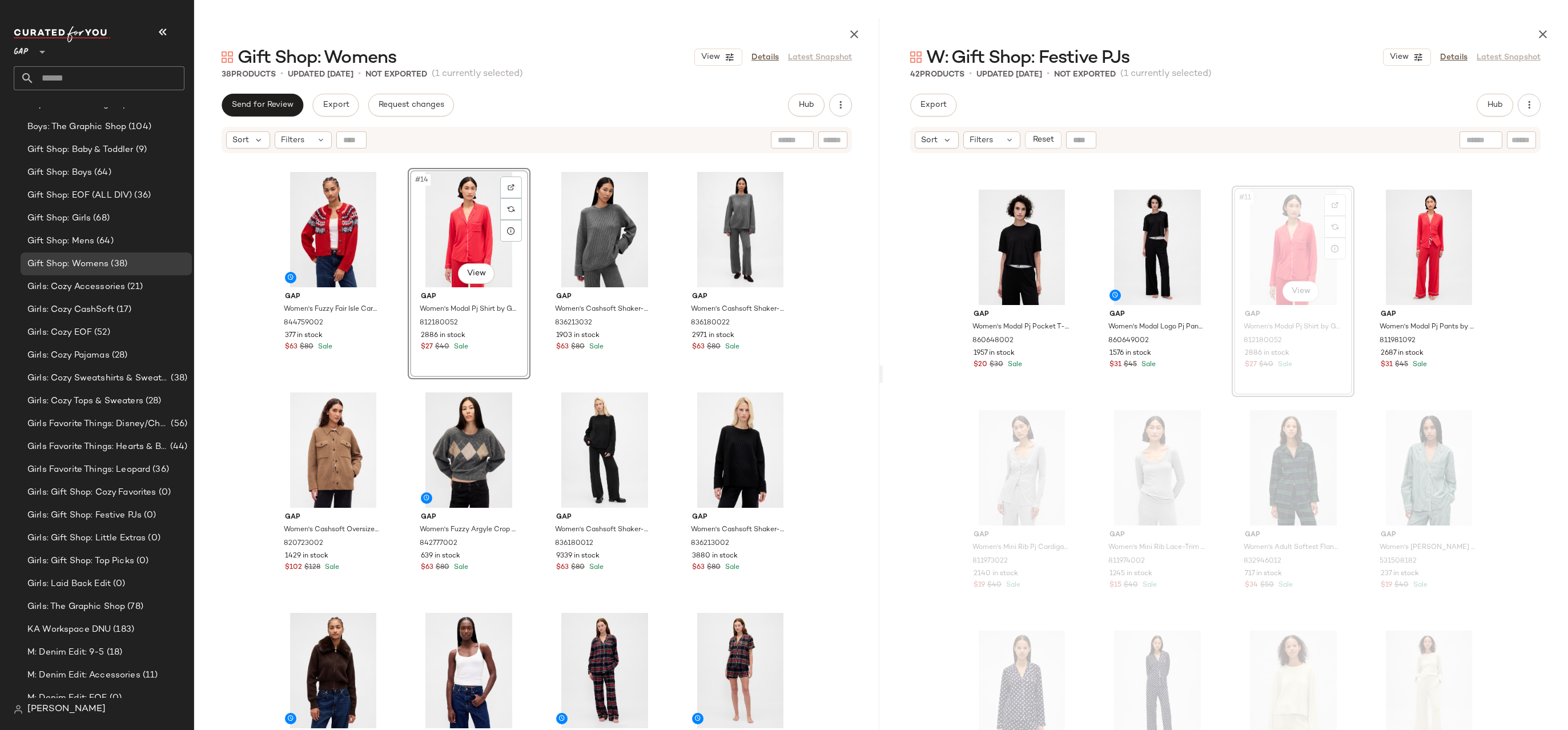
scroll to position [2150, 0]
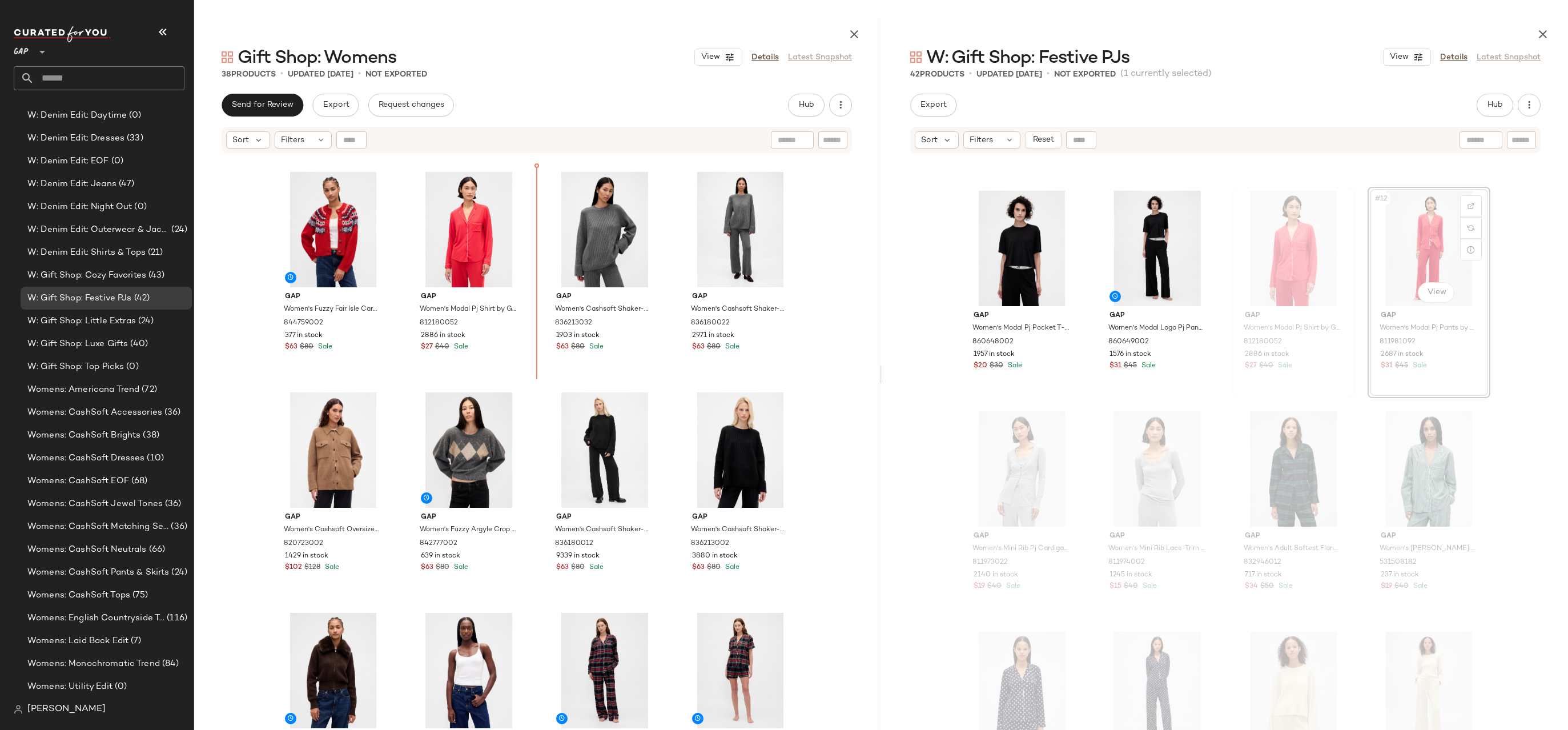
drag, startPoint x: 1390, startPoint y: 246, endPoint x: 1264, endPoint y: 246, distance: 126.0
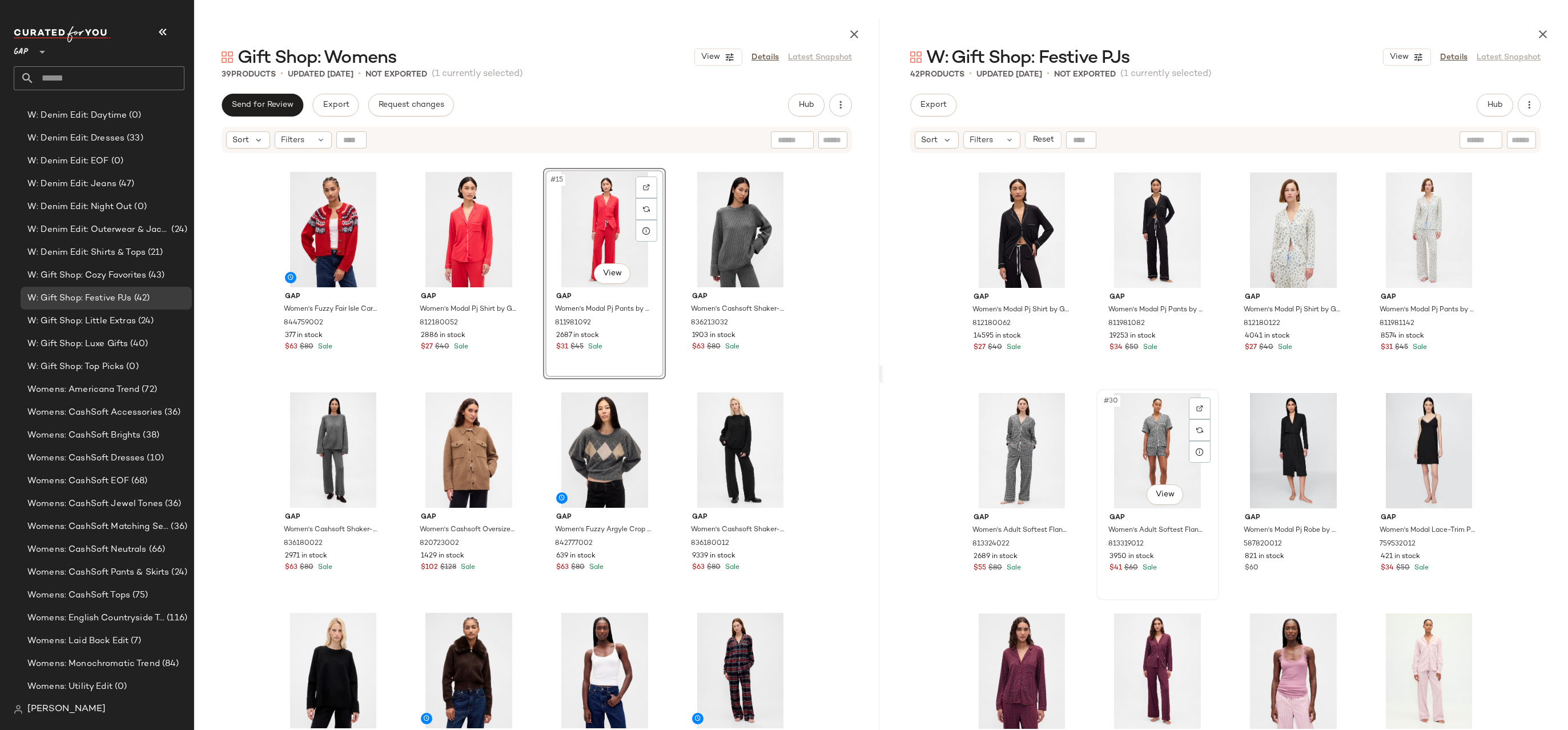
scroll to position [1307, 0]
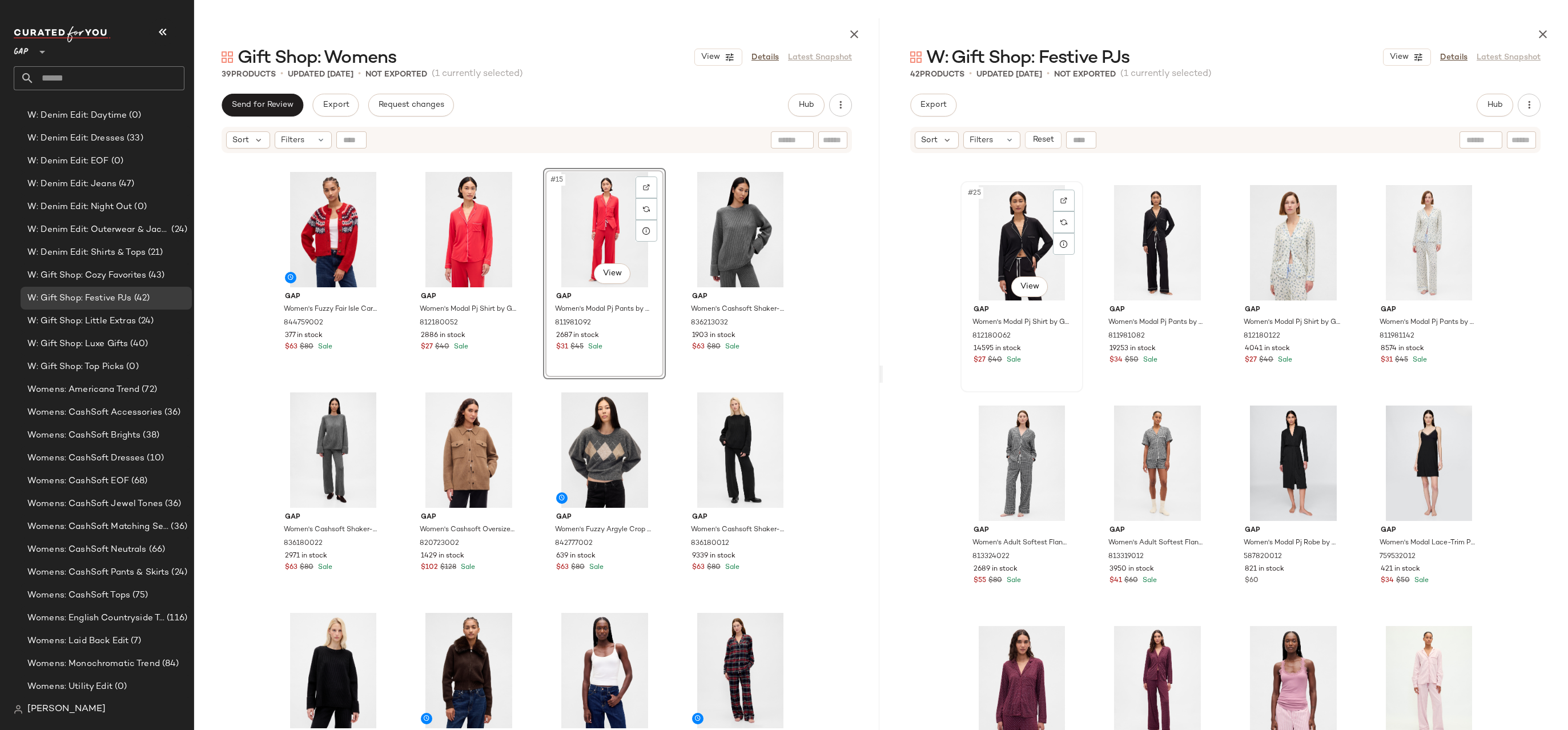
click at [1026, 243] on div "#25 View" at bounding box center [1022, 242] width 115 height 115
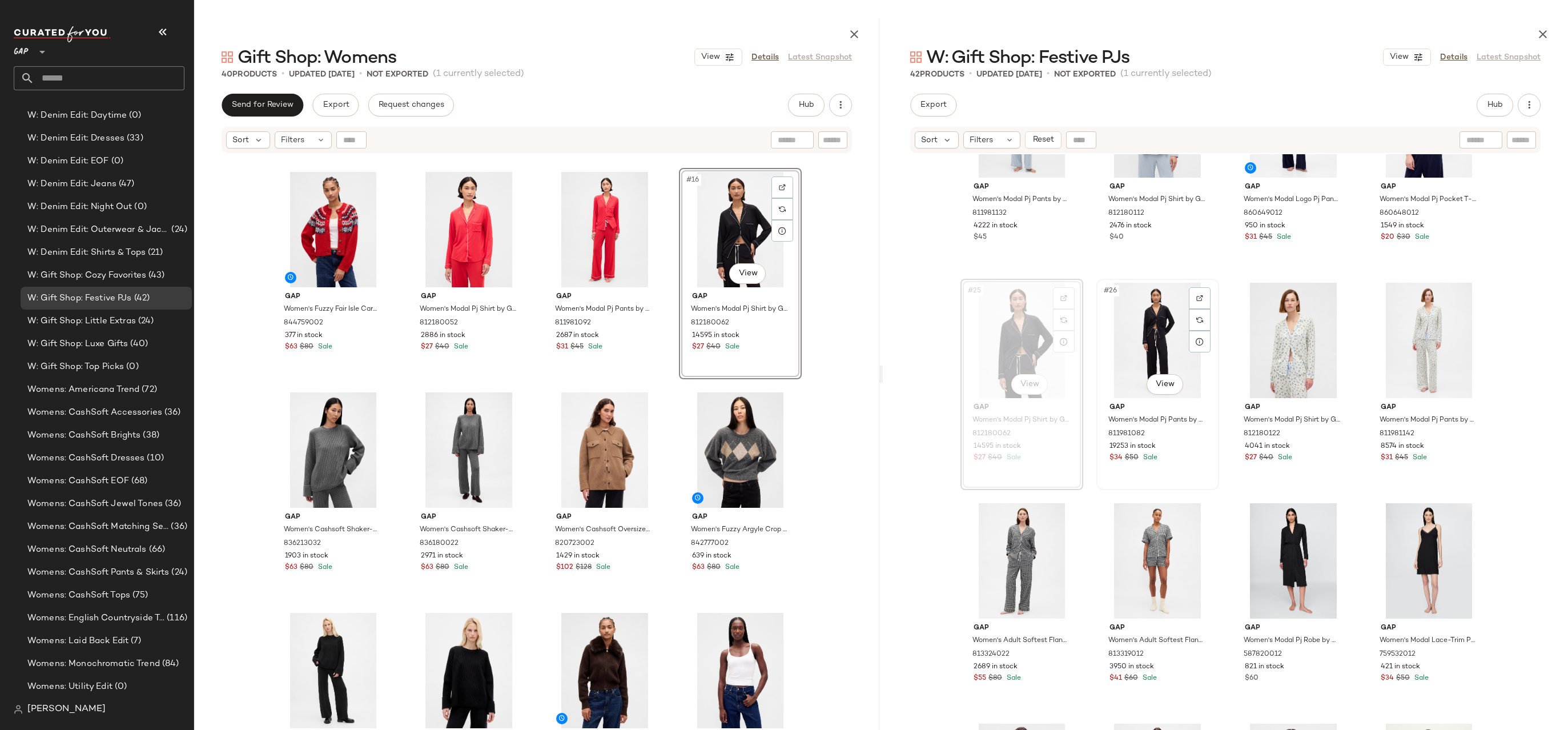
scroll to position [2150, 0]
drag, startPoint x: 1110, startPoint y: 330, endPoint x: 786, endPoint y: 274, distance: 328.8
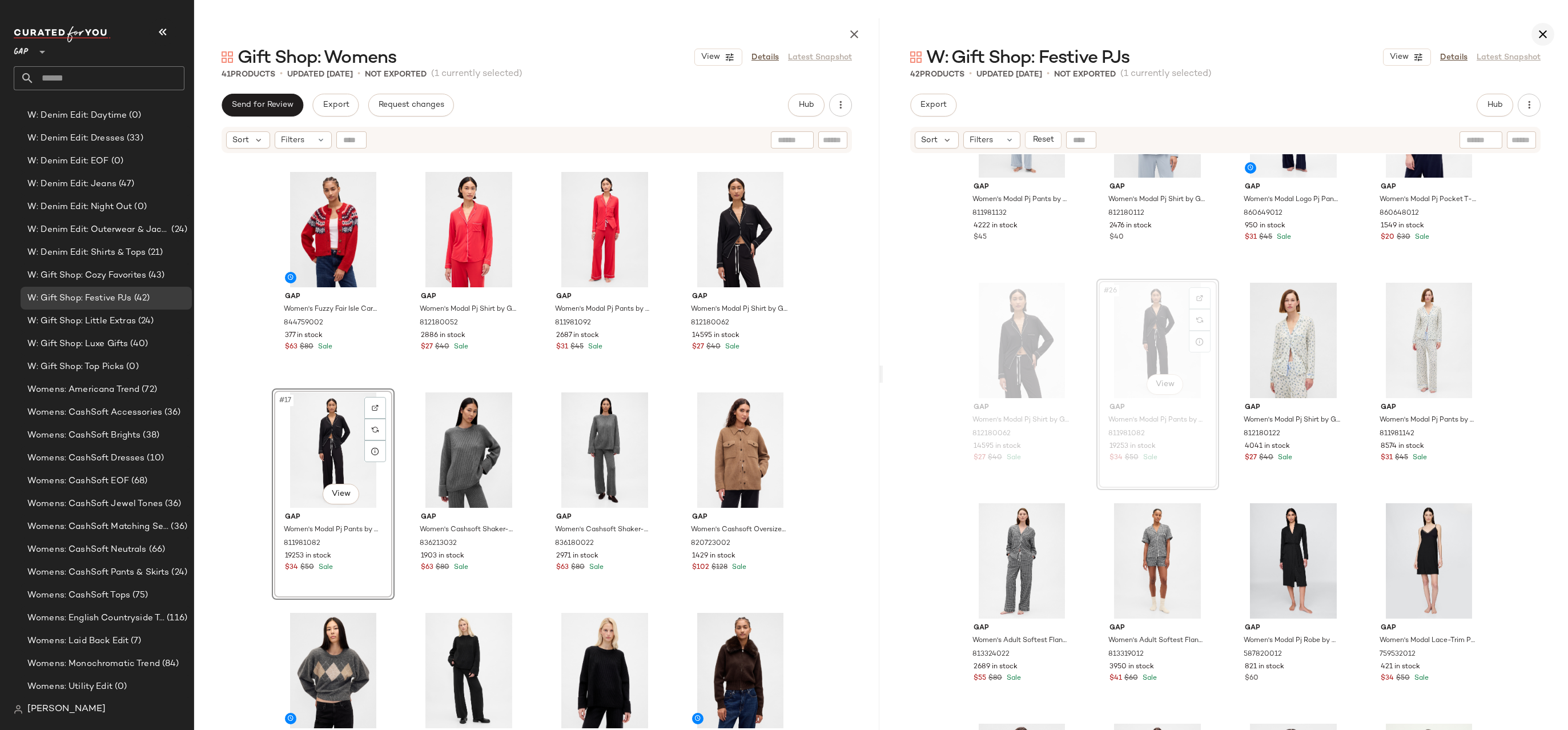
click at [1543, 27] on icon "button" at bounding box center [1542, 34] width 14 height 14
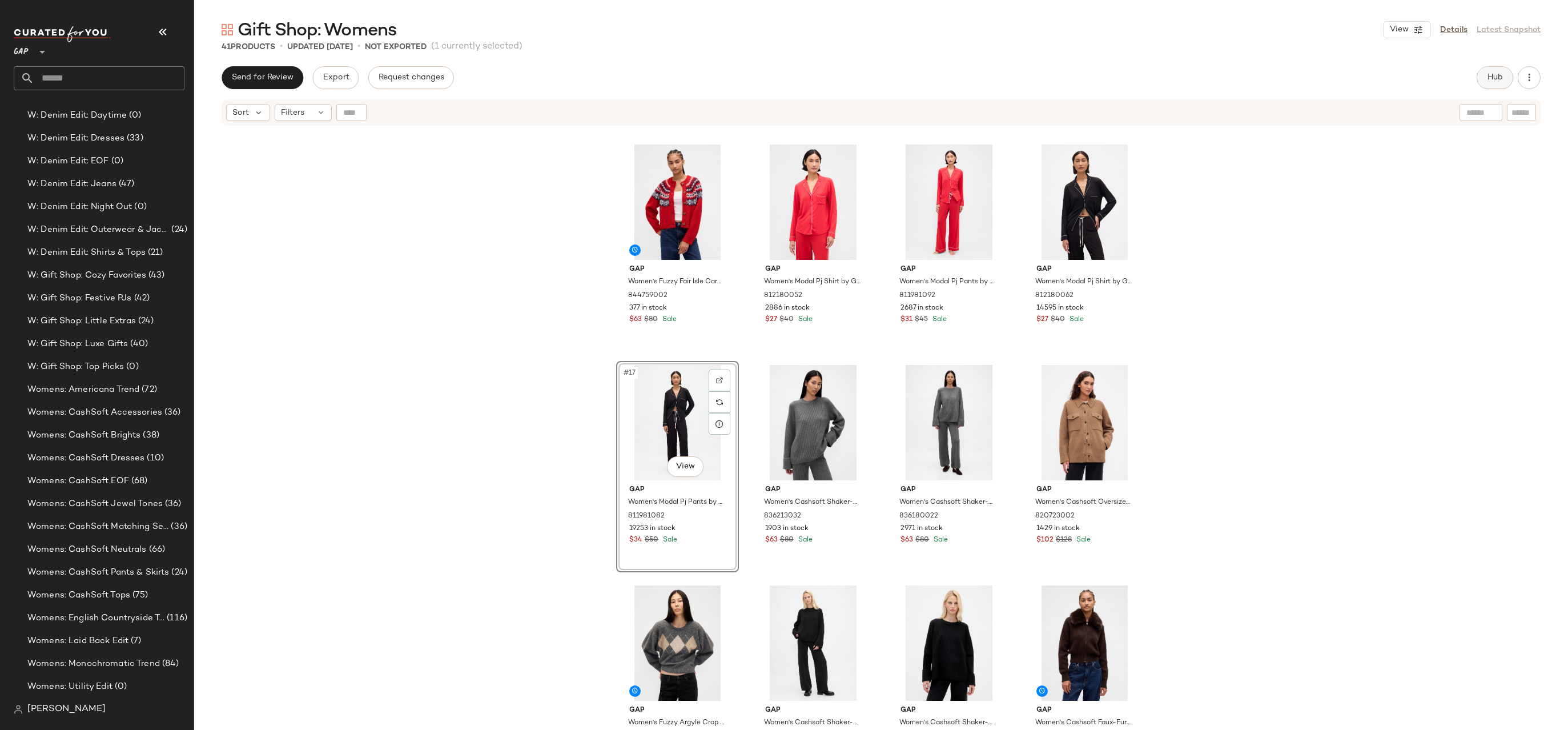
click at [1497, 85] on button "Hub" at bounding box center [1495, 78] width 37 height 23
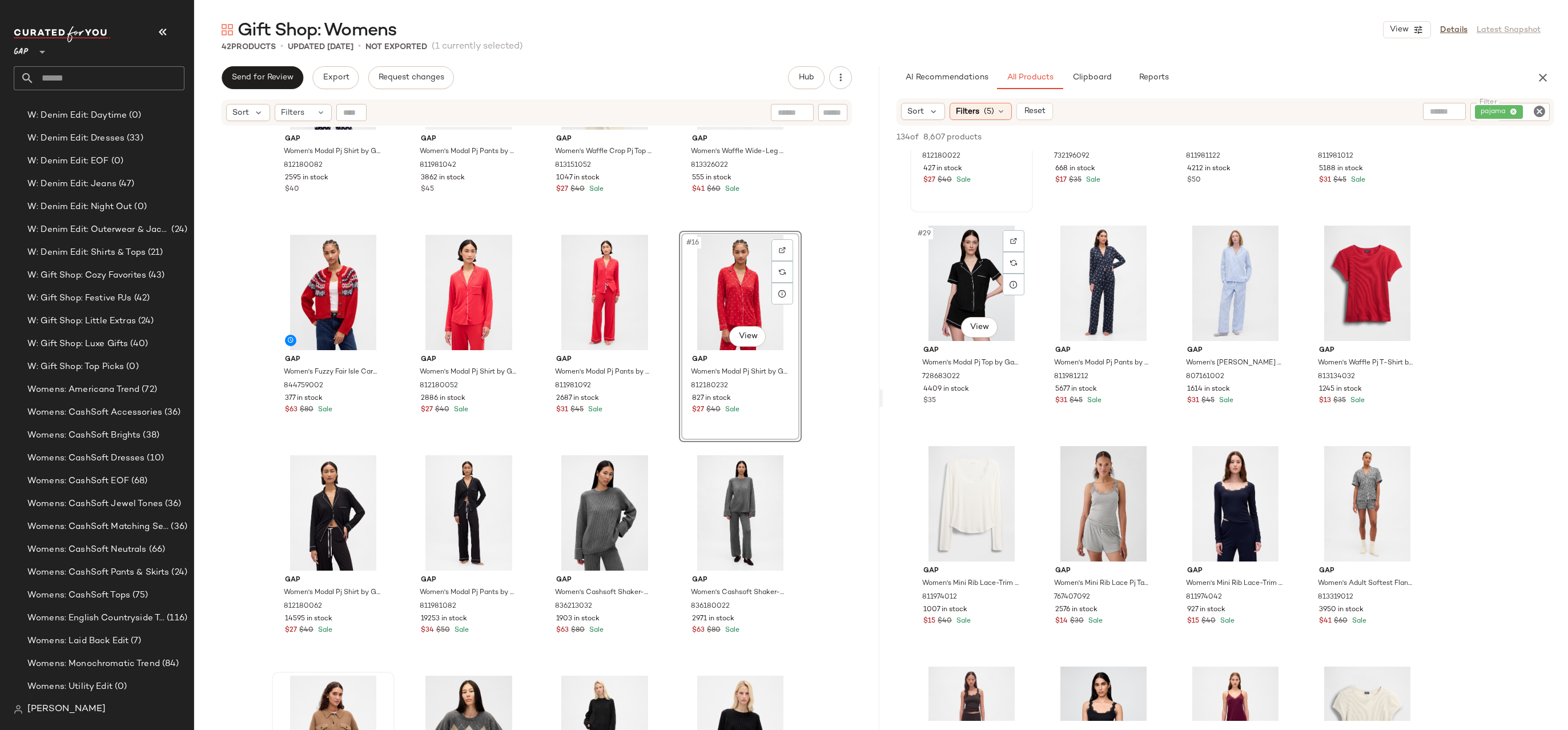
scroll to position [998, 0]
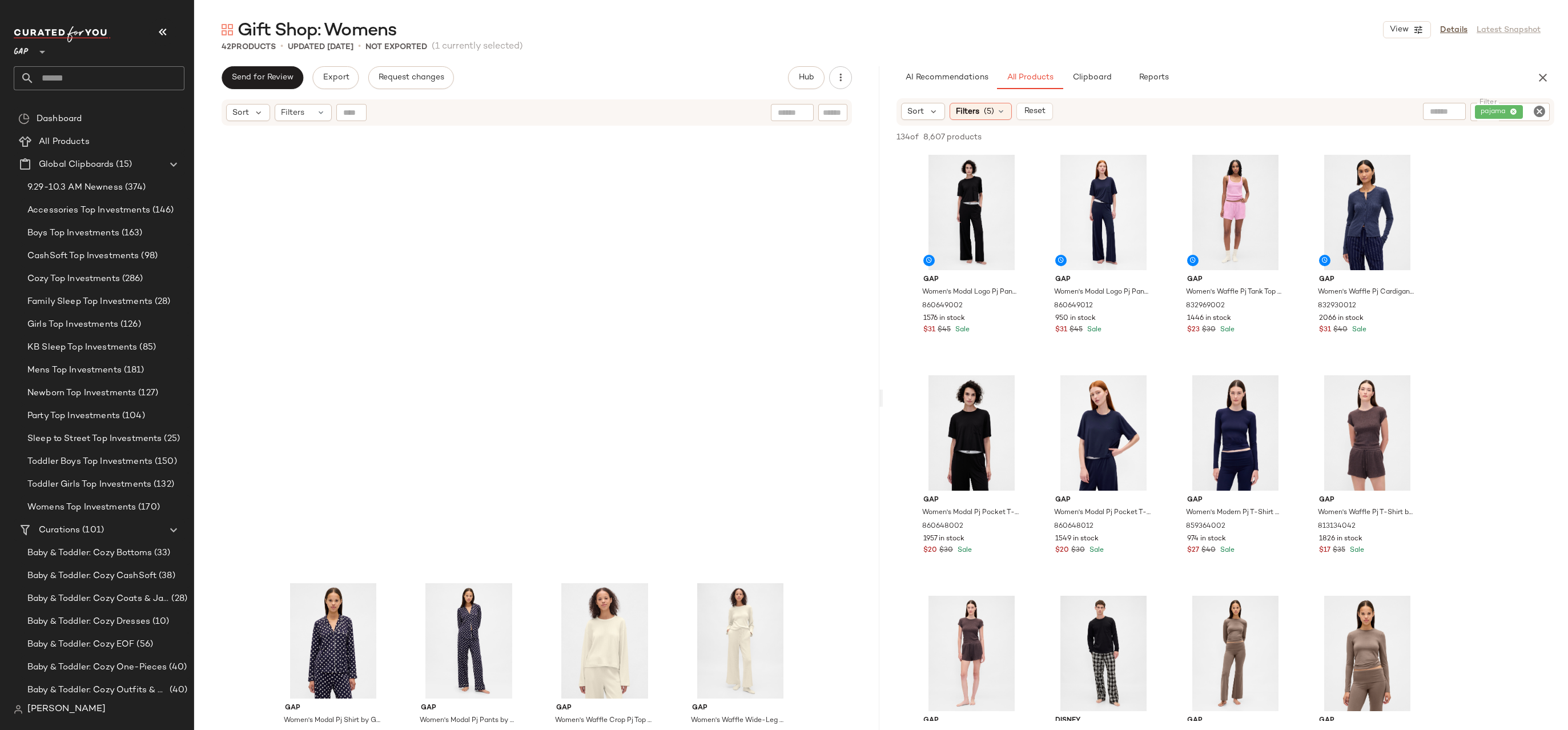
scroll to position [792, 0]
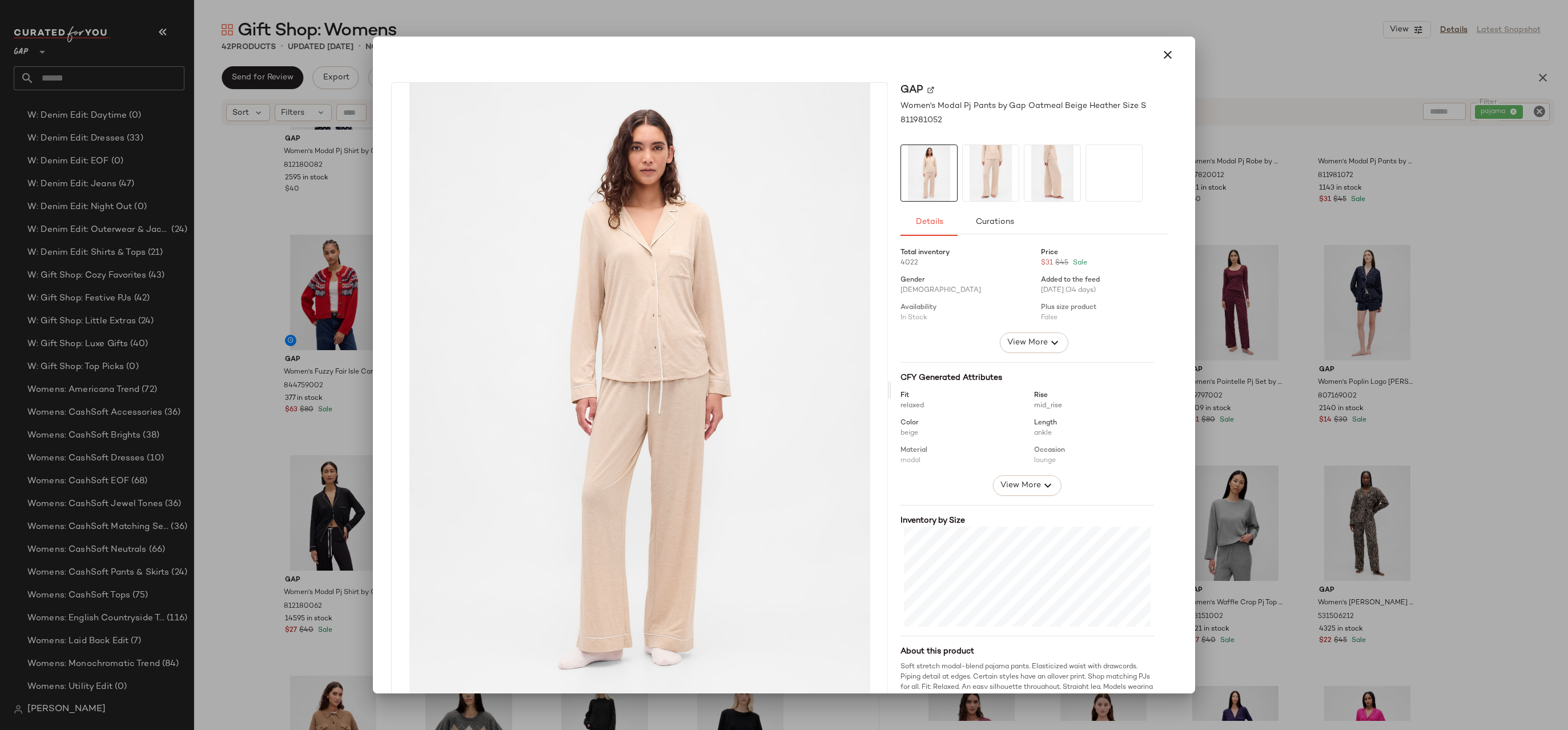
click at [1235, 285] on div at bounding box center [784, 365] width 1568 height 730
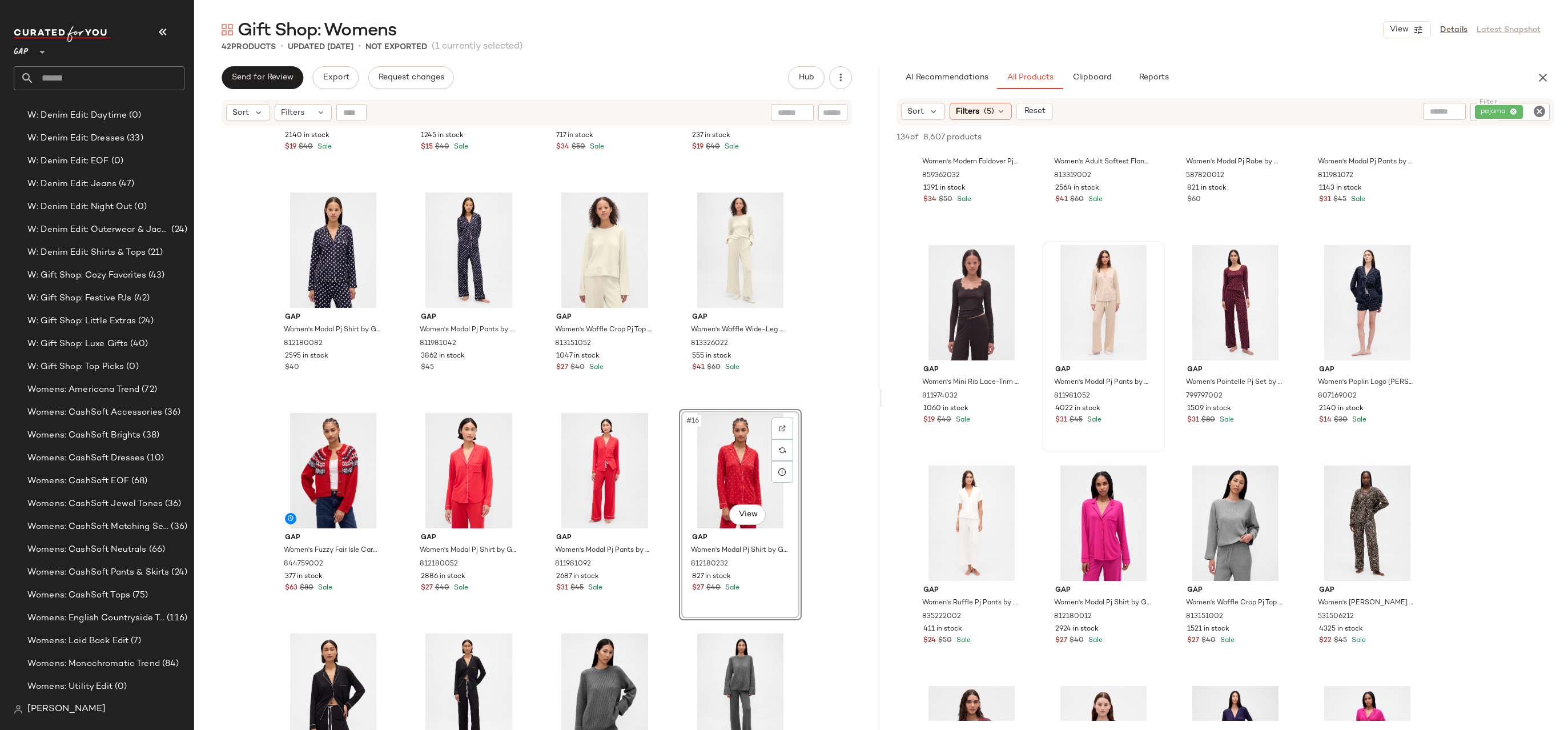
scroll to position [464, 0]
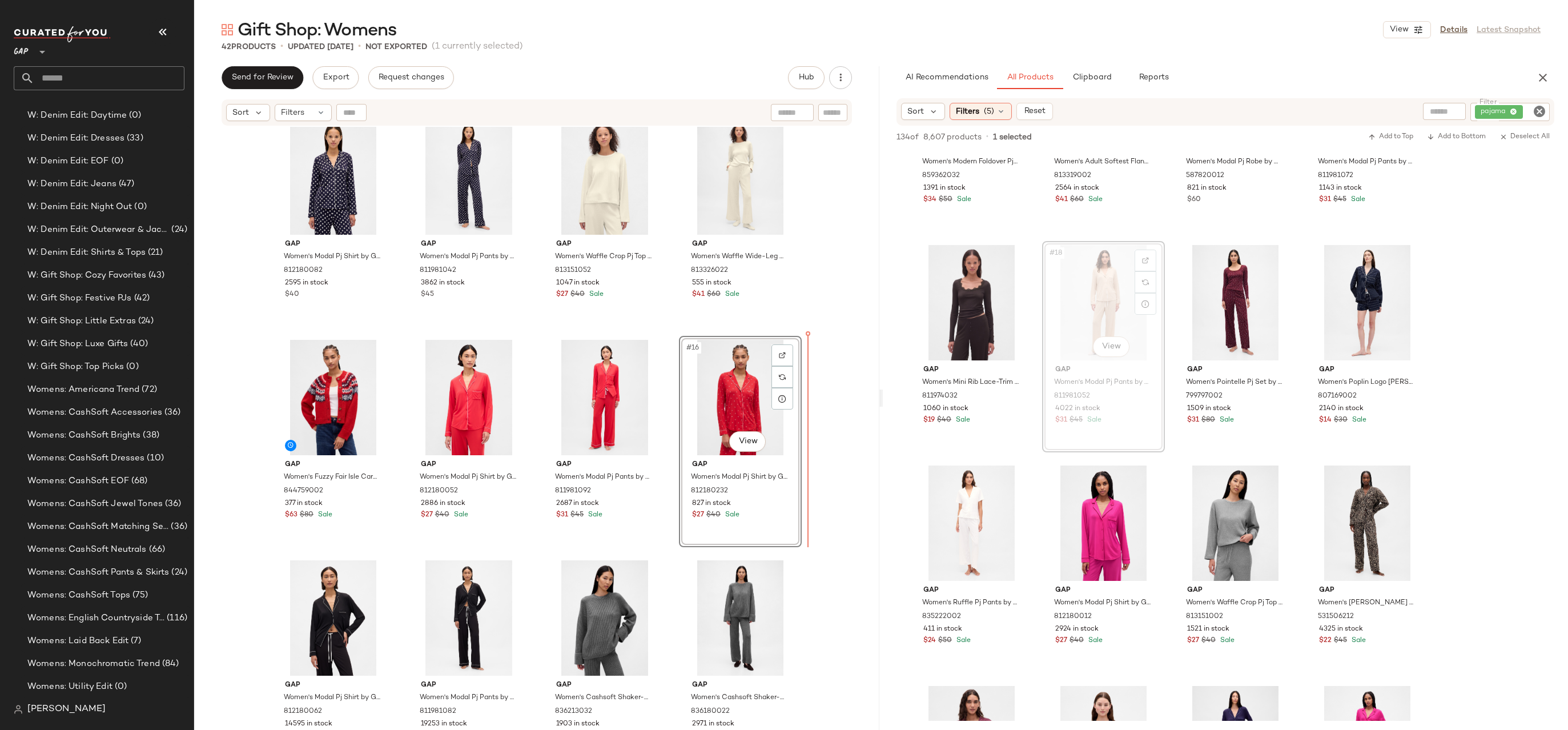
drag, startPoint x: 1103, startPoint y: 266, endPoint x: 768, endPoint y: 445, distance: 379.8
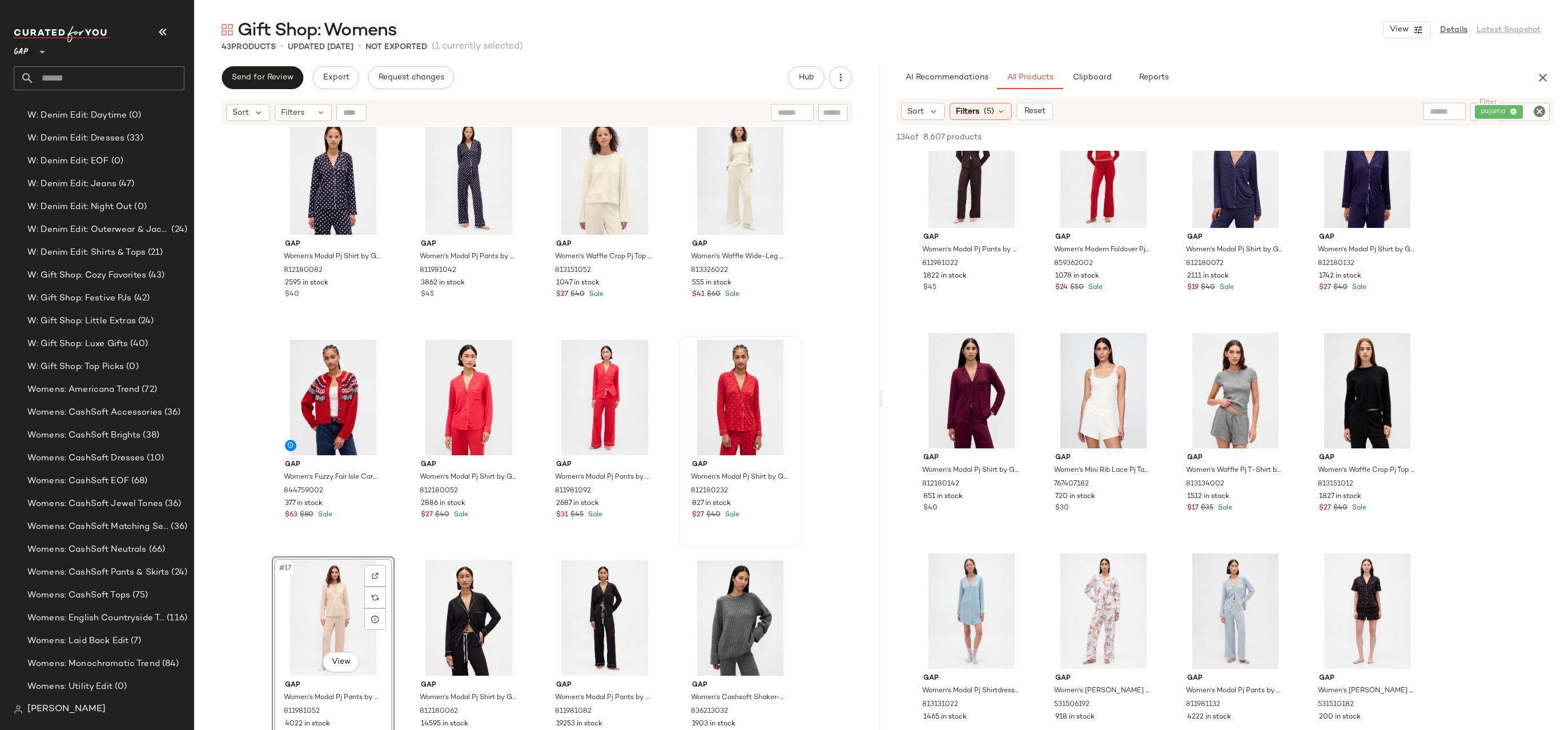
scroll to position [3540, 0]
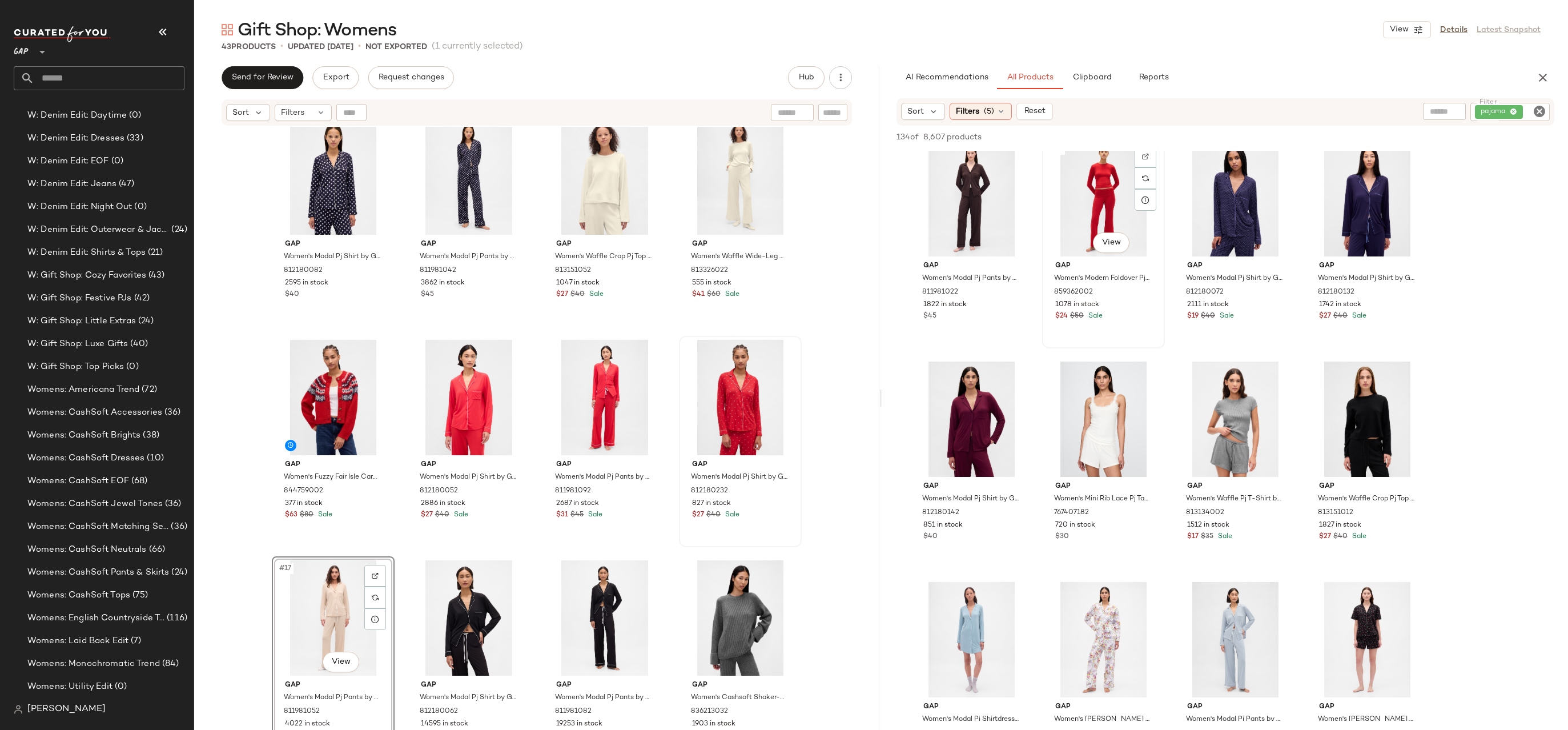
click at [1073, 197] on div "#66 View" at bounding box center [1103, 198] width 115 height 115
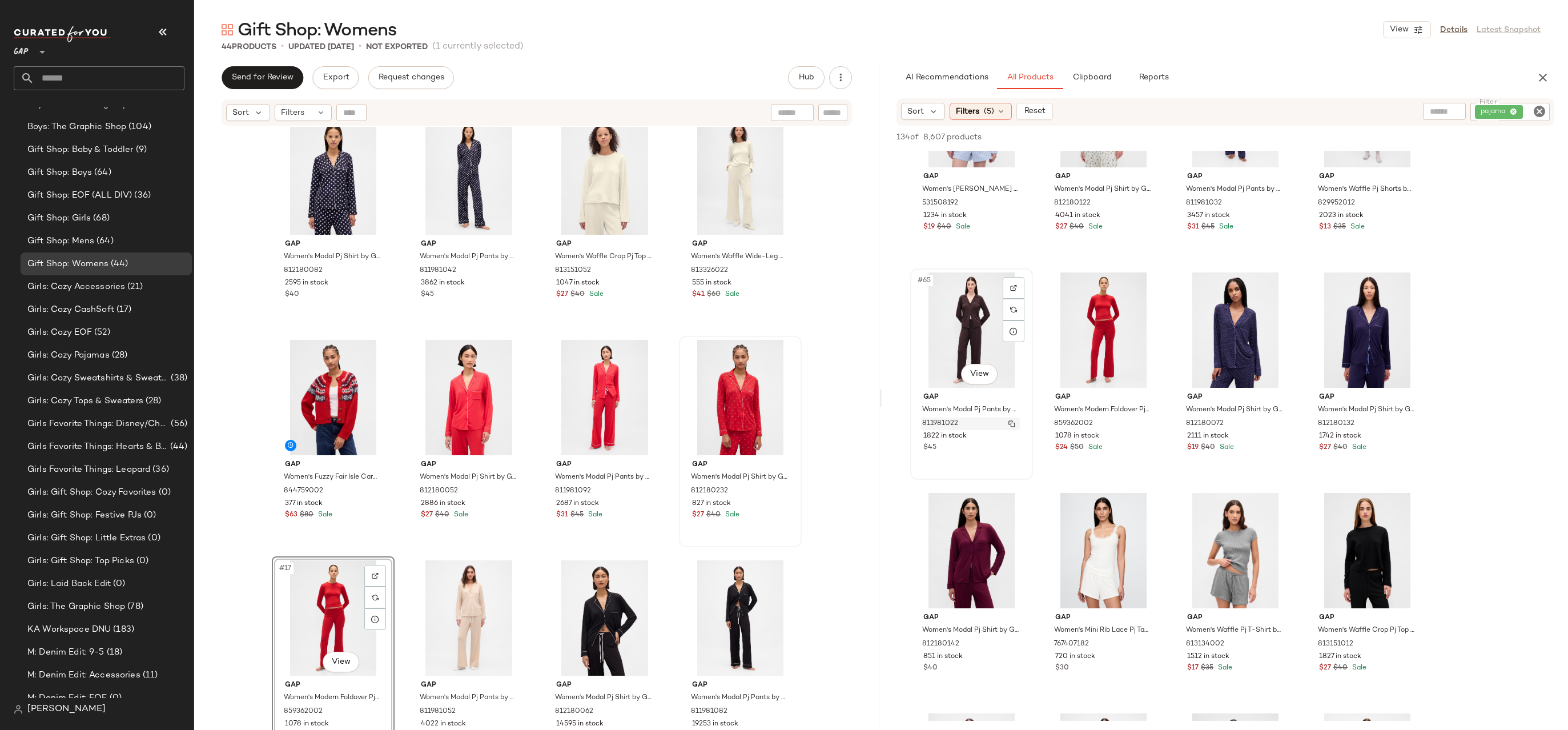
scroll to position [2150, 0]
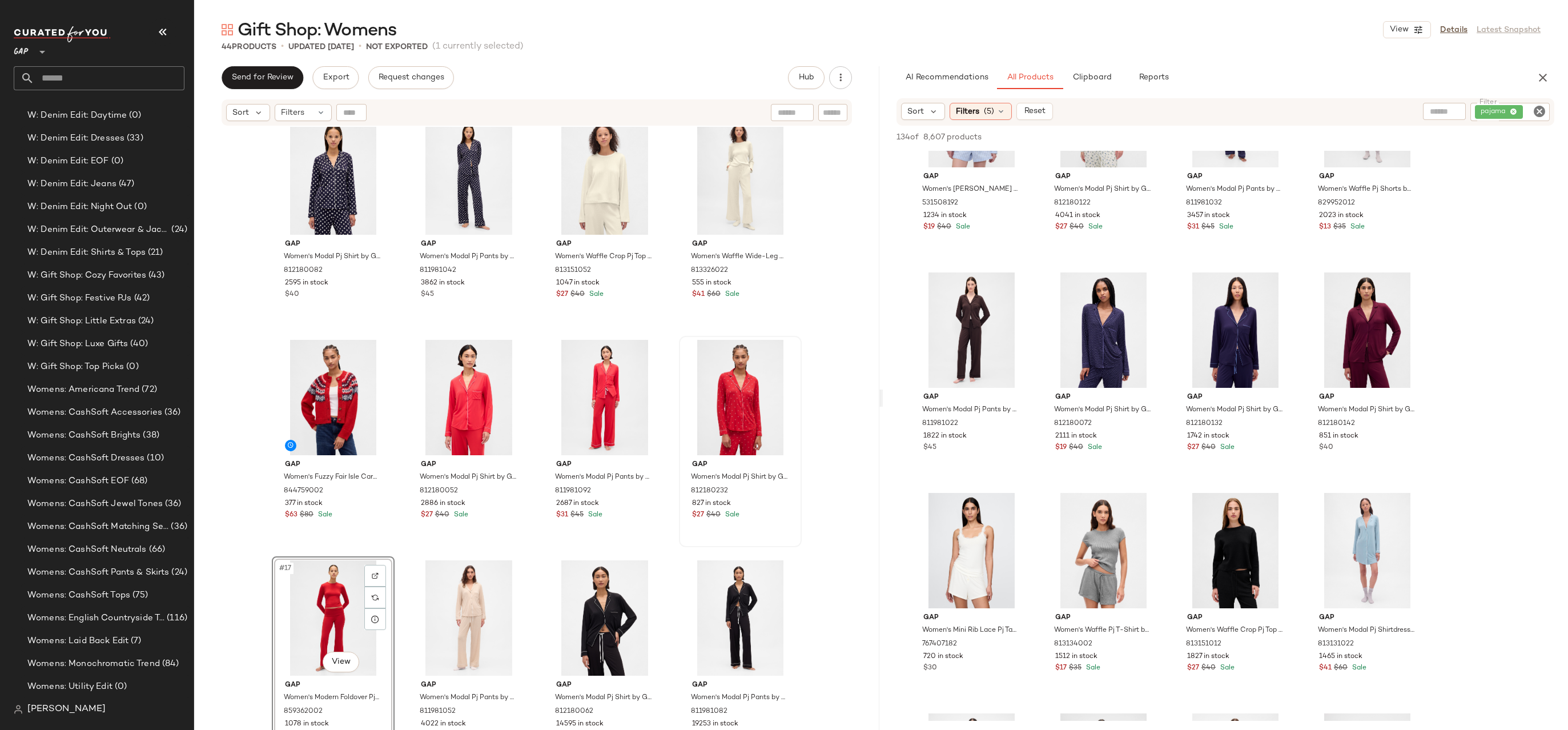
click at [321, 622] on div "#17 View" at bounding box center [333, 618] width 115 height 115
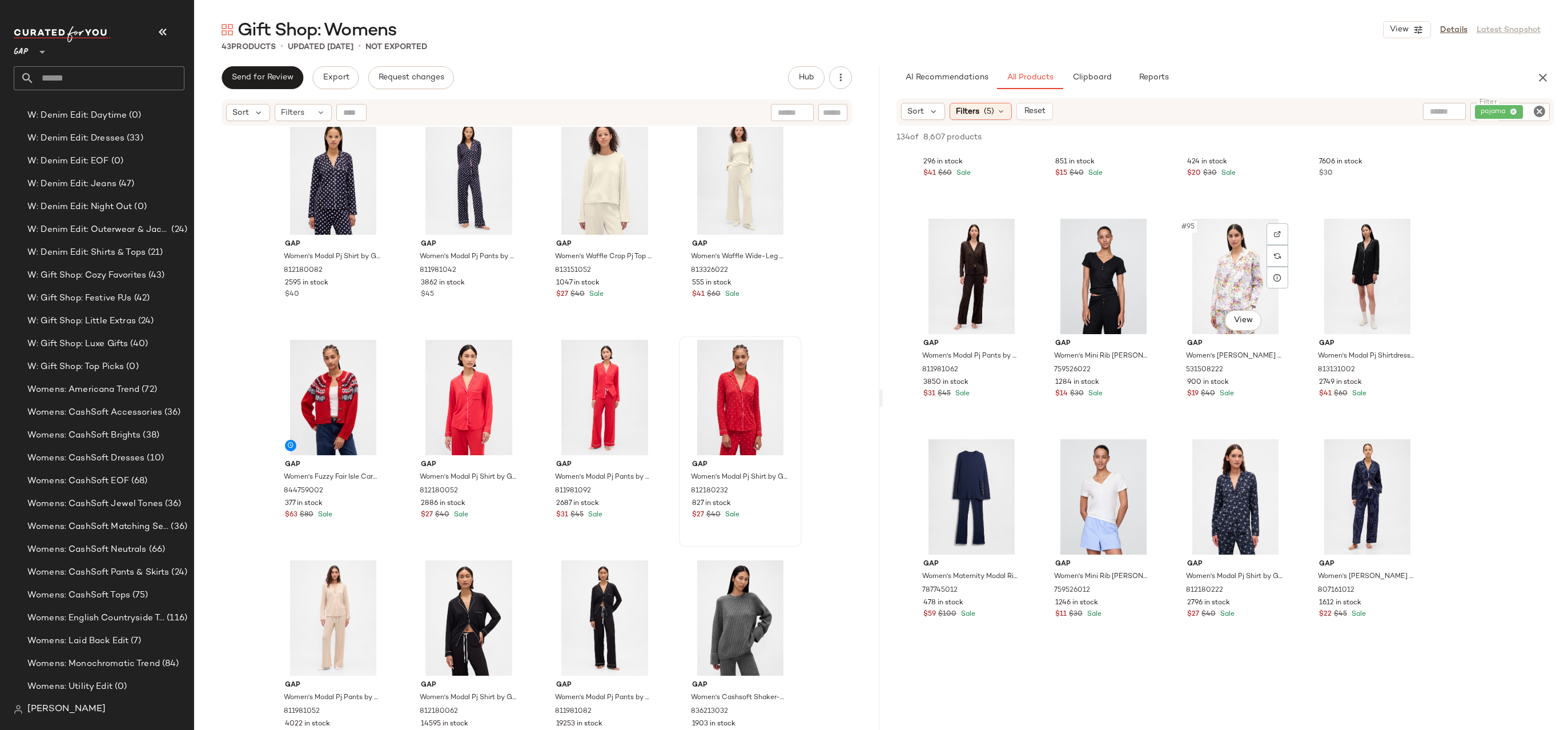
scroll to position [5162, 0]
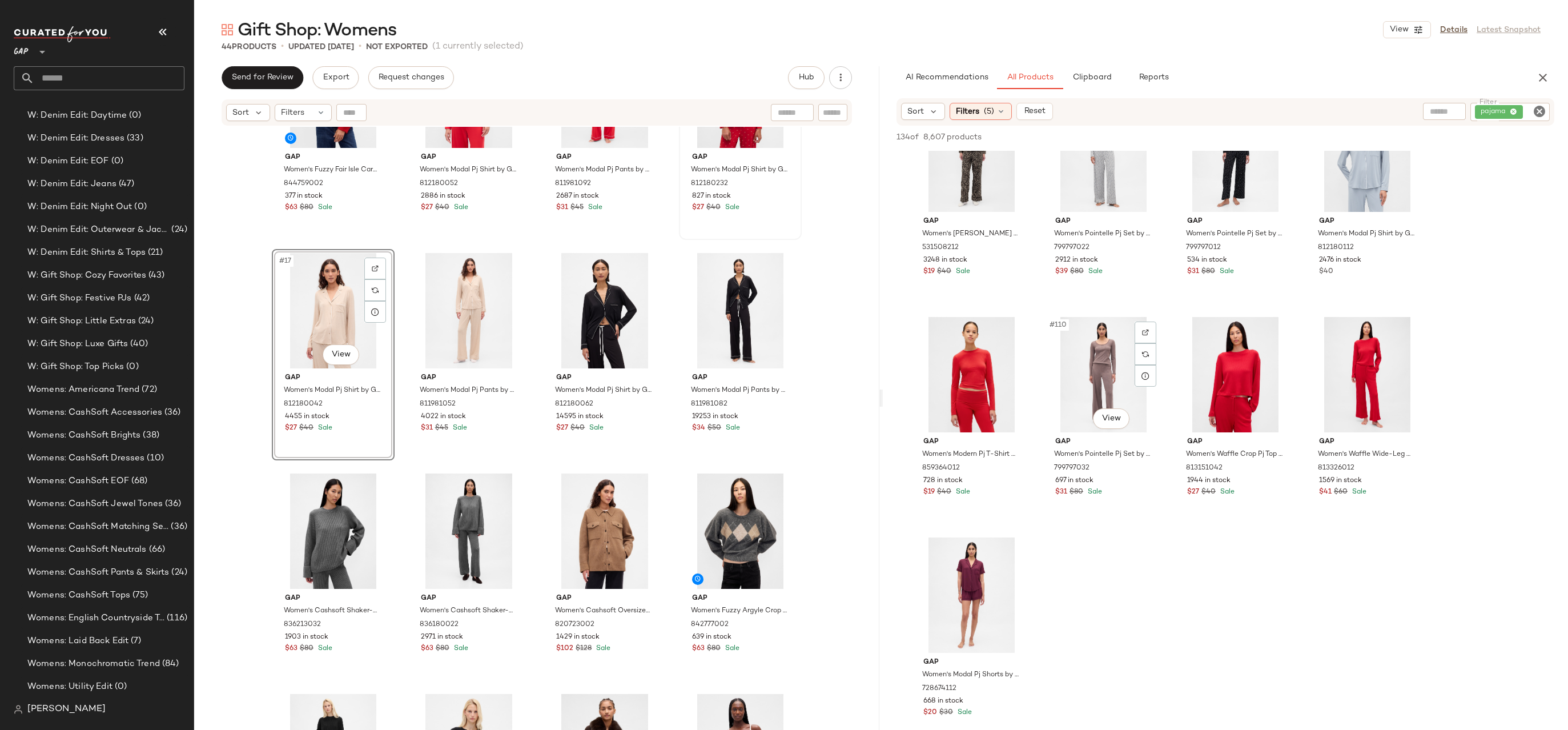
scroll to position [5793, 0]
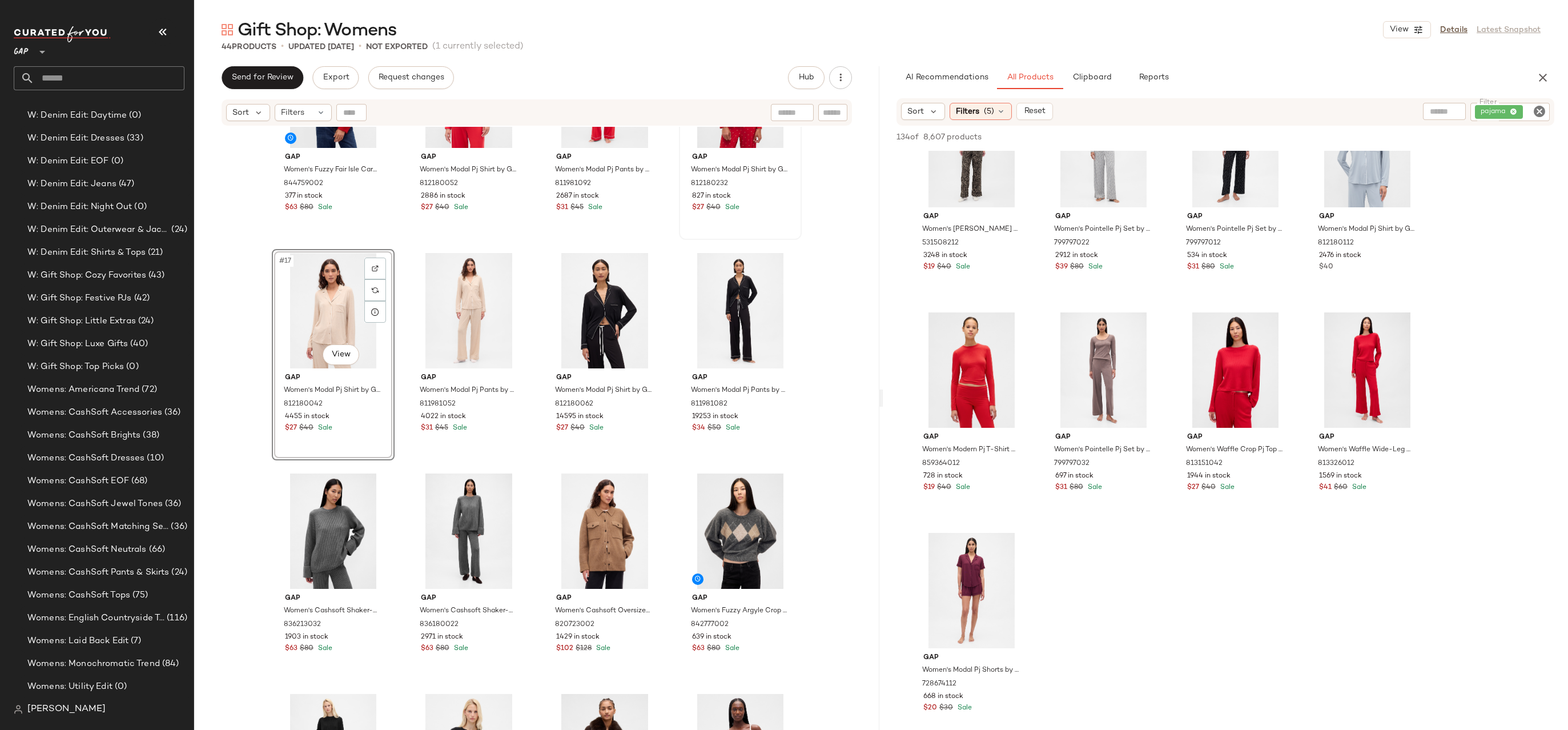
click at [1539, 109] on icon "Clear Filter" at bounding box center [1539, 111] width 14 height 14
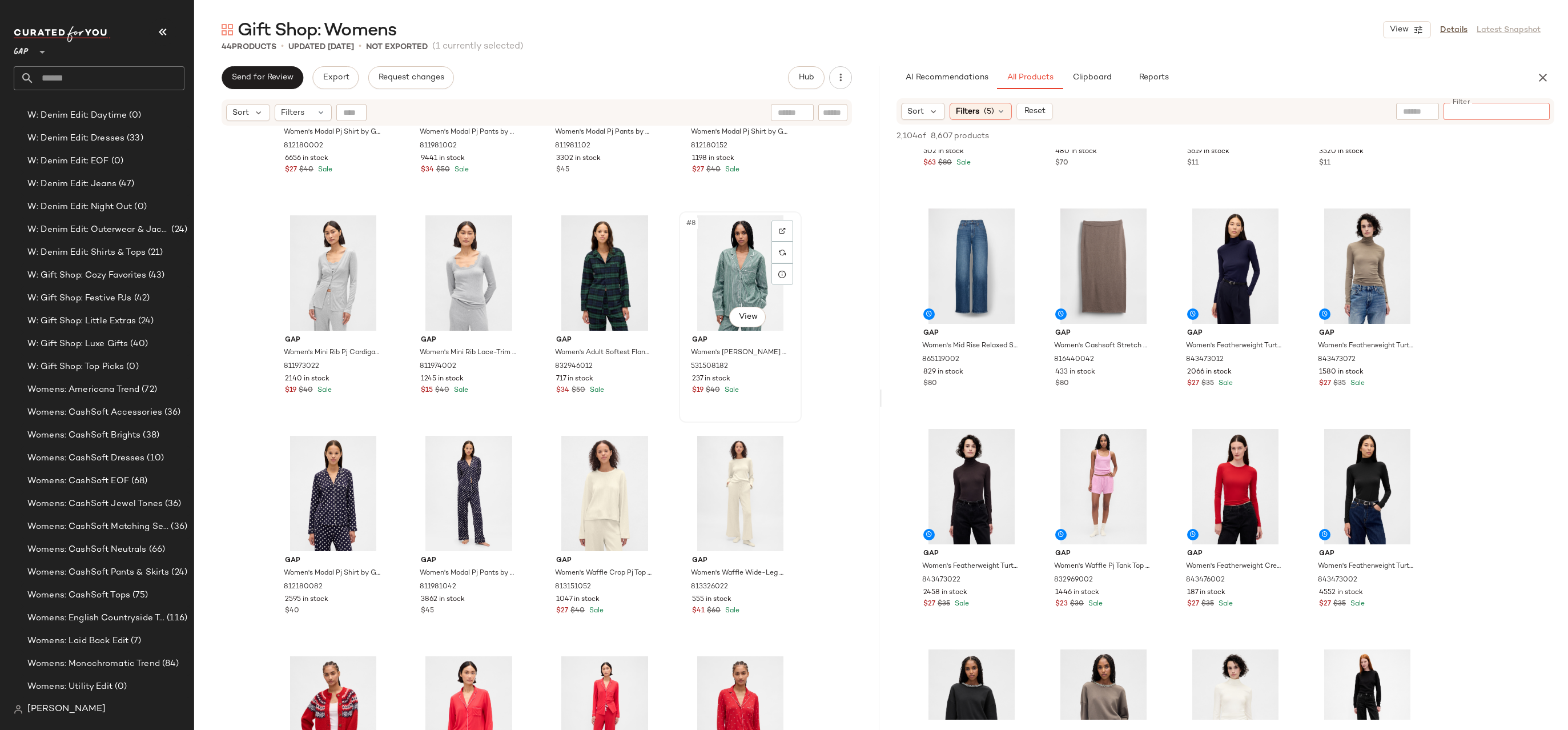
scroll to position [0, 0]
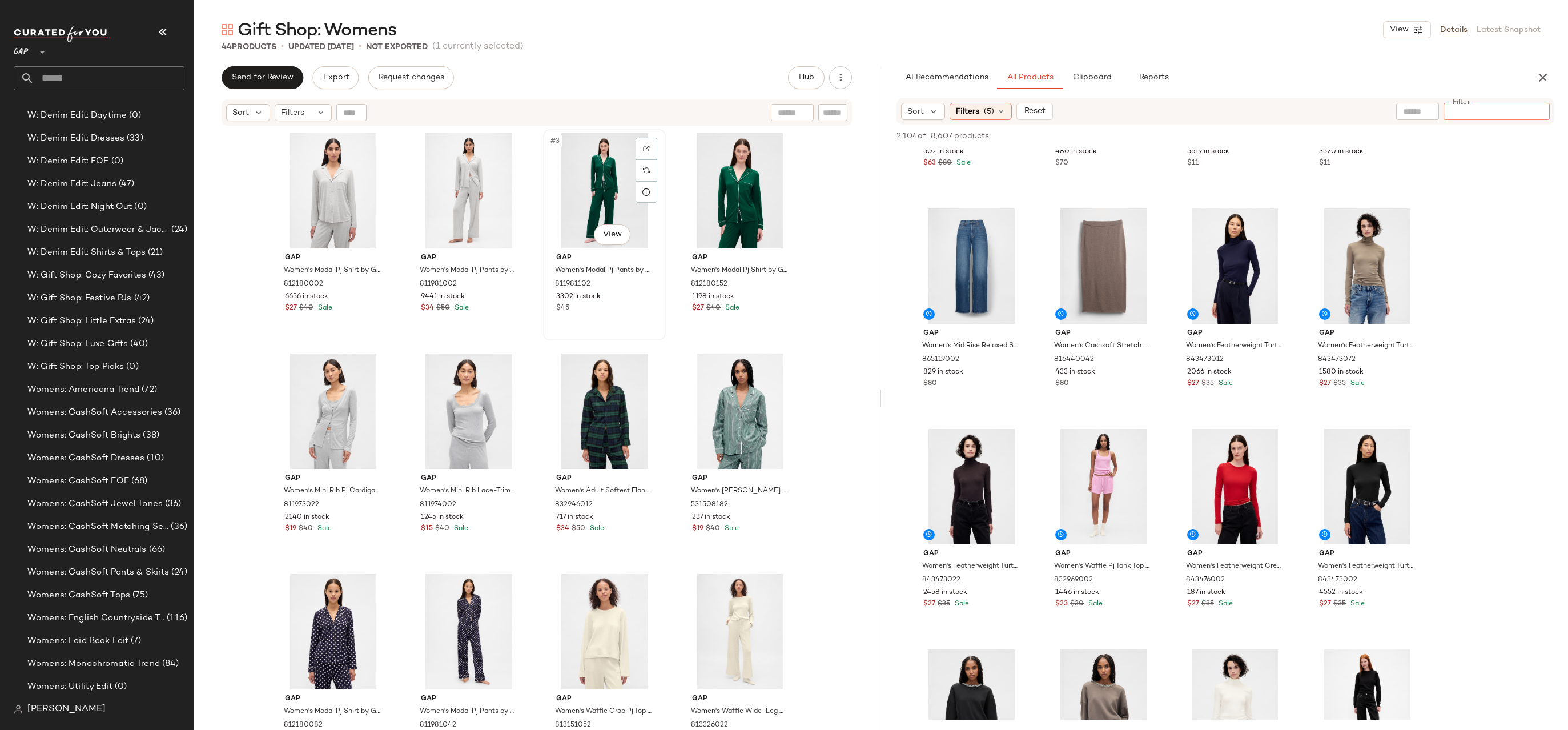
click at [588, 207] on div "#3 View" at bounding box center [604, 190] width 115 height 115
click at [449, 404] on div "#6 View" at bounding box center [469, 411] width 115 height 115
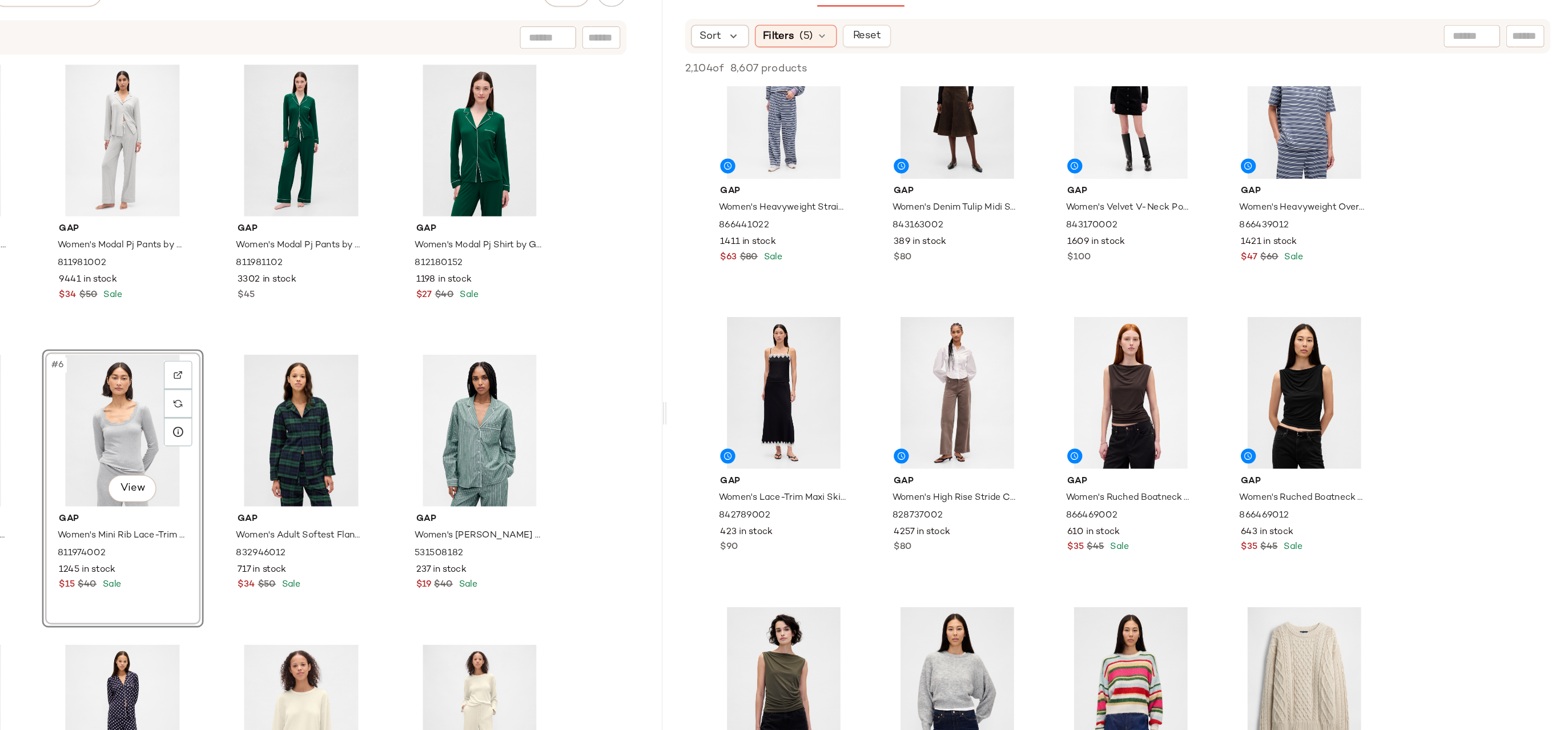
scroll to position [4322, 0]
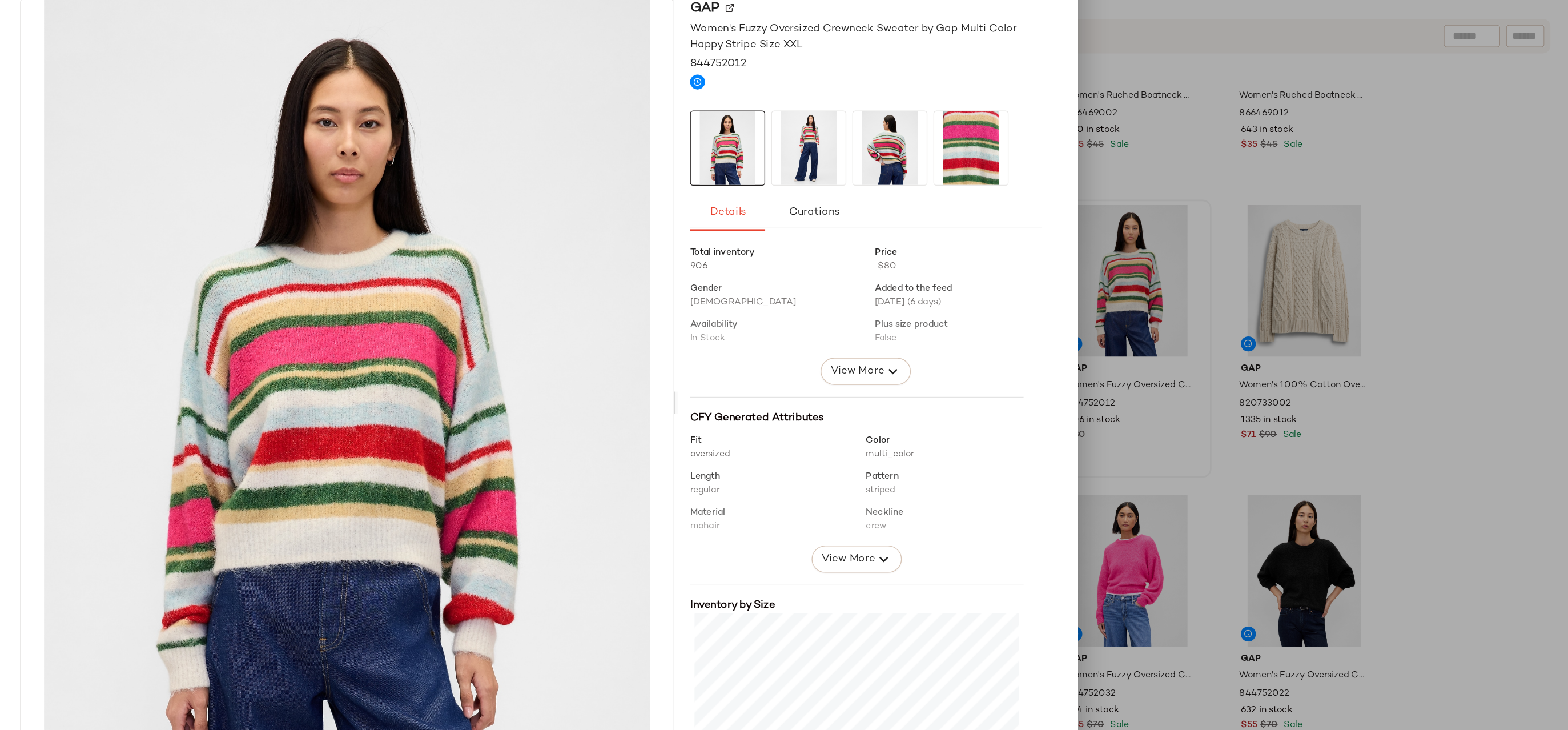
click at [1342, 341] on div at bounding box center [784, 365] width 1568 height 730
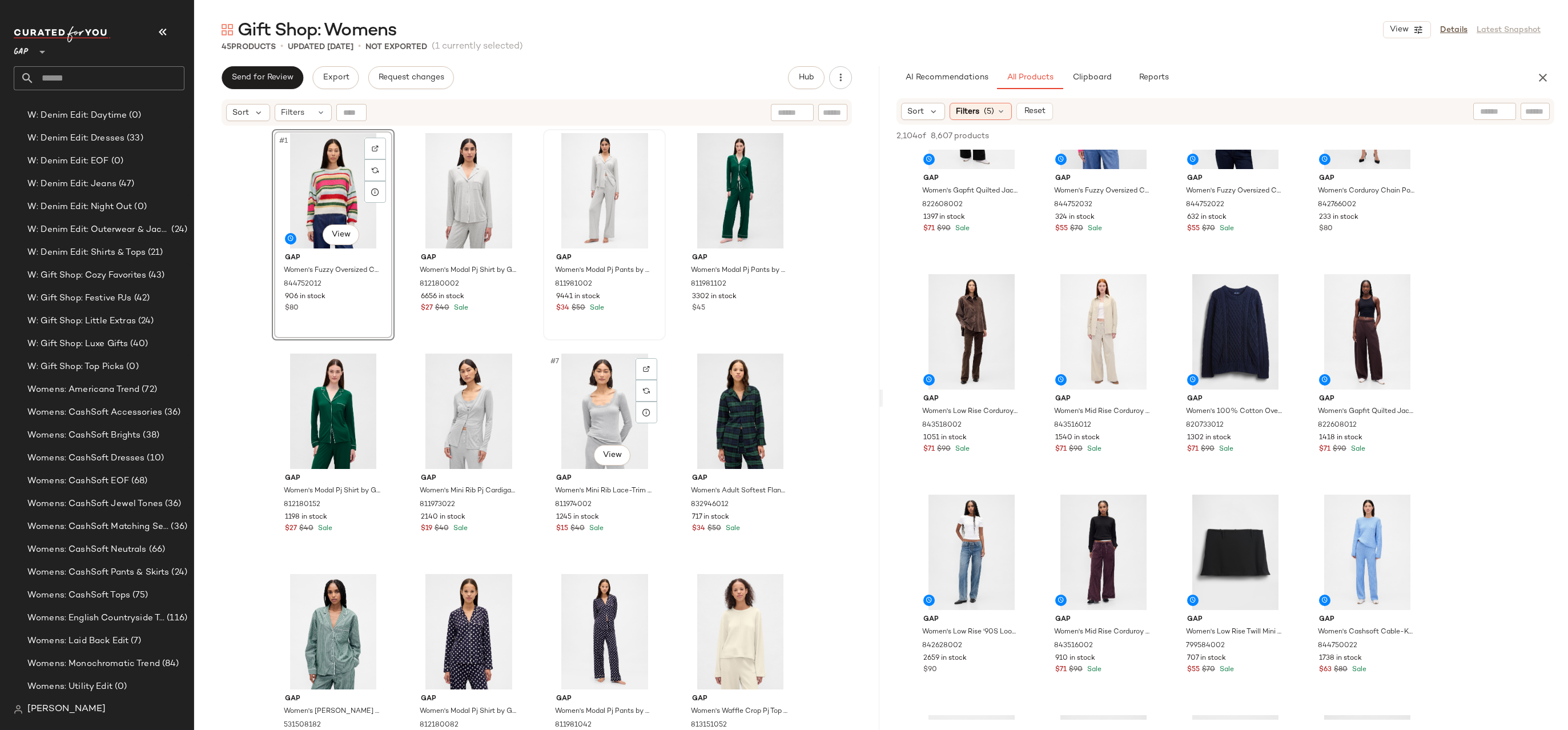
scroll to position [2150, 0]
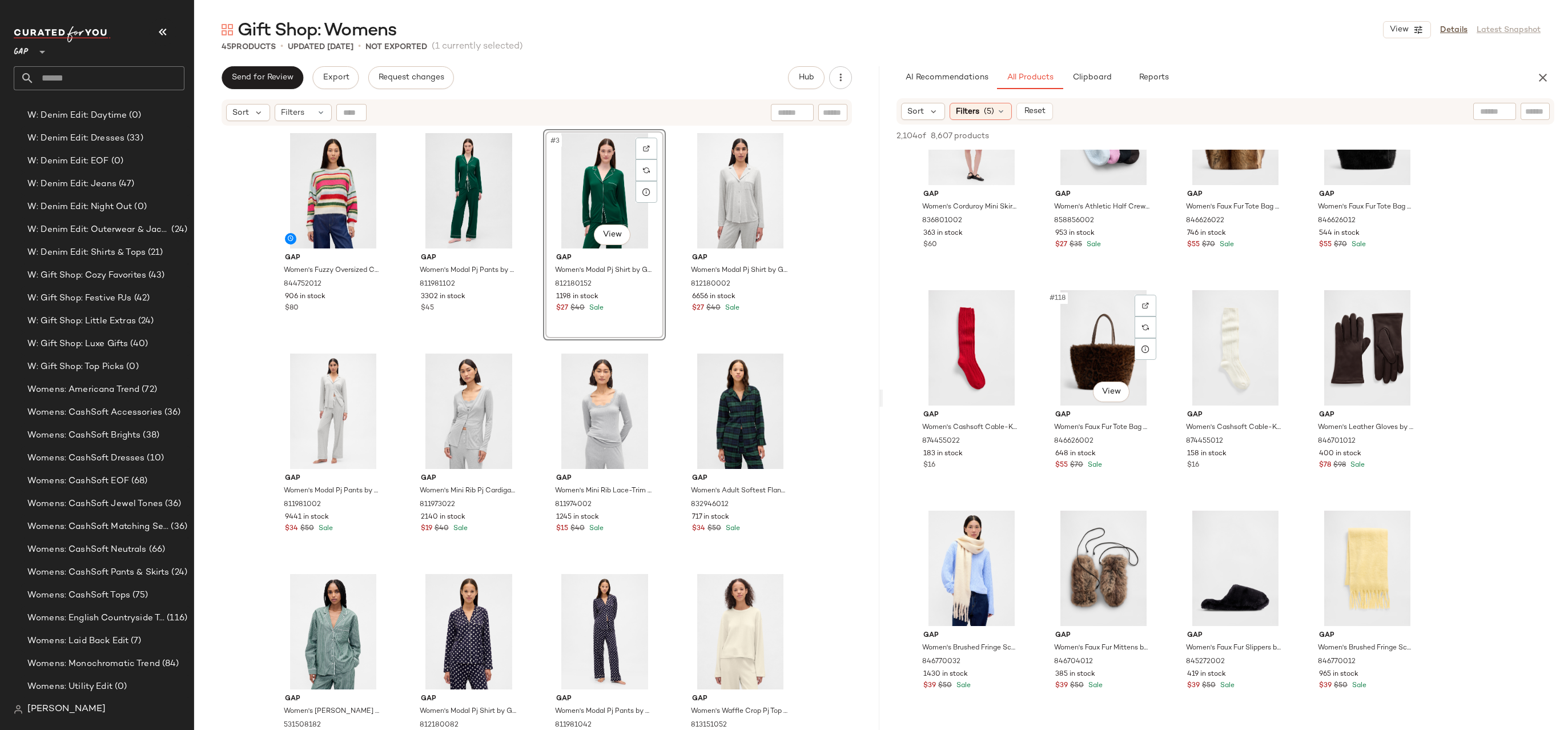
scroll to position [5877, 0]
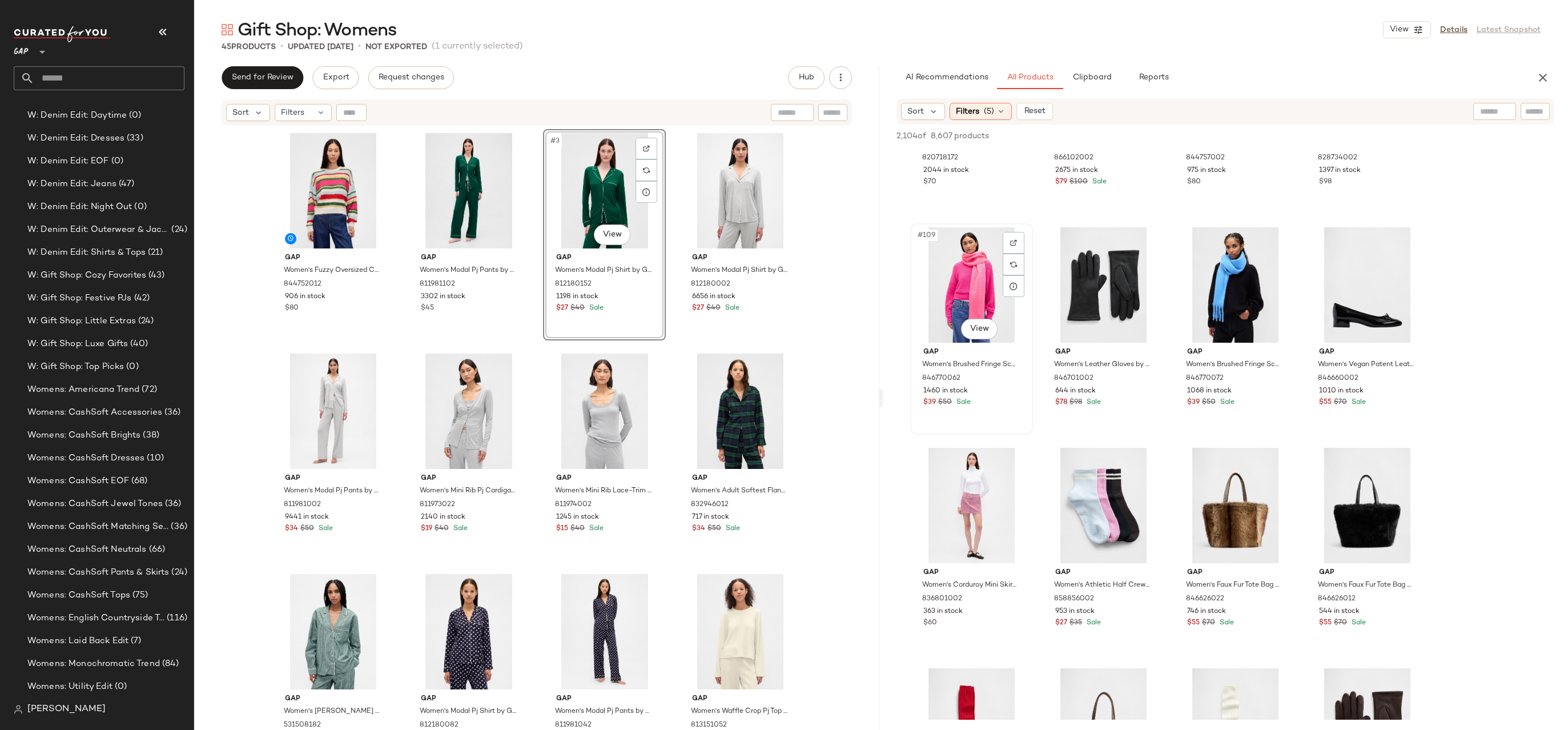
click at [948, 277] on div "#109 View" at bounding box center [972, 285] width 115 height 115
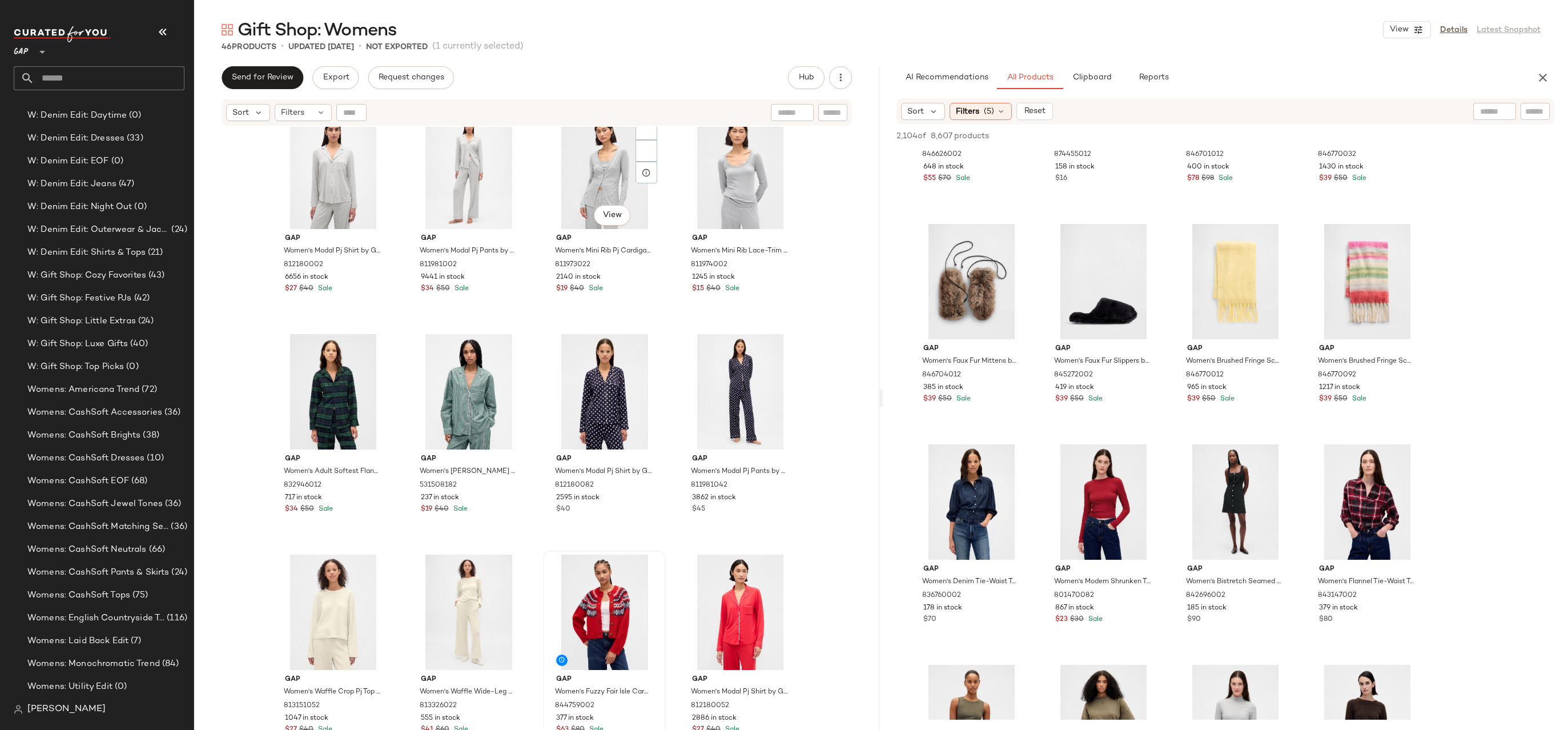
scroll to position [0, 0]
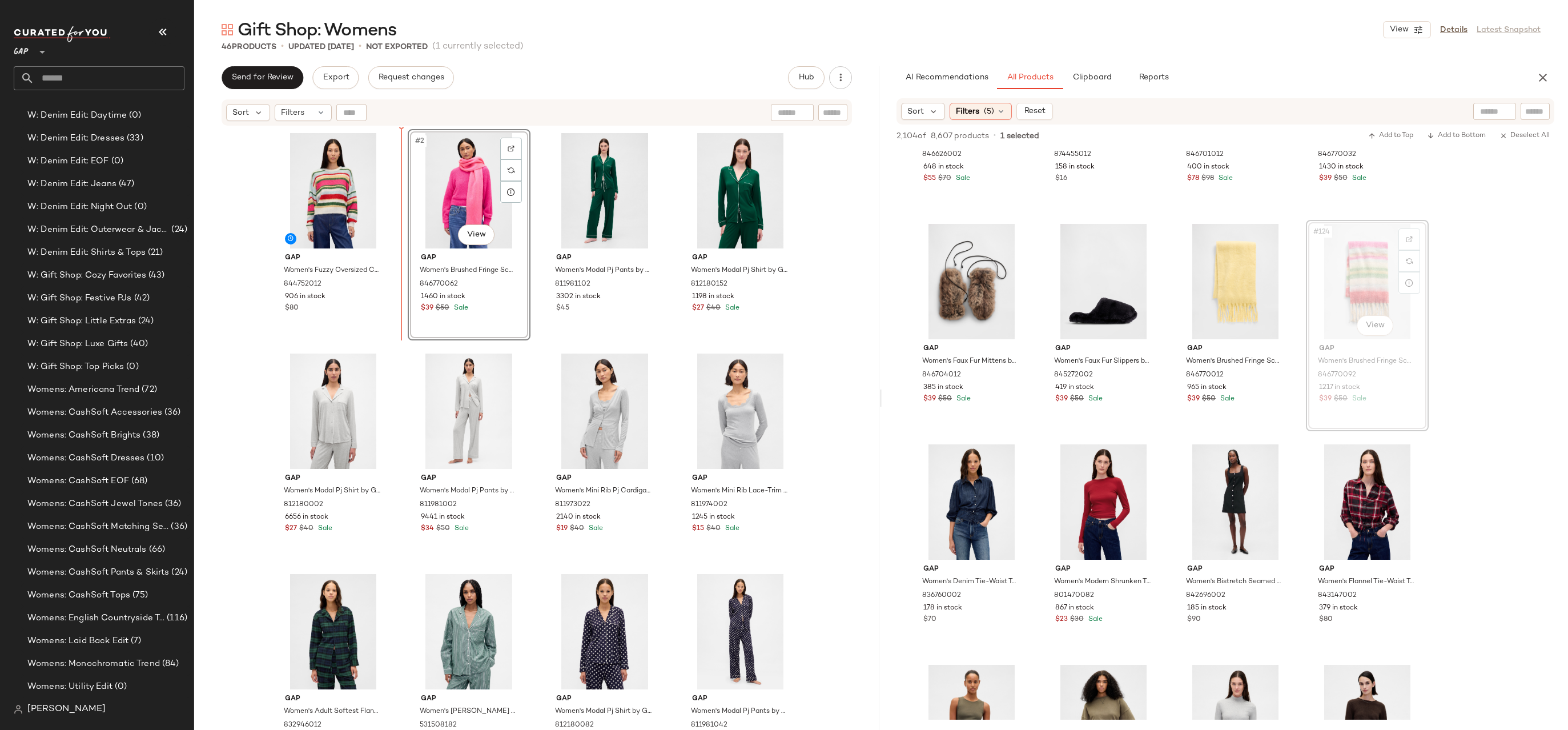
drag, startPoint x: 1366, startPoint y: 265, endPoint x: 1359, endPoint y: 265, distance: 7.0
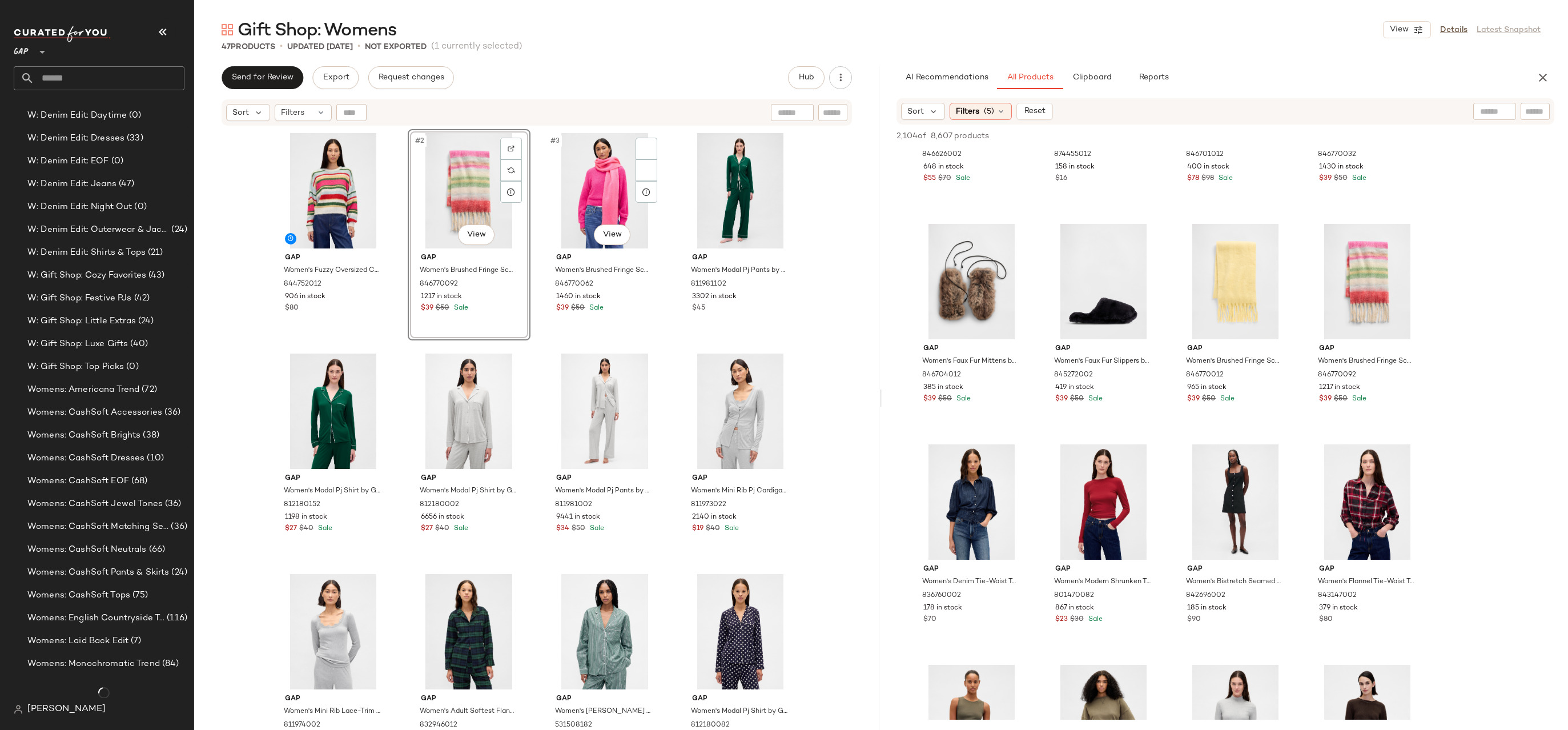
scroll to position [2150, 0]
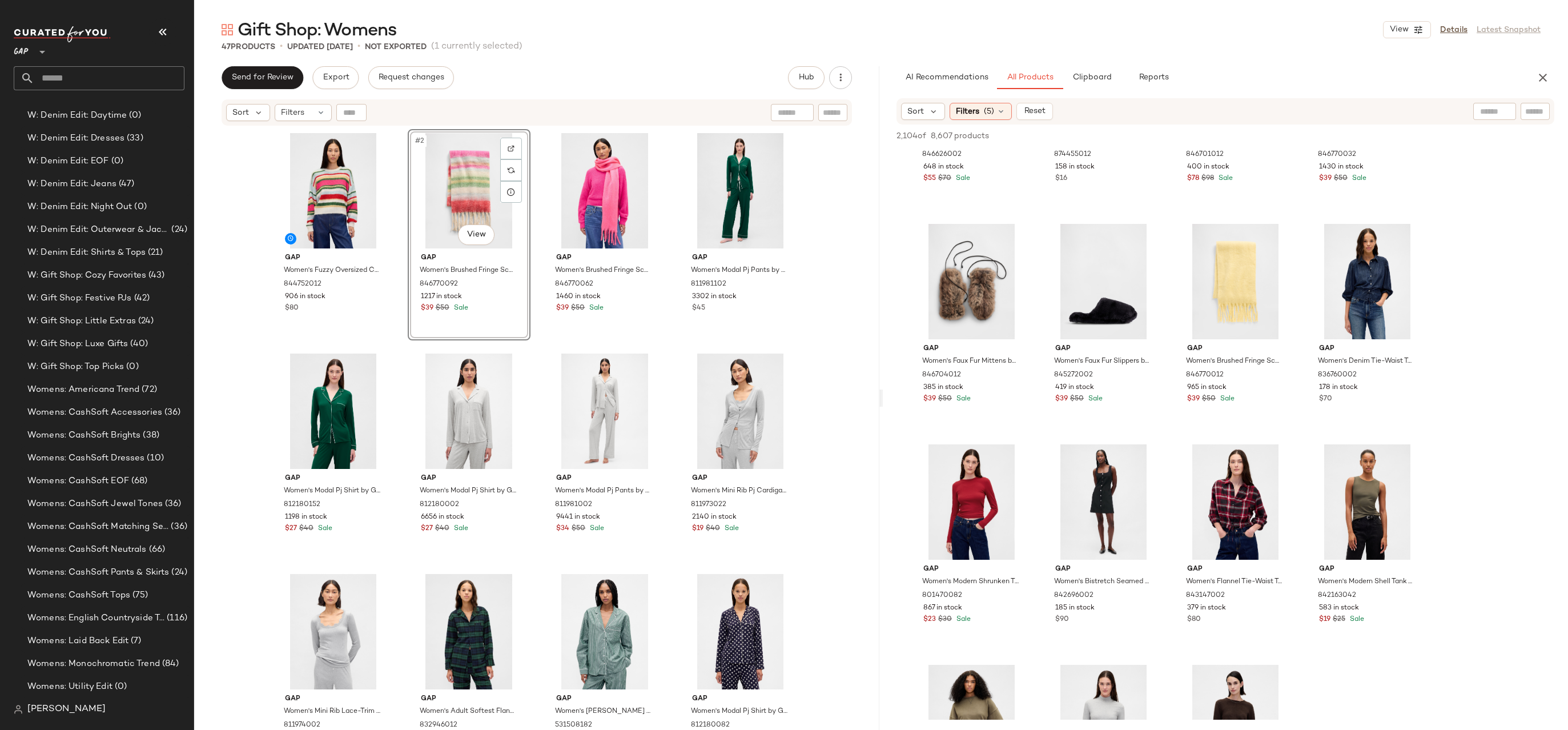
click at [1241, 269] on div "#123 View" at bounding box center [1235, 281] width 115 height 115
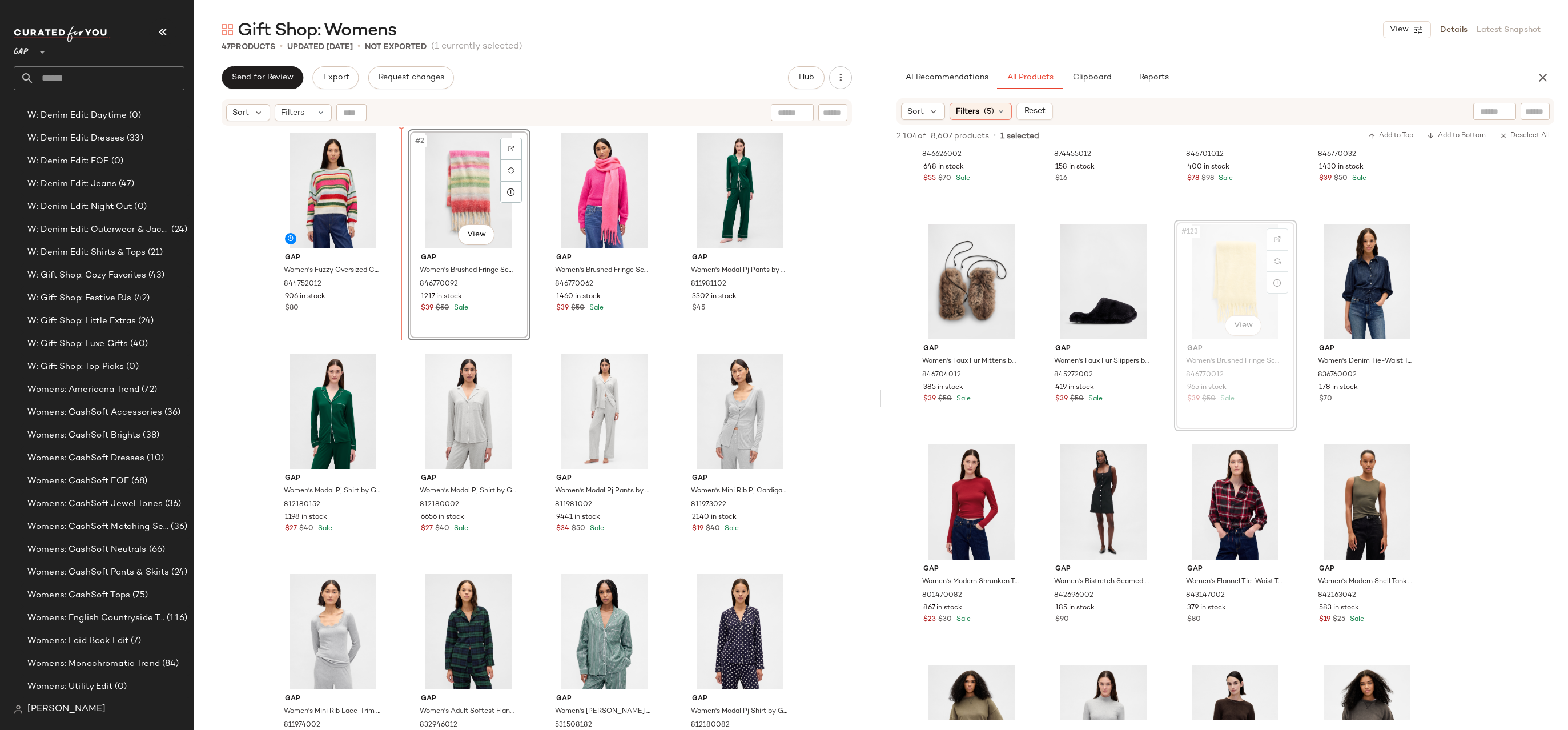
drag, startPoint x: 1245, startPoint y: 289, endPoint x: 1235, endPoint y: 287, distance: 10.2
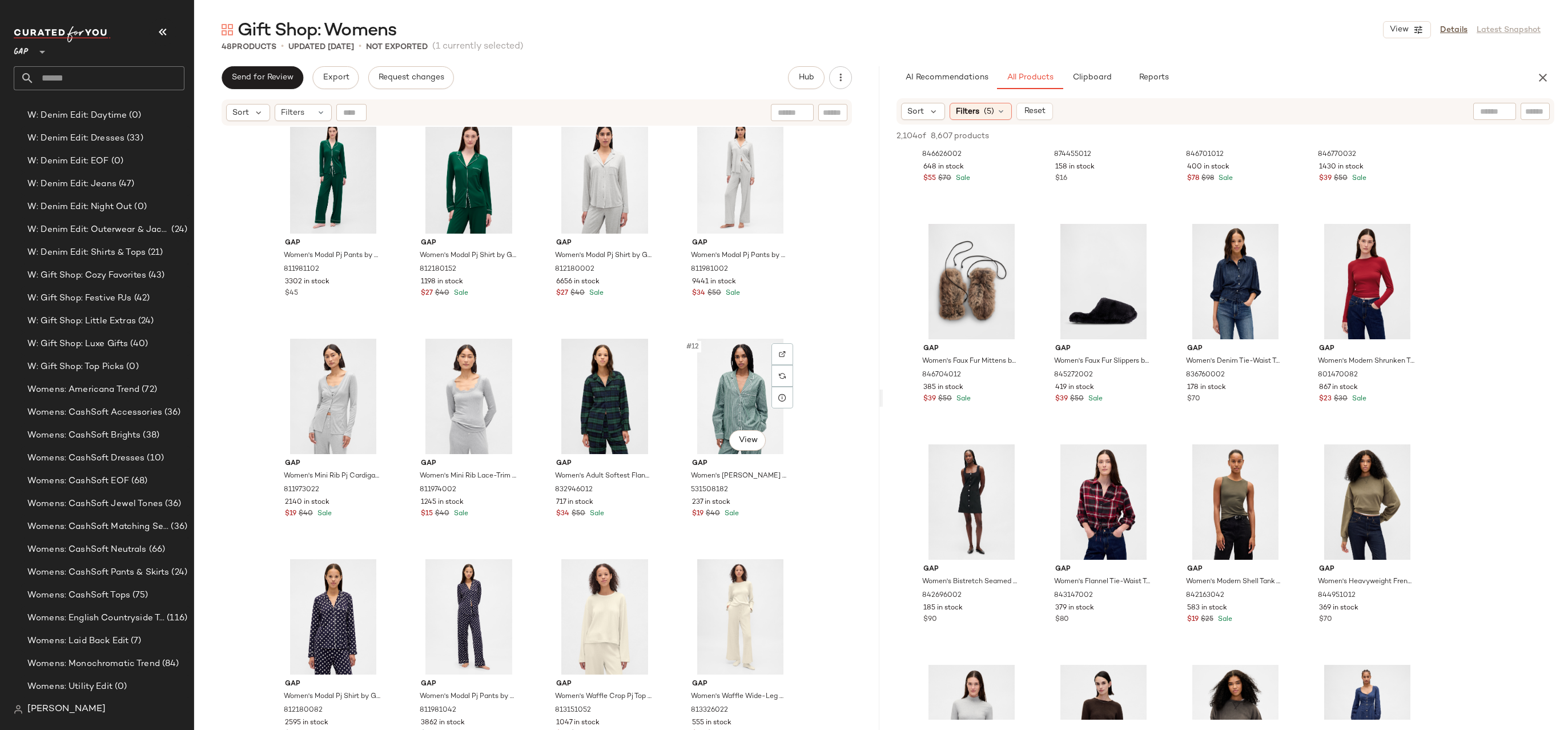
scroll to position [0, 0]
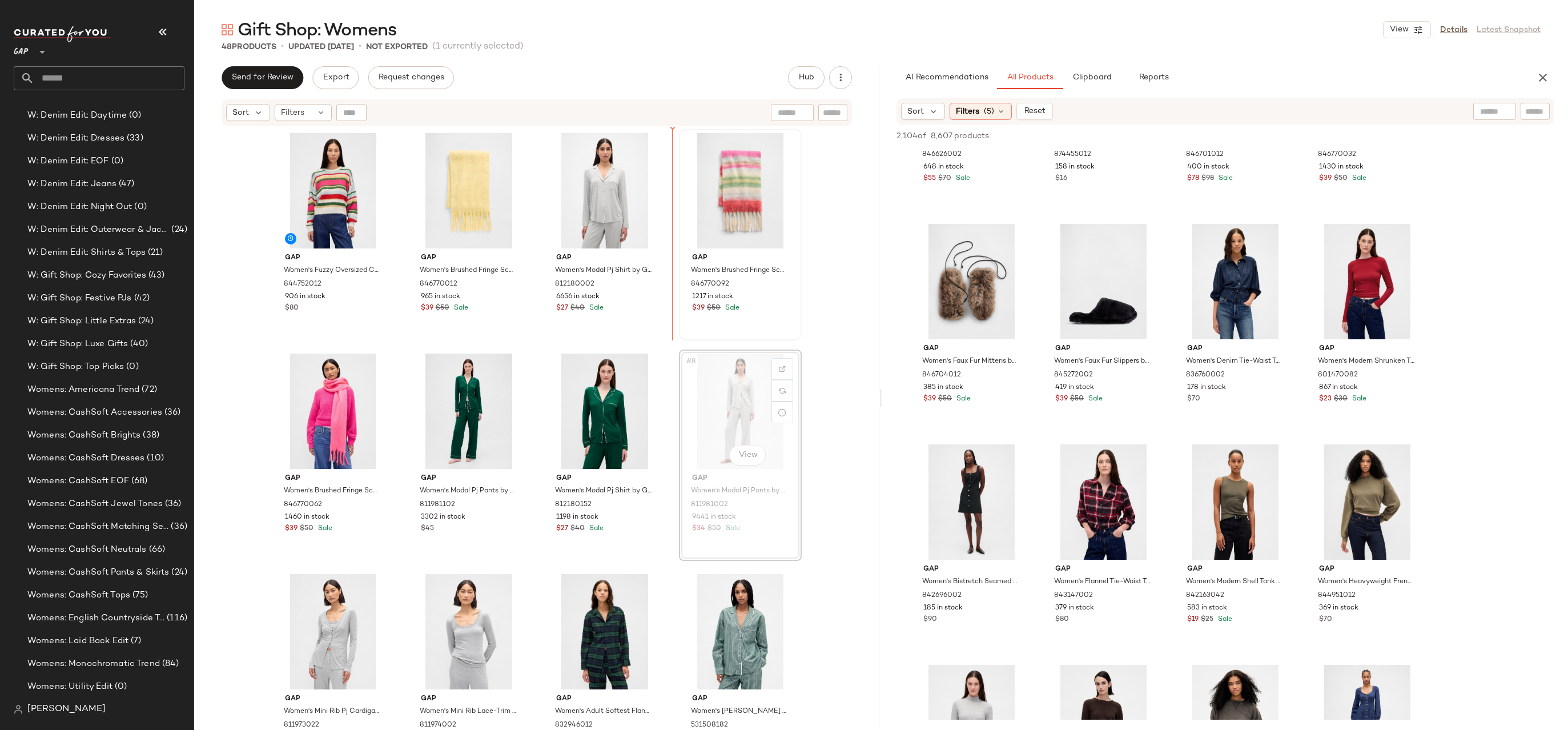
drag, startPoint x: 744, startPoint y: 394, endPoint x: 684, endPoint y: 197, distance: 205.9
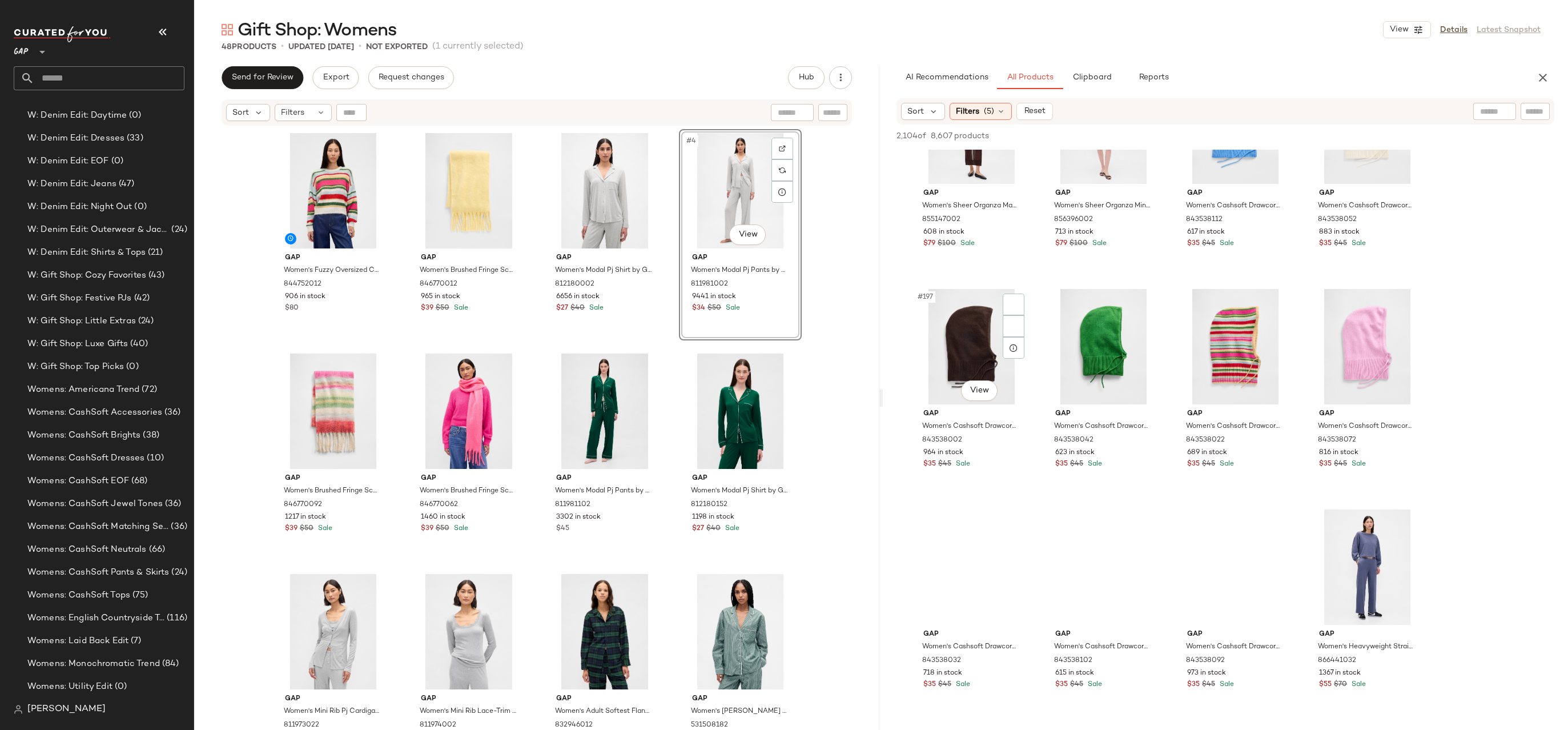
scroll to position [10730, 0]
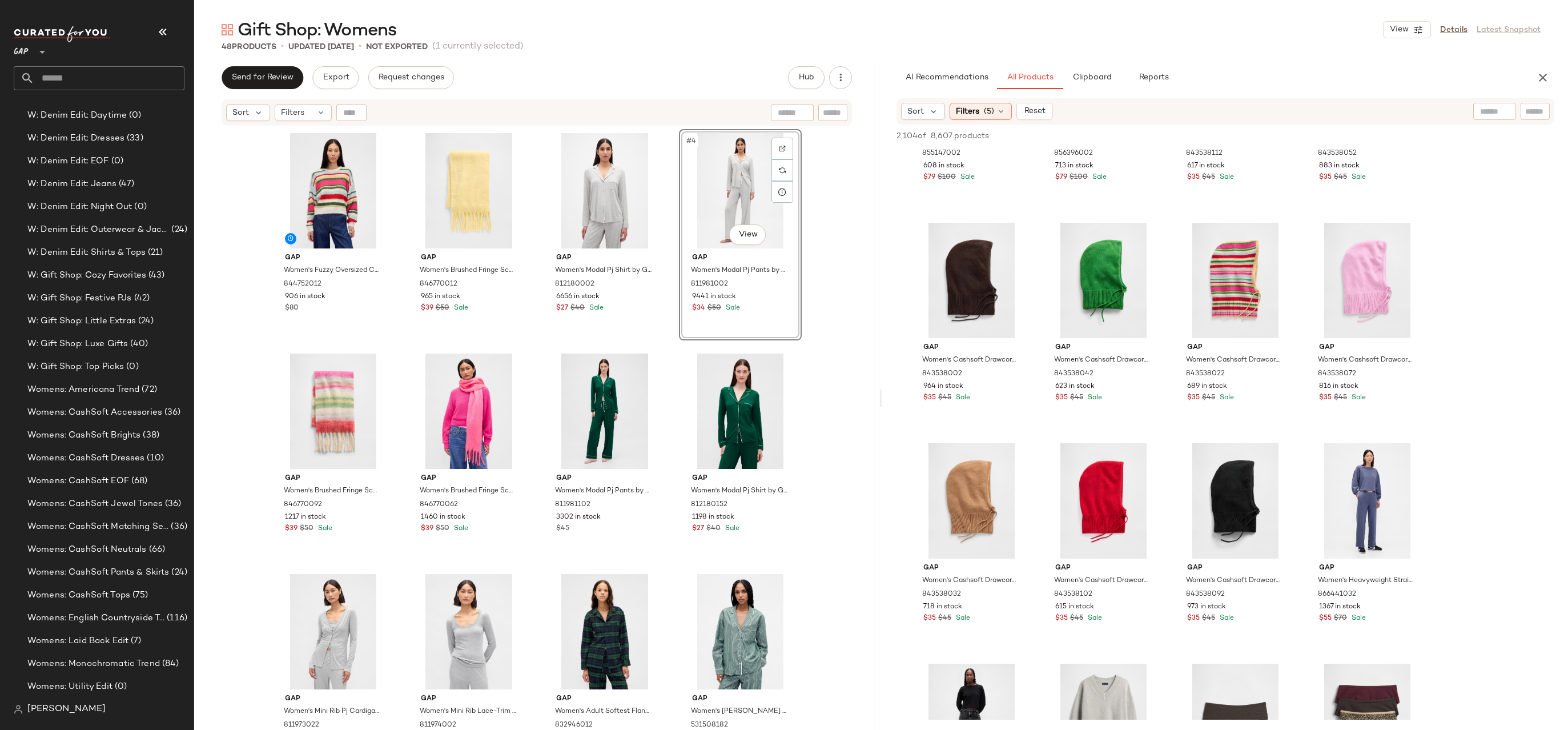
click at [1529, 114] on input "text" at bounding box center [1534, 111] width 20 height 12
type input "********"
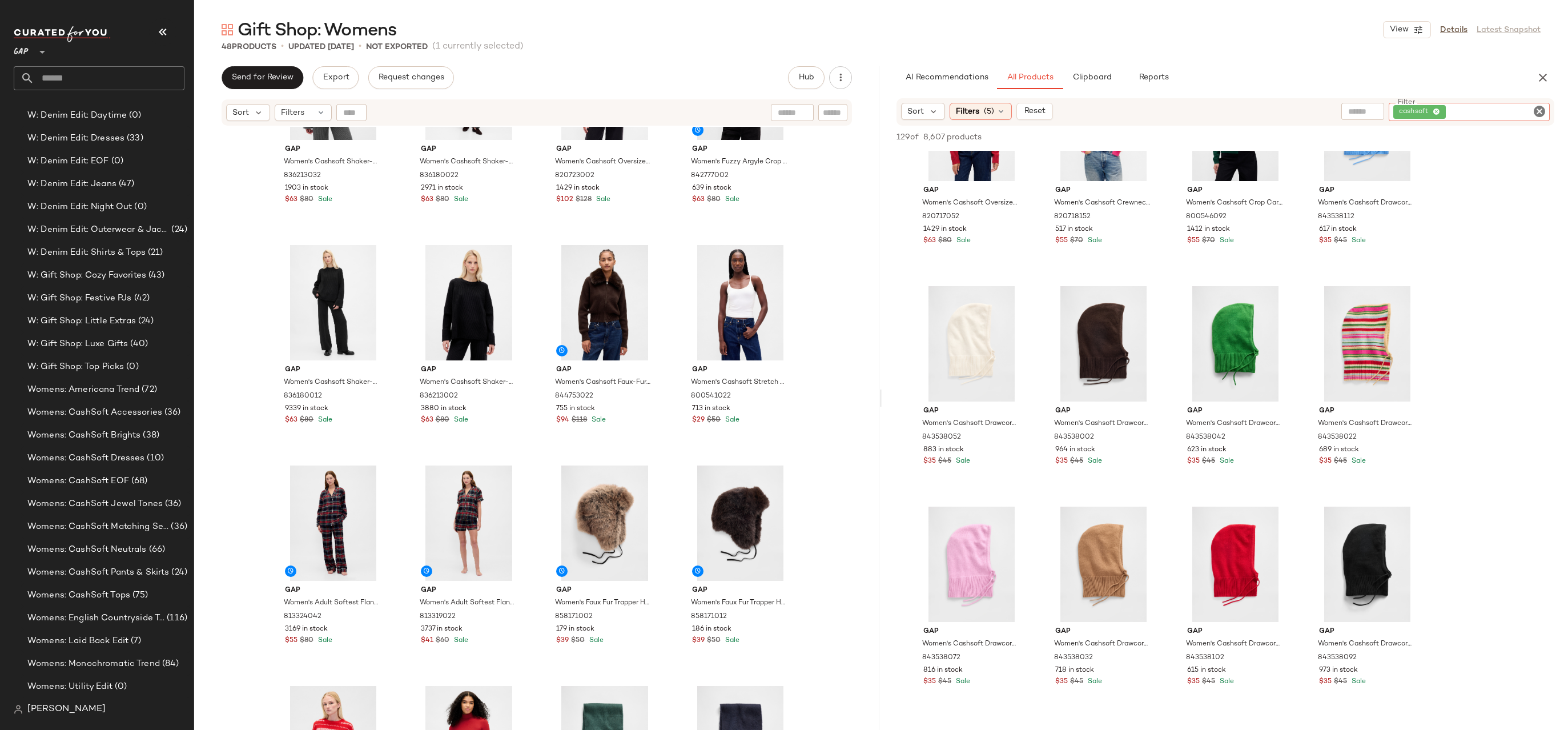
scroll to position [1287, 0]
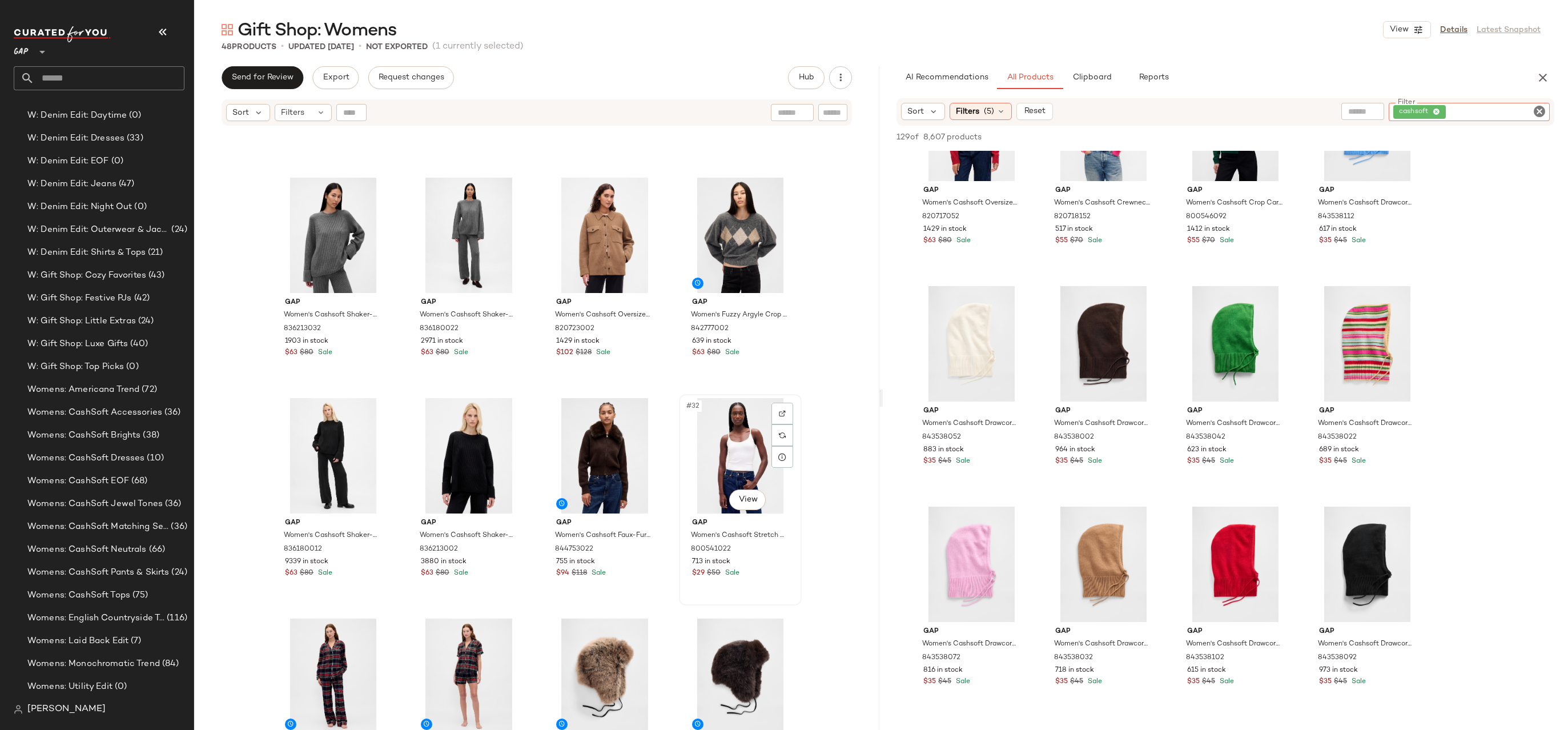
click at [728, 453] on div "#32 View" at bounding box center [740, 456] width 115 height 115
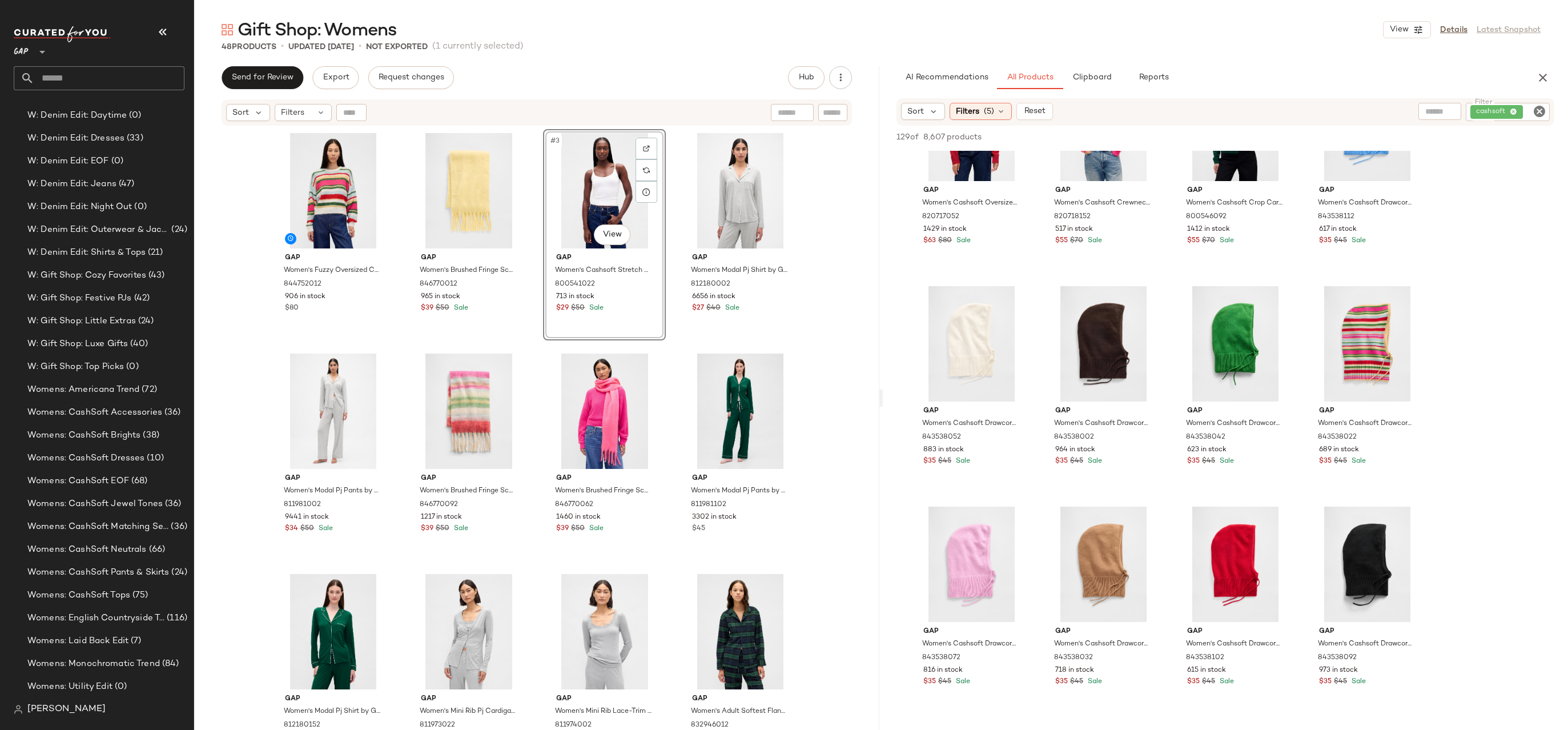
click at [1540, 111] on icon "Clear Filter" at bounding box center [1539, 111] width 14 height 14
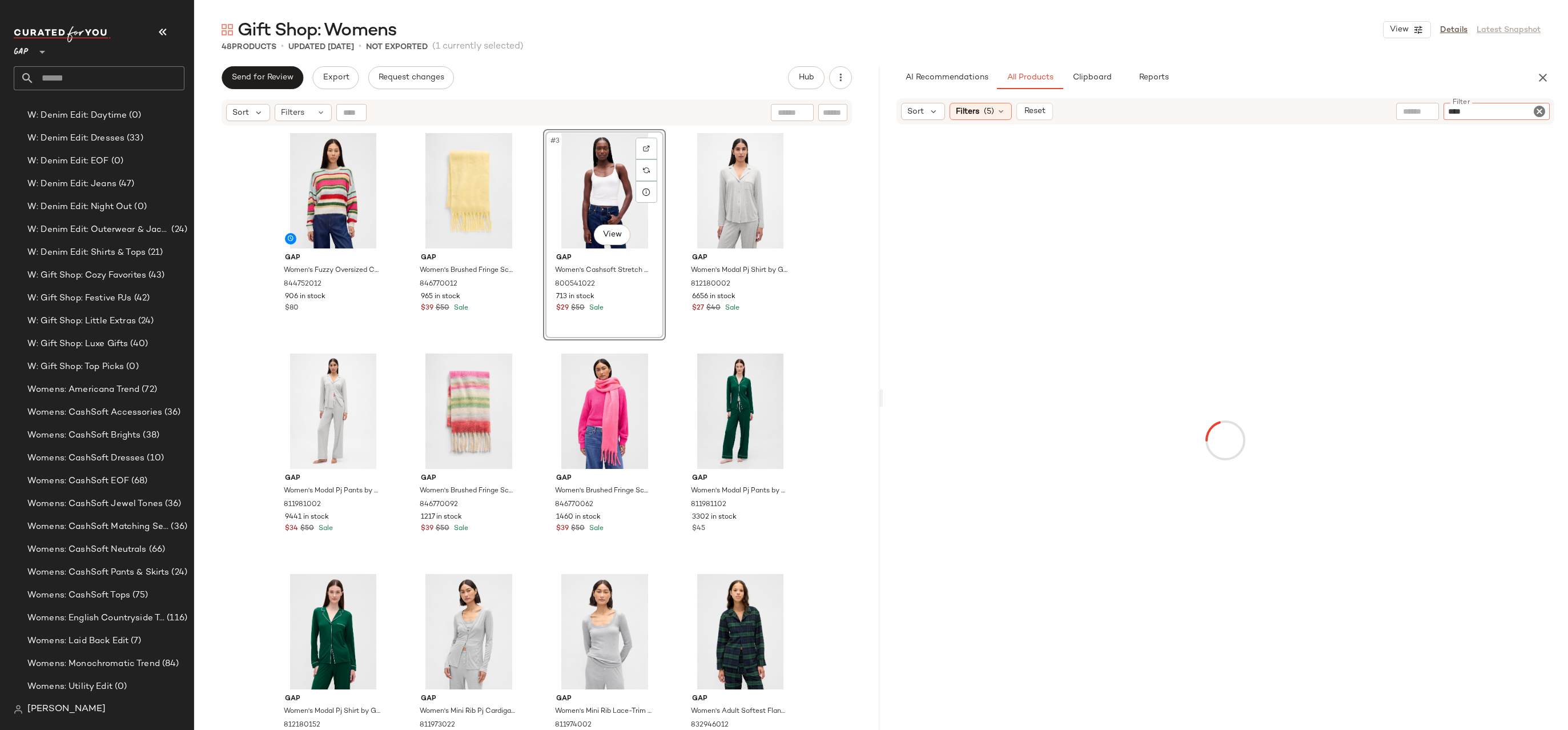
type input "*****"
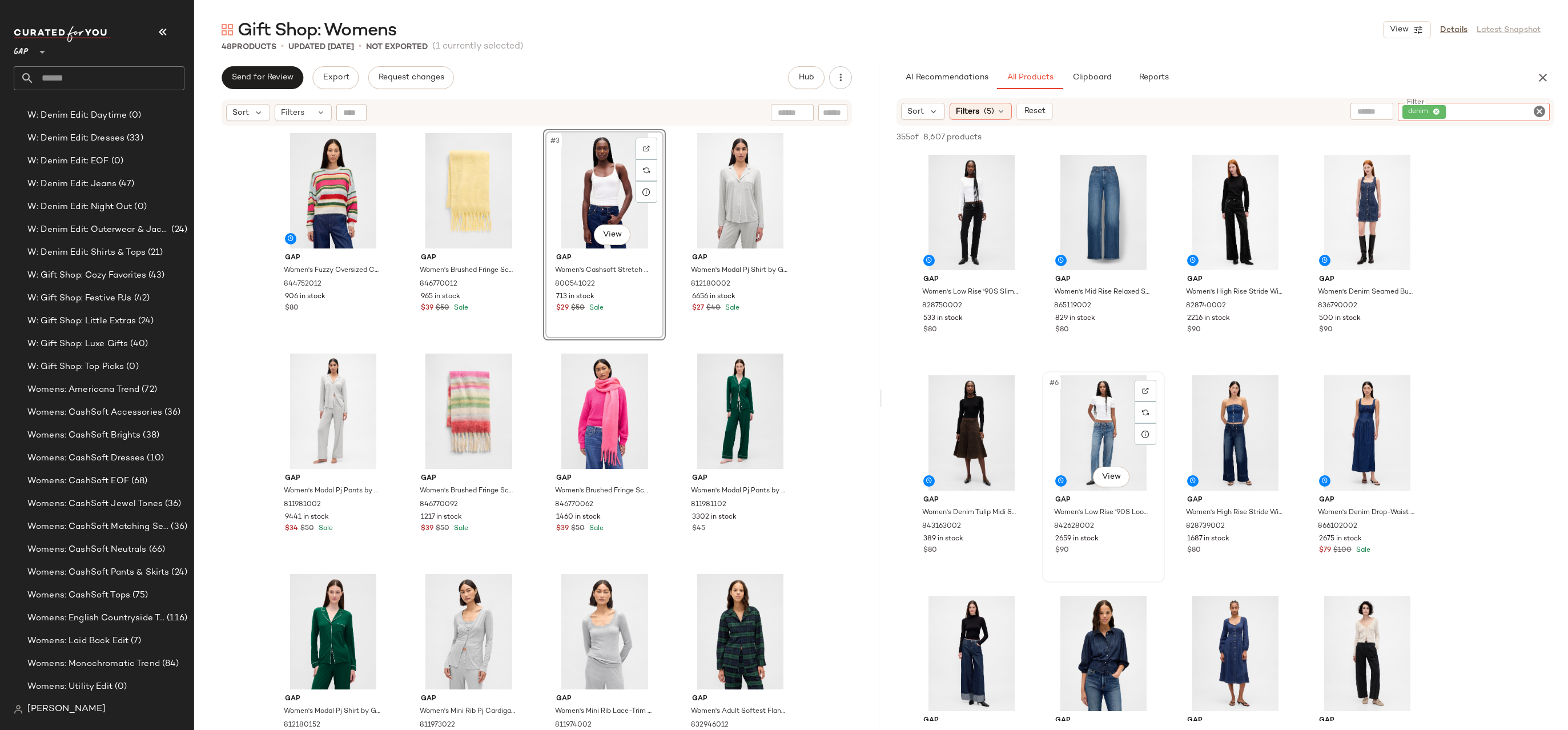
click at [1090, 456] on div "#6 View" at bounding box center [1103, 433] width 115 height 115
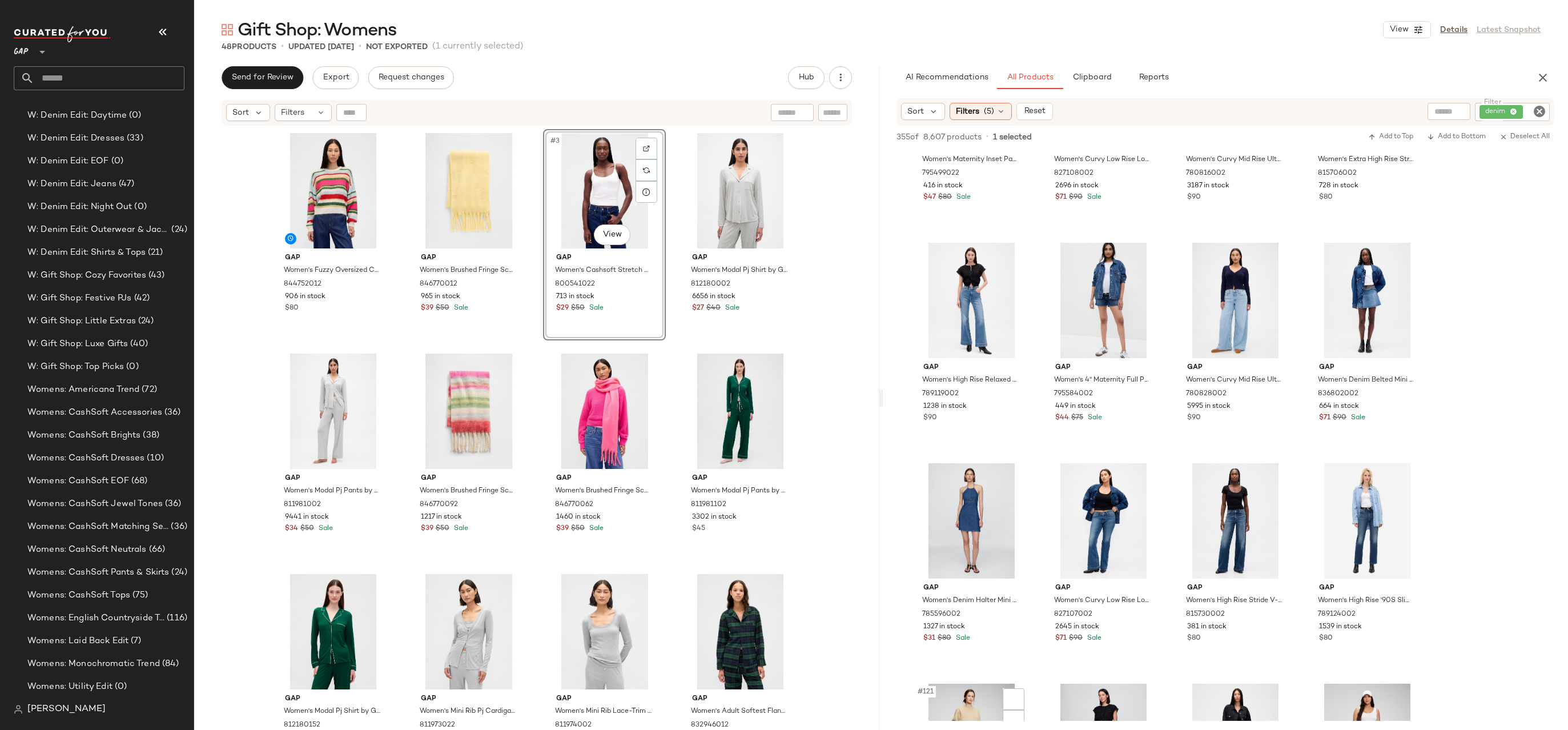
scroll to position [6222, 0]
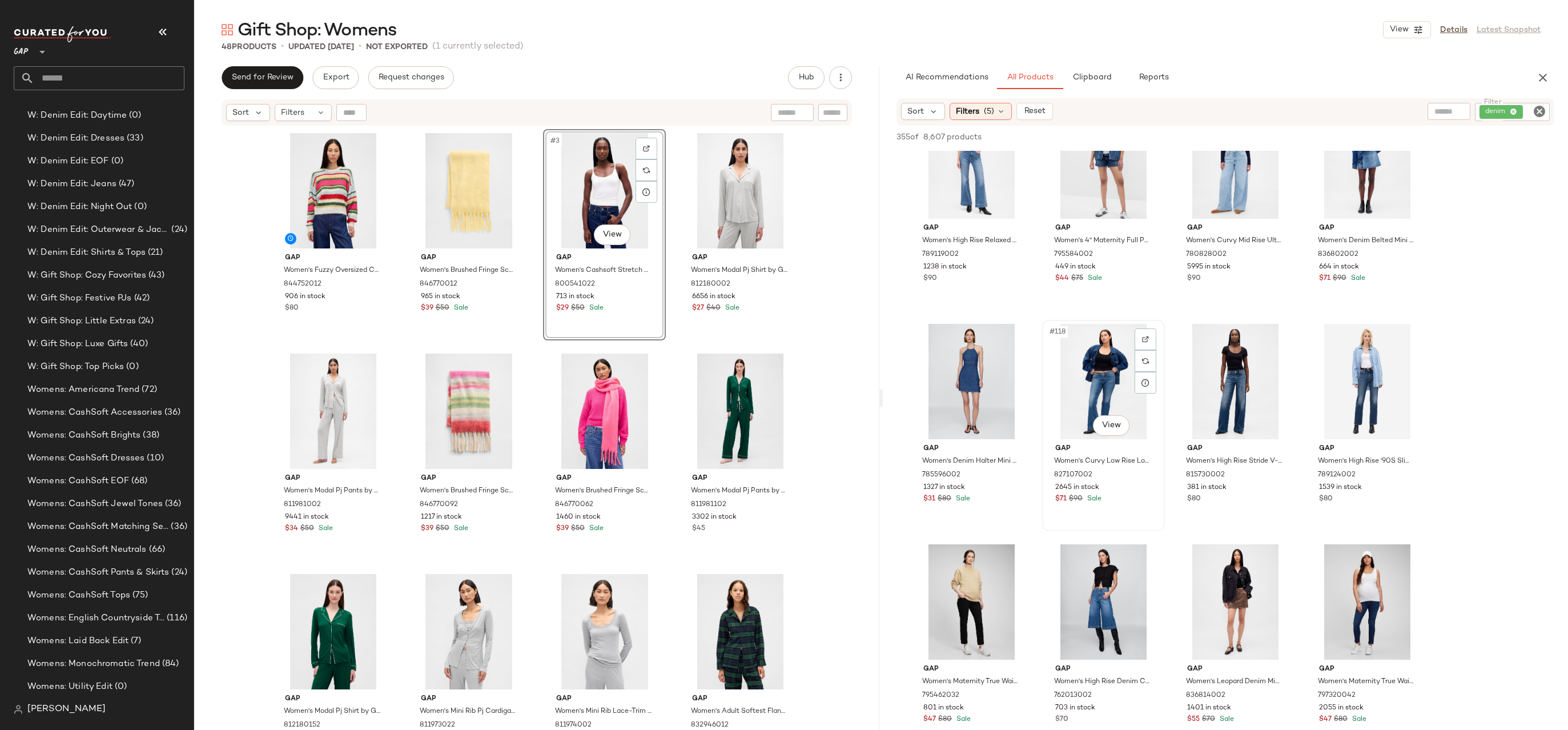
click at [1085, 389] on div "#118 View" at bounding box center [1103, 381] width 115 height 115
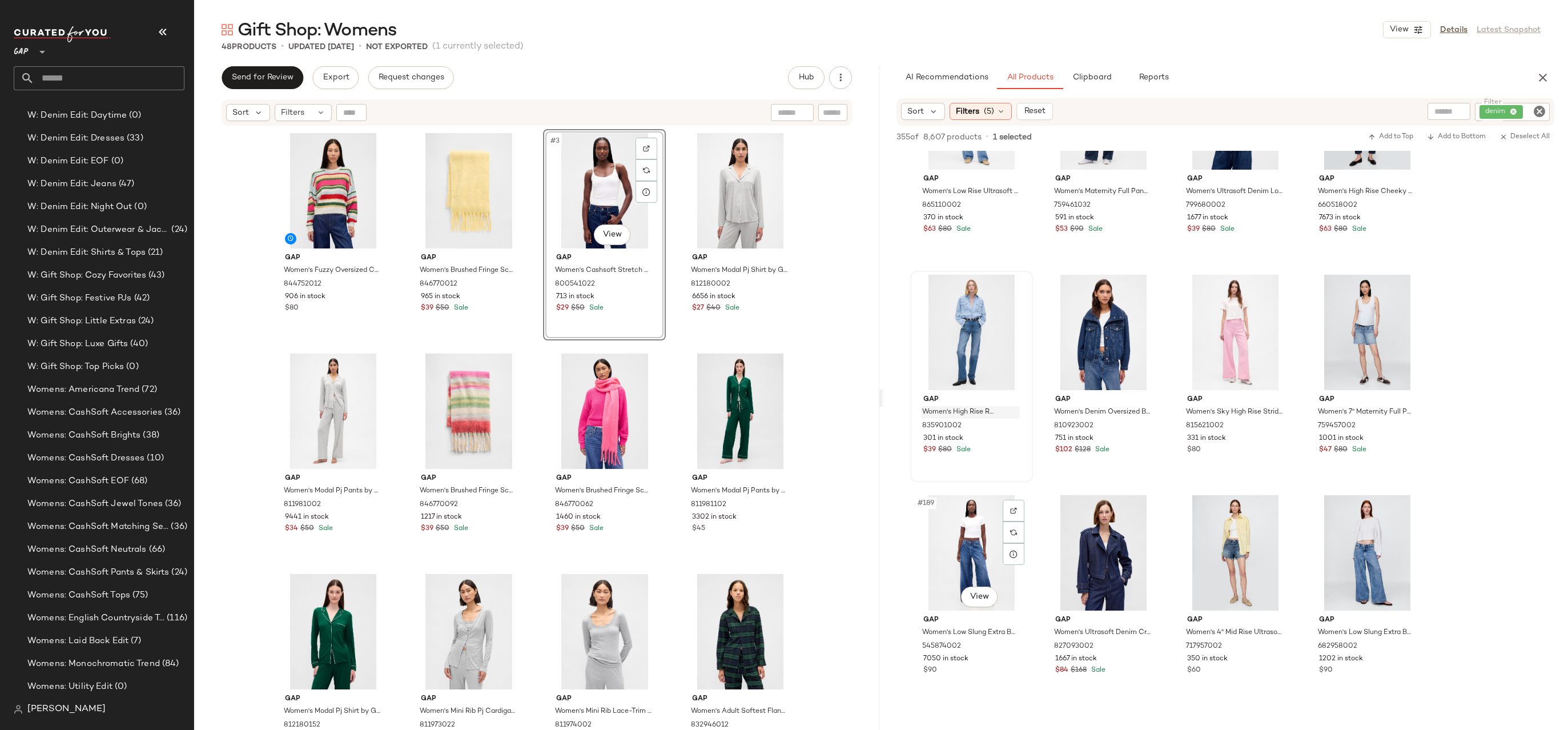
scroll to position [10195, 0]
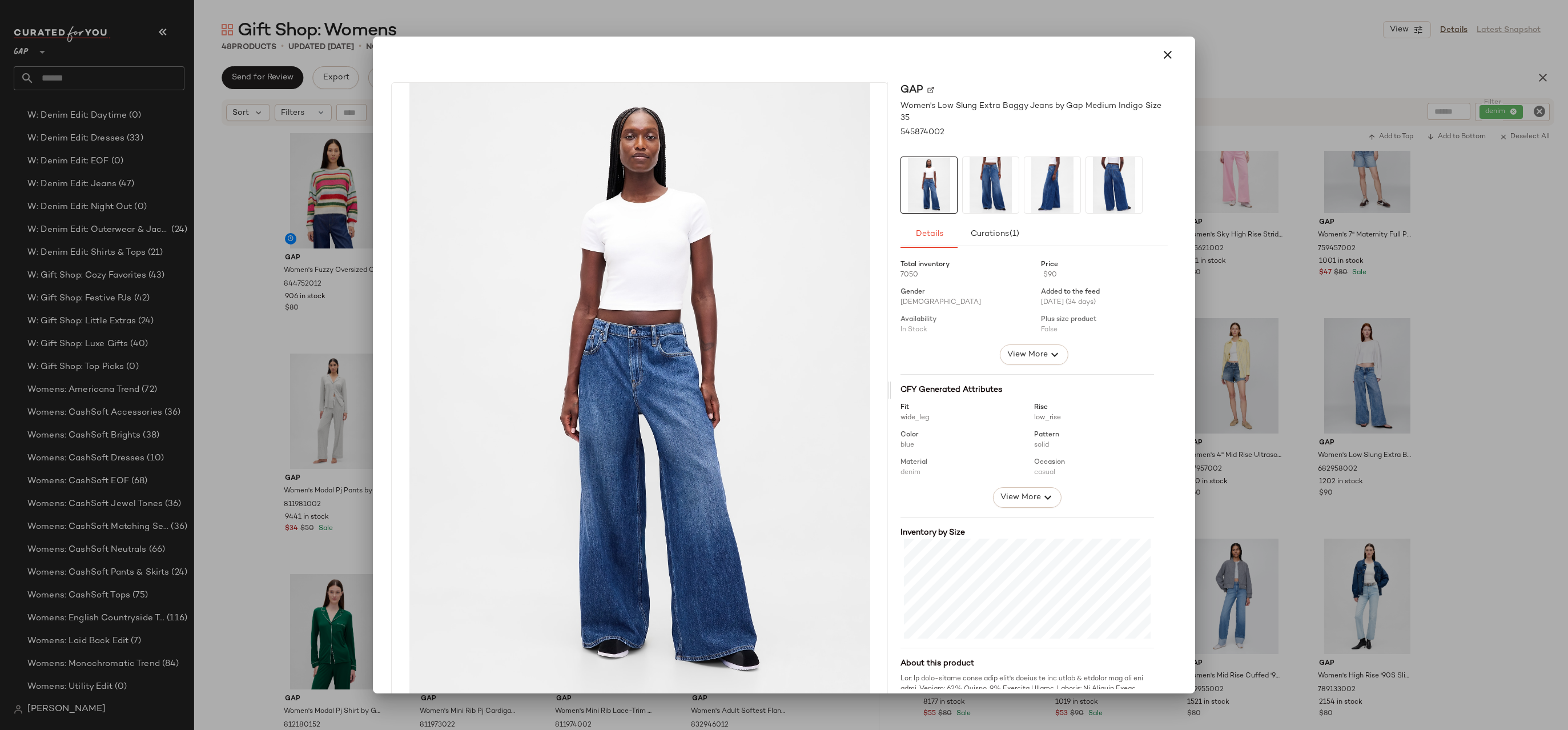
click at [1203, 327] on div at bounding box center [784, 365] width 1568 height 730
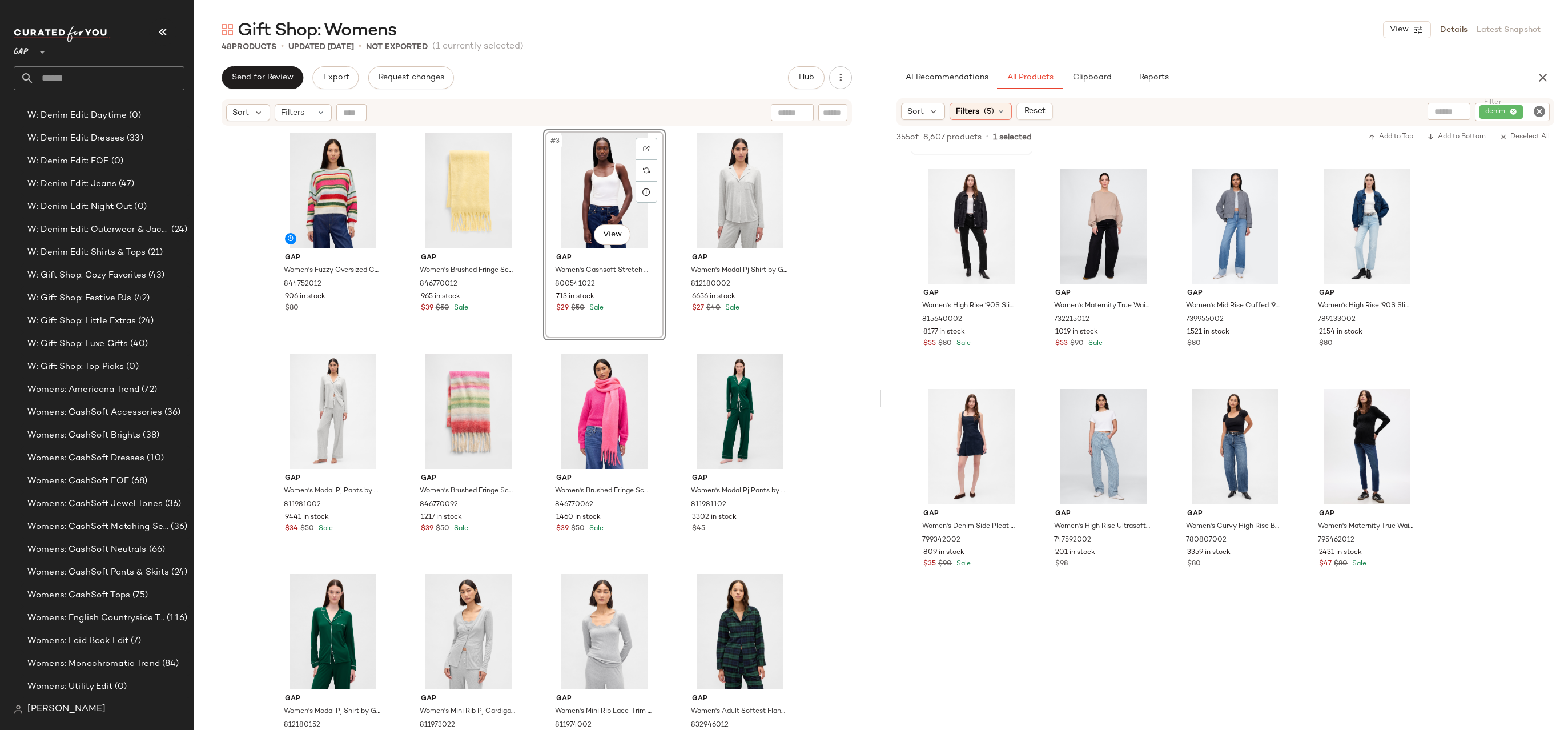
scroll to position [10628, 0]
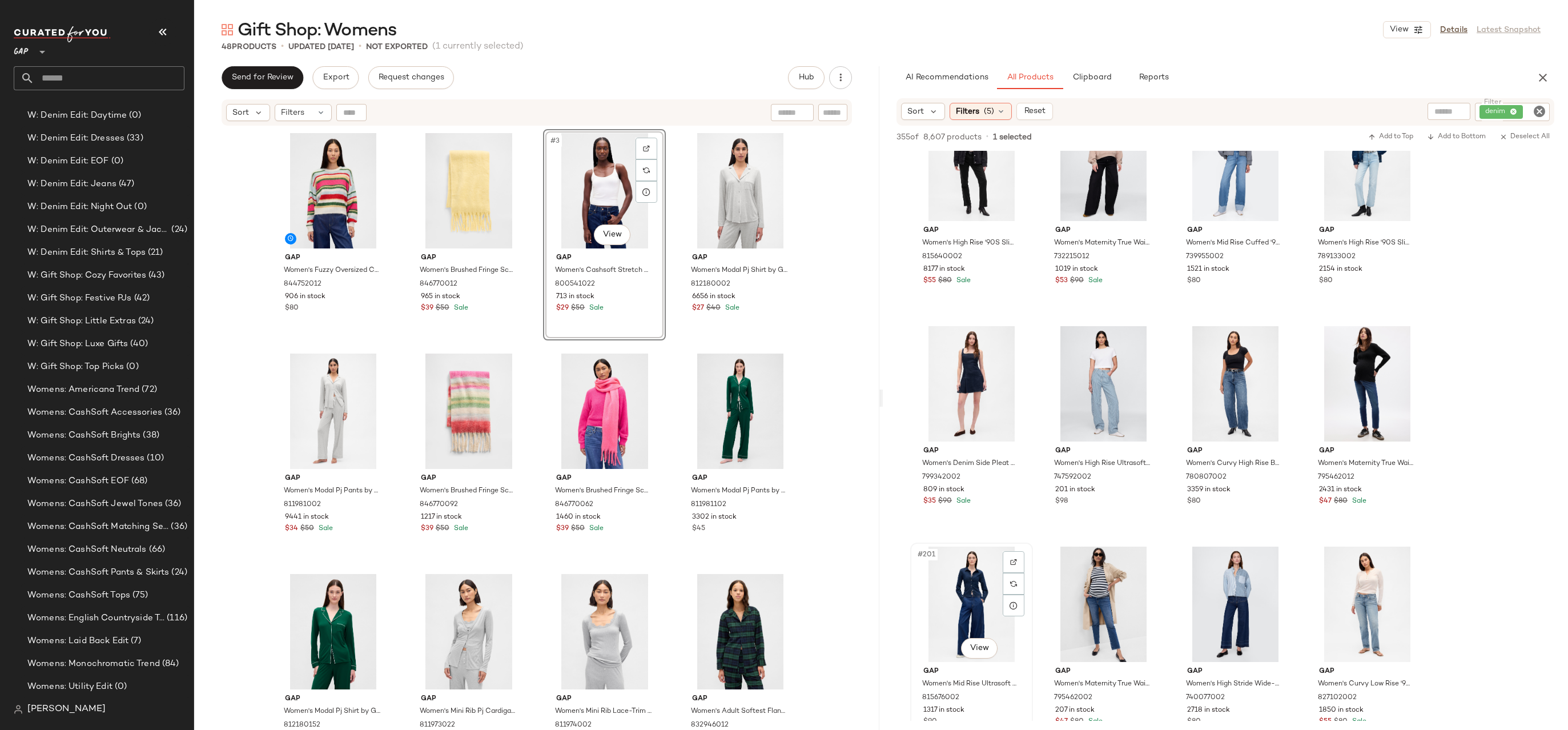
click at [980, 594] on div "#201 View" at bounding box center [972, 604] width 115 height 115
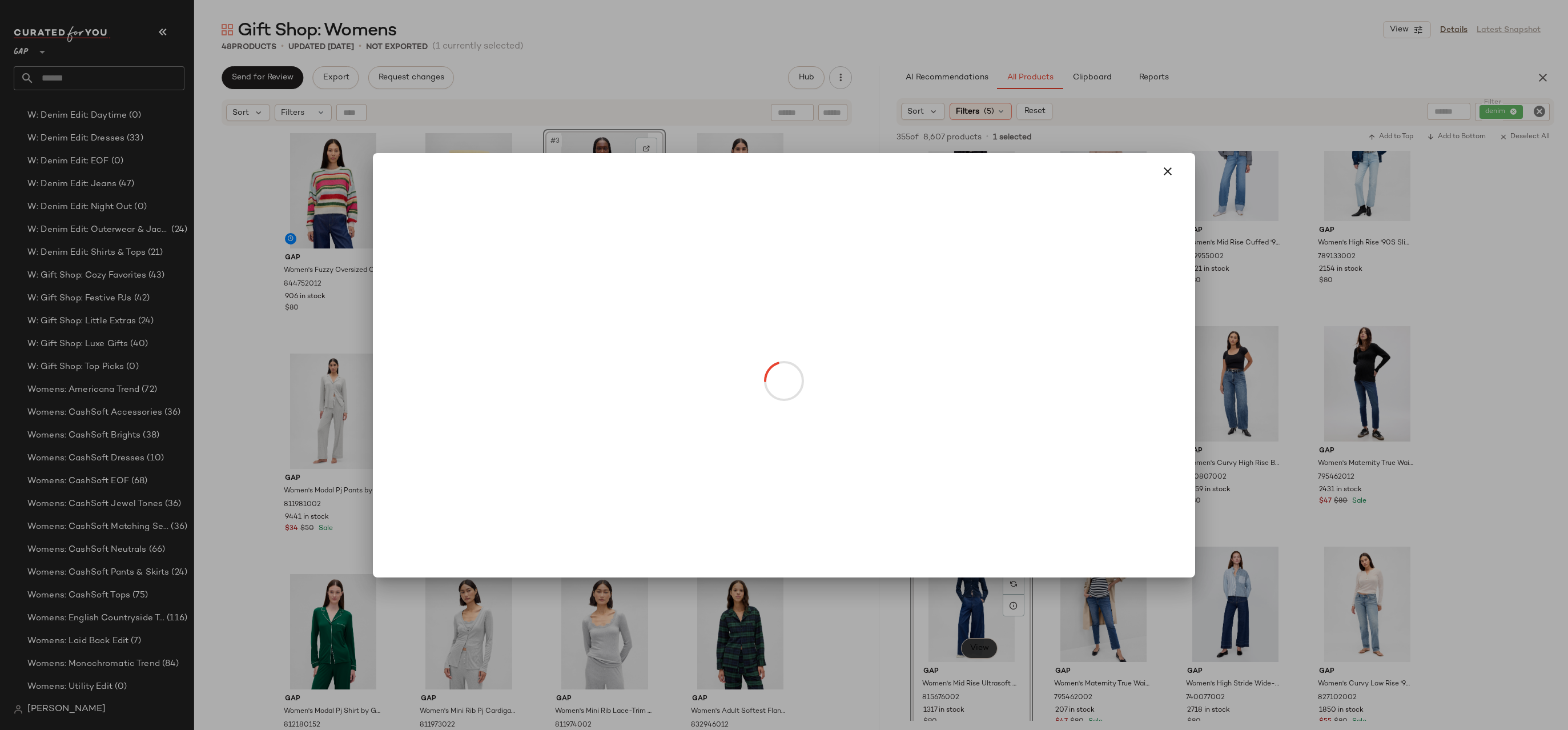
click at [983, 650] on body "GAP ** Dashboard All Products Global Clipboards (15) 9.29-10.3 AM Newness (374)…" at bounding box center [784, 365] width 1568 height 730
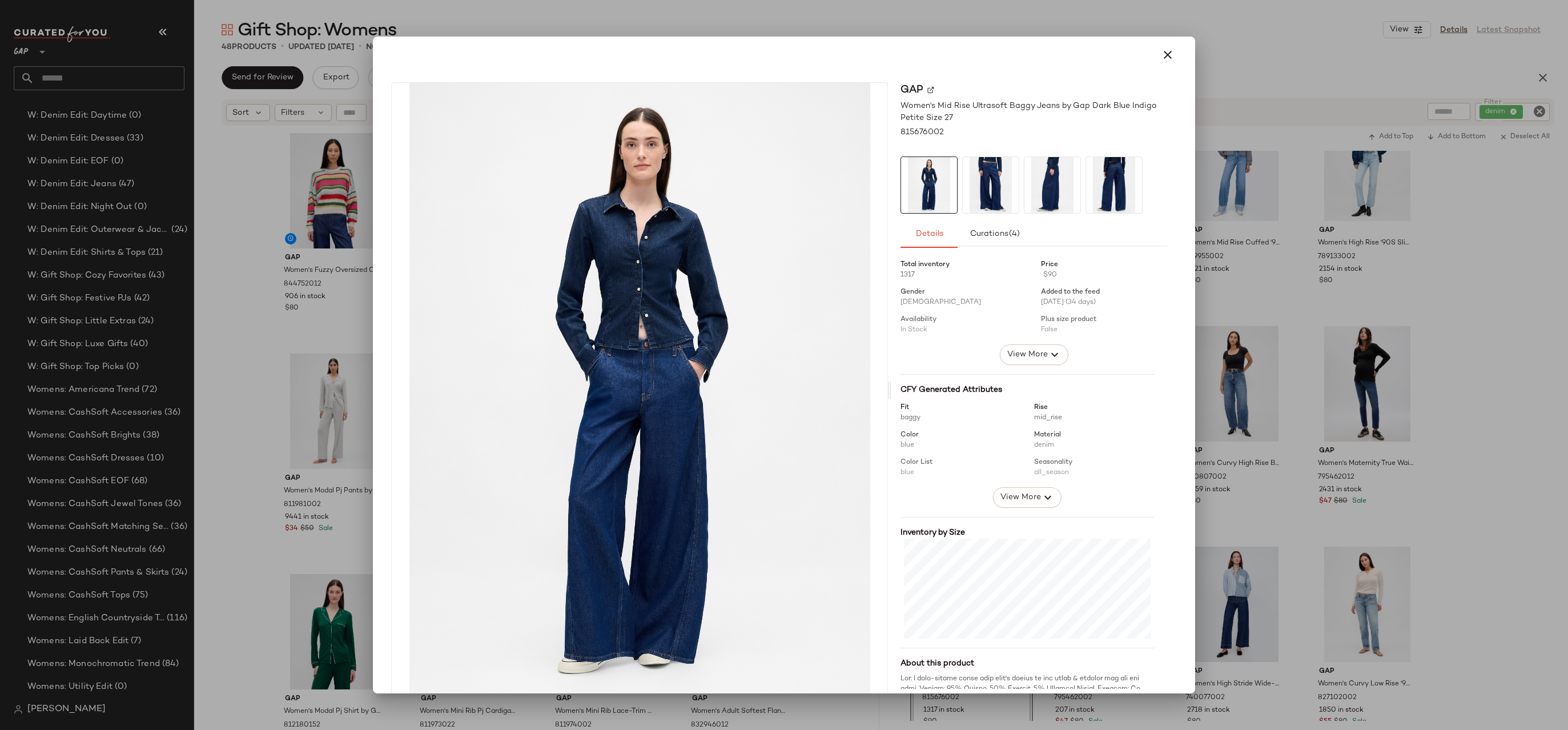
click at [1256, 391] on div at bounding box center [784, 365] width 1568 height 730
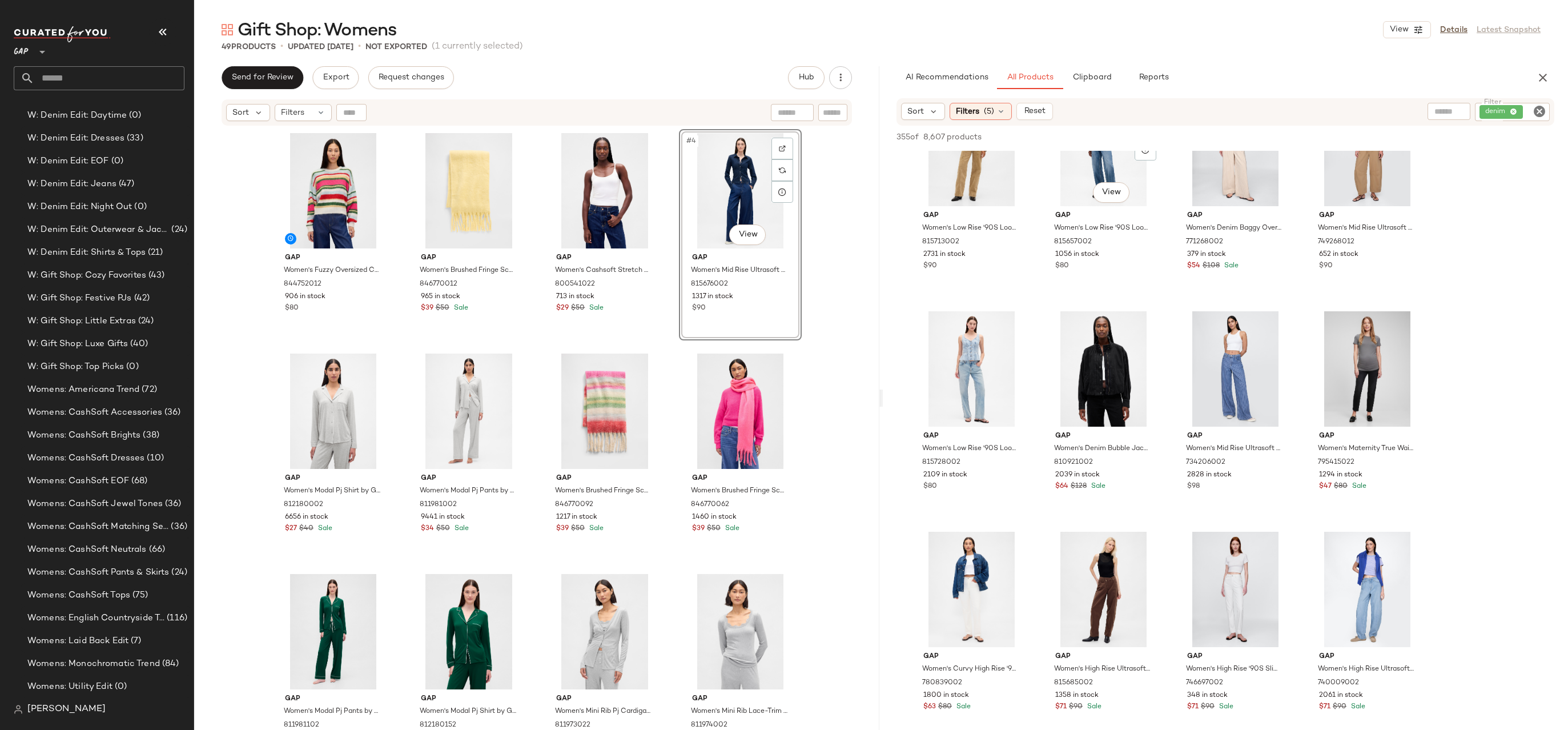
scroll to position [11304, 0]
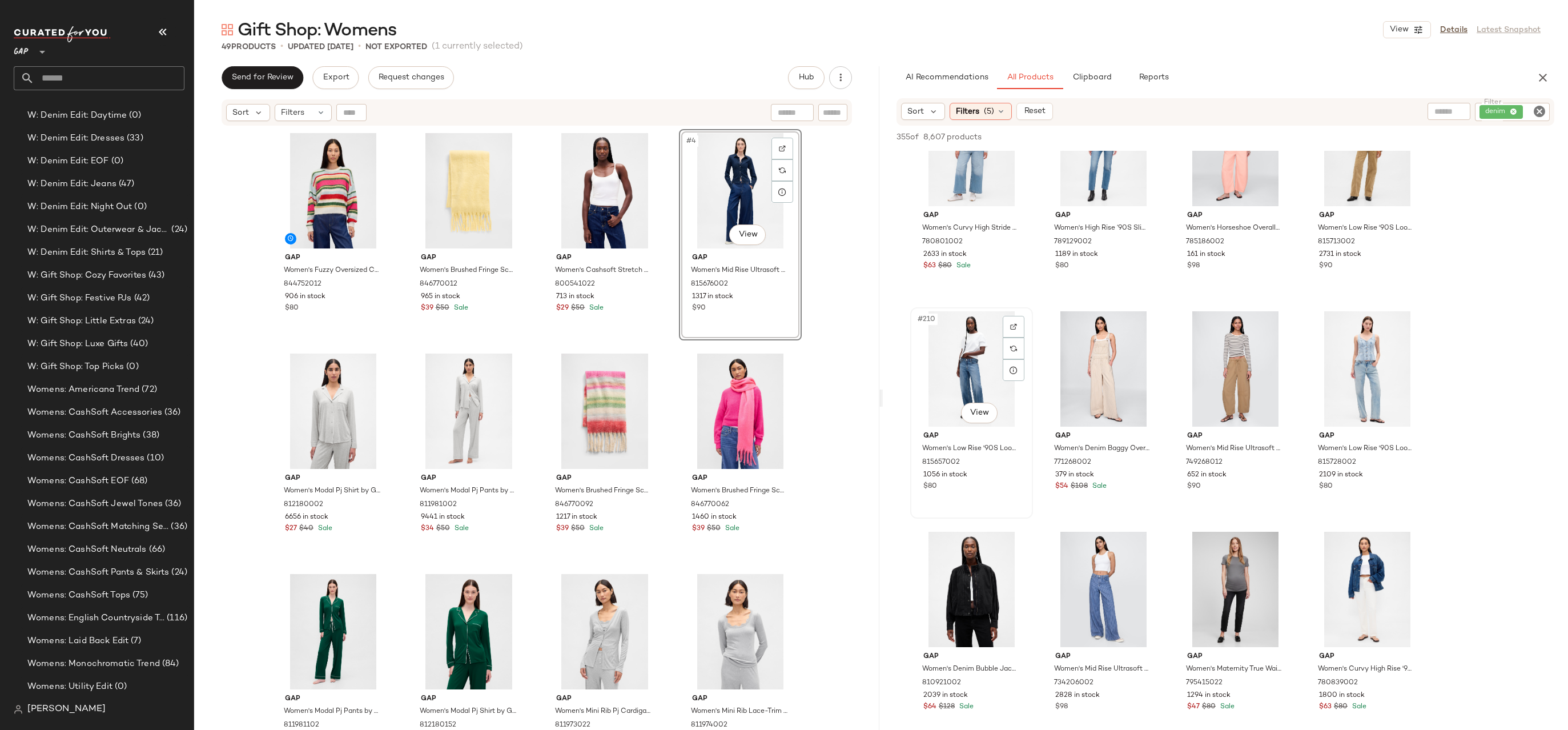
click at [972, 354] on div "#210 View" at bounding box center [972, 369] width 115 height 115
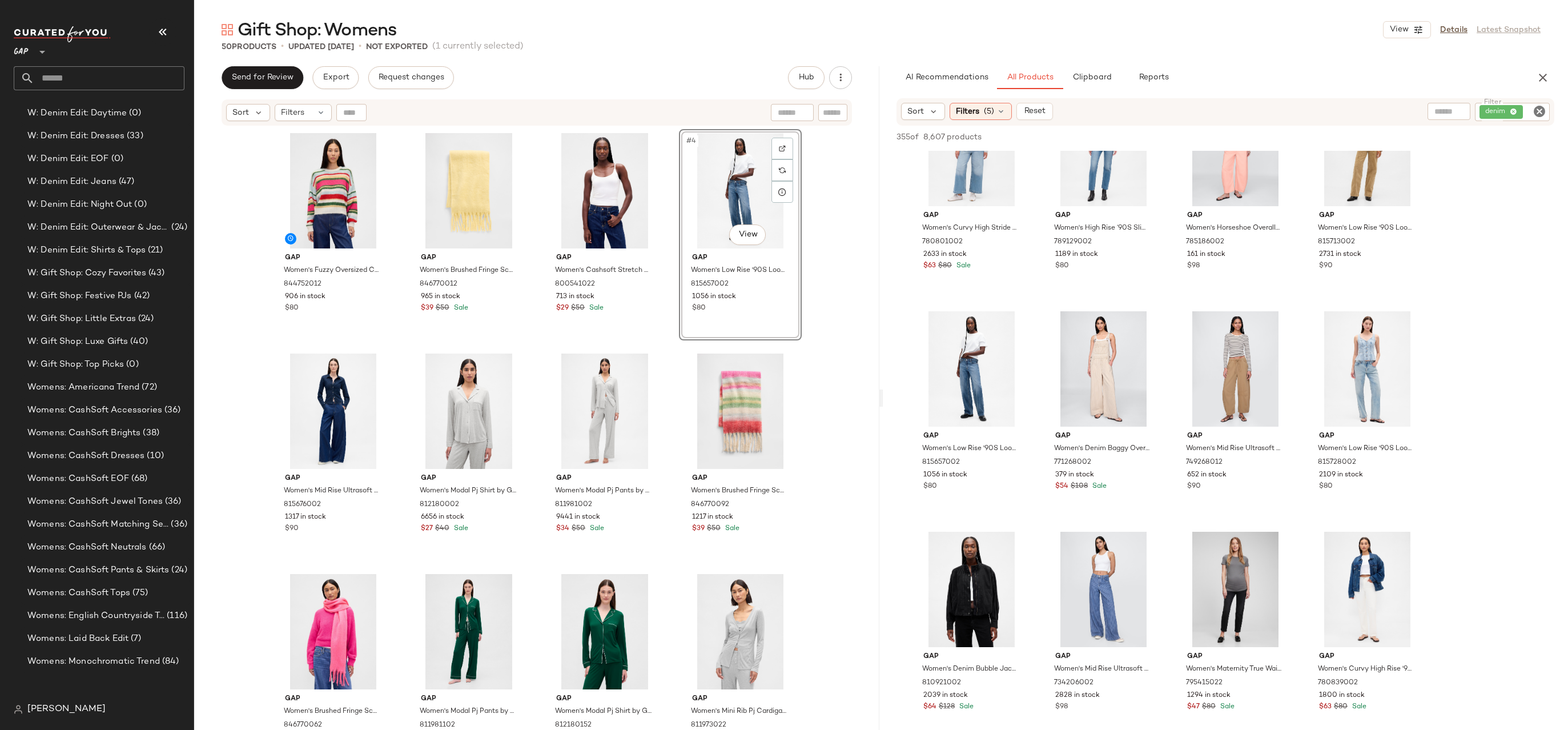
click at [836, 255] on div "Gap Women's Fuzzy Oversized Crewneck Sweater by Gap Multi Color Happy Stripe Si…" at bounding box center [537, 443] width 685 height 632
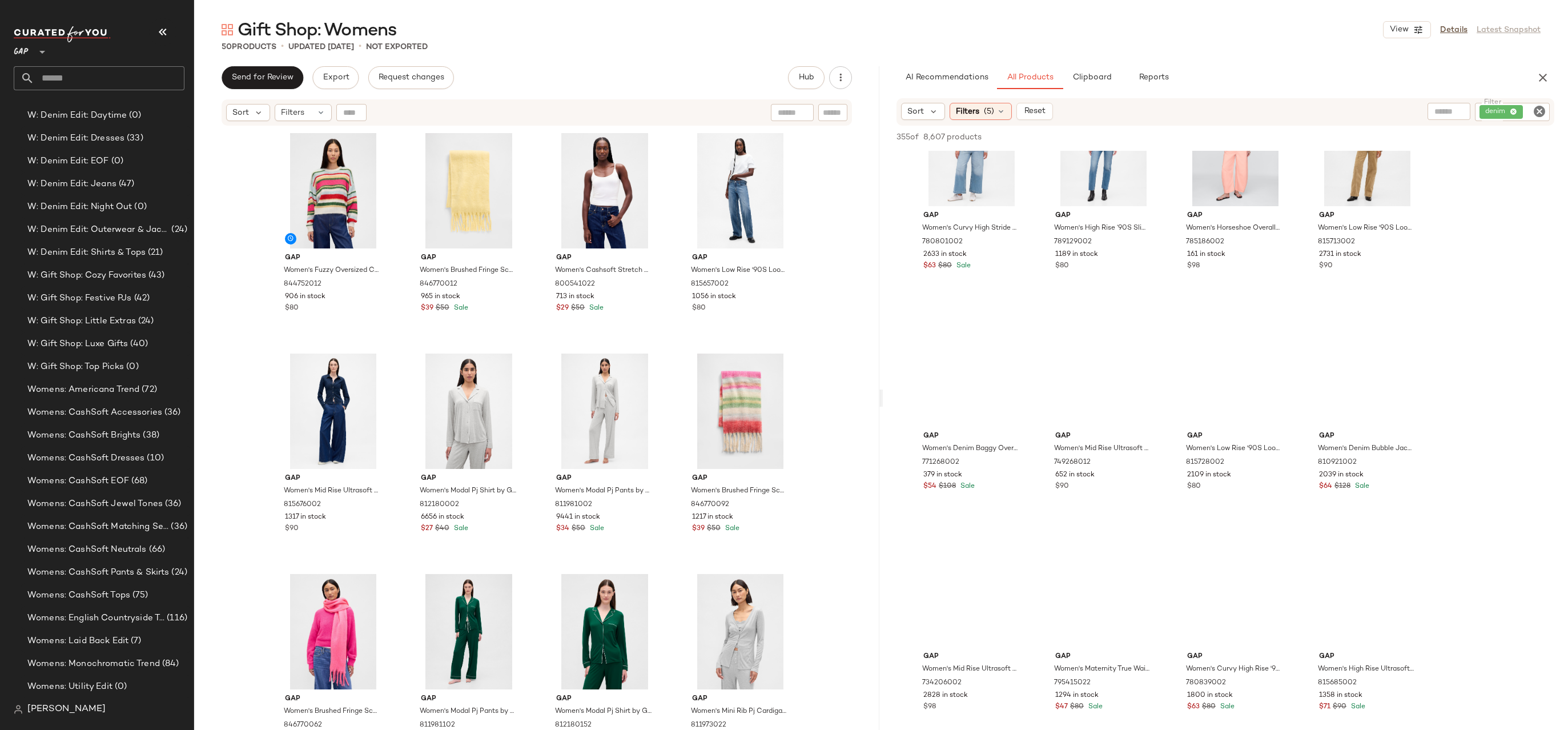
scroll to position [2150, 0]
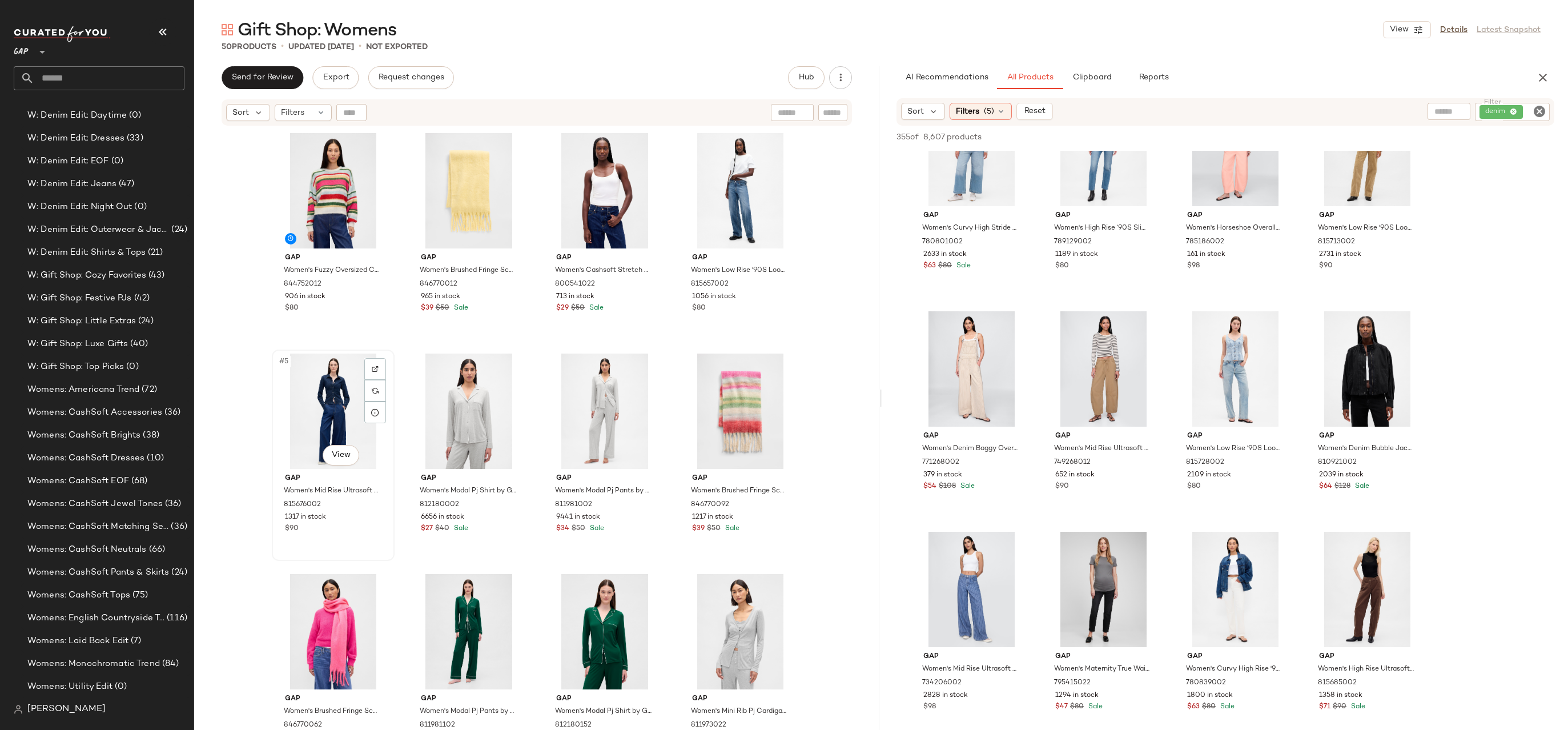
click at [320, 435] on div "#5 View" at bounding box center [333, 411] width 115 height 115
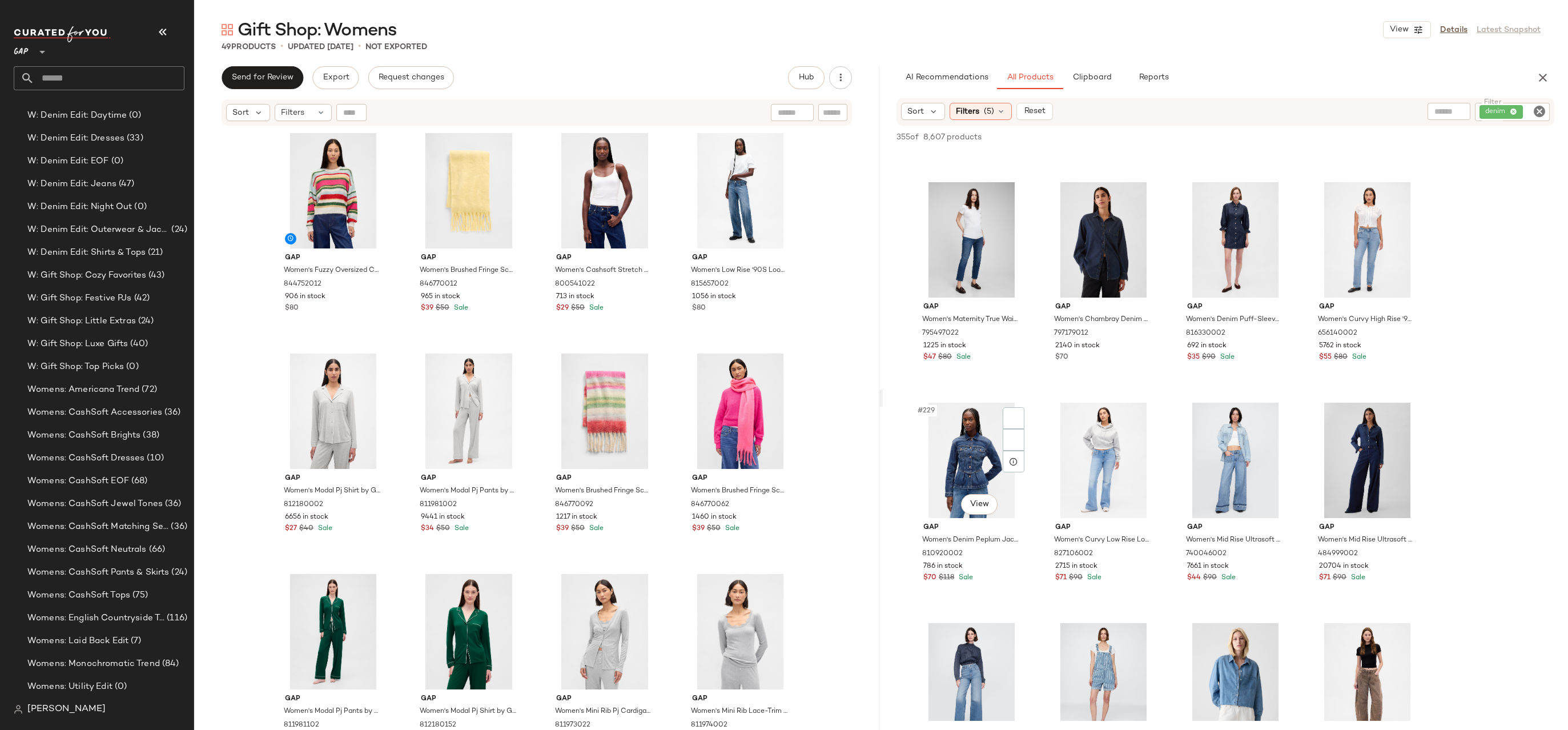
scroll to position [12100, 0]
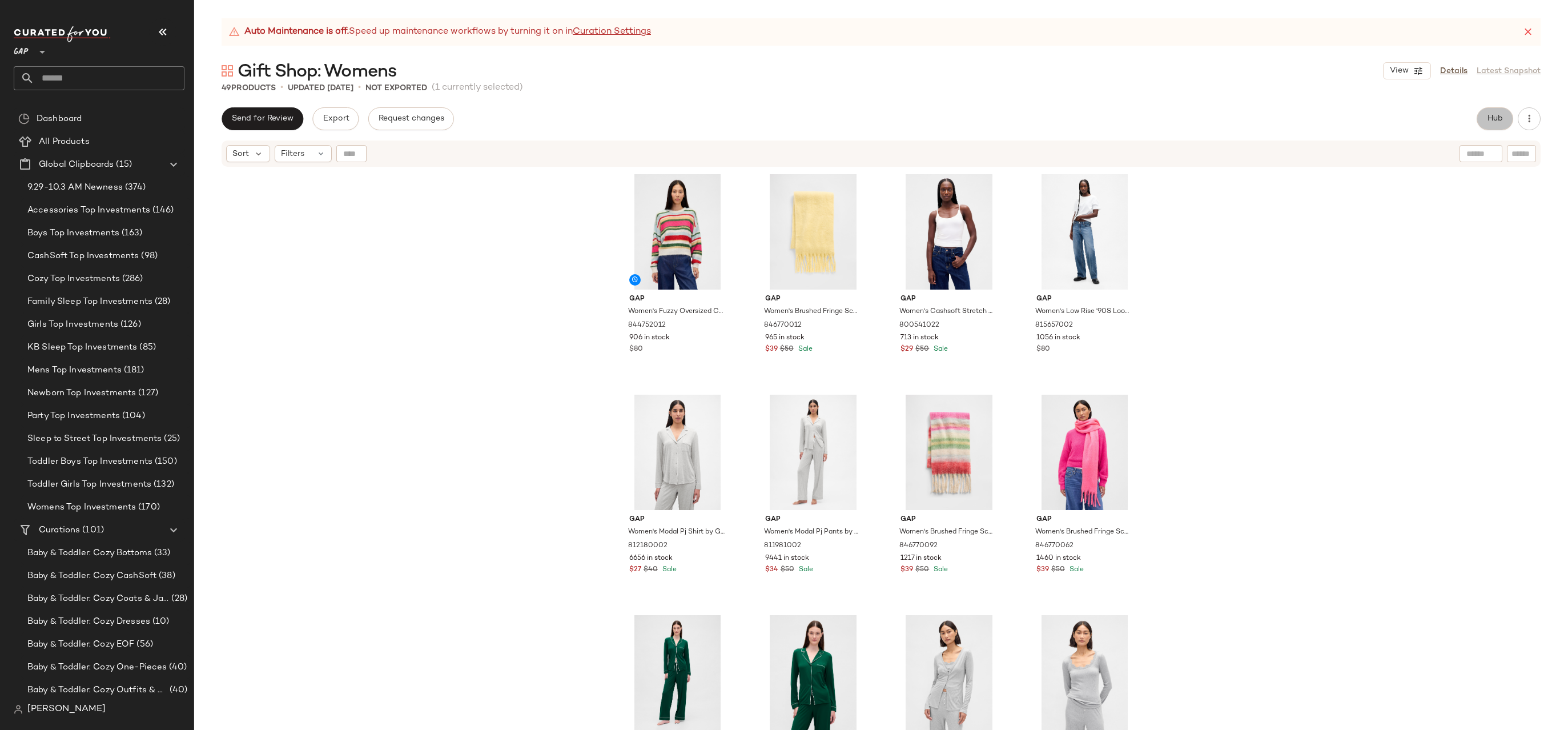
click at [1512, 119] on button "Hub" at bounding box center [1495, 118] width 37 height 23
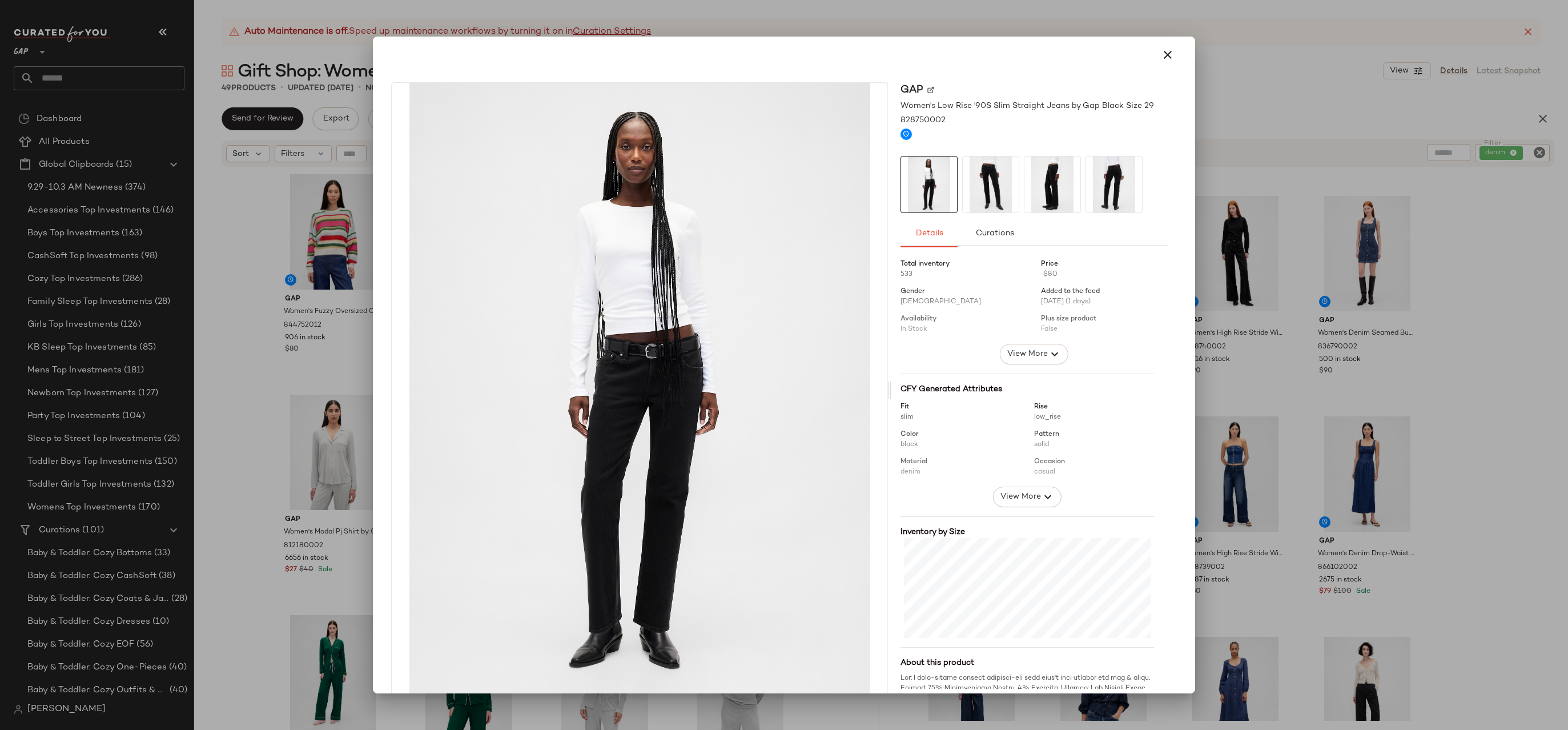
click at [1249, 266] on div at bounding box center [784, 365] width 1568 height 730
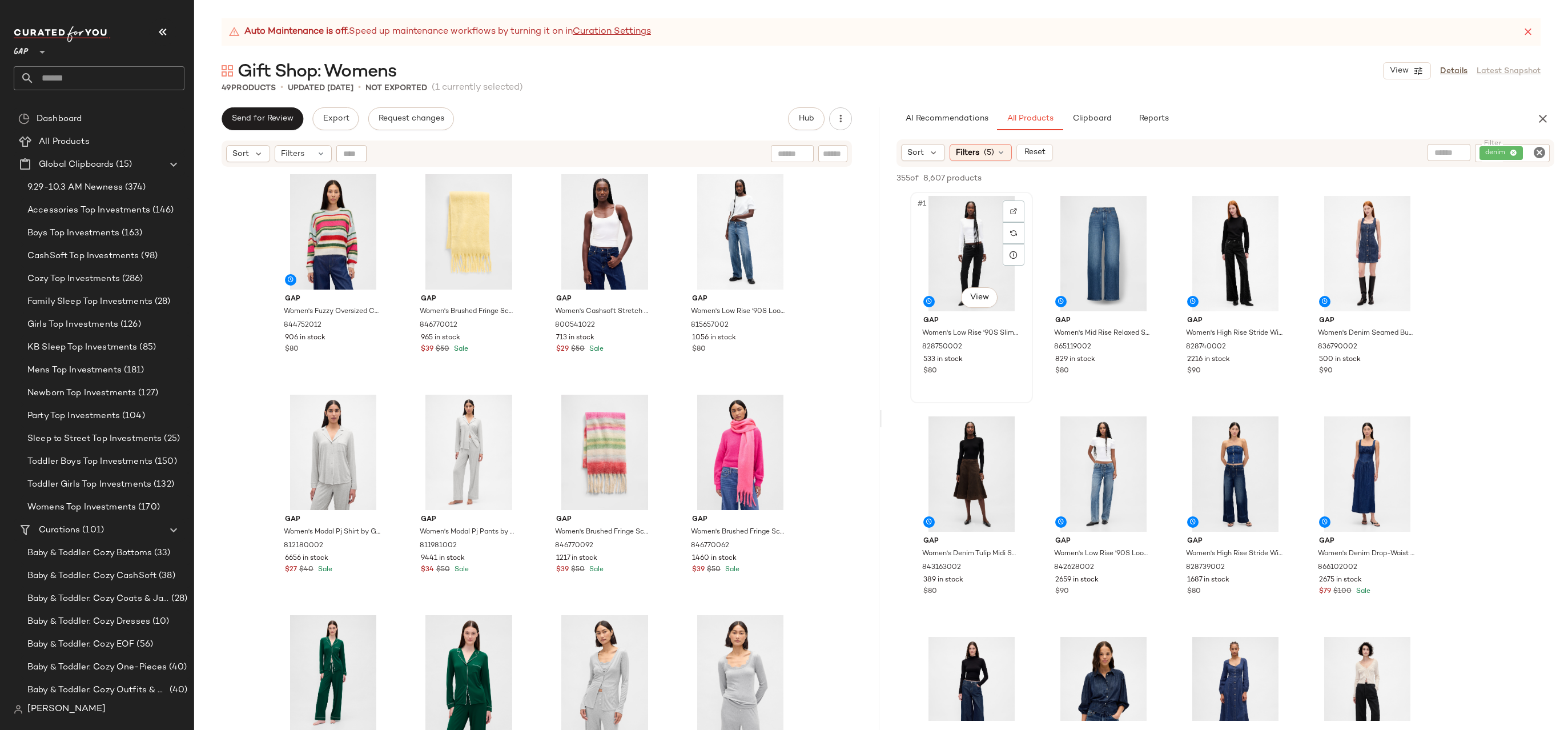
click at [970, 230] on div "#1 View" at bounding box center [972, 253] width 115 height 115
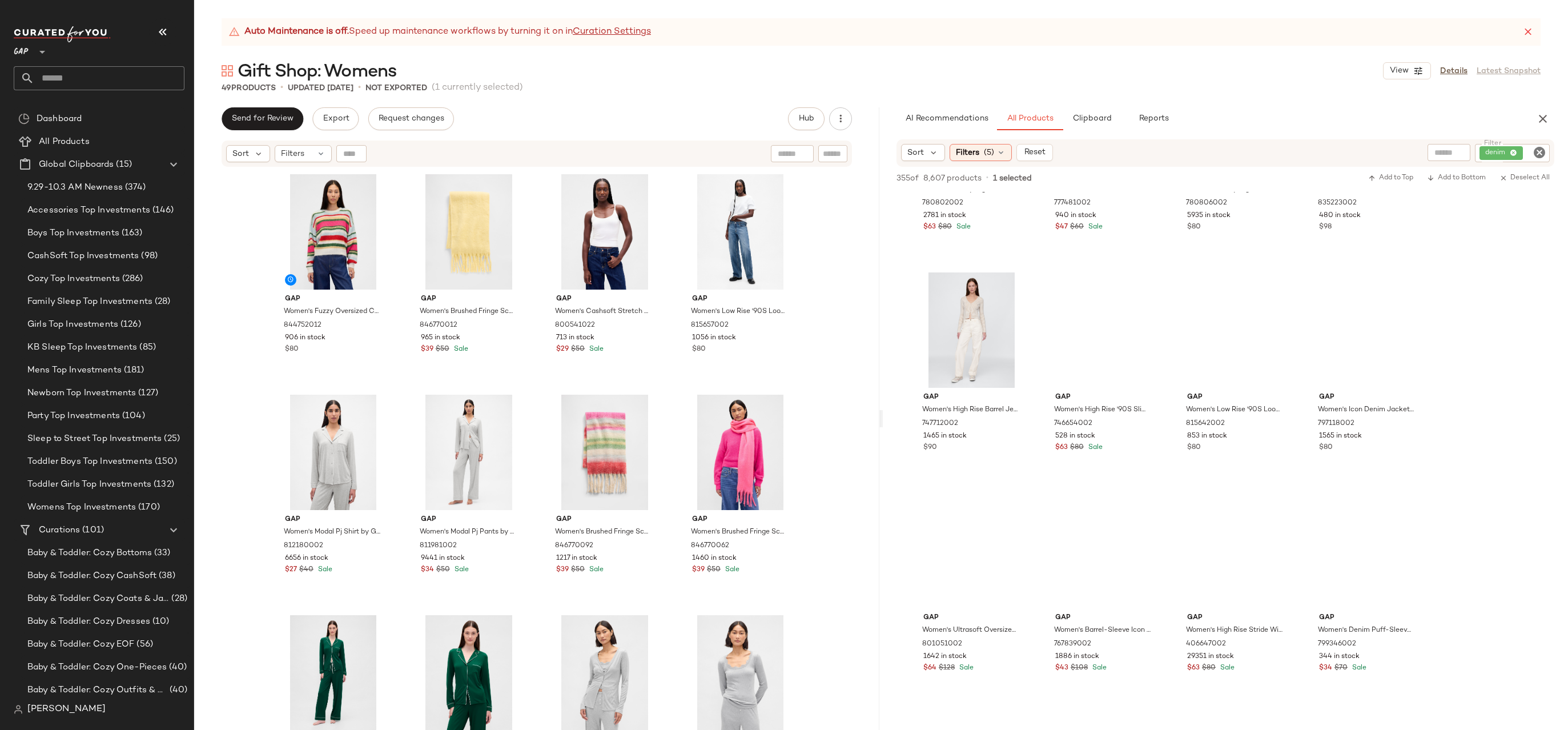
scroll to position [12707, 0]
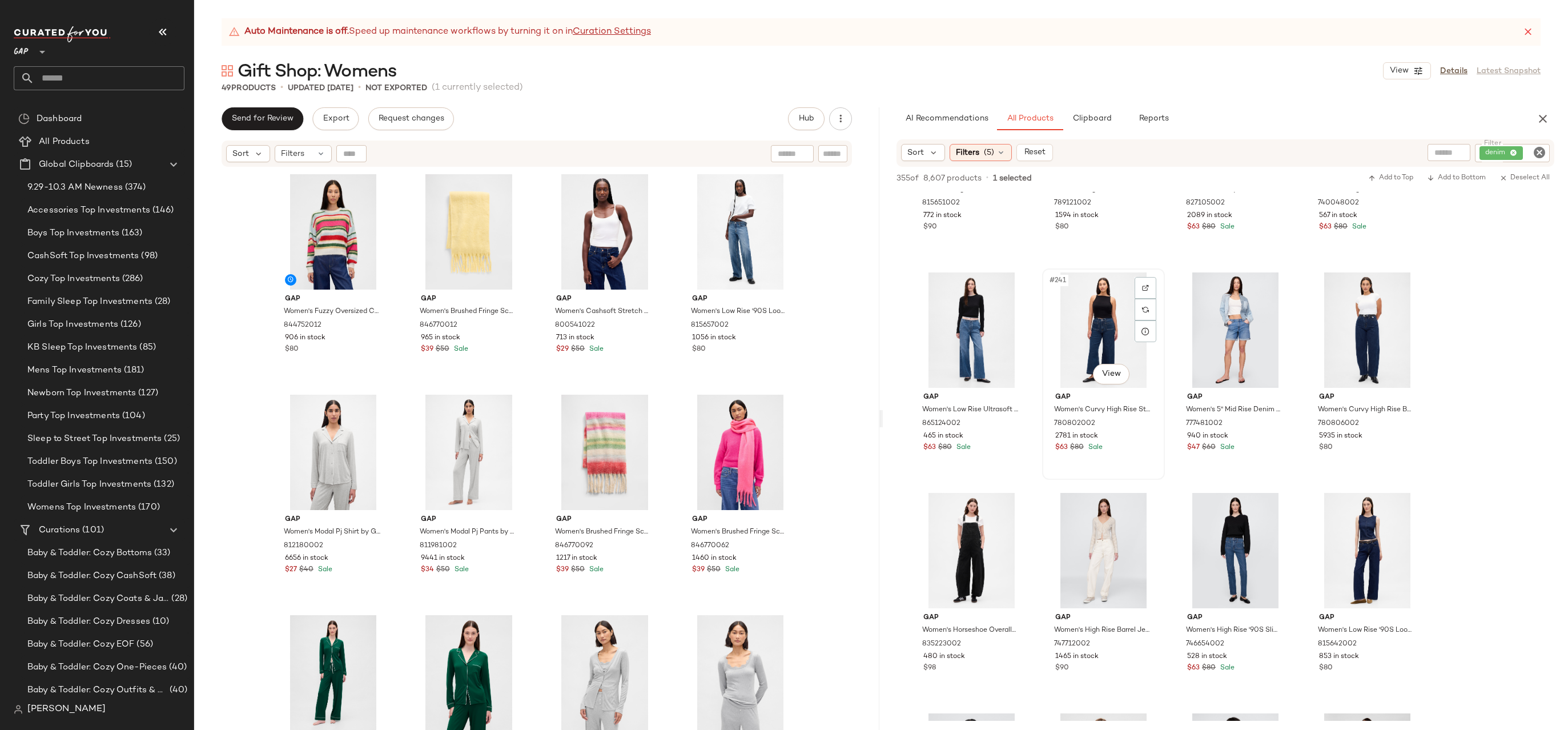
click at [1088, 345] on div "#241 View" at bounding box center [1103, 330] width 115 height 115
click at [1343, 347] on div "#243 View" at bounding box center [1367, 330] width 115 height 115
click at [1377, 384] on body "GAP ** Dashboard All Products Global Clipboards (15) 9.29-10.3 AM Newness (374)…" at bounding box center [784, 365] width 1568 height 730
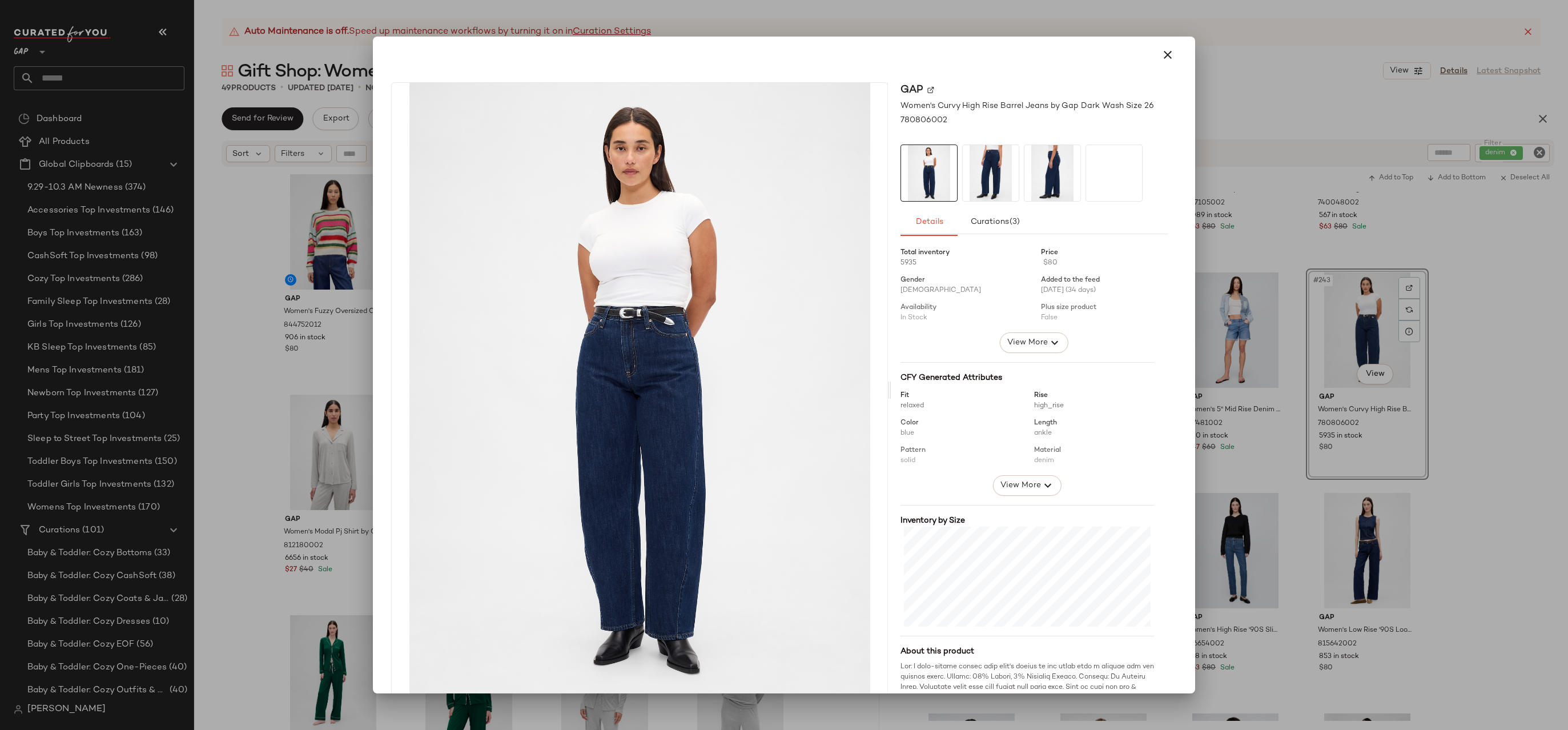
click at [1406, 377] on div at bounding box center [784, 365] width 1568 height 730
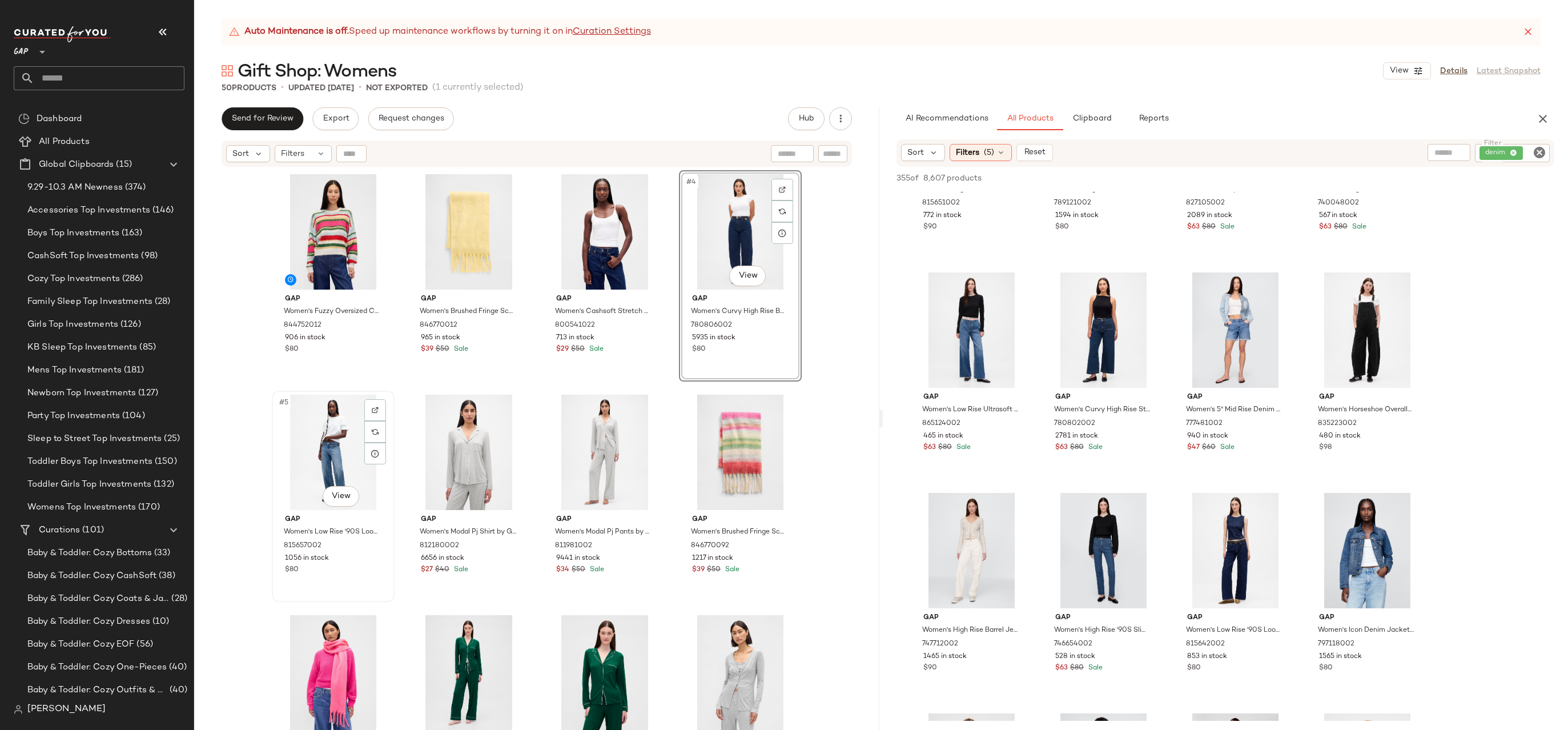
click at [333, 436] on div "#5 View" at bounding box center [333, 452] width 115 height 115
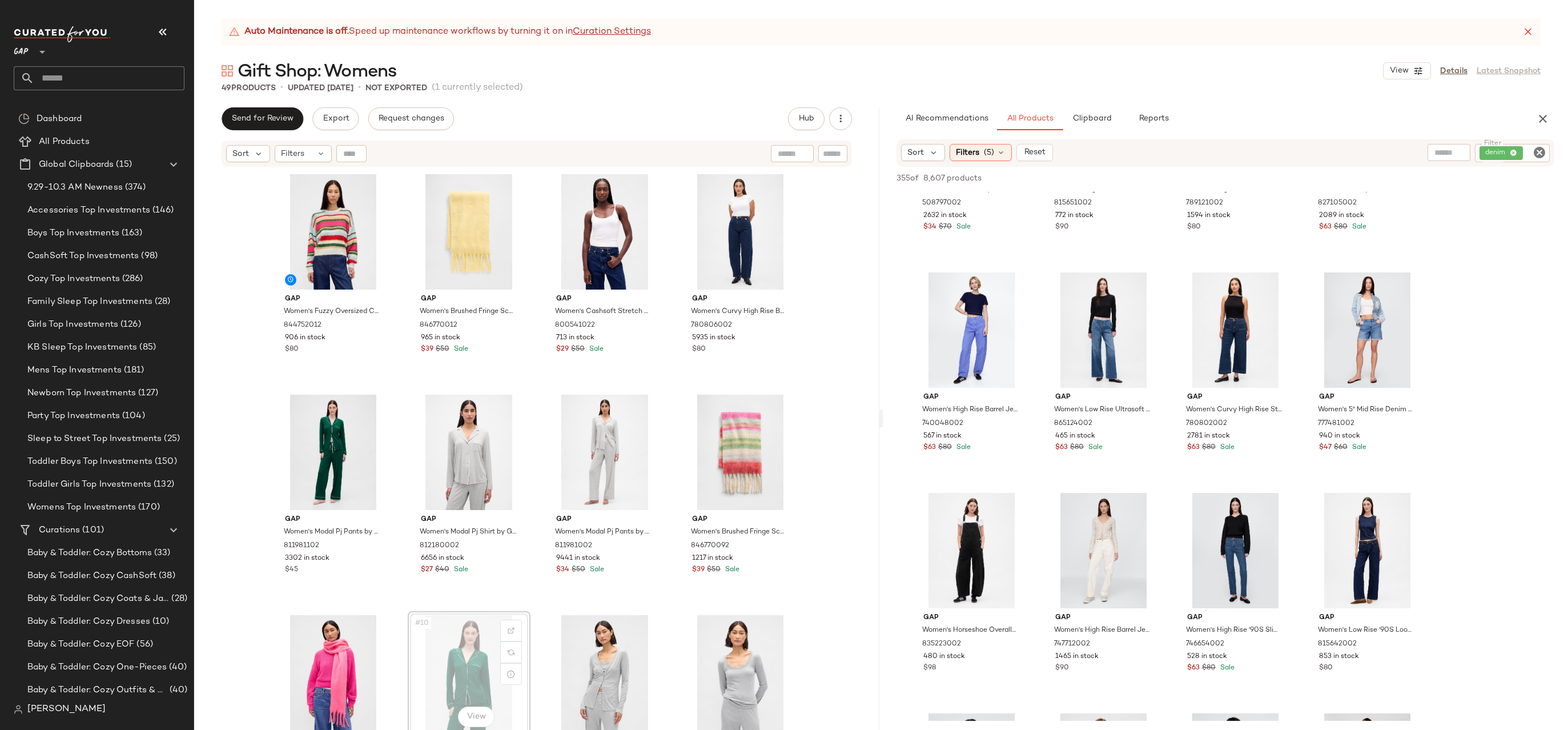
scroll to position [1, 0]
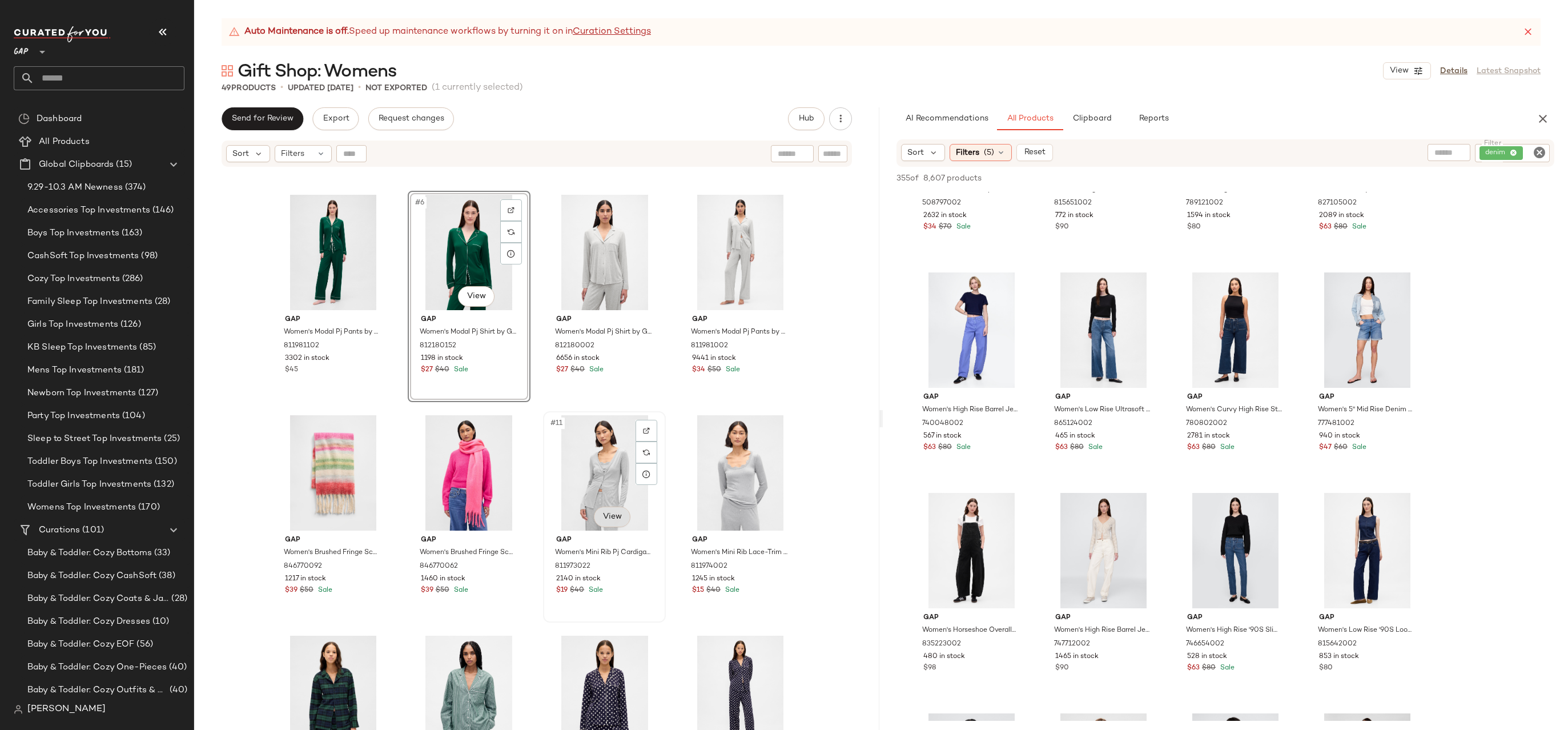
scroll to position [157, 0]
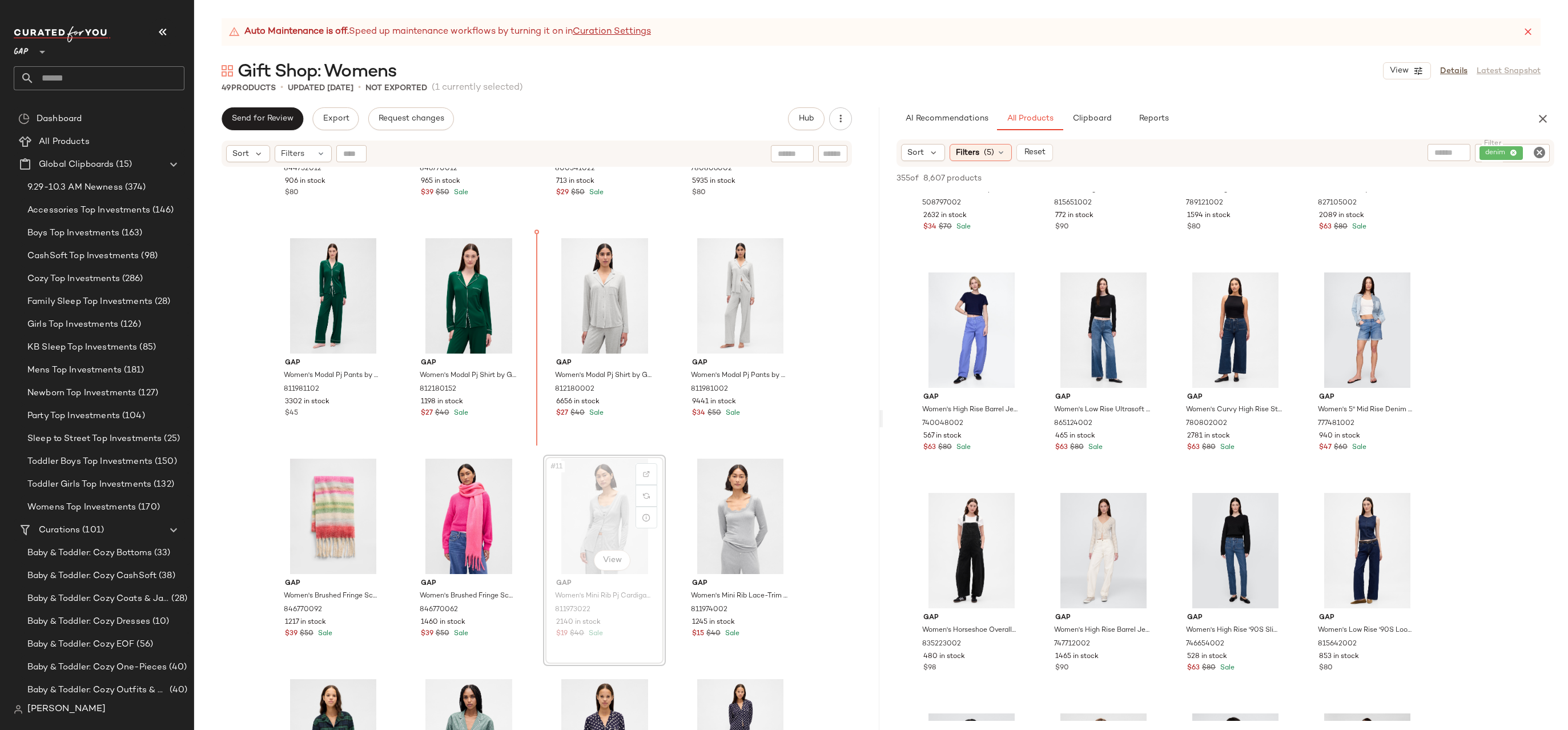
drag, startPoint x: 616, startPoint y: 510, endPoint x: 592, endPoint y: 357, distance: 154.9
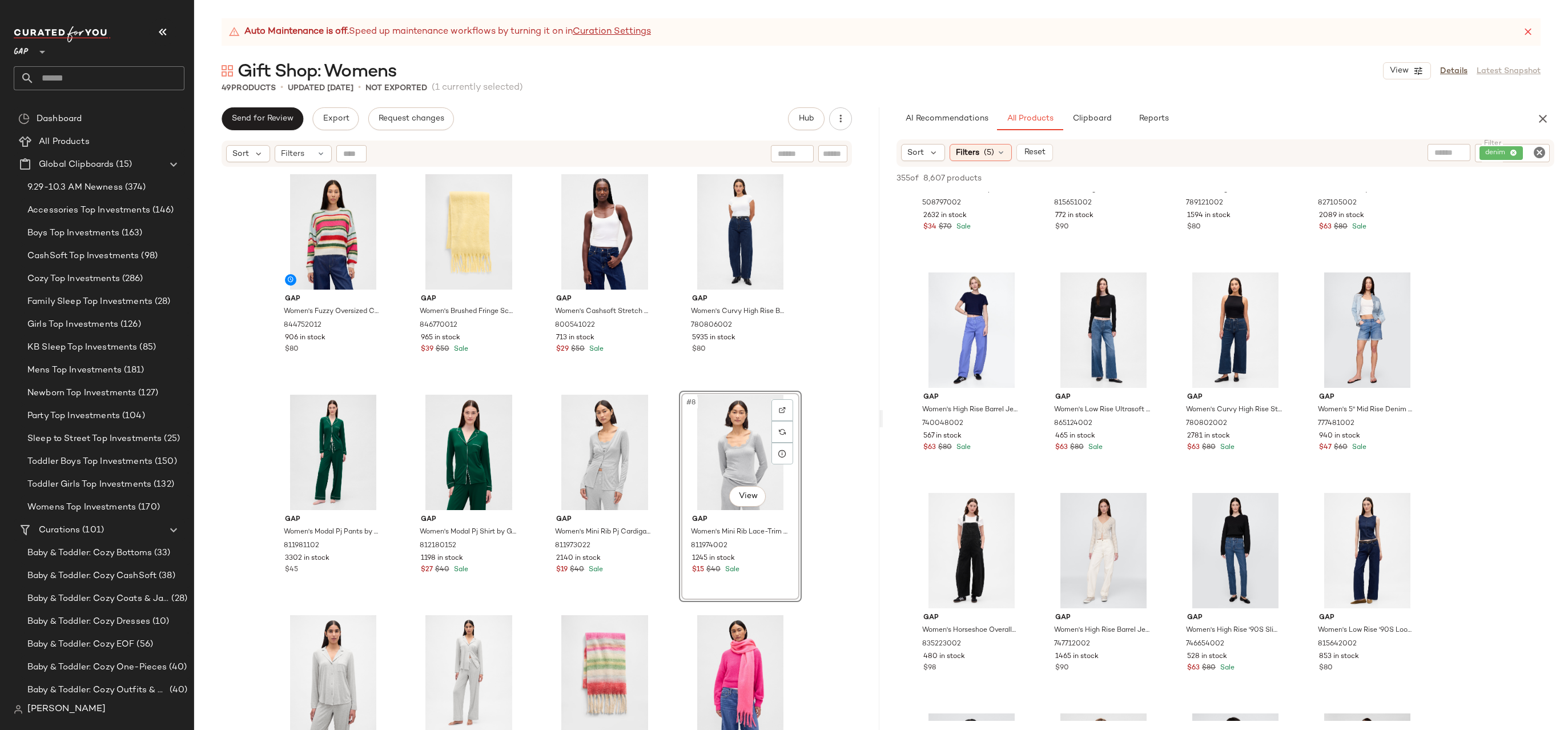
click at [834, 381] on div "Gap Women's Fuzzy Oversized Crewneck Sweater by Gap Multi Color Happy Stripe Si…" at bounding box center [537, 463] width 685 height 590
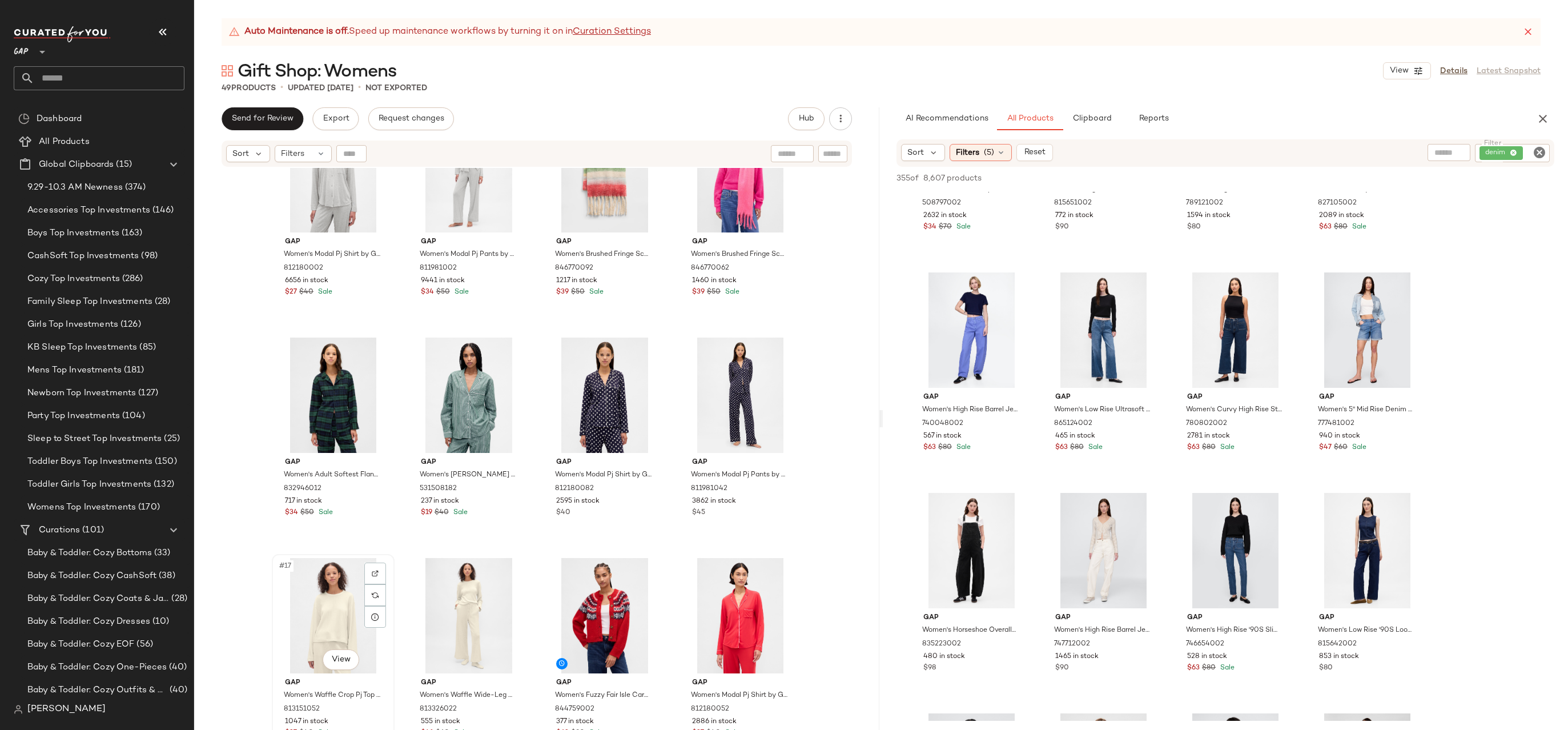
scroll to position [486, 0]
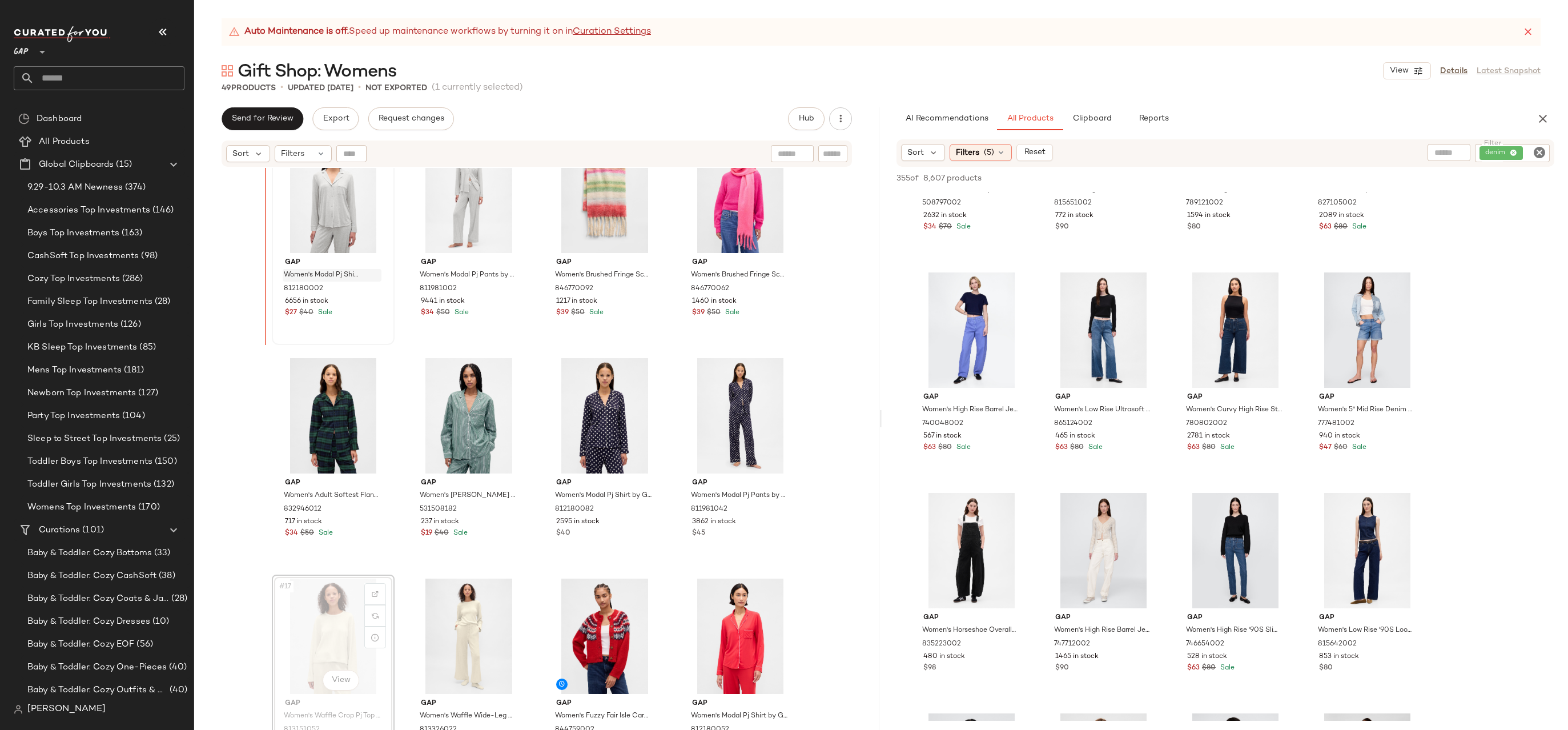
drag, startPoint x: 339, startPoint y: 620, endPoint x: 286, endPoint y: 281, distance: 343.1
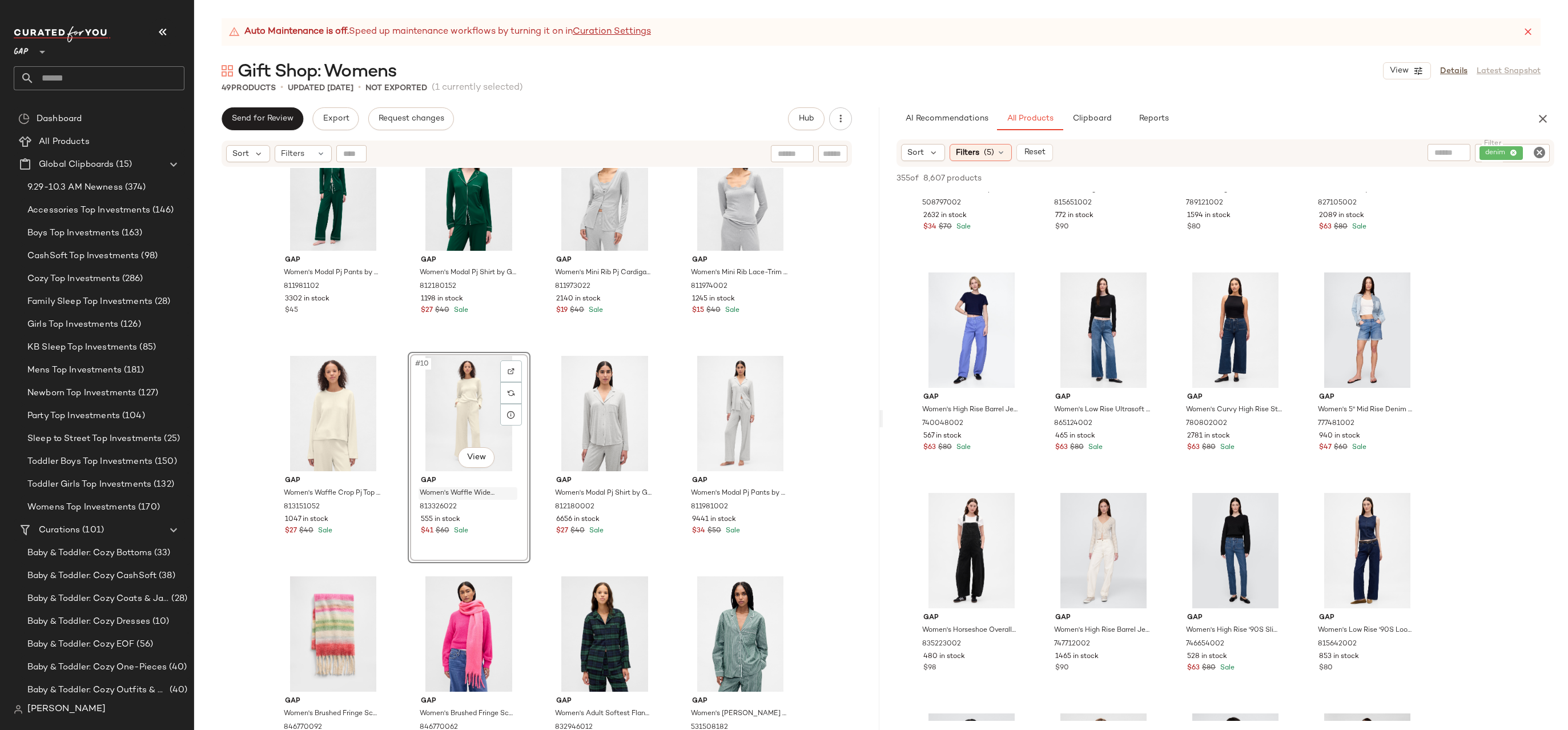
scroll to position [274, 0]
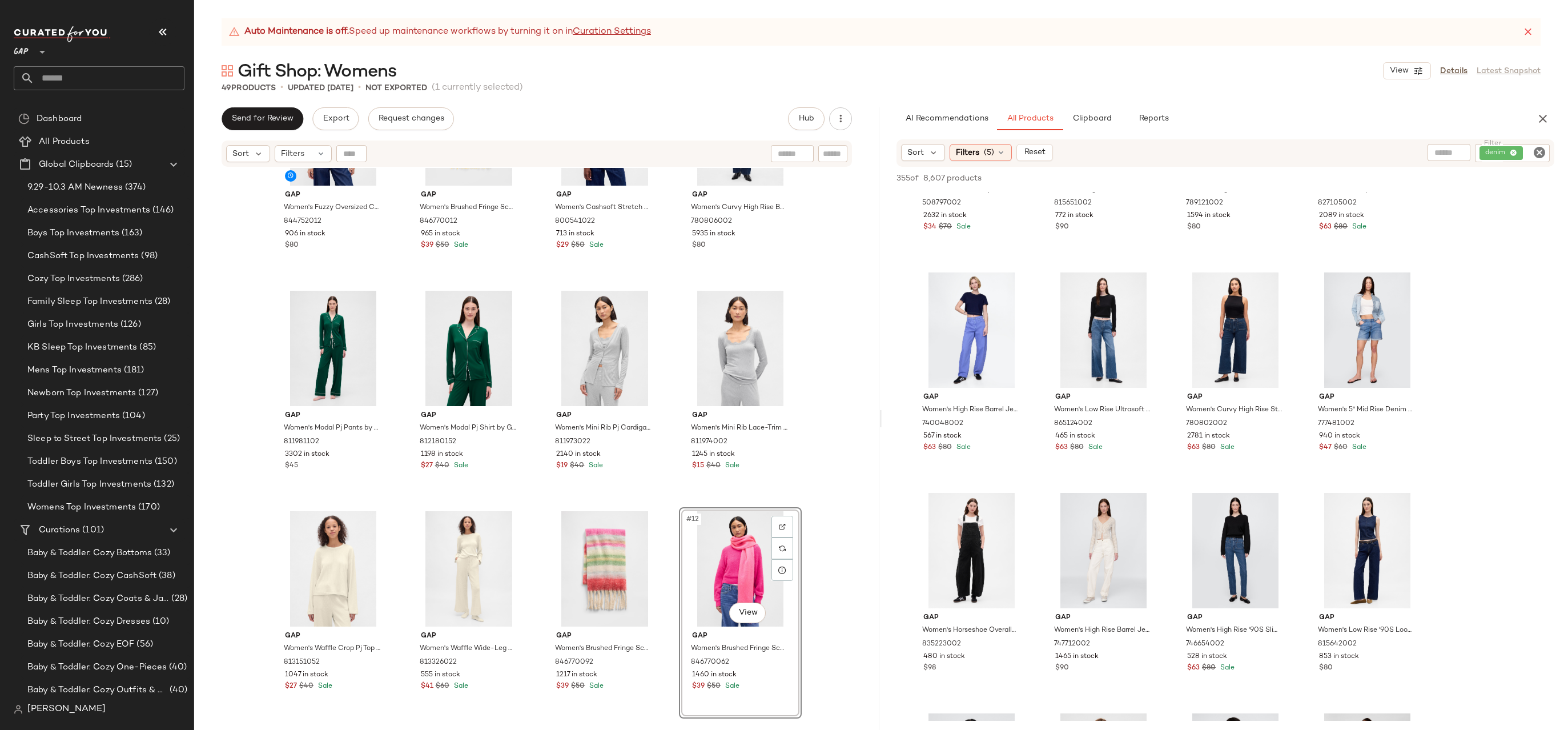
click at [826, 409] on div "Gap Women's Fuzzy Oversized Crewneck Sweater by Gap Multi Color Happy Stripe Si…" at bounding box center [537, 463] width 685 height 590
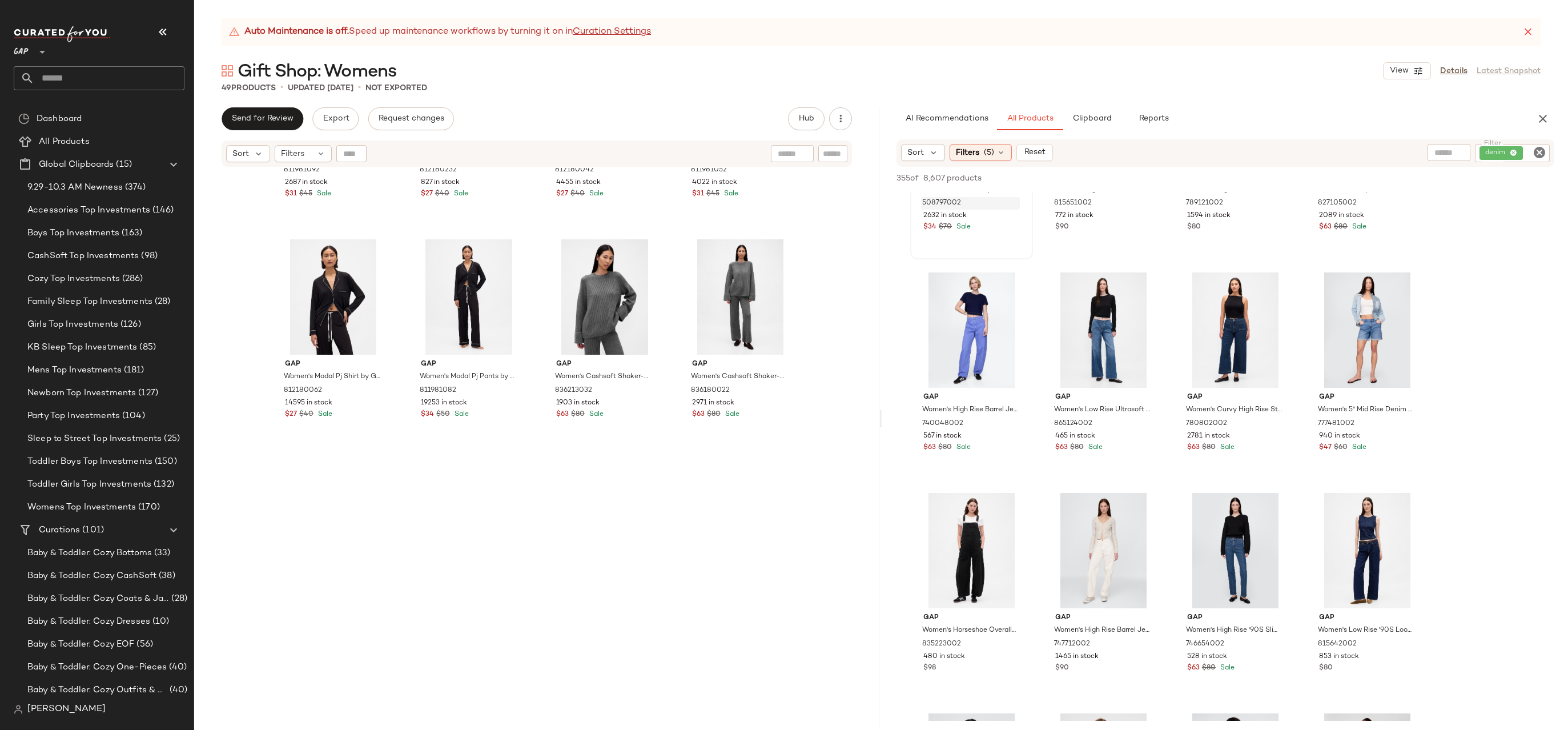
scroll to position [448, 0]
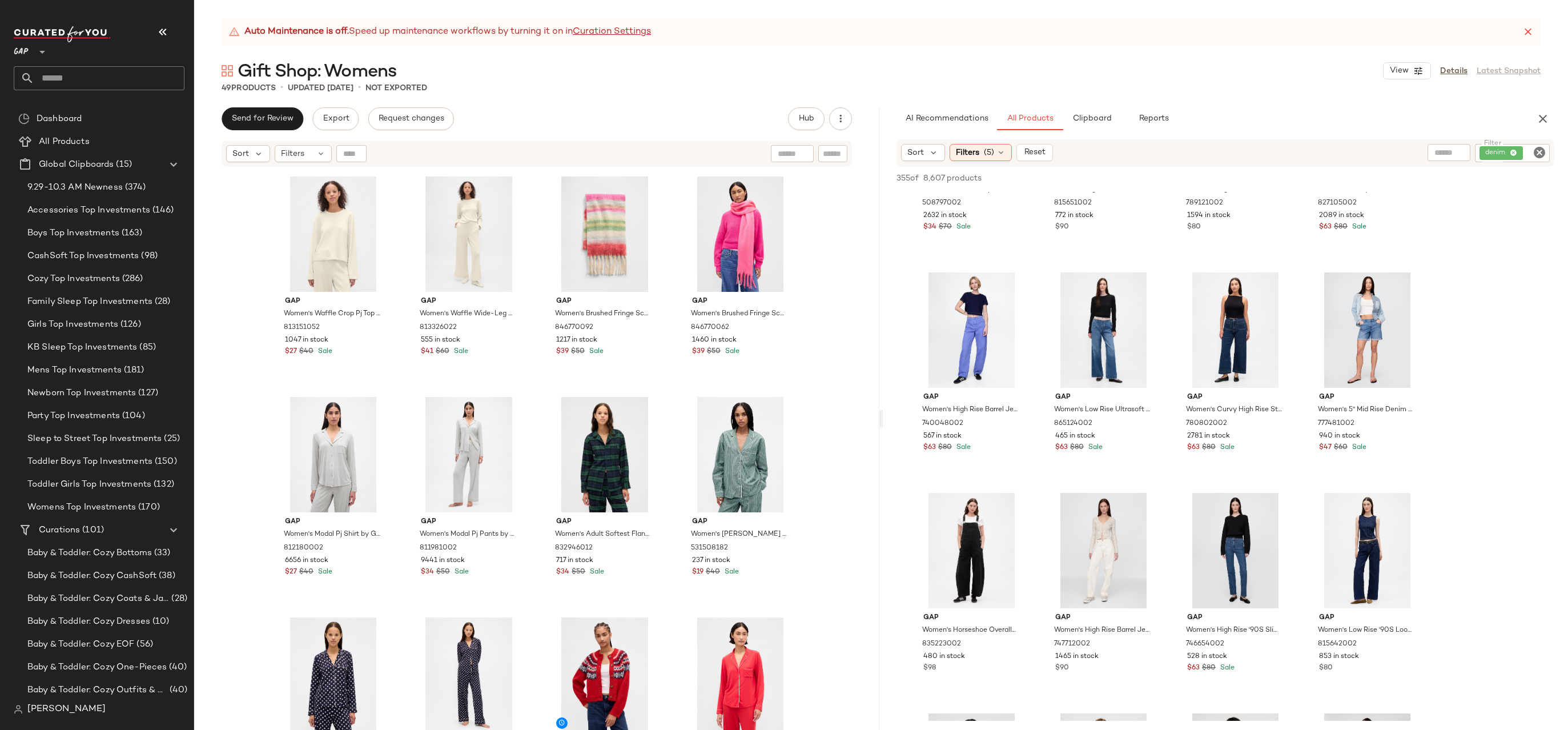
click at [1539, 152] on icon "Clear Filter" at bounding box center [1539, 152] width 14 height 14
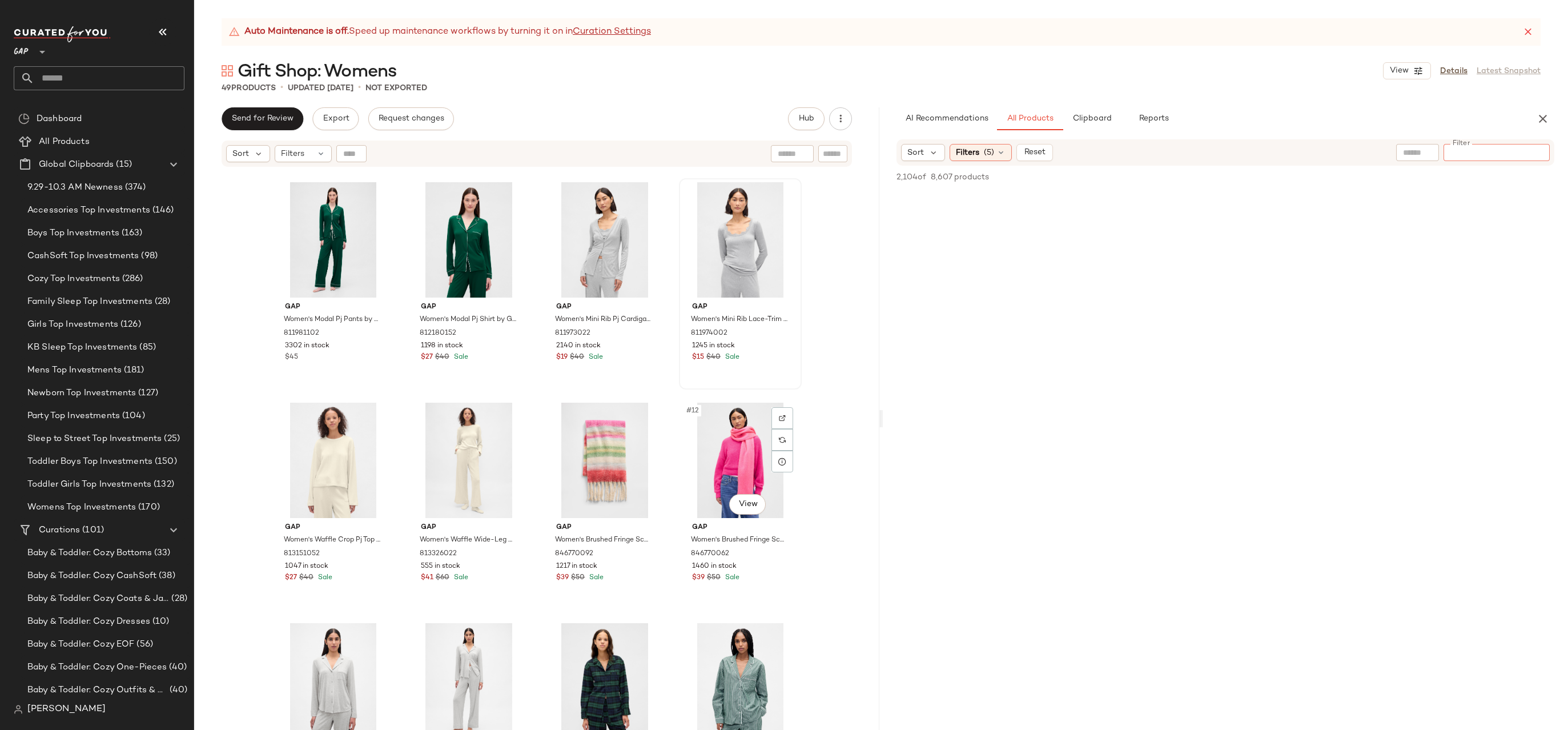
scroll to position [499, 0]
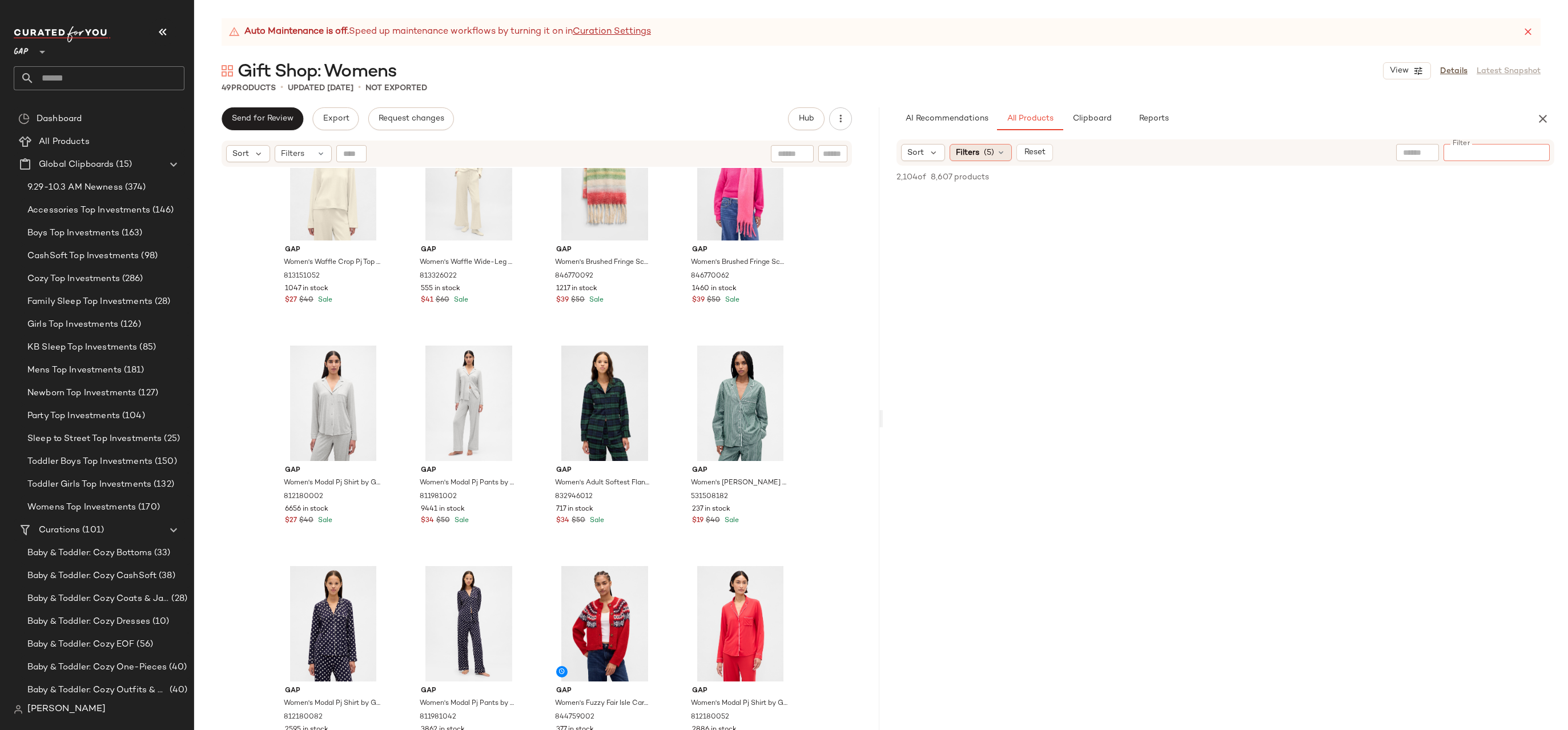
click at [980, 153] on div "Filters (5)" at bounding box center [981, 152] width 62 height 17
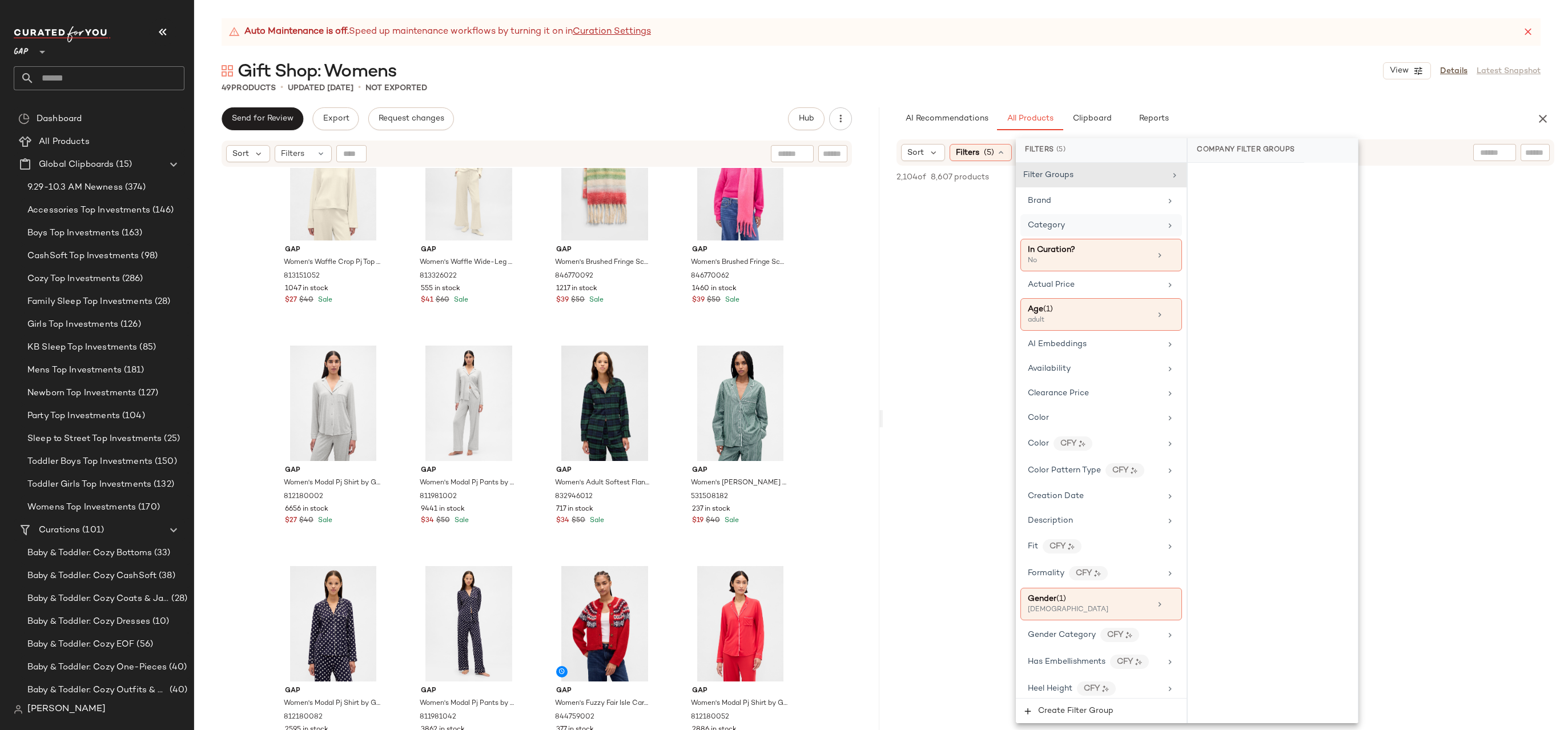
click at [1107, 227] on div "Category" at bounding box center [1094, 225] width 133 height 12
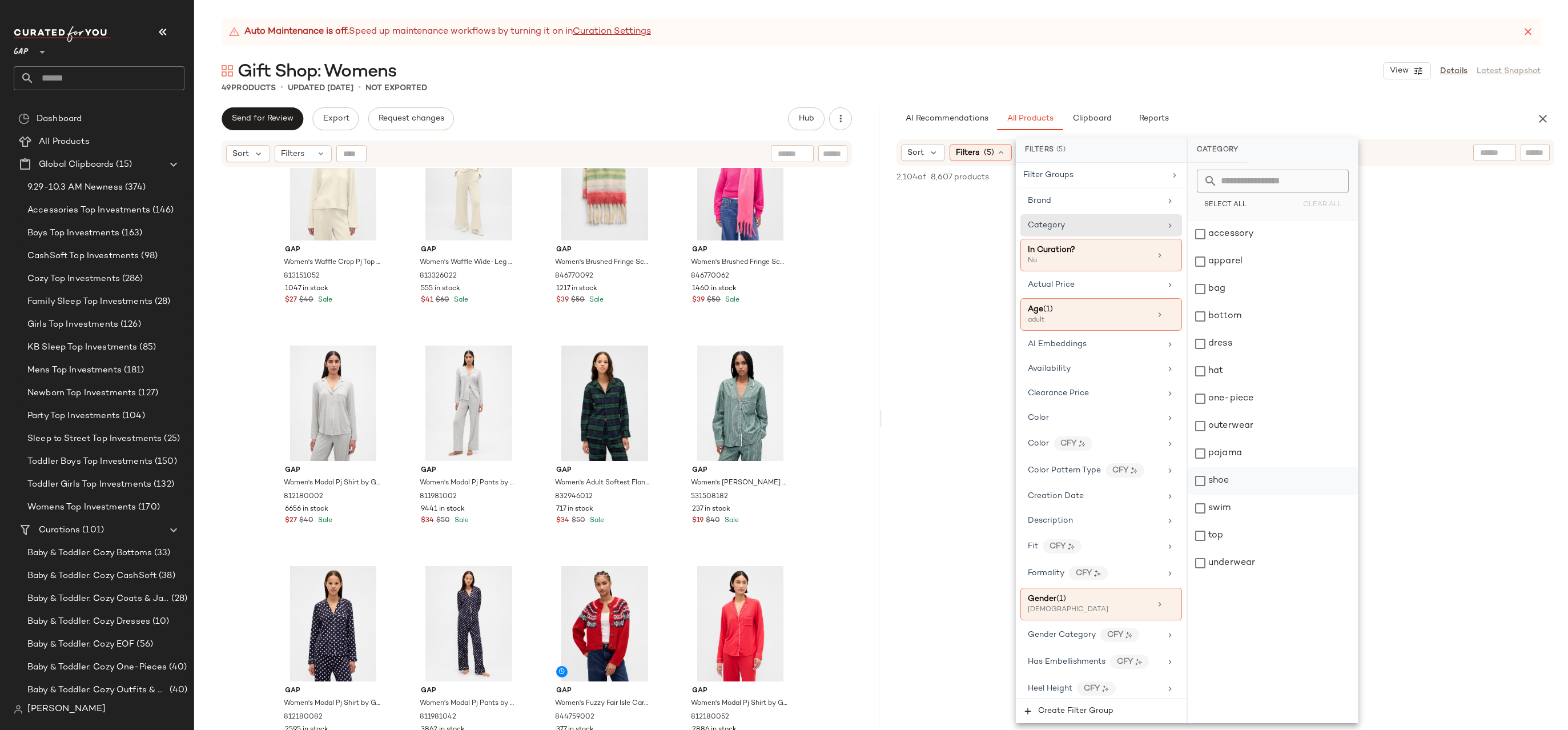
click at [1233, 488] on div "shoe" at bounding box center [1272, 481] width 170 height 27
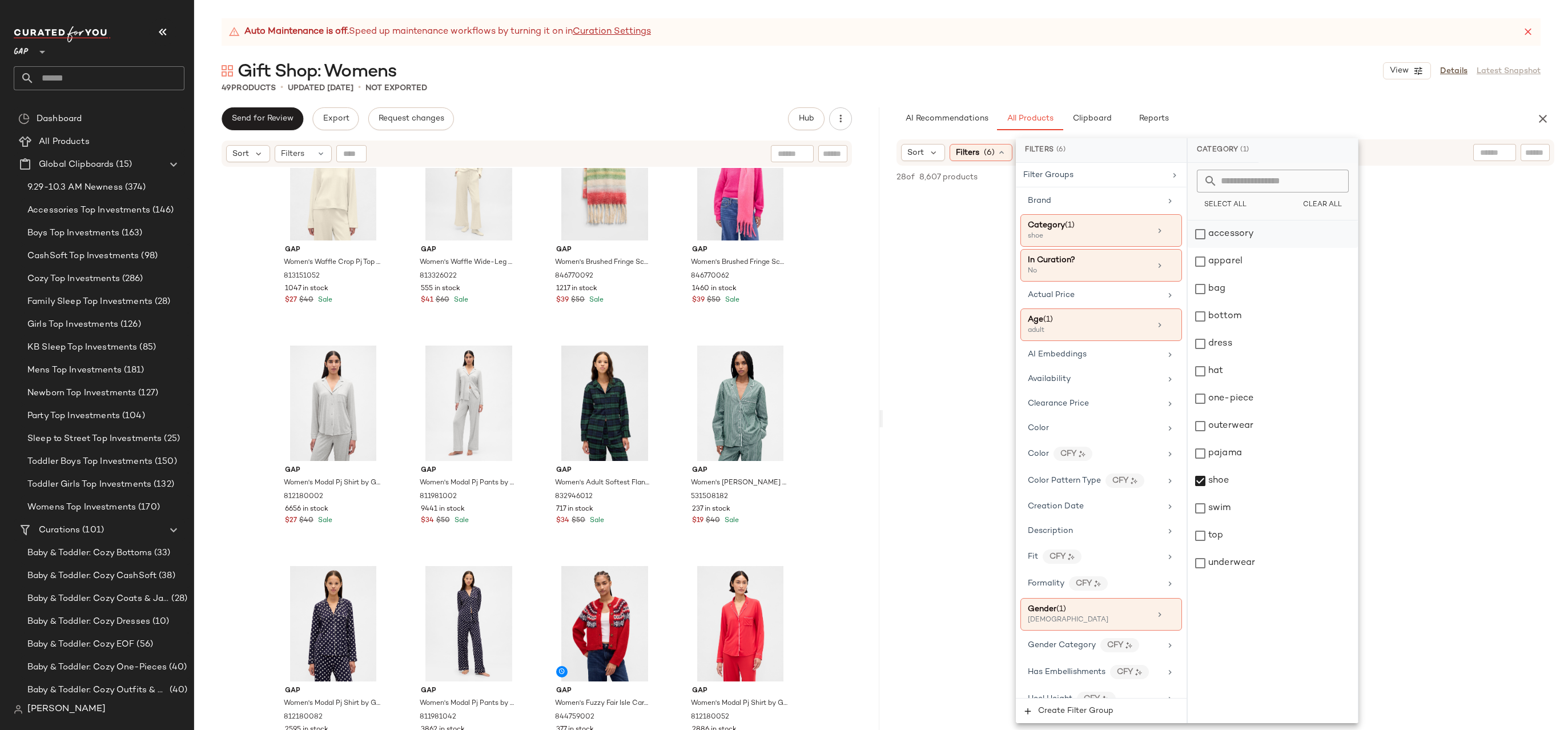
click at [1259, 233] on div "accessory" at bounding box center [1272, 234] width 170 height 27
click at [1259, 117] on div "AI Recommendations All Products Clipboard Reports" at bounding box center [1207, 118] width 621 height 23
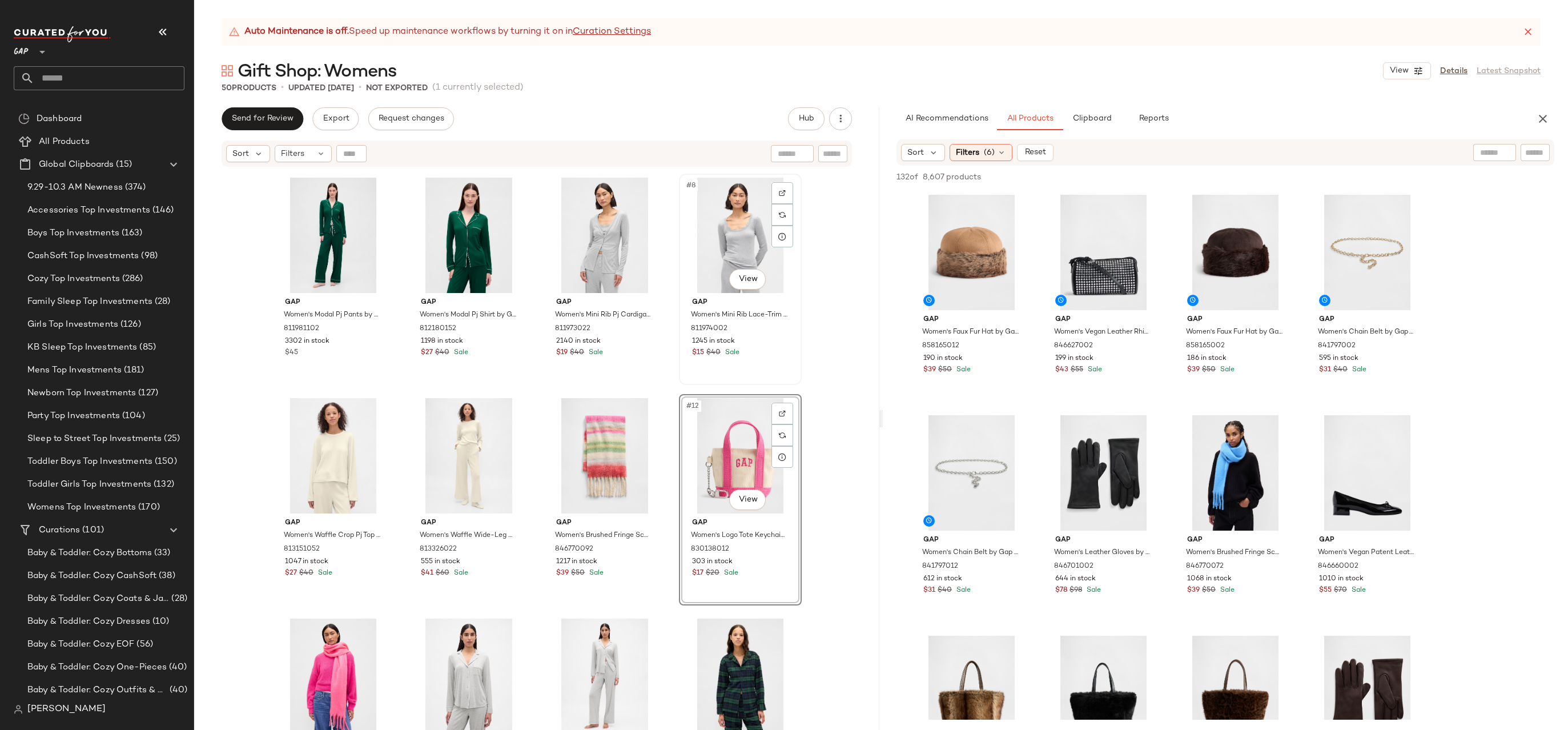
scroll to position [0, 0]
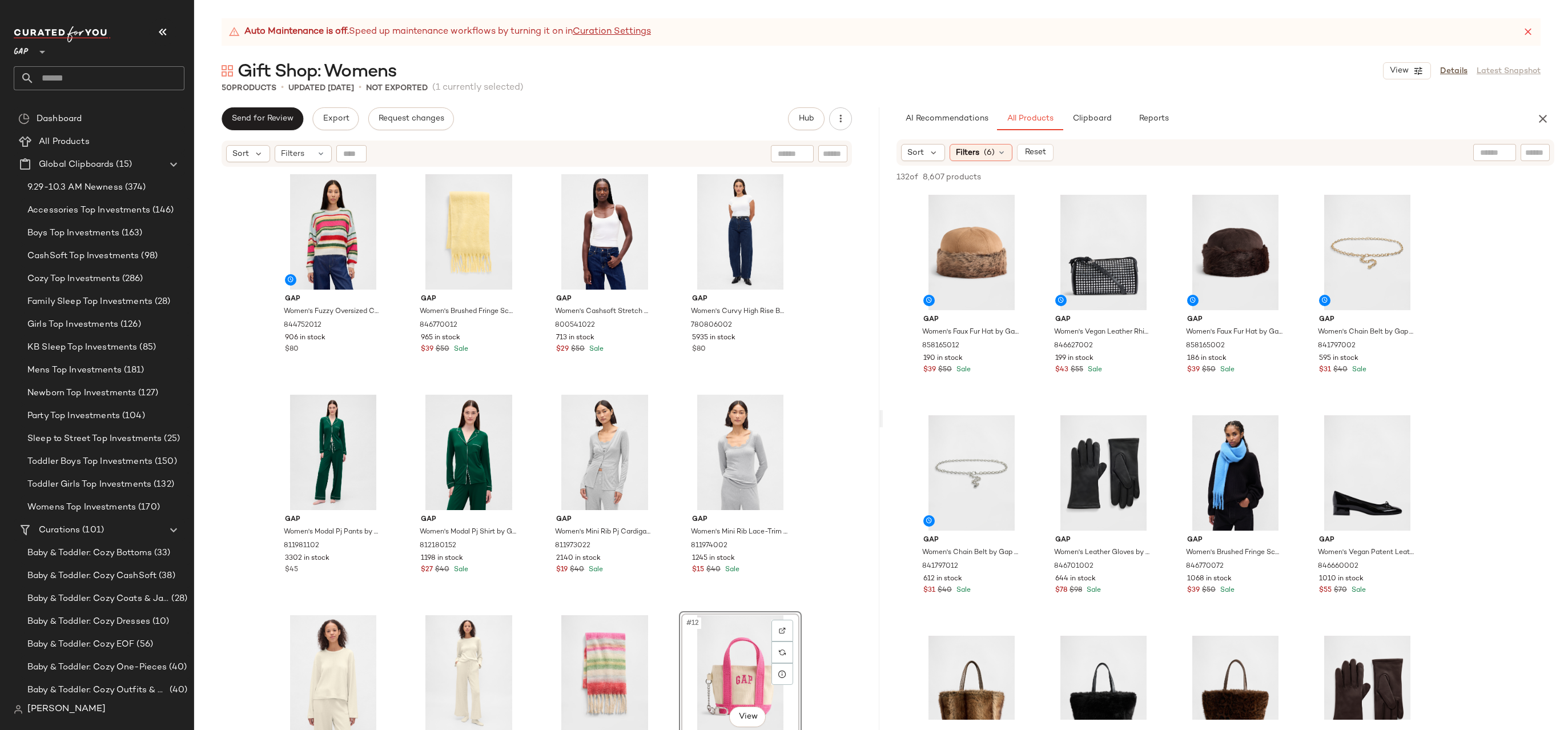
click at [824, 397] on div "Gap Women's Fuzzy Oversized Crewneck Sweater by Gap Multi Color Happy Stripe Si…" at bounding box center [537, 463] width 685 height 590
drag, startPoint x: 322, startPoint y: 652, endPoint x: 329, endPoint y: 642, distance: 12.2
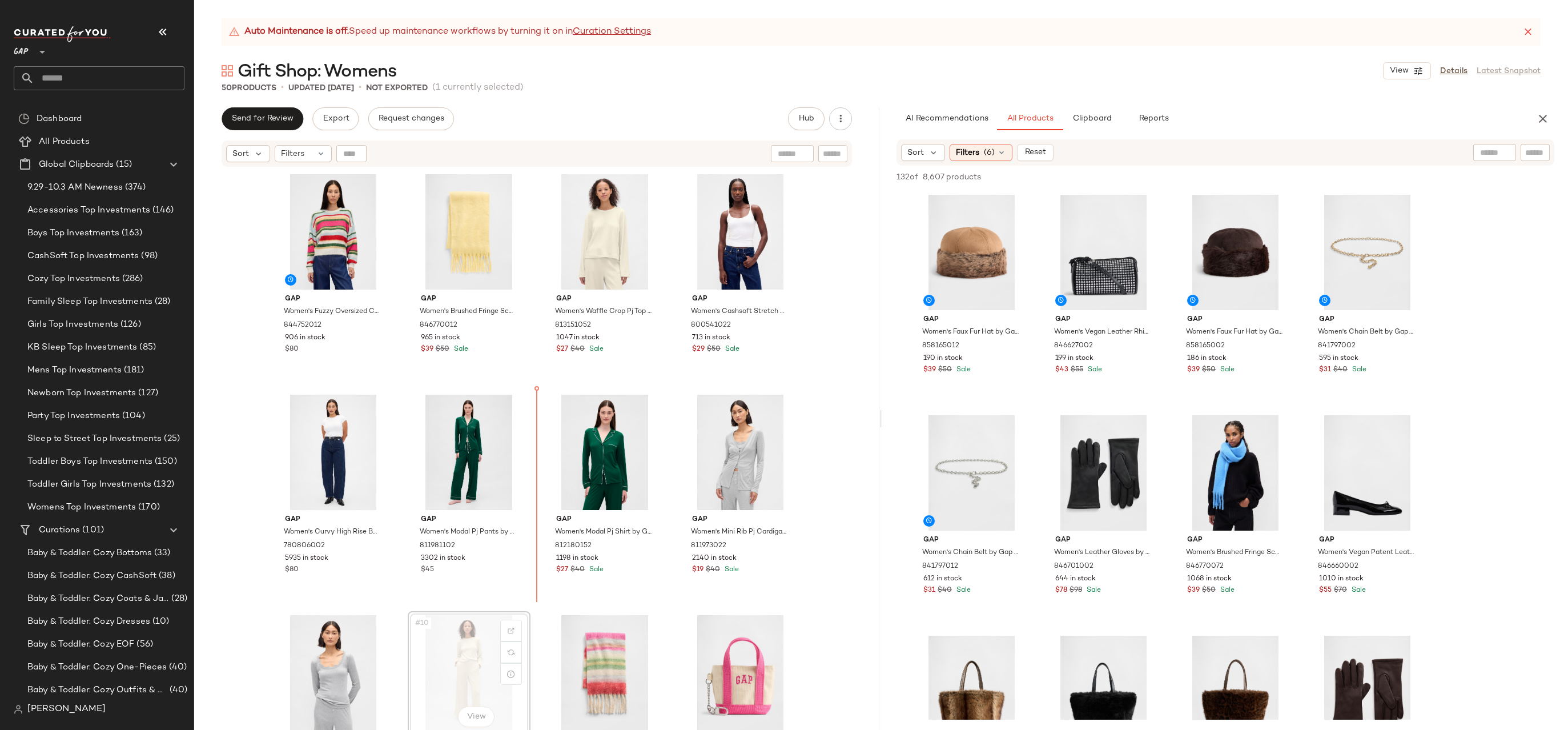
scroll to position [1, 0]
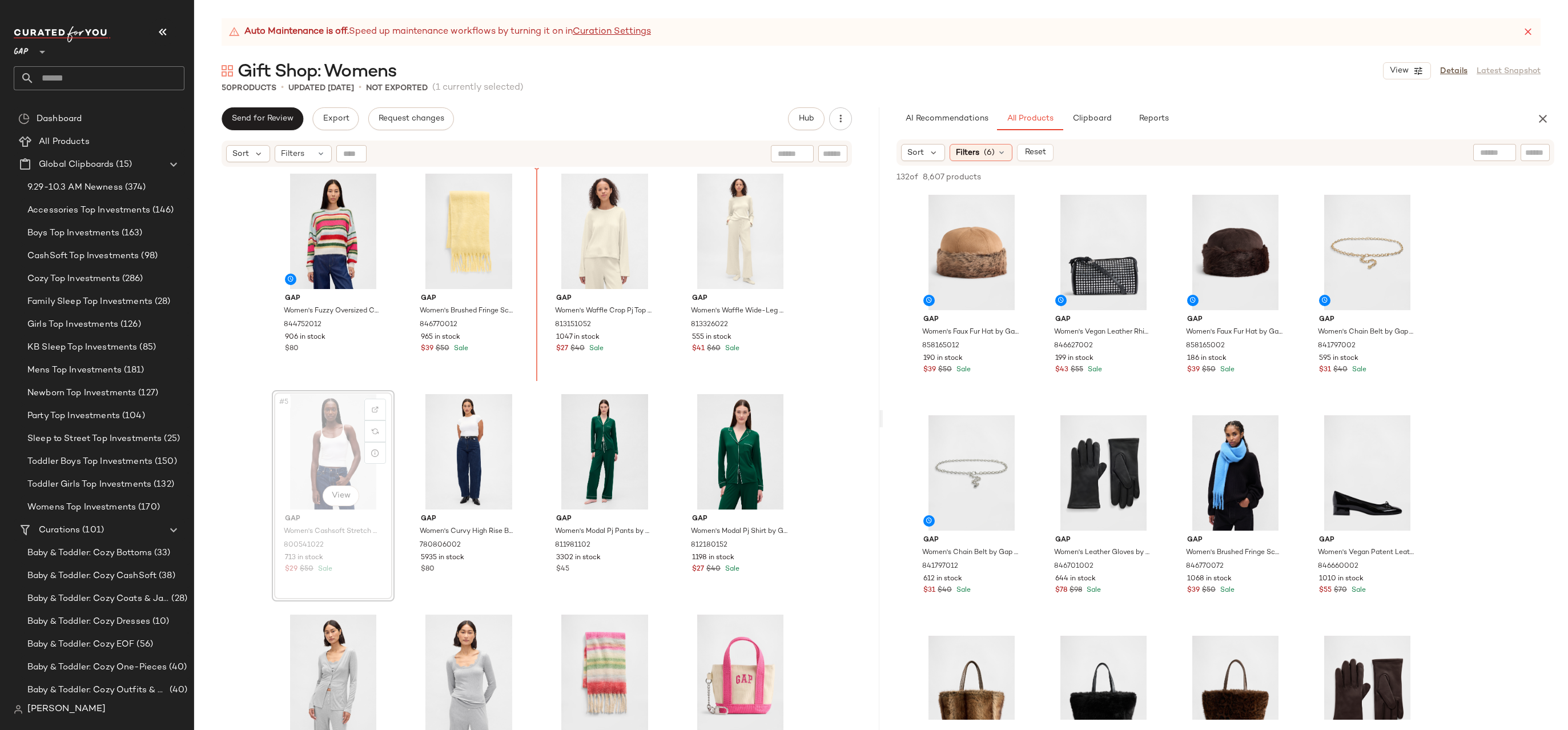
drag, startPoint x: 299, startPoint y: 462, endPoint x: 305, endPoint y: 462, distance: 6.0
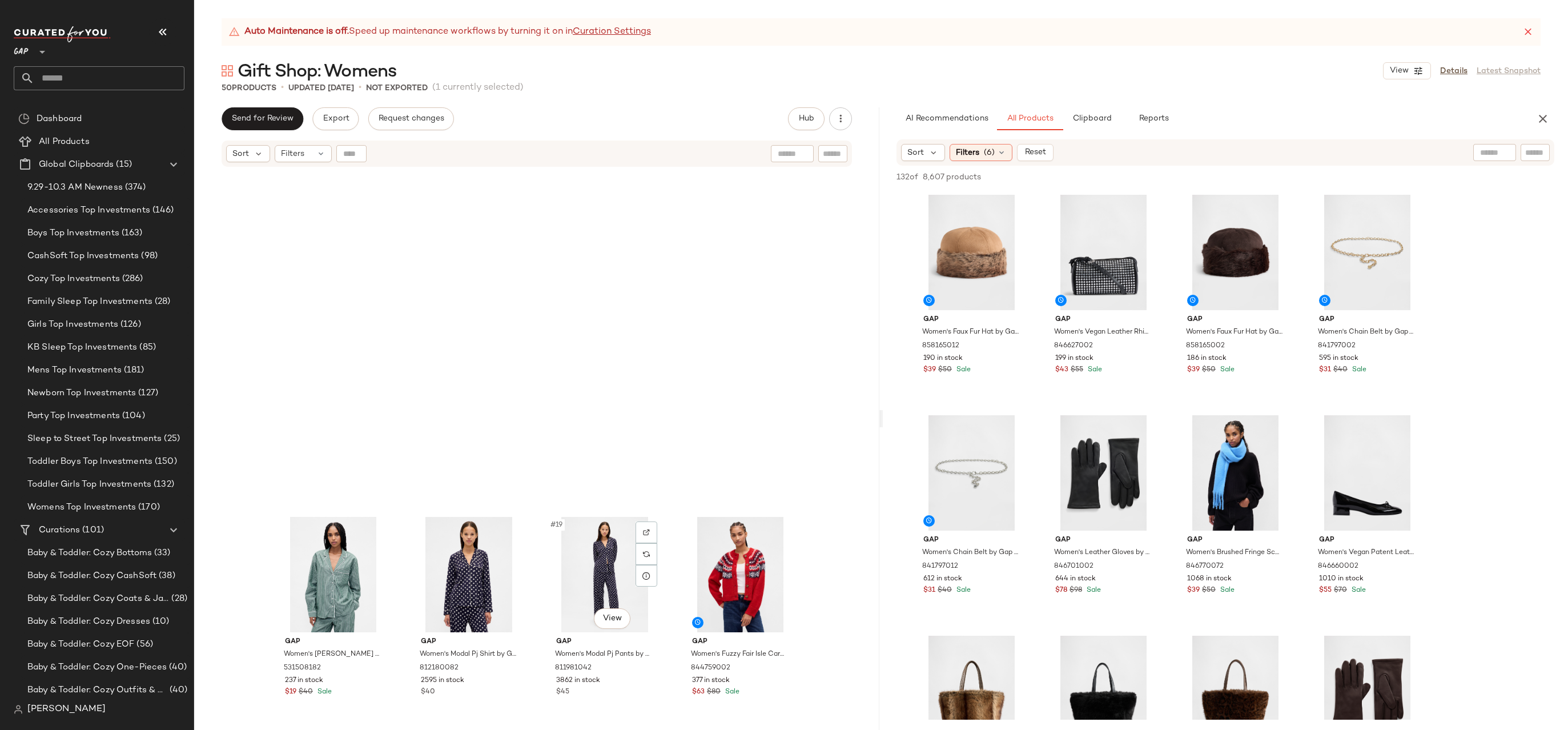
scroll to position [1191, 0]
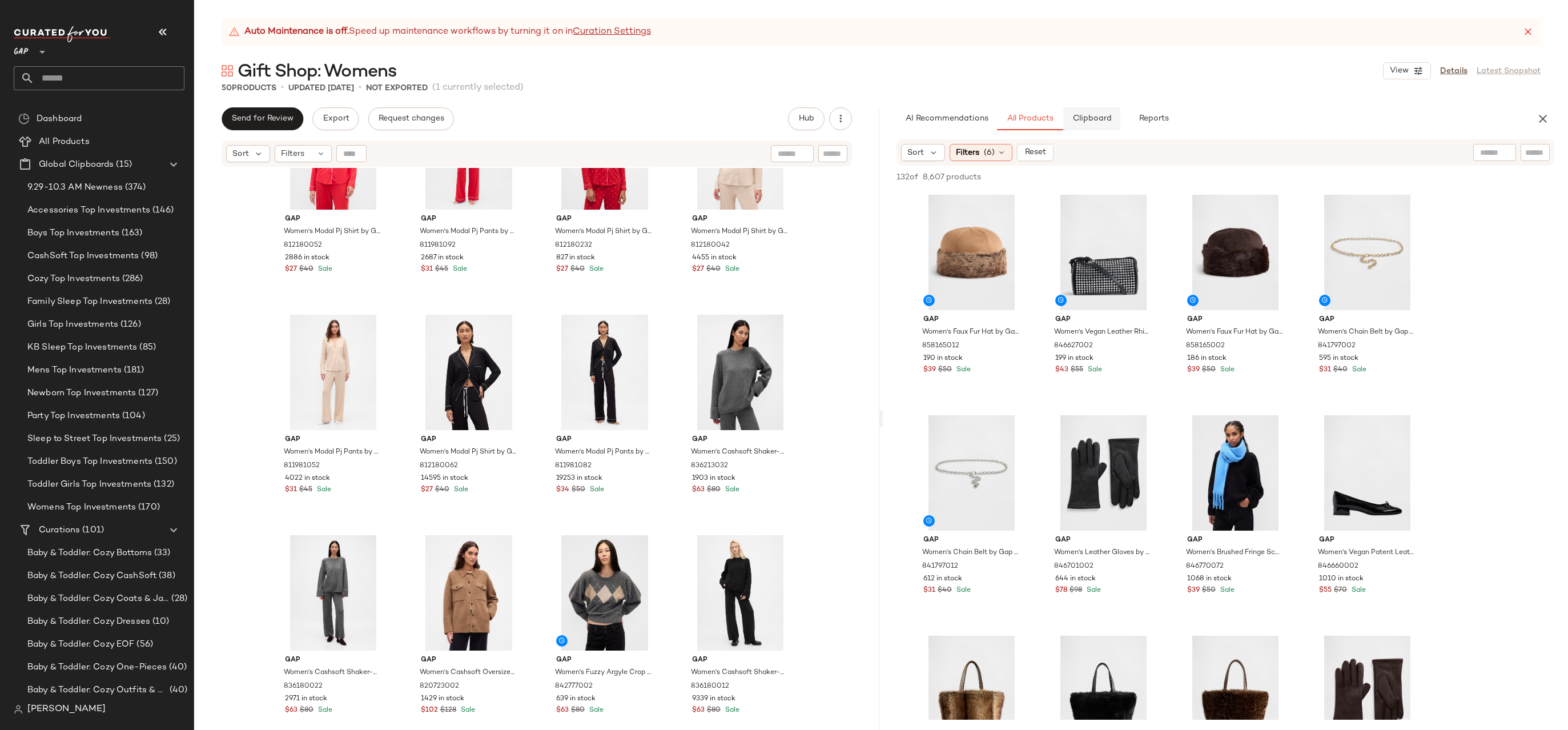
click at [1087, 115] on span "Clipboard" at bounding box center [1091, 118] width 39 height 9
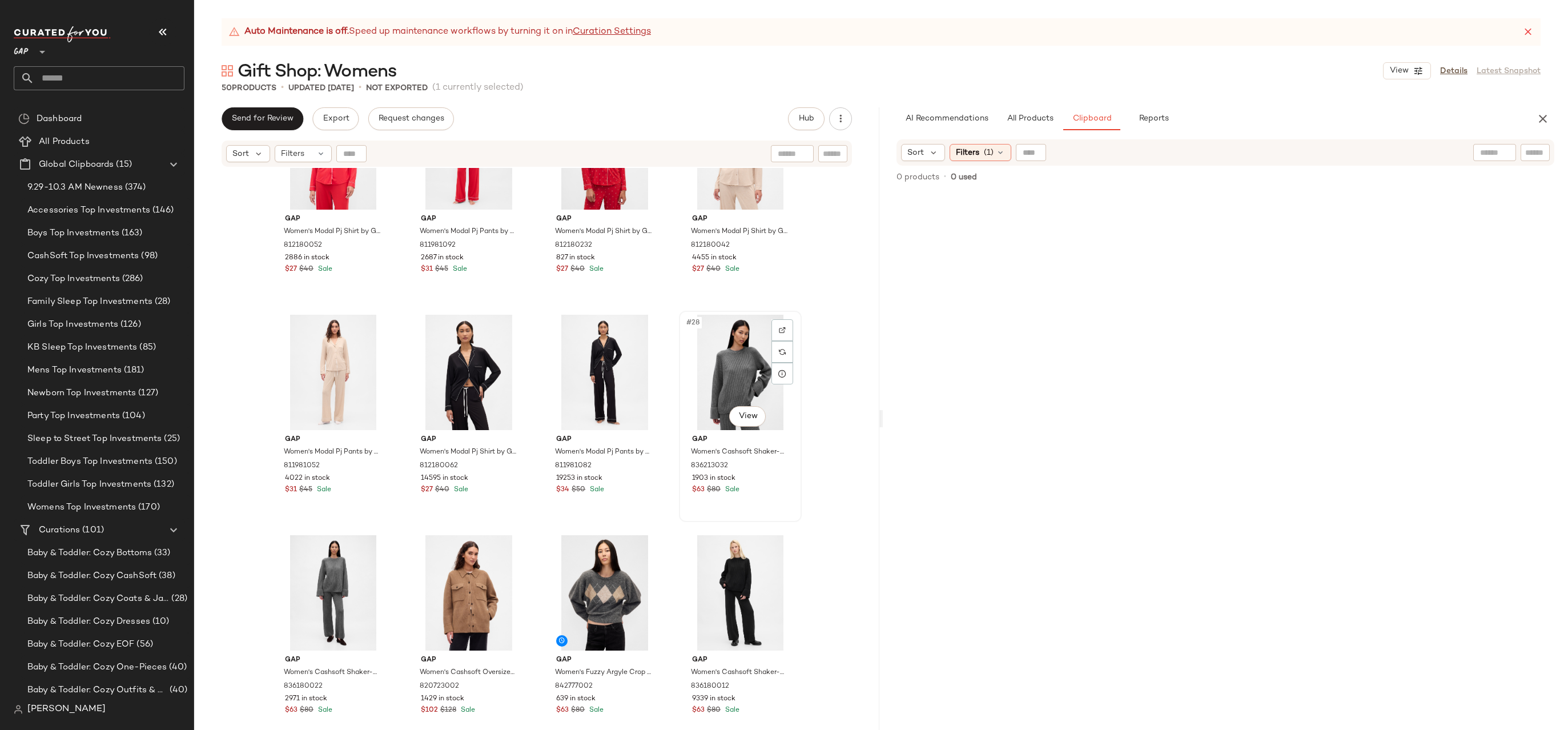
scroll to position [1061, 0]
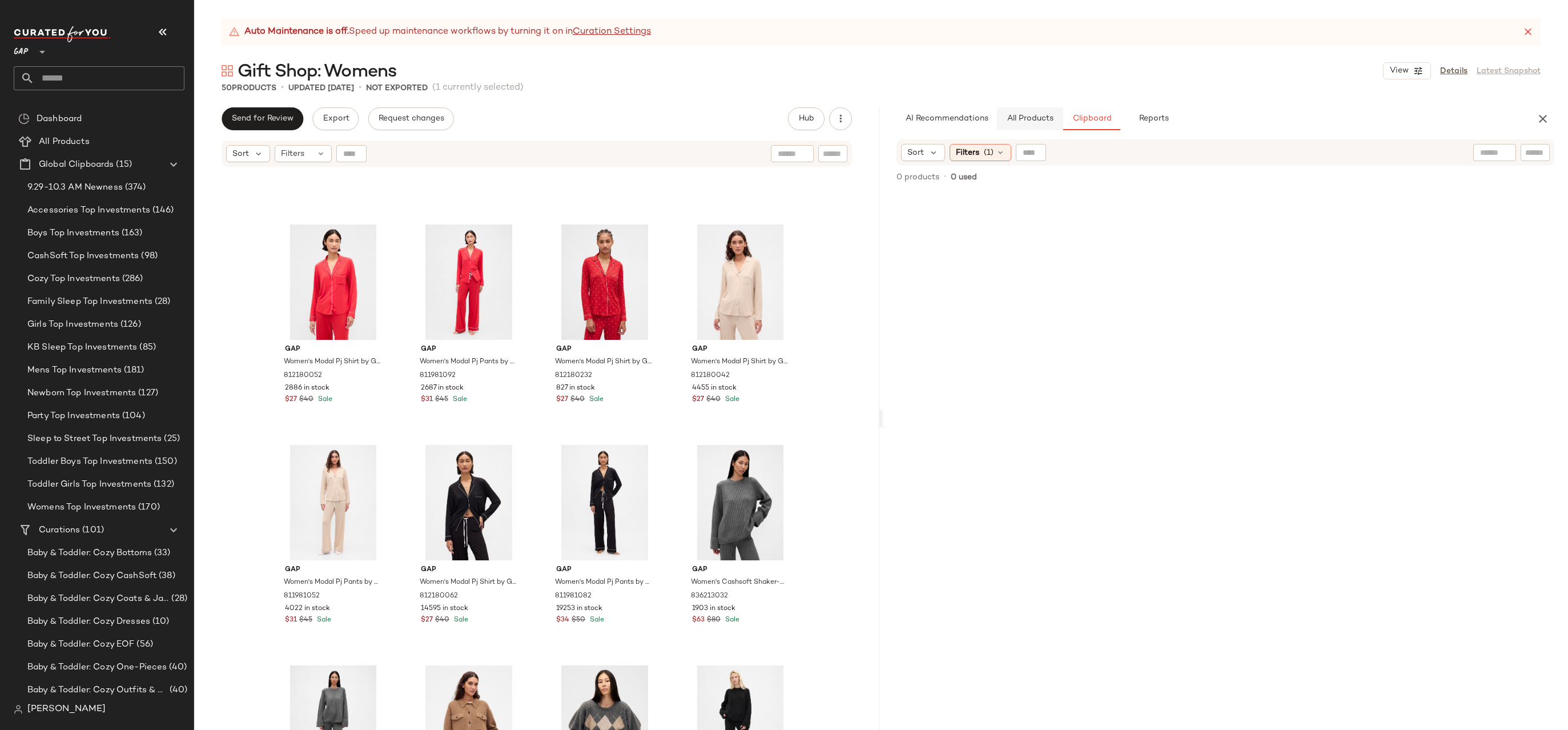
click at [1034, 125] on button "All Products" at bounding box center [1030, 118] width 66 height 23
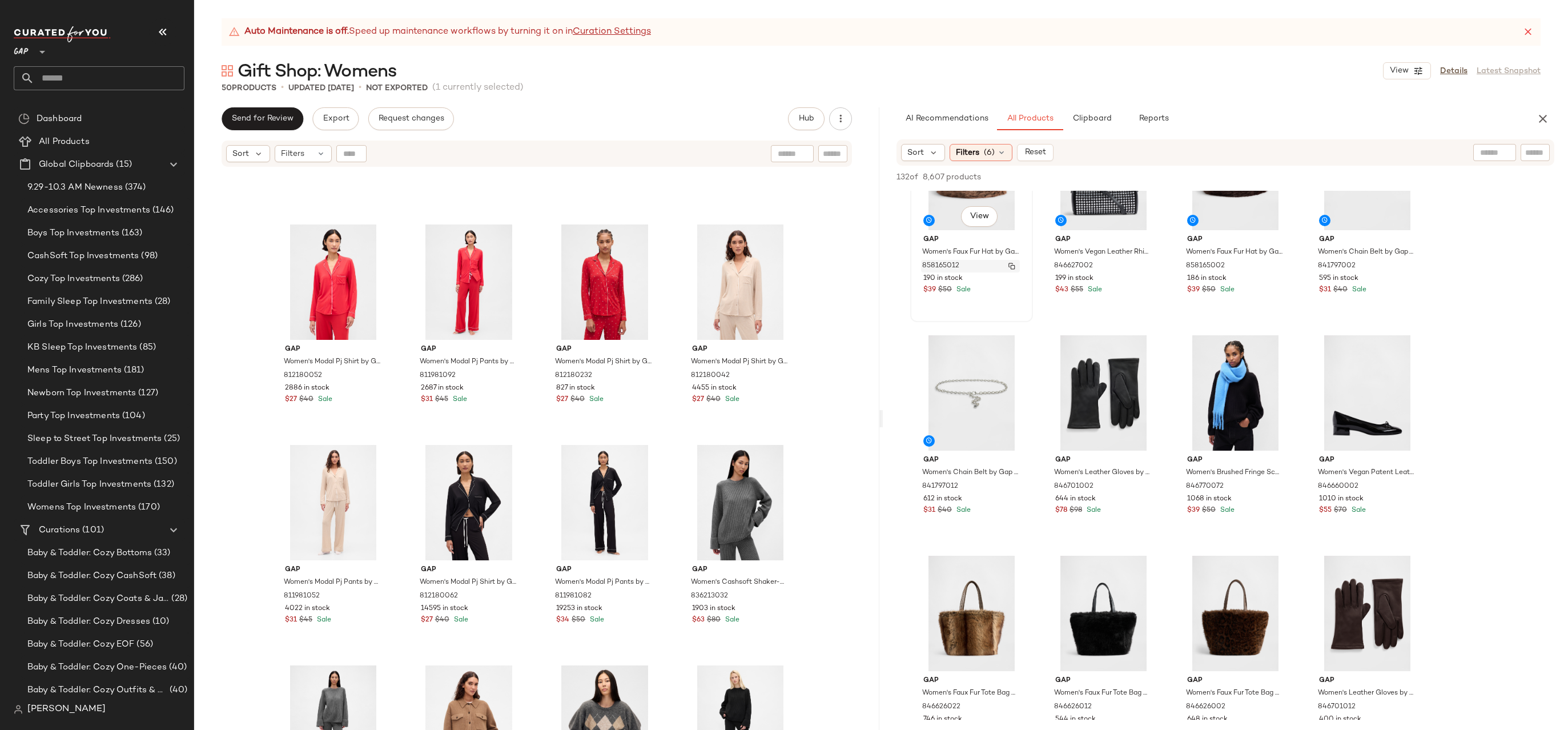
scroll to position [159, 0]
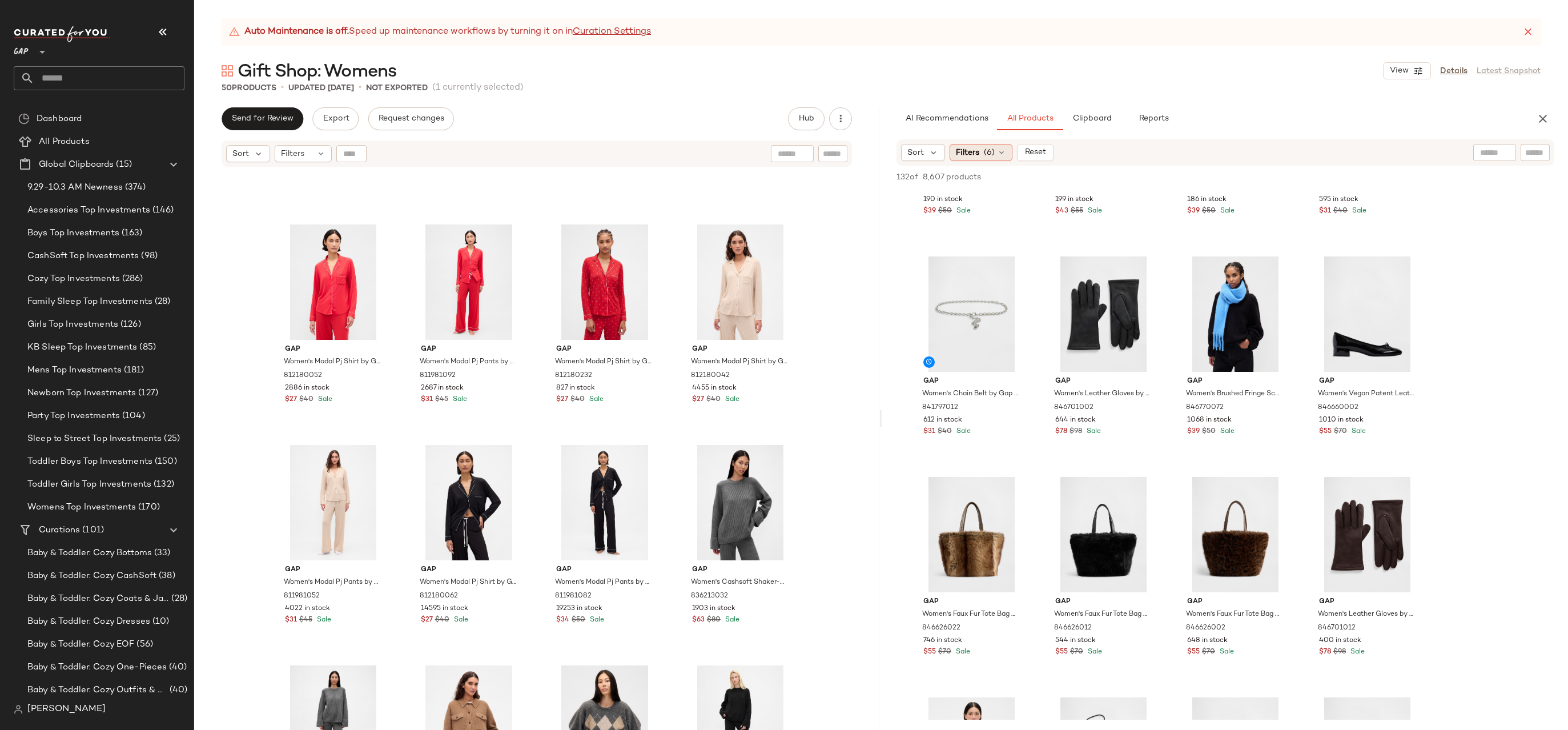
click at [996, 146] on div "Filters (6)" at bounding box center [981, 152] width 63 height 17
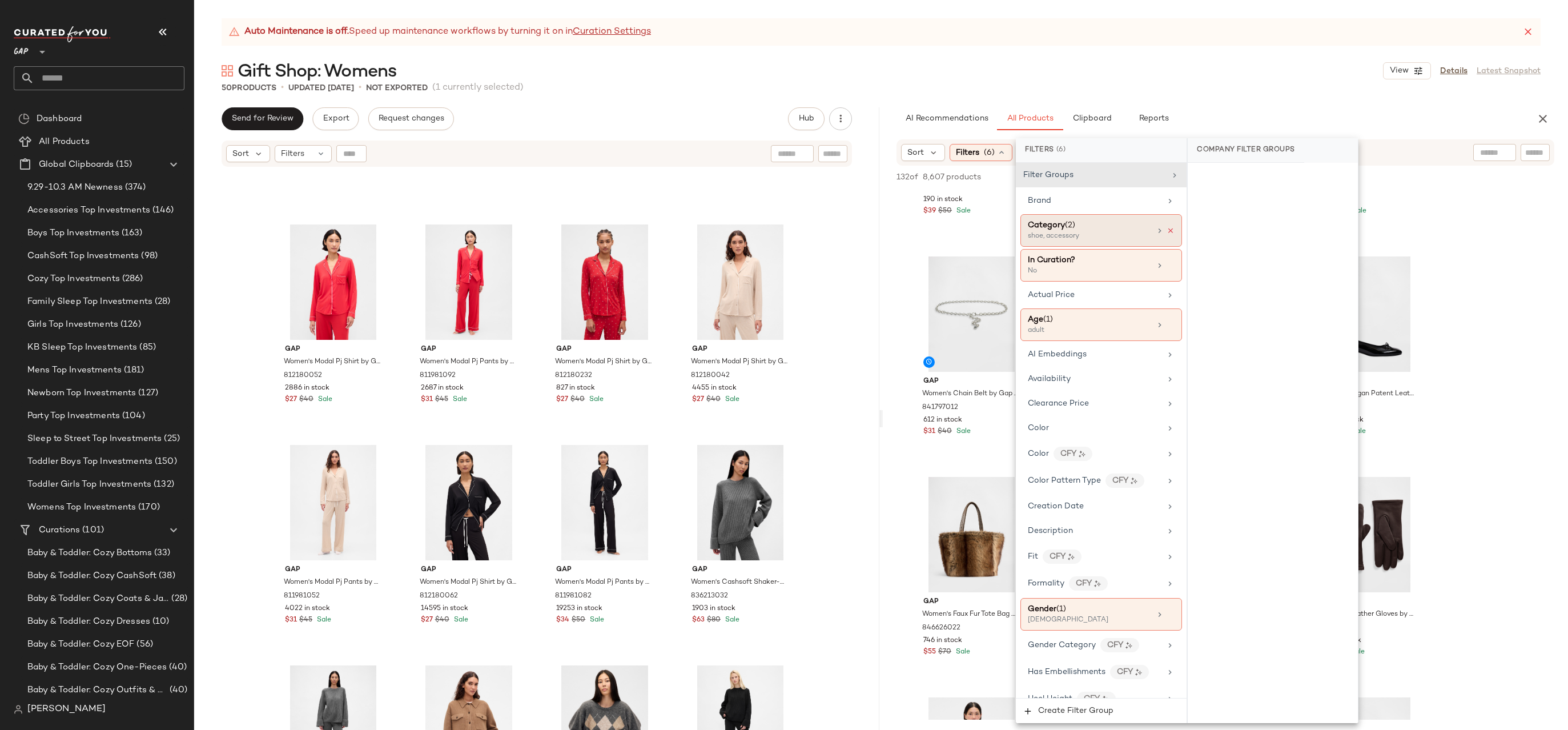
click at [1167, 229] on icon at bounding box center [1171, 231] width 8 height 8
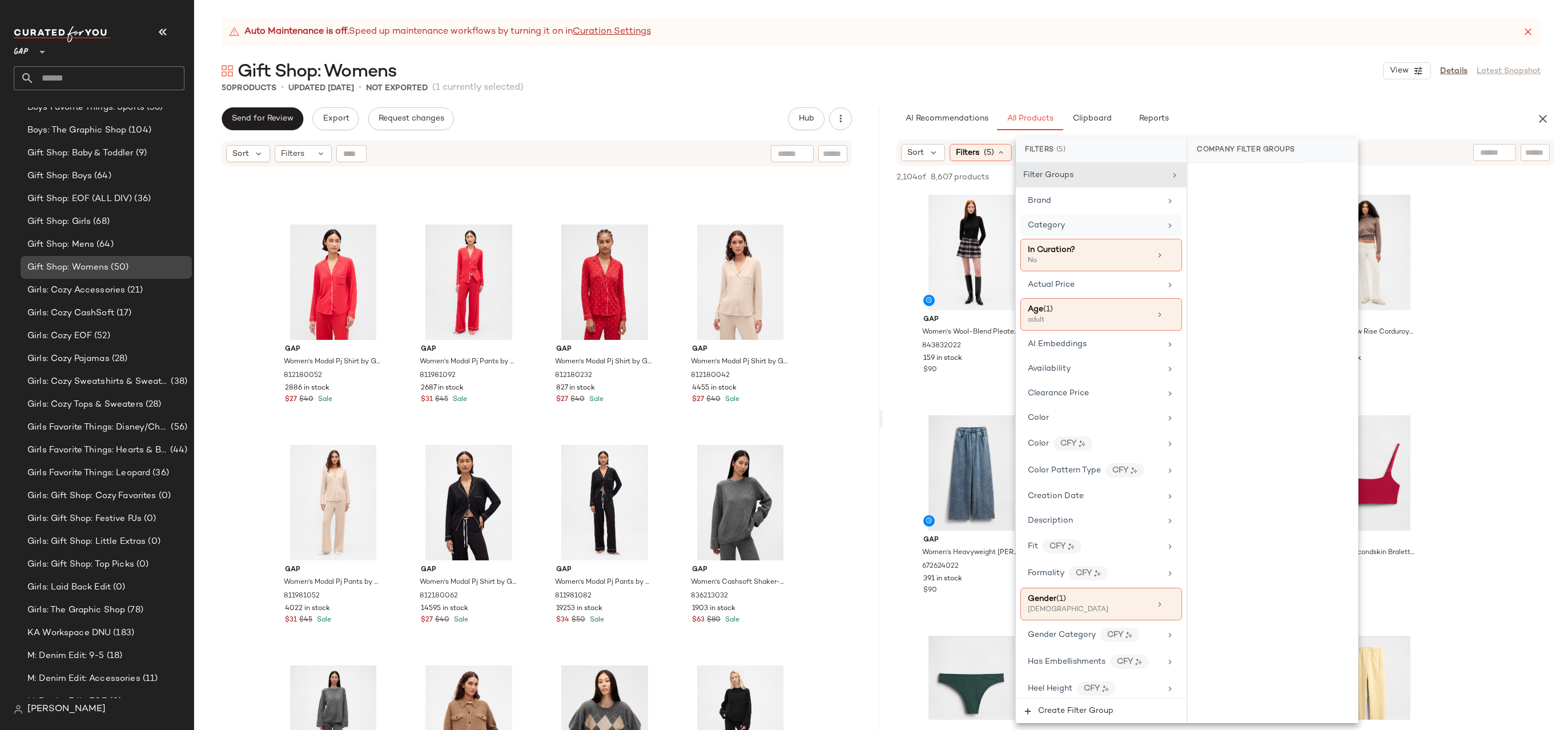
scroll to position [970, 0]
click at [145, 157] on span "(9)" at bounding box center [140, 154] width 13 height 13
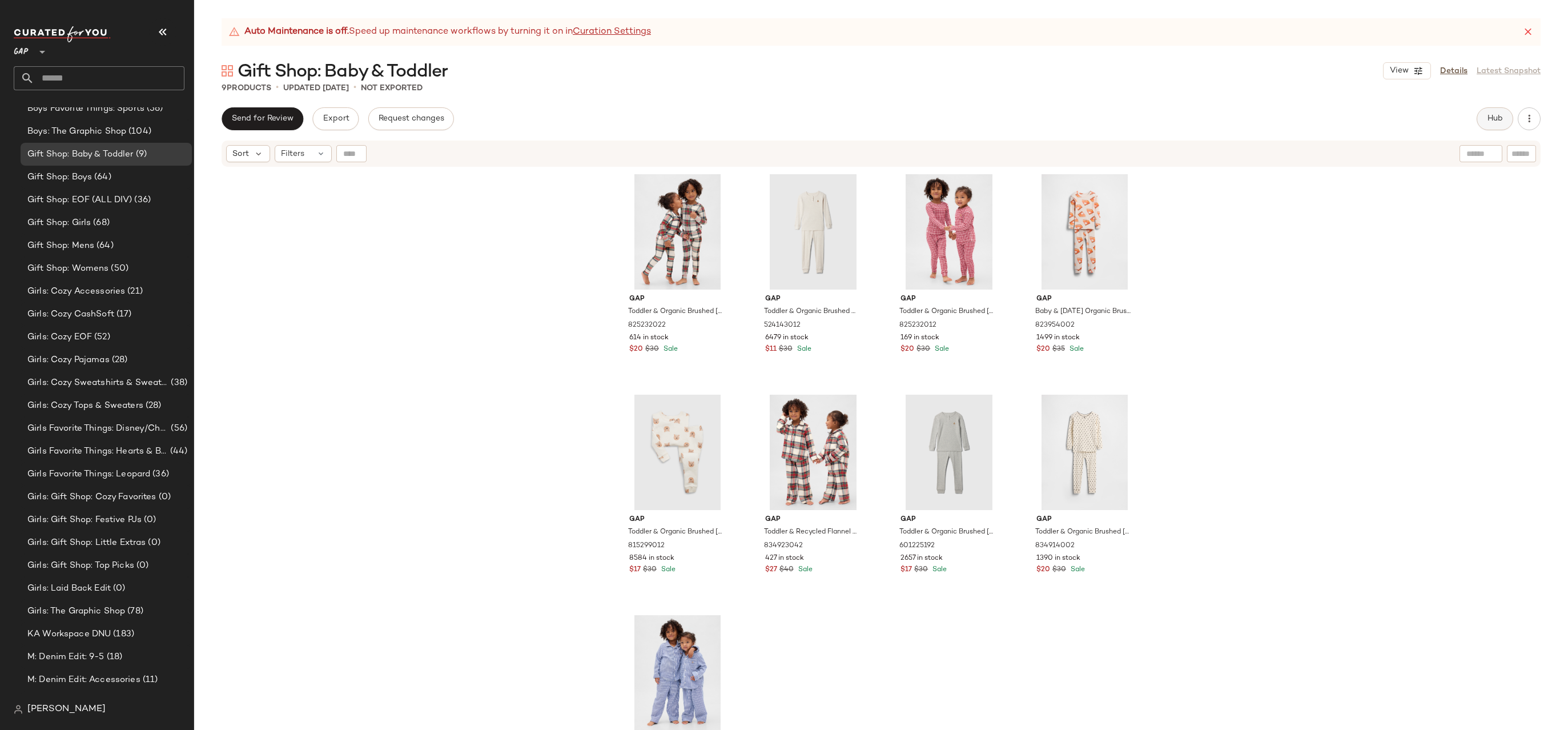
click at [1506, 114] on button "Hub" at bounding box center [1495, 118] width 37 height 23
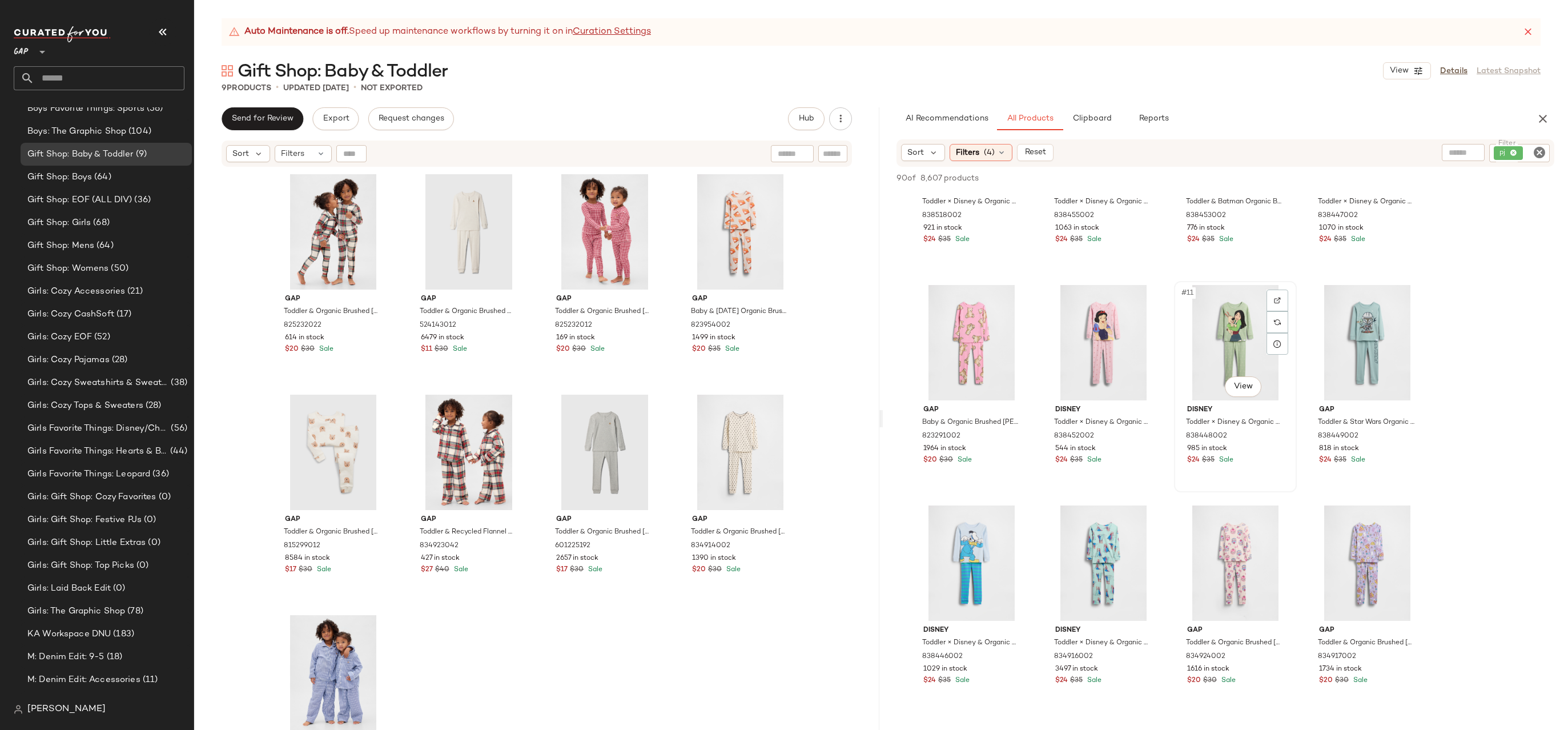
scroll to position [966, 0]
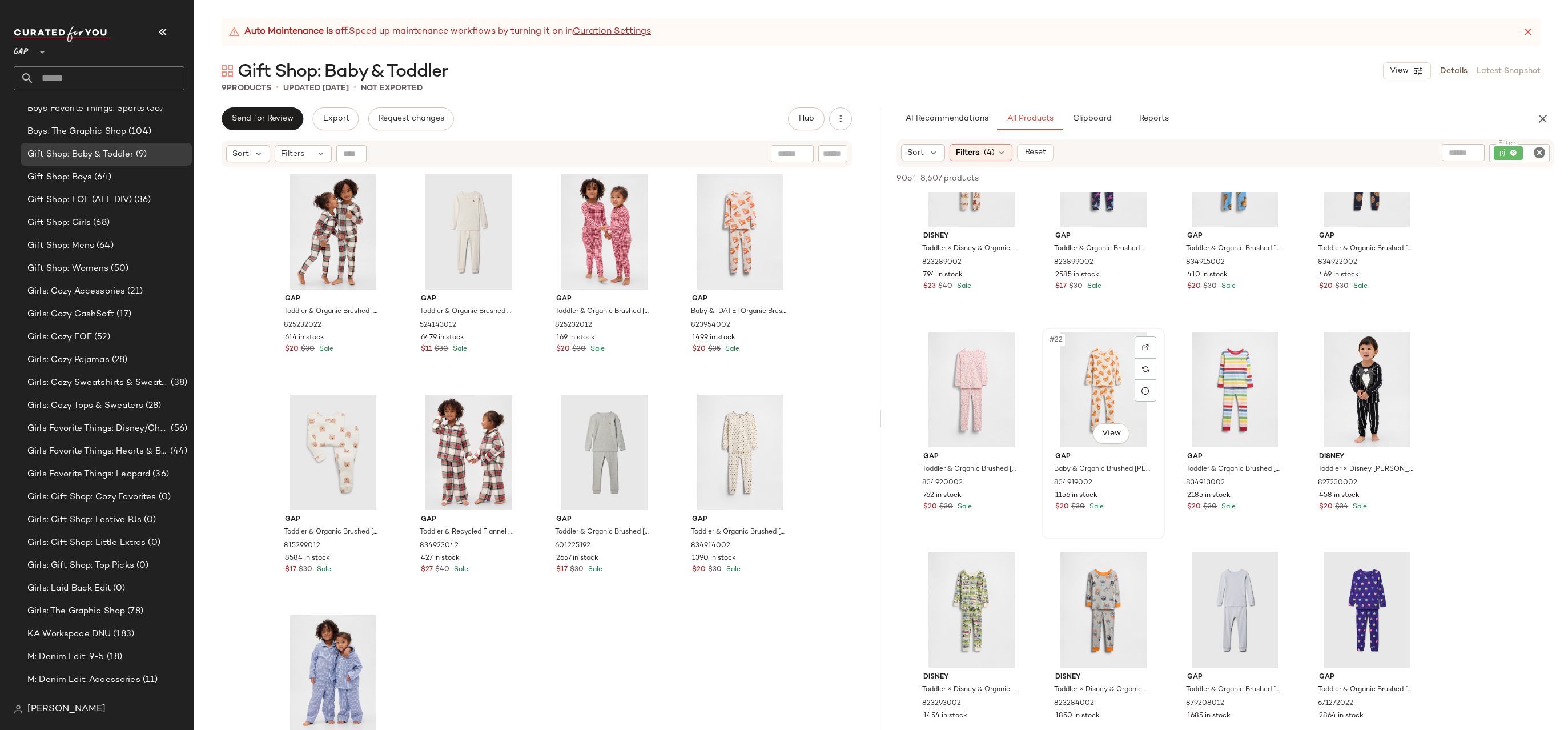
click at [1107, 444] on div "#22 View" at bounding box center [1103, 389] width 115 height 115
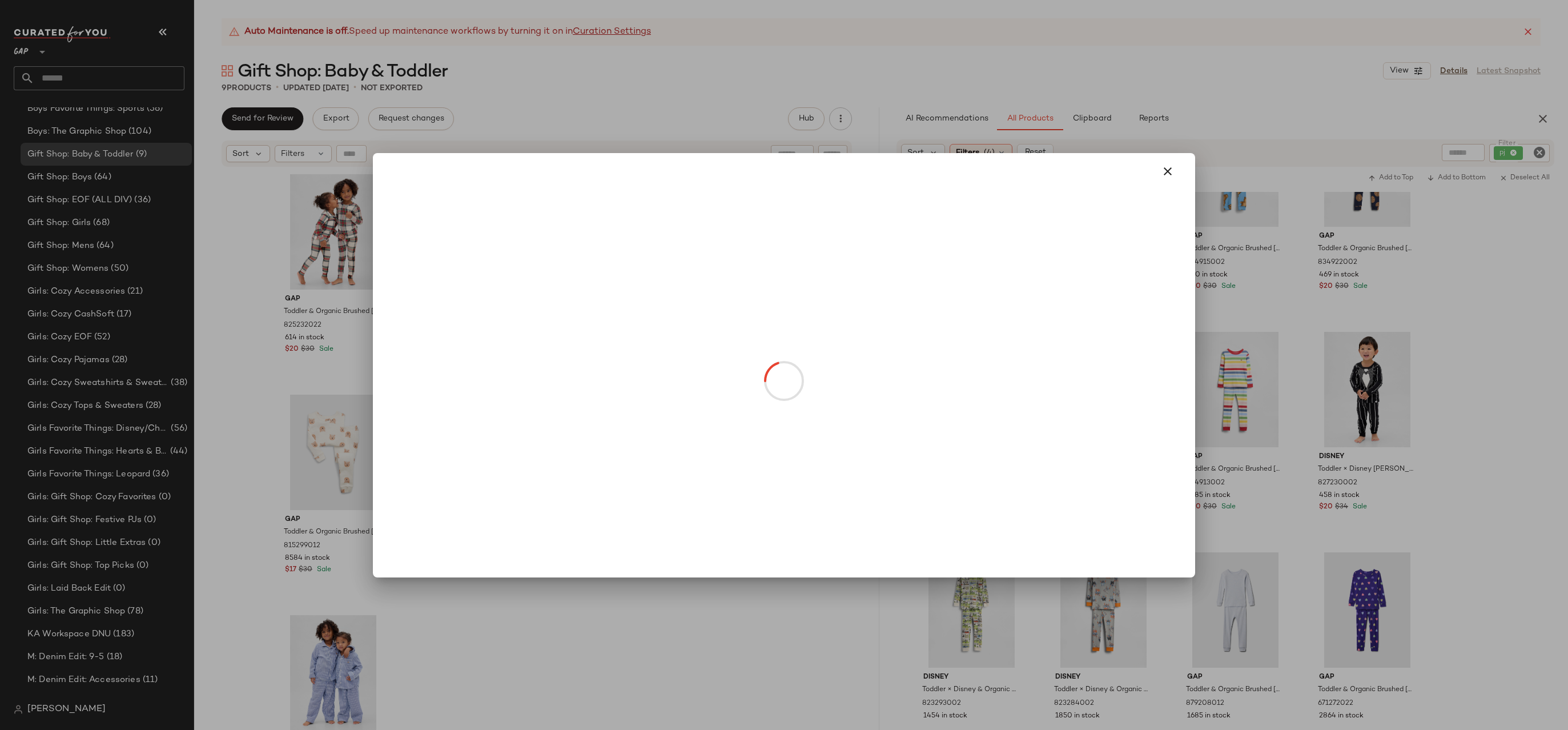
click at [1107, 439] on body "GAP ** Dashboard All Products Global Clipboards (15) 9.29-10.3 AM Newness (374)…" at bounding box center [784, 365] width 1568 height 730
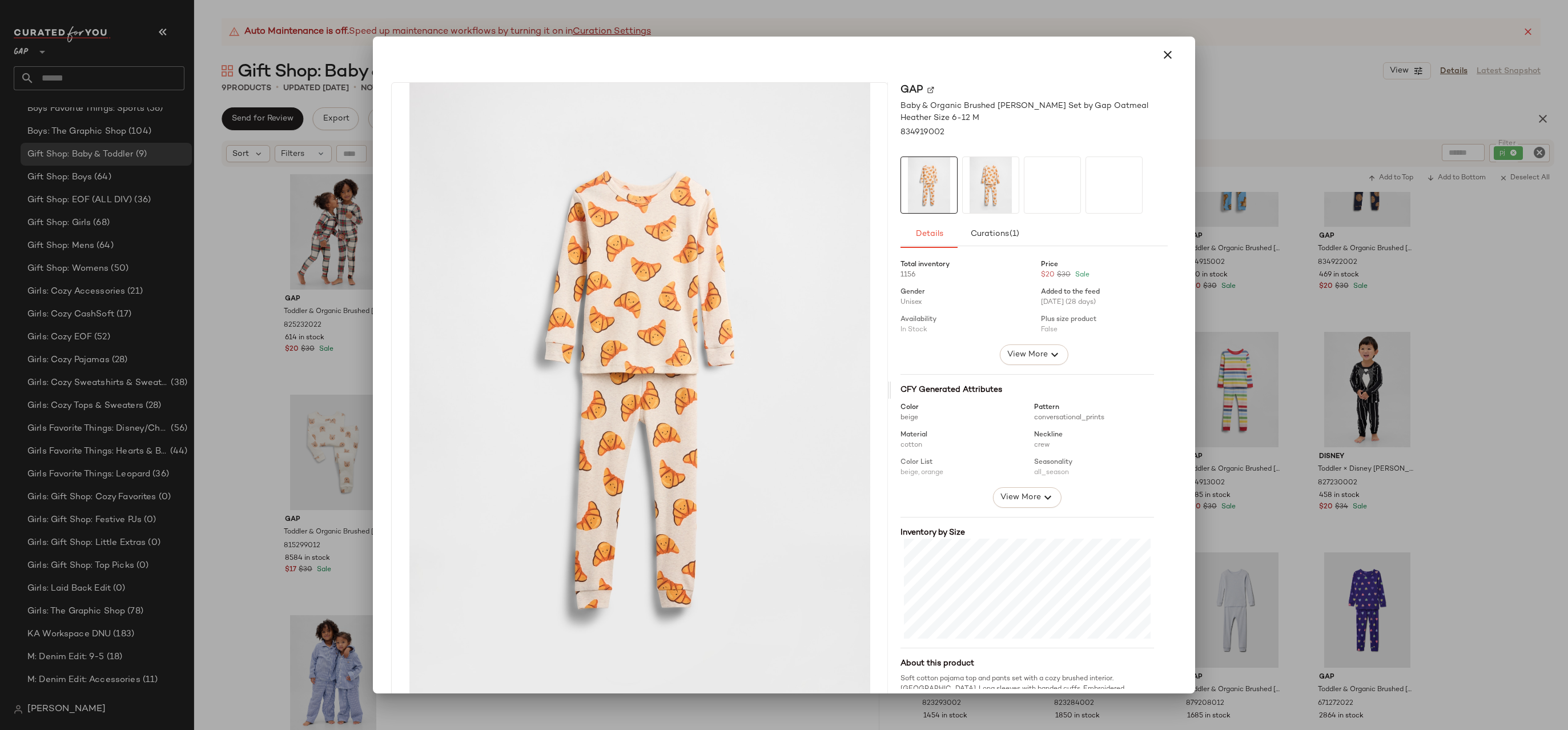
click at [1231, 385] on div at bounding box center [784, 365] width 1568 height 730
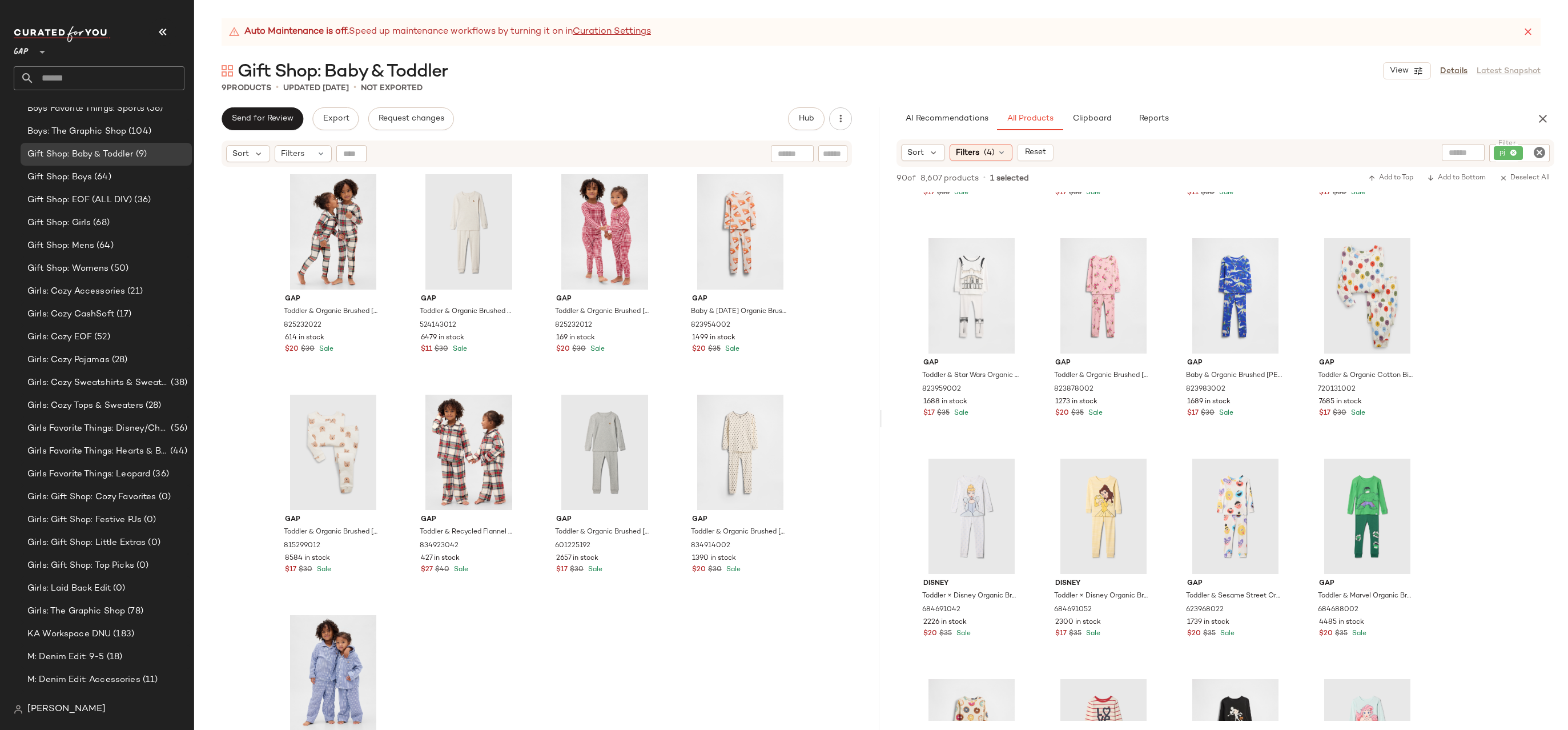
scroll to position [3229, 0]
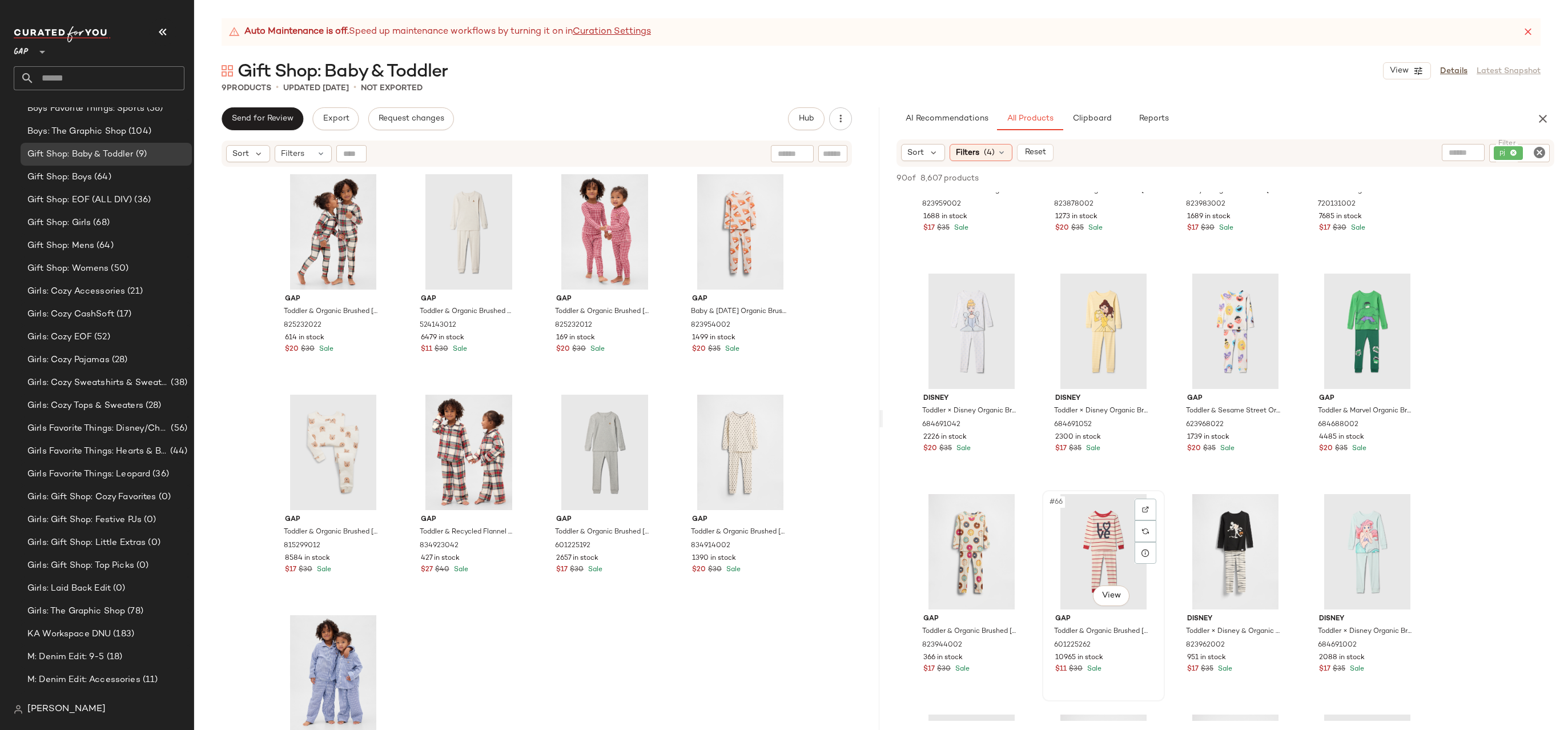
click at [1107, 534] on div "#66 View" at bounding box center [1103, 552] width 115 height 115
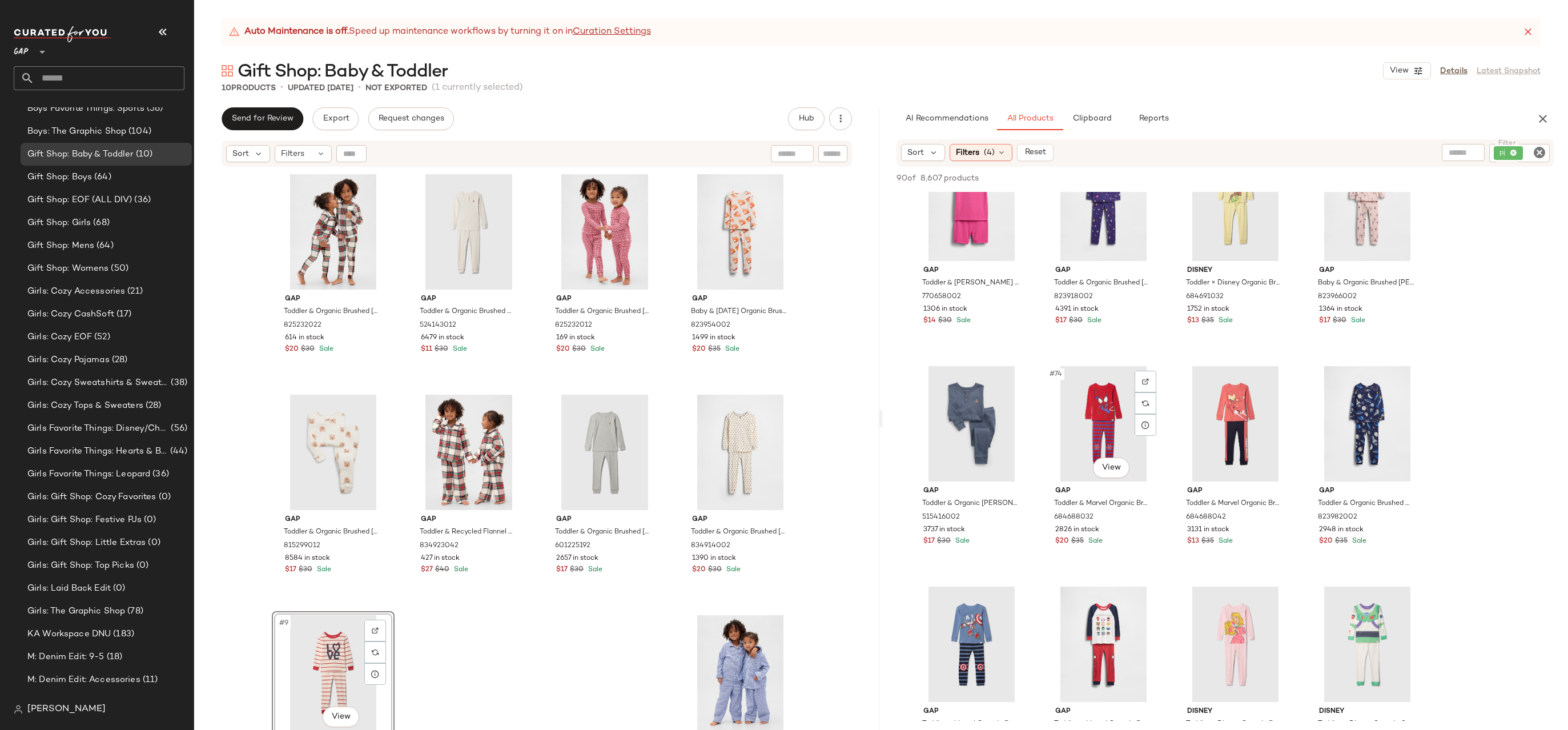
scroll to position [3629, 0]
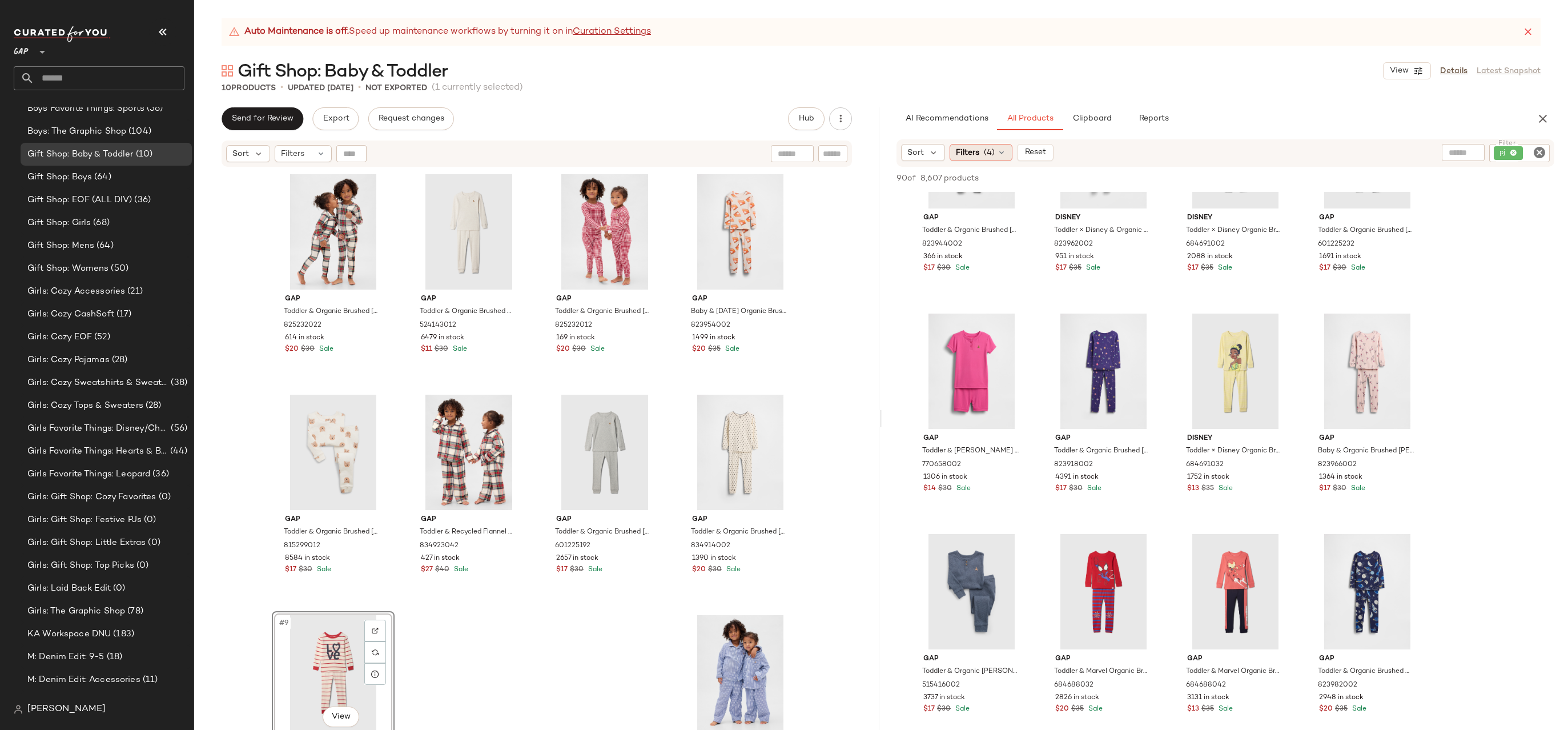
click at [977, 151] on span "Filters" at bounding box center [967, 153] width 23 height 12
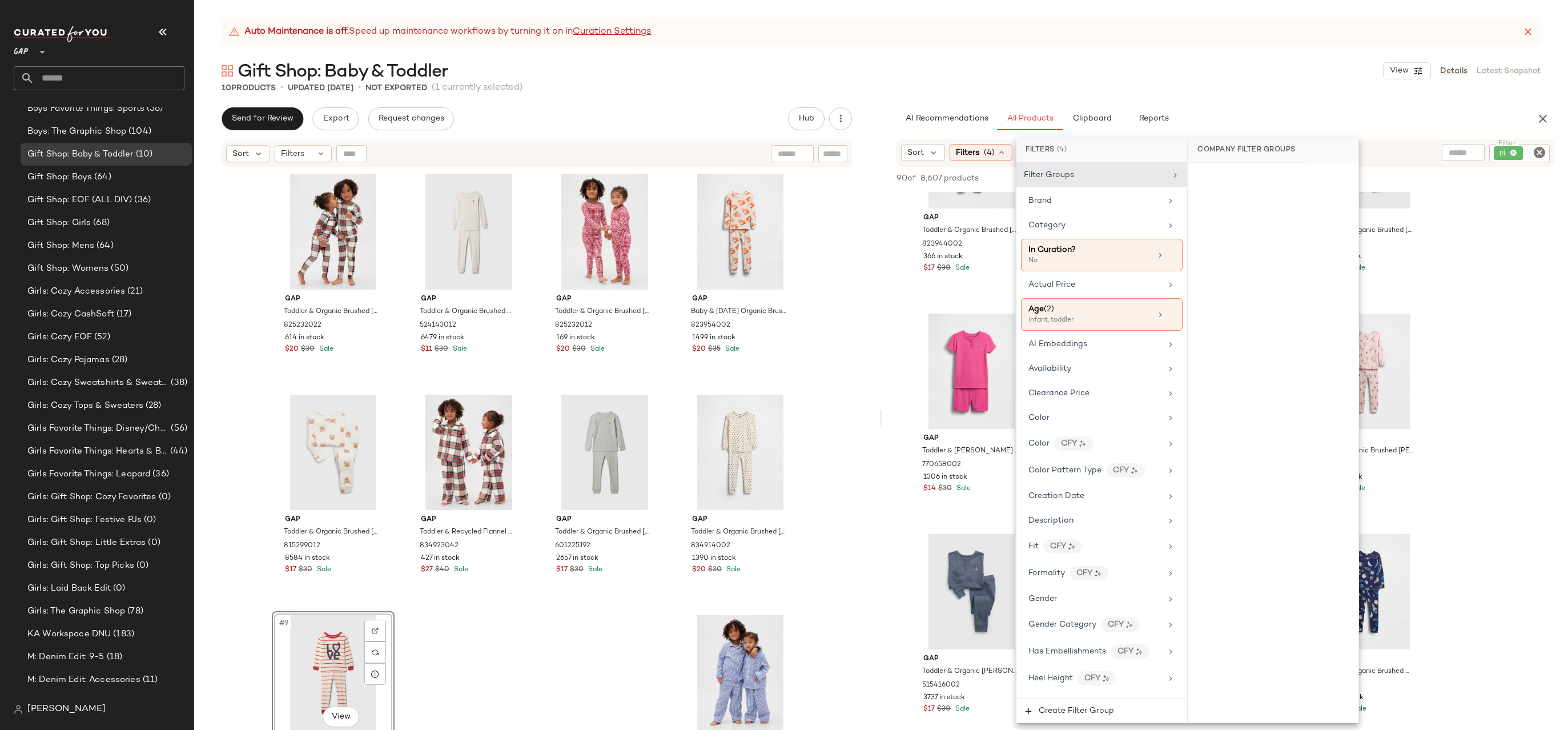
click at [1556, 158] on div "Sort Filters (4) Reset Filter pj Filter" at bounding box center [1225, 153] width 685 height 27
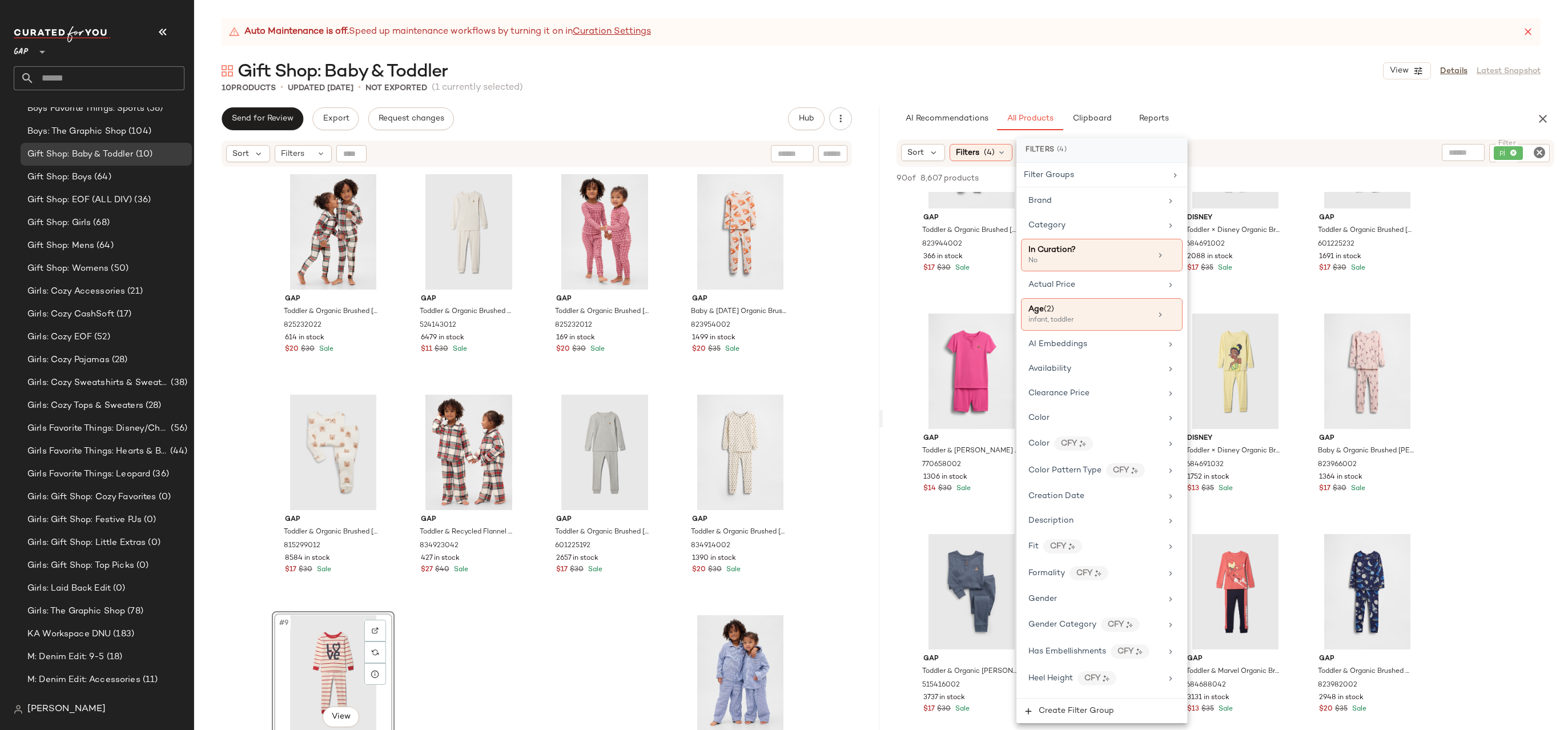
click at [1550, 157] on div "Sort Filters (4) Reset Filter pj Filter" at bounding box center [1225, 153] width 658 height 27
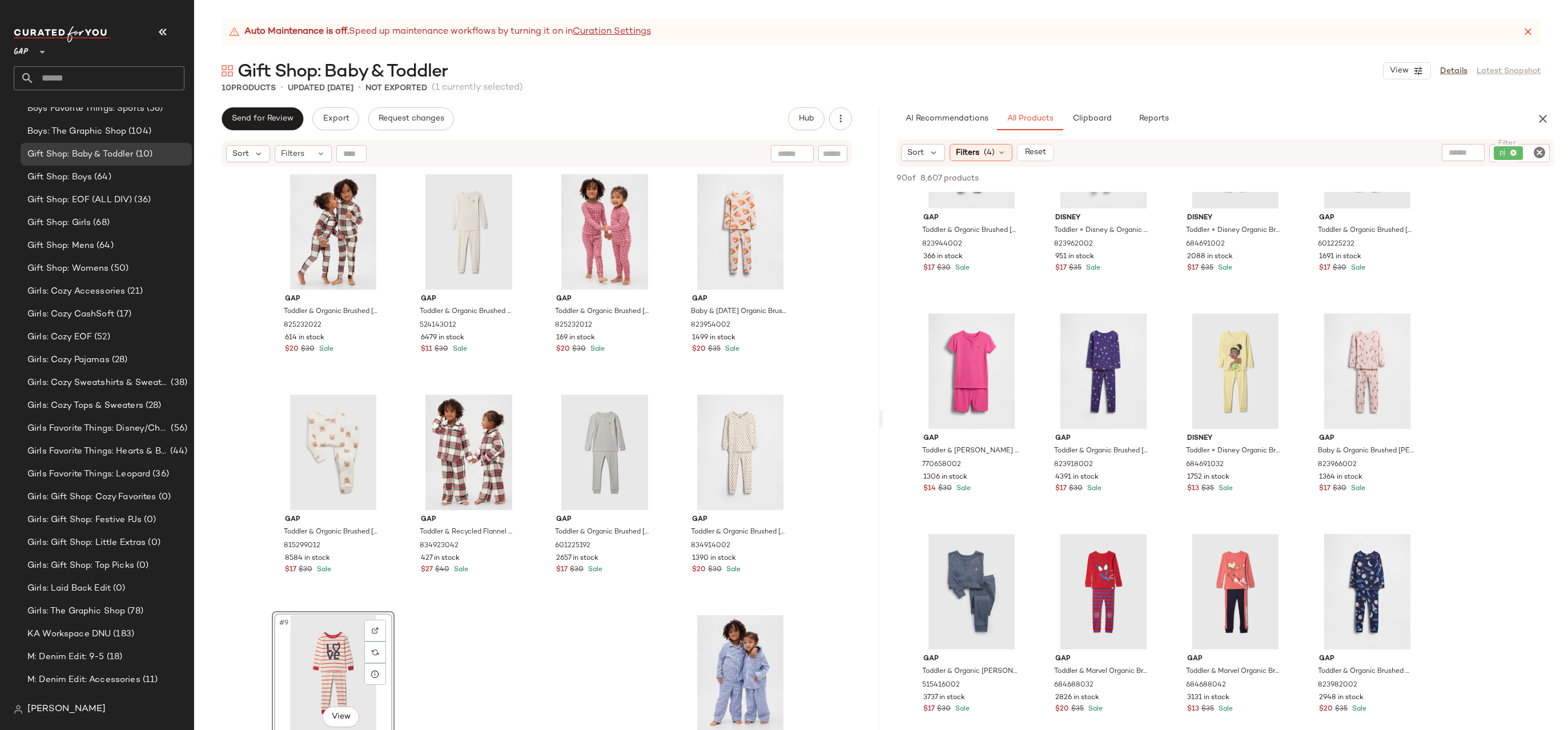
click at [1543, 155] on icon "Clear Filter" at bounding box center [1539, 152] width 14 height 14
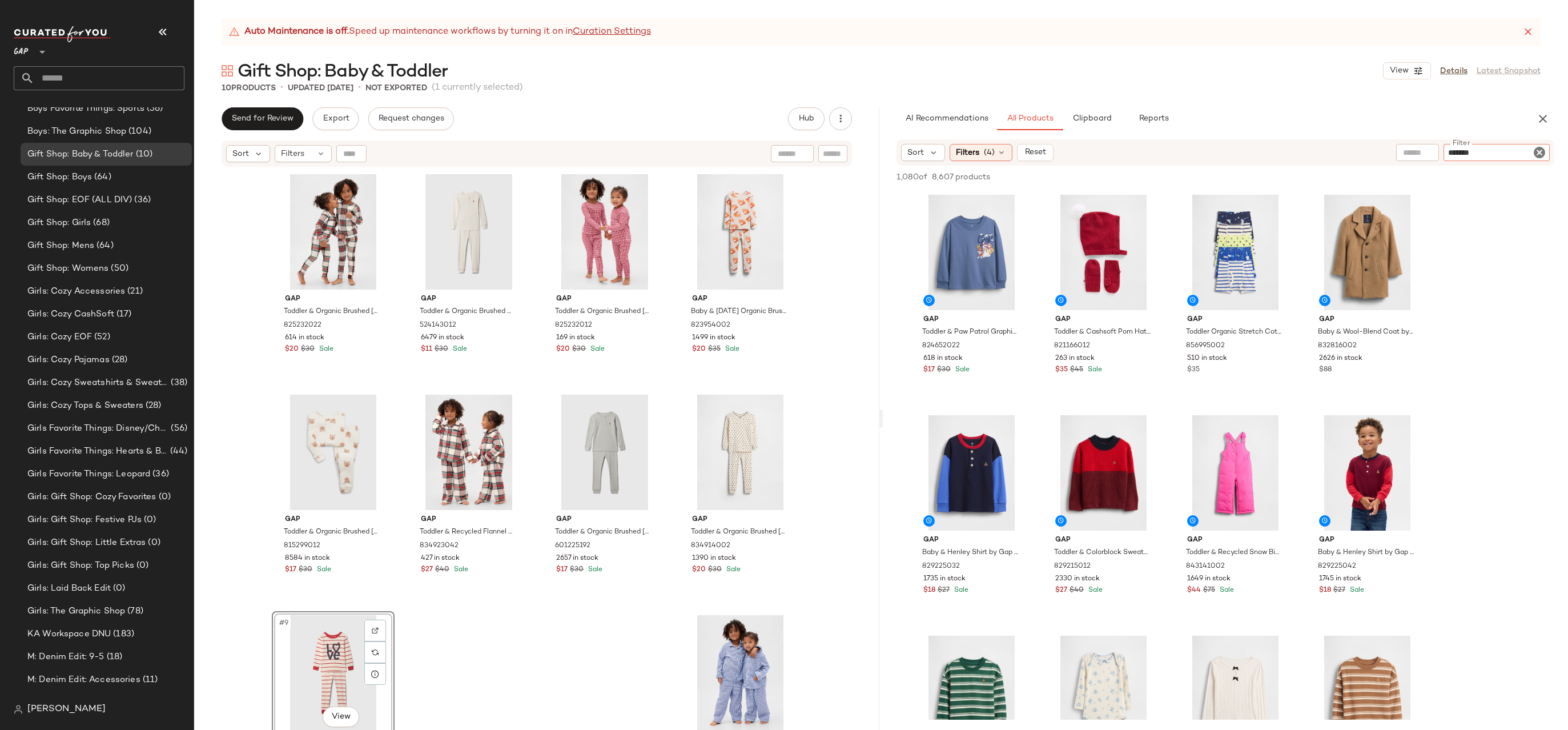
type input "********"
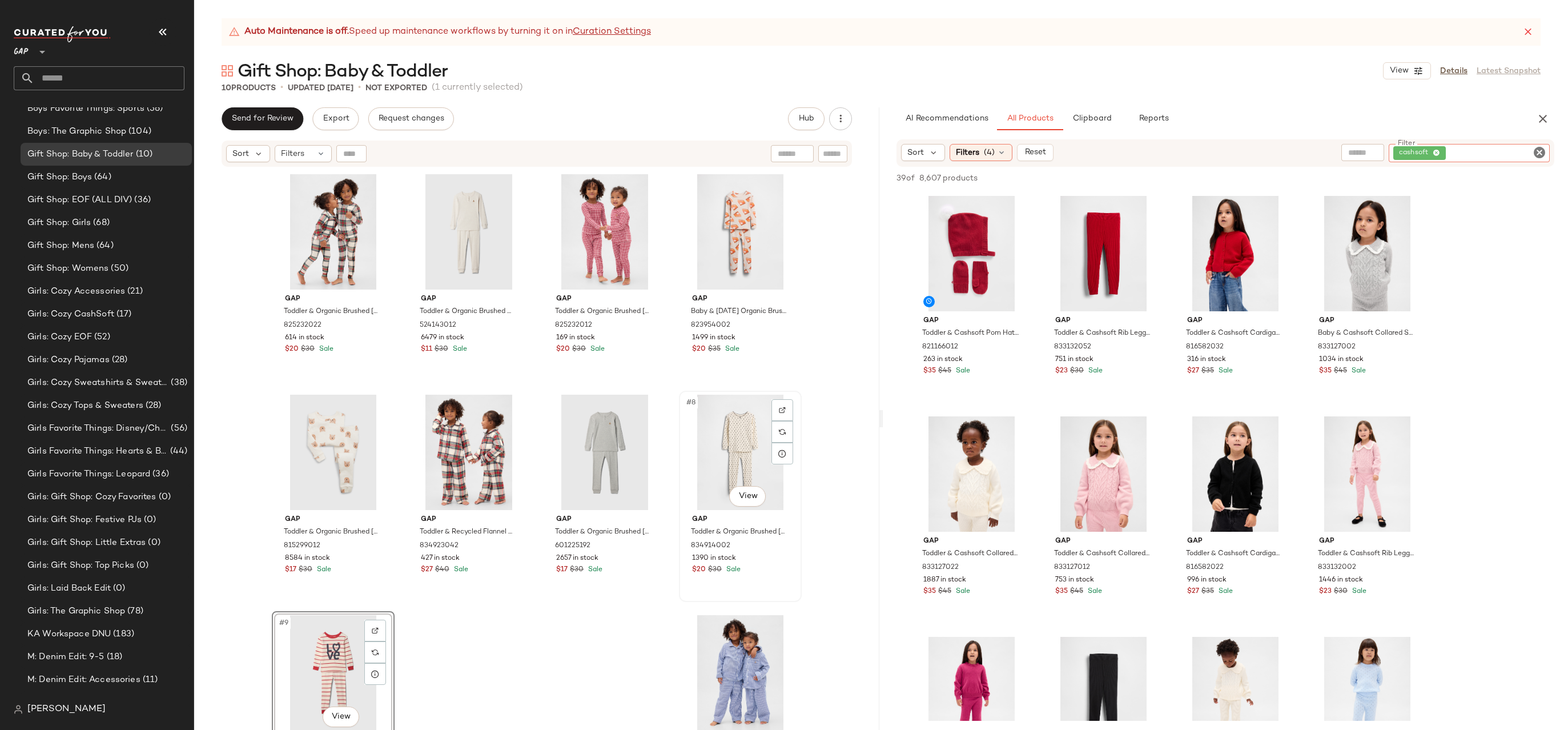
scroll to position [64, 0]
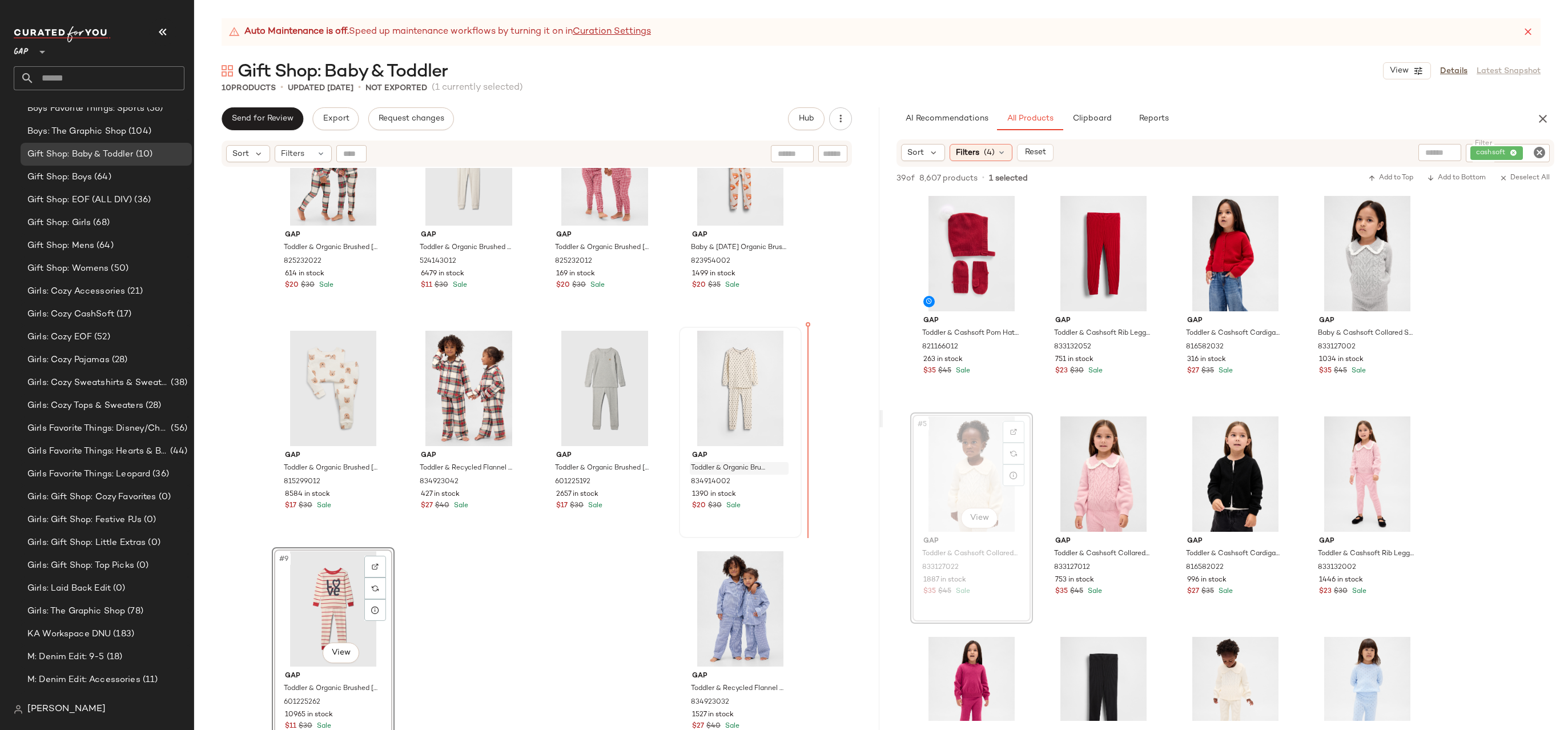
drag, startPoint x: 991, startPoint y: 462, endPoint x: 744, endPoint y: 465, distance: 247.0
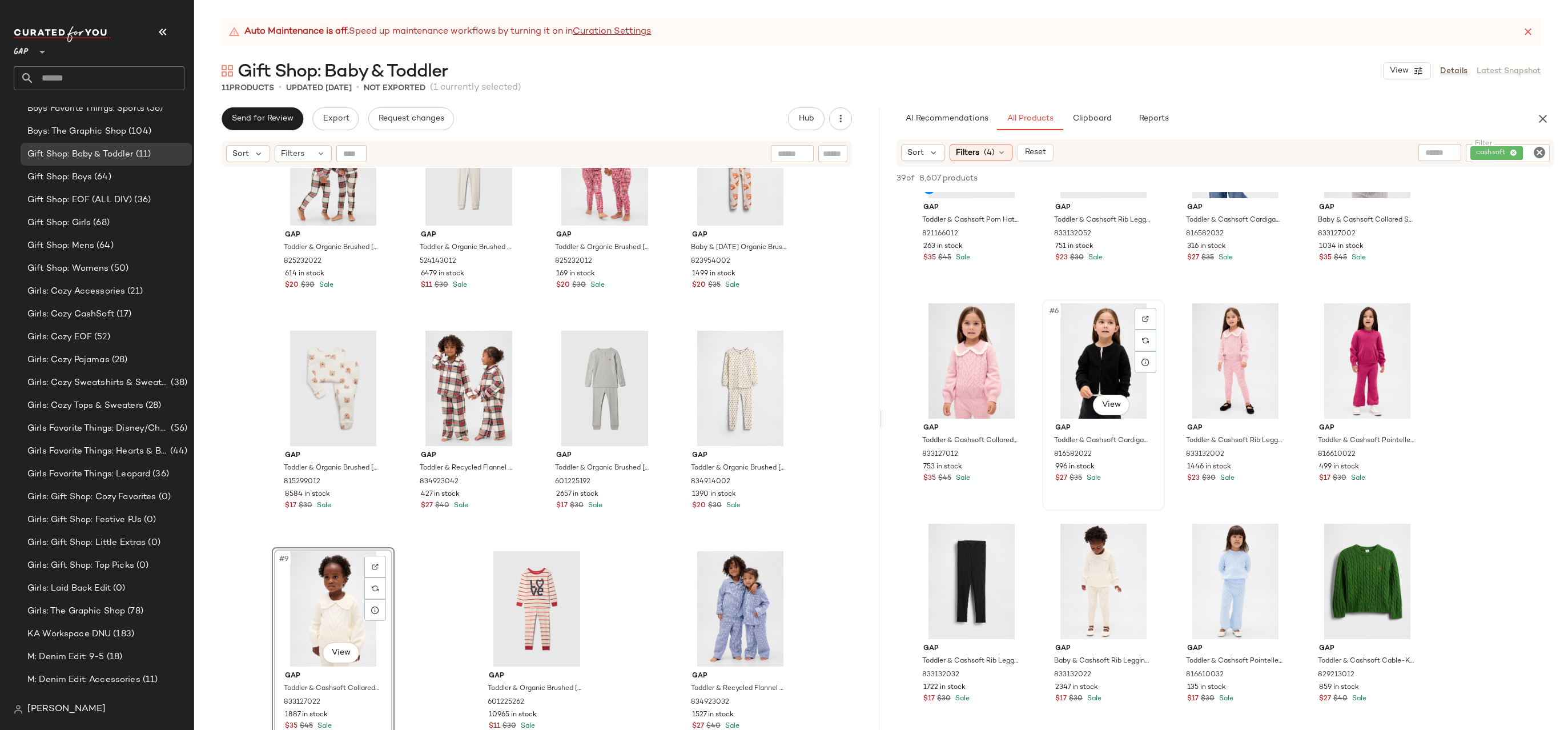
scroll to position [290, 0]
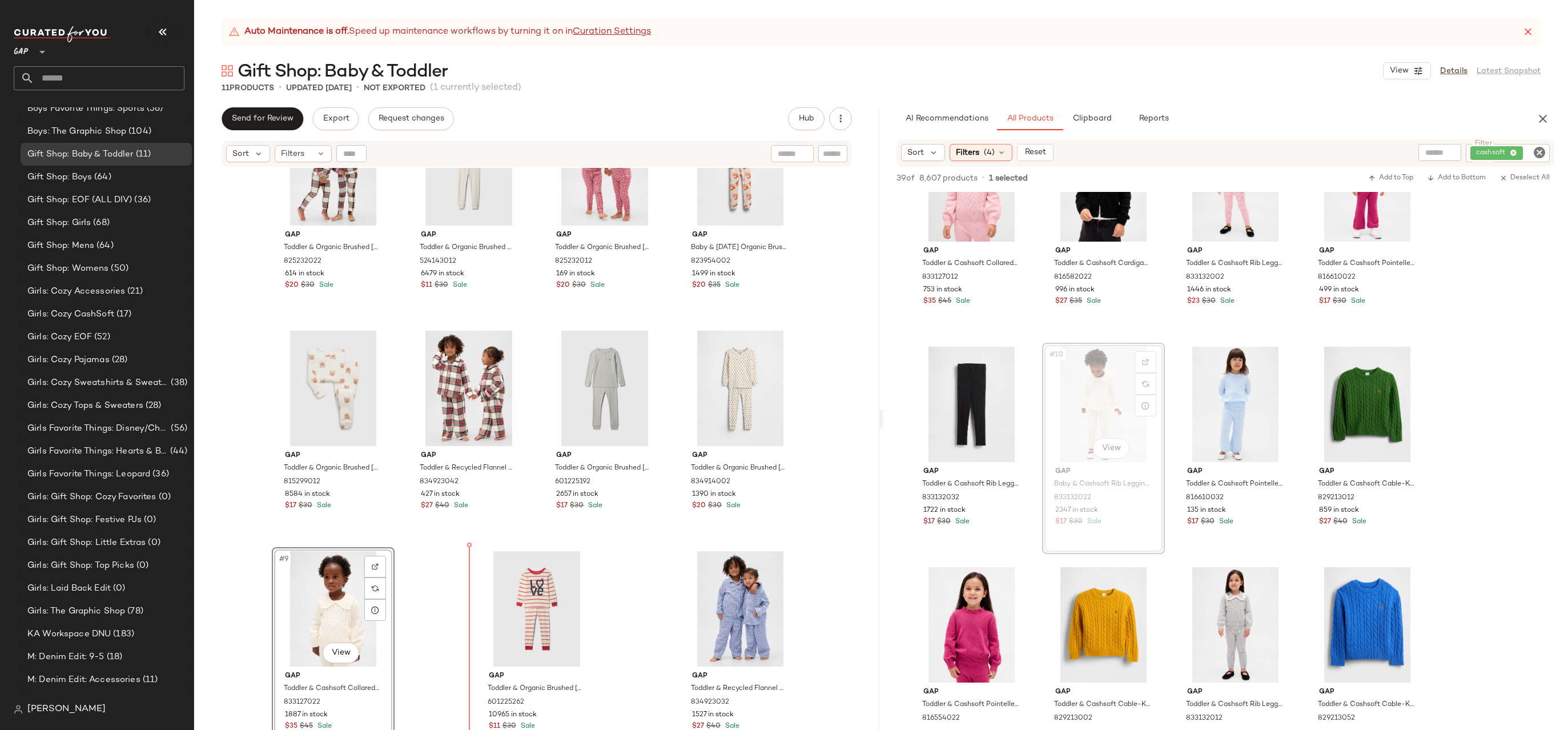
drag, startPoint x: 1099, startPoint y: 424, endPoint x: 457, endPoint y: 589, distance: 662.9
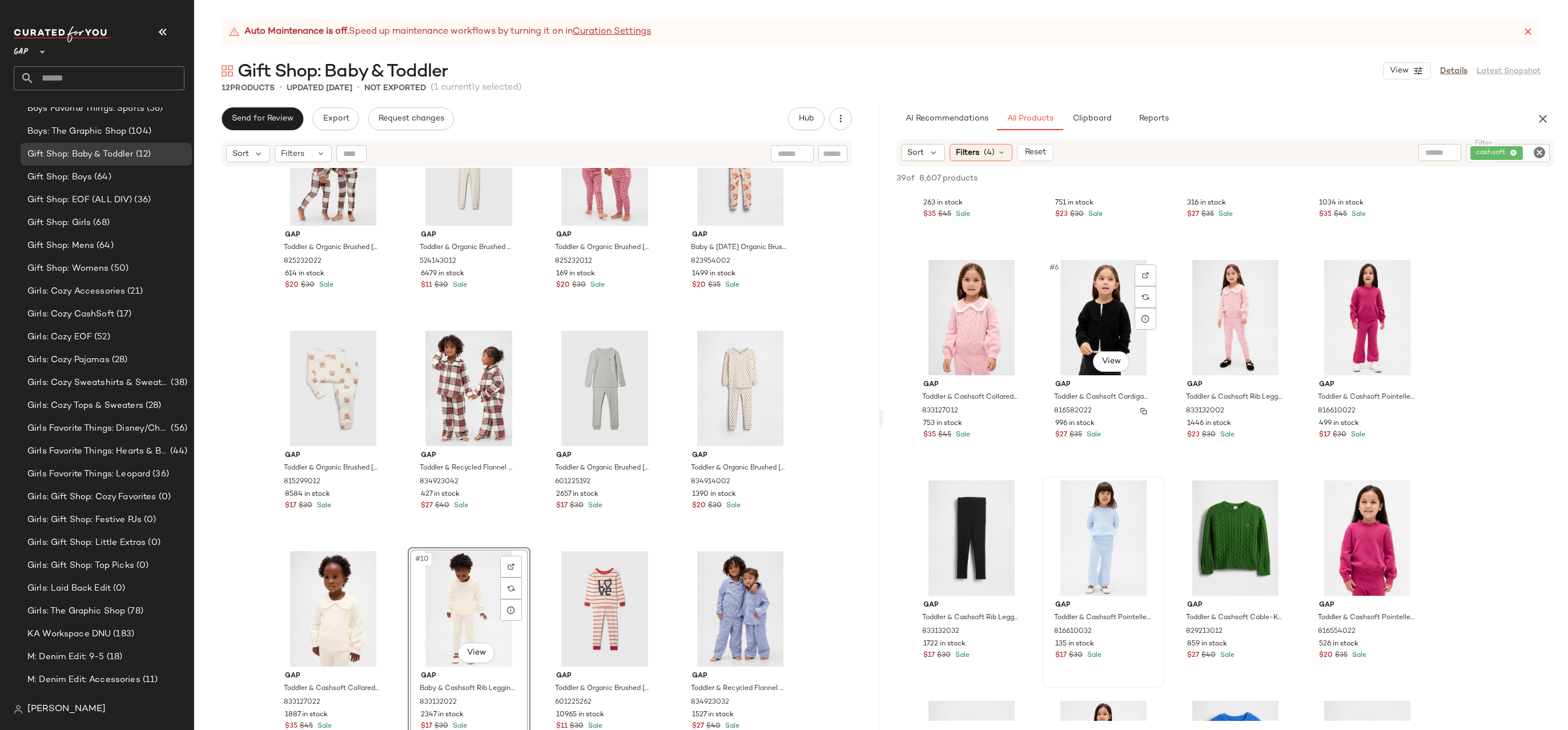
scroll to position [0, 0]
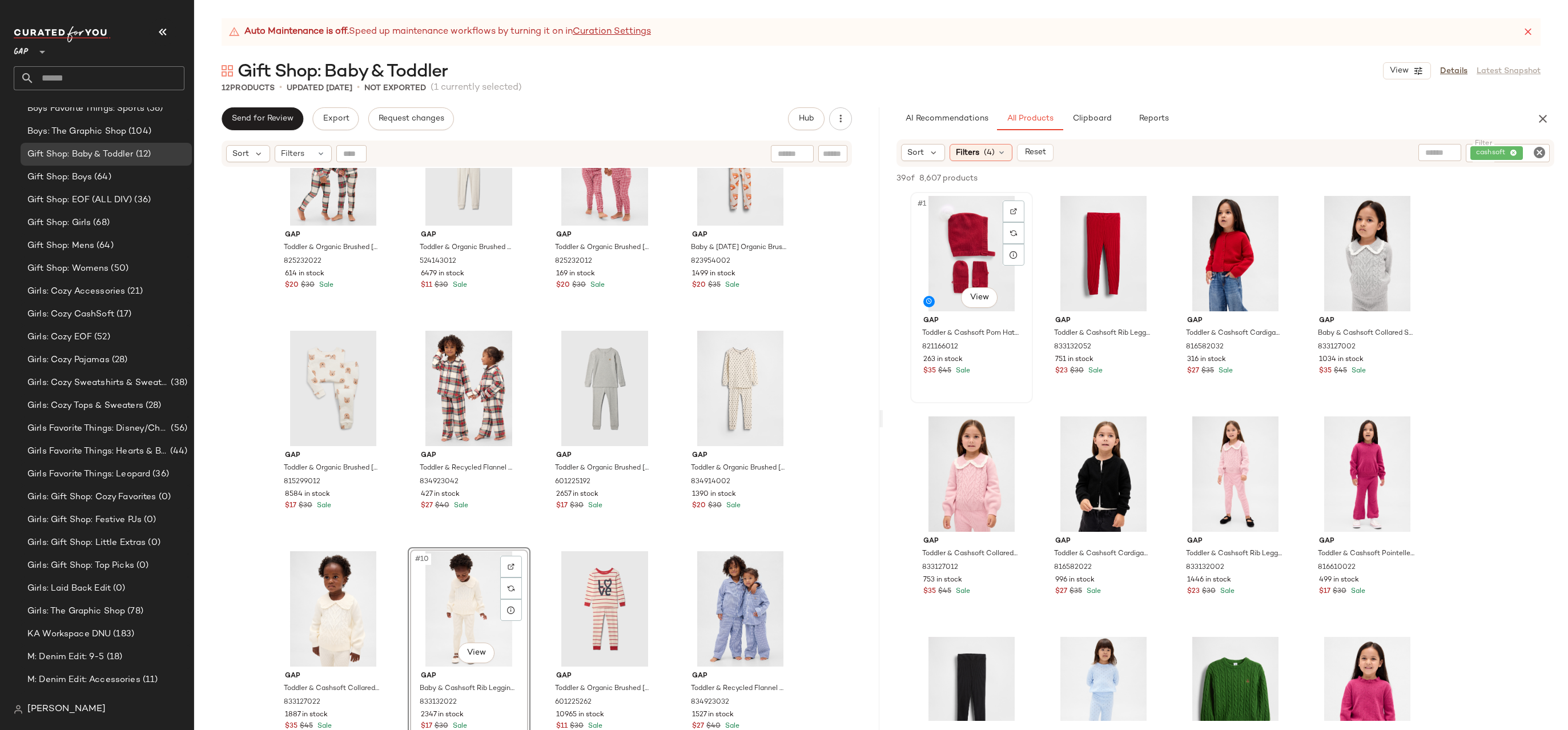
click at [968, 233] on div "#1 View" at bounding box center [972, 253] width 115 height 115
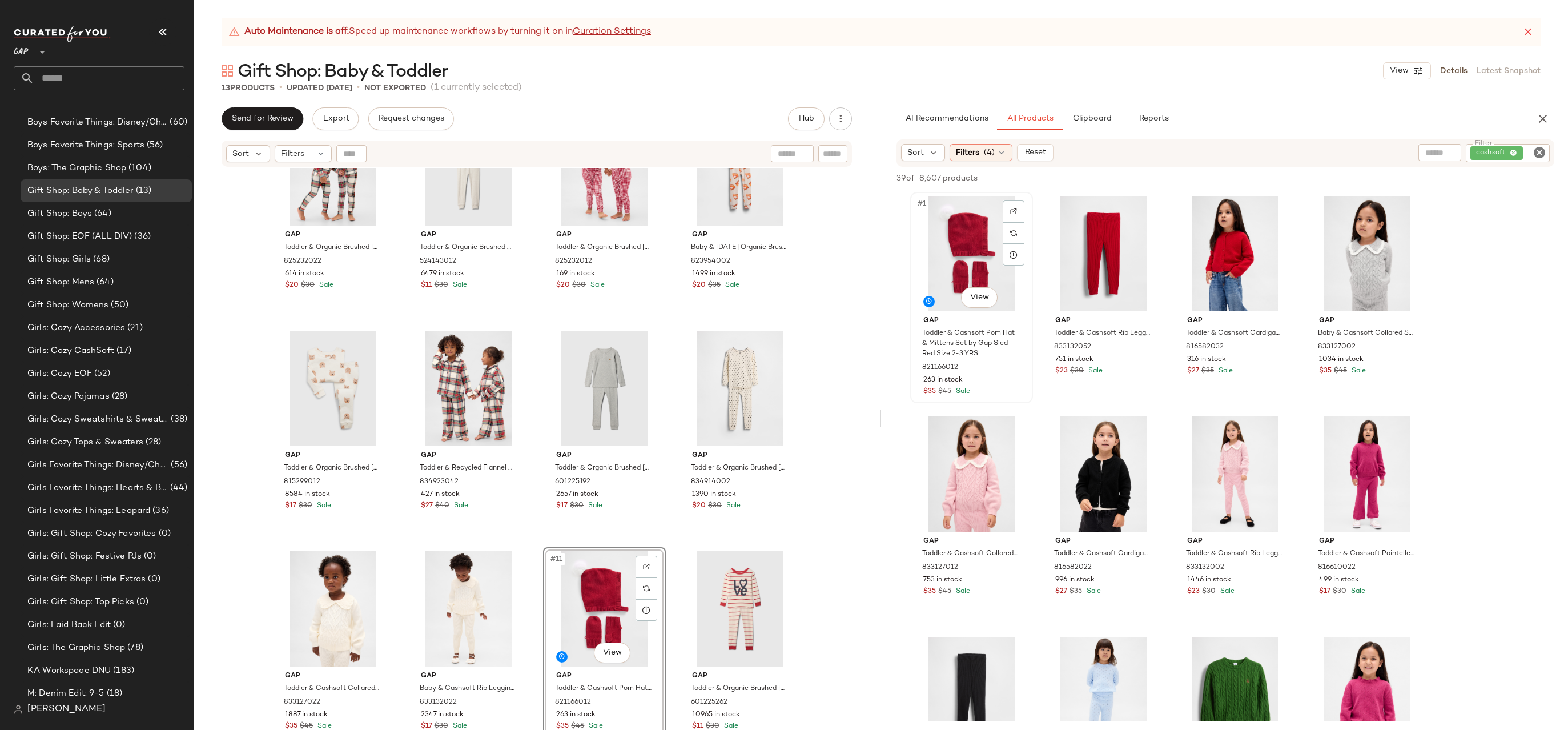
scroll to position [970, 0]
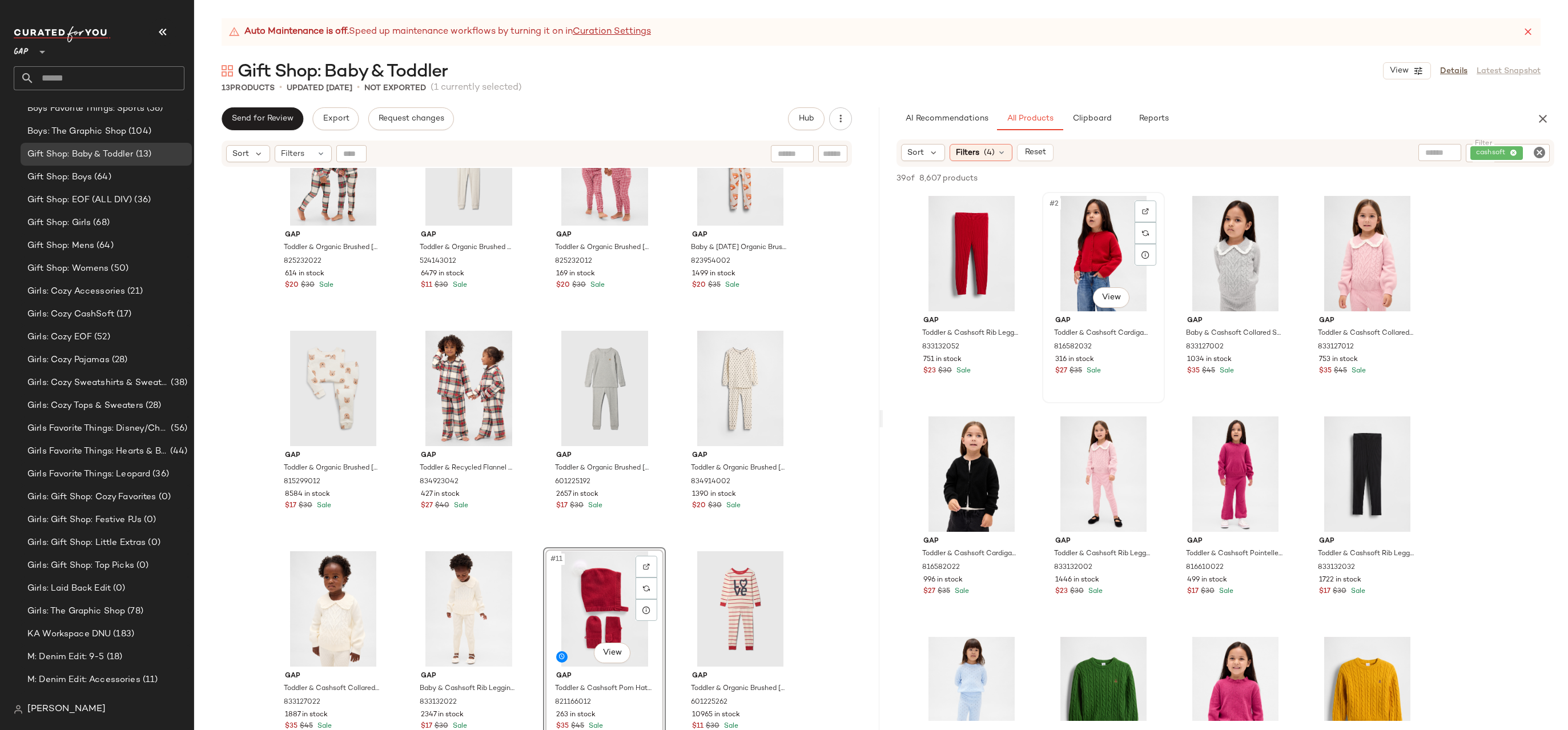
click at [1103, 246] on div "#2 View" at bounding box center [1103, 253] width 115 height 115
drag, startPoint x: 958, startPoint y: 220, endPoint x: 956, endPoint y: 229, distance: 9.2
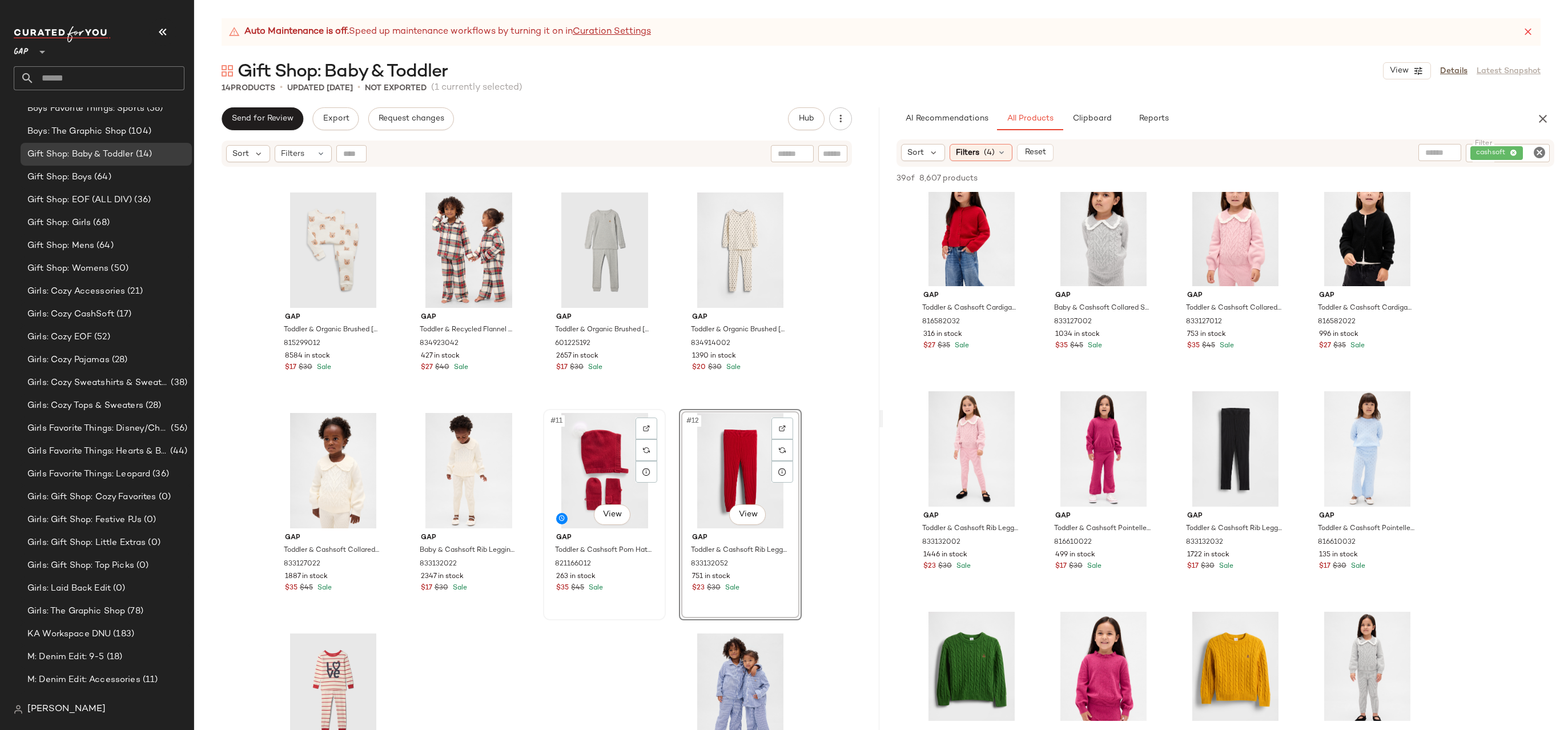
scroll to position [293, 0]
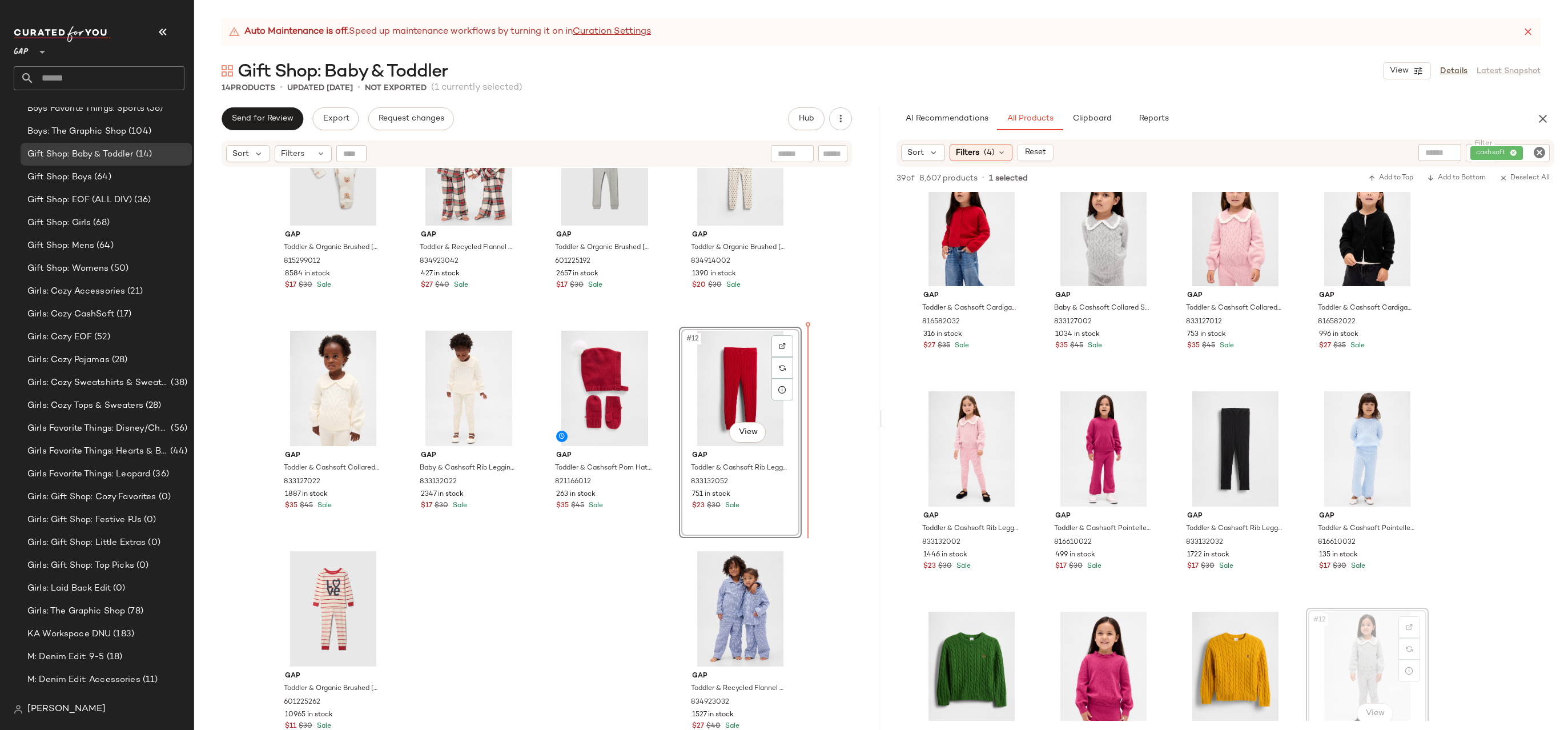
drag, startPoint x: 1349, startPoint y: 645, endPoint x: 1339, endPoint y: 644, distance: 10.0
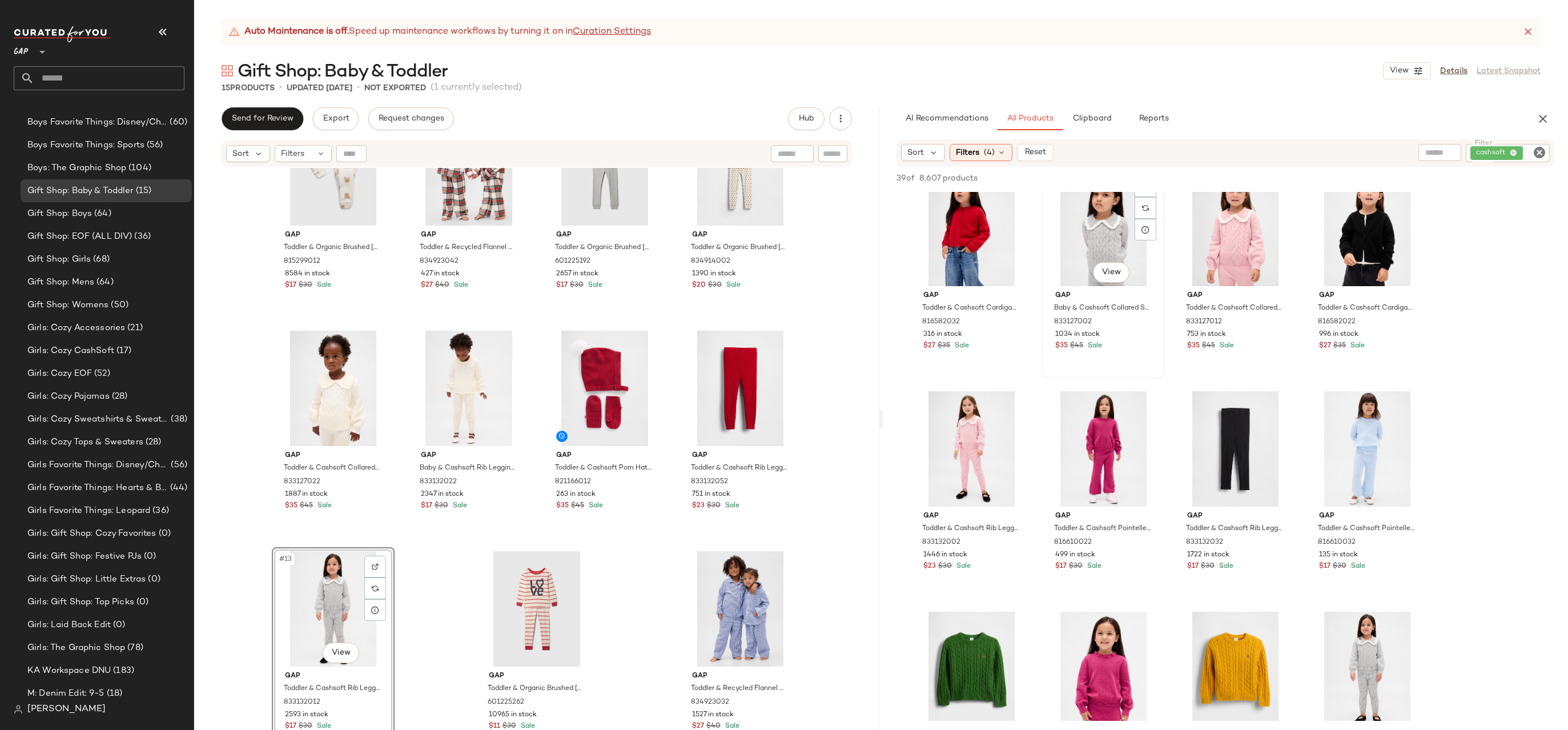
scroll to position [970, 0]
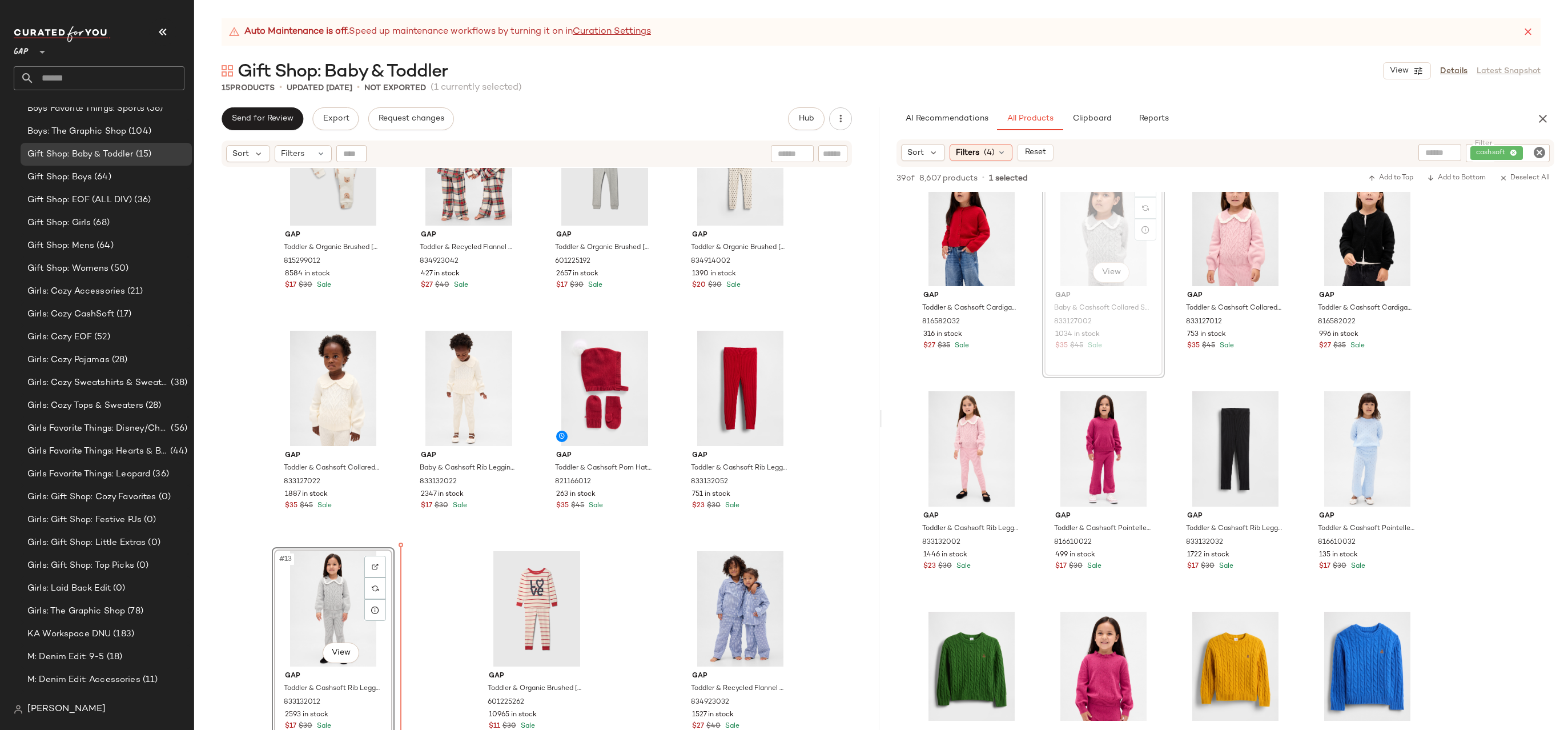
drag, startPoint x: 1119, startPoint y: 221, endPoint x: 409, endPoint y: 592, distance: 801.1
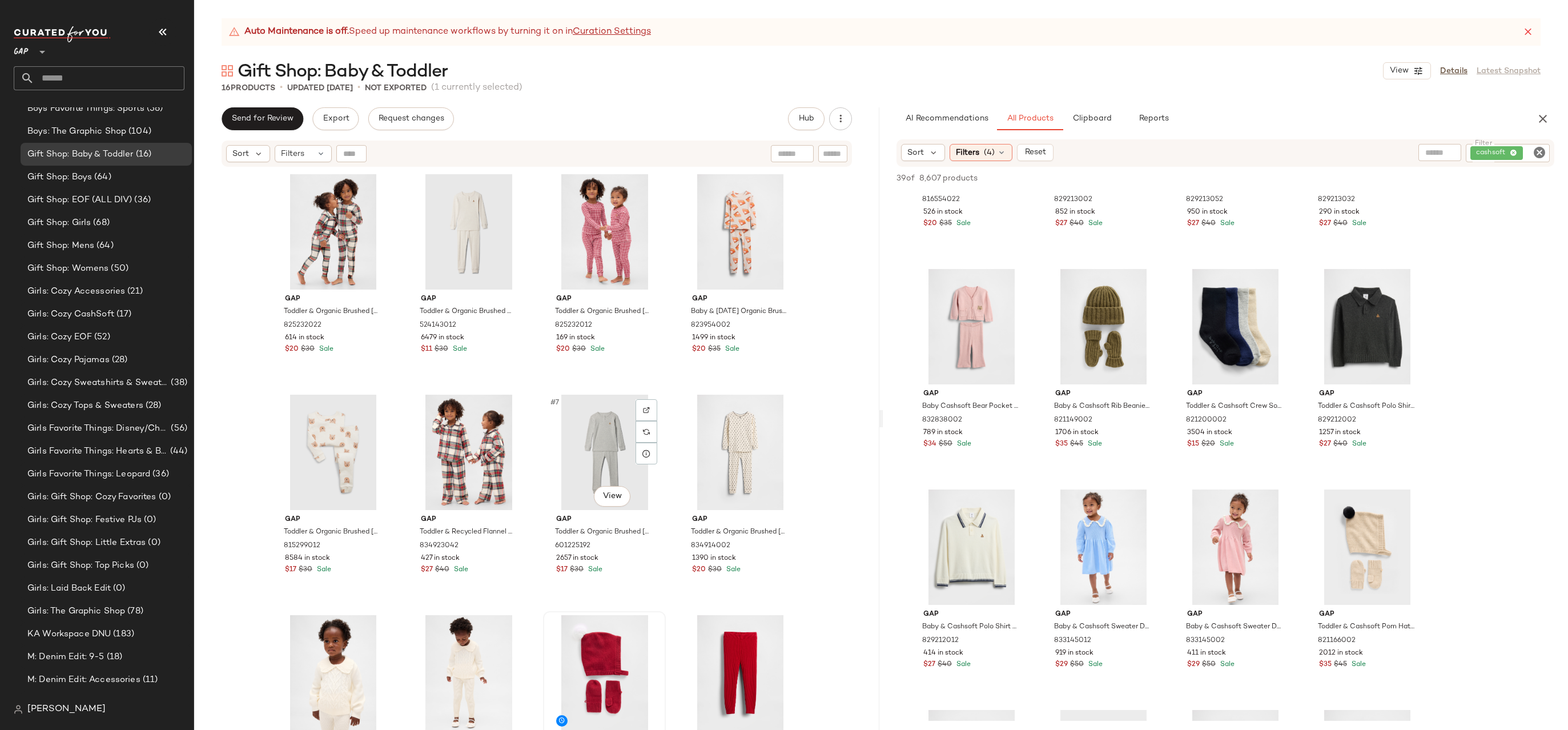
scroll to position [293, 0]
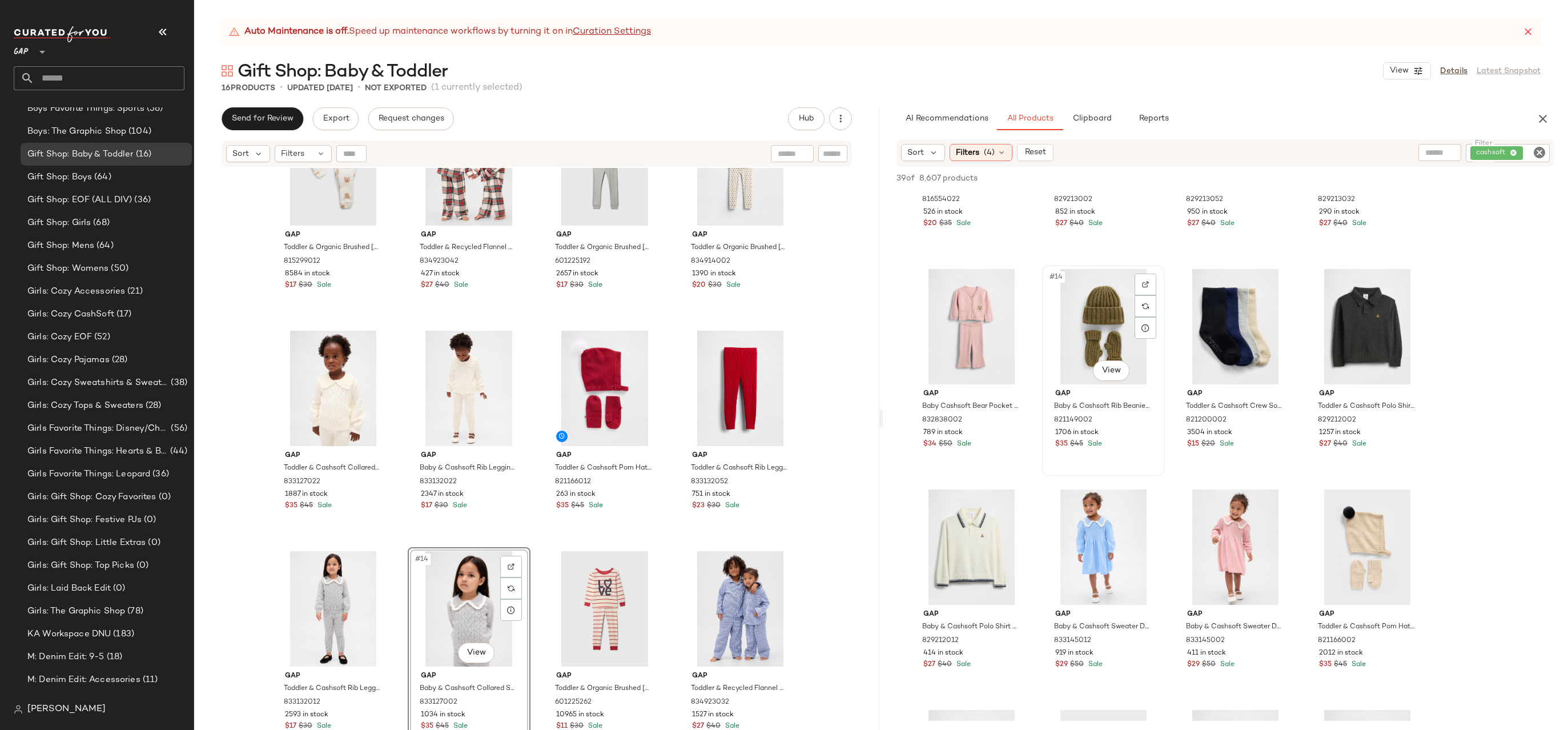
click at [1116, 314] on div "#14 View" at bounding box center [1103, 326] width 115 height 115
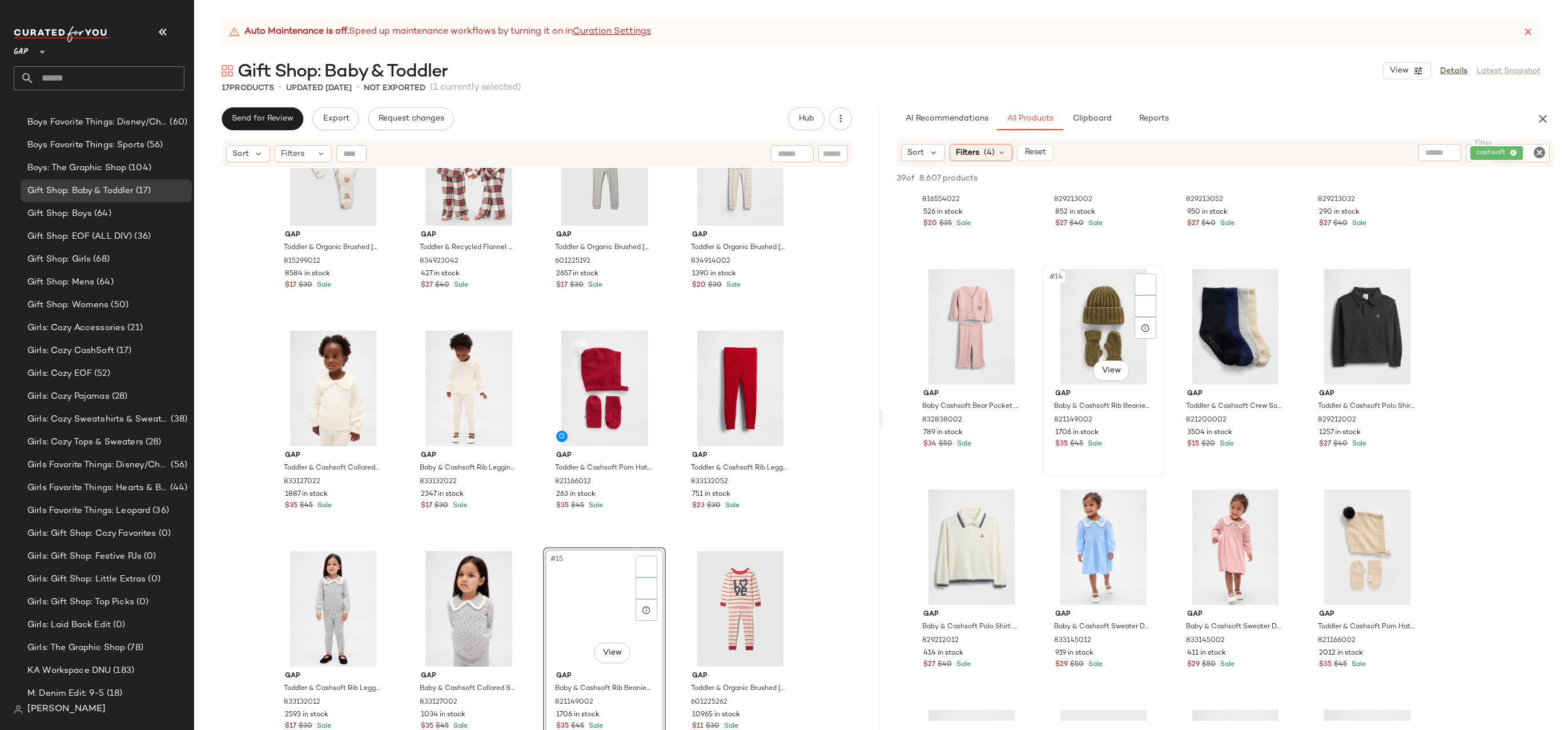
scroll to position [970, 0]
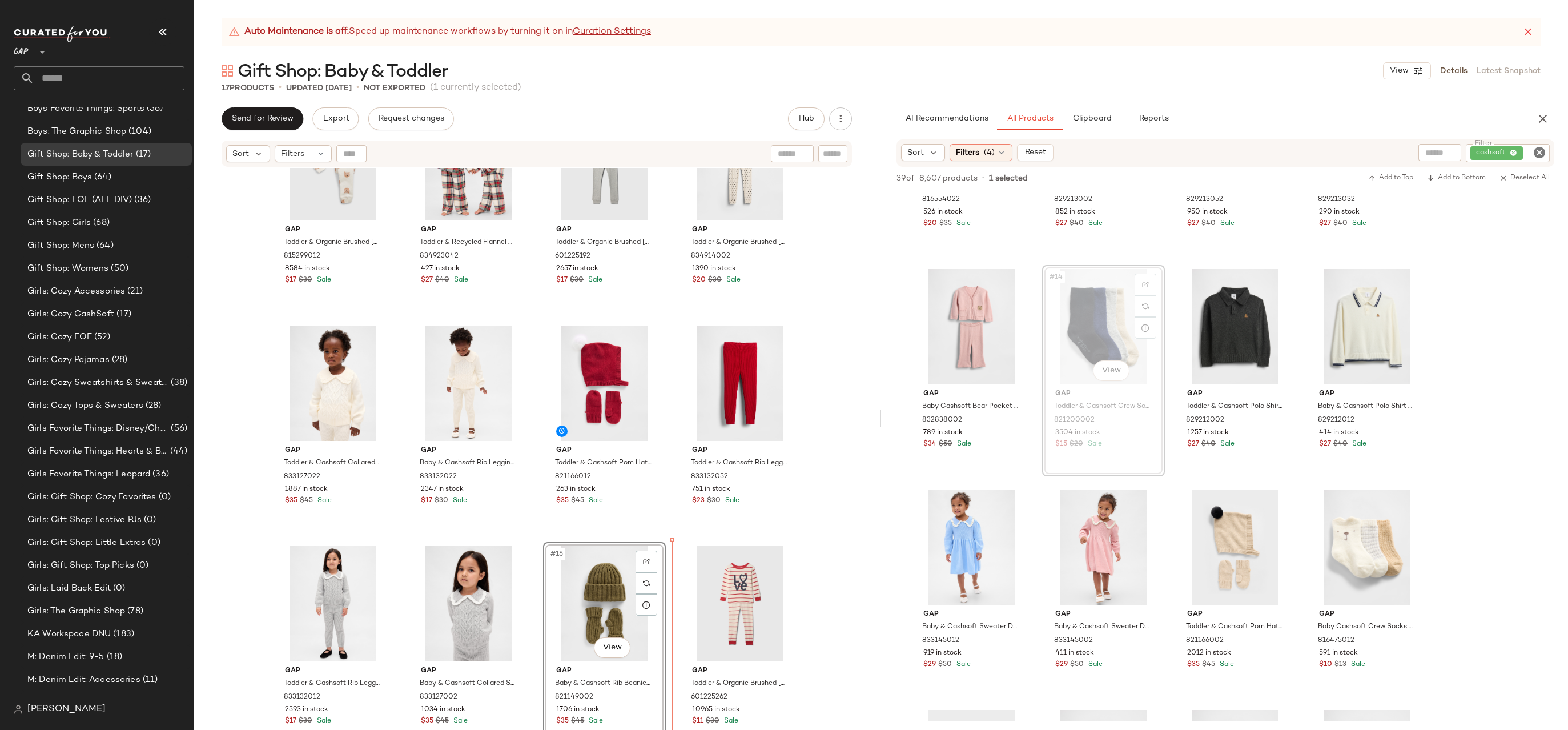
drag, startPoint x: 1080, startPoint y: 309, endPoint x: 1071, endPoint y: 314, distance: 10.3
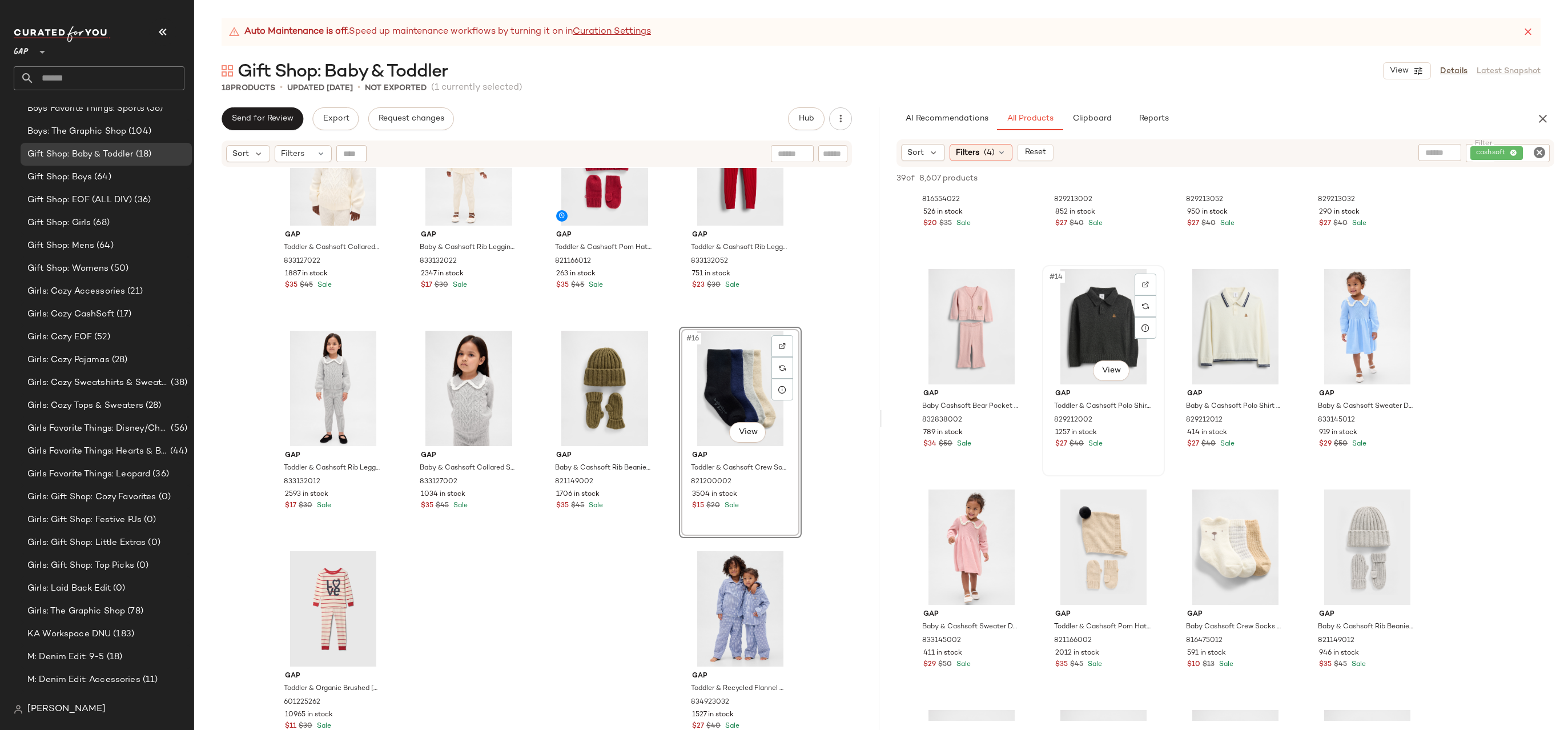
scroll to position [804, 0]
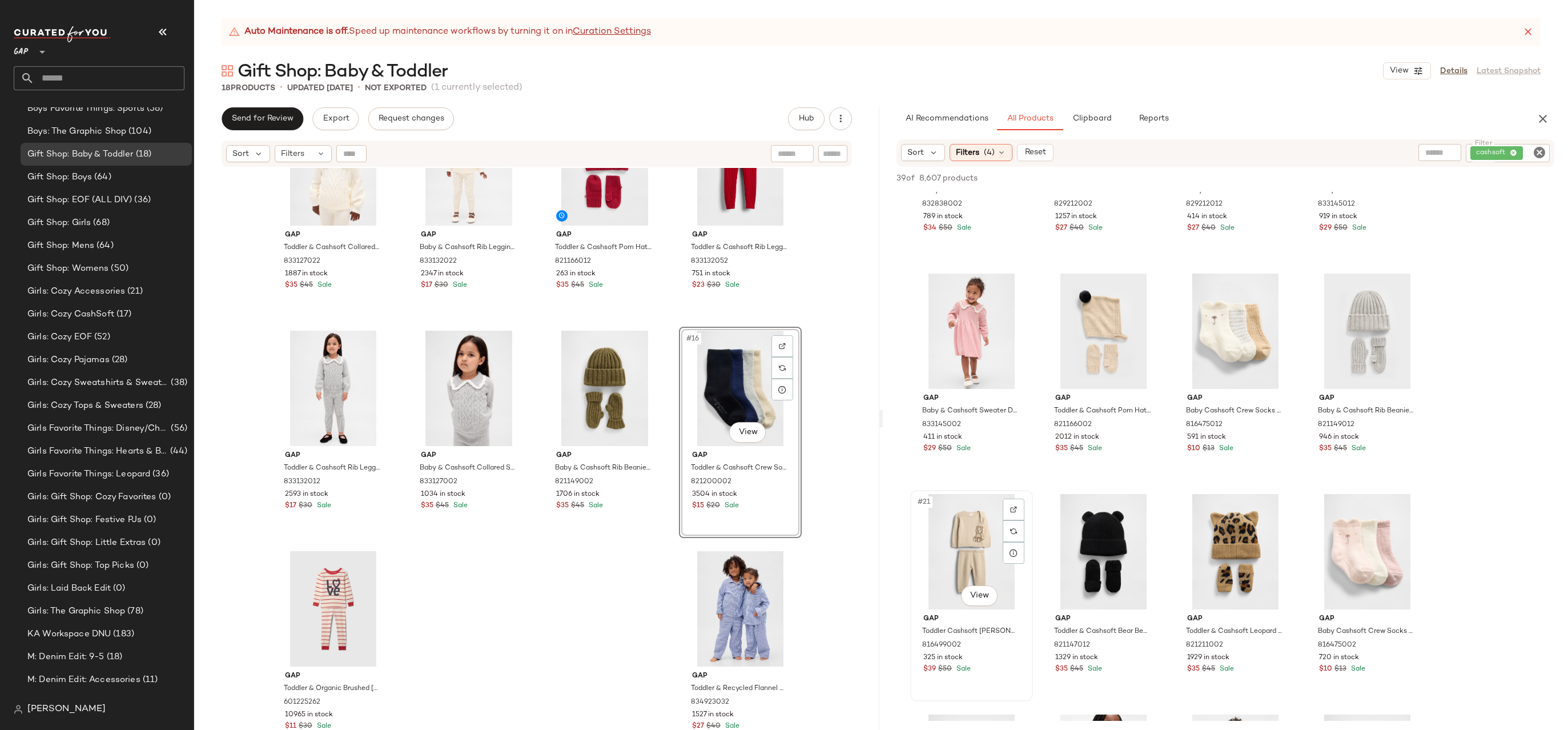
click at [961, 541] on div "#21 View" at bounding box center [972, 552] width 115 height 115
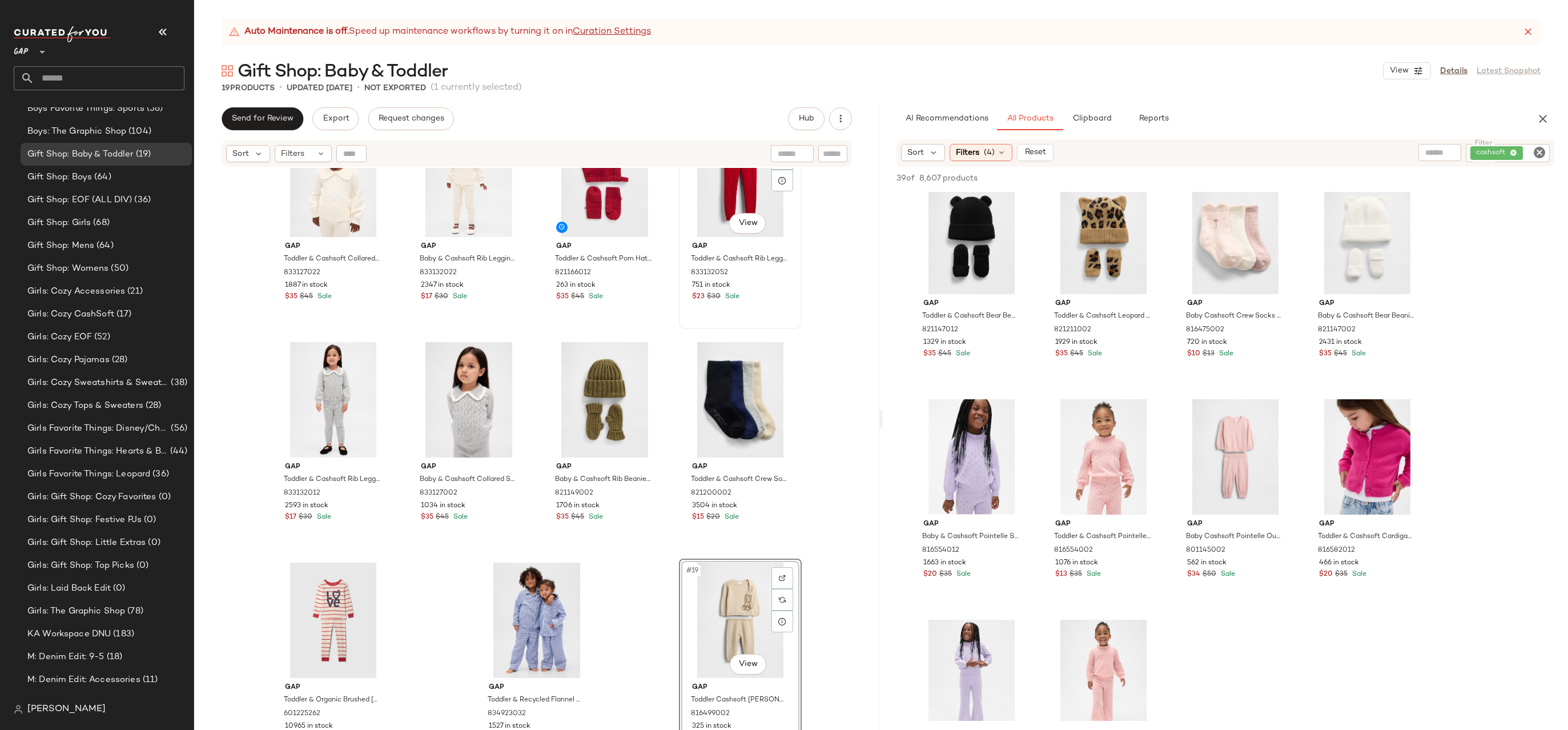
scroll to position [514, 0]
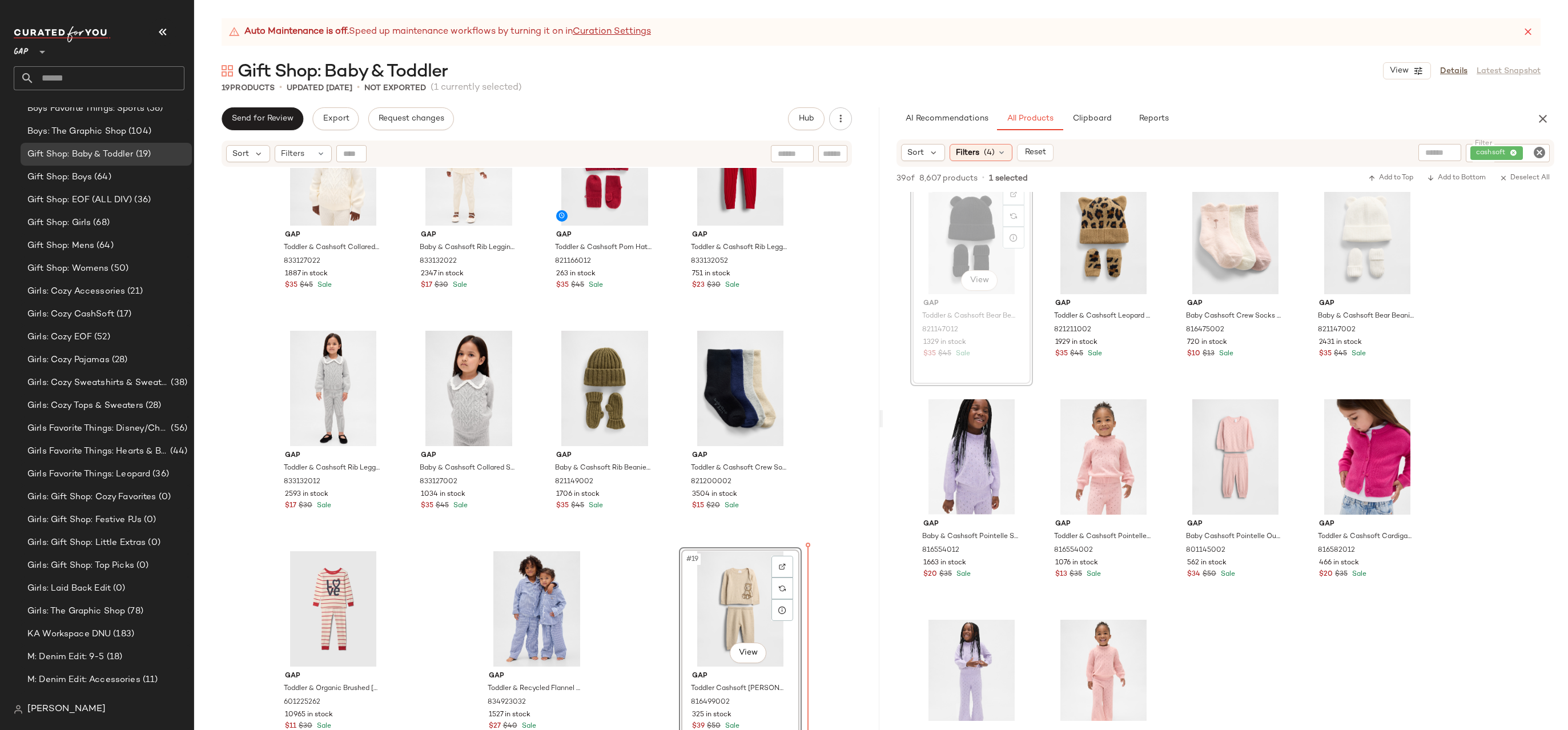
drag, startPoint x: 941, startPoint y: 238, endPoint x: 942, endPoint y: 250, distance: 12.0
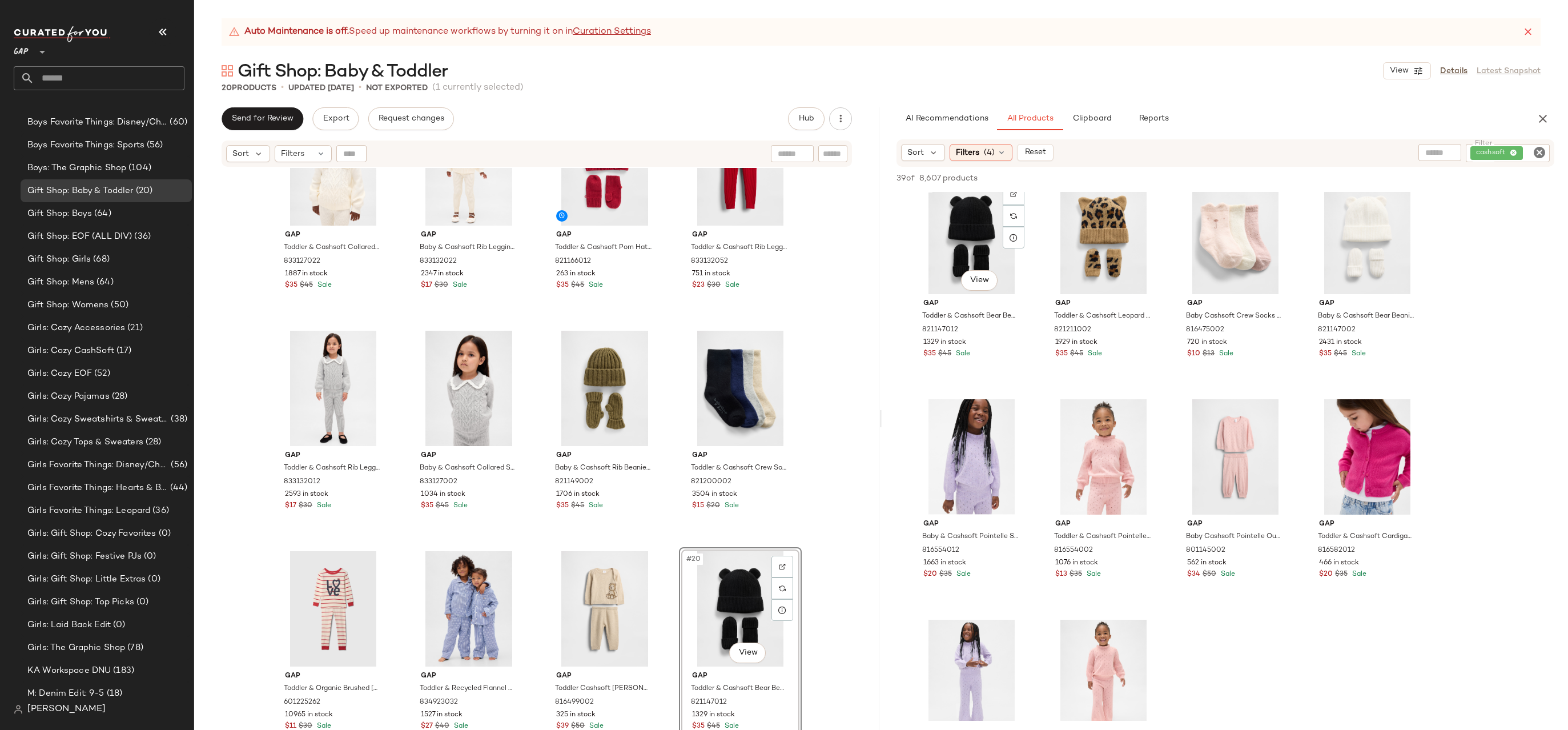
scroll to position [970, 0]
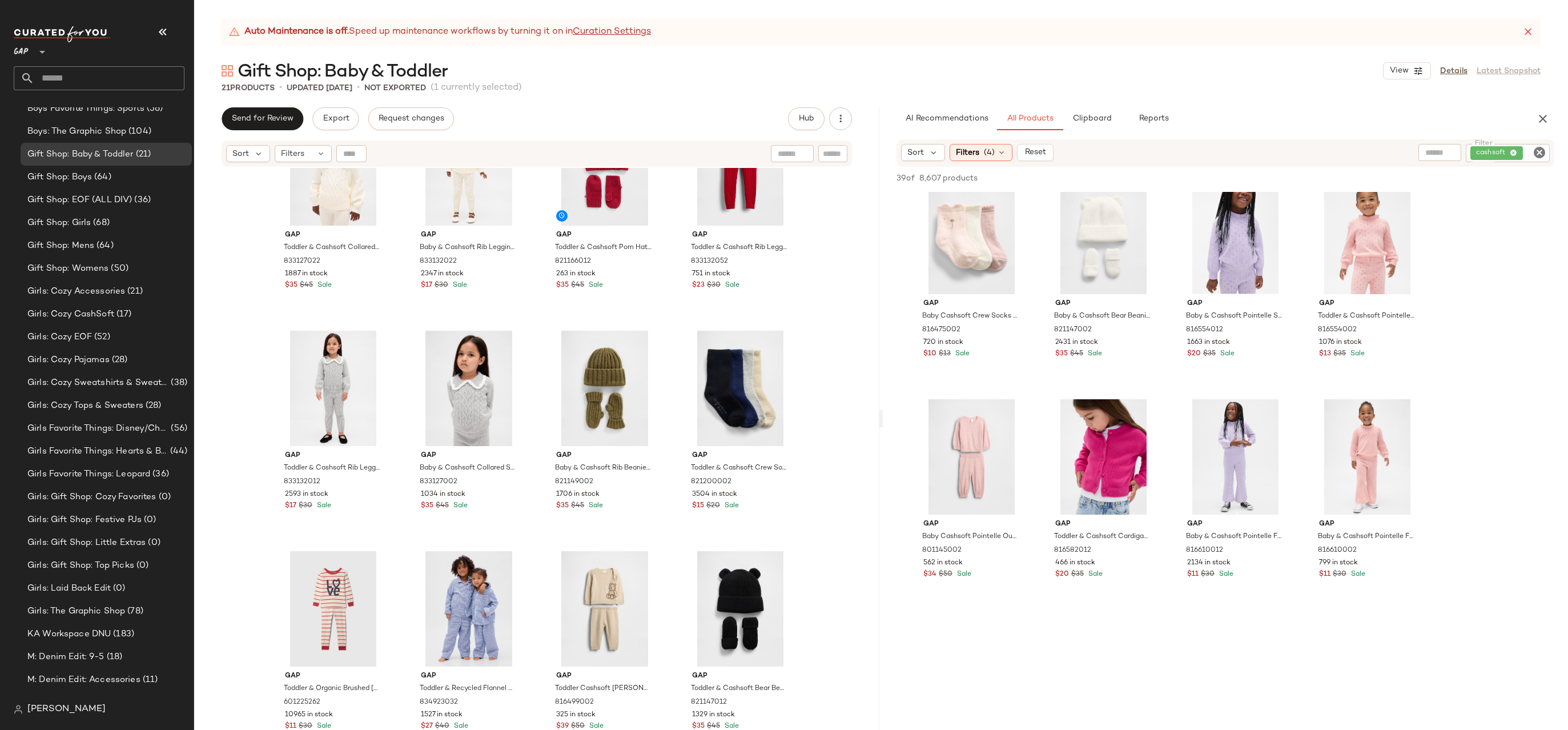
click at [1538, 152] on icon "Clear Filter" at bounding box center [1539, 152] width 14 height 14
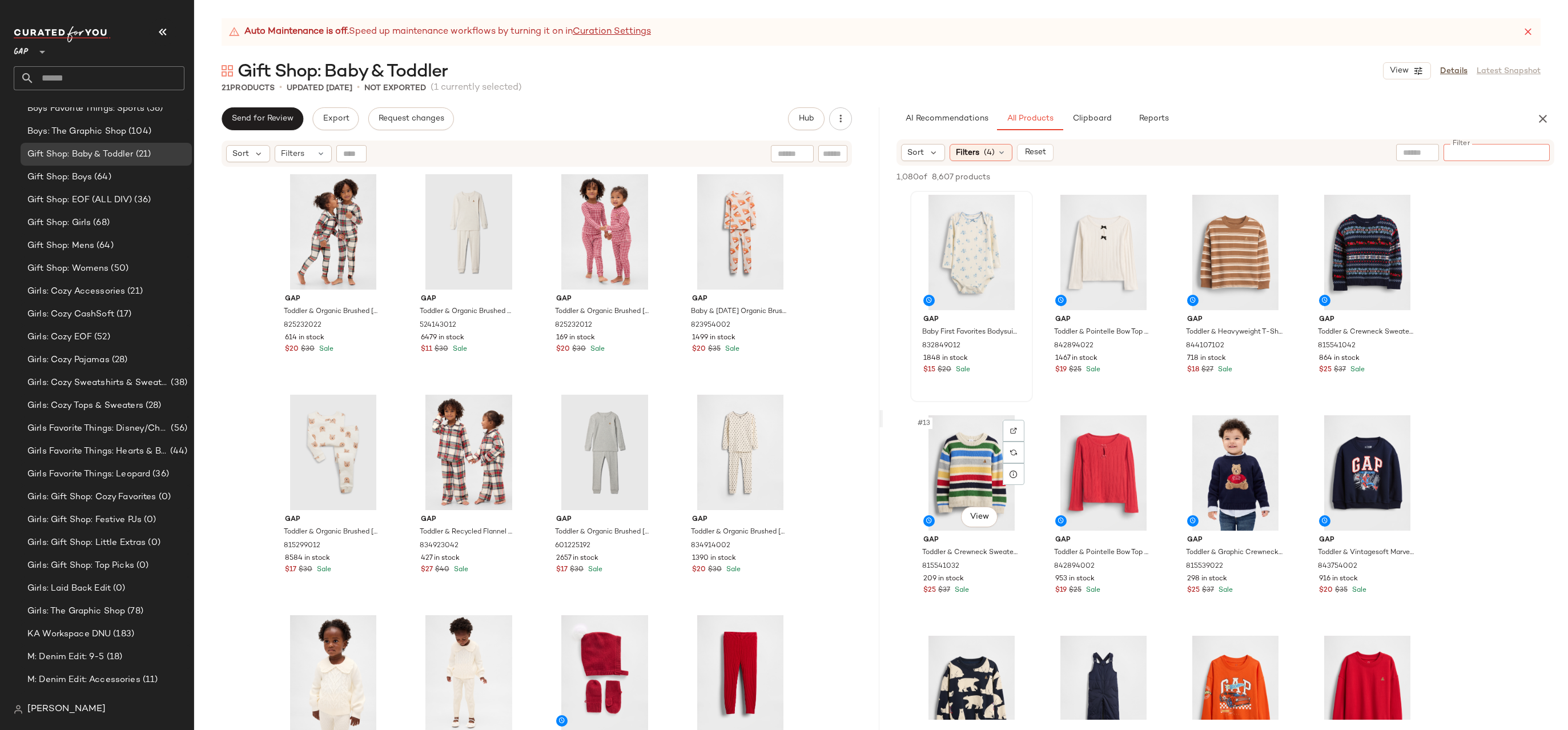
scroll to position [352, 0]
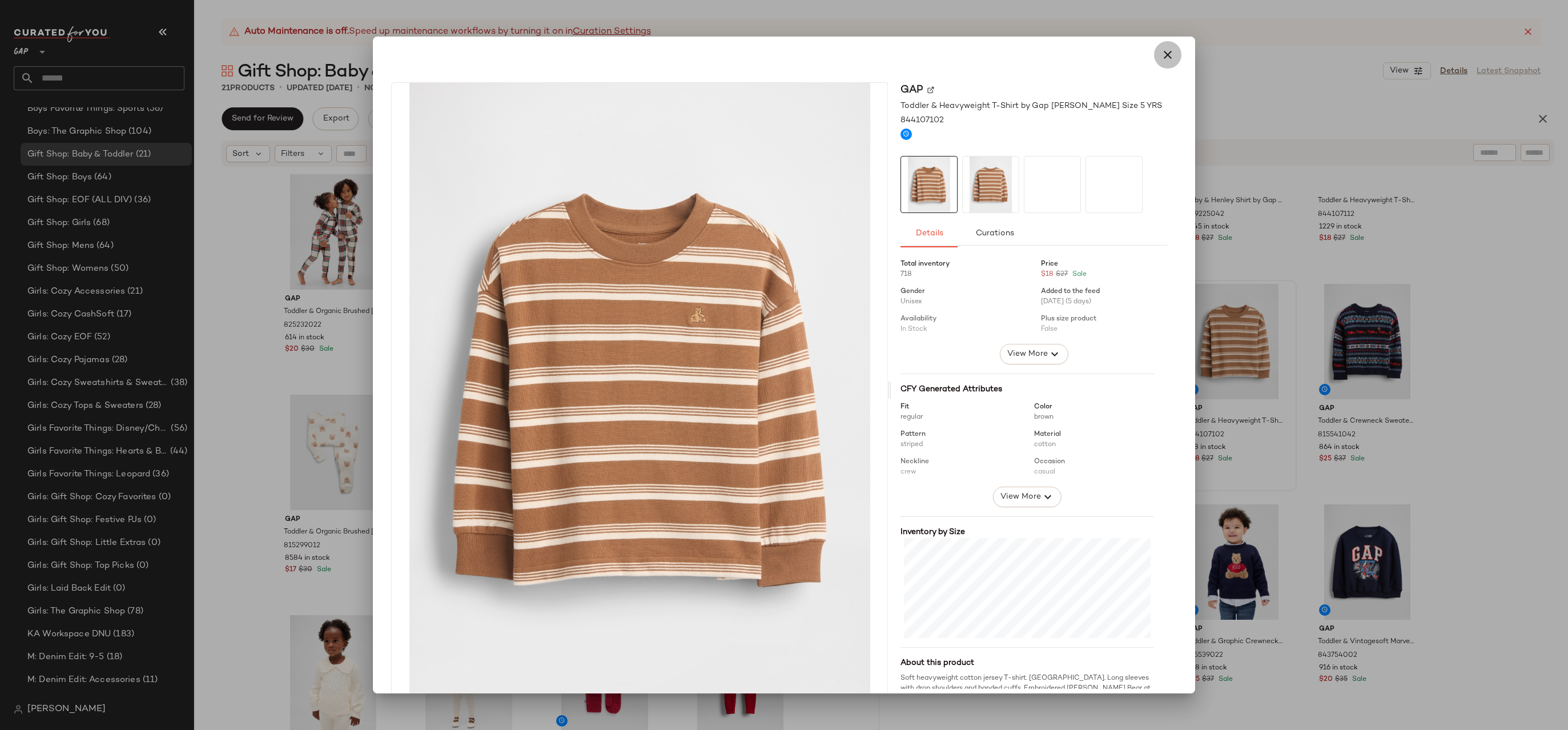
click at [1167, 61] on icon "button" at bounding box center [1167, 54] width 14 height 14
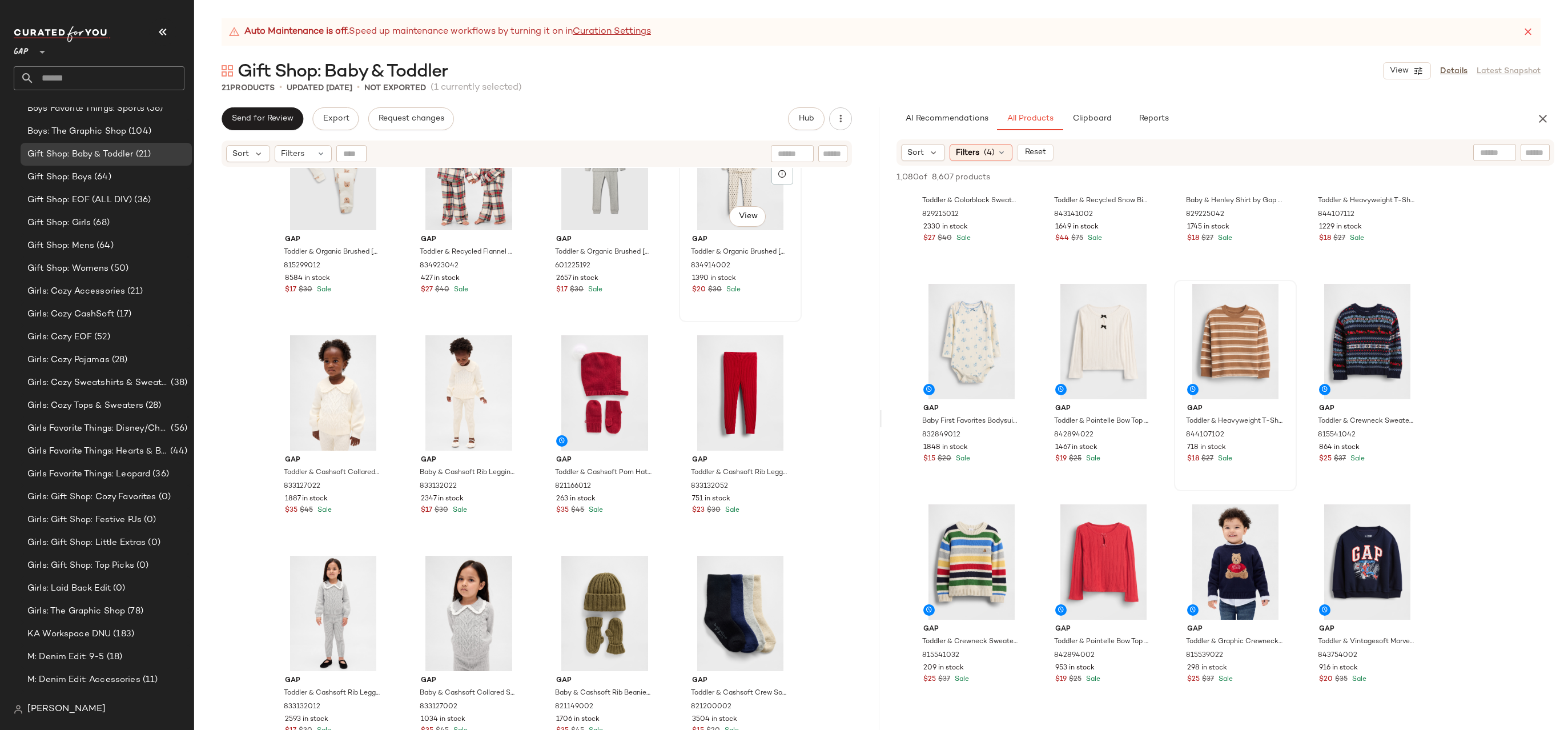
scroll to position [734, 0]
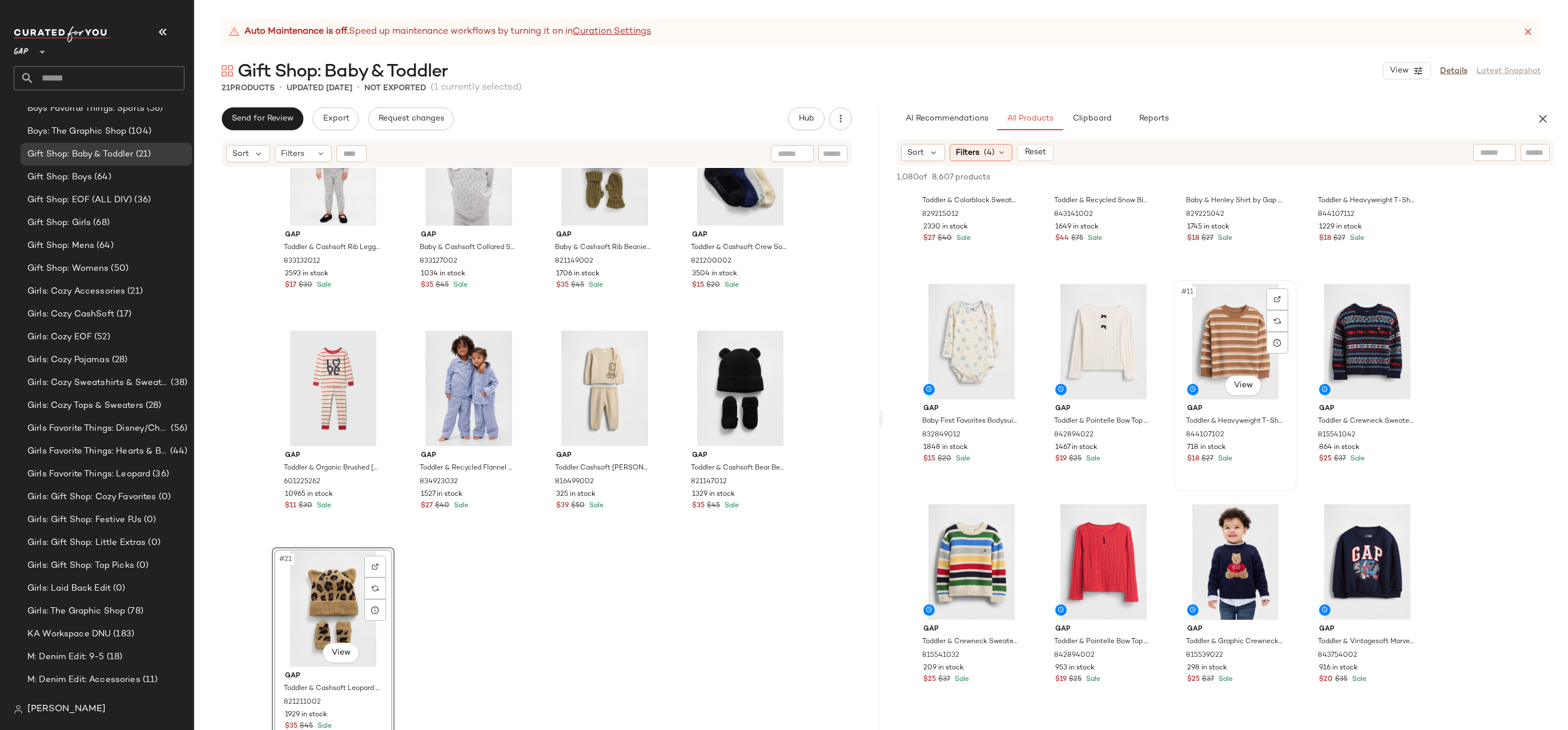
drag, startPoint x: 1292, startPoint y: 334, endPoint x: 1245, endPoint y: 335, distance: 47.0
click at [1292, 335] on div "#11 View" at bounding box center [1235, 341] width 115 height 115
drag, startPoint x: 1218, startPoint y: 335, endPoint x: 1210, endPoint y: 336, distance: 8.1
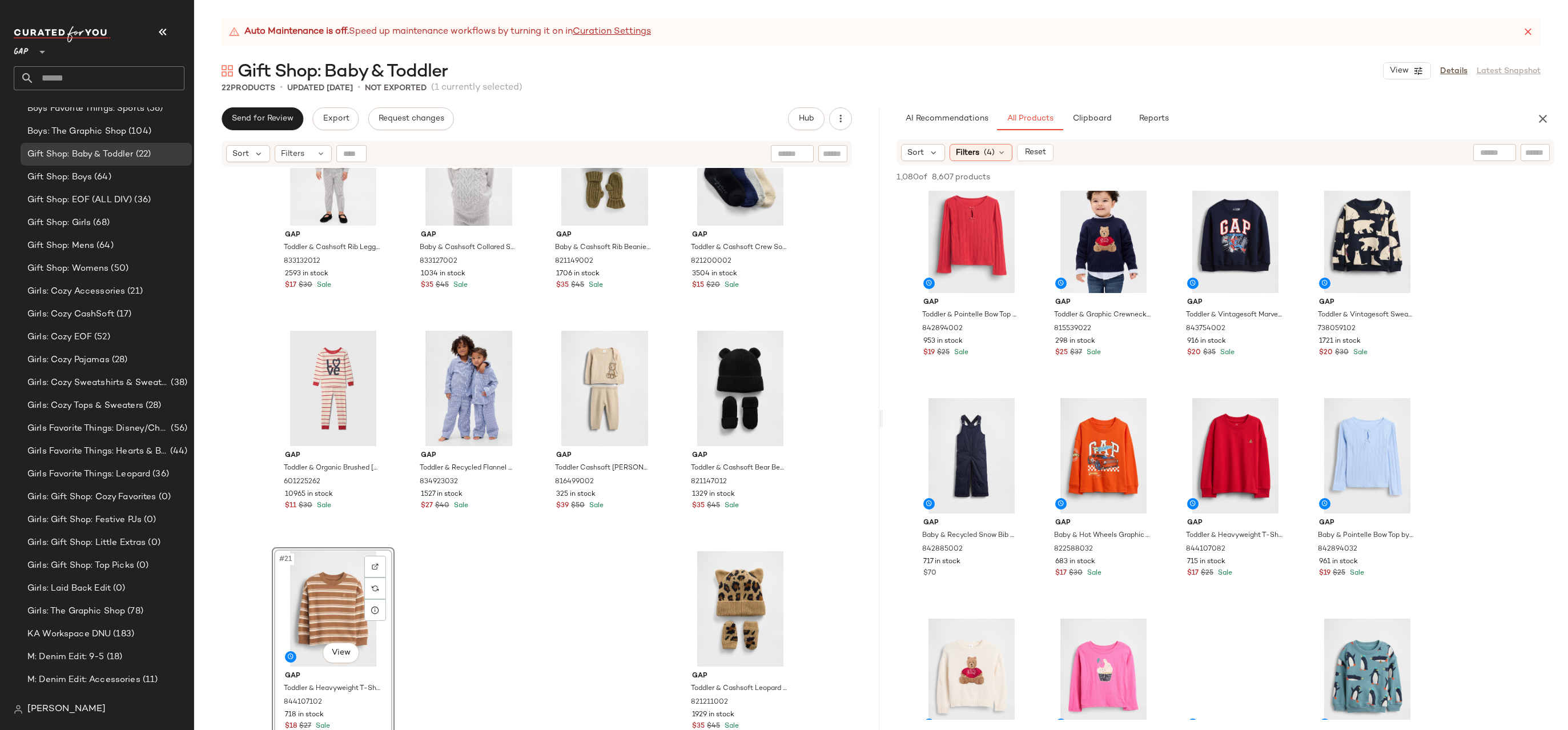
scroll to position [0, 0]
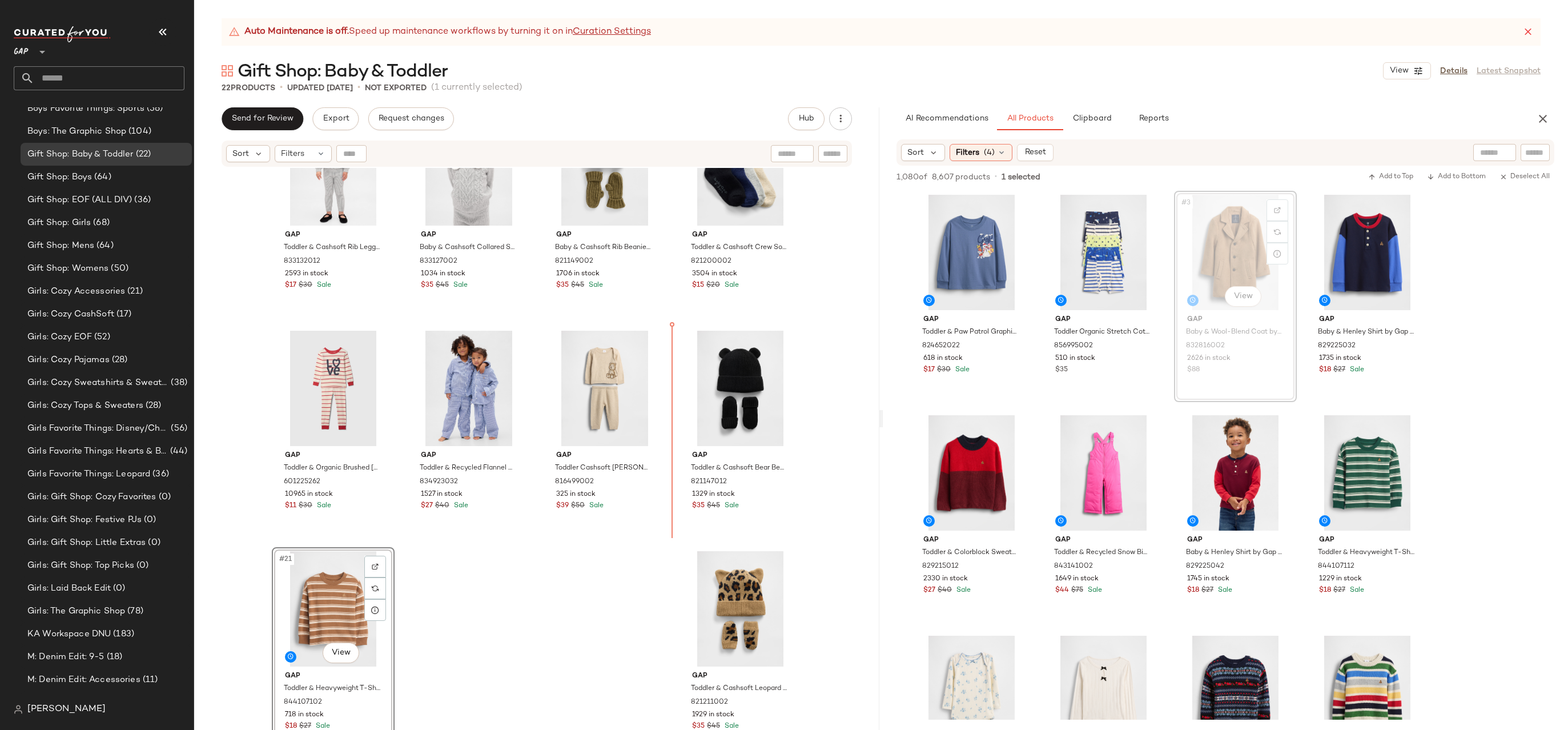
drag, startPoint x: 1235, startPoint y: 249, endPoint x: 402, endPoint y: 606, distance: 906.3
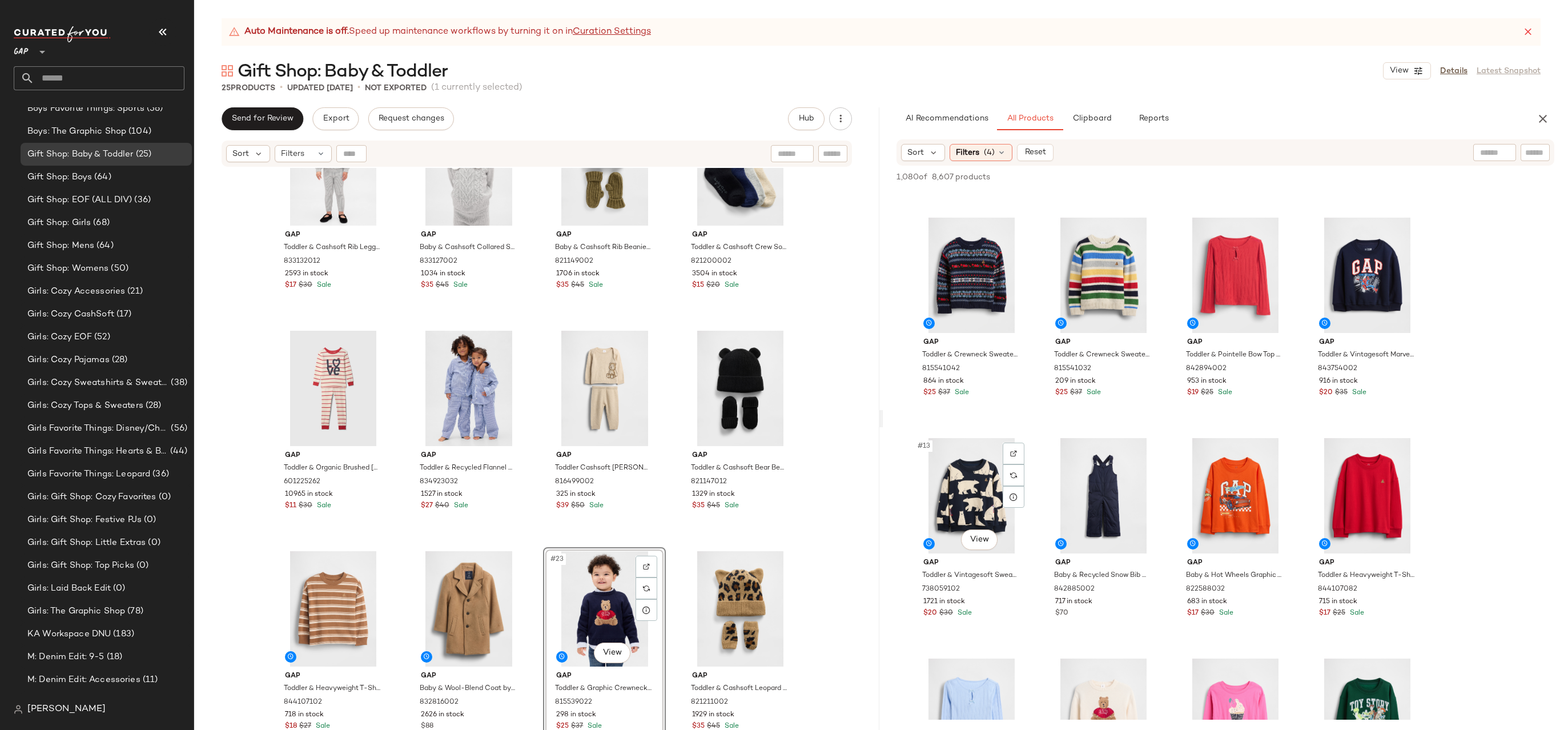
scroll to position [587, 0]
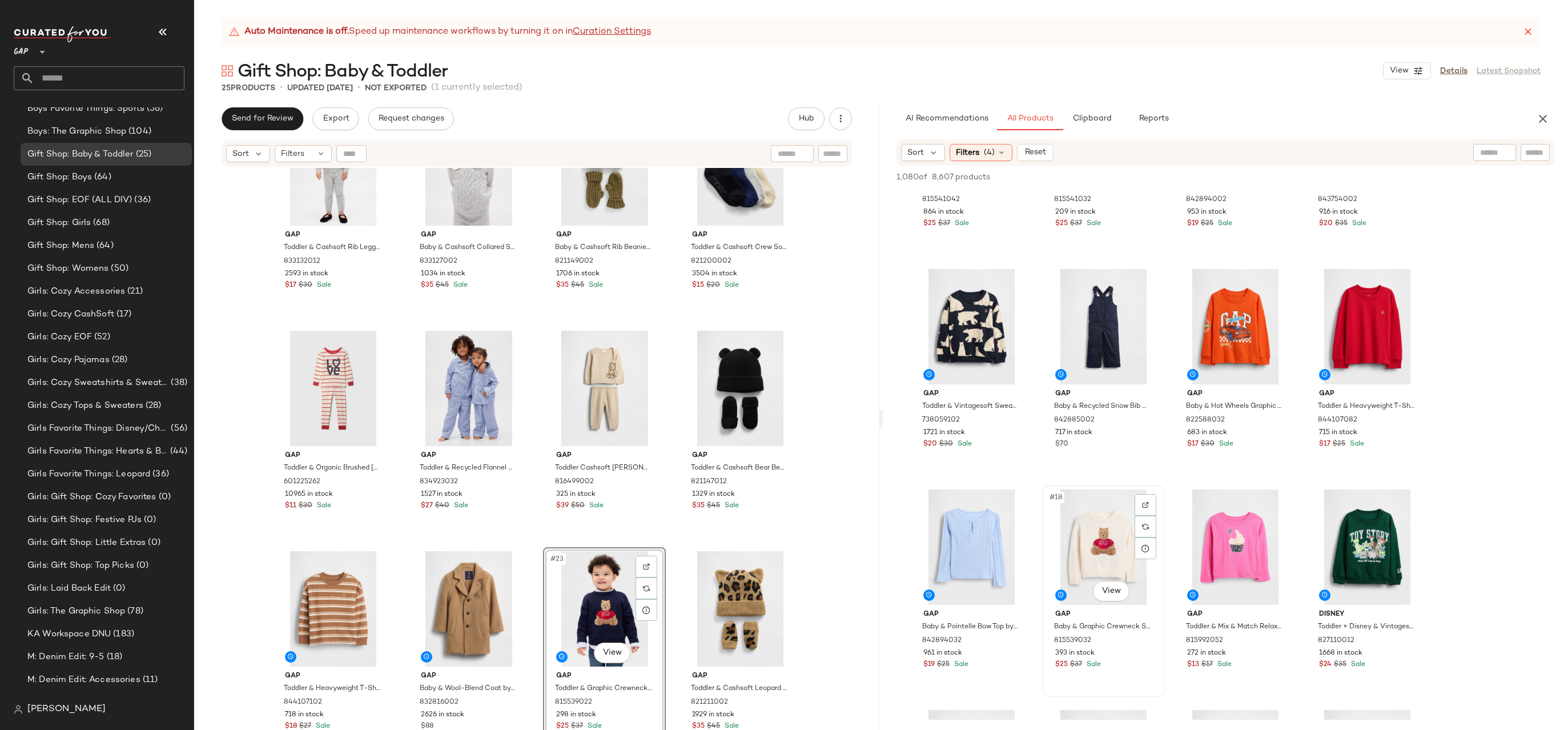
click at [1079, 525] on div "#18 View" at bounding box center [1103, 547] width 115 height 115
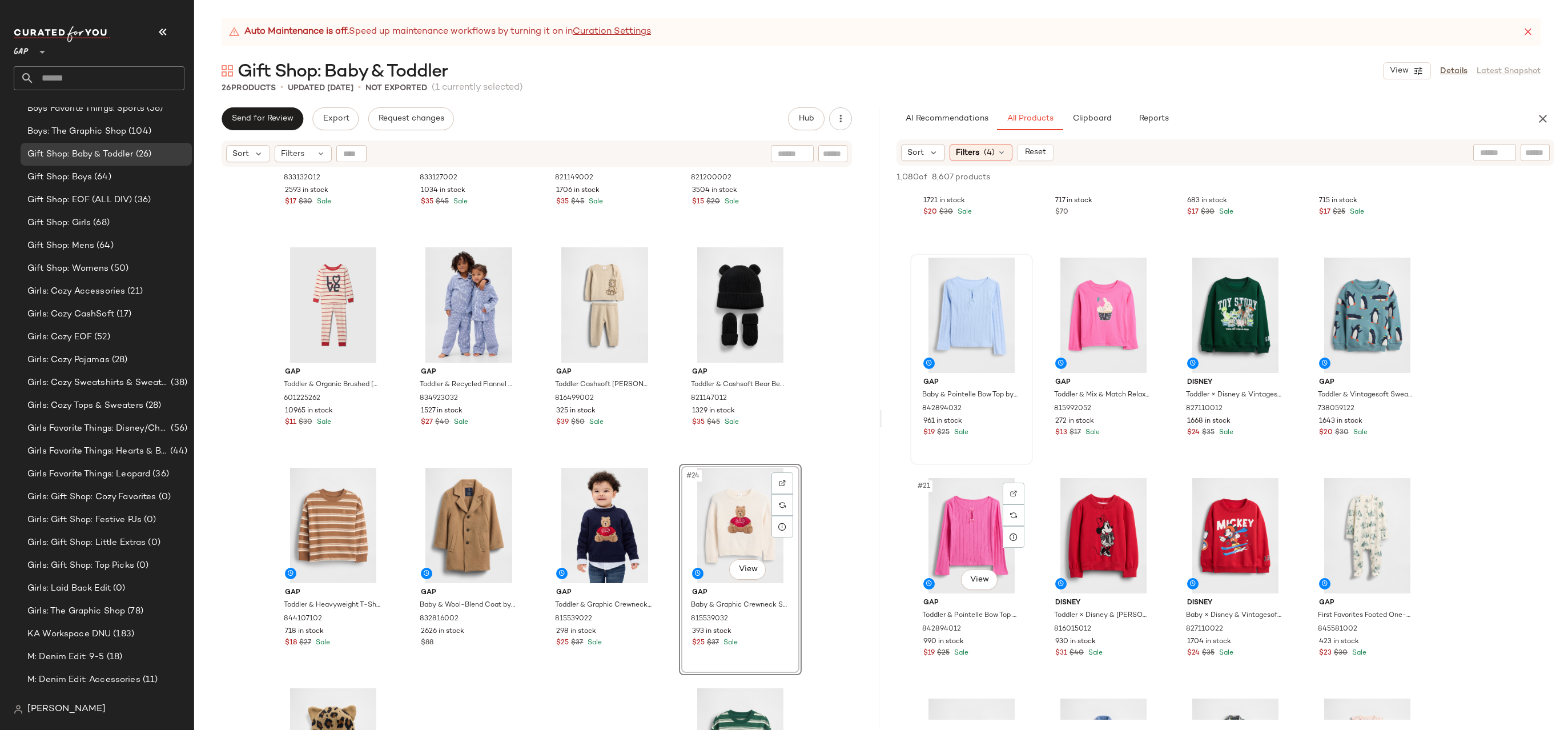
scroll to position [1014, 0]
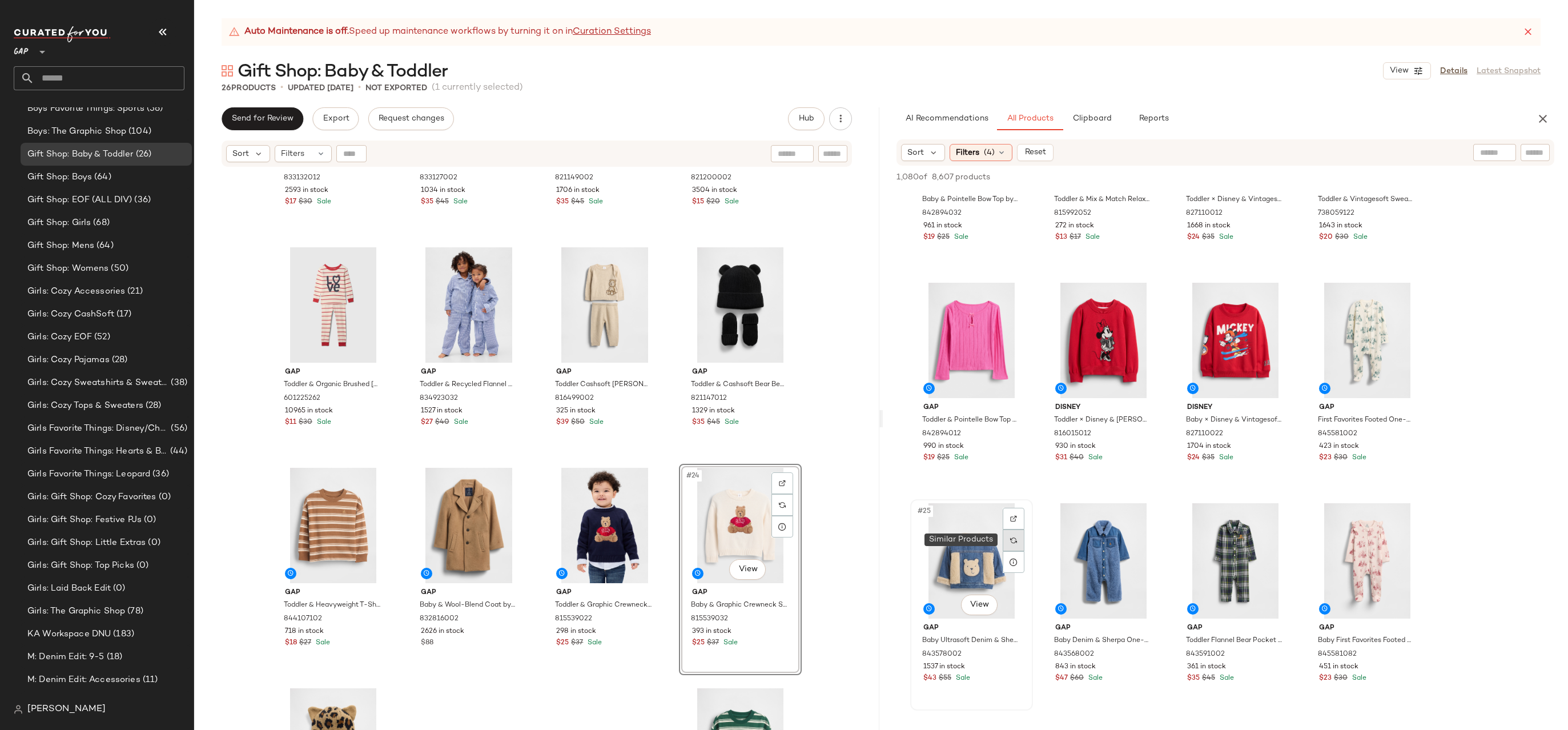
click at [1006, 543] on div at bounding box center [1013, 540] width 22 height 22
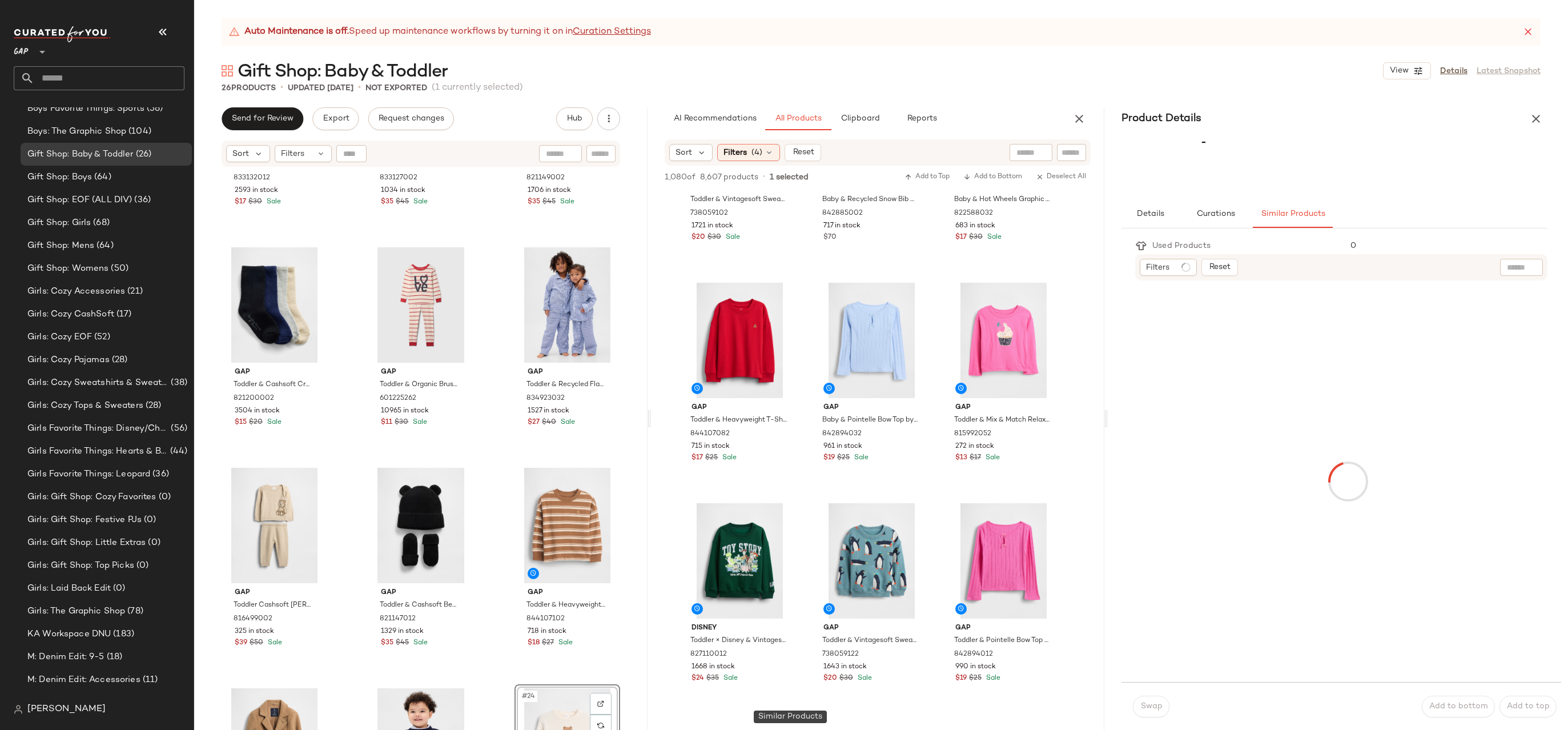
scroll to position [1235, 0]
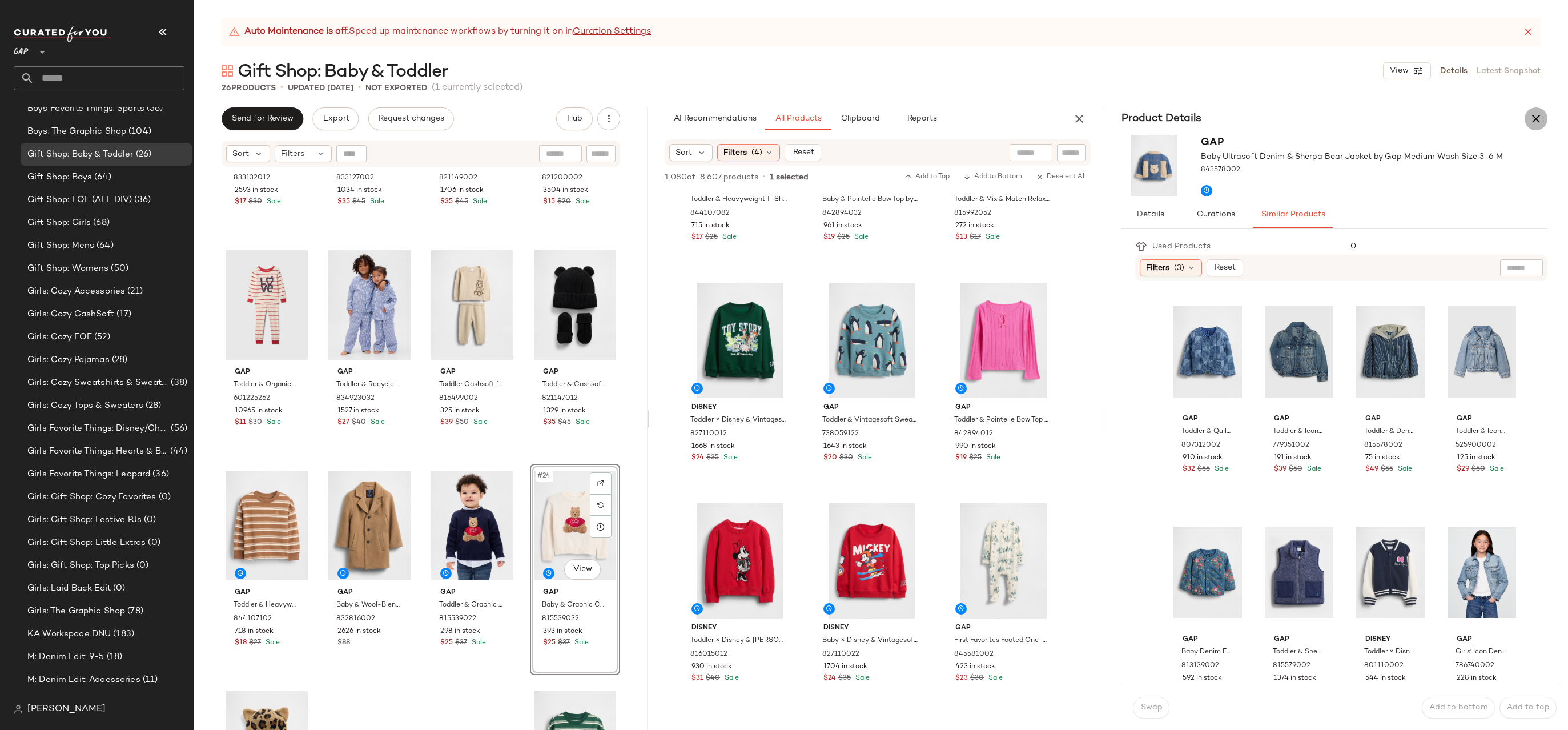
click at [1541, 111] on button "button" at bounding box center [1536, 118] width 23 height 23
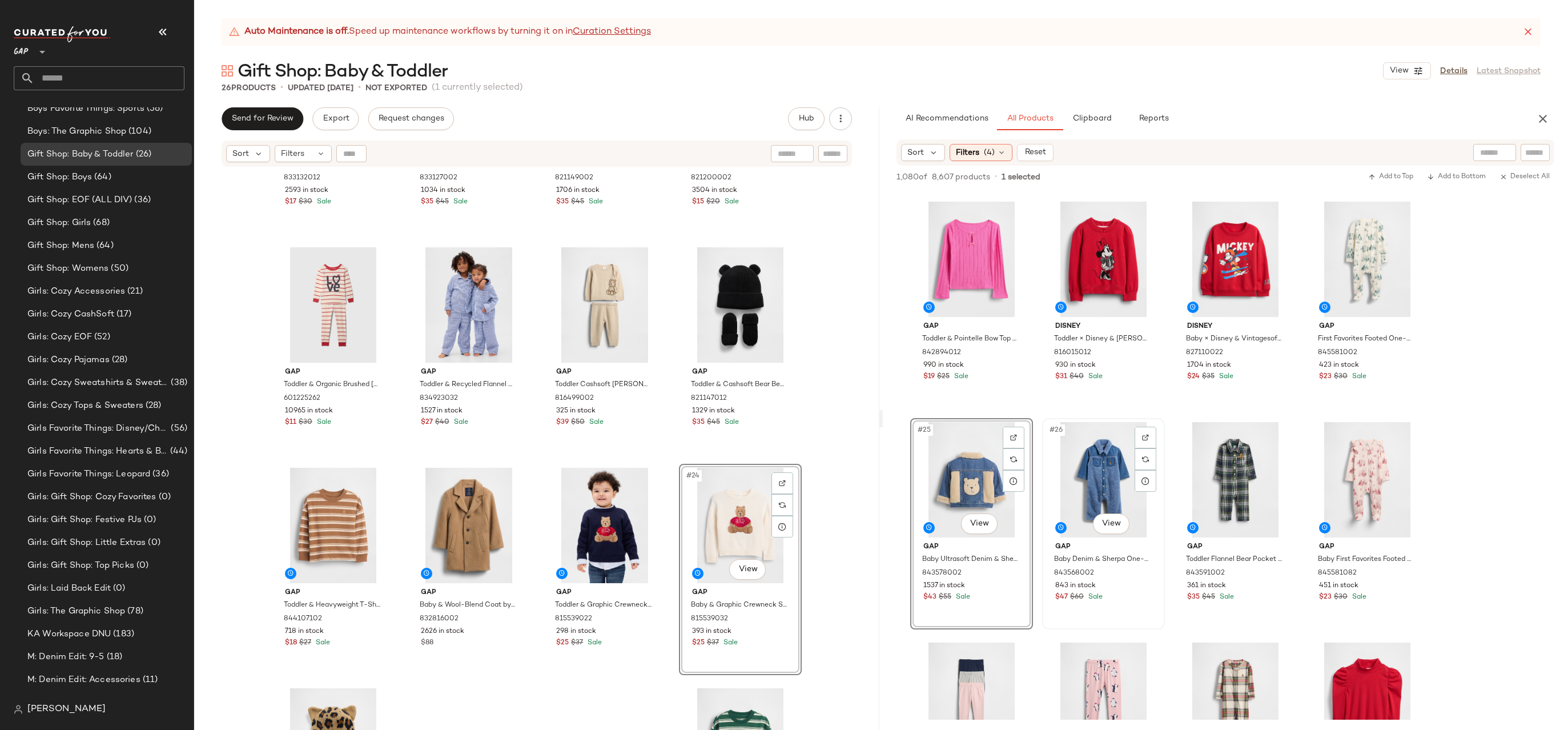
scroll to position [1230, 0]
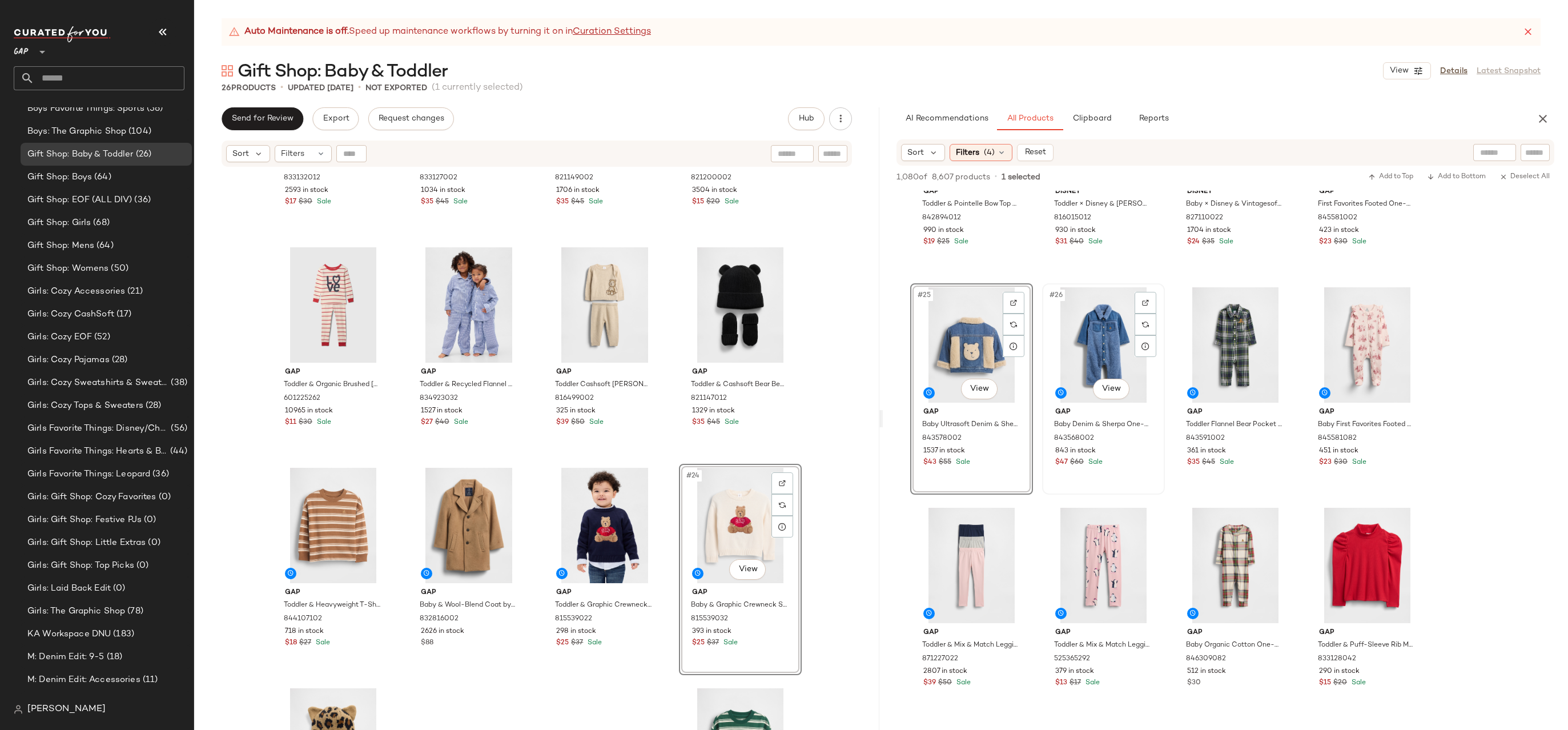
click at [1112, 345] on div "#26 View" at bounding box center [1103, 345] width 115 height 115
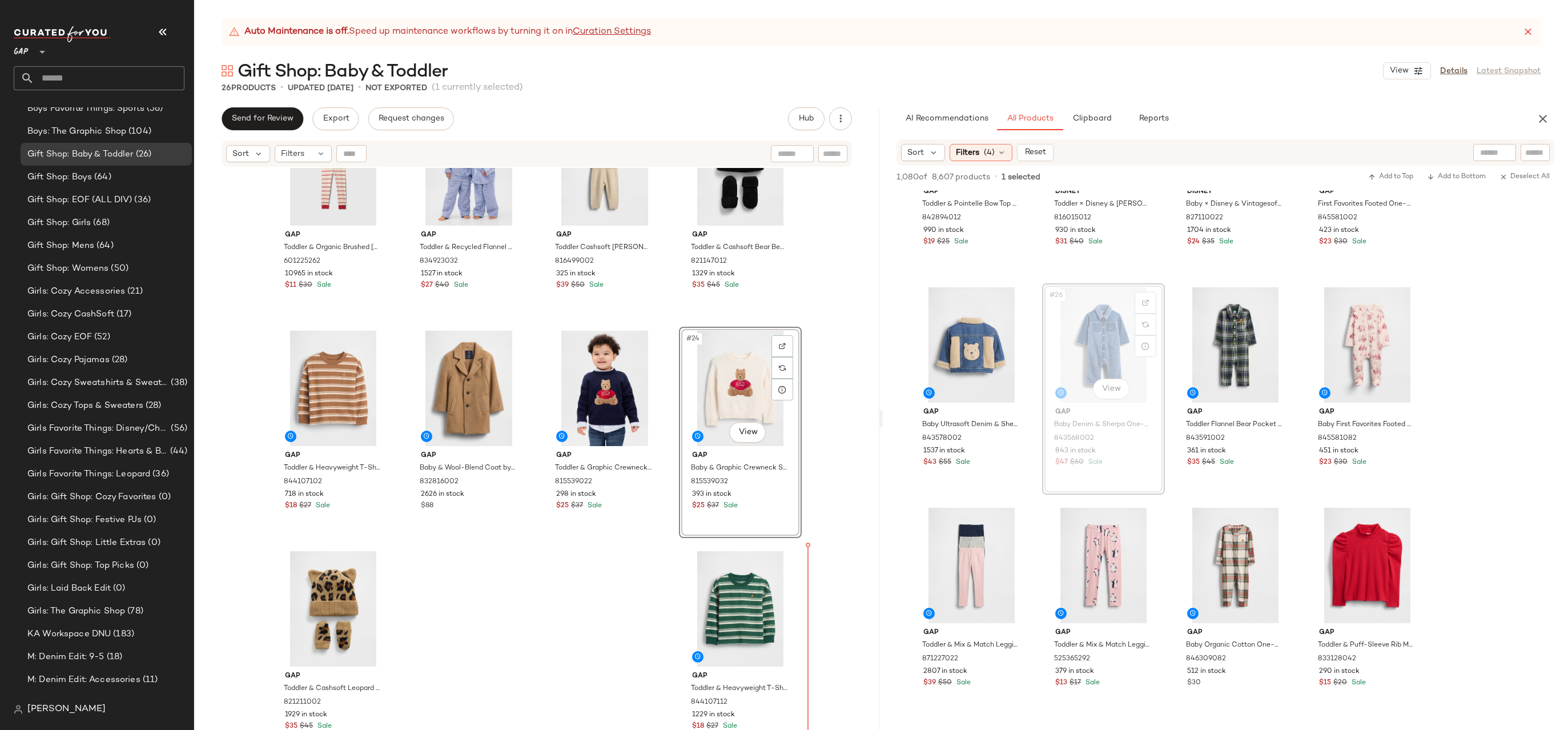
drag, startPoint x: 1110, startPoint y: 337, endPoint x: 1103, endPoint y: 345, distance: 10.6
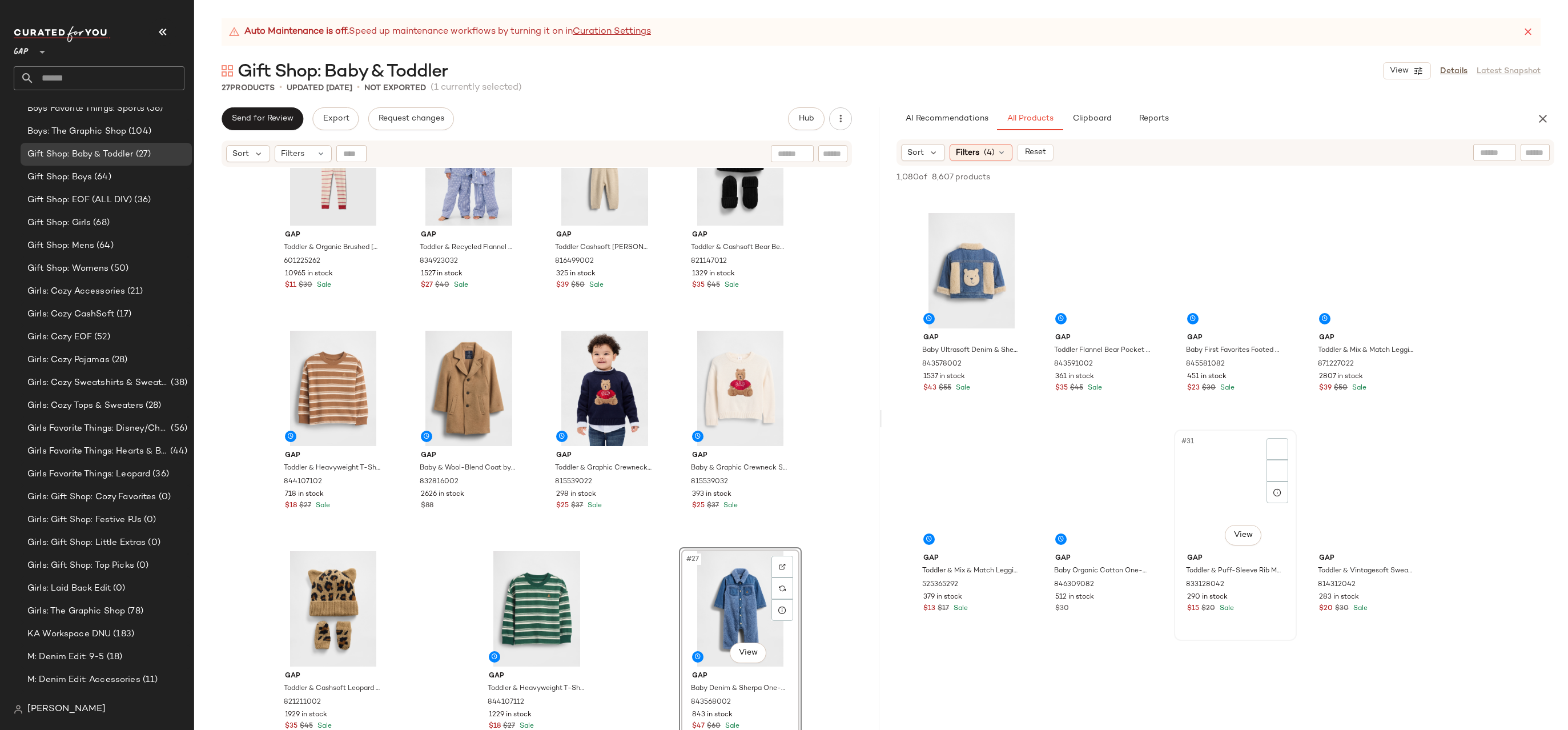
scroll to position [1379, 0]
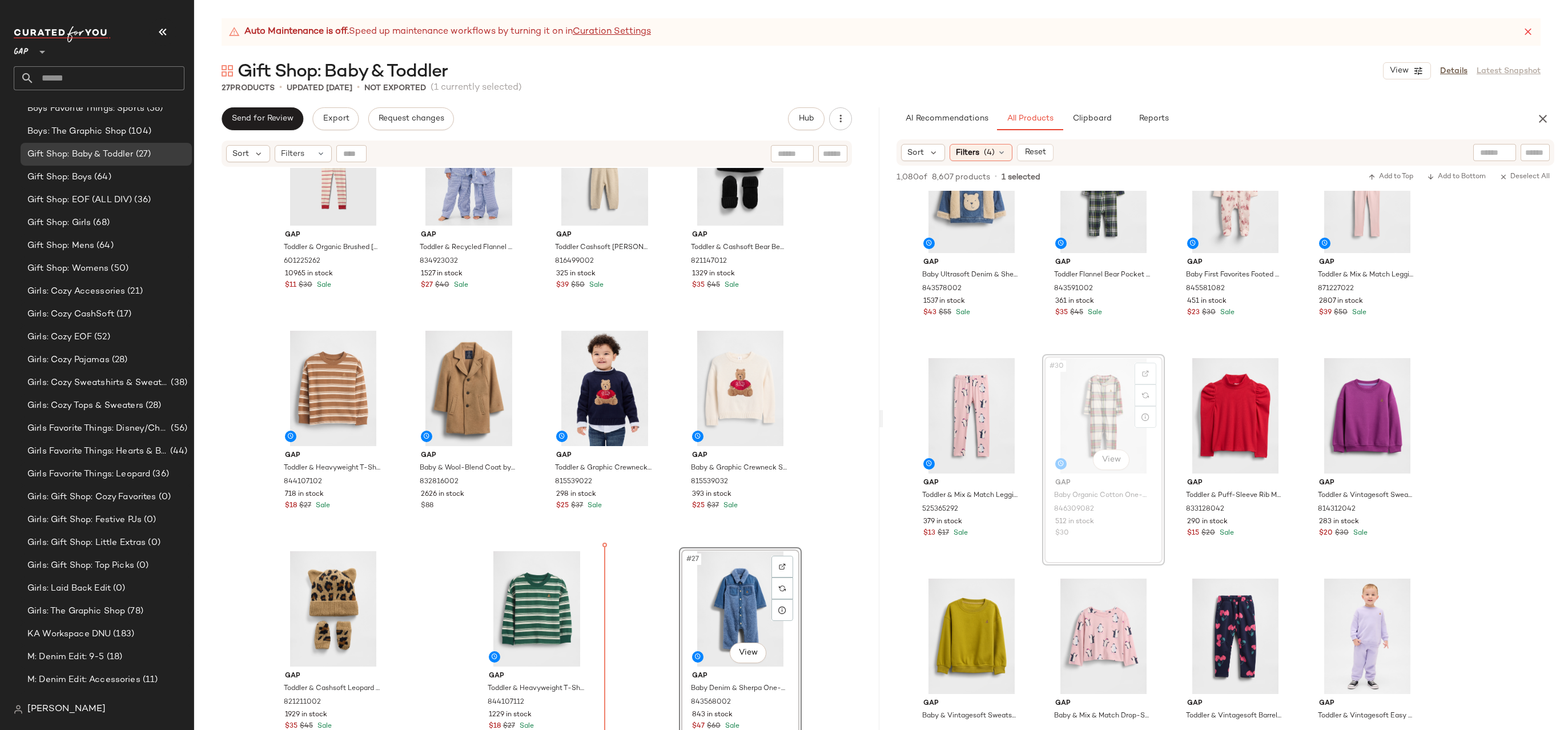
drag, startPoint x: 1086, startPoint y: 413, endPoint x: 1074, endPoint y: 414, distance: 12.0
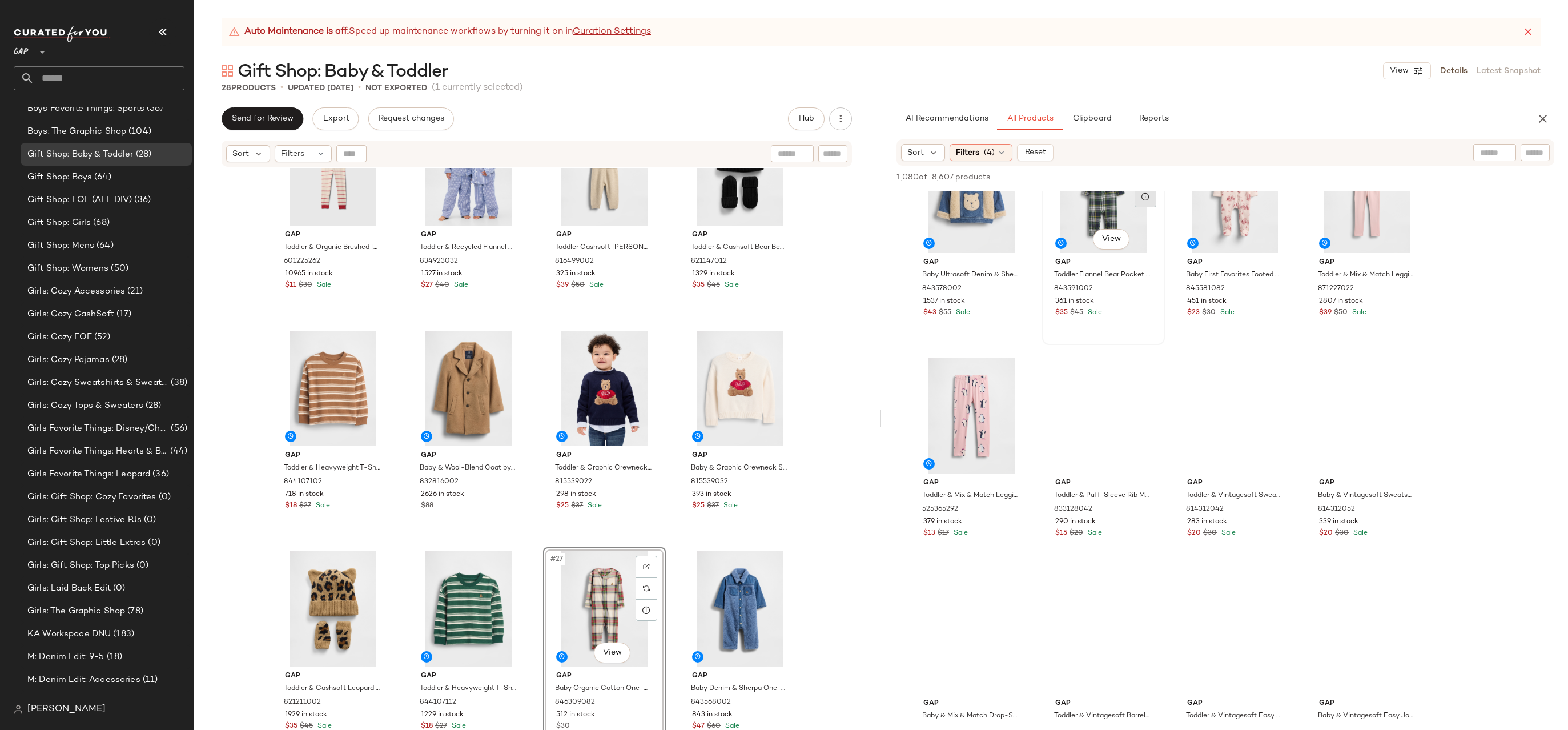
scroll to position [1240, 0]
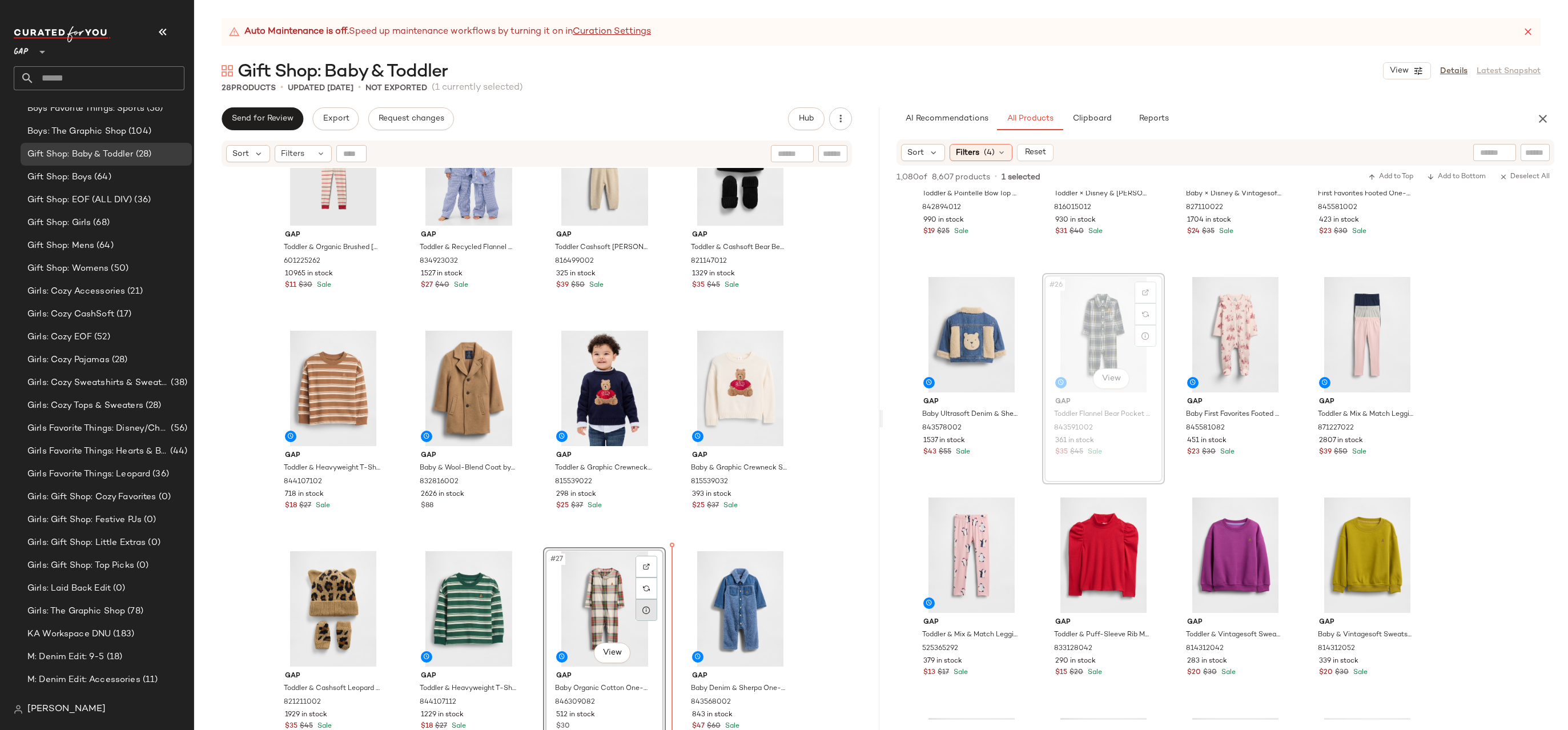
drag, startPoint x: 1101, startPoint y: 323, endPoint x: 646, endPoint y: 618, distance: 542.3
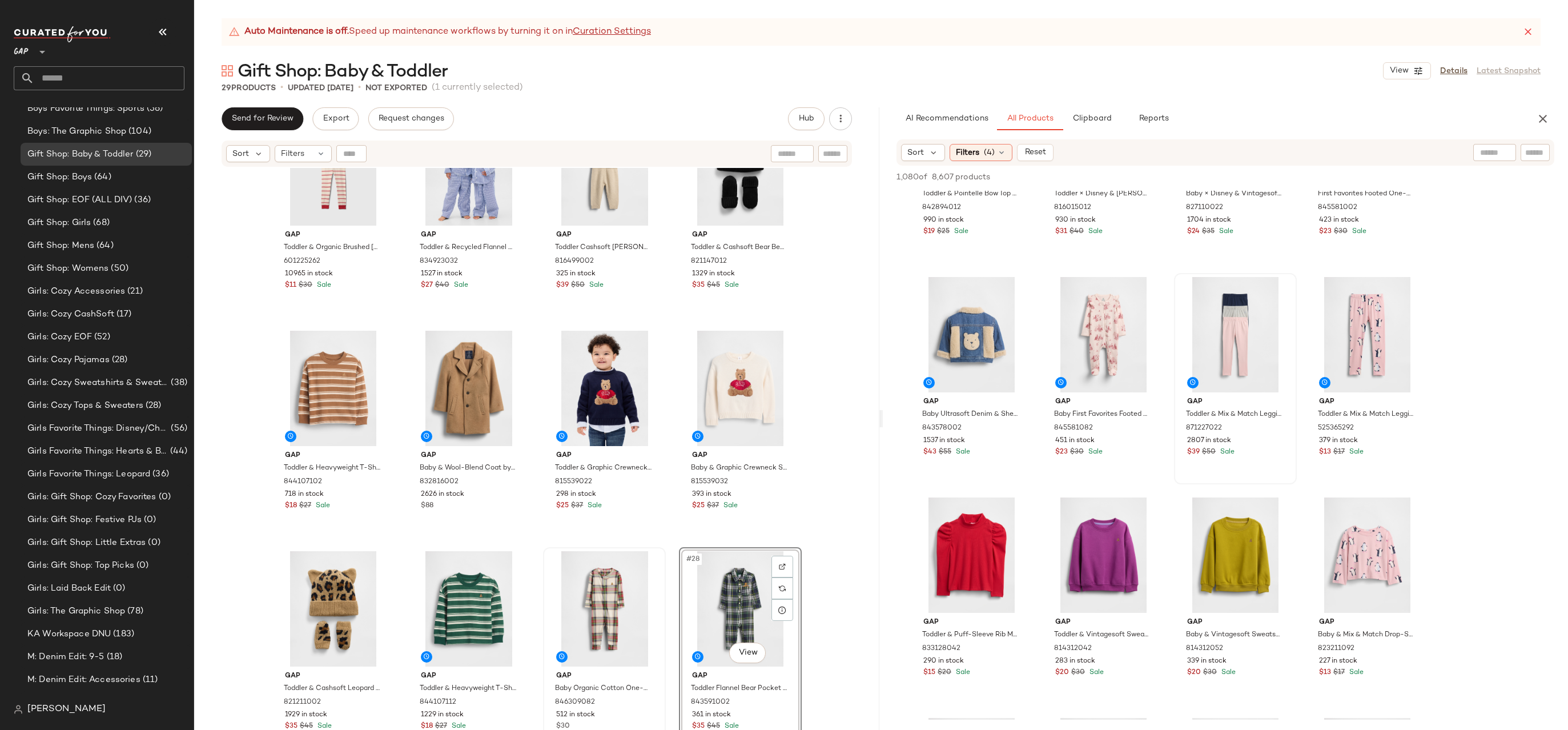
scroll to position [1111, 0]
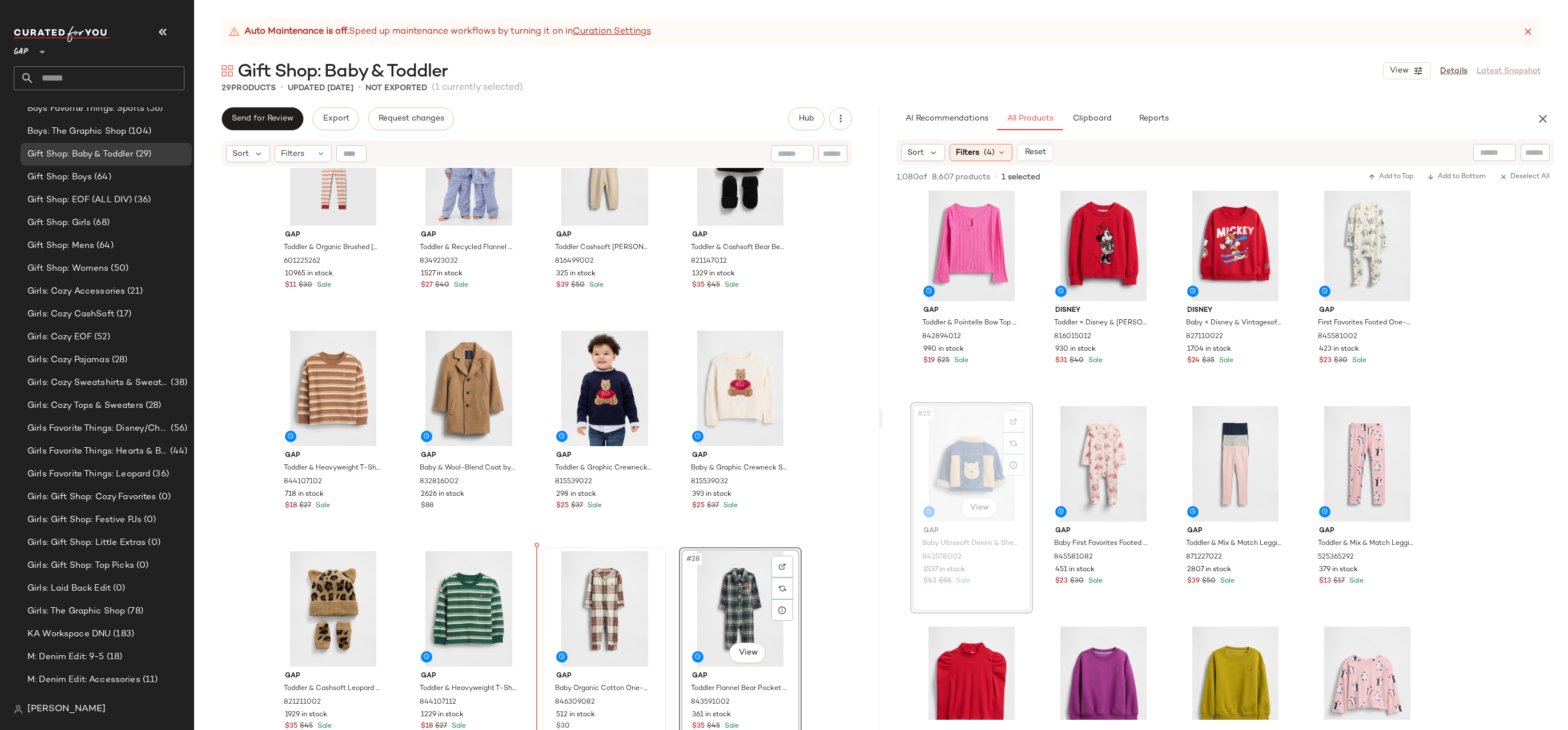
drag, startPoint x: 960, startPoint y: 442, endPoint x: 562, endPoint y: 596, distance: 426.8
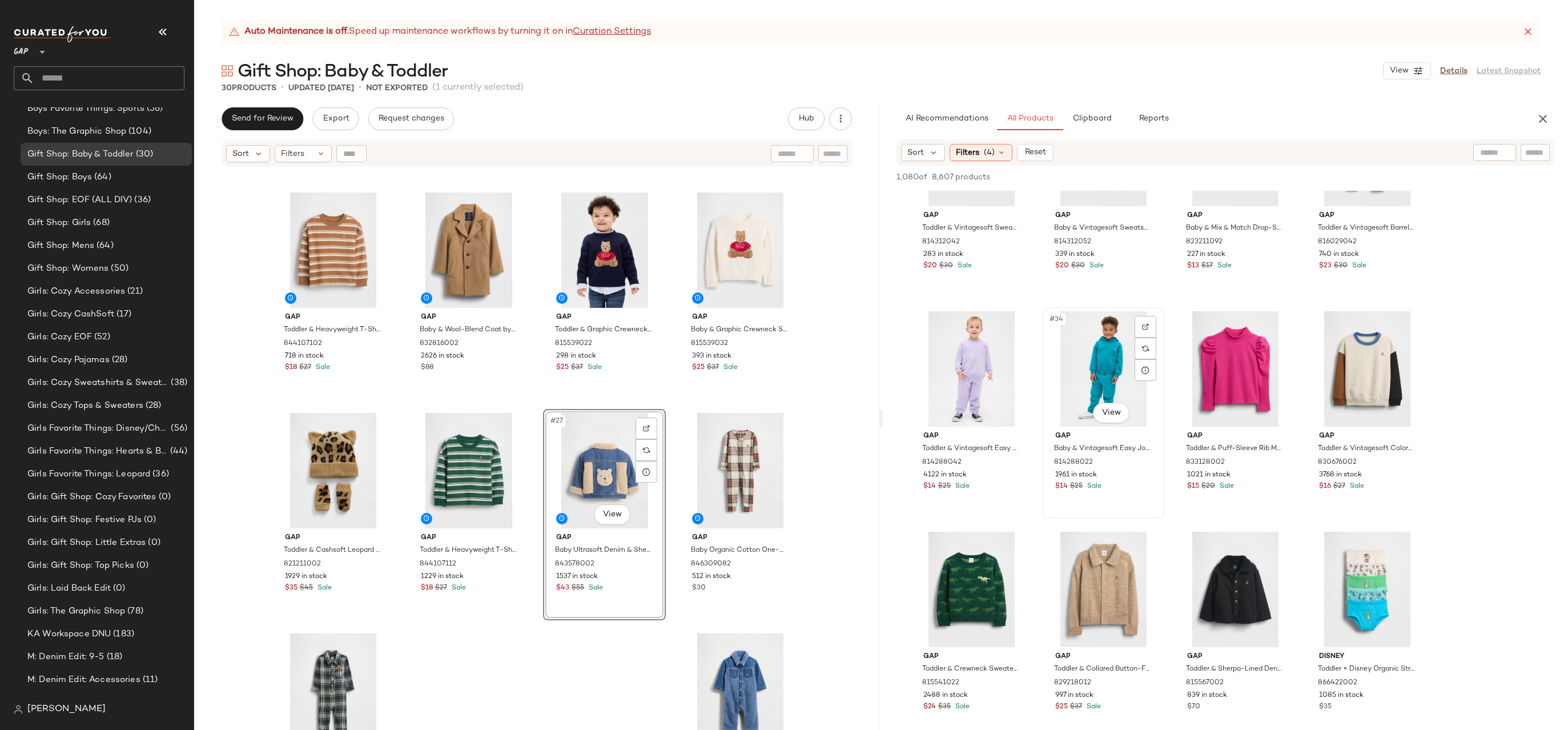
scroll to position [1752, 0]
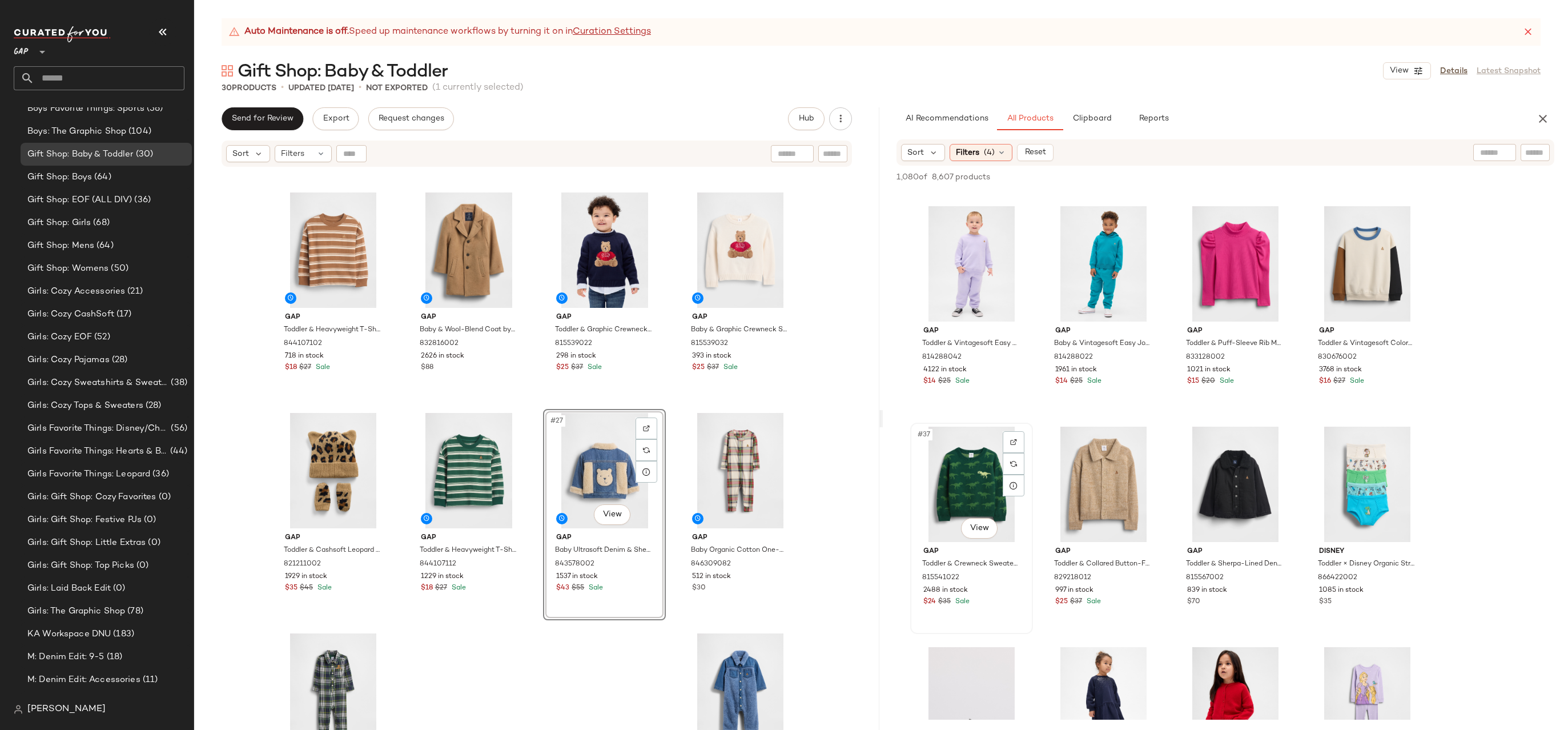
click at [984, 478] on div "#37 View" at bounding box center [972, 484] width 115 height 115
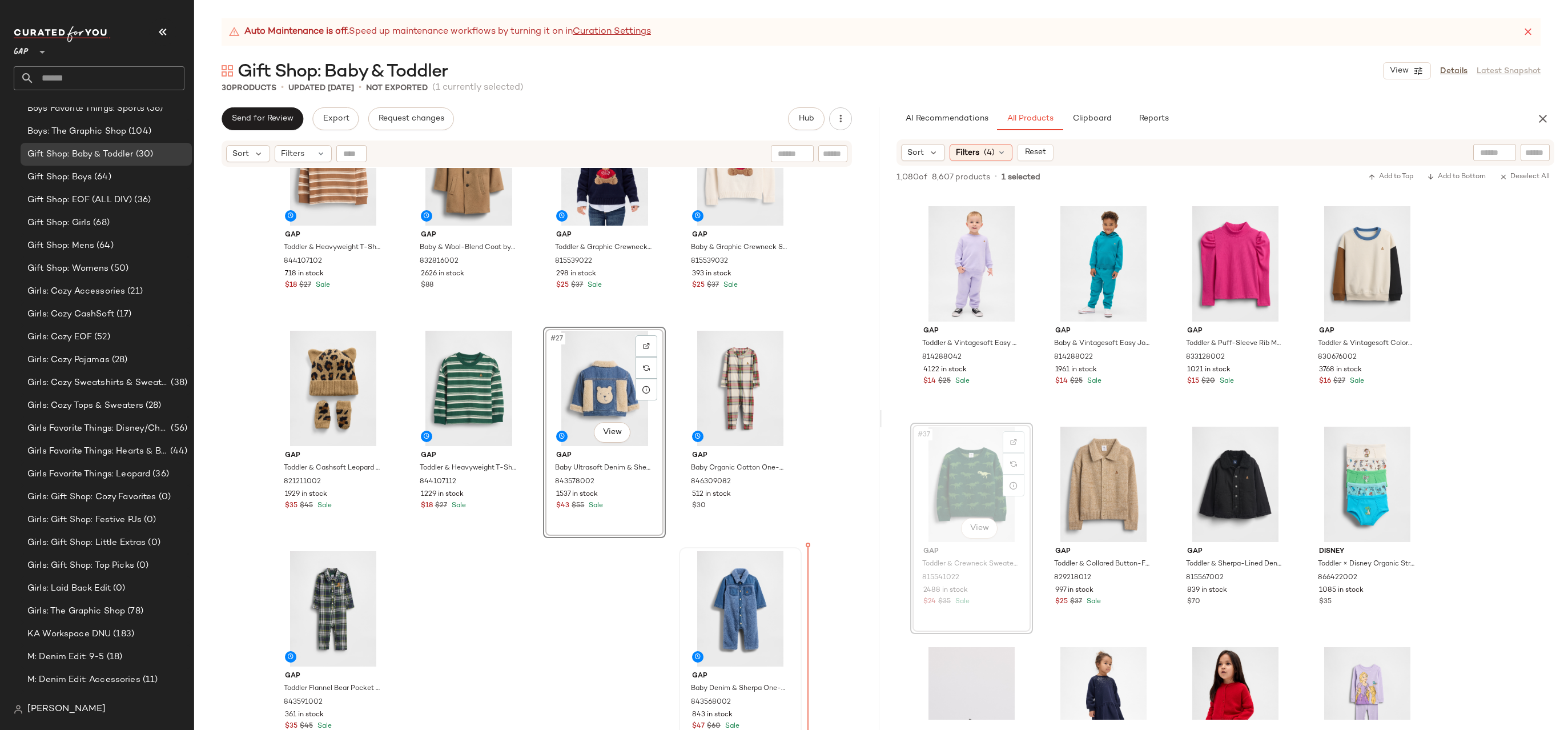
drag, startPoint x: 950, startPoint y: 471, endPoint x: 763, endPoint y: 582, distance: 217.5
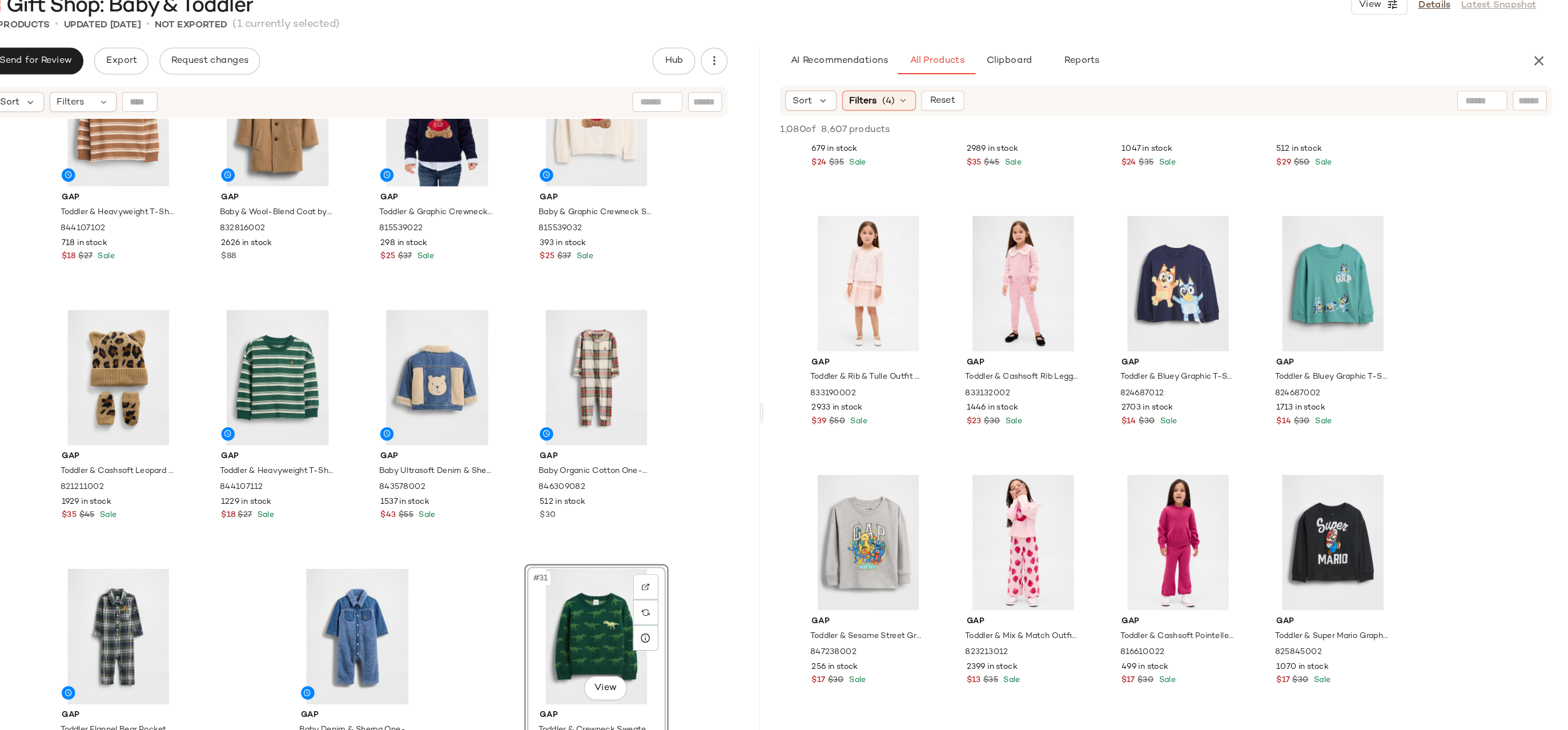
scroll to position [3031, 0]
click at [972, 155] on span "Filters" at bounding box center [967, 153] width 23 height 12
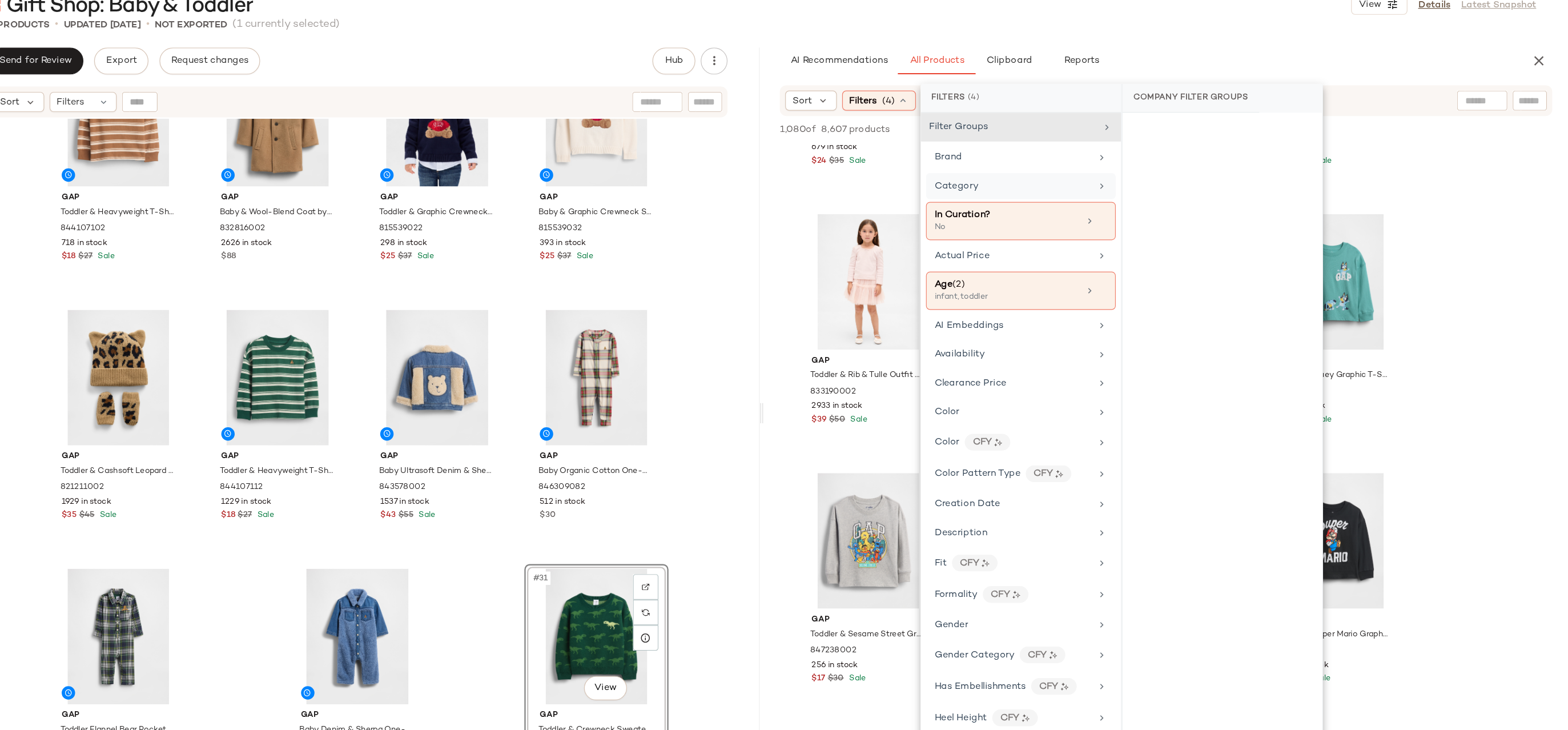
click at [1107, 228] on div "Category" at bounding box center [1095, 225] width 133 height 12
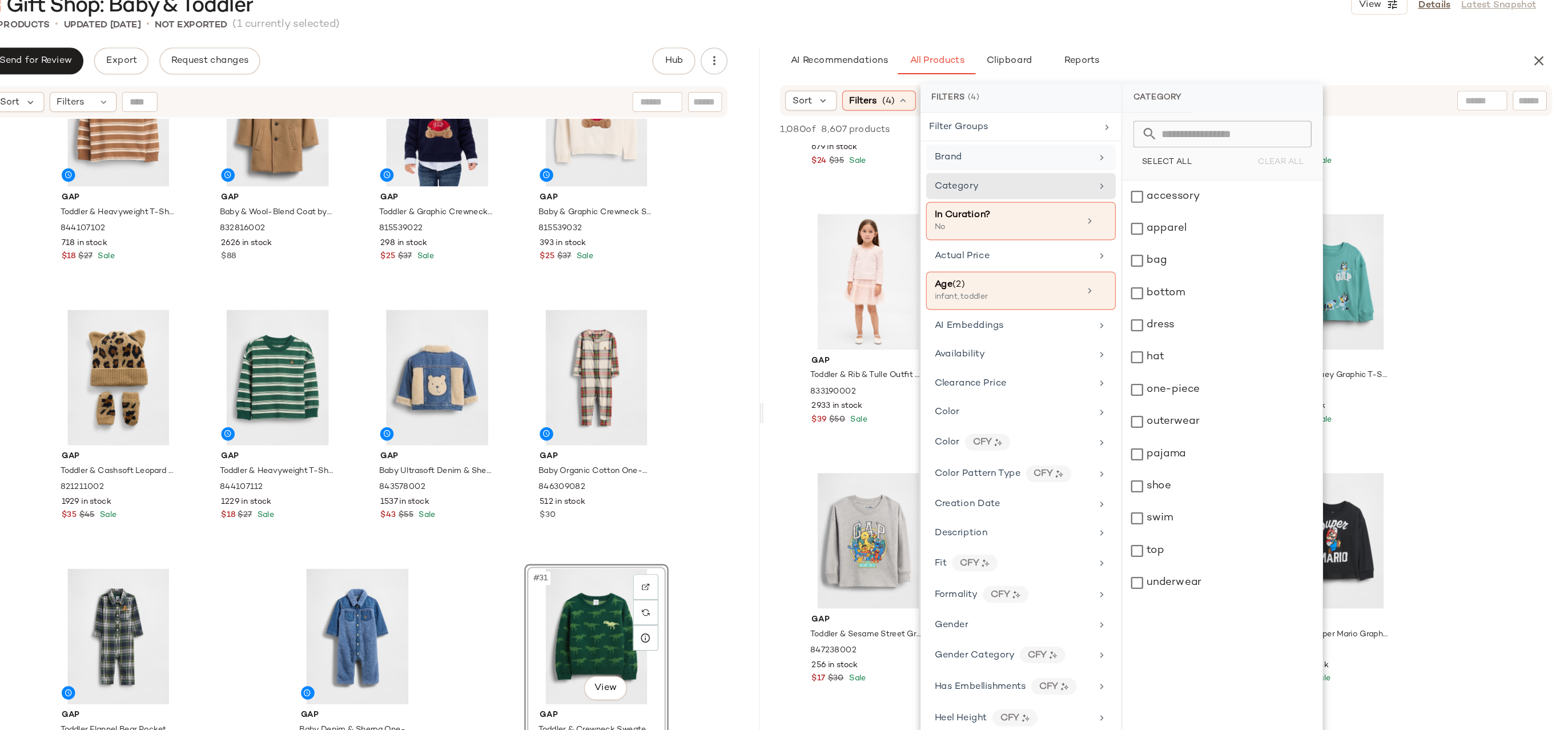
click at [1130, 207] on div "Brand" at bounding box center [1102, 201] width 162 height 22
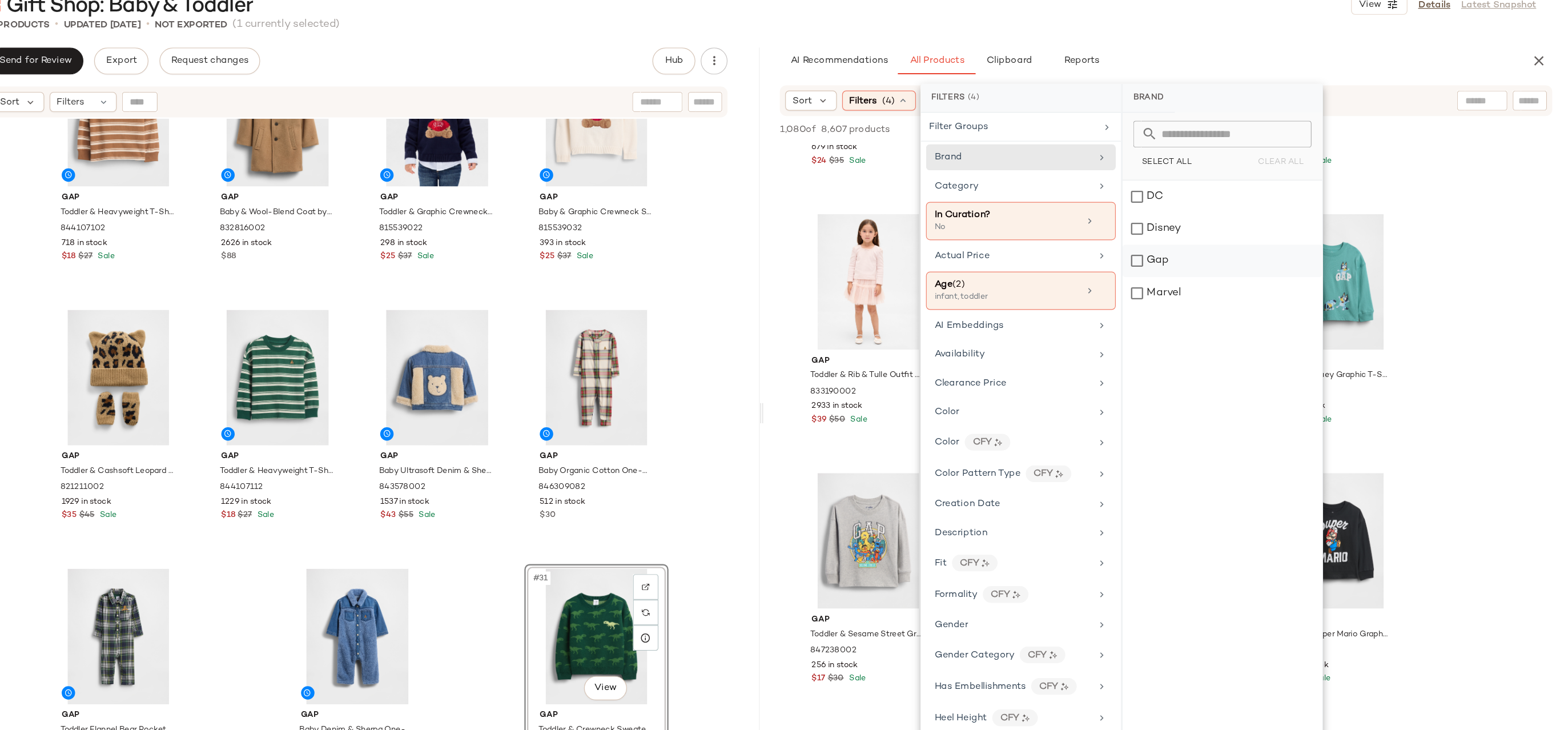
click at [1233, 293] on div "Gap" at bounding box center [1273, 289] width 170 height 27
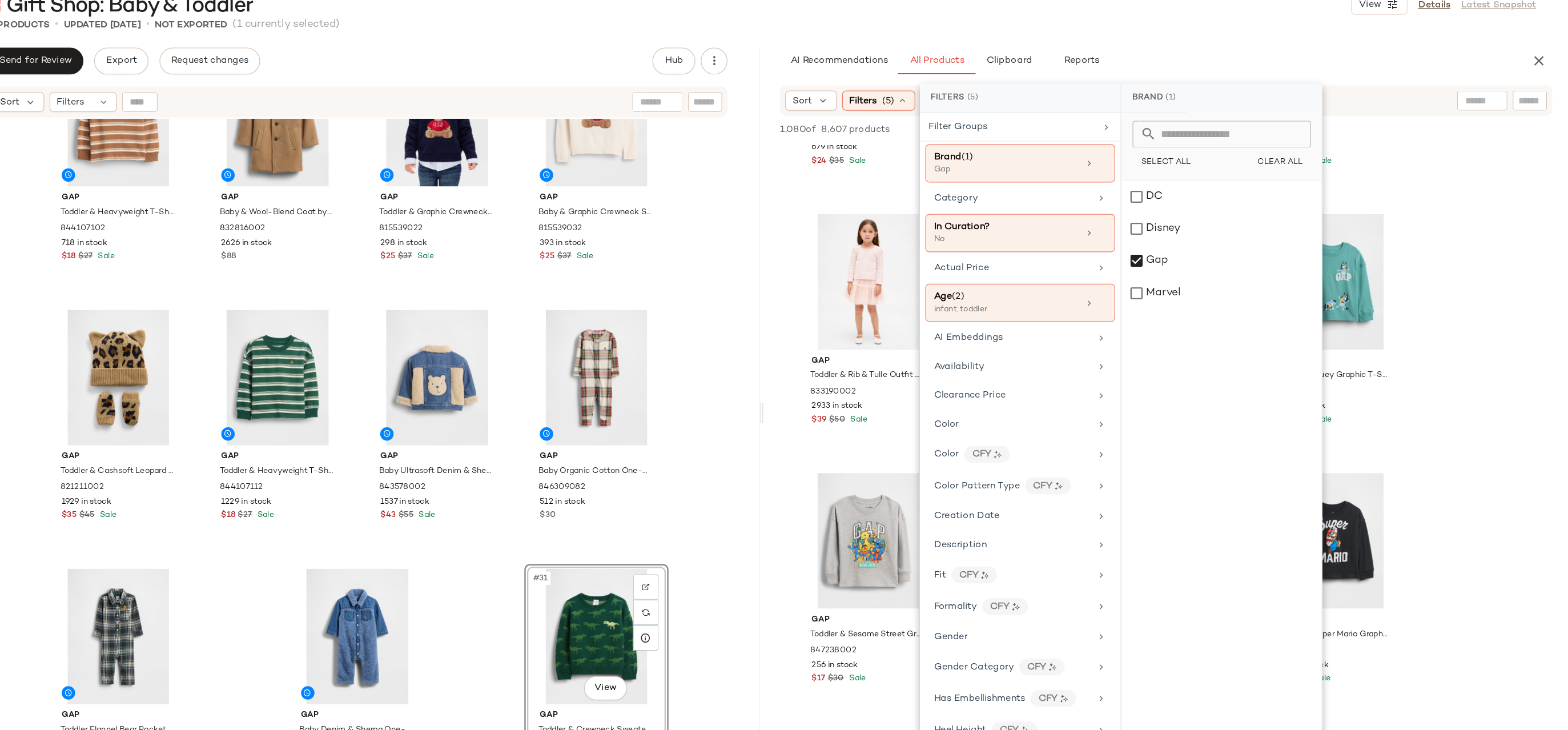
click at [1441, 91] on div "31 Products • updated [DATE] • Not Exported (1 currently selected)" at bounding box center [881, 88] width 1374 height 11
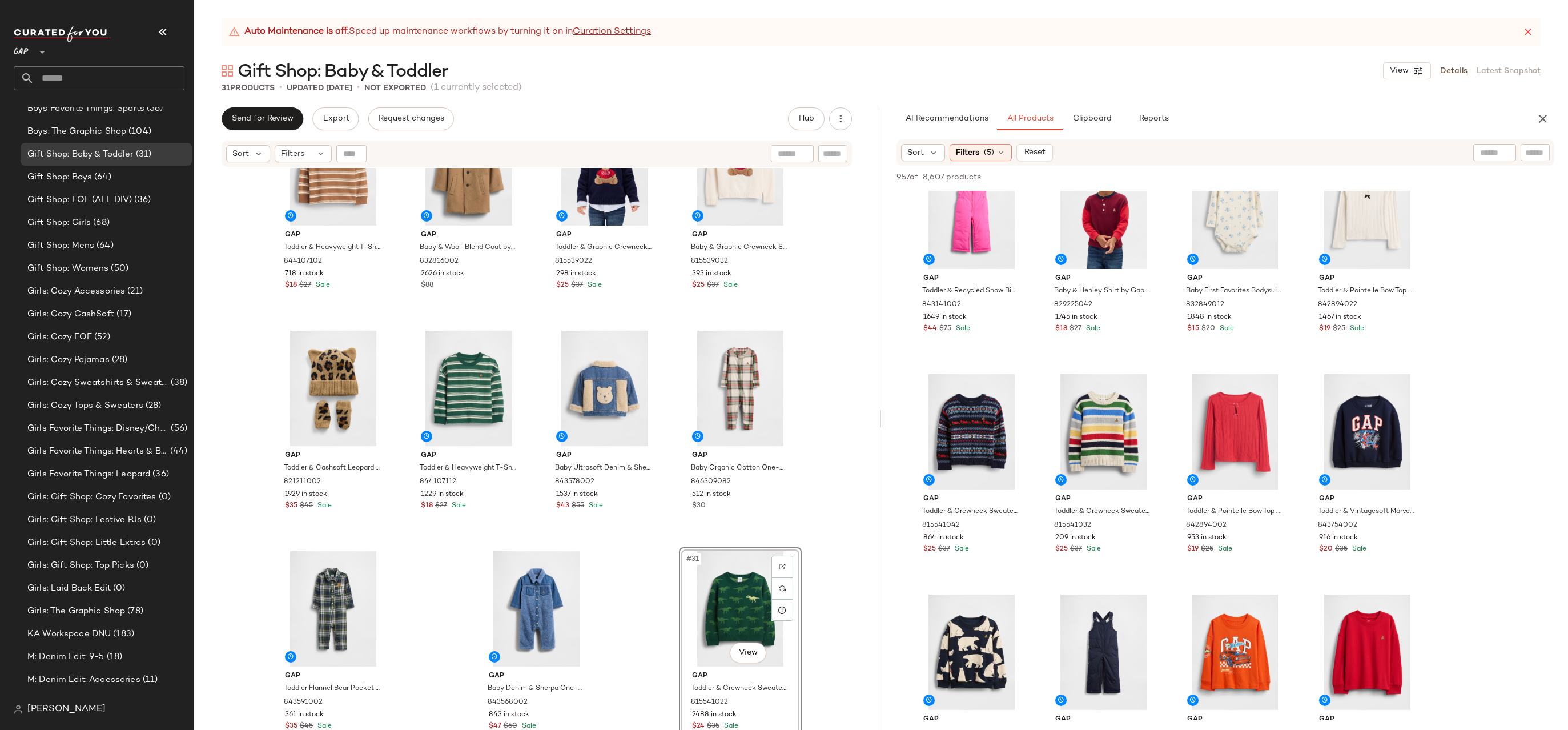
scroll to position [373, 0]
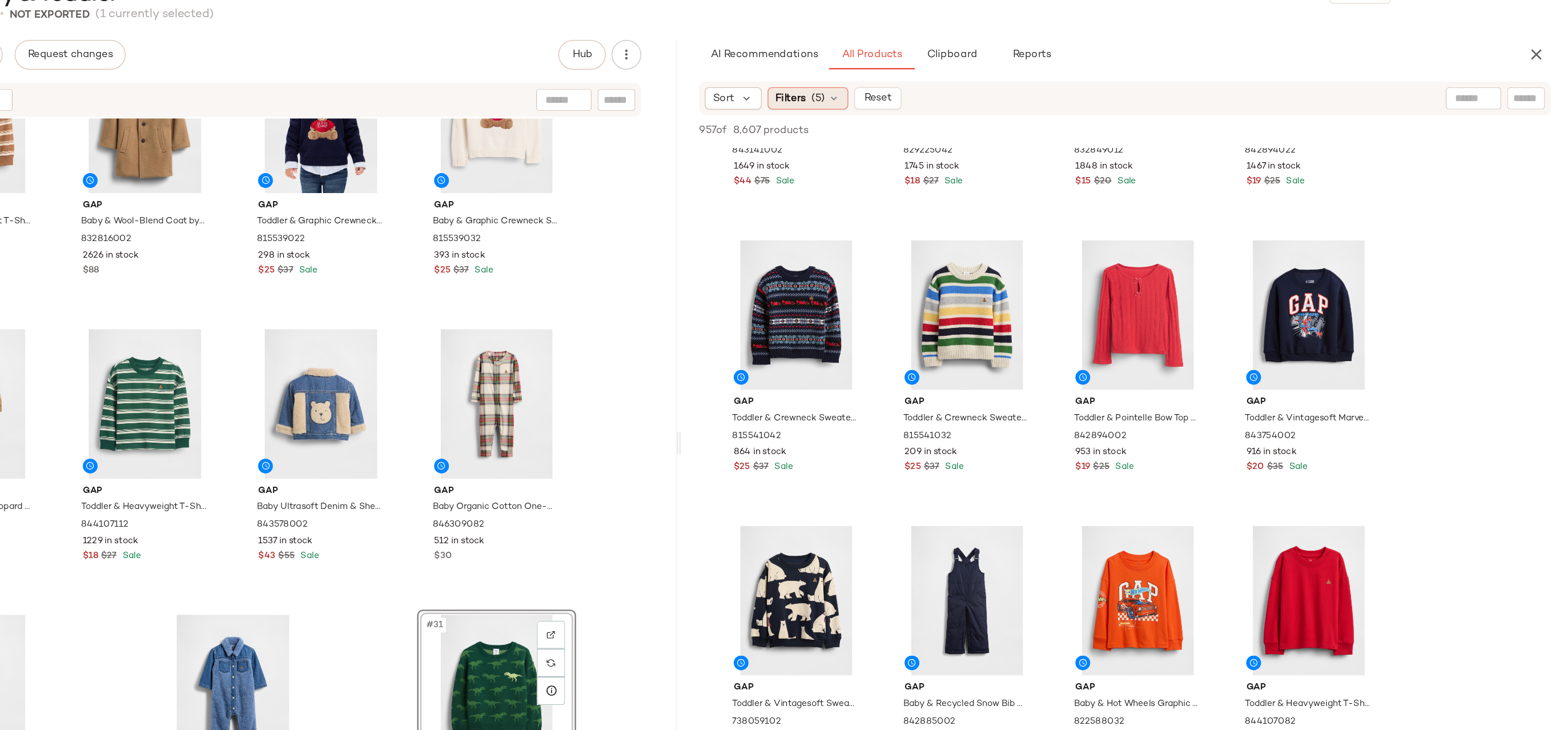
click at [980, 158] on div "Filters (5)" at bounding box center [981, 152] width 62 height 17
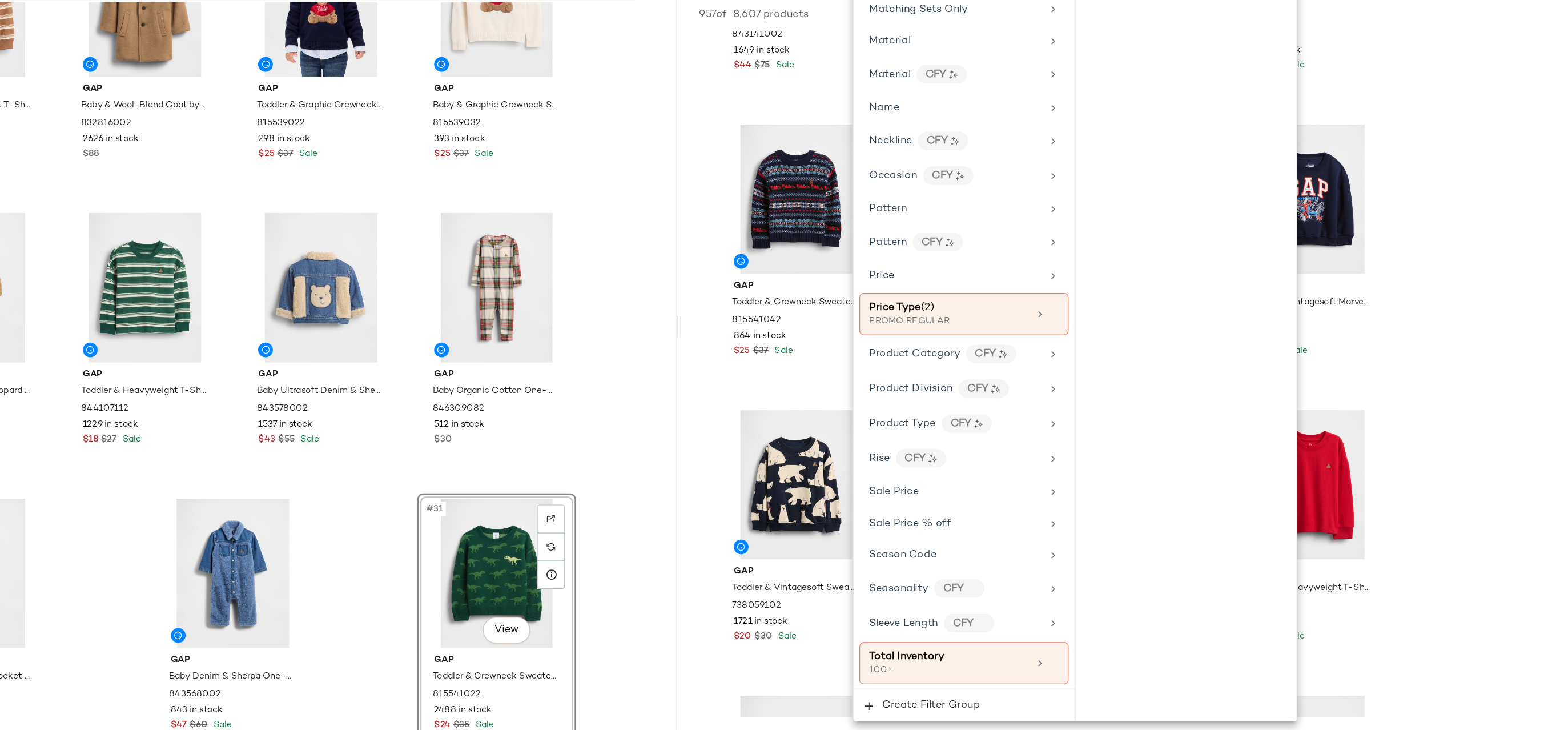
scroll to position [612, 0]
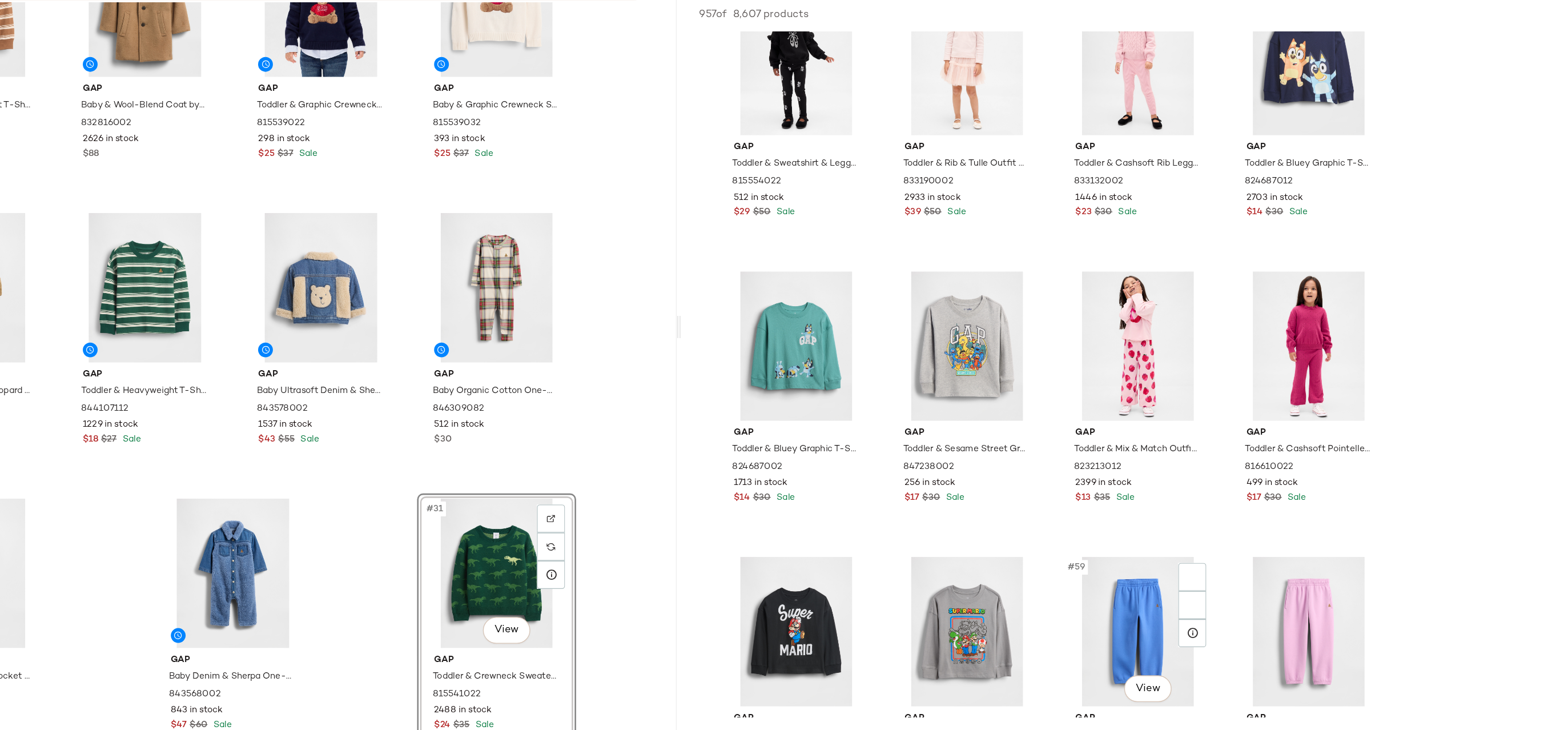
scroll to position [2803, 0]
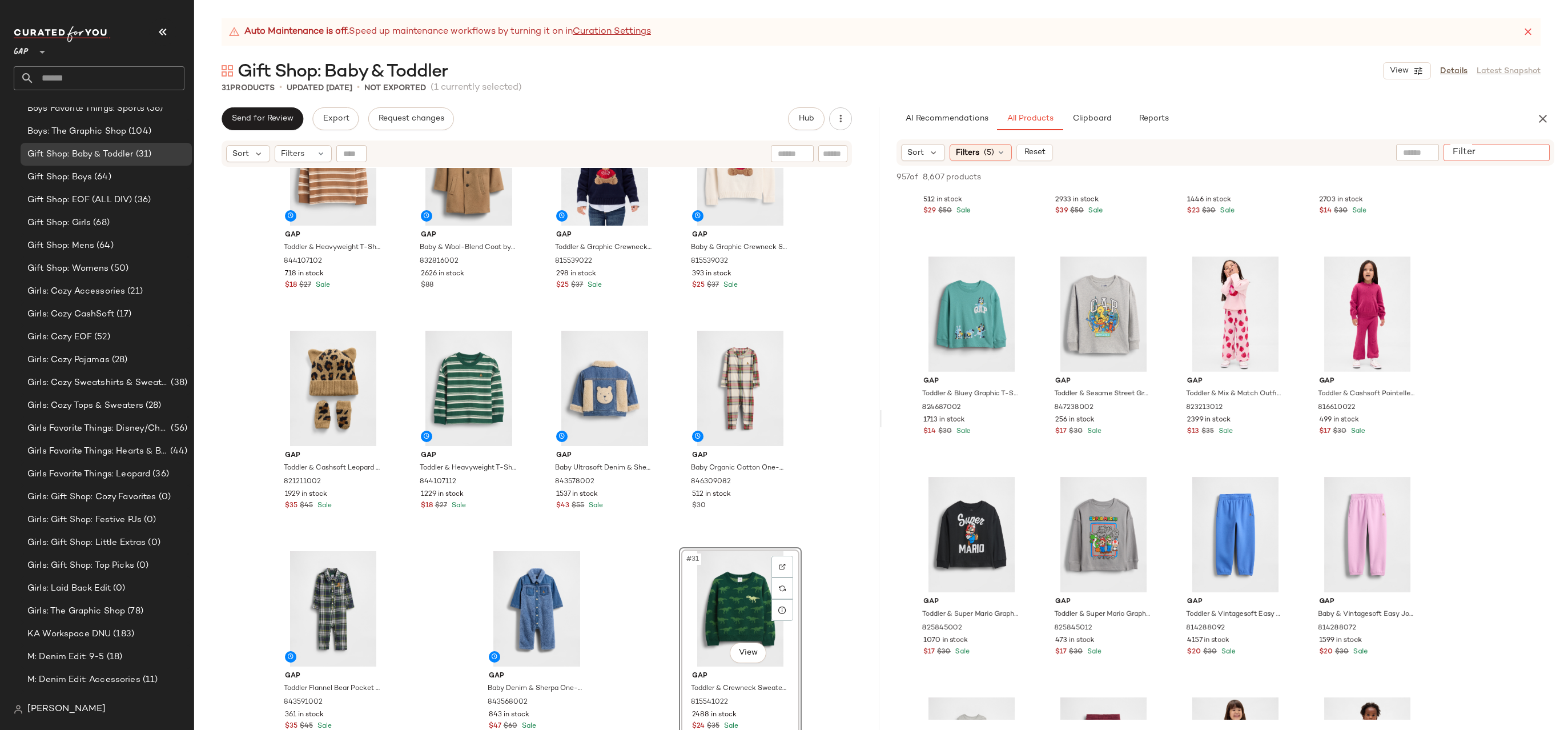
click at [1539, 154] on input "Filter" at bounding box center [1496, 153] width 97 height 12
type input "******"
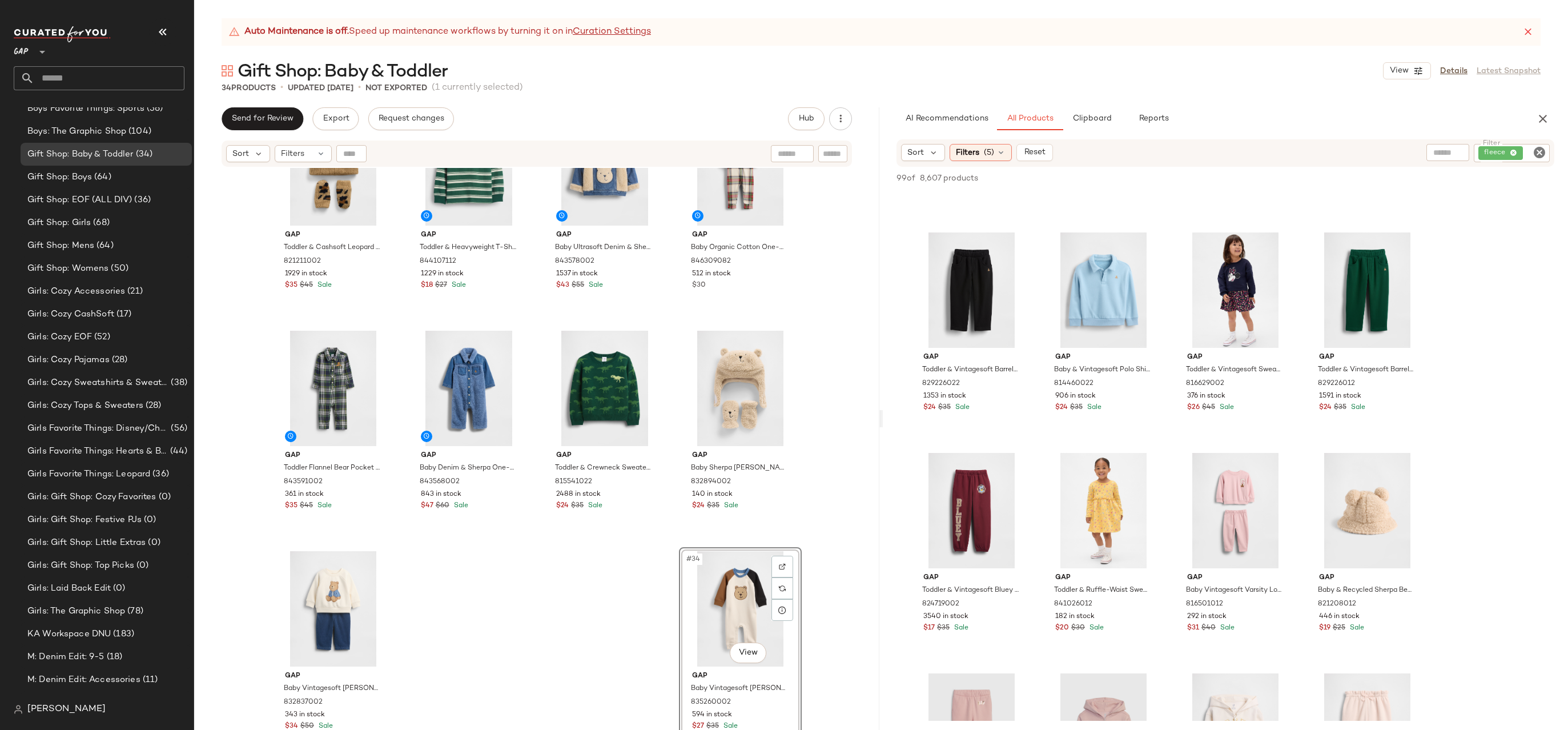
scroll to position [1792, 0]
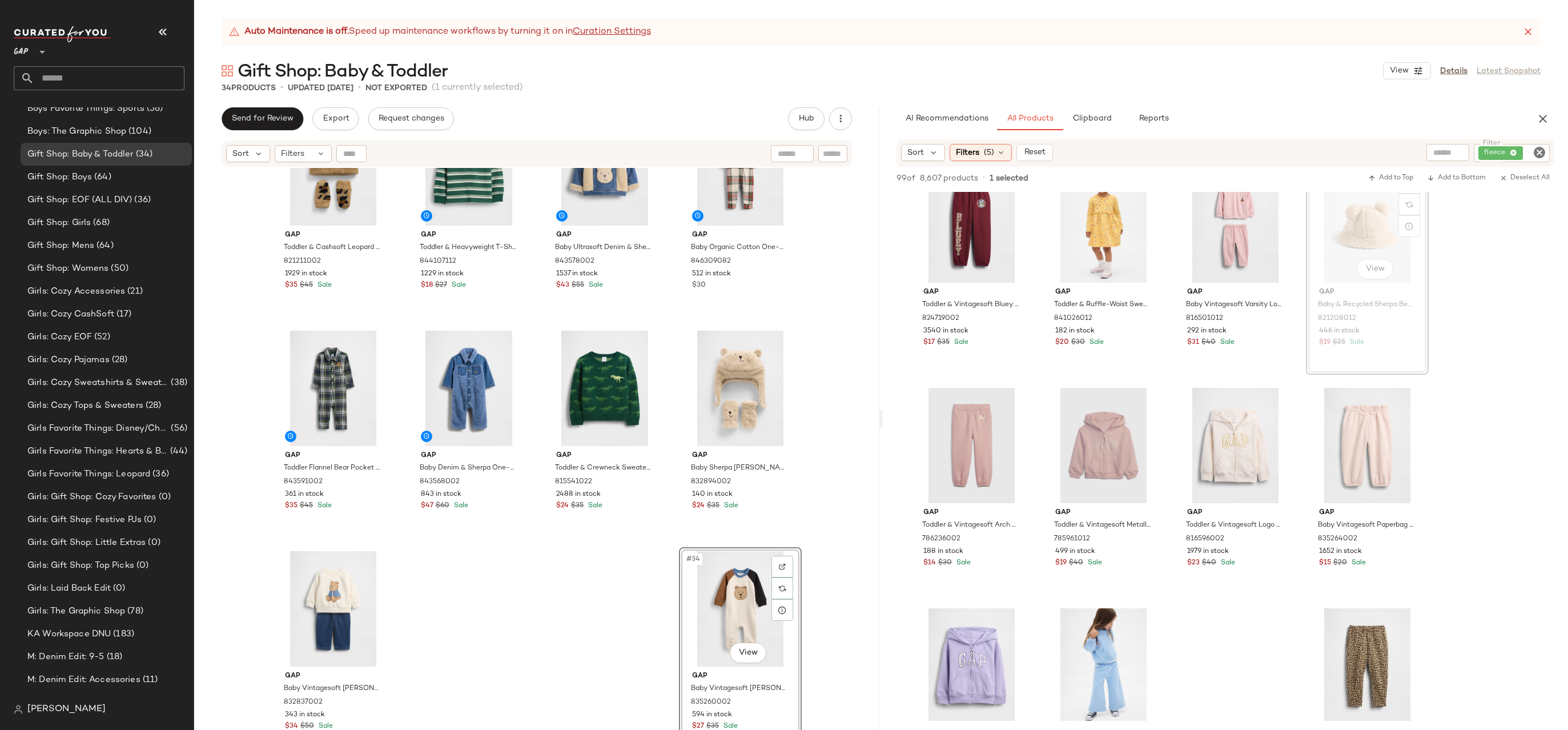
drag, startPoint x: 1374, startPoint y: 230, endPoint x: 1362, endPoint y: 237, distance: 13.9
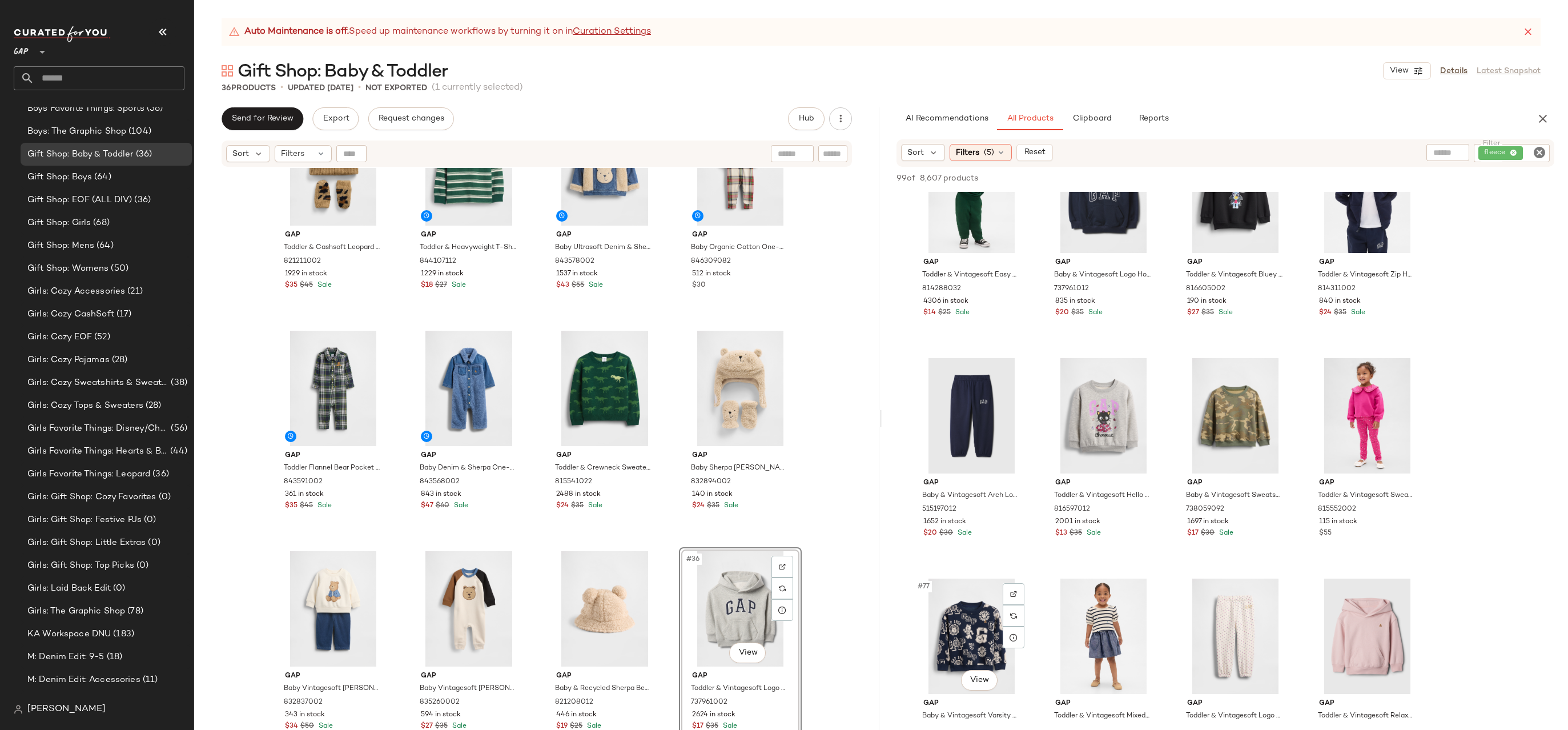
scroll to position [3784, 0]
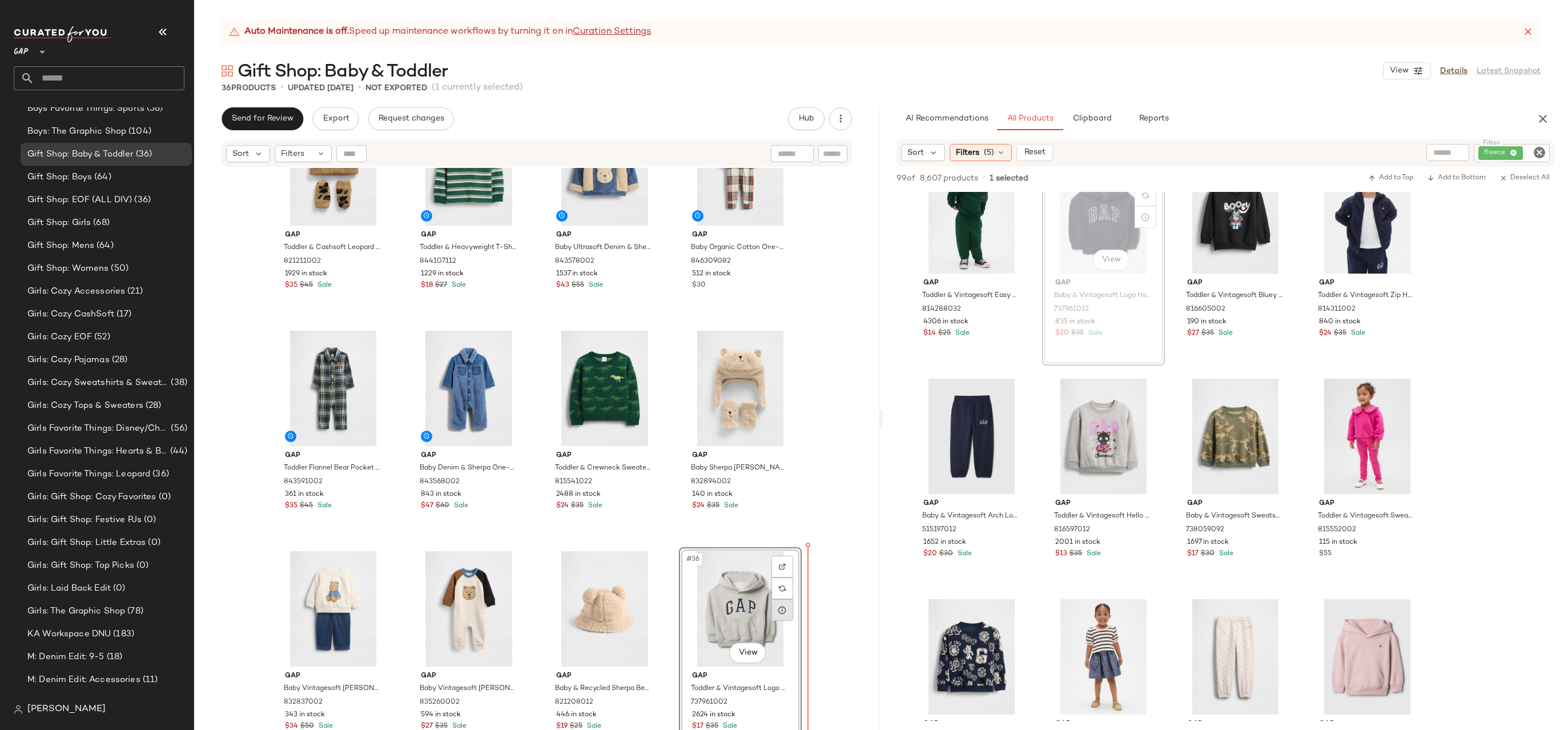
drag, startPoint x: 1098, startPoint y: 232, endPoint x: 783, endPoint y: 614, distance: 495.1
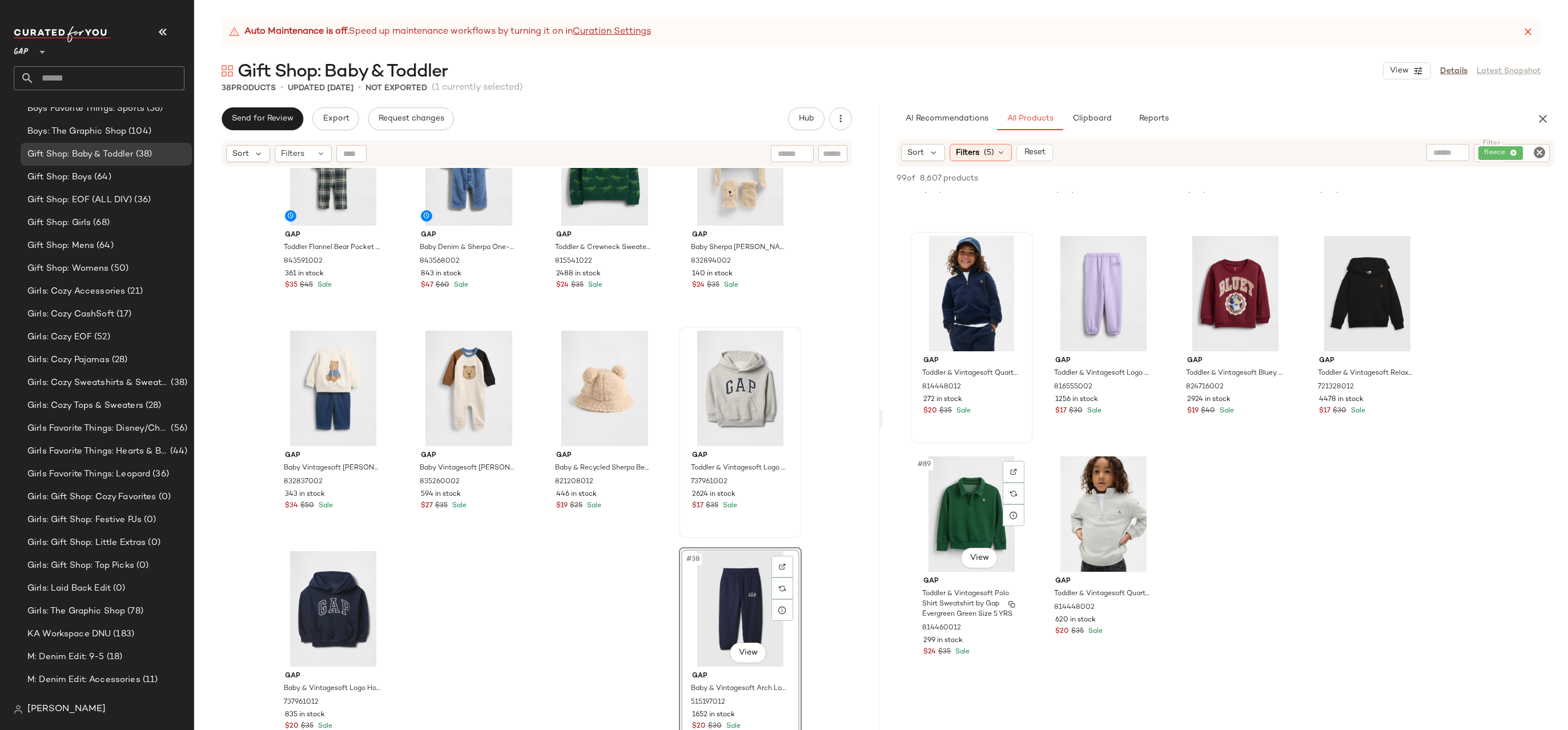
scroll to position [4641, 0]
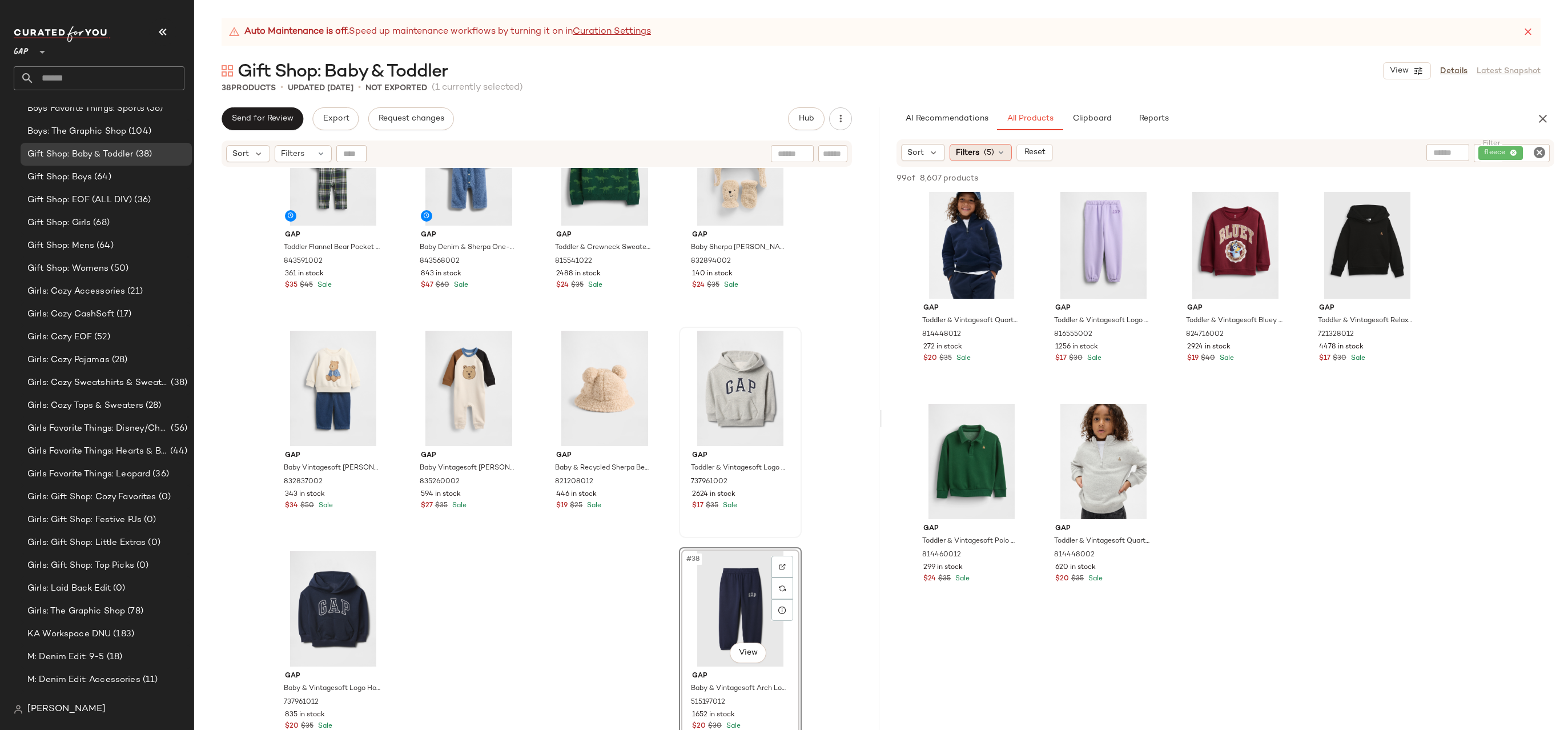
click at [967, 155] on span "Filters" at bounding box center [967, 153] width 23 height 12
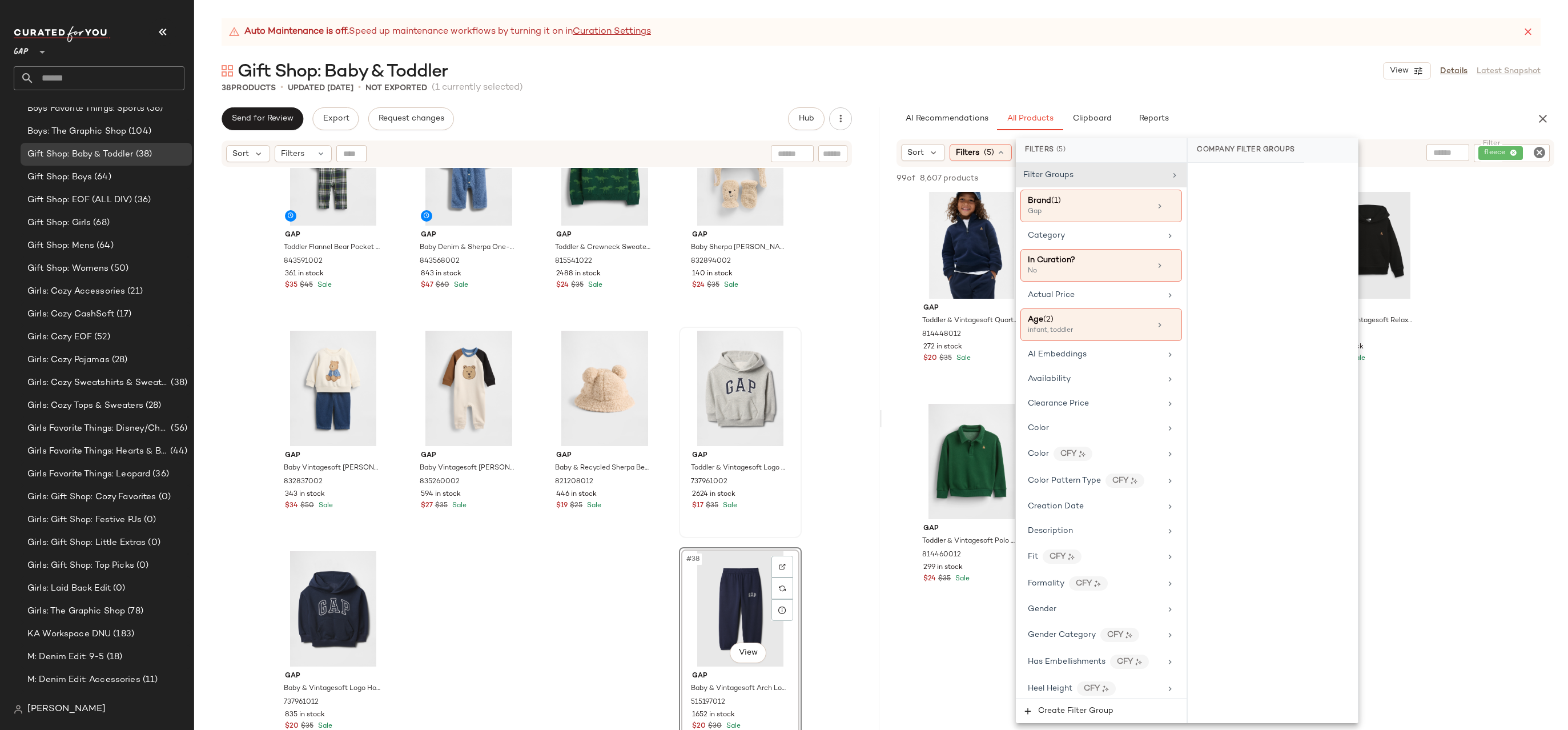
click at [1541, 147] on icon "Clear Filter" at bounding box center [1539, 152] width 14 height 14
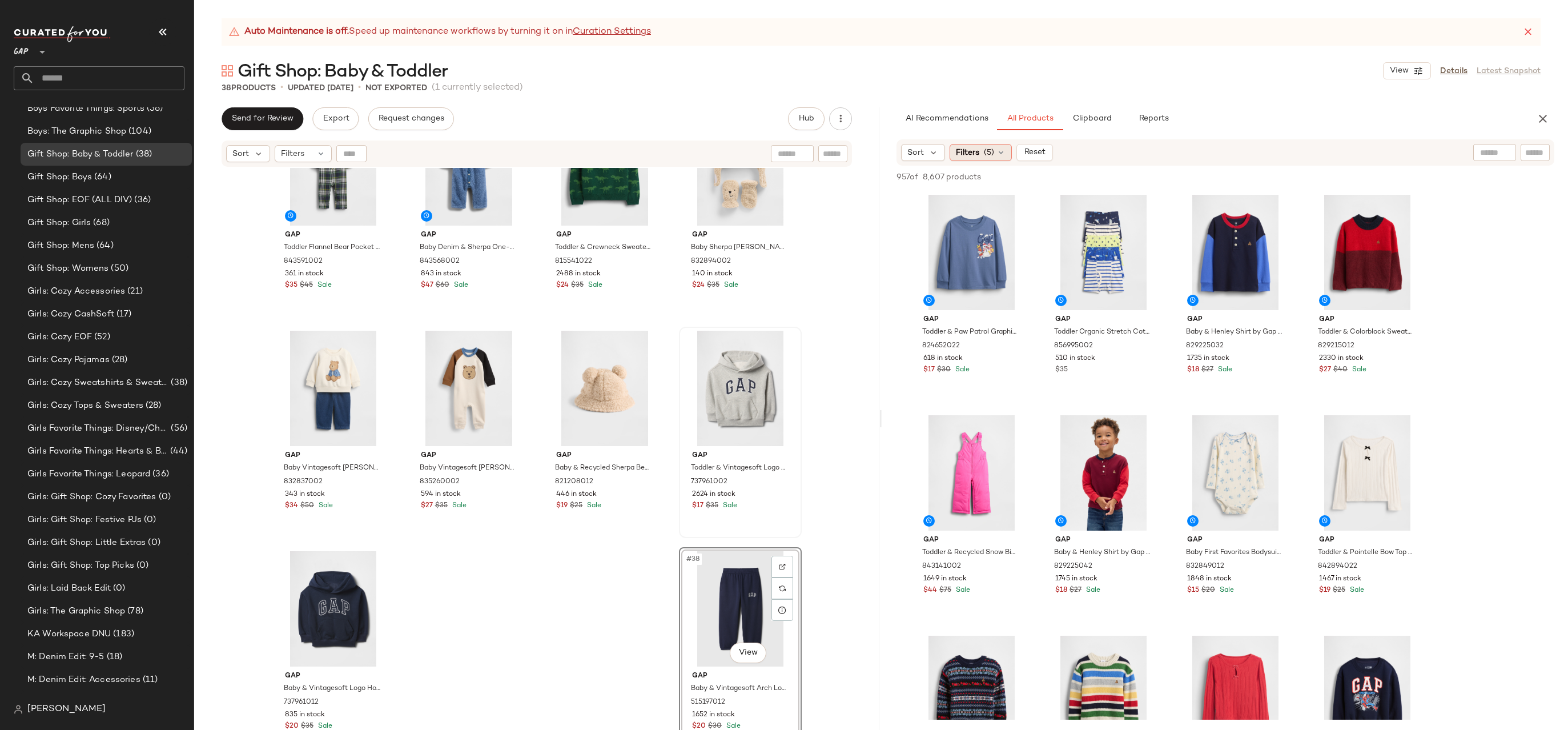
click at [983, 150] on span "(5)" at bounding box center [988, 153] width 10 height 12
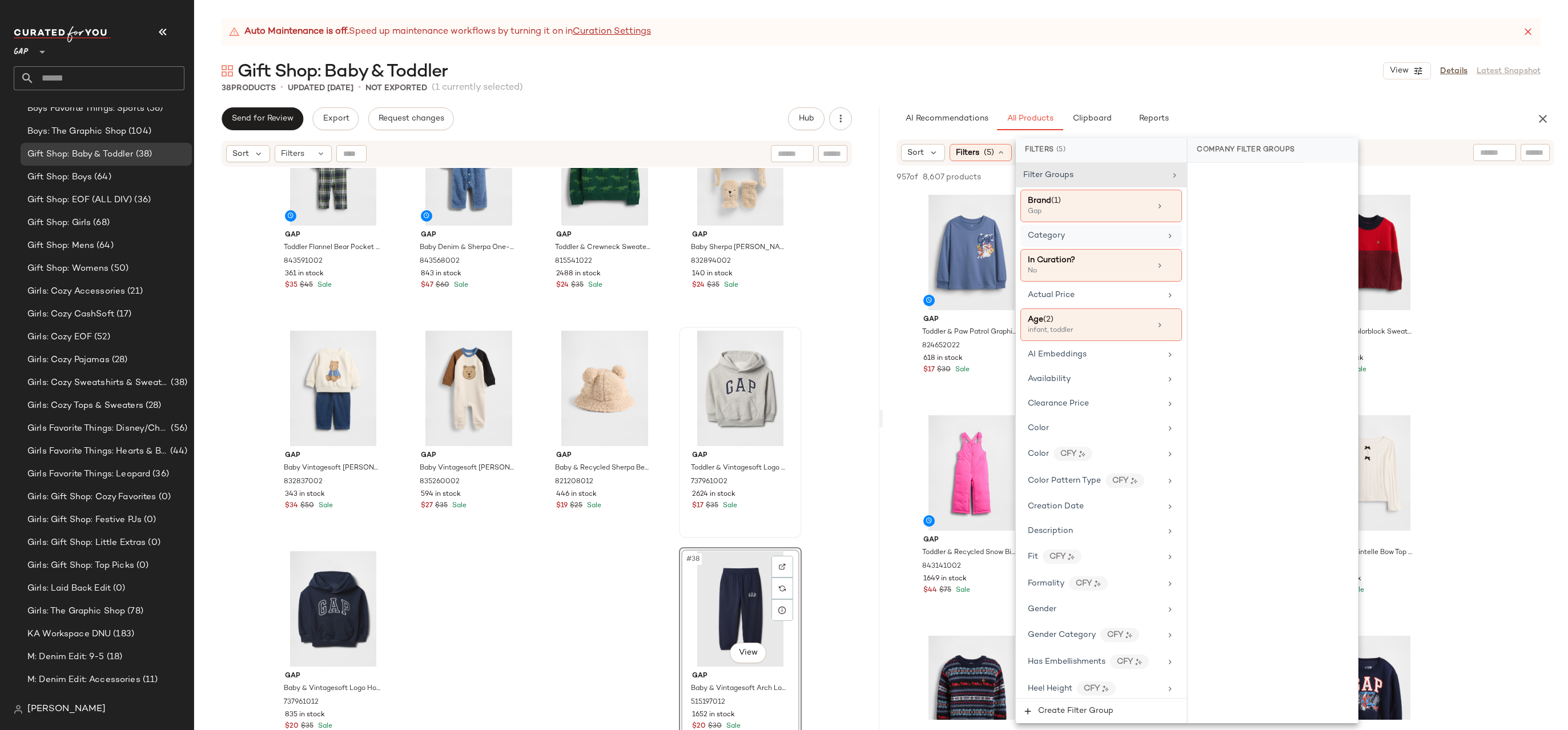
click at [1094, 225] on div "Category" at bounding box center [1101, 236] width 162 height 22
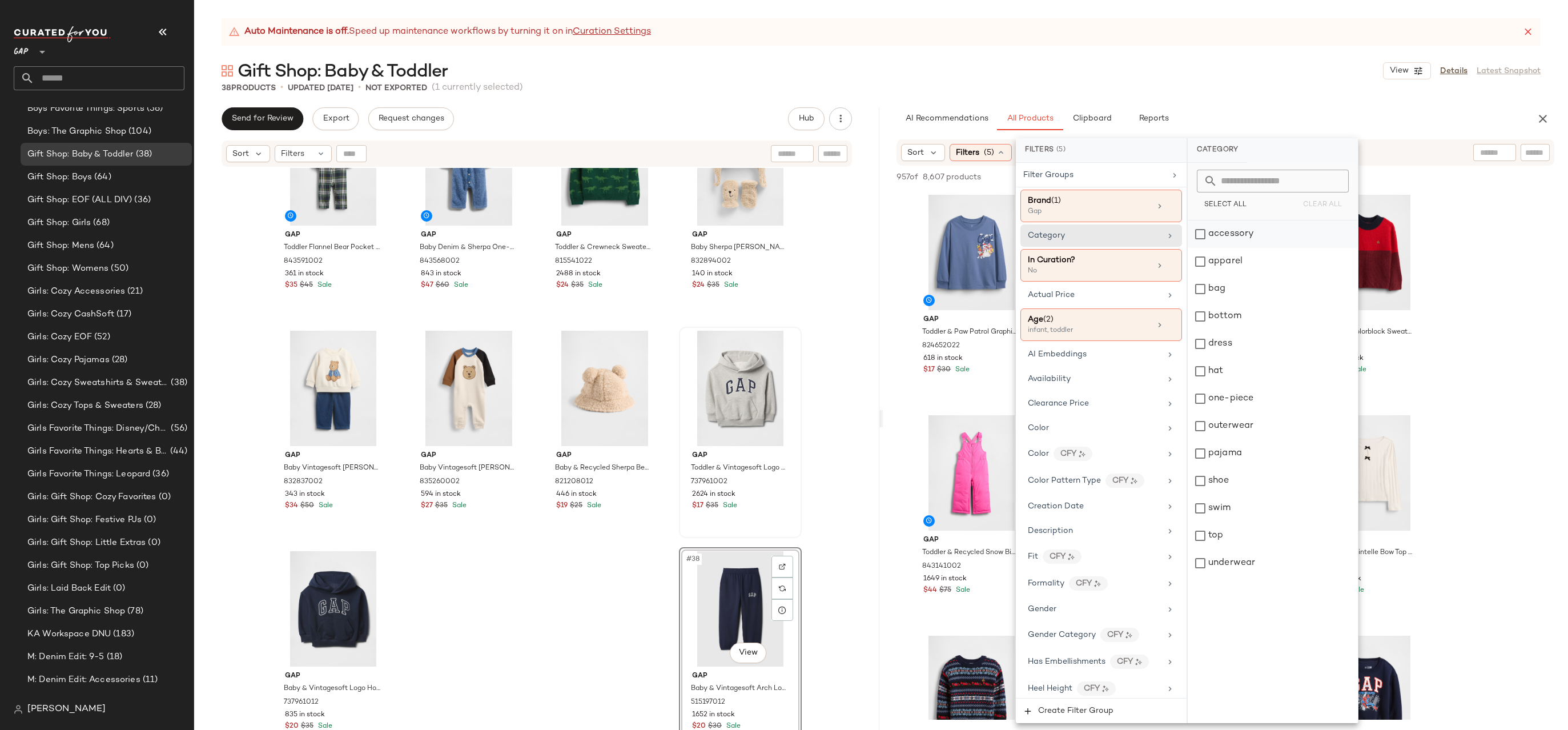
click at [1279, 237] on div "accessory" at bounding box center [1272, 234] width 170 height 27
click at [1263, 289] on div "bag" at bounding box center [1272, 289] width 170 height 27
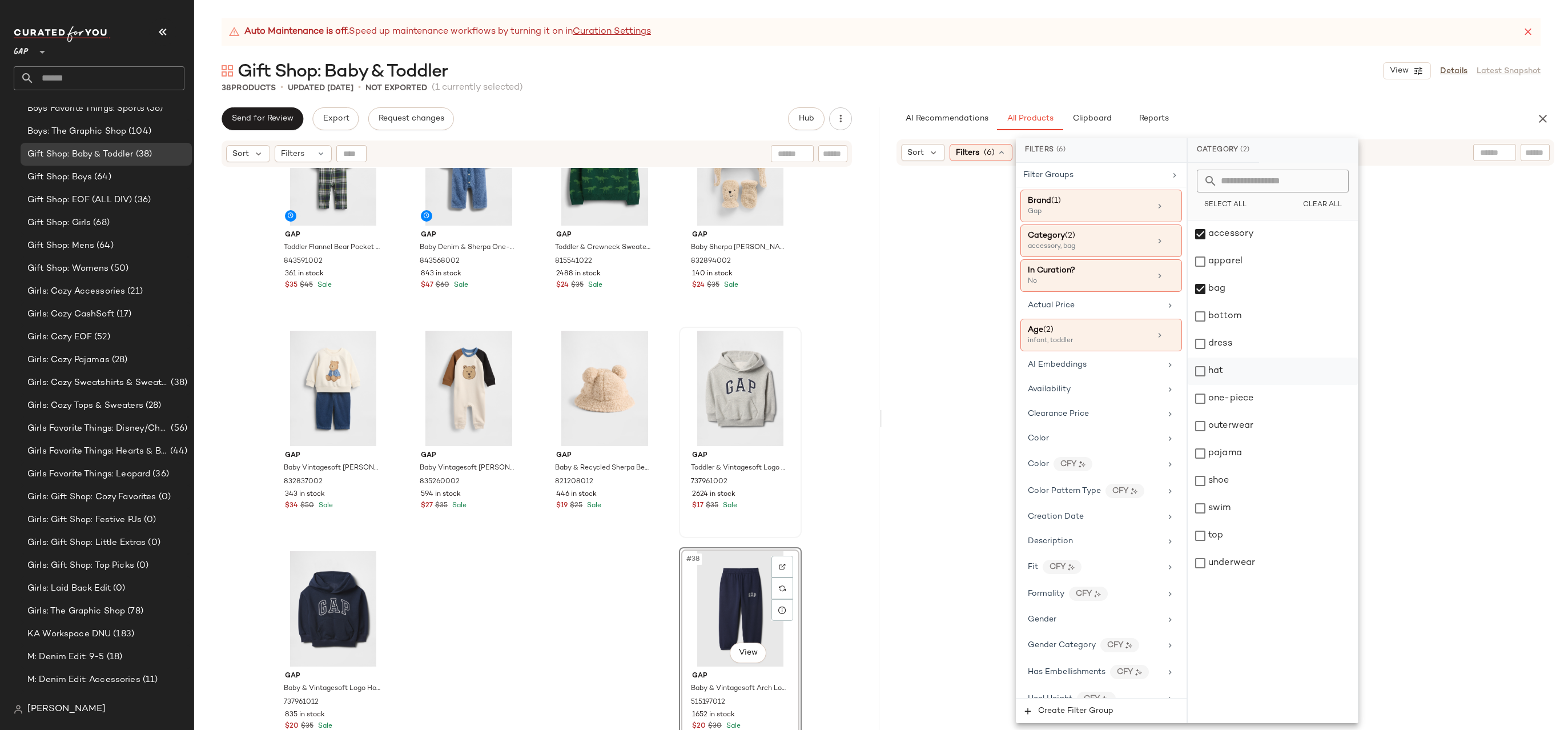
click at [1254, 366] on div "hat" at bounding box center [1272, 371] width 170 height 27
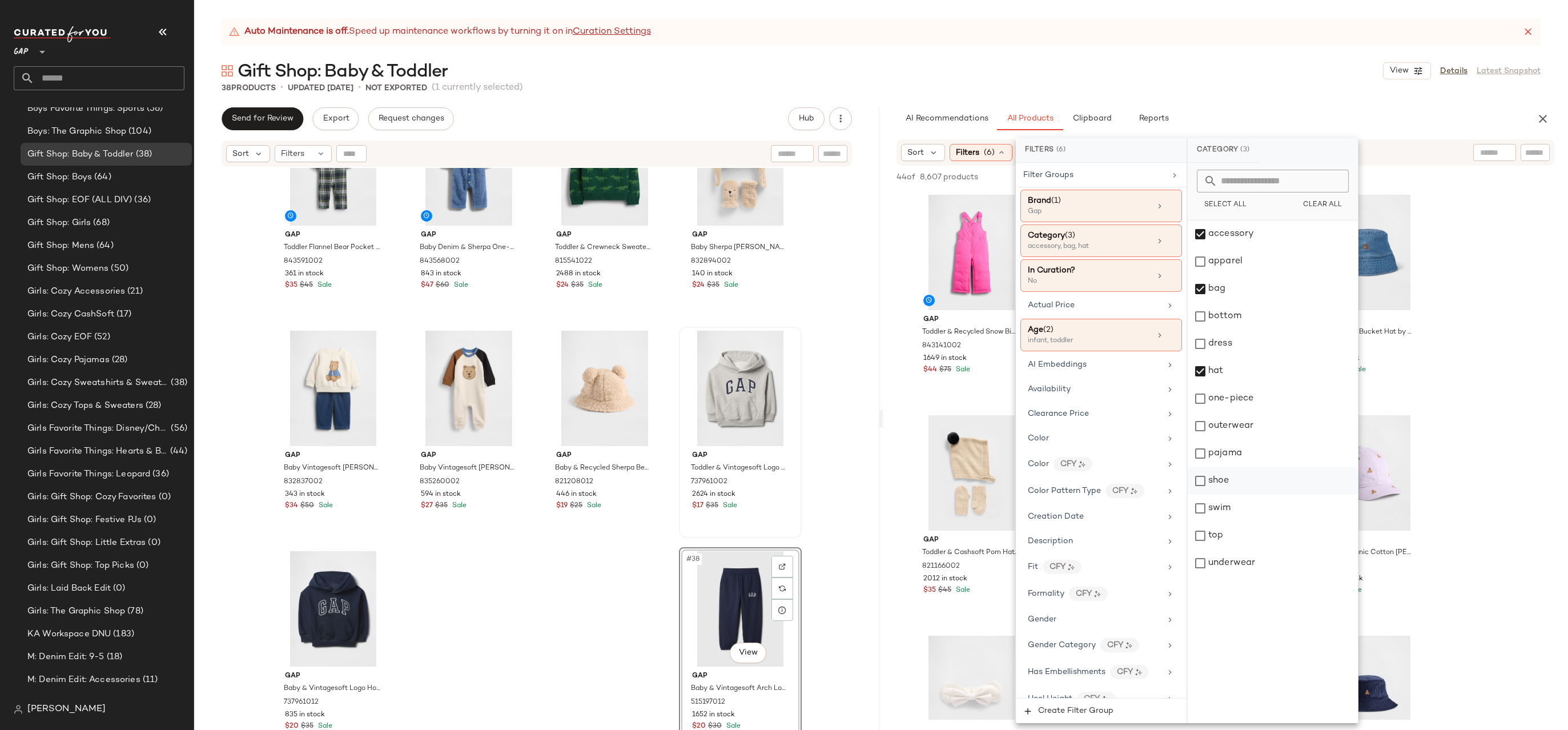
click at [1235, 481] on div "shoe" at bounding box center [1272, 481] width 170 height 27
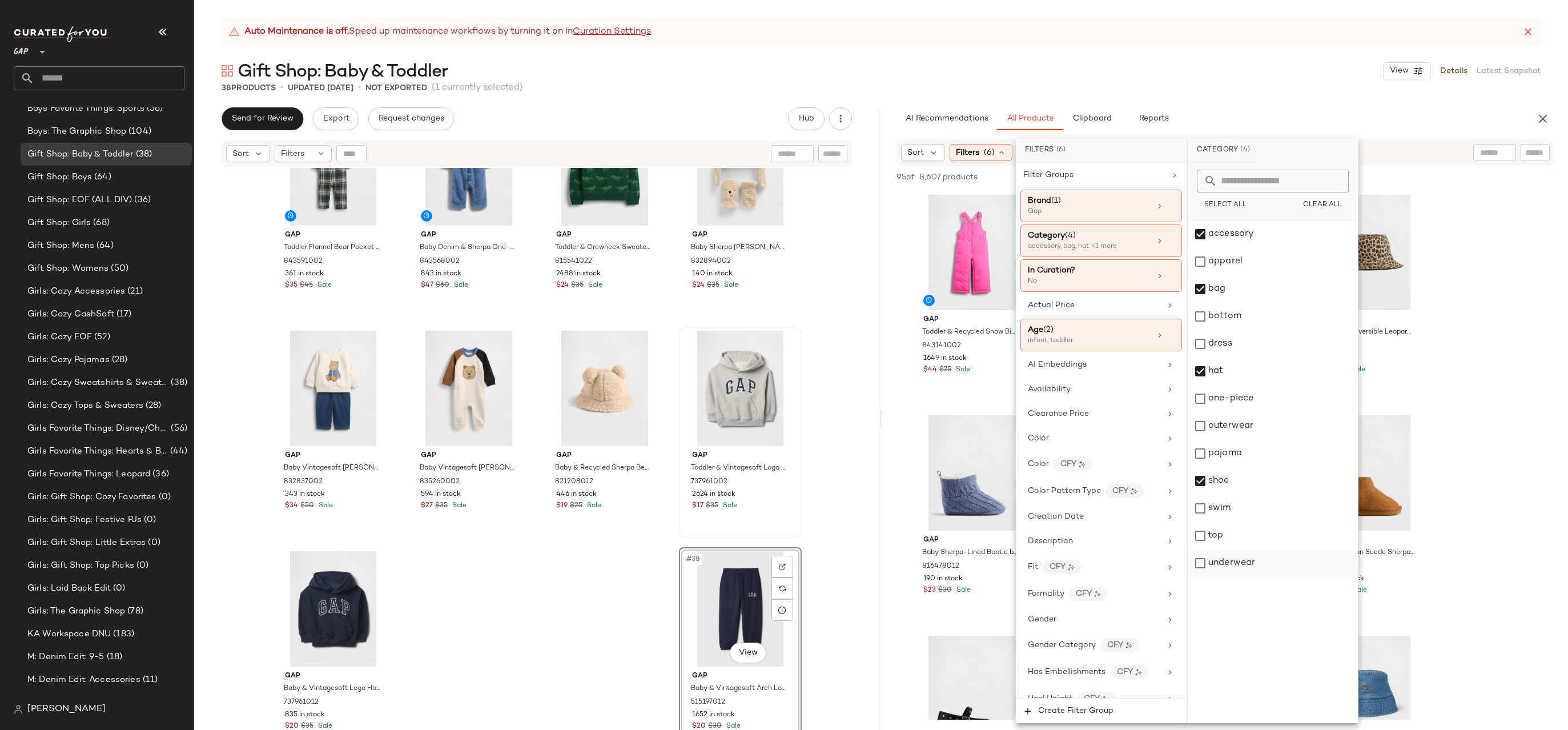
click at [1248, 571] on div "underwear" at bounding box center [1272, 563] width 170 height 27
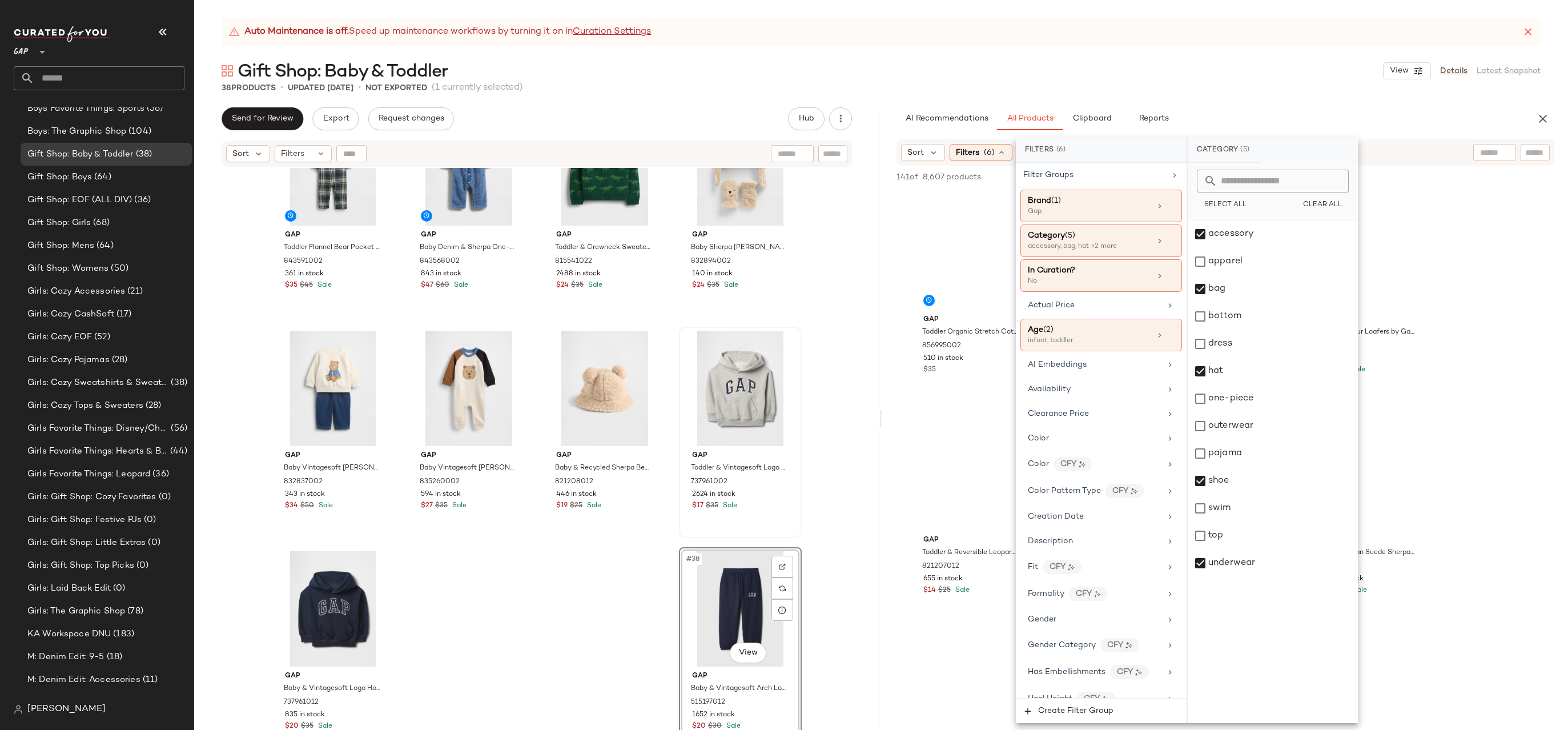
click at [1279, 70] on div "Gift Shop: Baby & Toddler View Details Latest Snapshot" at bounding box center [881, 70] width 1374 height 23
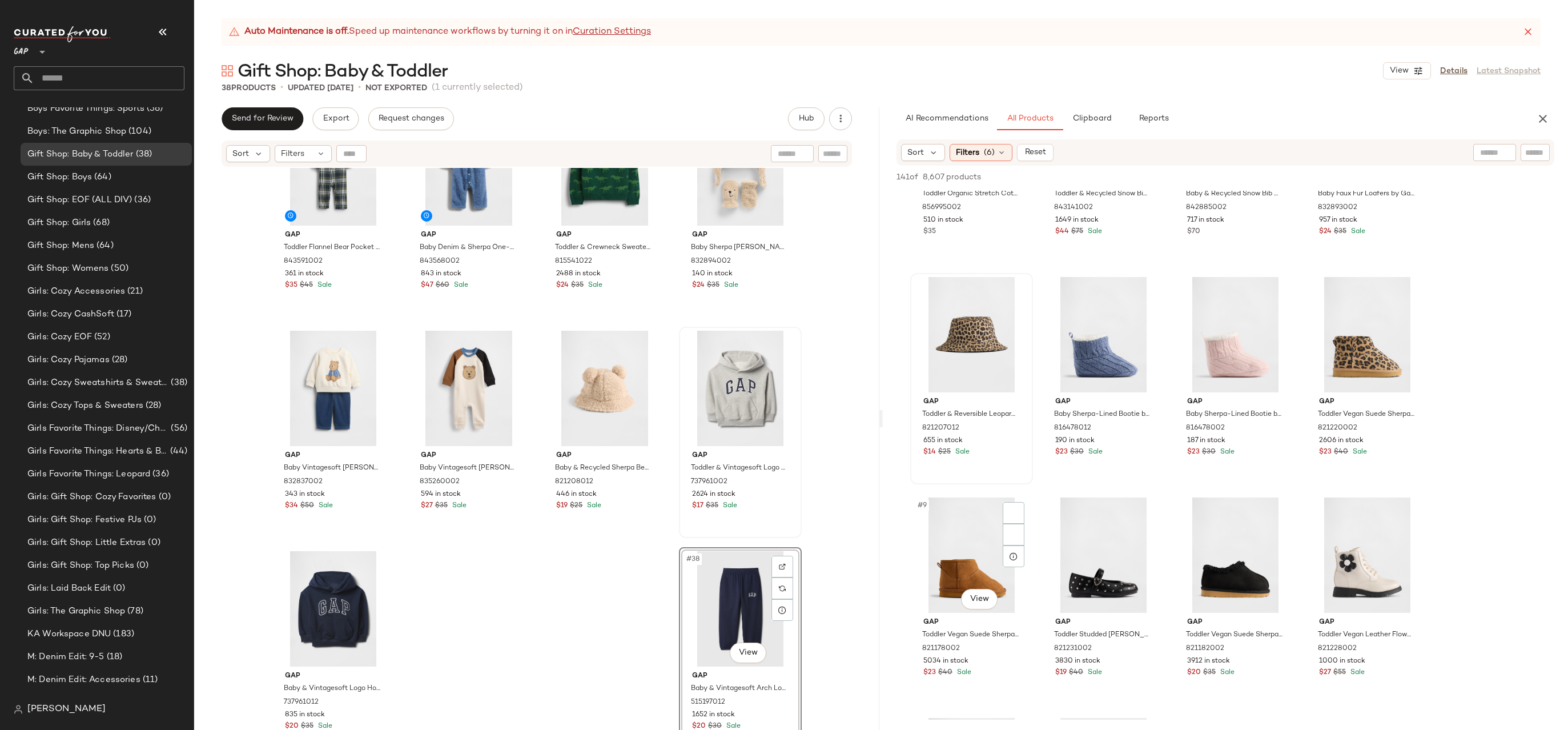
scroll to position [205, 0]
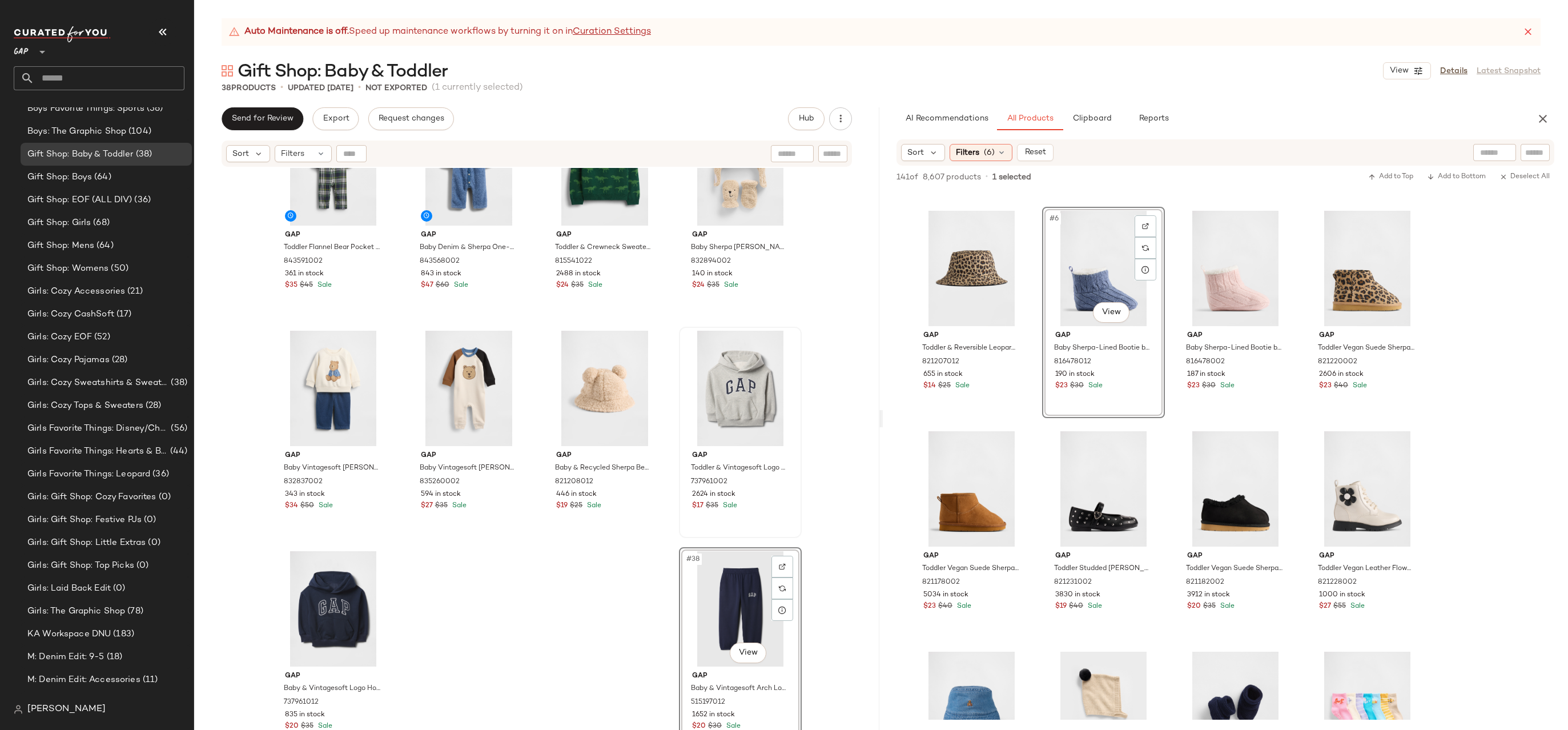
drag, startPoint x: 1092, startPoint y: 269, endPoint x: 1086, endPoint y: 281, distance: 13.4
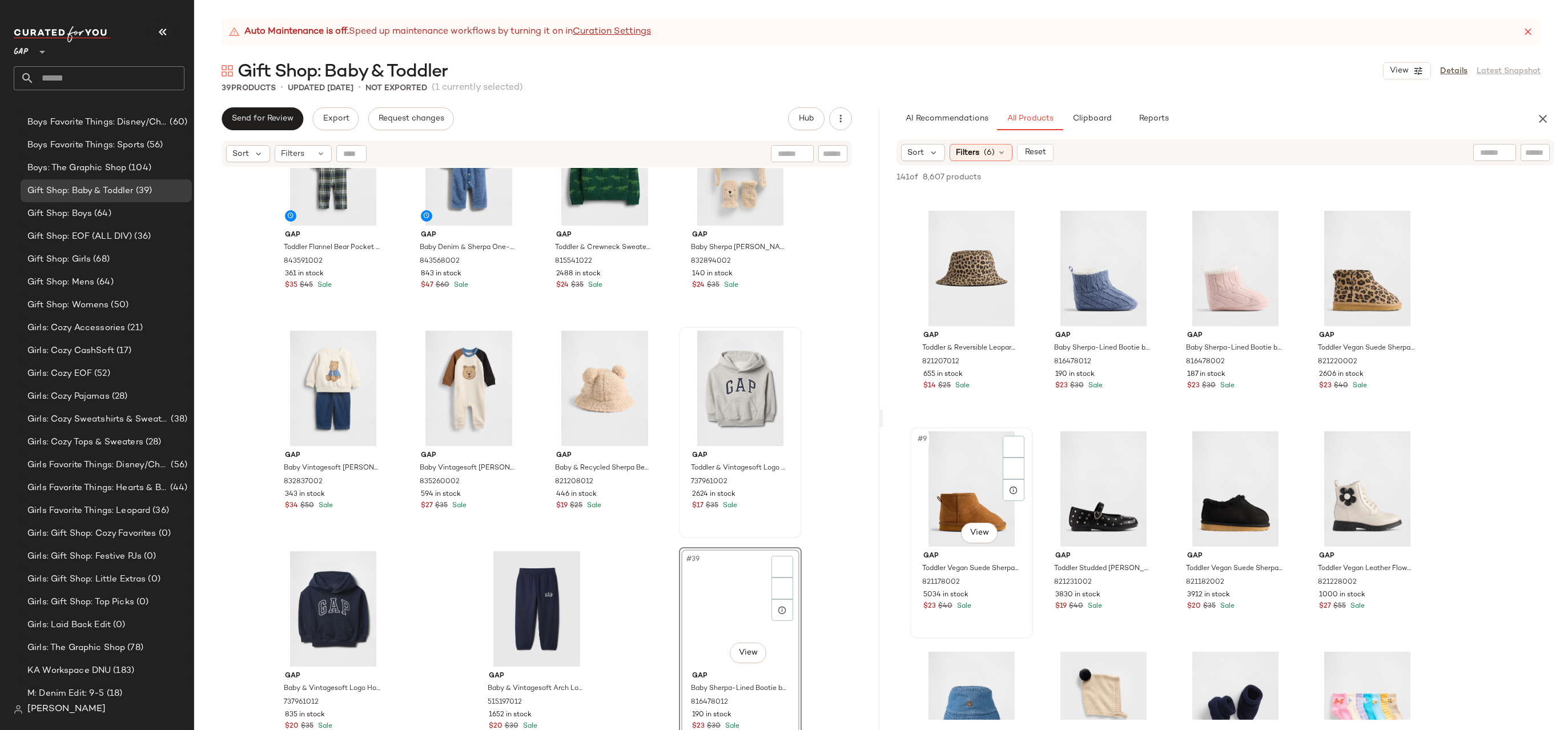
scroll to position [970, 0]
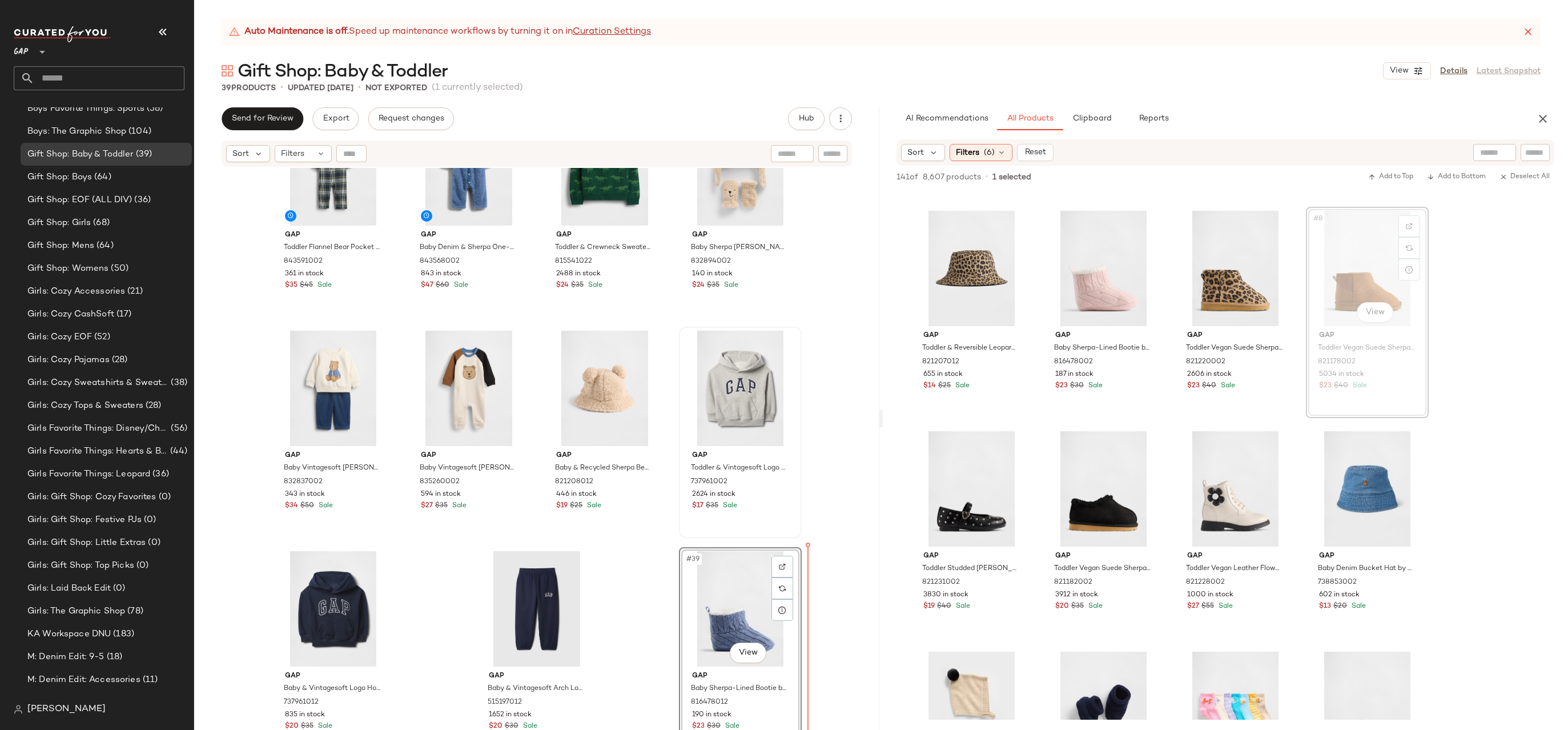
drag, startPoint x: 1358, startPoint y: 284, endPoint x: 795, endPoint y: 625, distance: 658.2
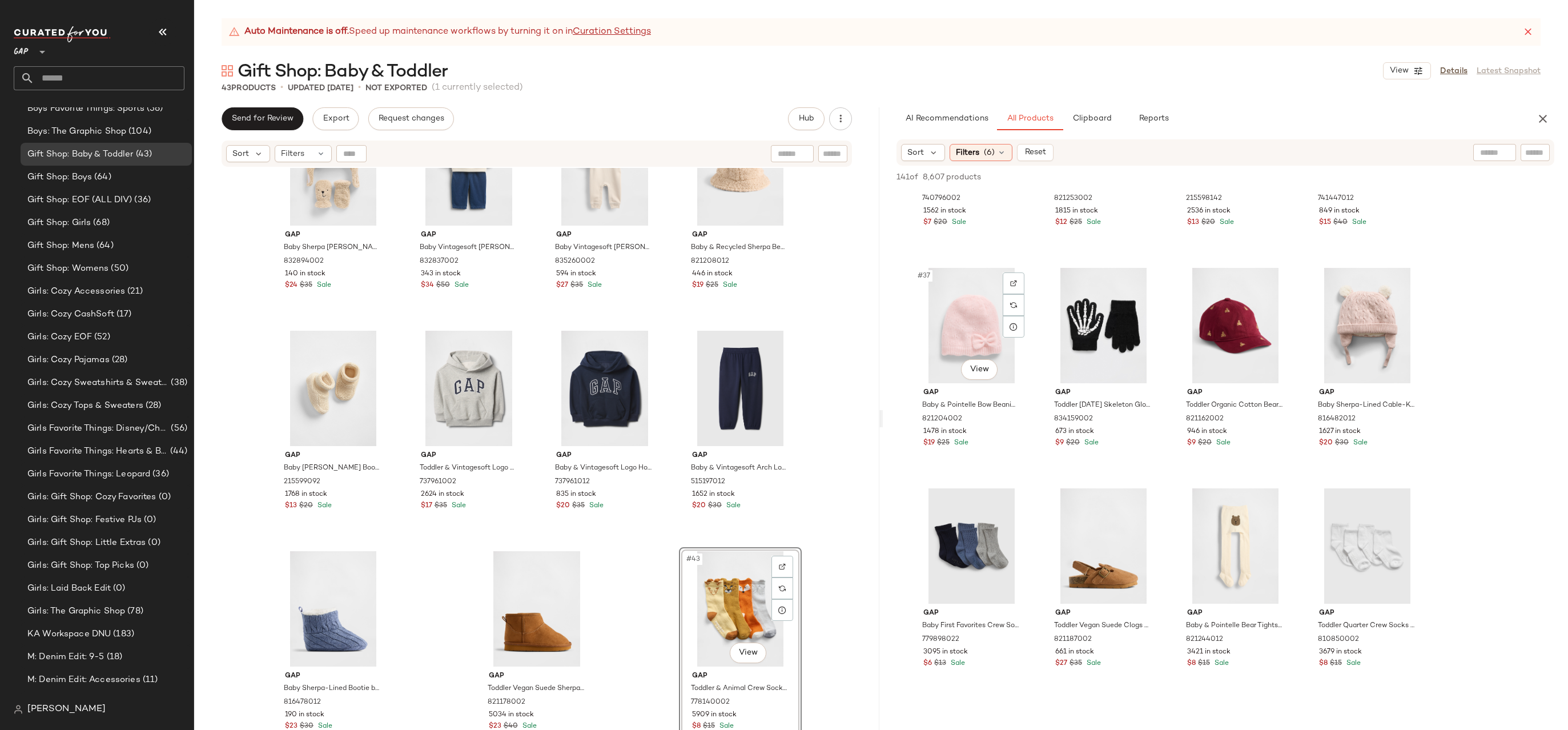
scroll to position [2093, 0]
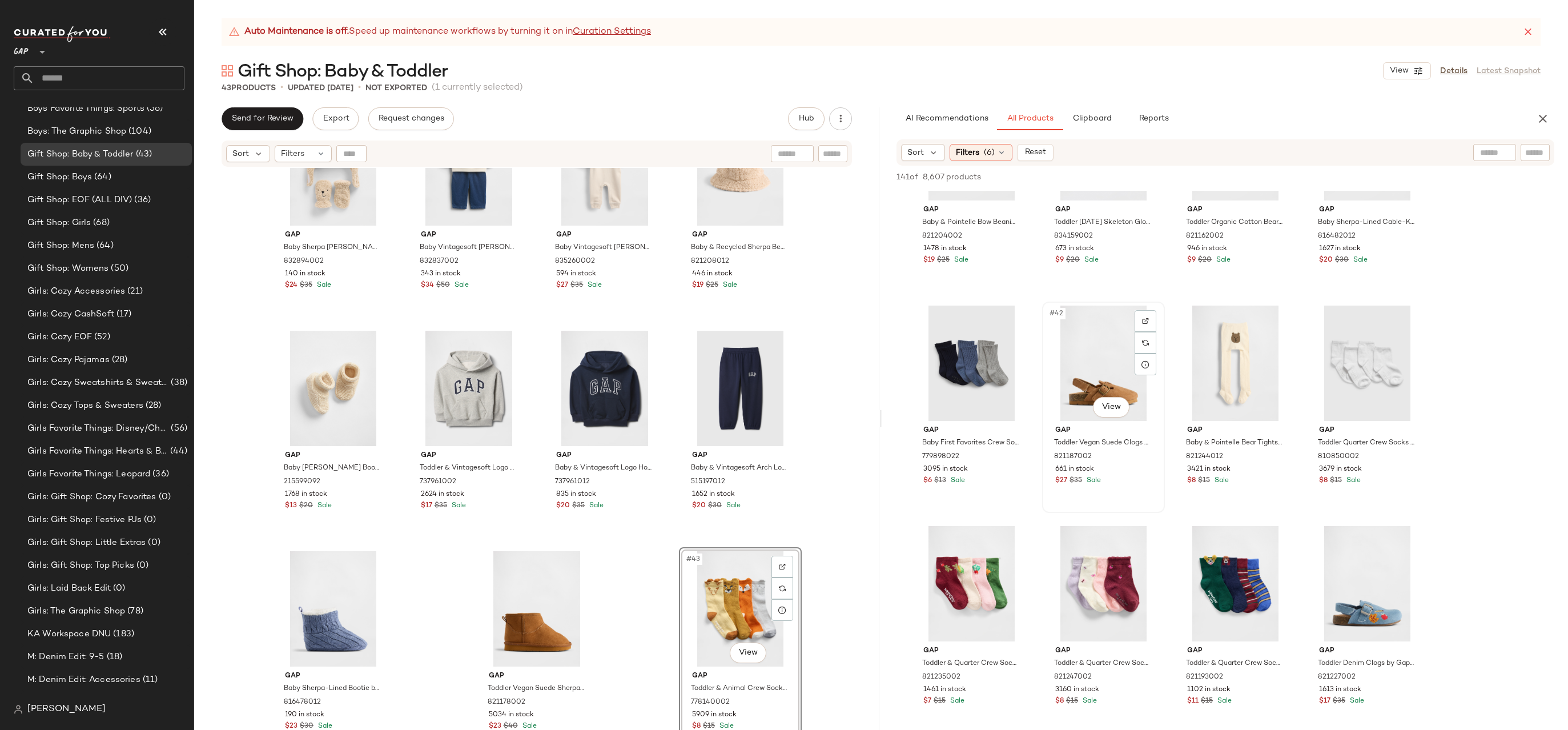
click at [1082, 378] on div "#42 View" at bounding box center [1103, 363] width 115 height 115
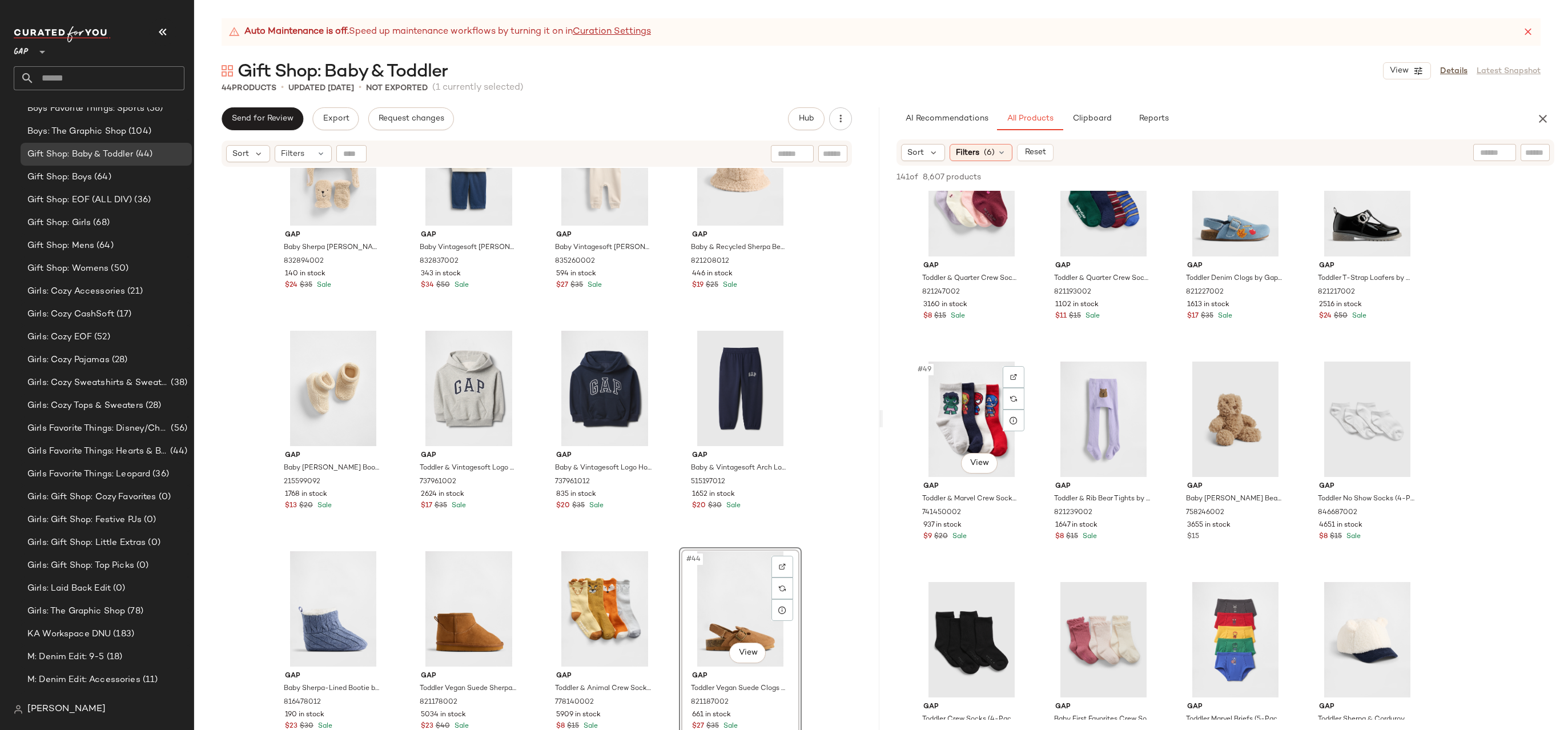
scroll to position [2670, 0]
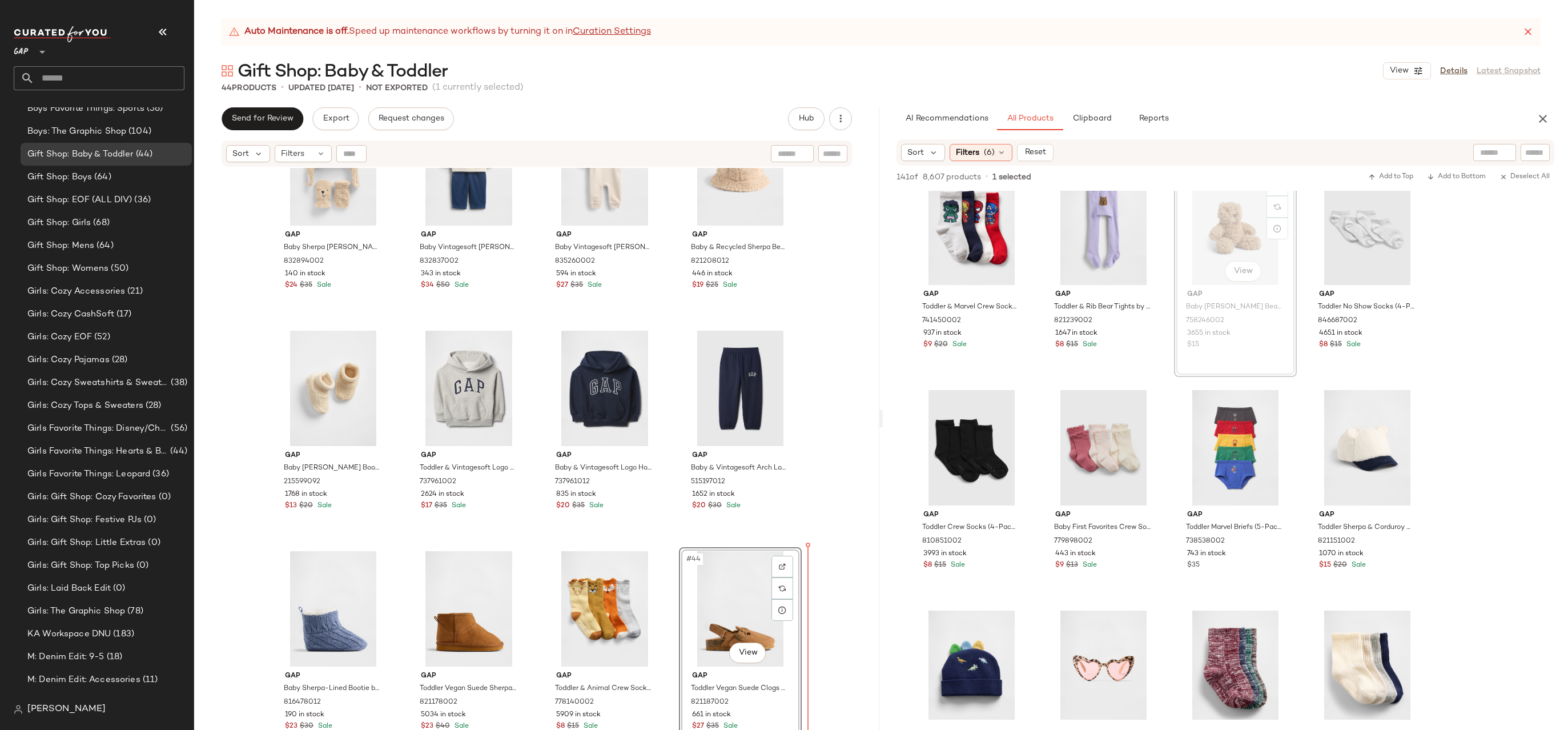
drag, startPoint x: 1235, startPoint y: 231, endPoint x: 1229, endPoint y: 236, distance: 7.8
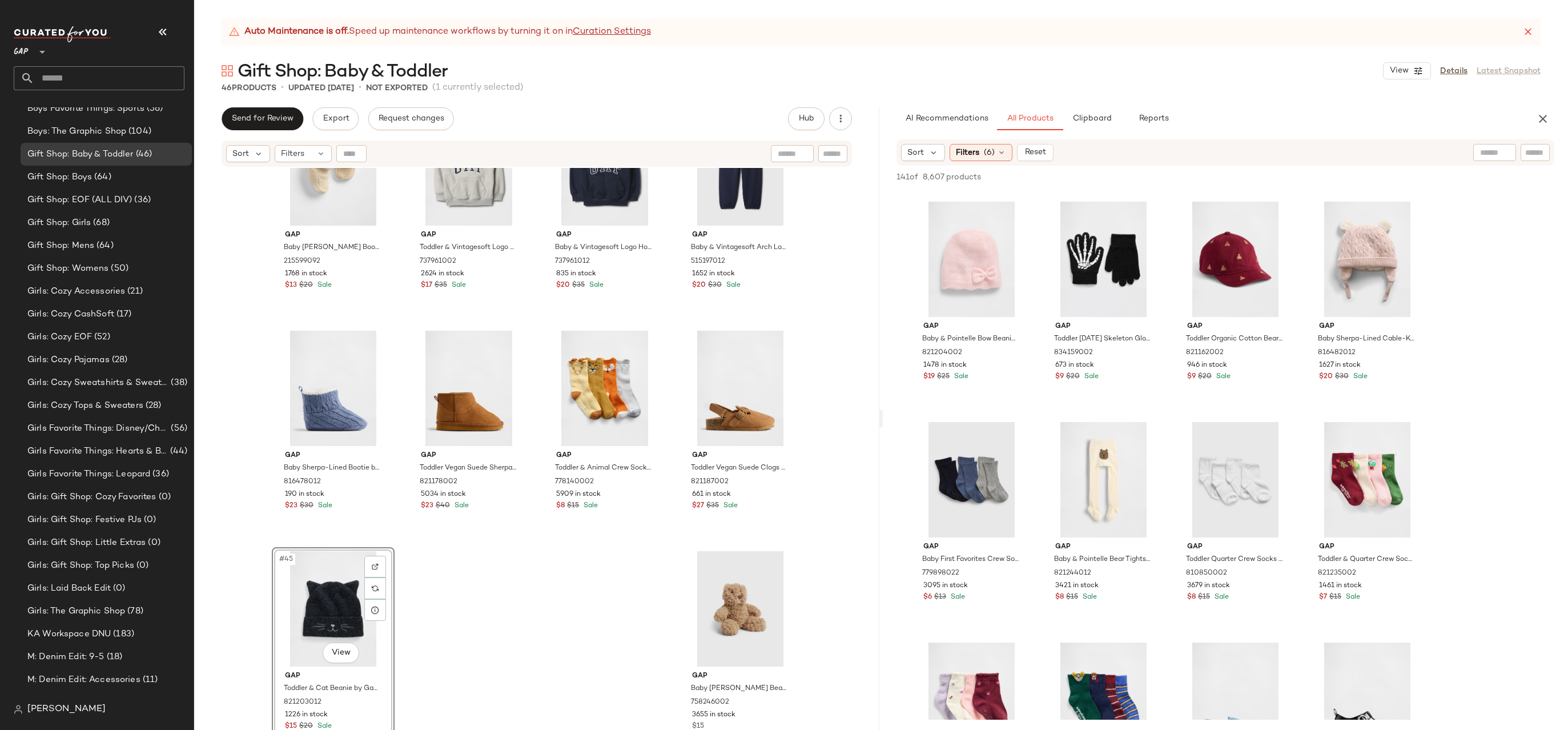
scroll to position [2200, 0]
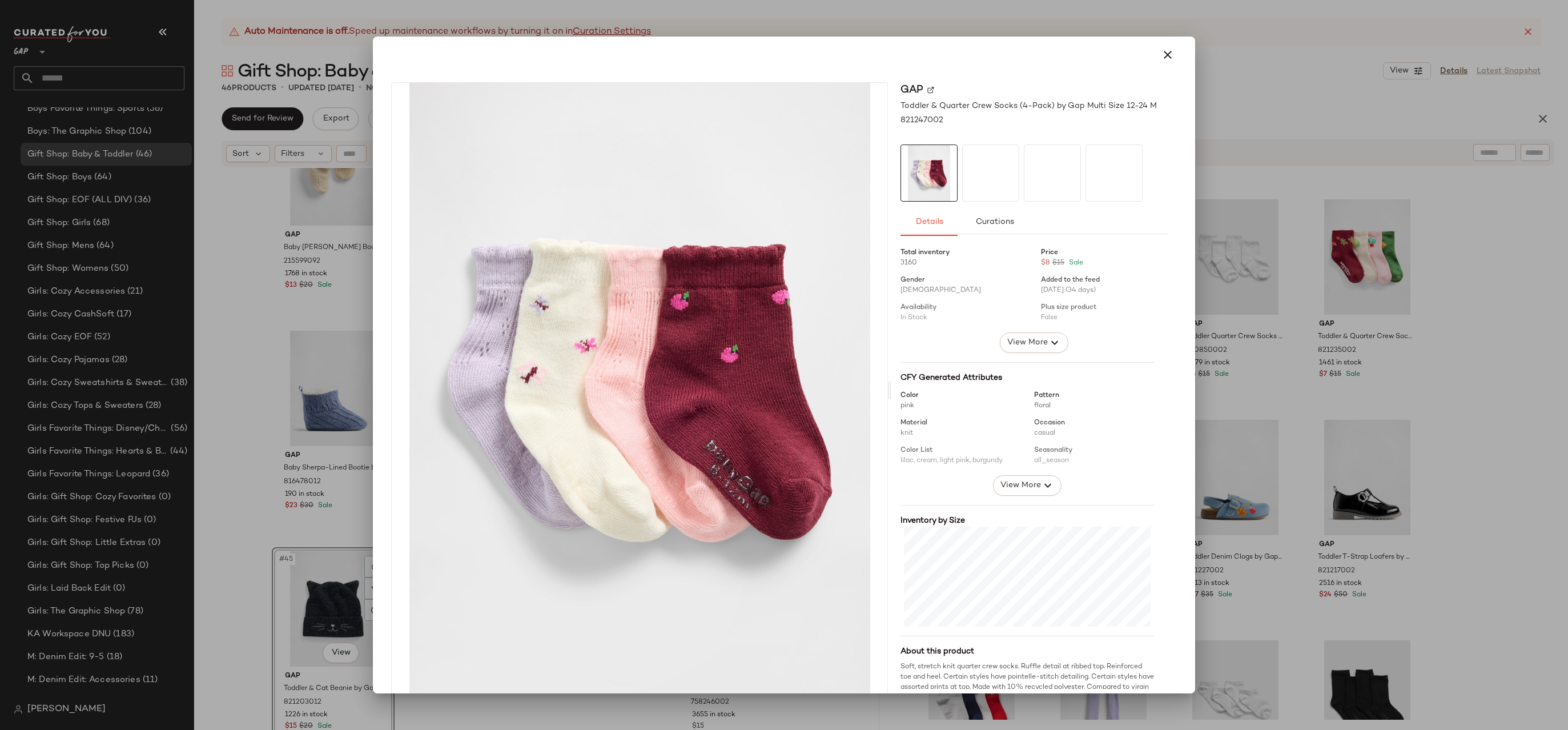
click at [1287, 405] on div at bounding box center [784, 365] width 1568 height 730
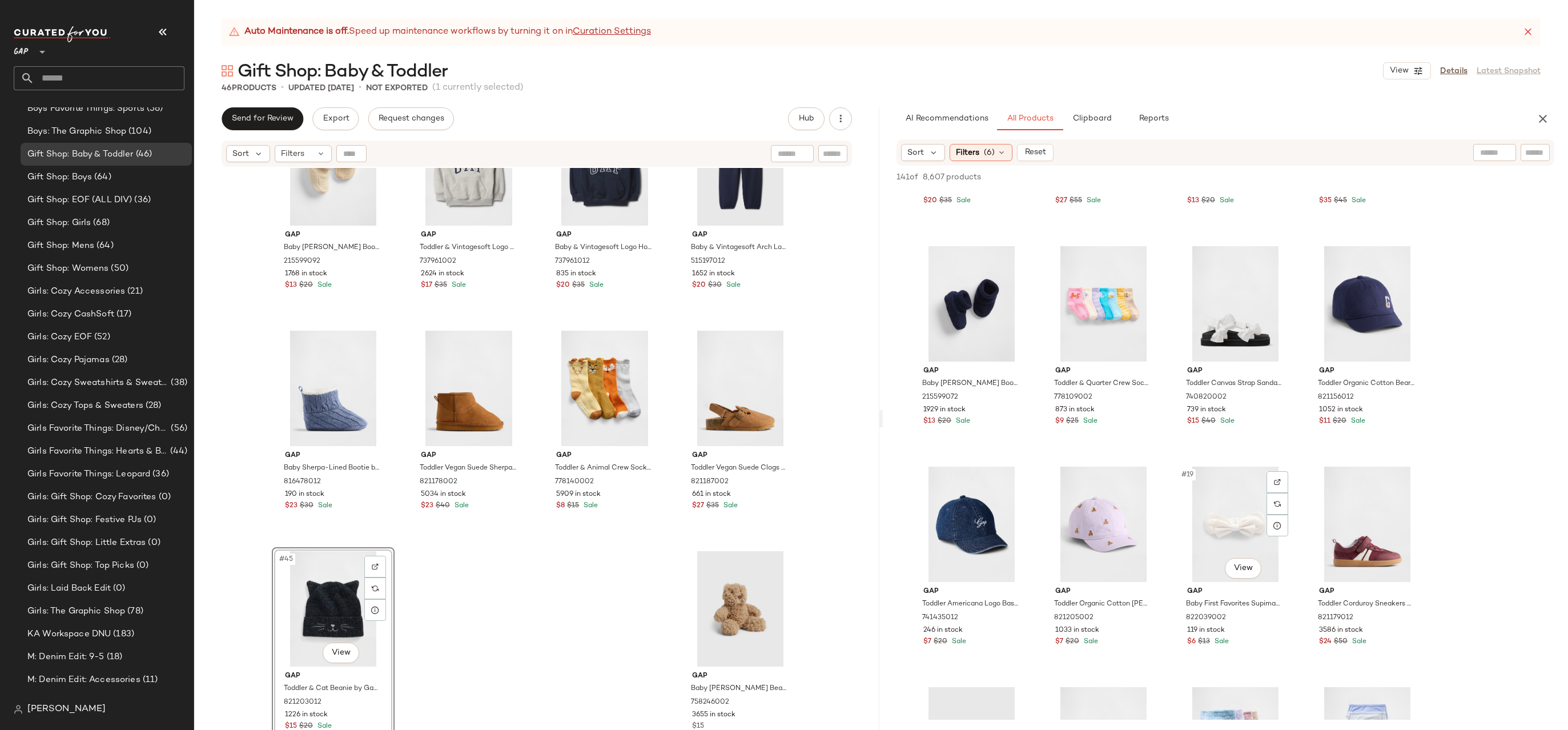
scroll to position [449, 0]
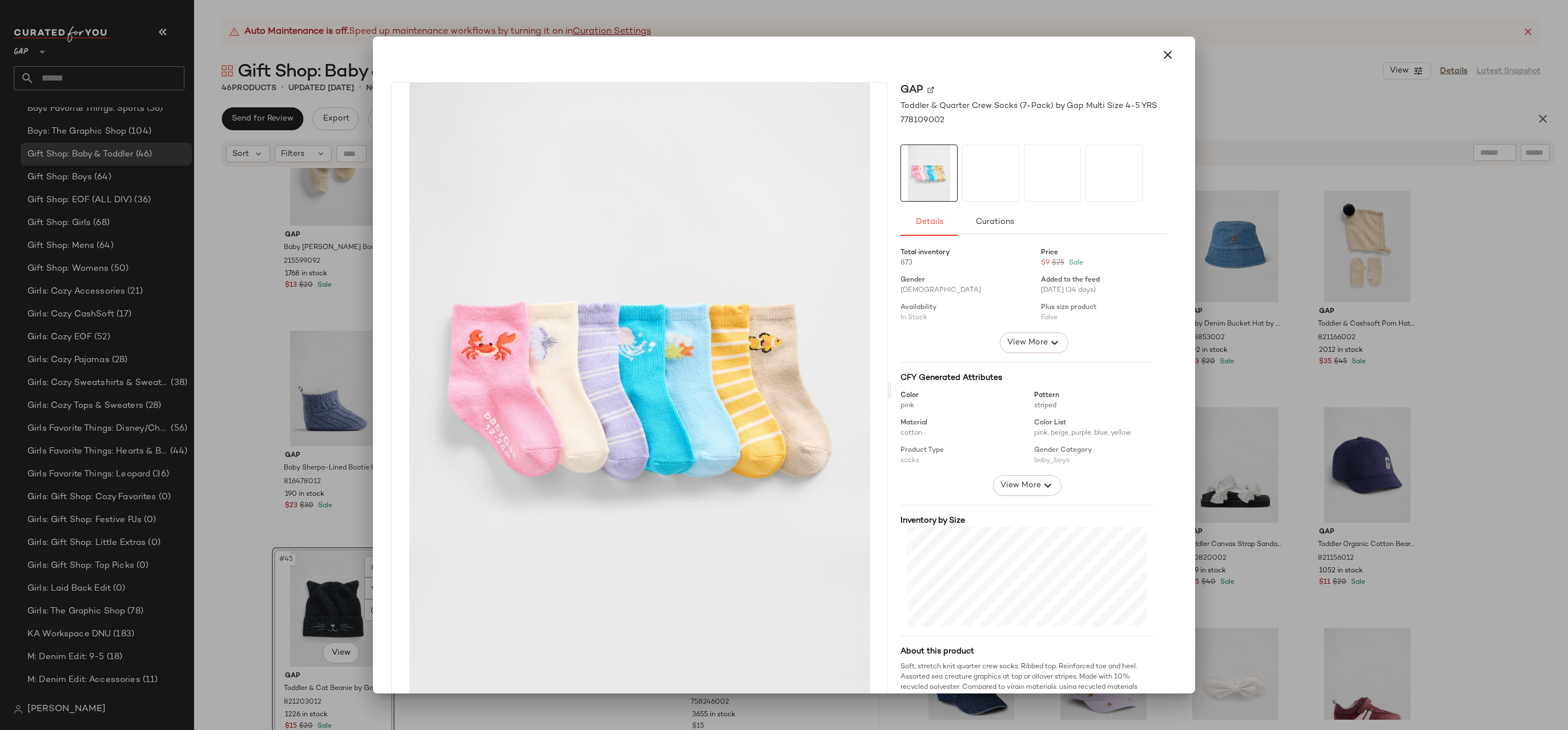
click at [1307, 442] on div at bounding box center [784, 365] width 1568 height 730
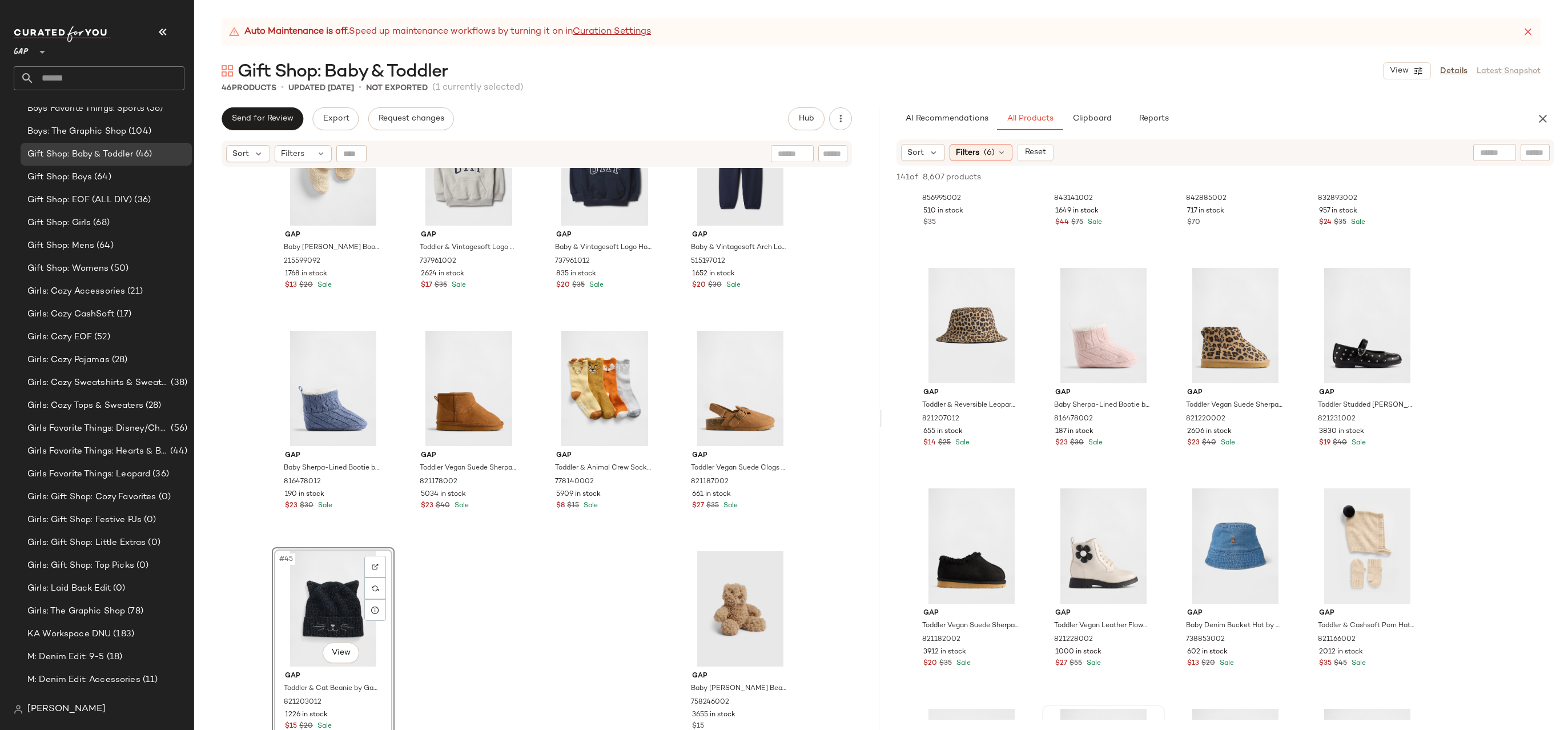
scroll to position [0, 0]
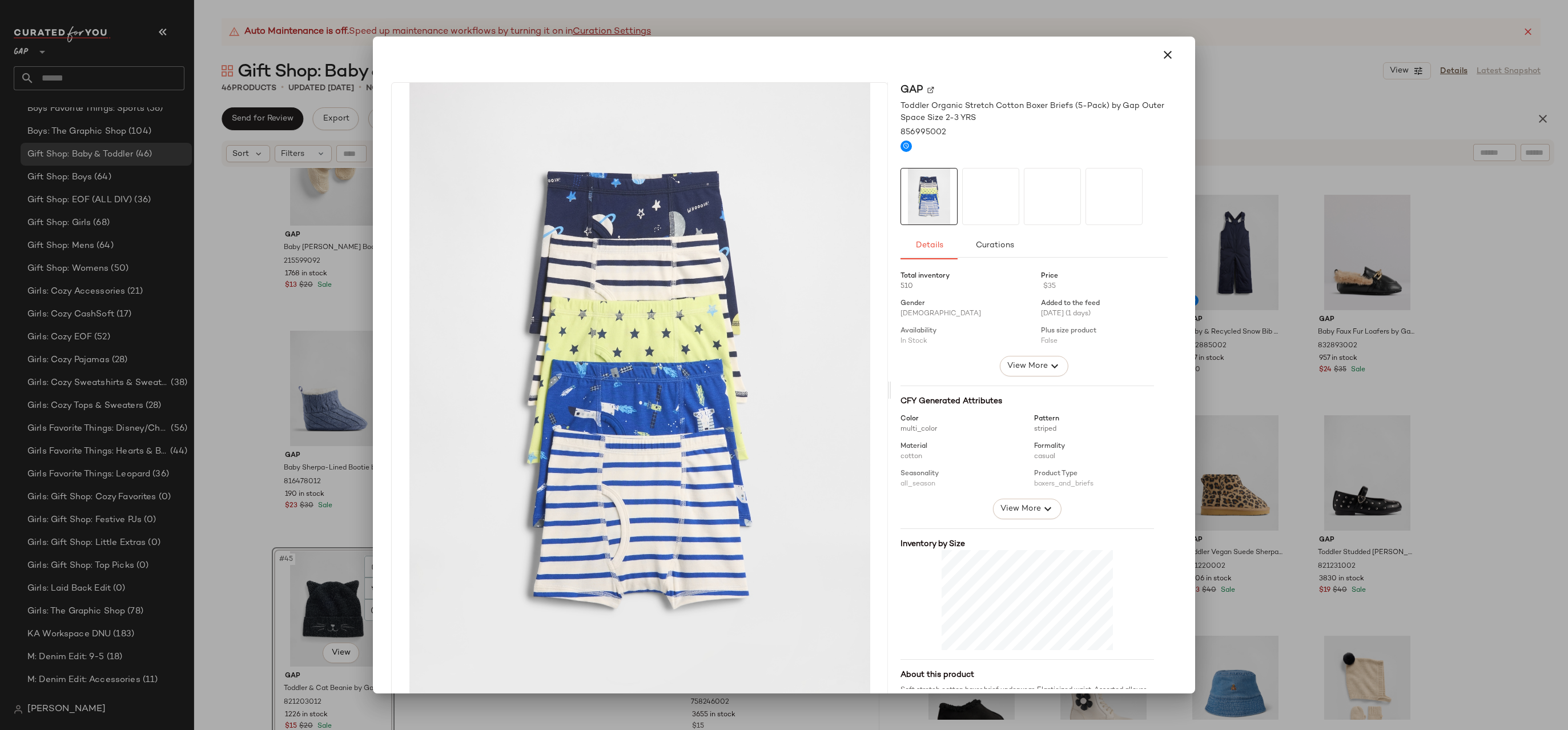
click at [1182, 261] on div "Gap Toddler Organic Stretch Cotton Boxer Briefs (5-Pack) by Gap Outer Space Siz…" at bounding box center [784, 392] width 813 height 638
click at [1155, 63] on button "button" at bounding box center [1167, 54] width 27 height 27
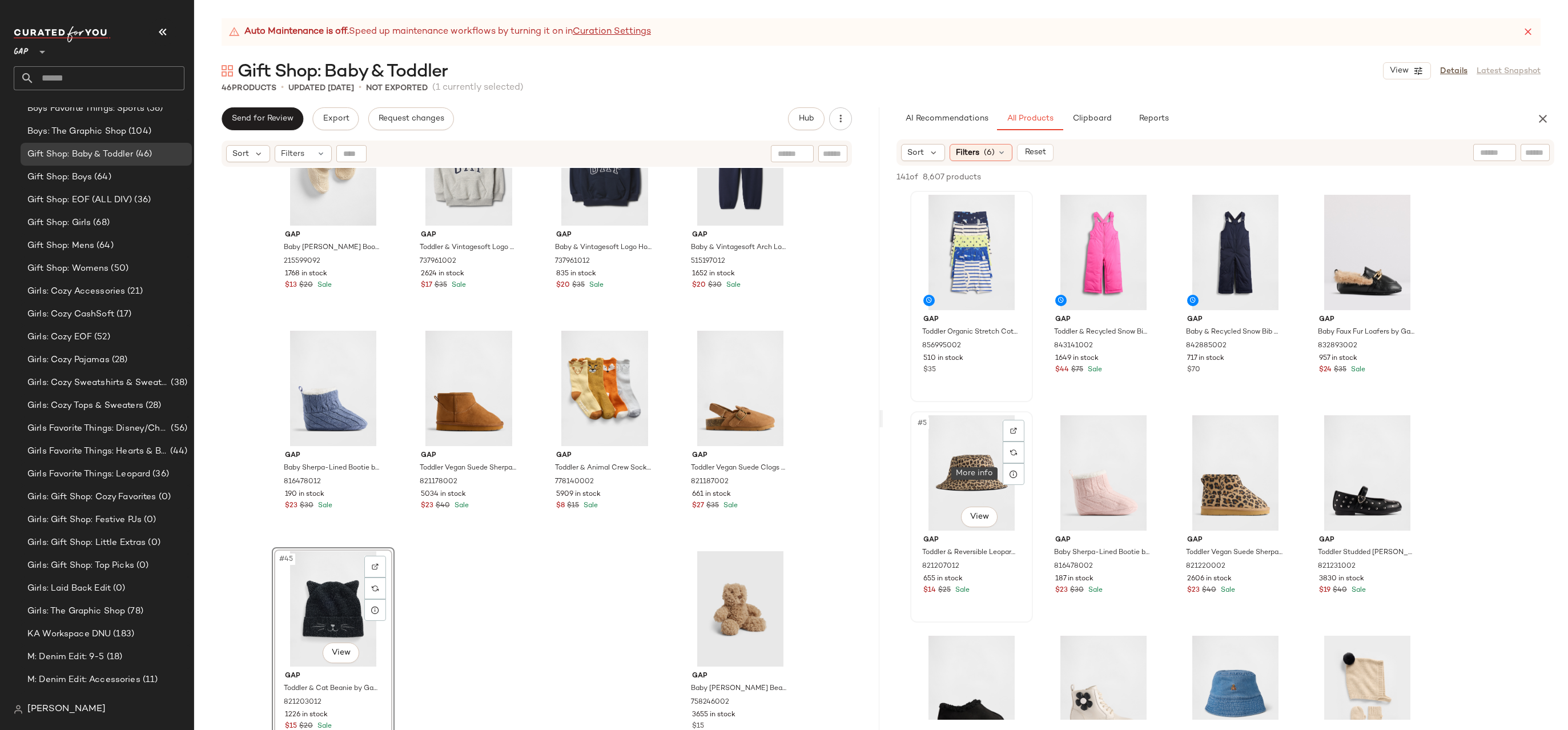
scroll to position [193, 0]
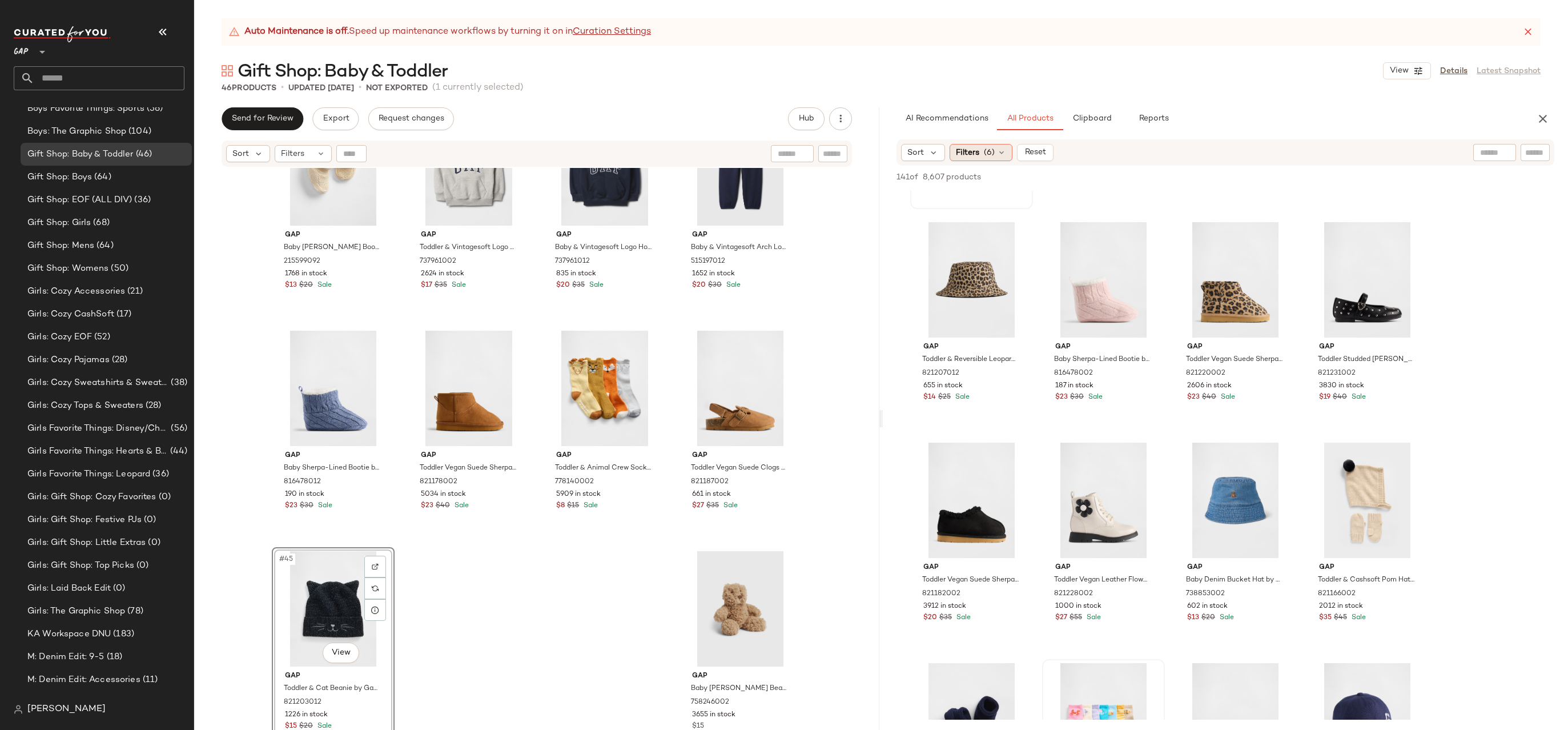
click at [1000, 157] on div "Filters (6)" at bounding box center [981, 152] width 63 height 17
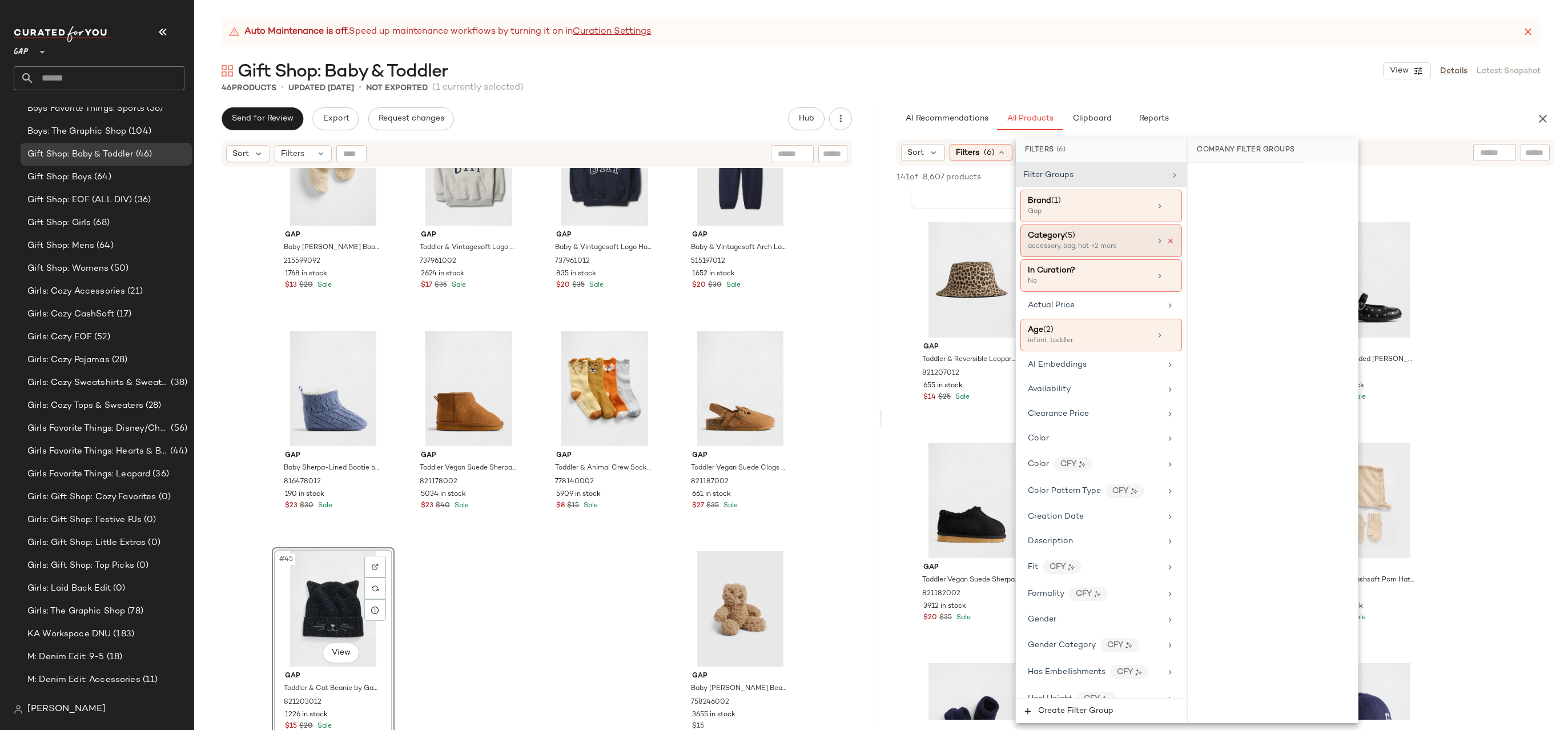
click at [1167, 238] on icon at bounding box center [1171, 241] width 8 height 8
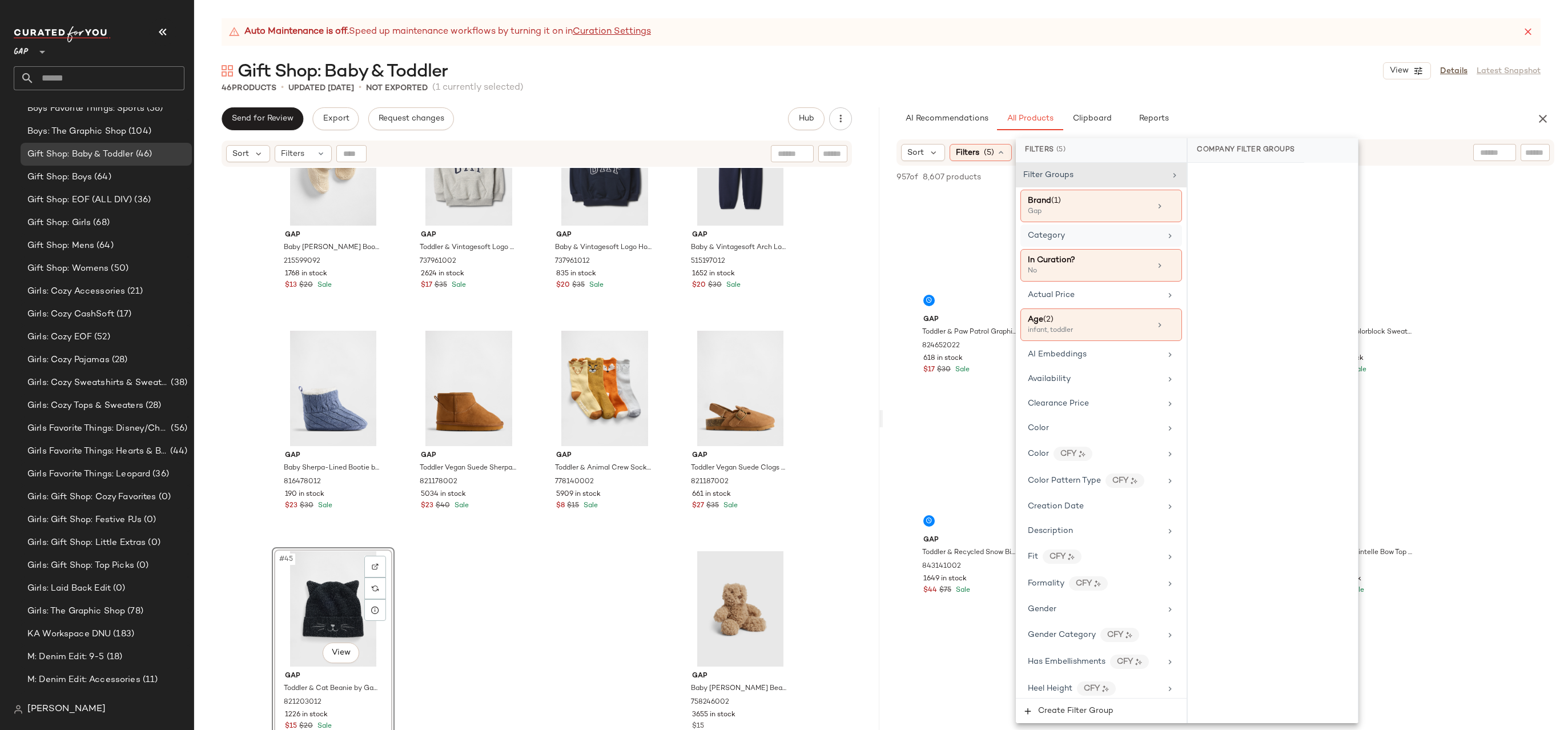
click at [1237, 85] on div "46 Products • updated Oct 3rd • Not Exported (1 currently selected)" at bounding box center [881, 88] width 1374 height 11
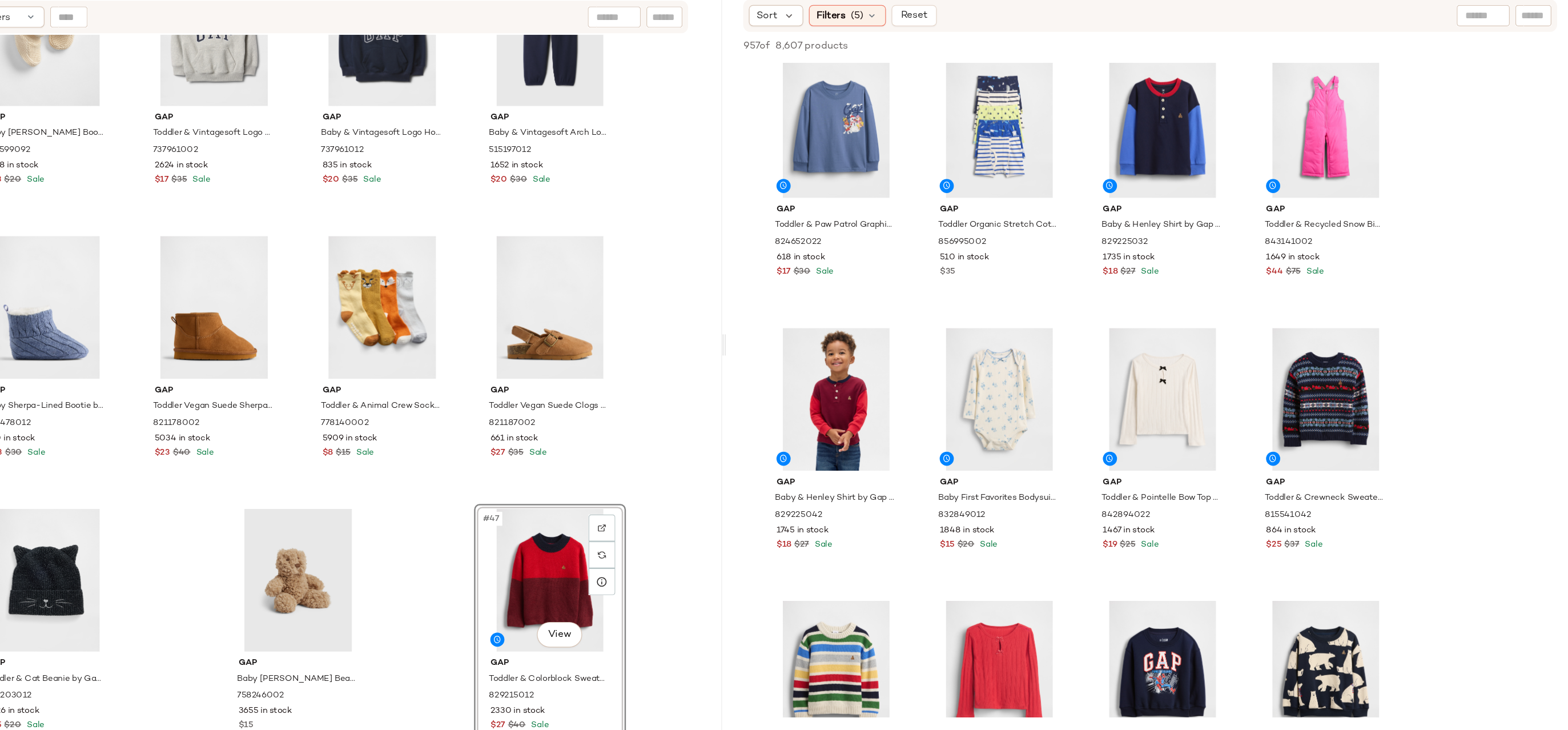
scroll to position [357, 0]
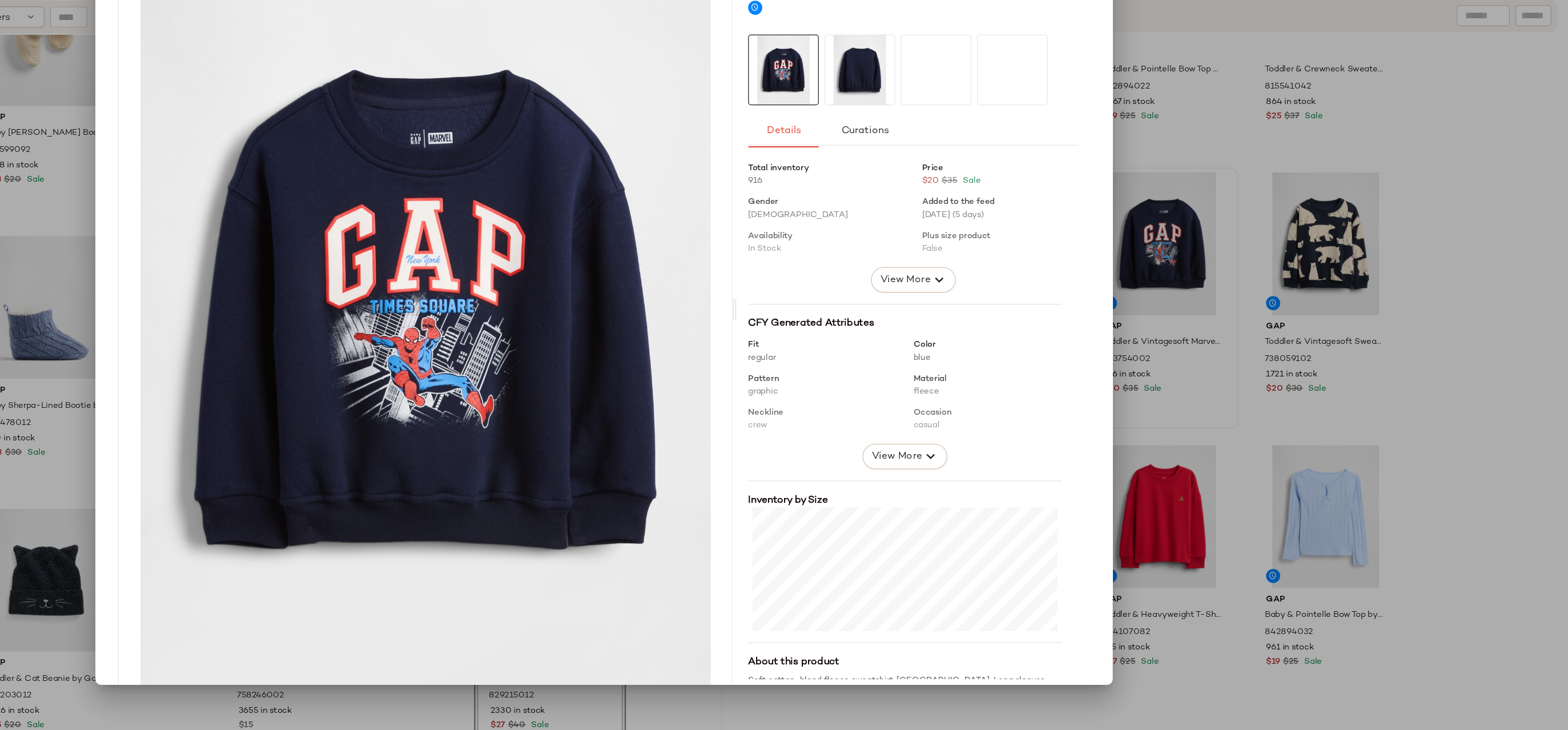
click at [1355, 358] on div at bounding box center [784, 365] width 1568 height 730
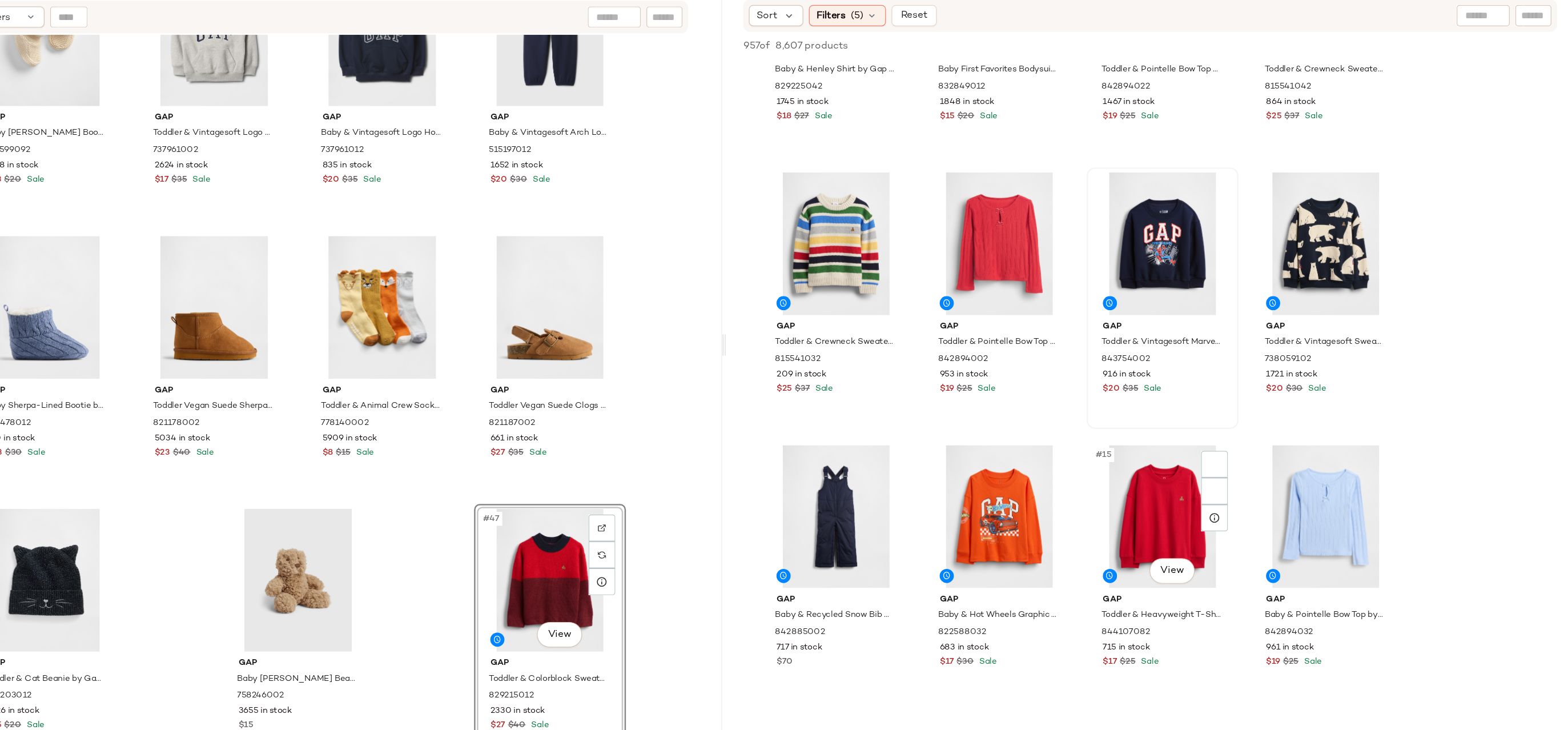
scroll to position [883, 0]
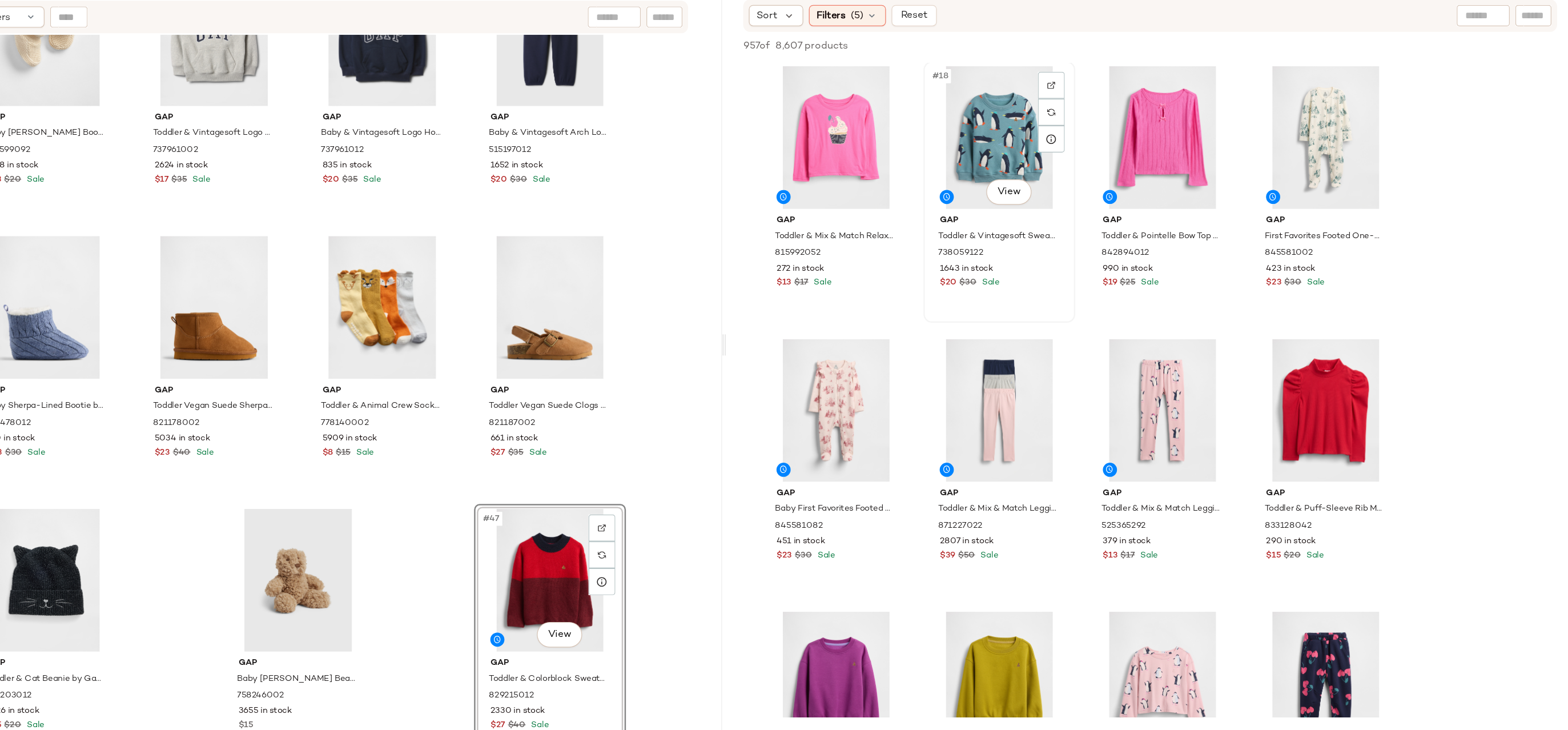
click at [1095, 246] on div "#18 View" at bounding box center [1103, 251] width 115 height 115
click at [1099, 297] on body "GAP ** Dashboard All Products Global Clipboards (15) 9.29-10.3 AM Newness (374)…" at bounding box center [784, 365] width 1568 height 730
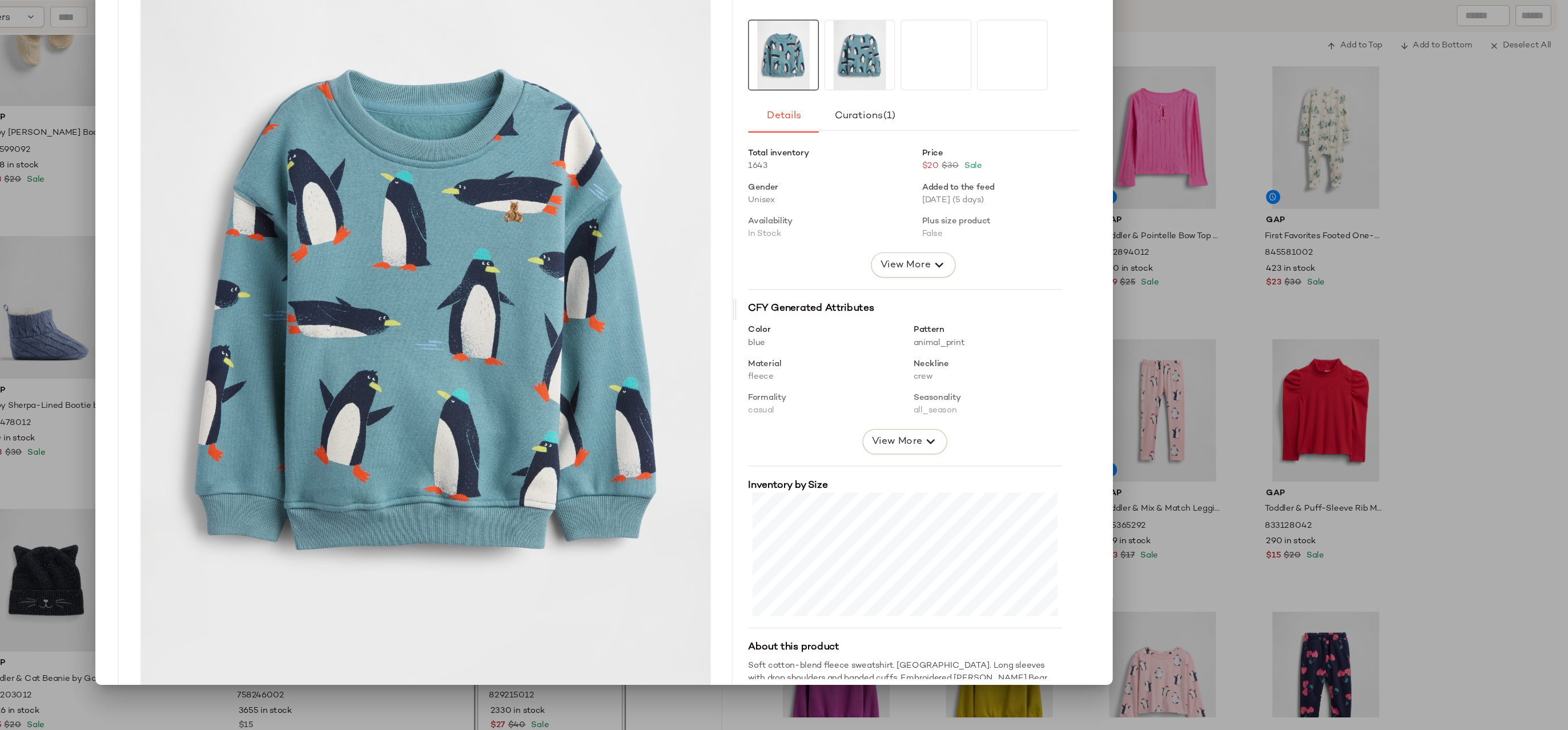
click at [1245, 297] on div at bounding box center [784, 365] width 1568 height 730
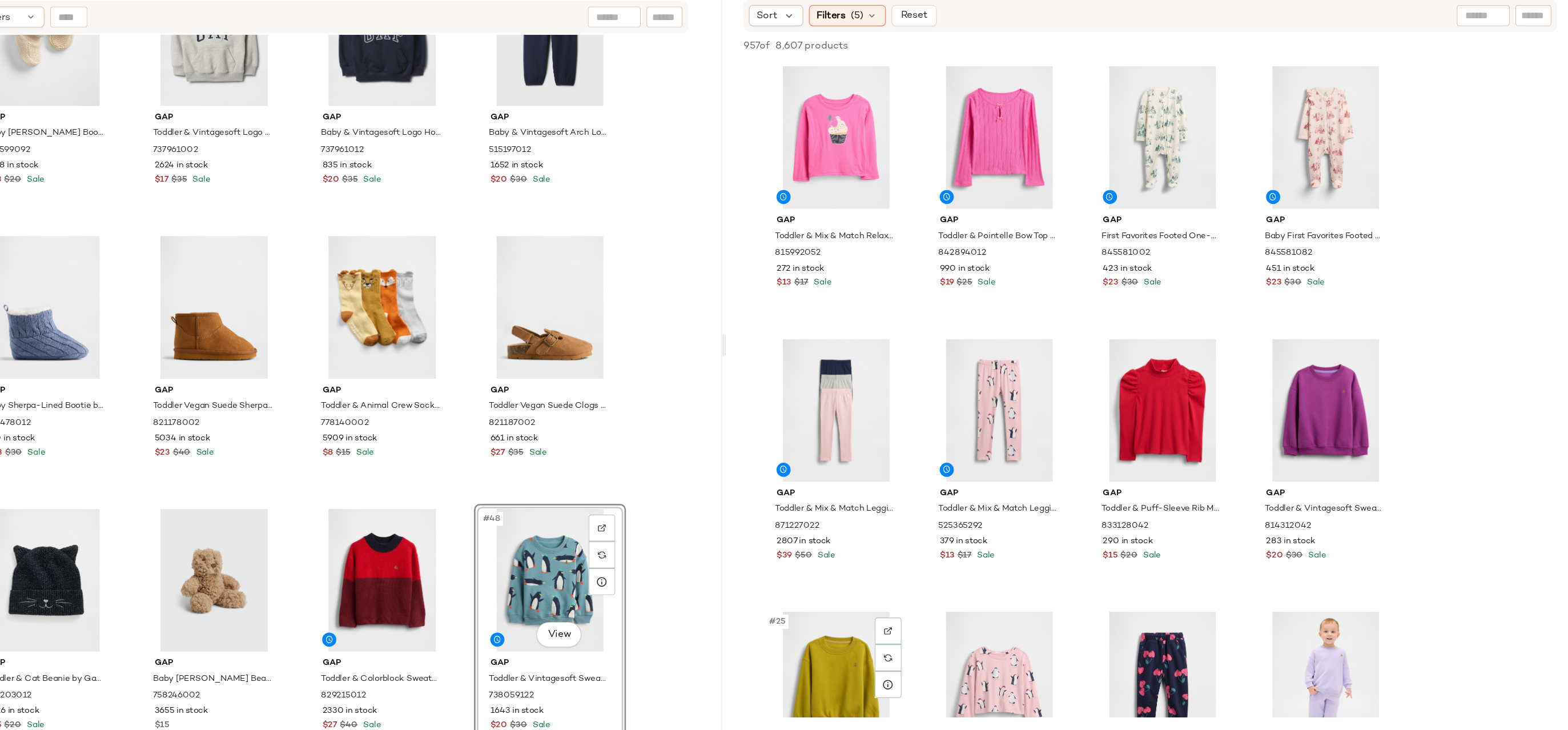
scroll to position [1047, 0]
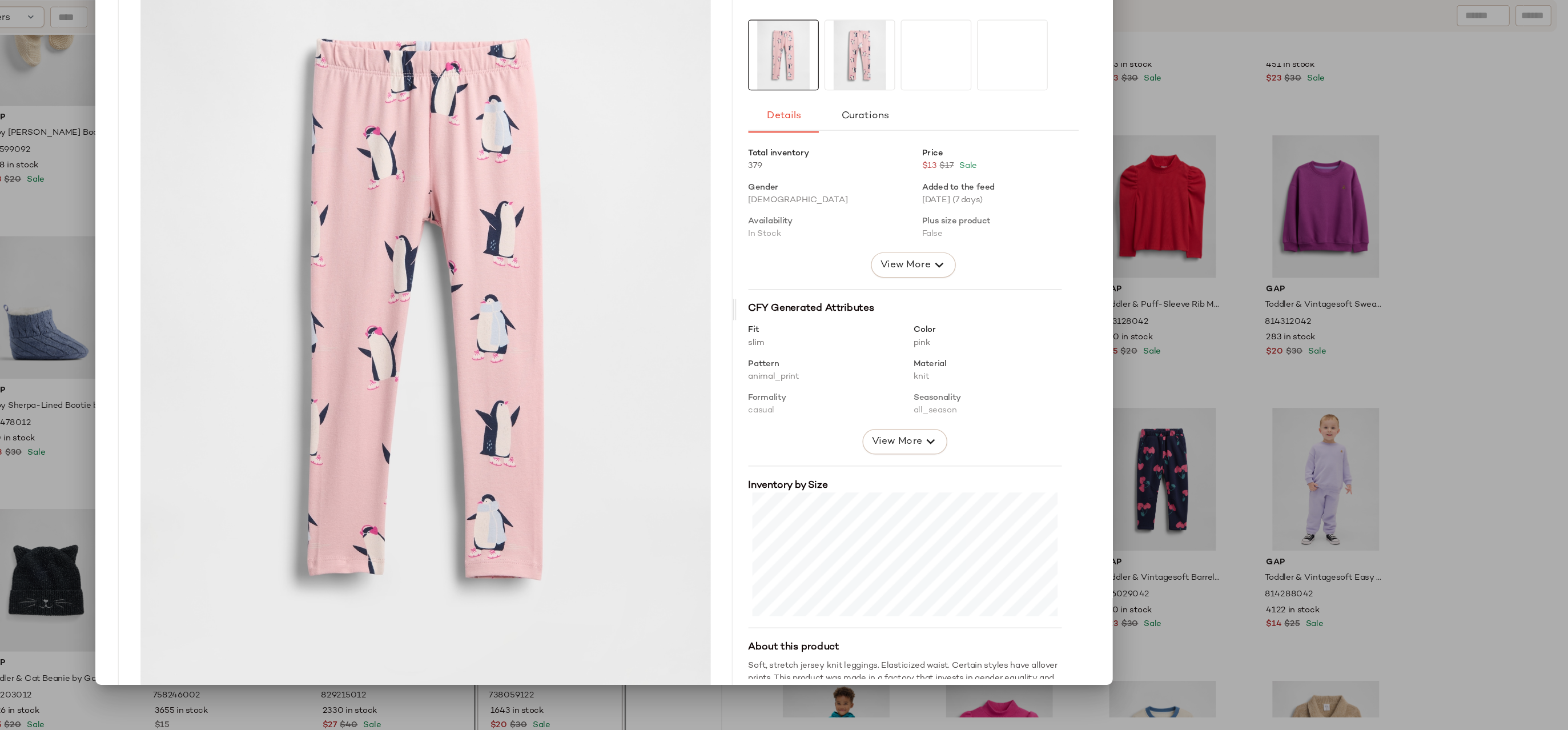
click at [1205, 353] on div at bounding box center [784, 365] width 1568 height 730
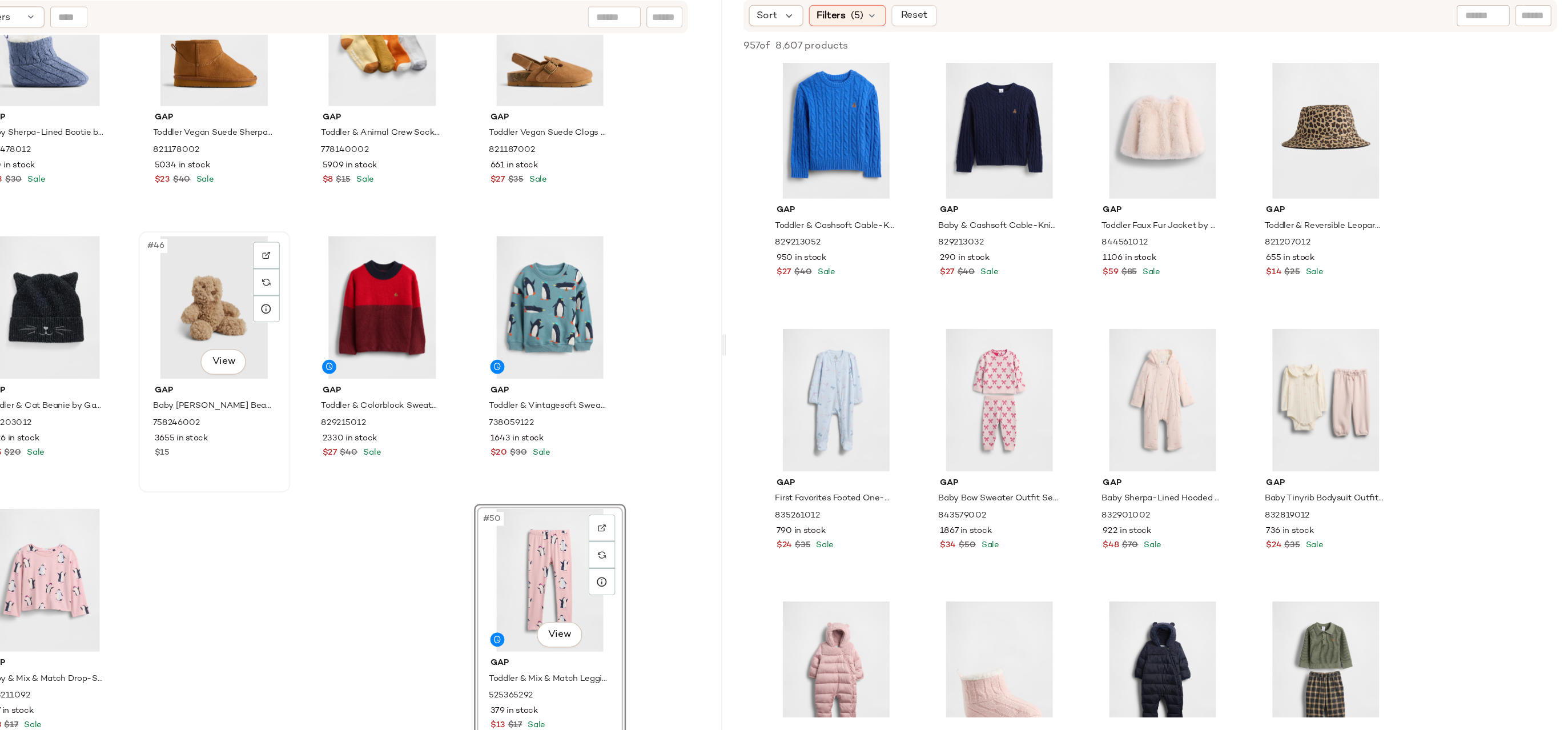
scroll to position [0, 0]
